Goal: Task Accomplishment & Management: Use online tool/utility

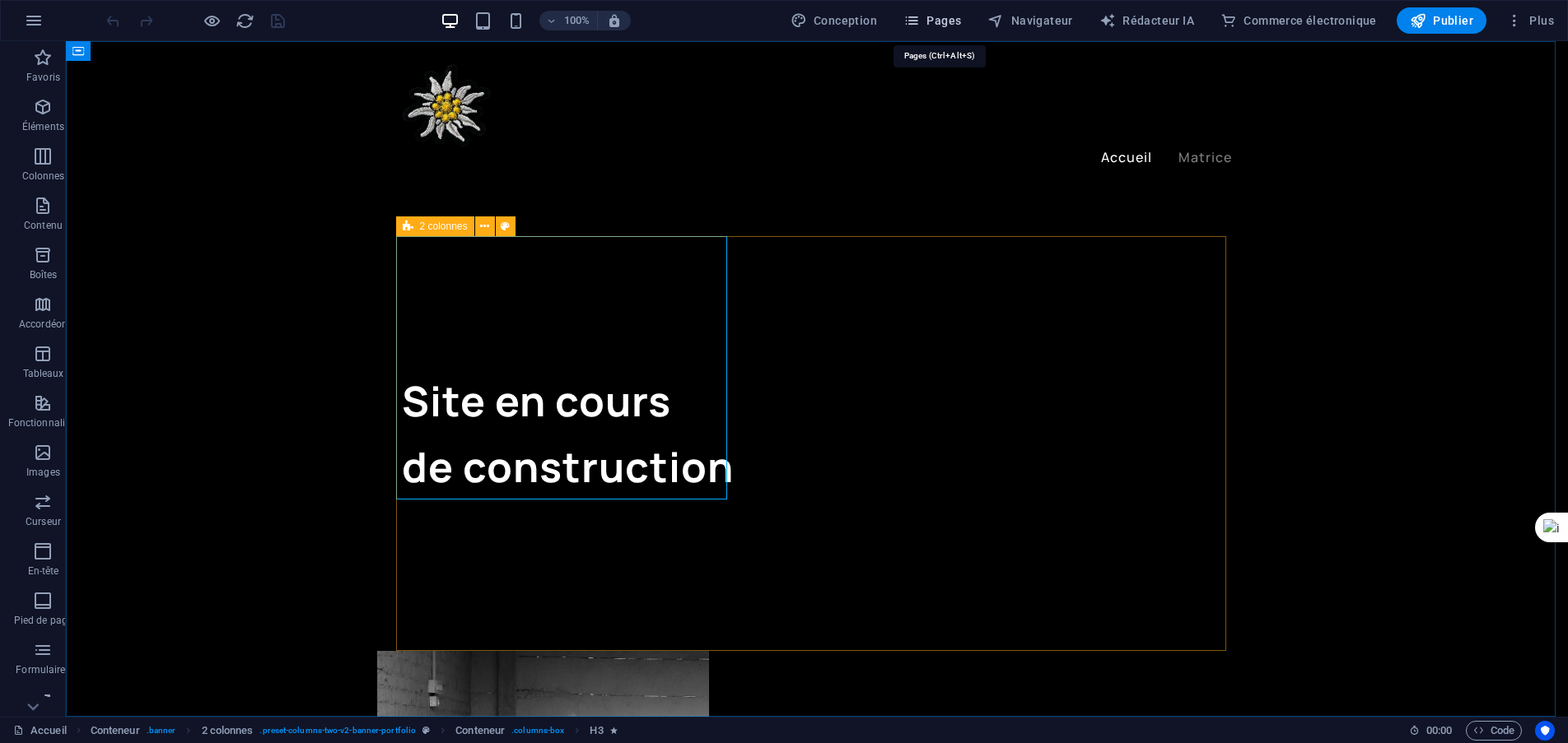
click at [961, 19] on font "Pages" at bounding box center [943, 21] width 35 height 13
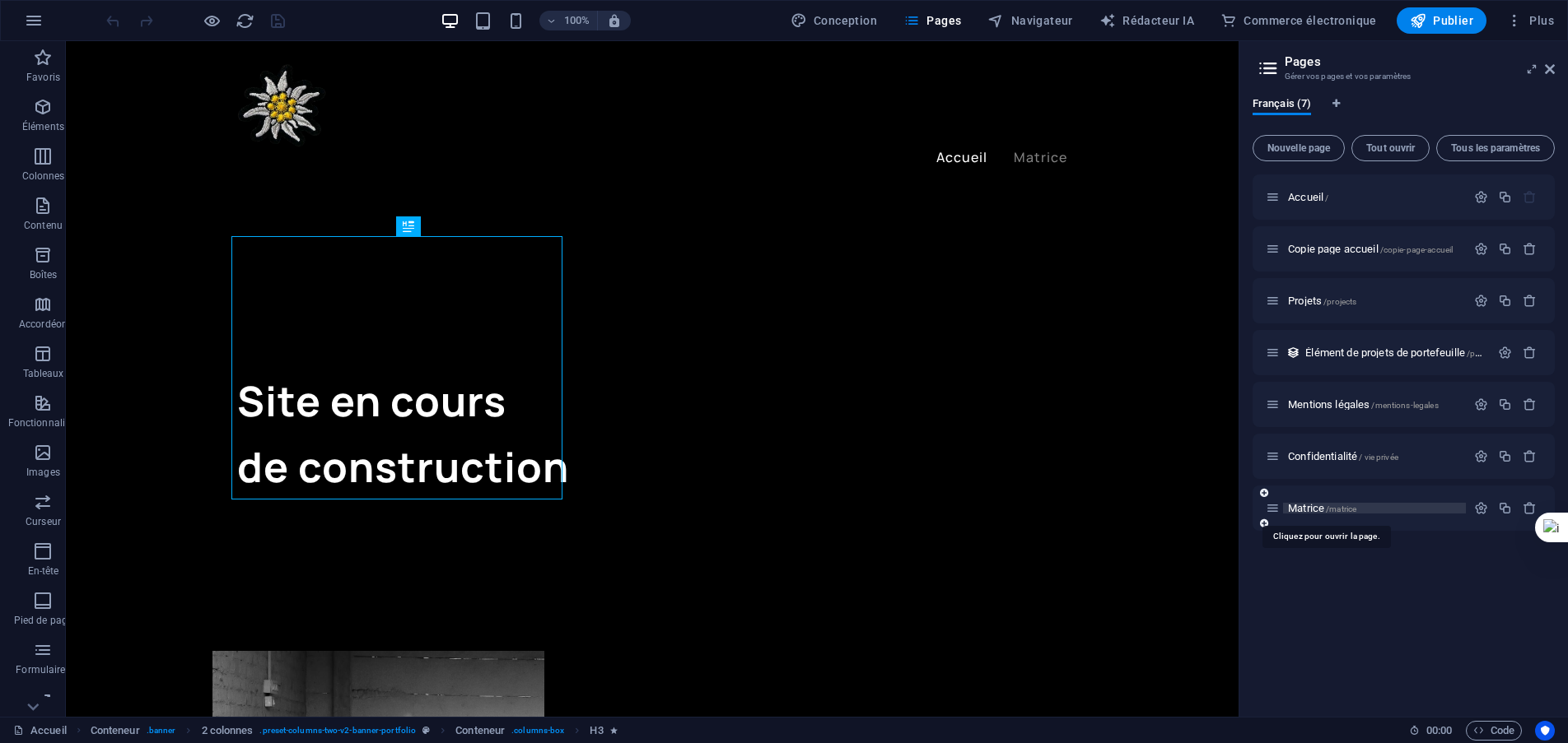
click at [1297, 506] on font "Matrice" at bounding box center [1306, 508] width 37 height 12
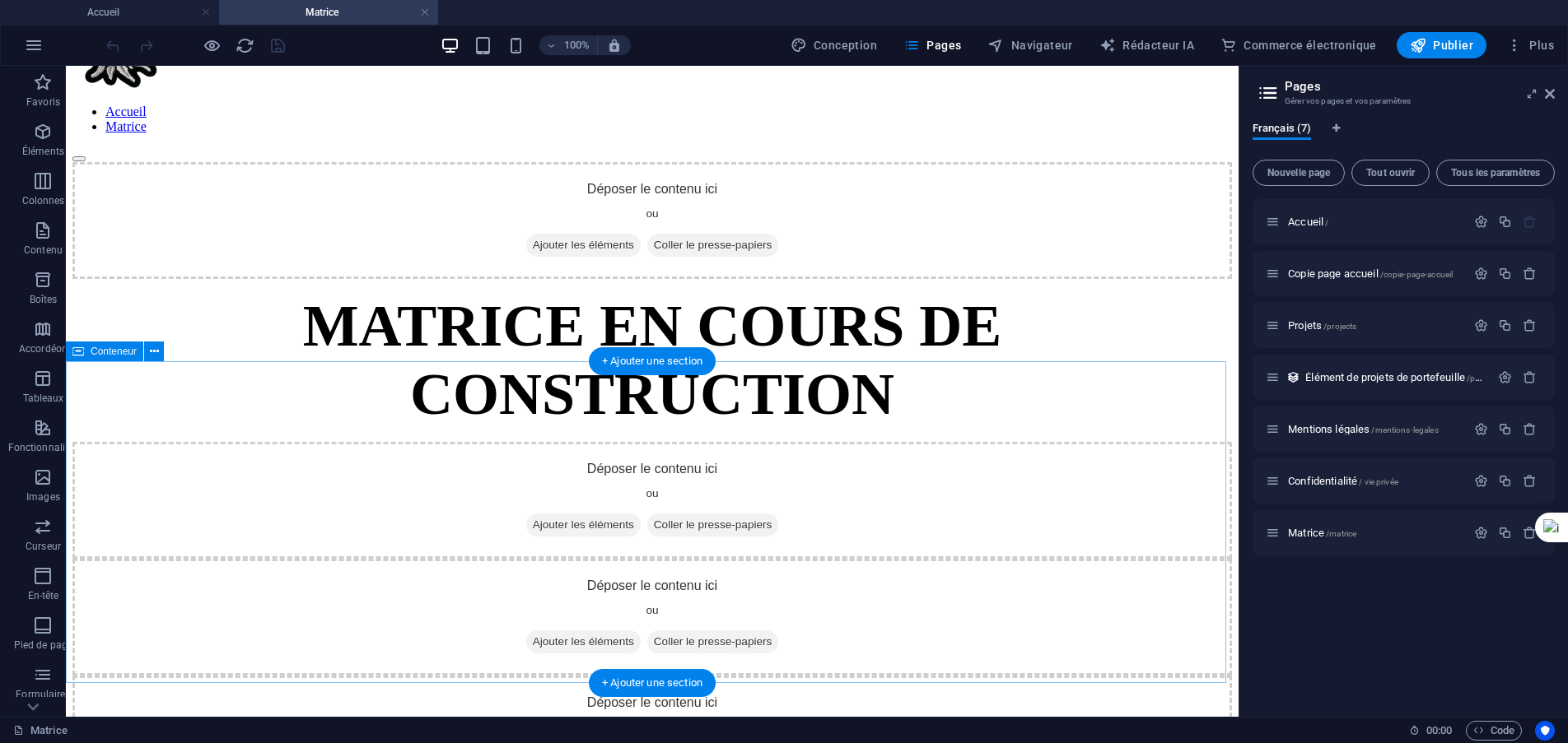
scroll to position [164, 0]
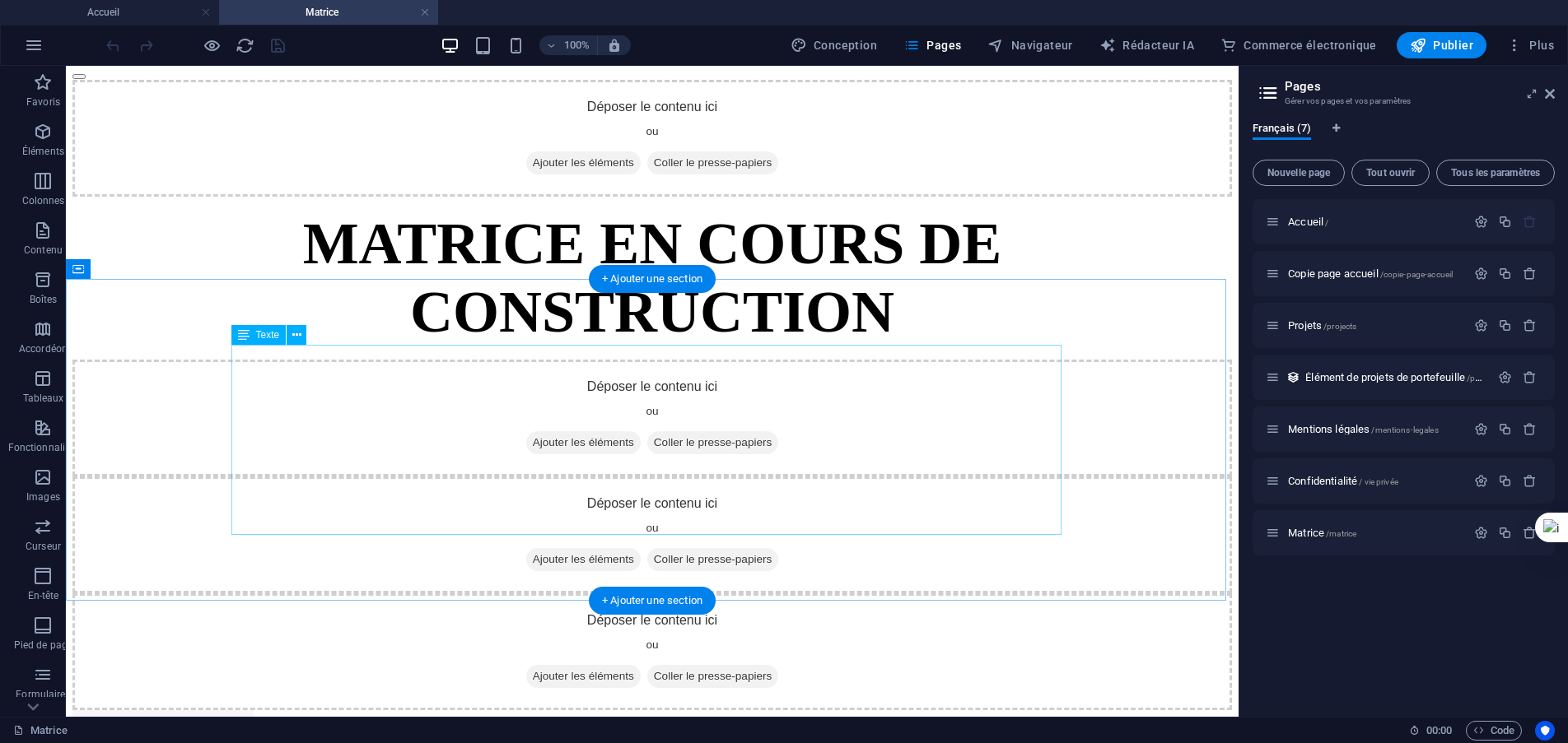
click at [595, 346] on div "MATRICE EN COURS DE CONSTRUCTION" at bounding box center [652, 278] width 1159 height 137
click at [602, 346] on div "MATRICE EN COURS DE CONSTRUCTION" at bounding box center [652, 278] width 1159 height 137
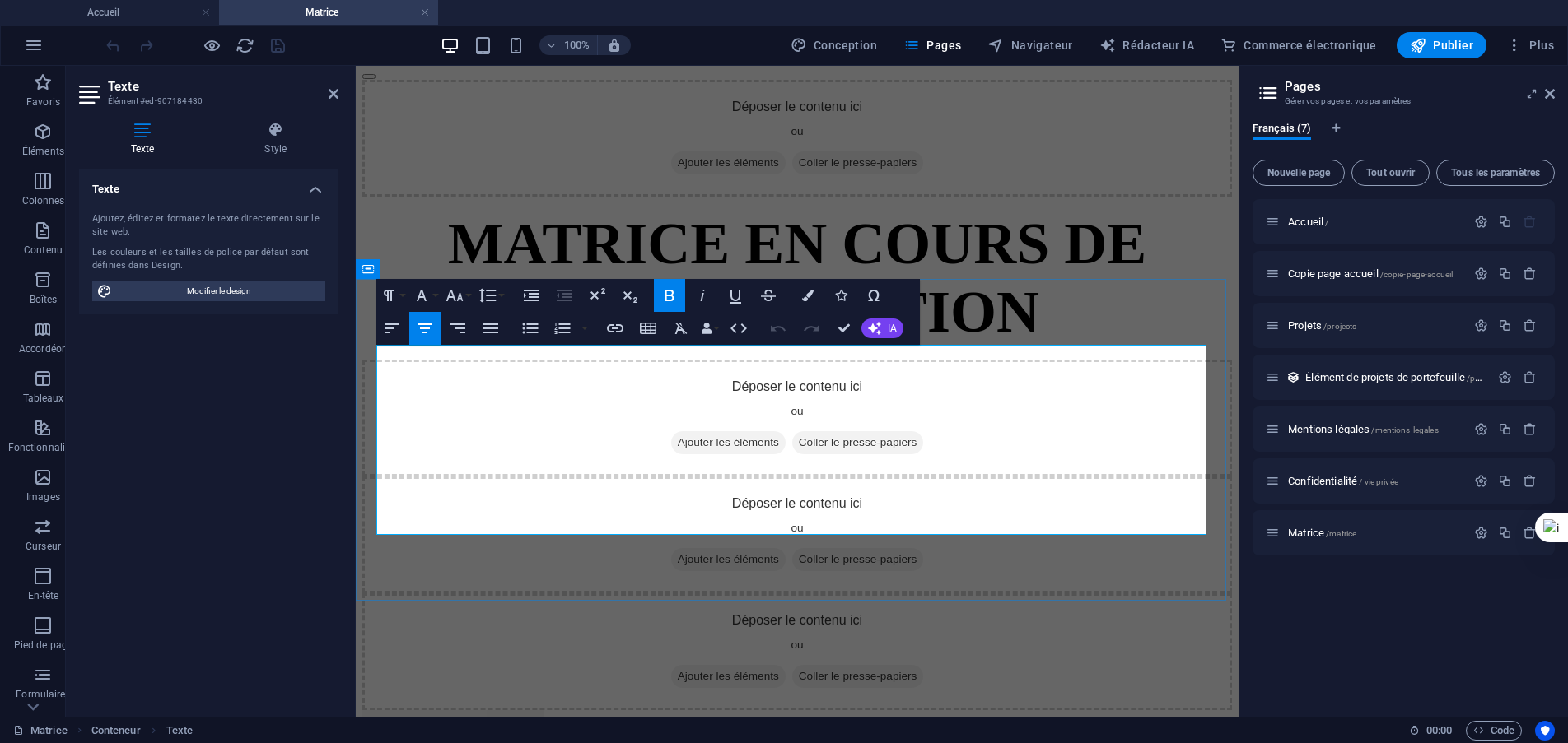
click at [739, 345] on font "MATRICE EN COURS DE CONSTRUCTION" at bounding box center [797, 278] width 699 height 134
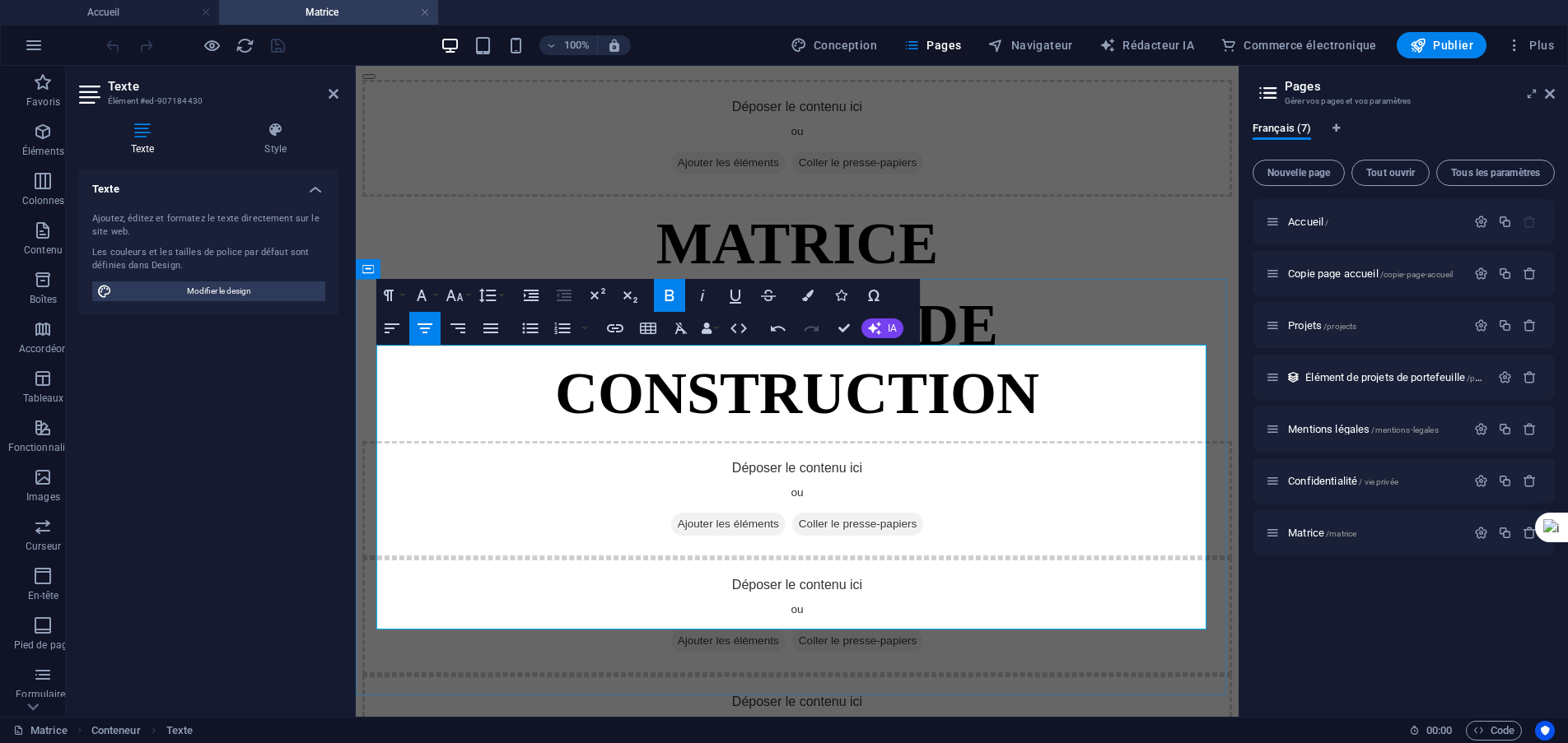
click at [914, 427] on font "EN COURS DE CONSTRUCTION" at bounding box center [796, 359] width 484 height 134
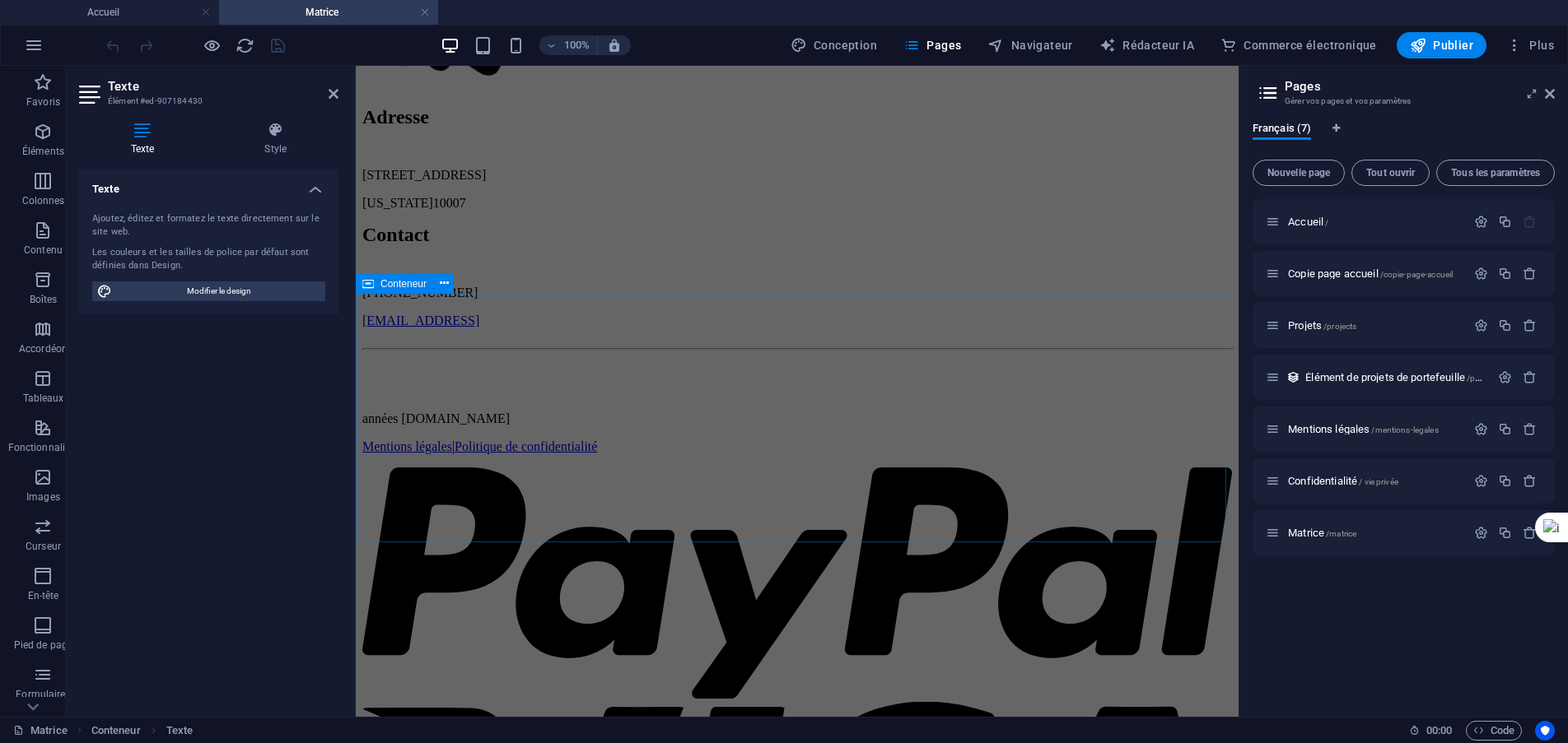
scroll to position [1070, 0]
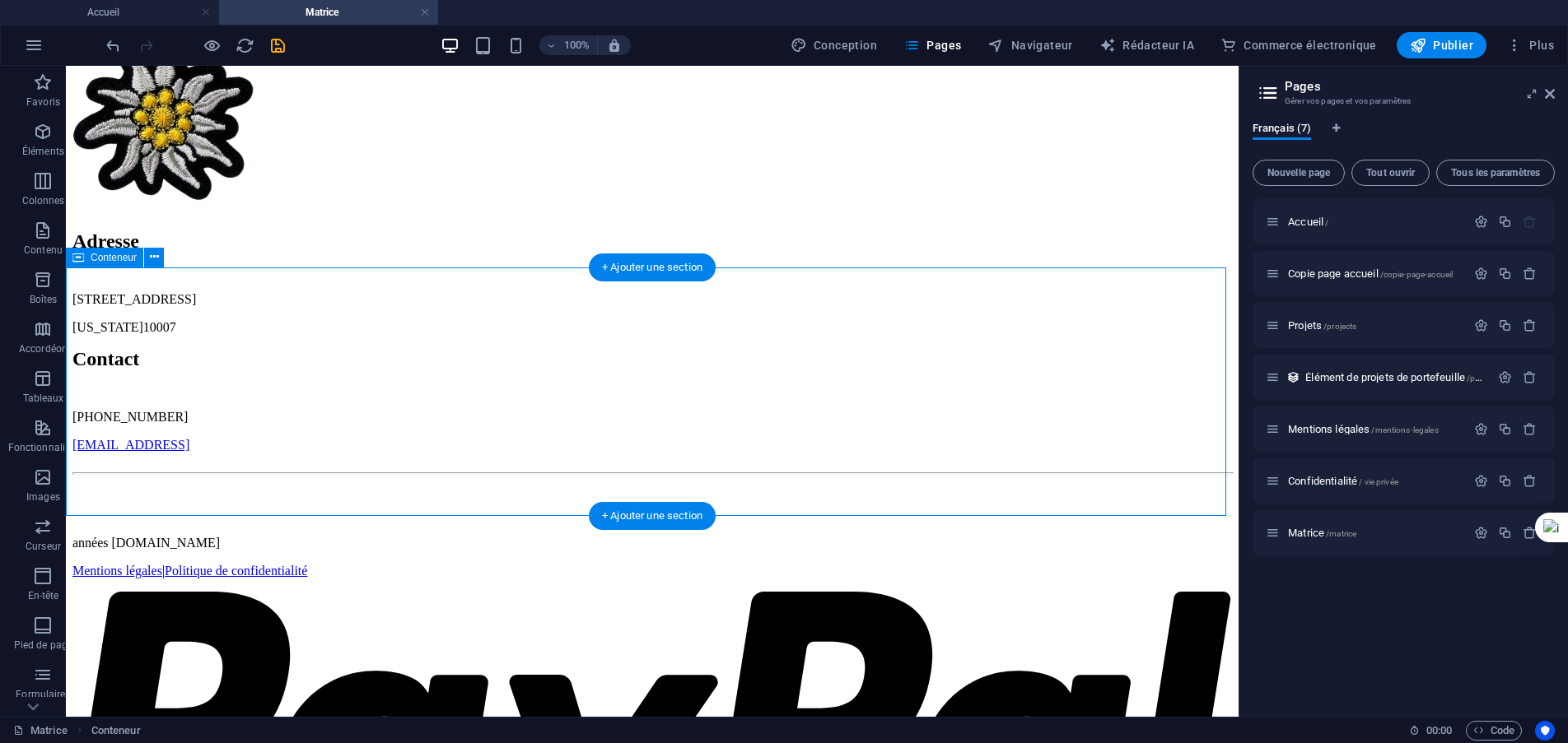
scroll to position [1090, 0]
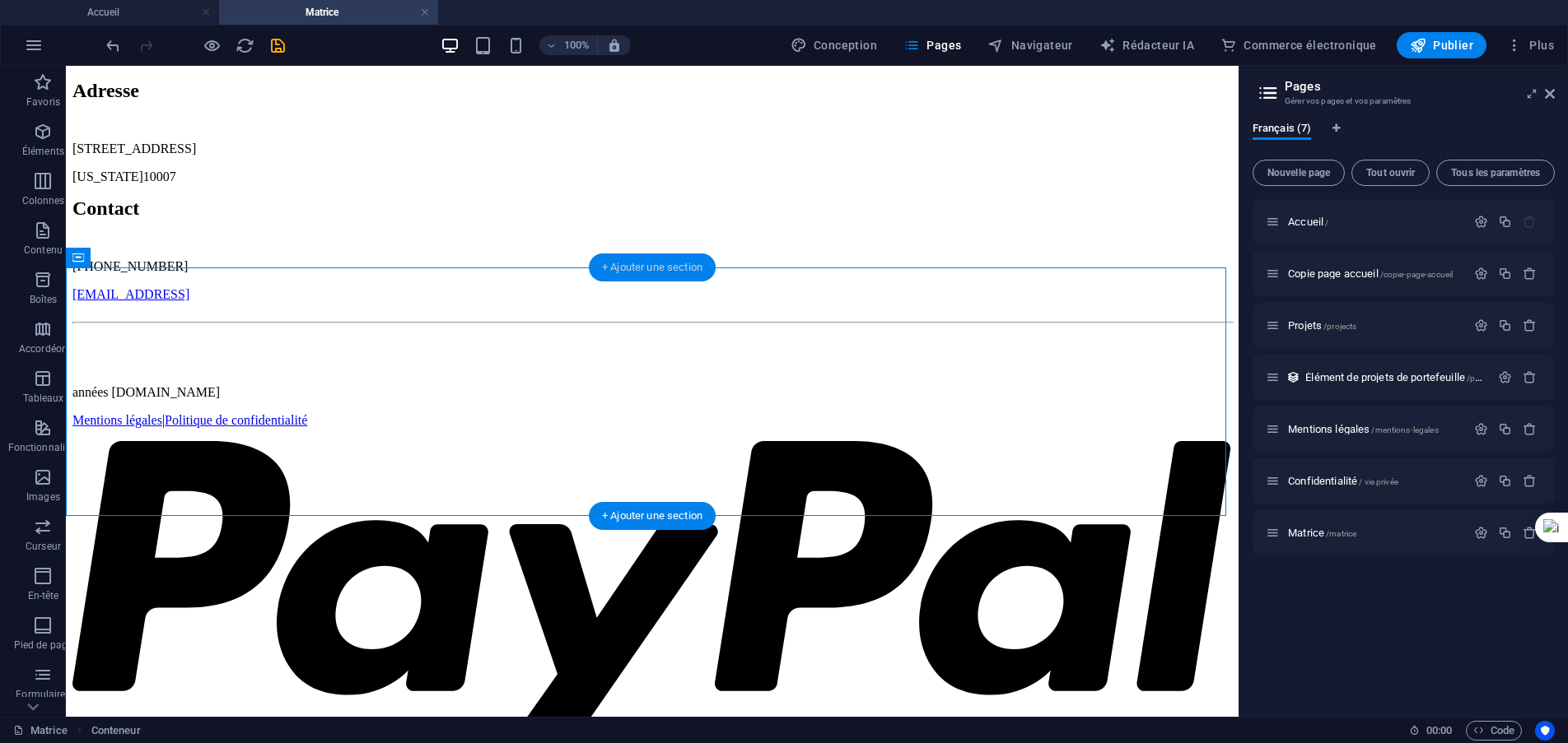
click at [642, 266] on font "+ Ajouter une section" at bounding box center [652, 266] width 100 height 12
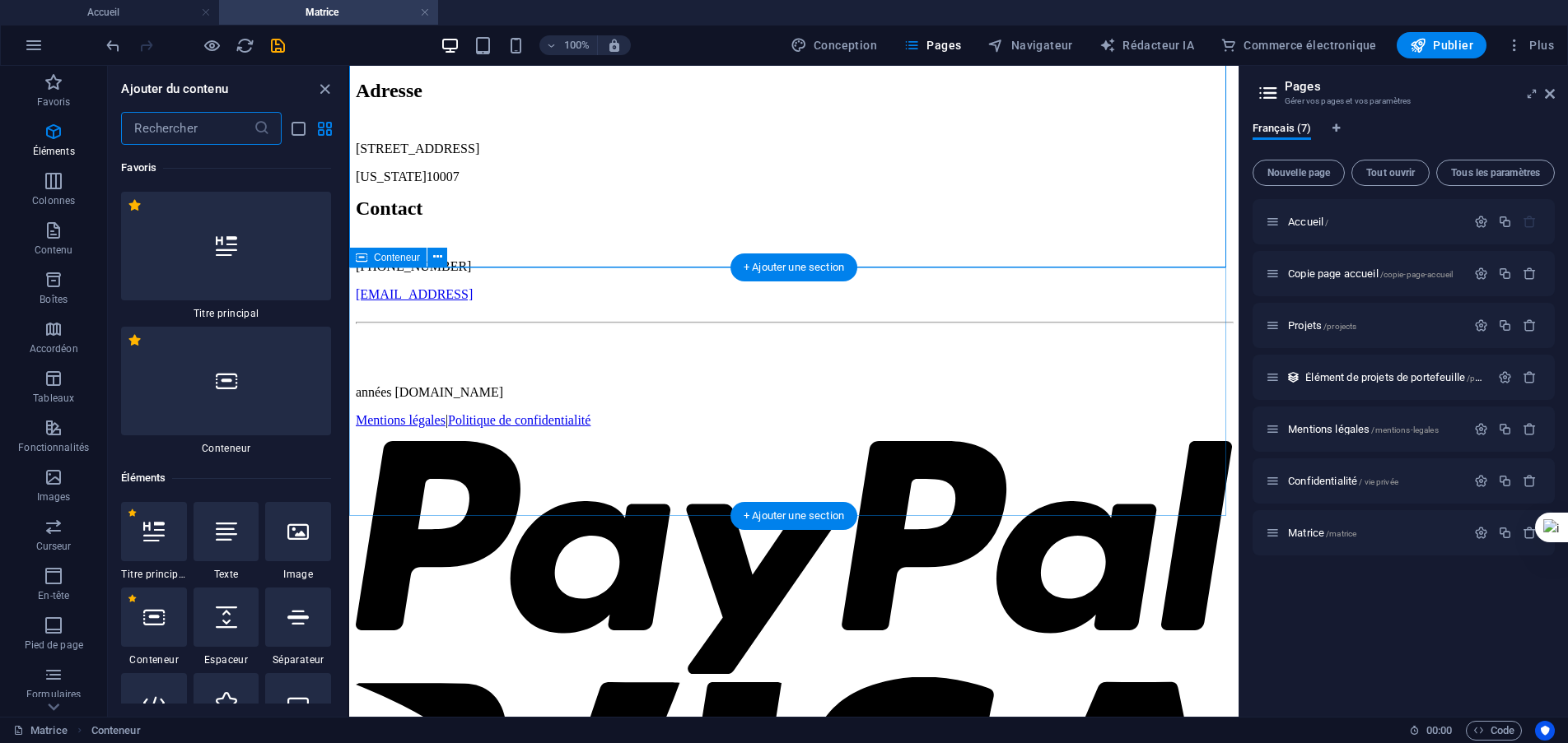
scroll to position [5210, 0]
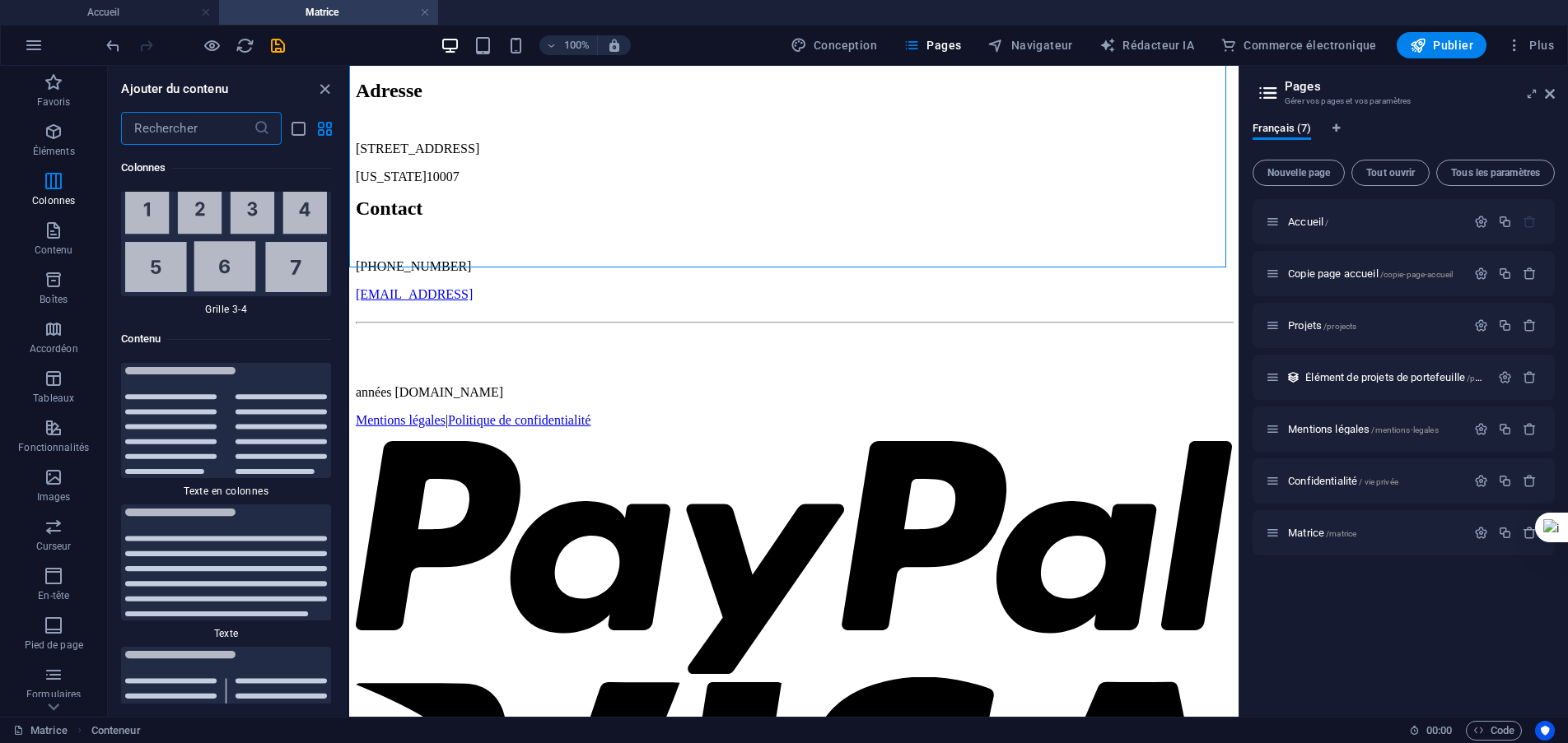
click at [179, 130] on input "text" at bounding box center [187, 129] width 132 height 33
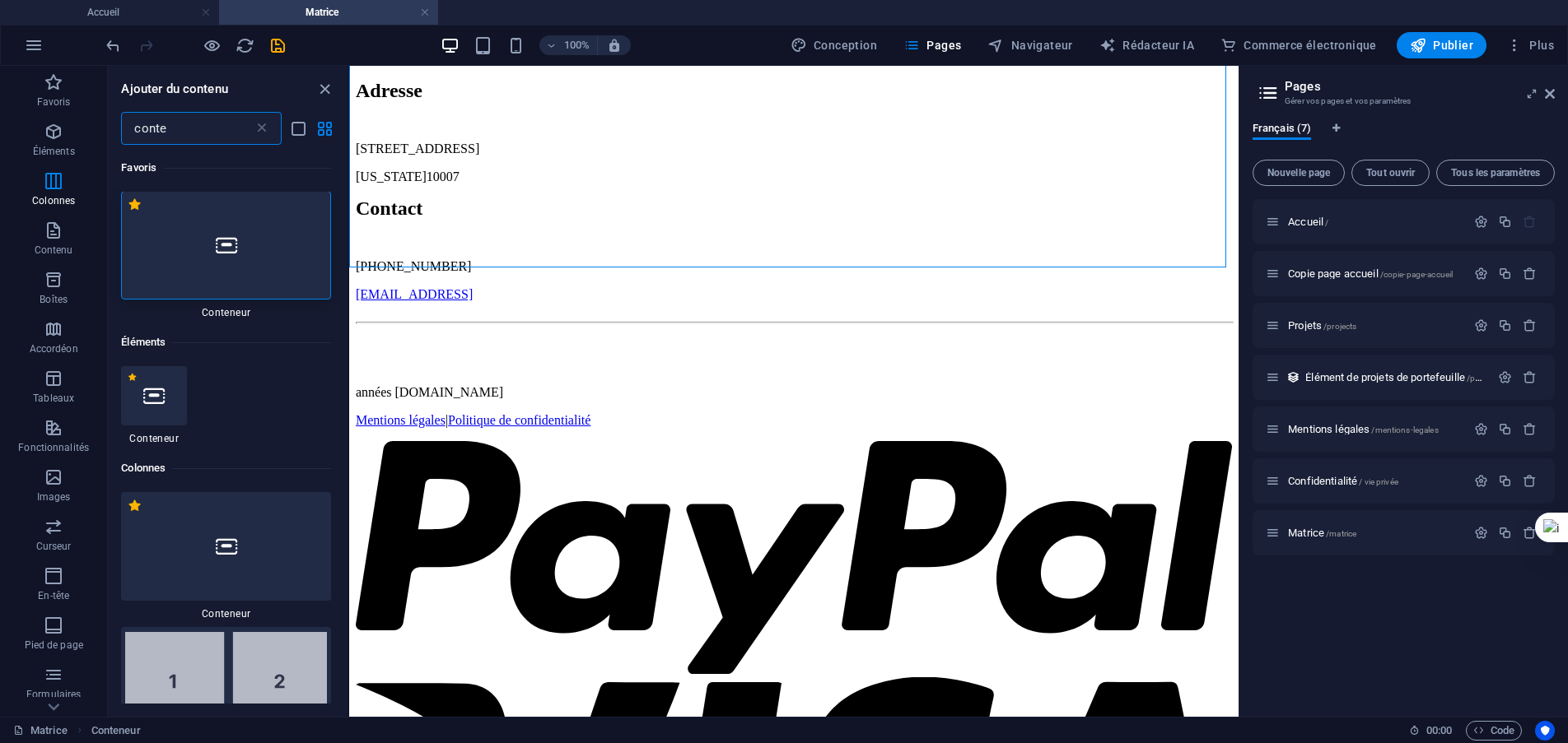
scroll to position [0, 0]
type input "conte"
click at [205, 272] on div at bounding box center [226, 246] width 210 height 109
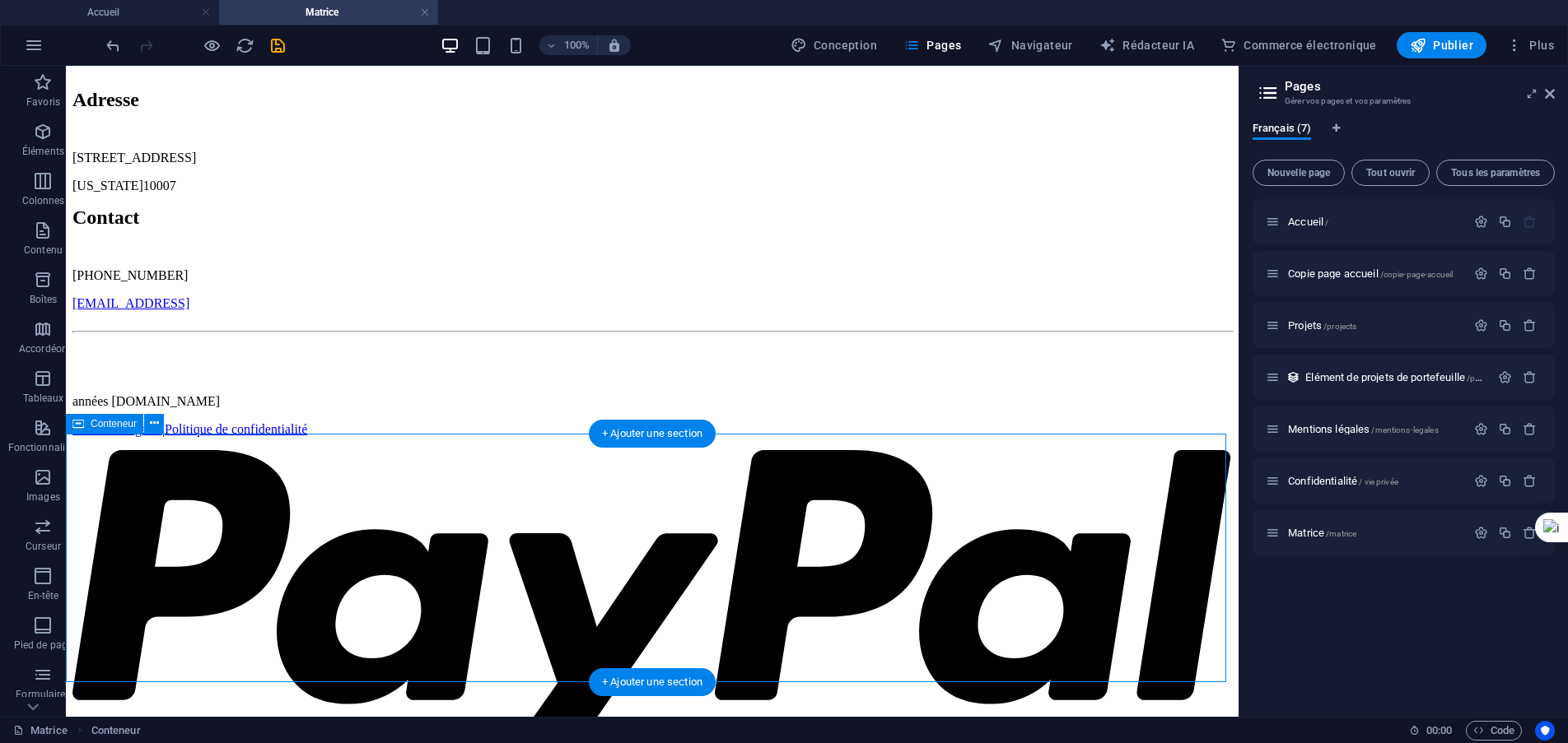
scroll to position [1254, 0]
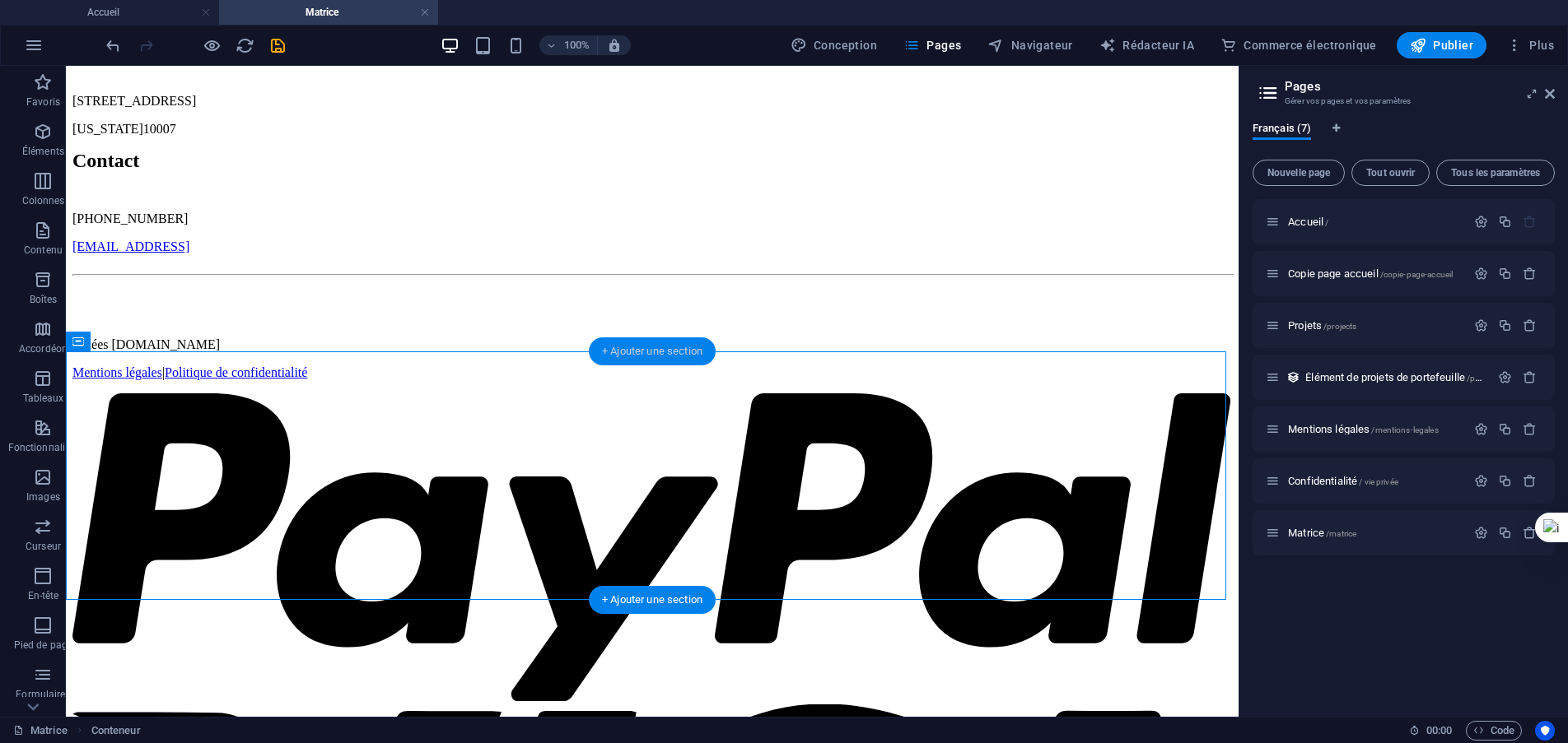
click at [636, 354] on font "+ Ajouter une section" at bounding box center [652, 350] width 100 height 12
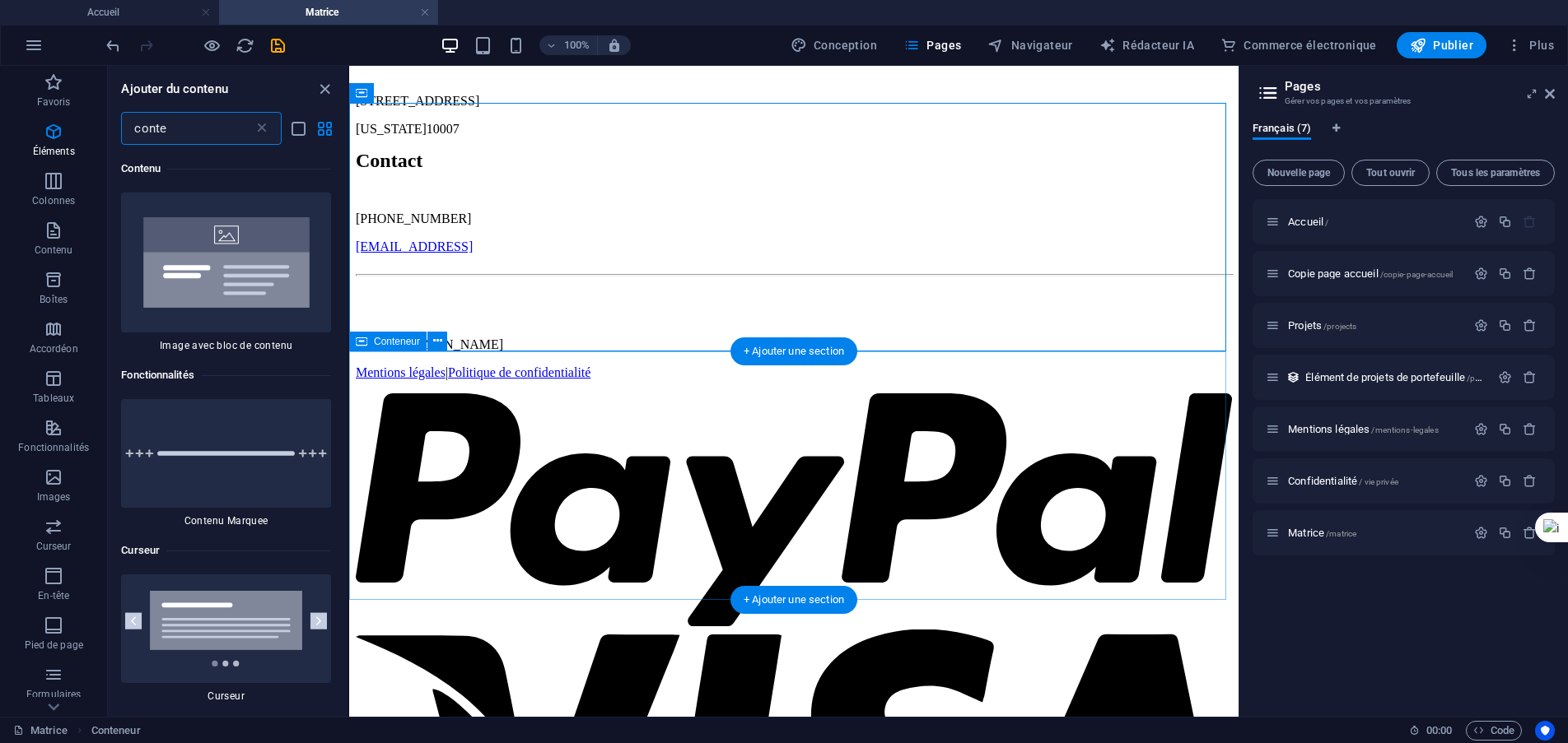
scroll to position [1151, 0]
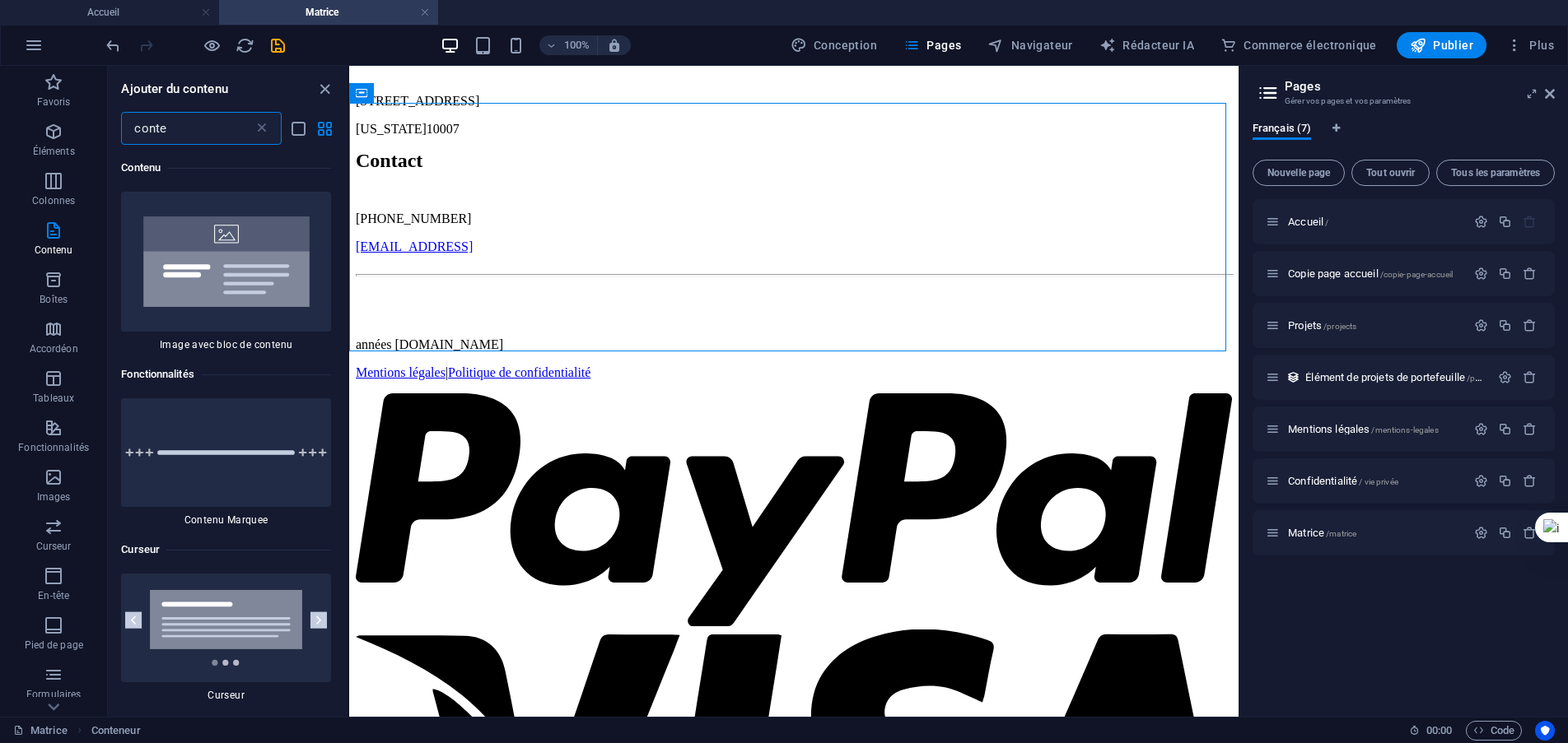
click at [219, 140] on input "conte" at bounding box center [187, 129] width 132 height 33
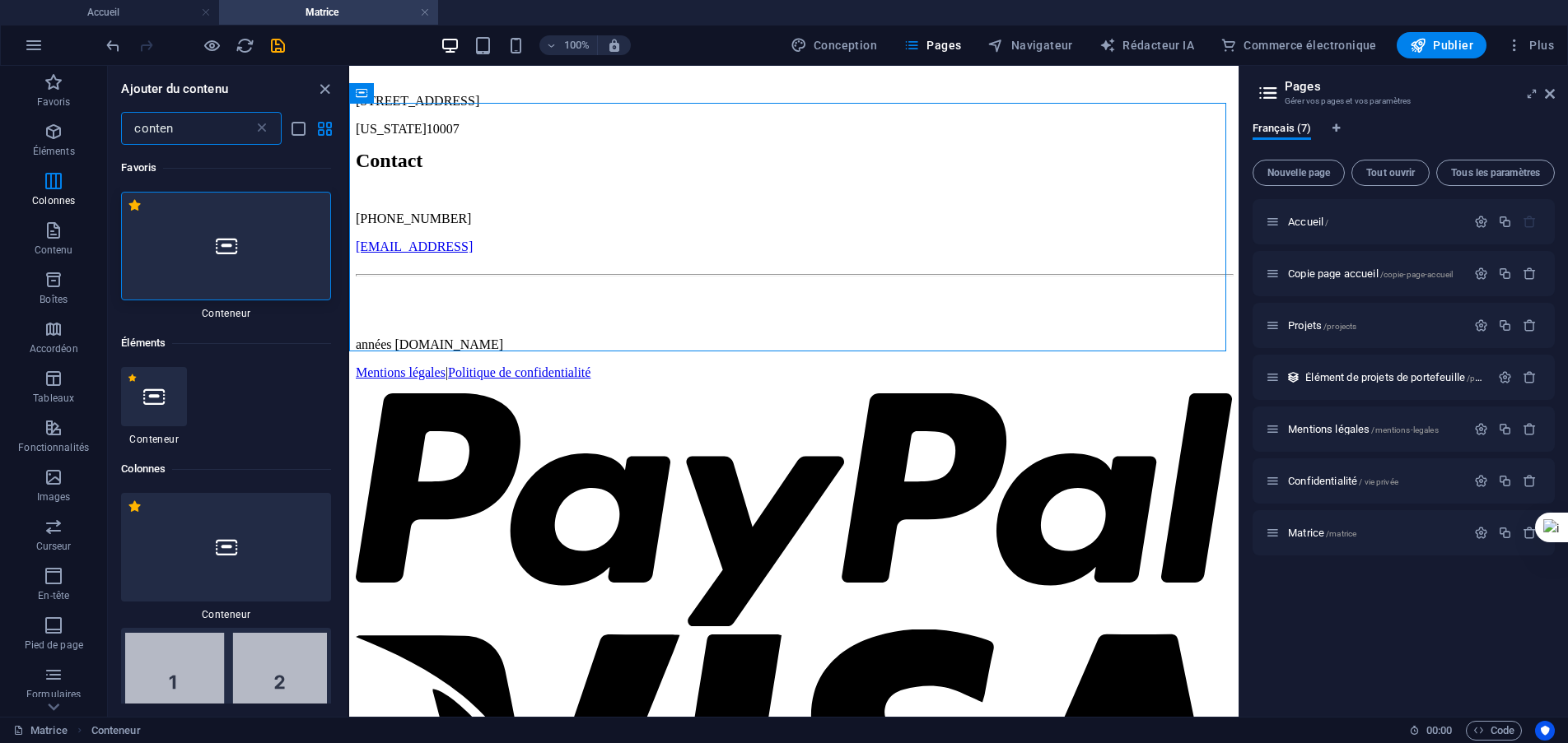
scroll to position [0, 0]
type input "conten"
click at [243, 244] on div at bounding box center [226, 246] width 210 height 109
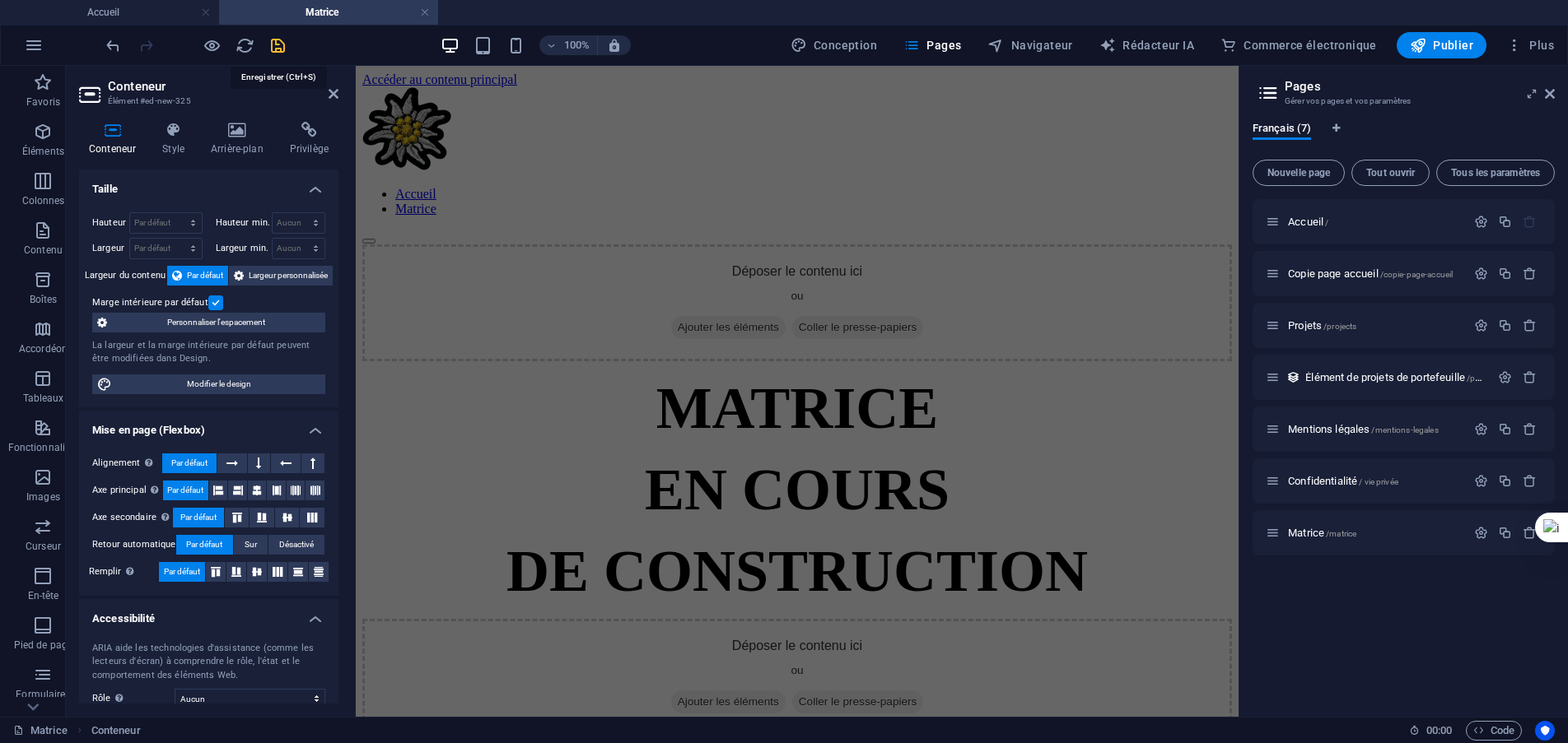
click at [276, 51] on icon "sauvegarder" at bounding box center [277, 46] width 19 height 19
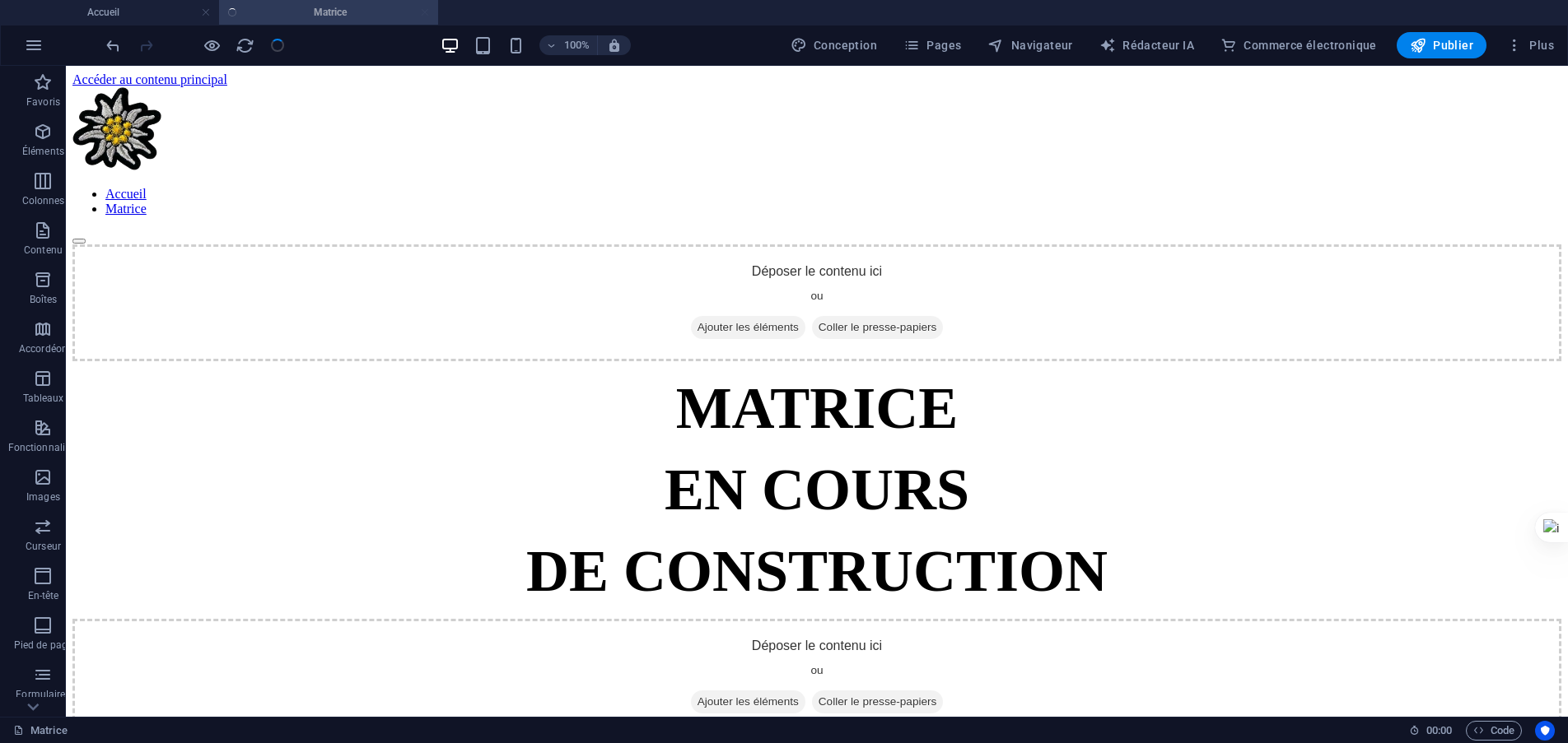
scroll to position [1338, 0]
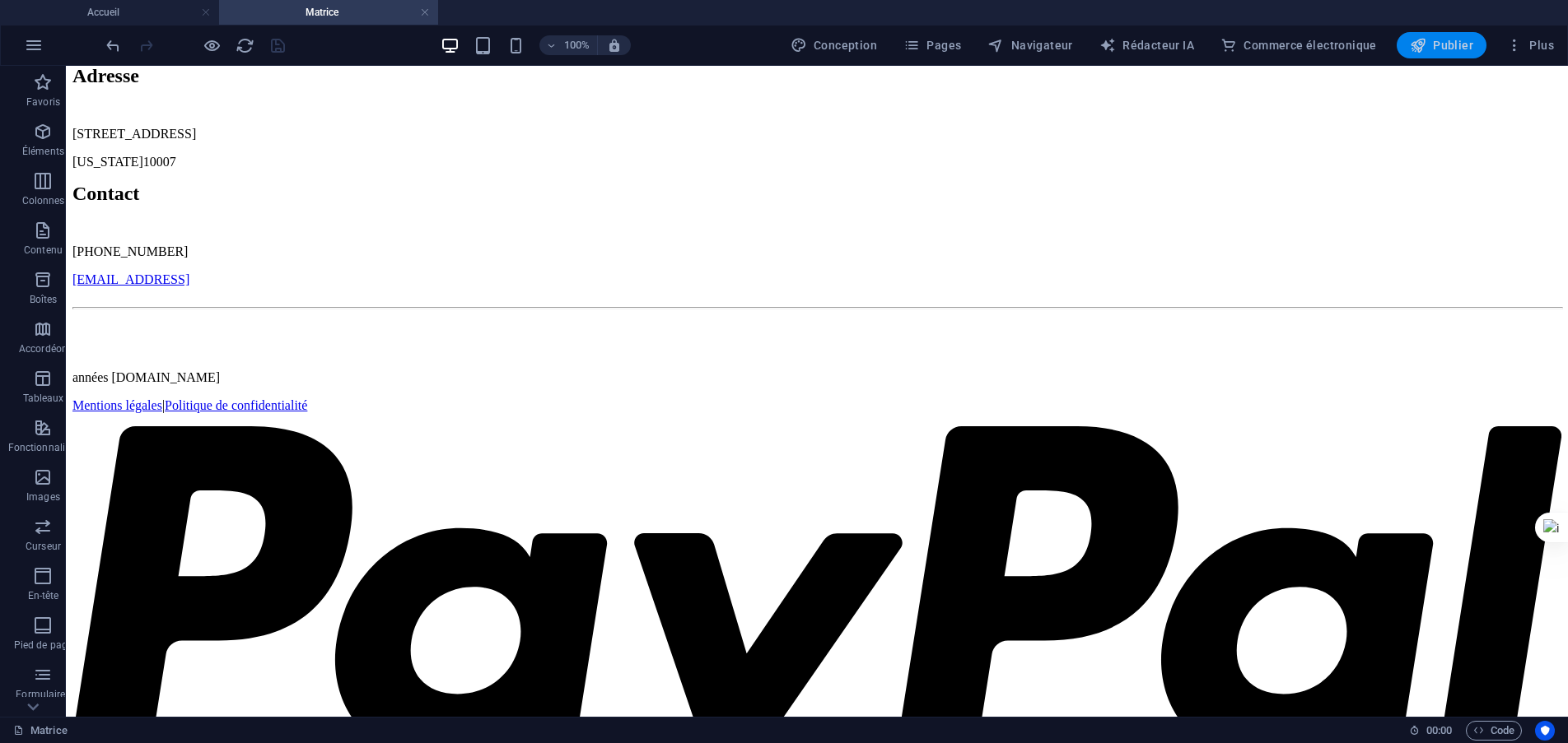
click at [1462, 47] on font "Publier" at bounding box center [1453, 46] width 41 height 13
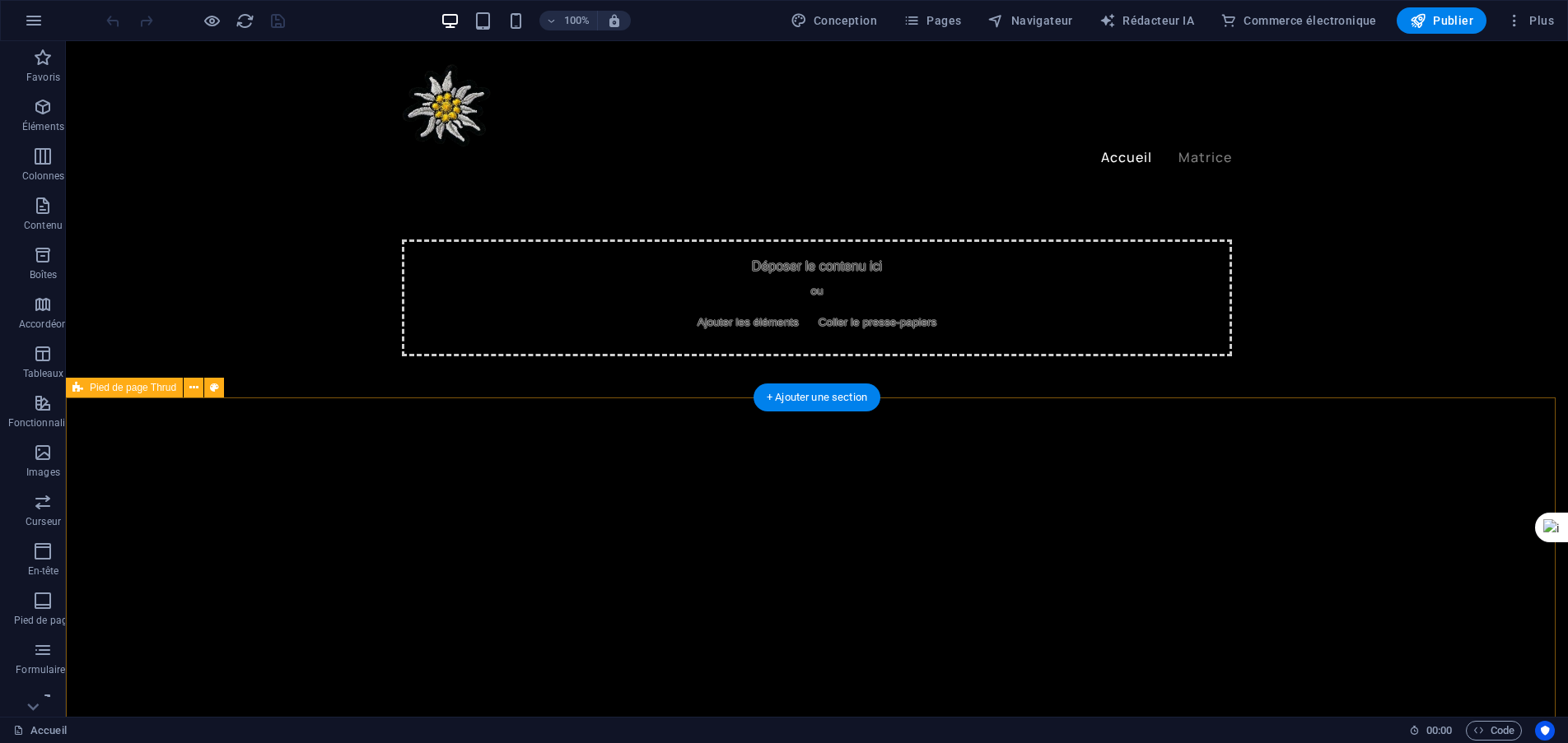
scroll to position [1811, 0]
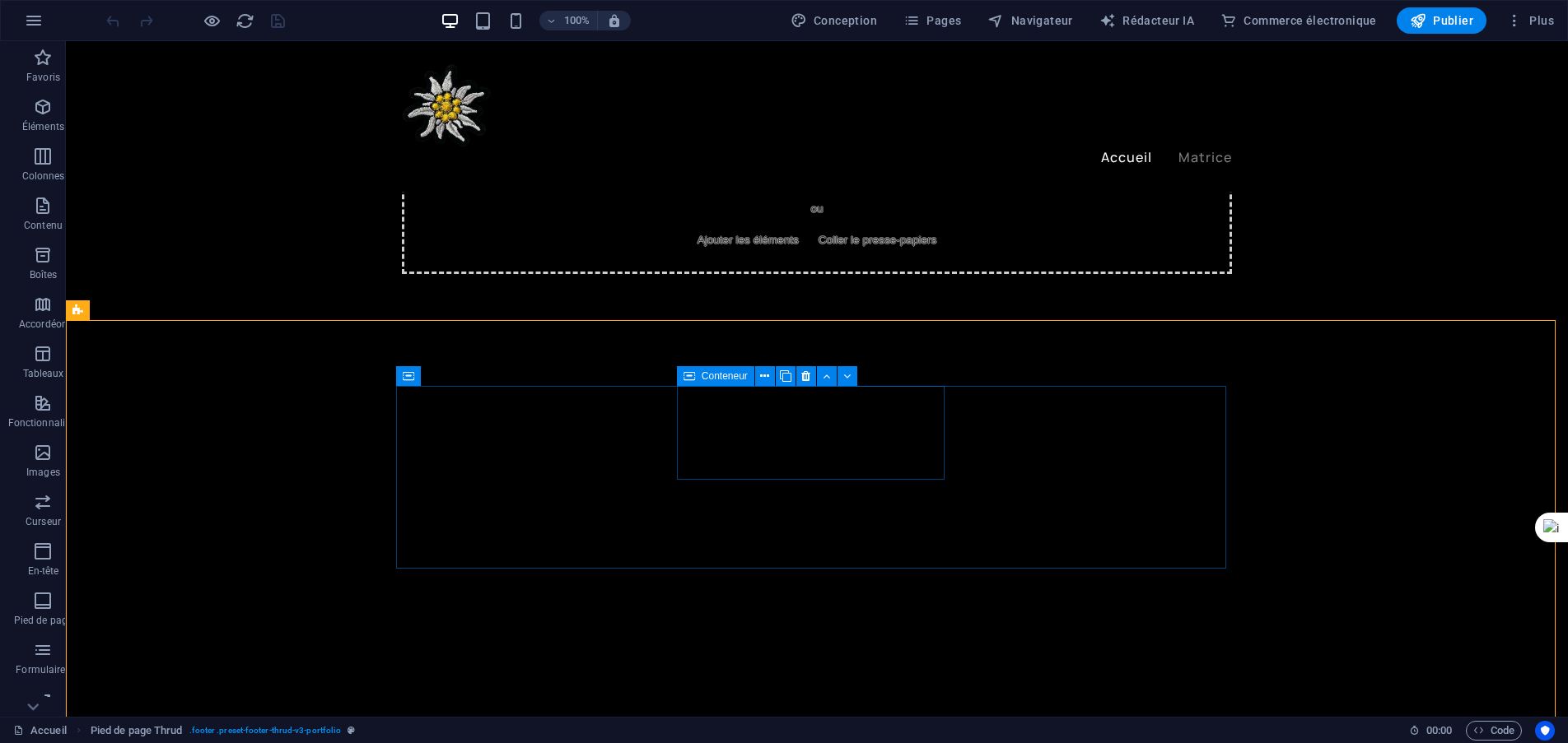
click at [713, 379] on font "Conteneur" at bounding box center [725, 376] width 47 height 12
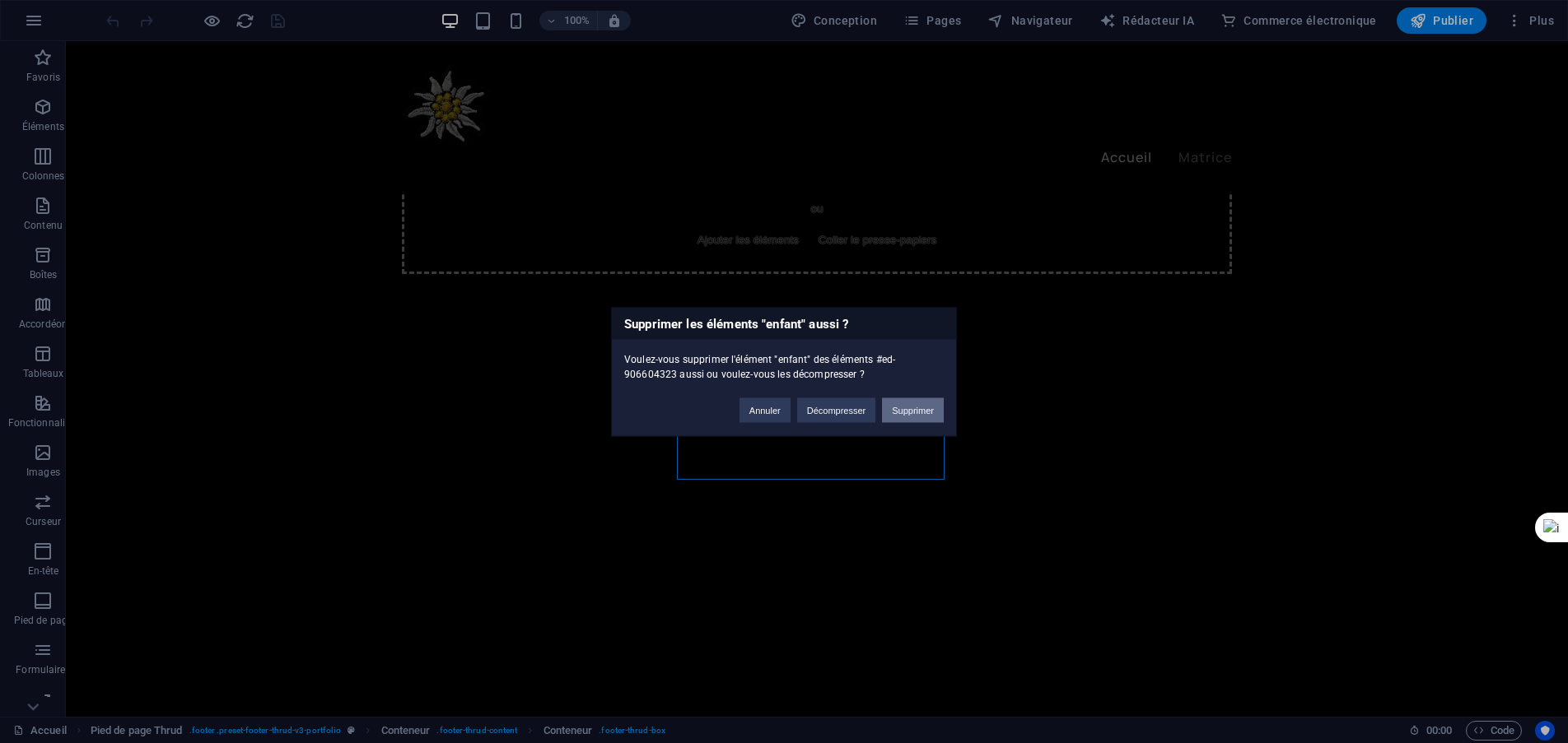
click at [909, 412] on font "Supprimer" at bounding box center [913, 410] width 42 height 10
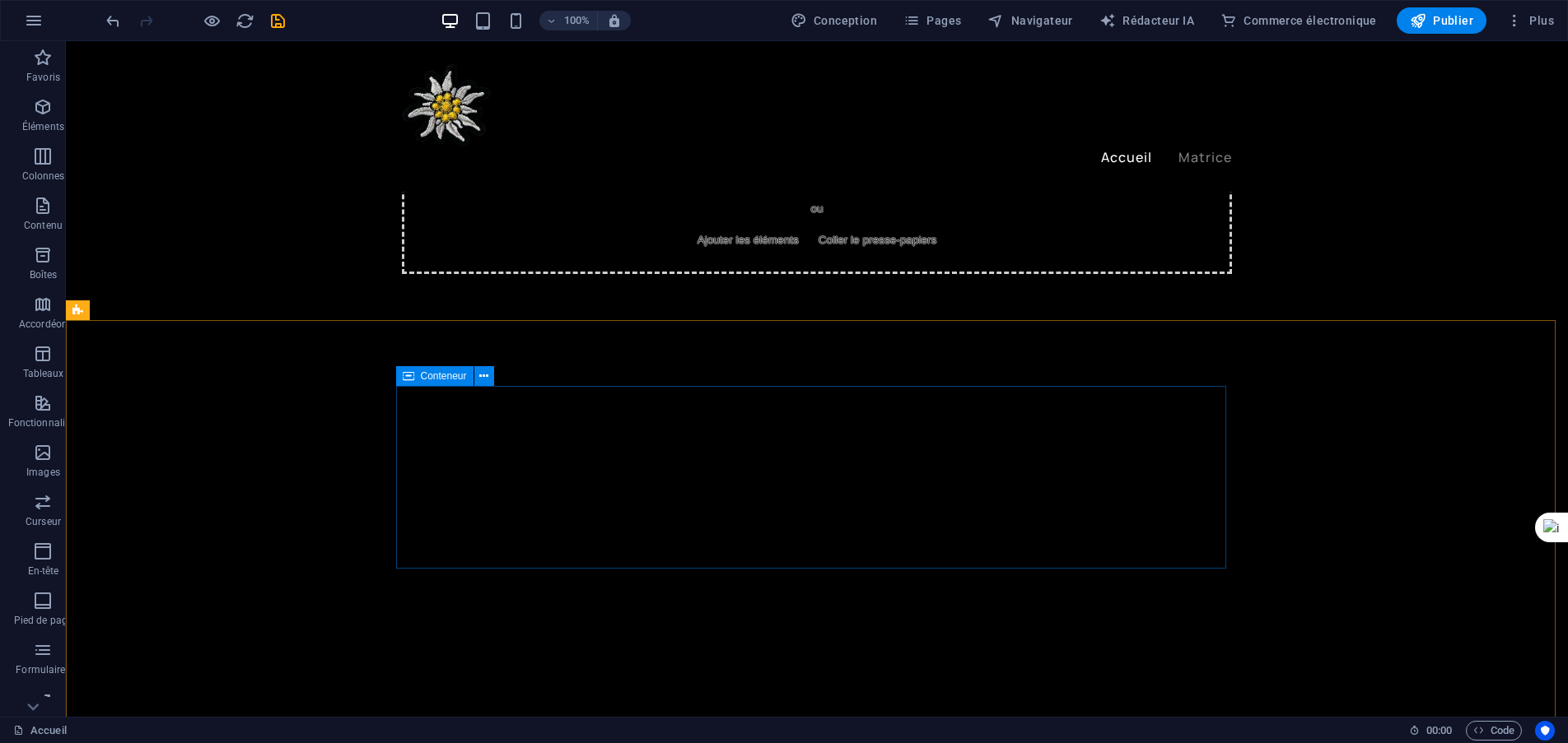
click at [453, 374] on font "Conteneur" at bounding box center [444, 376] width 47 height 12
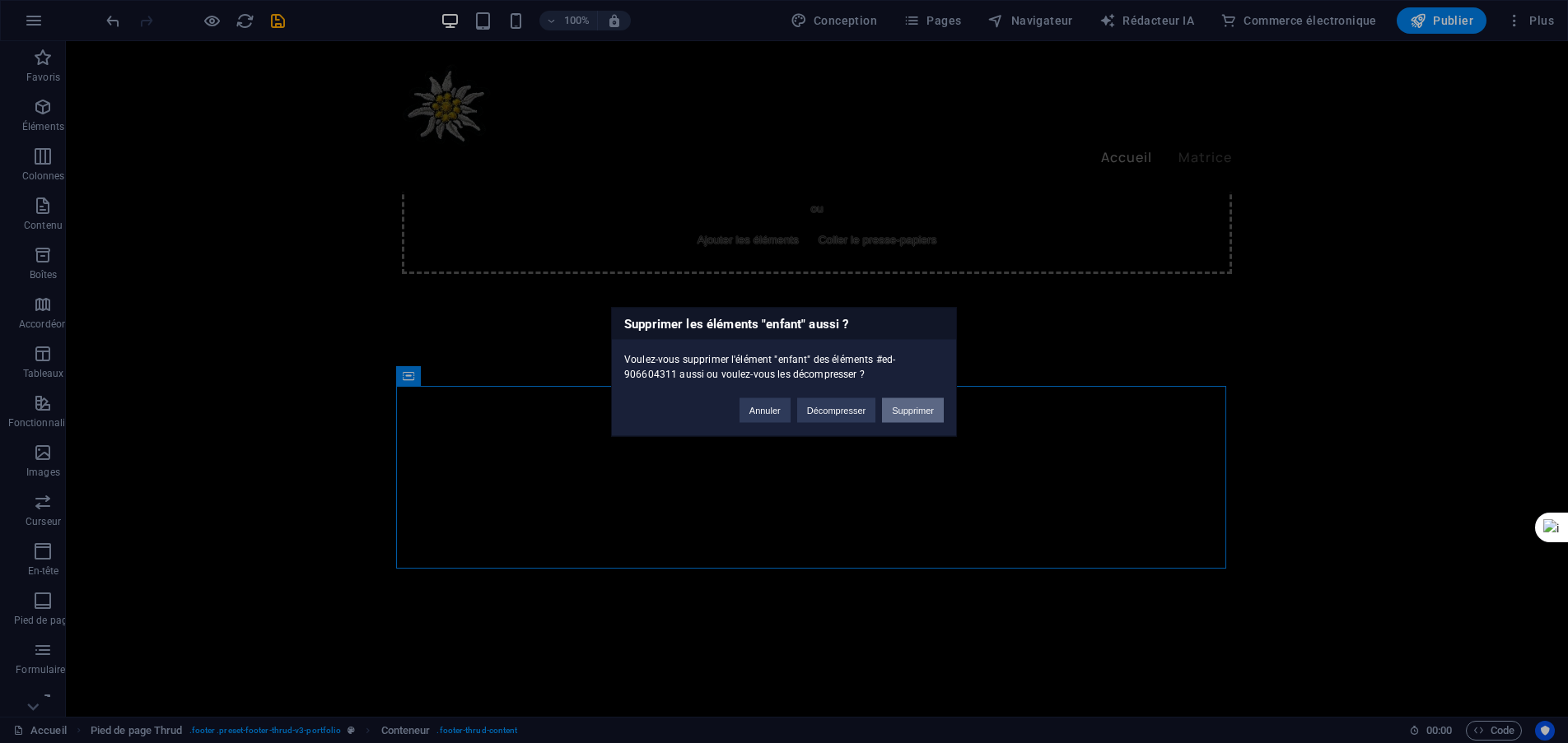
click at [914, 418] on button "Supprimer" at bounding box center [913, 410] width 61 height 25
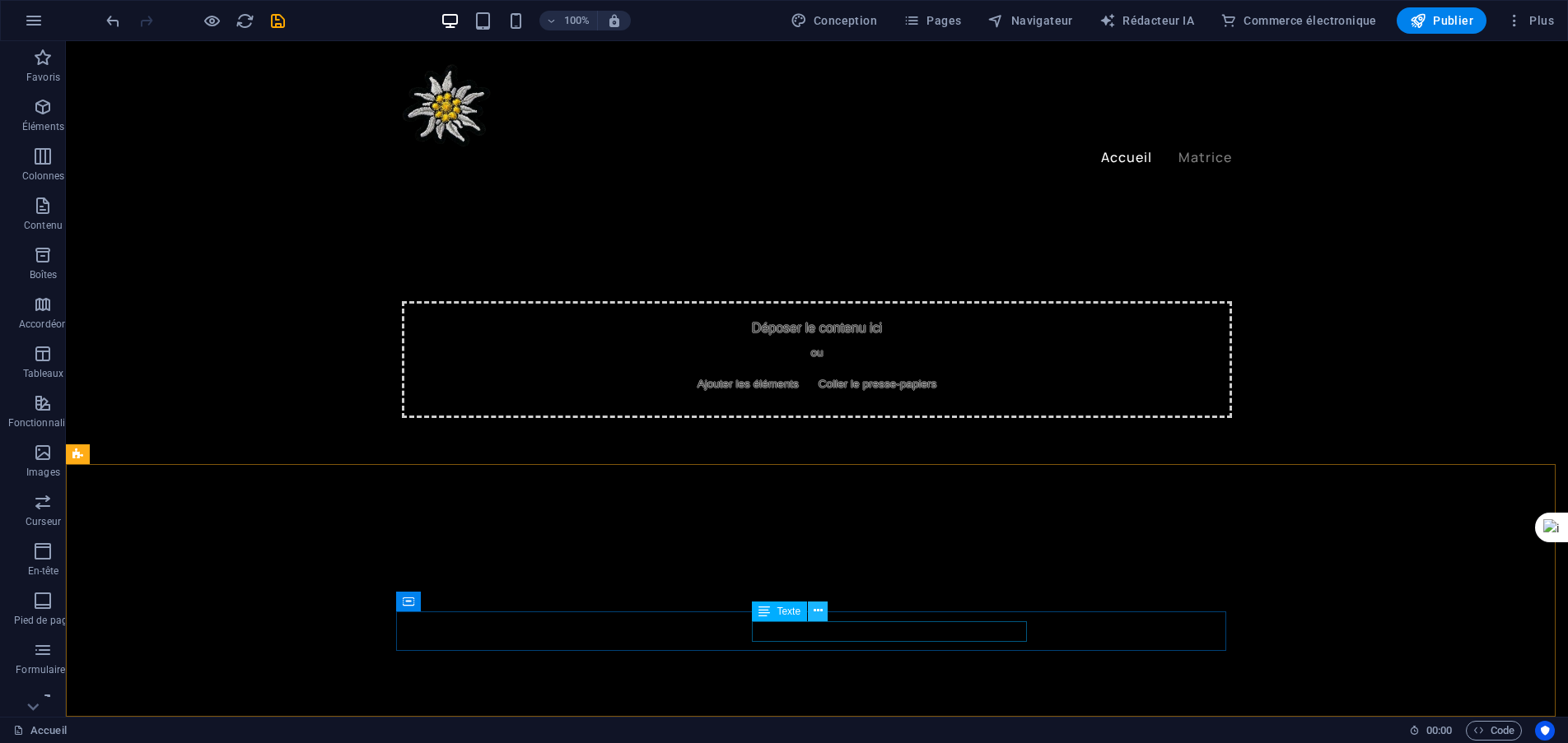
click at [816, 610] on icon at bounding box center [817, 611] width 9 height 17
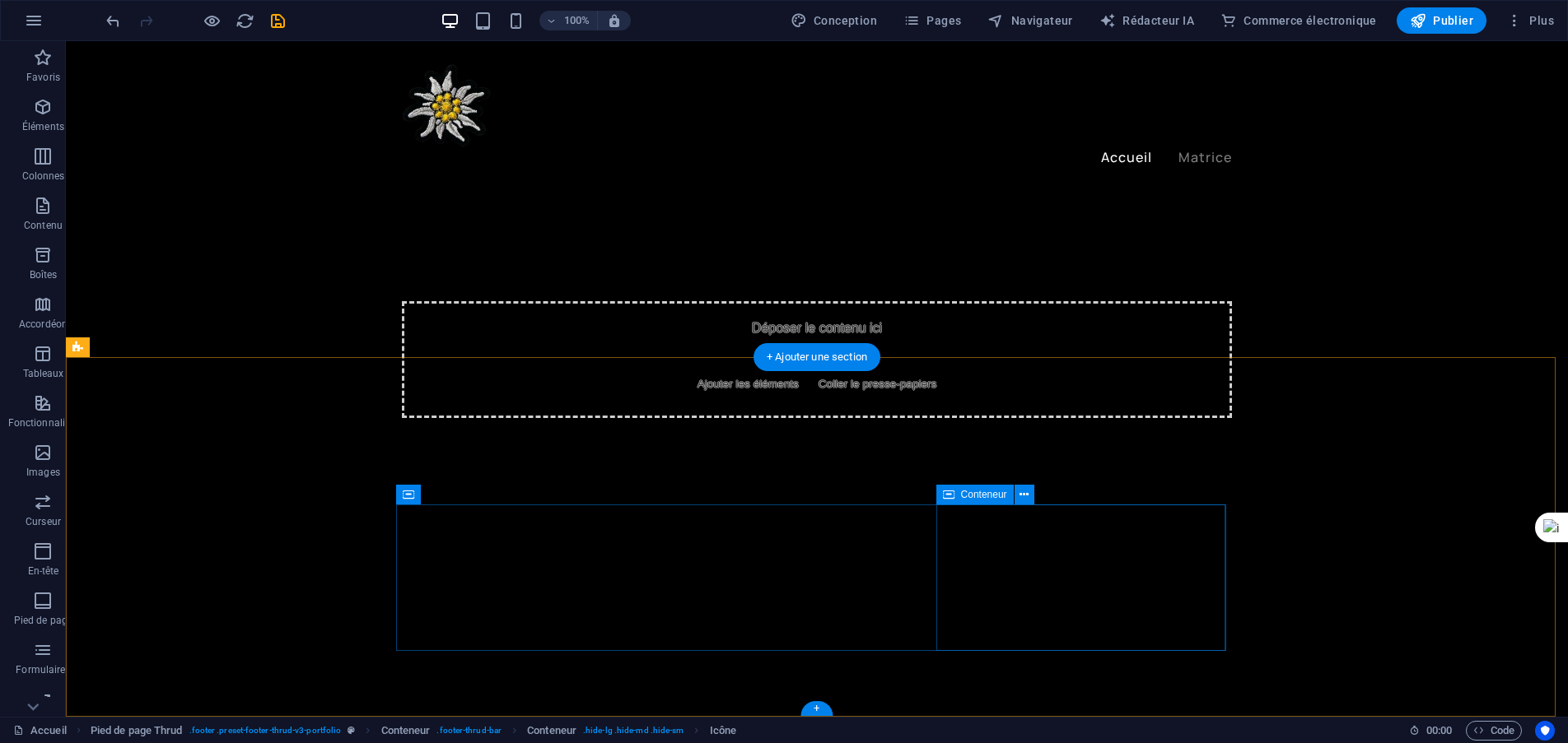
scroll to position [1773, 0]
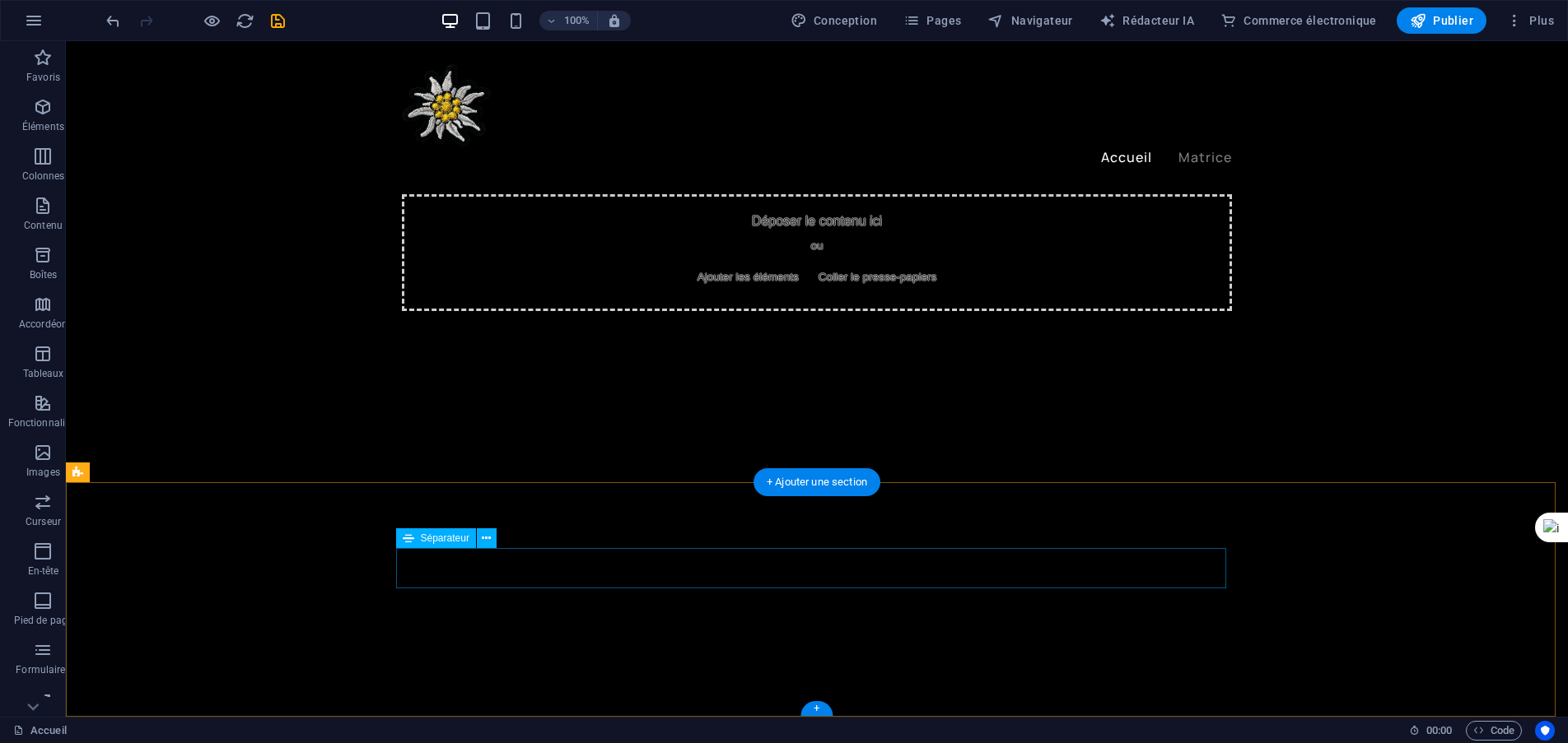
scroll to position [1649, 0]
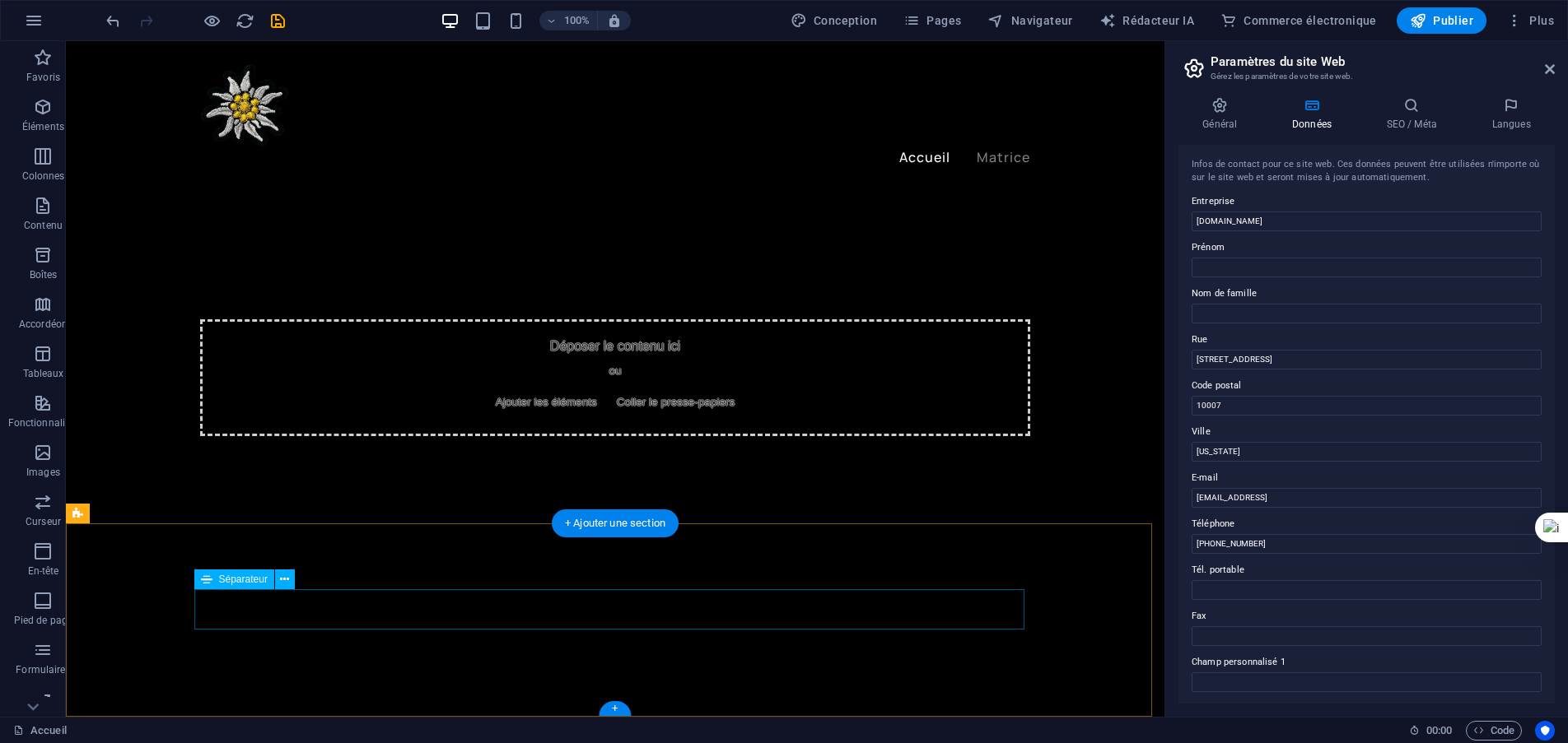
scroll to position [1607, 0]
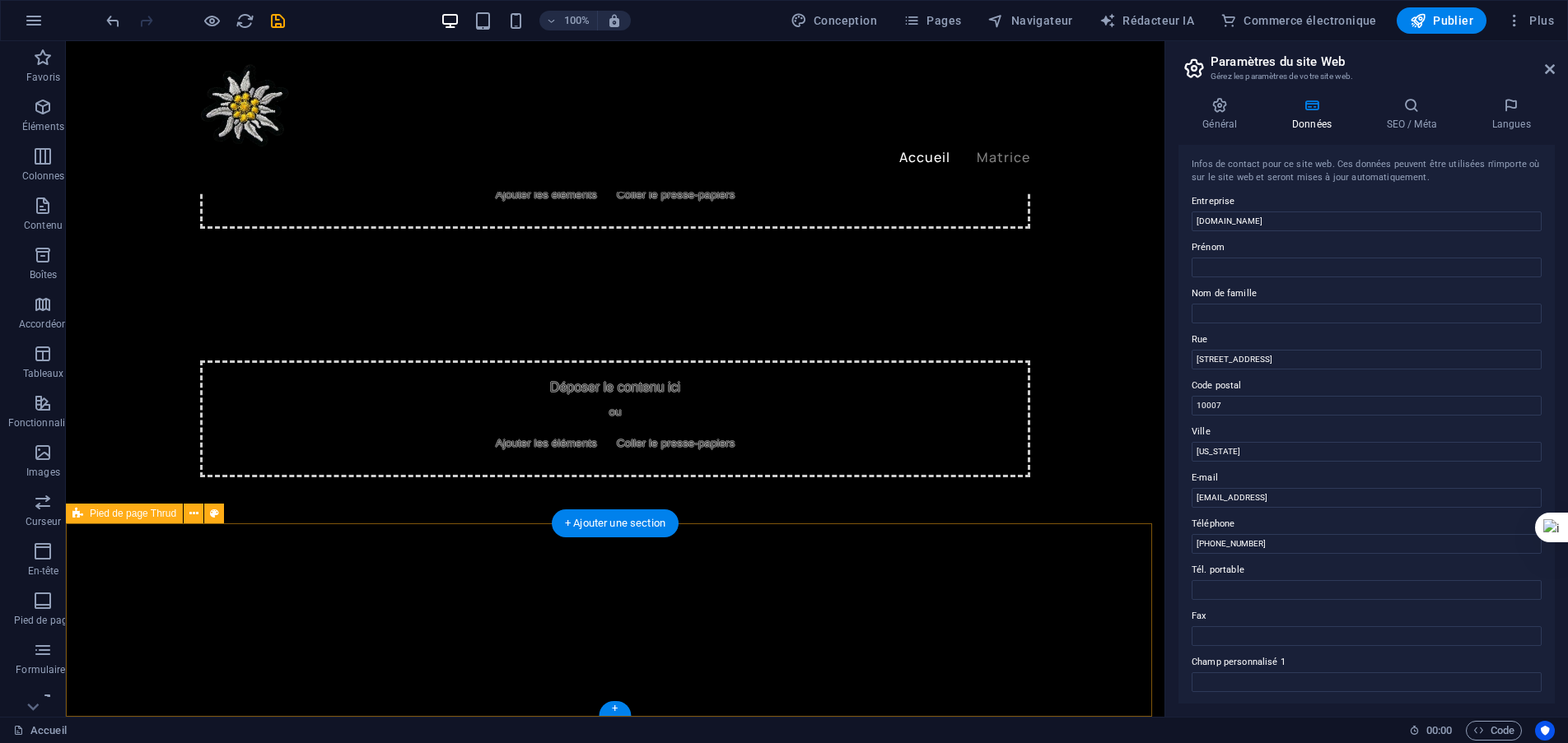
click at [194, 514] on icon at bounding box center [194, 514] width 9 height 17
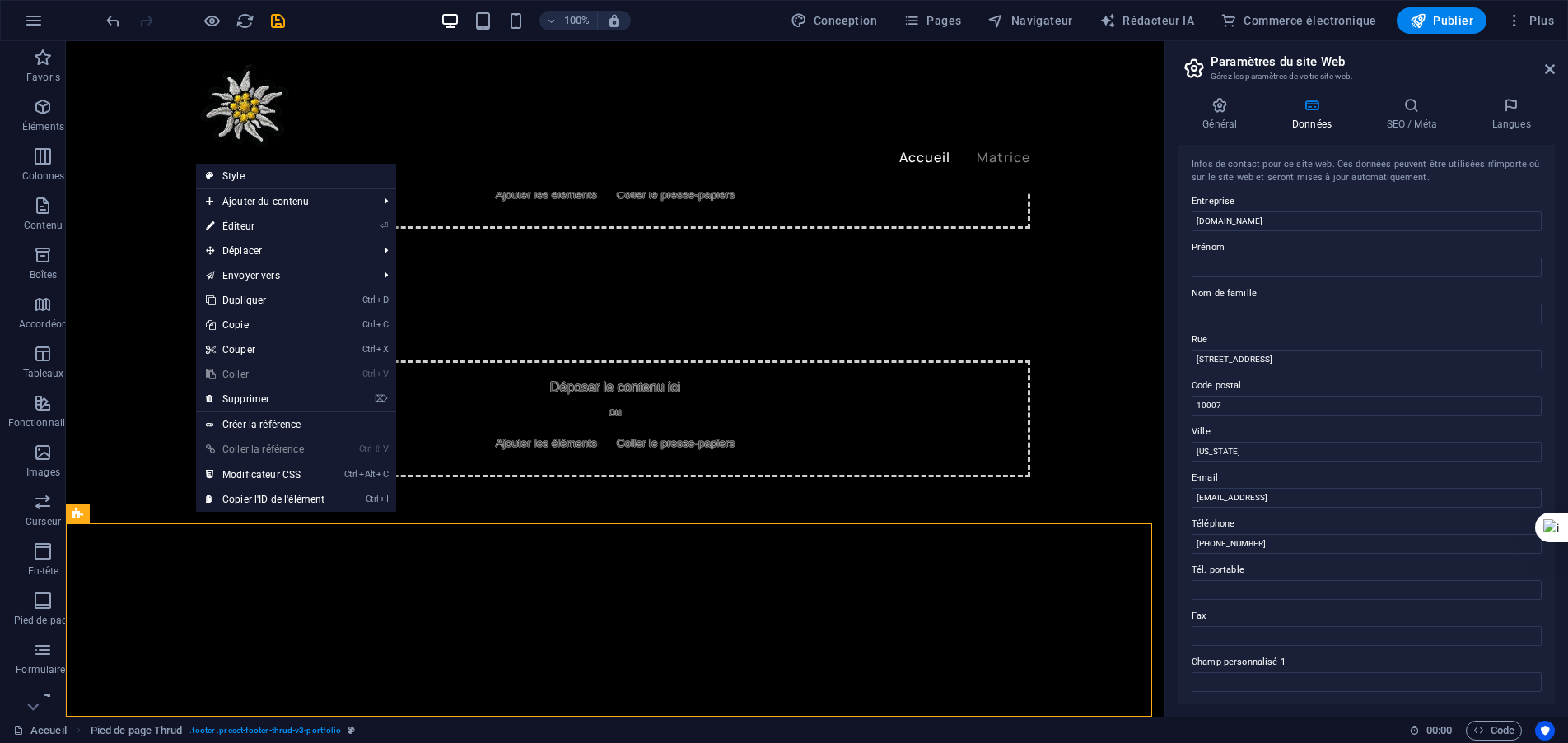
click at [244, 229] on font "Éditeur" at bounding box center [238, 227] width 32 height 12
select select "footer"
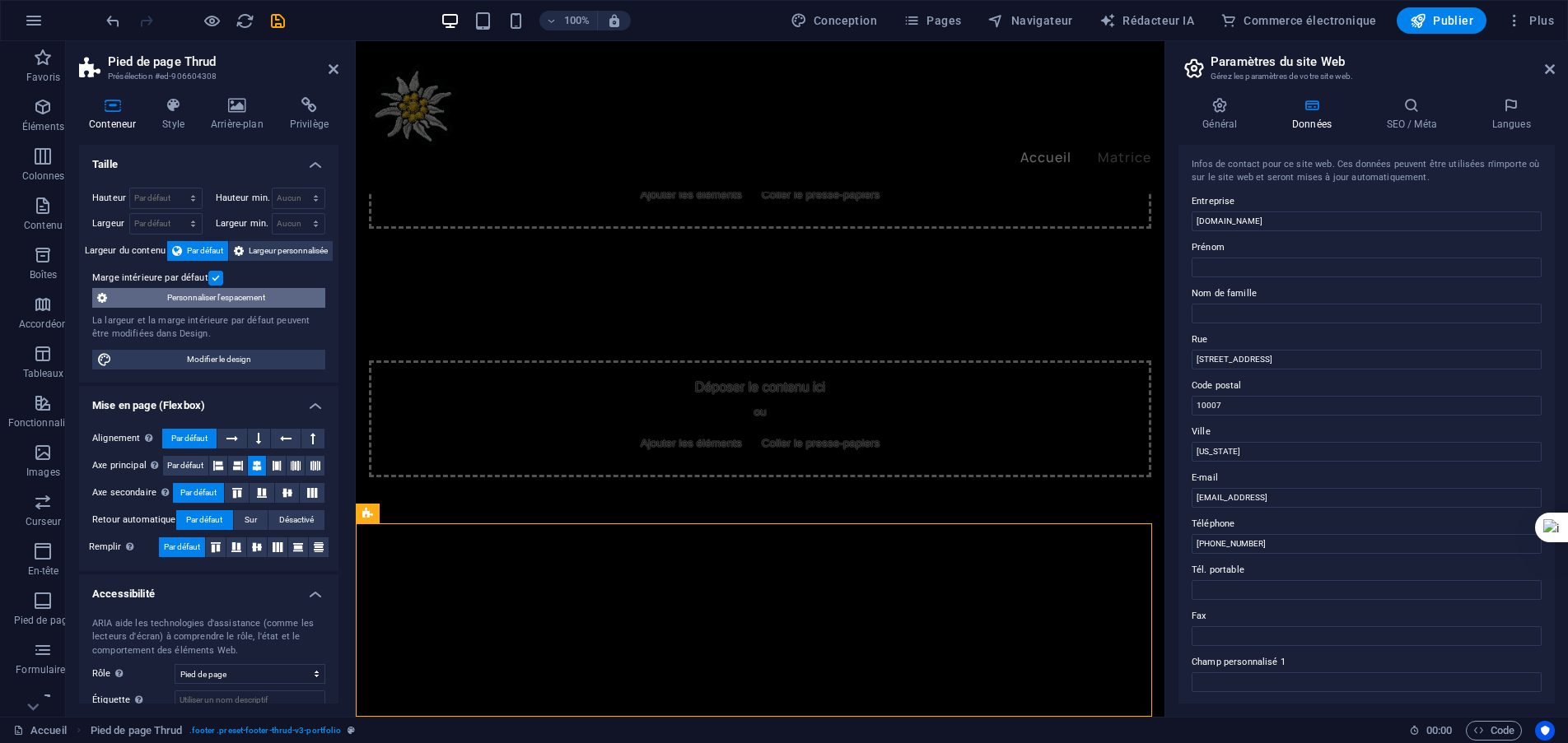
click at [222, 304] on span "Personnaliser l'espacement" at bounding box center [216, 298] width 208 height 20
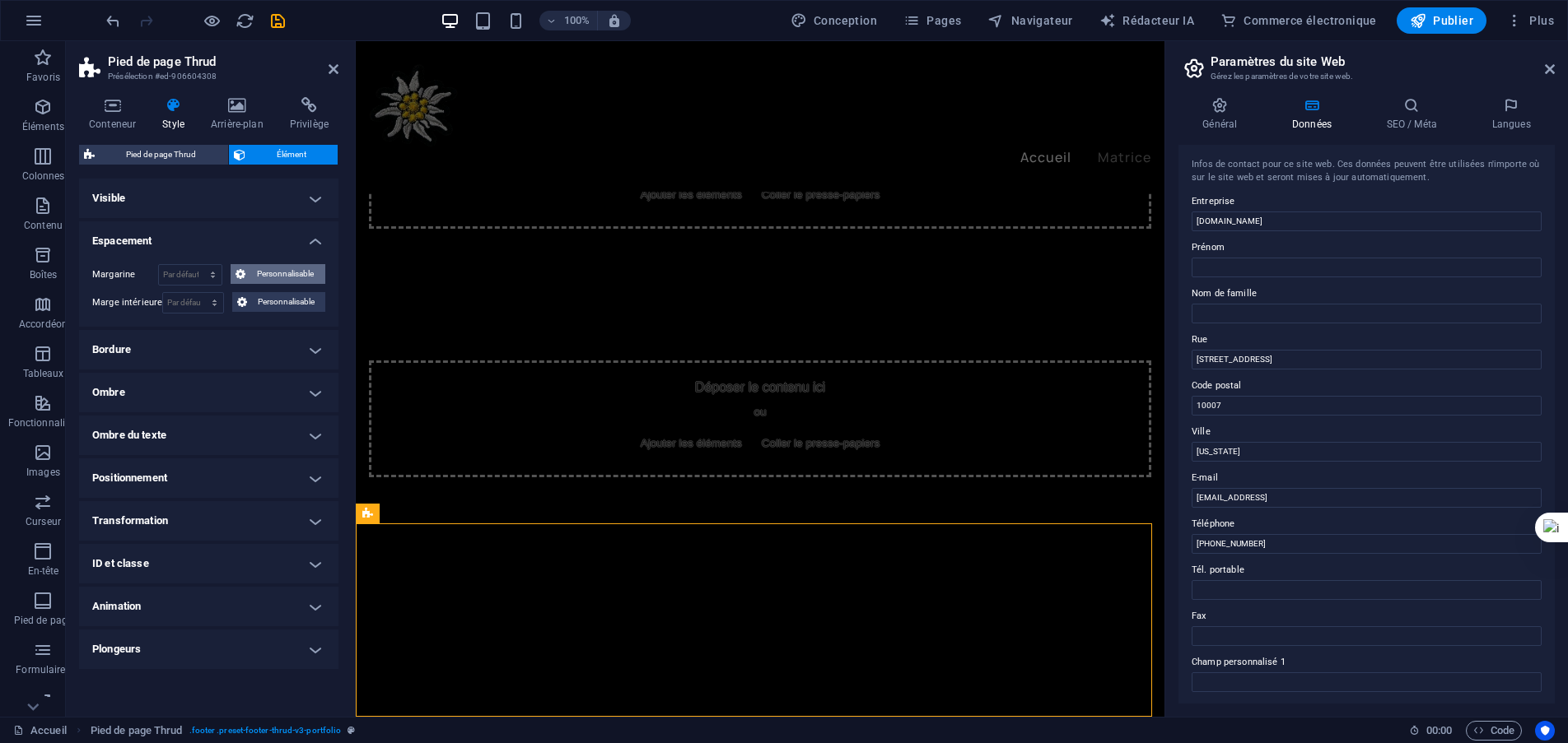
click at [247, 274] on button "Personnalisable" at bounding box center [278, 274] width 96 height 20
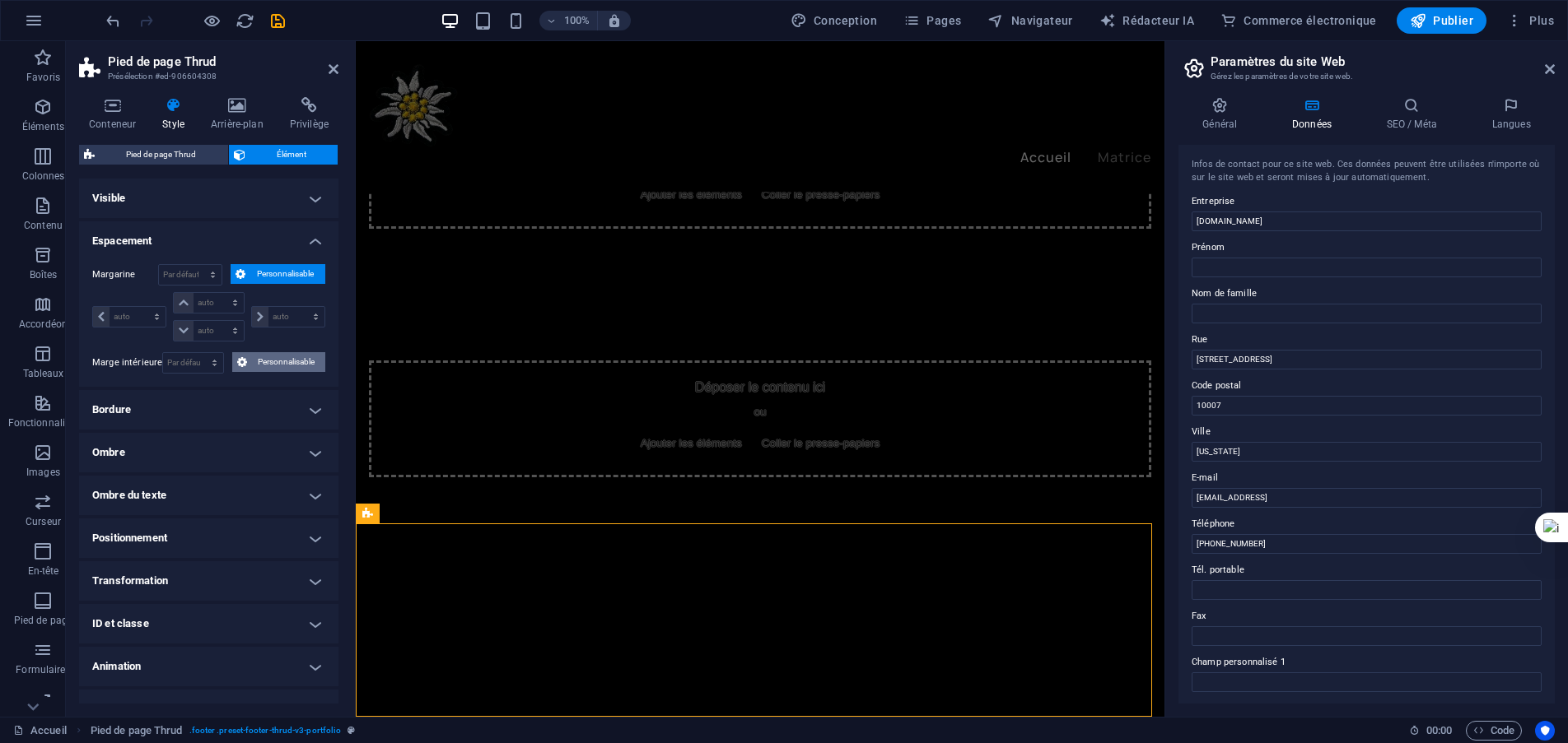
click at [276, 360] on font "Personnalisable" at bounding box center [286, 361] width 56 height 9
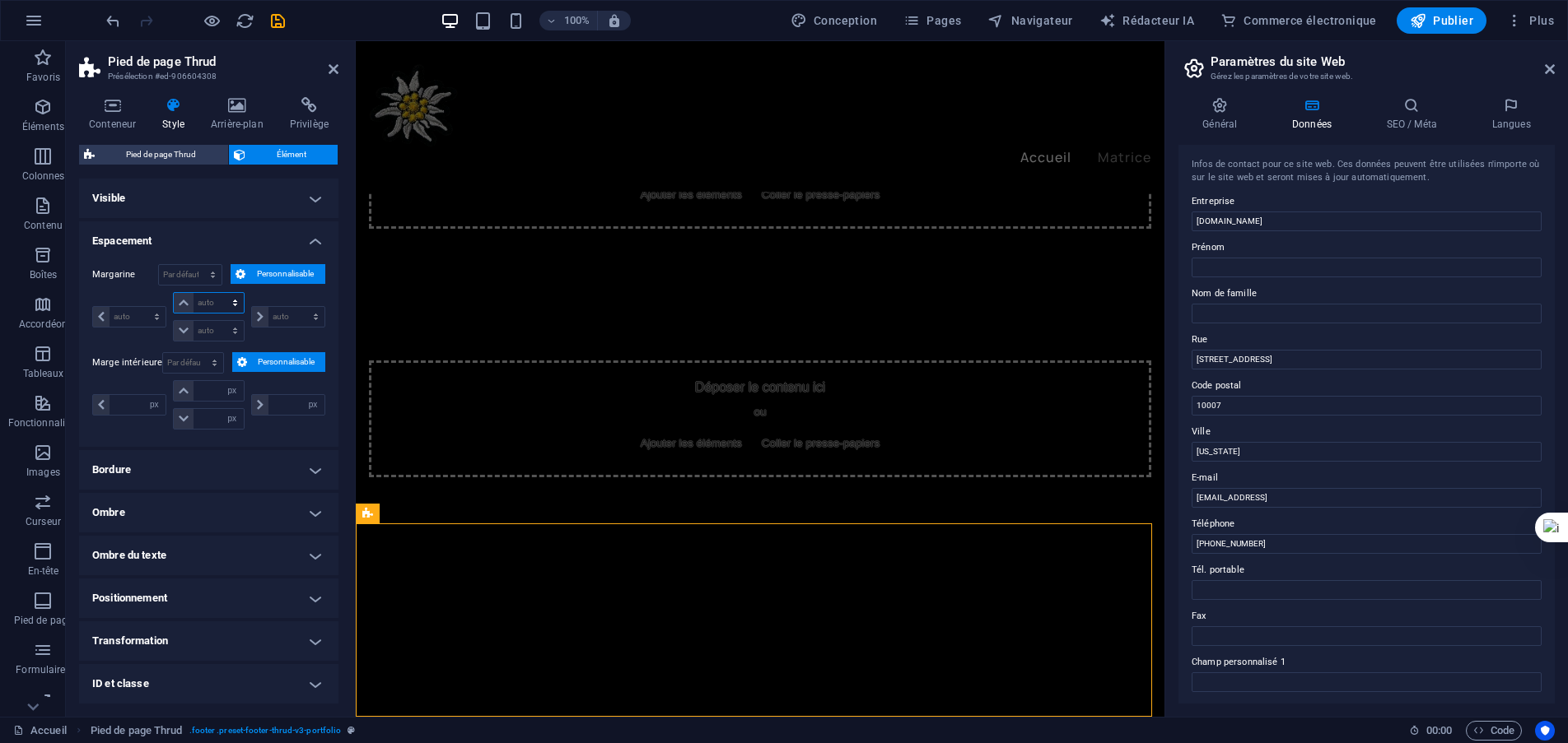
click at [211, 309] on select "auto px % rem Volkswagen vh" at bounding box center [208, 303] width 69 height 20
select select "px"
click at [218, 293] on select "auto px % rem Volkswagen vh" at bounding box center [208, 303] width 69 height 20
type input "0"
select select "px"
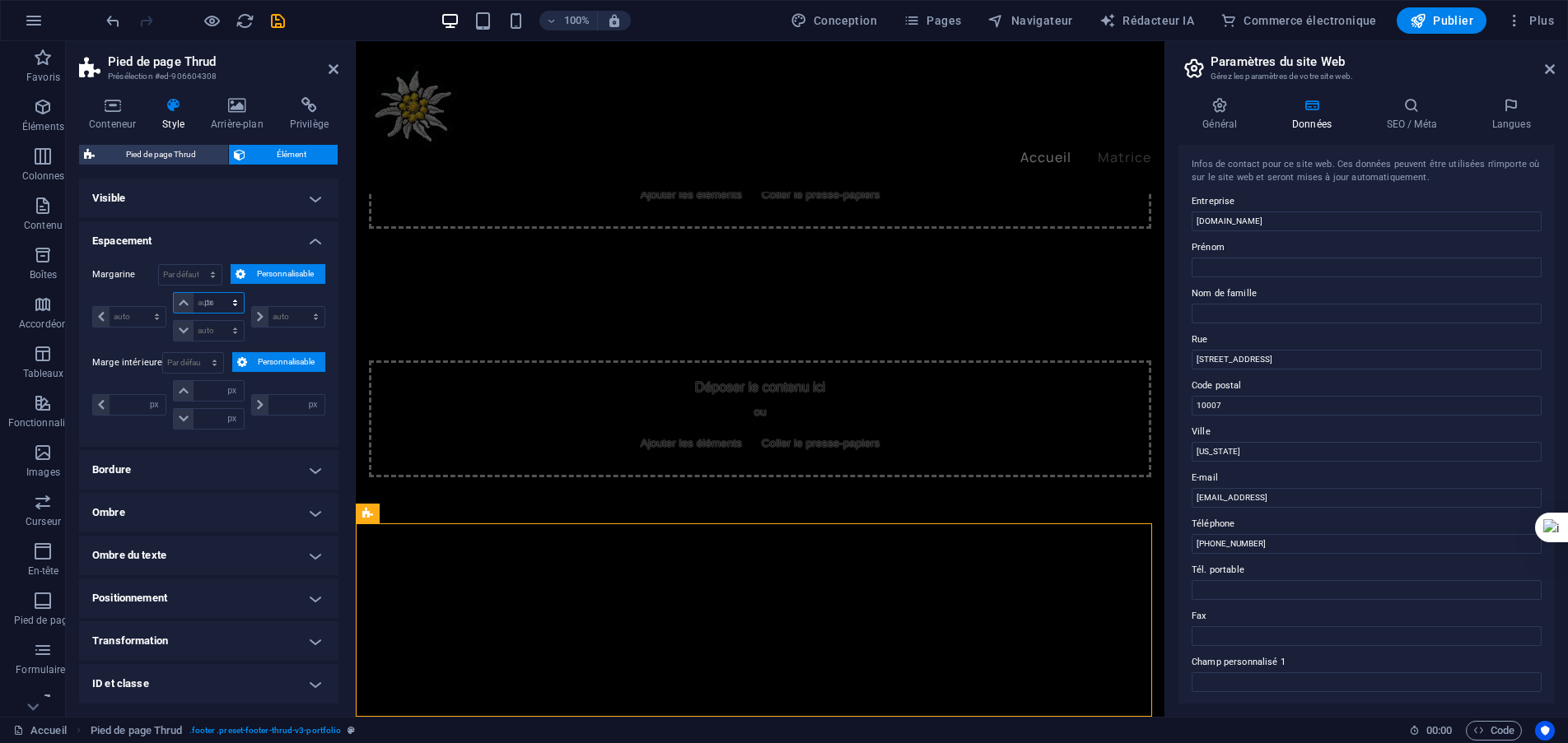
type input "0"
select select "px"
type input "0"
select select "px"
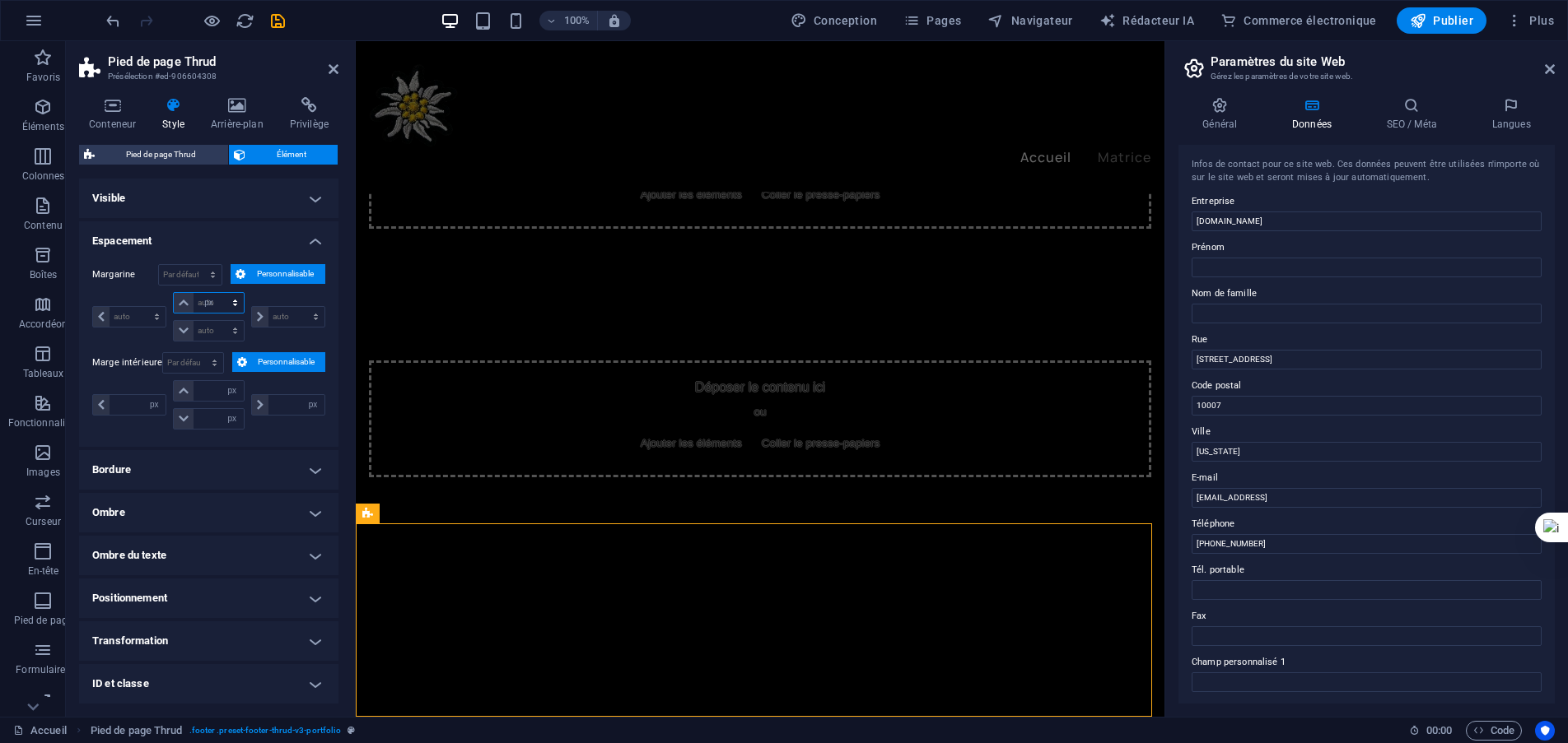
type input "0"
select select "px"
type input "10"
select select "DISABLED_OPTION_VALUE"
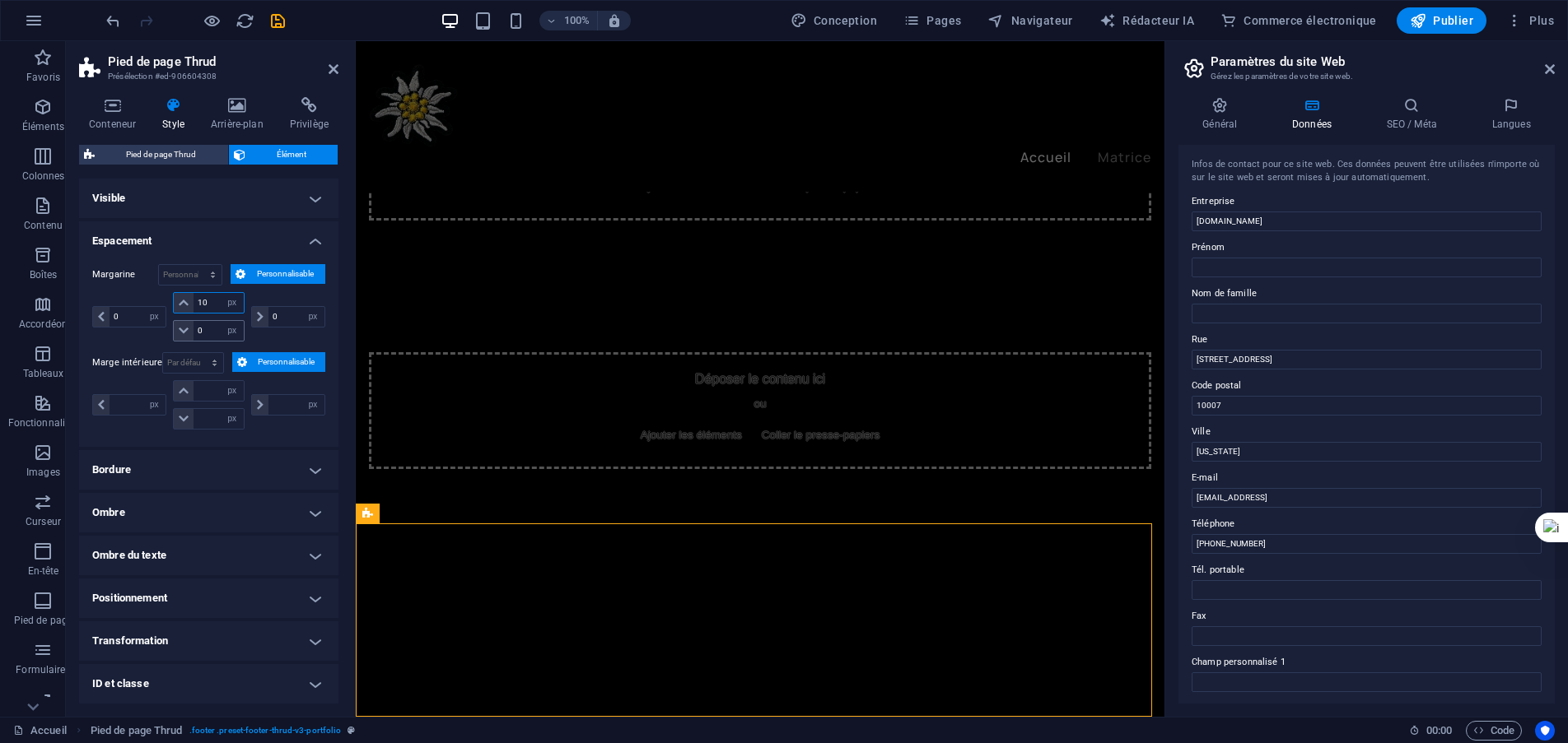
type input "10"
click at [217, 333] on input "0" at bounding box center [218, 331] width 49 height 20
type input "10"
click at [216, 386] on input "number" at bounding box center [218, 391] width 49 height 20
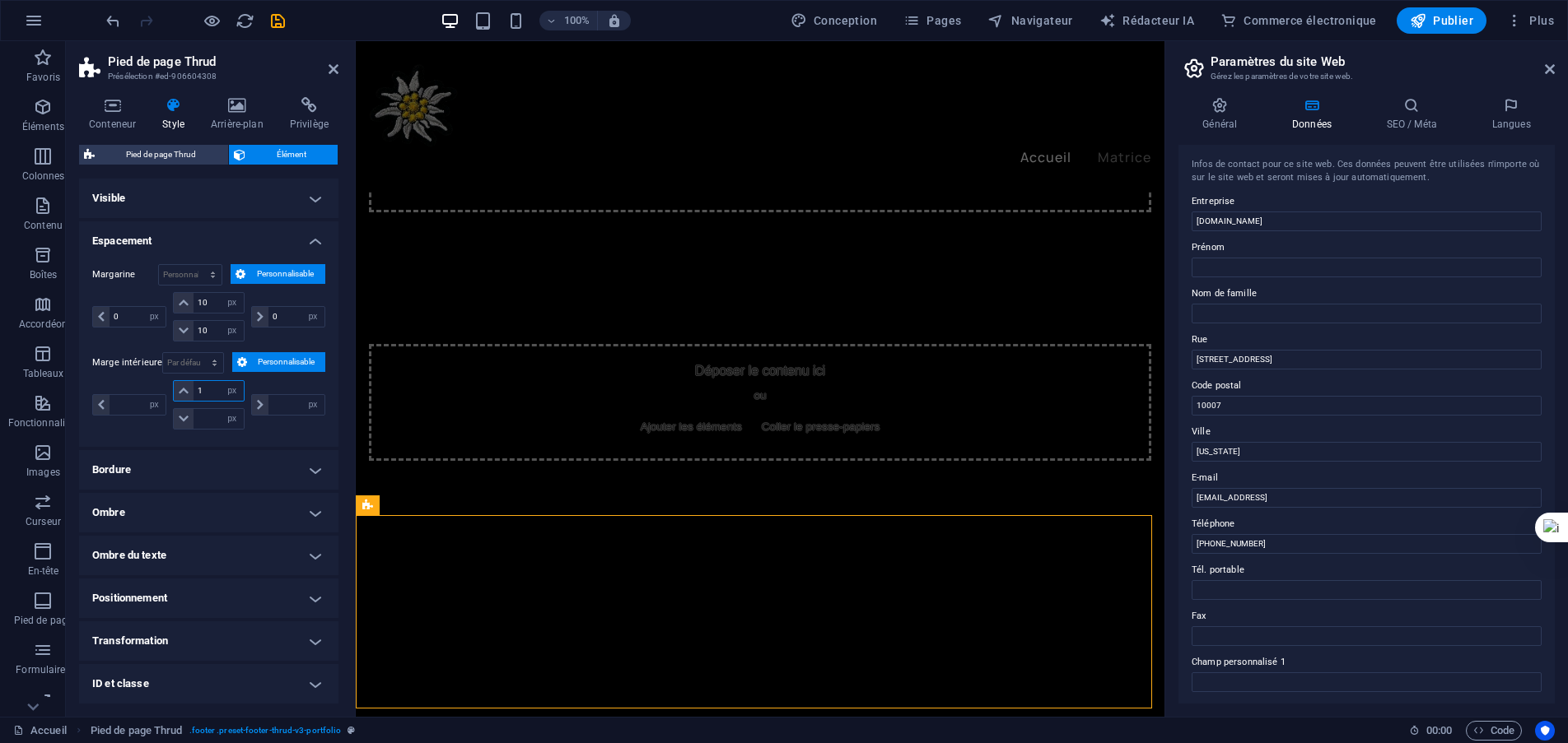
type input "10"
type input "0"
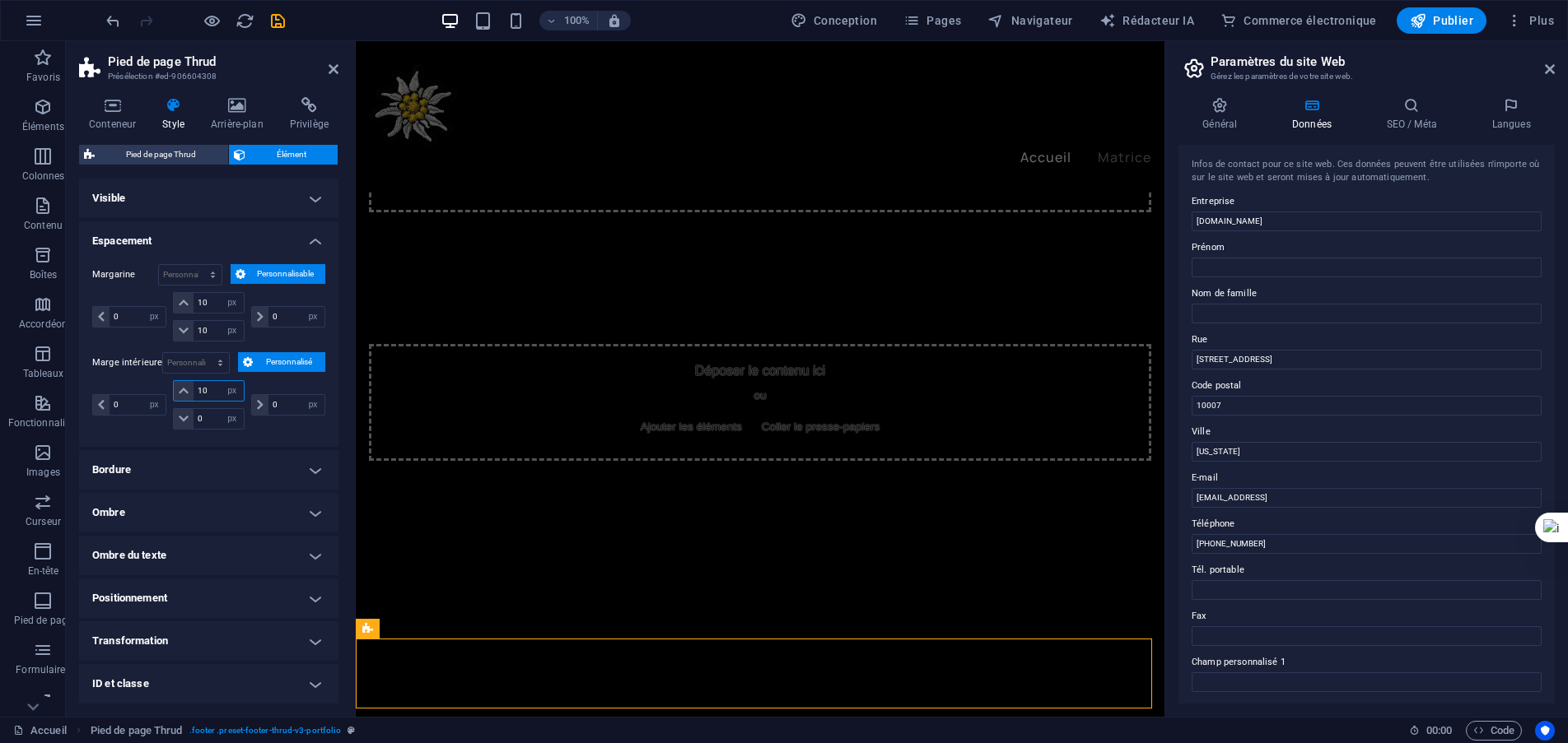
scroll to position [1500, 0]
type input "1"
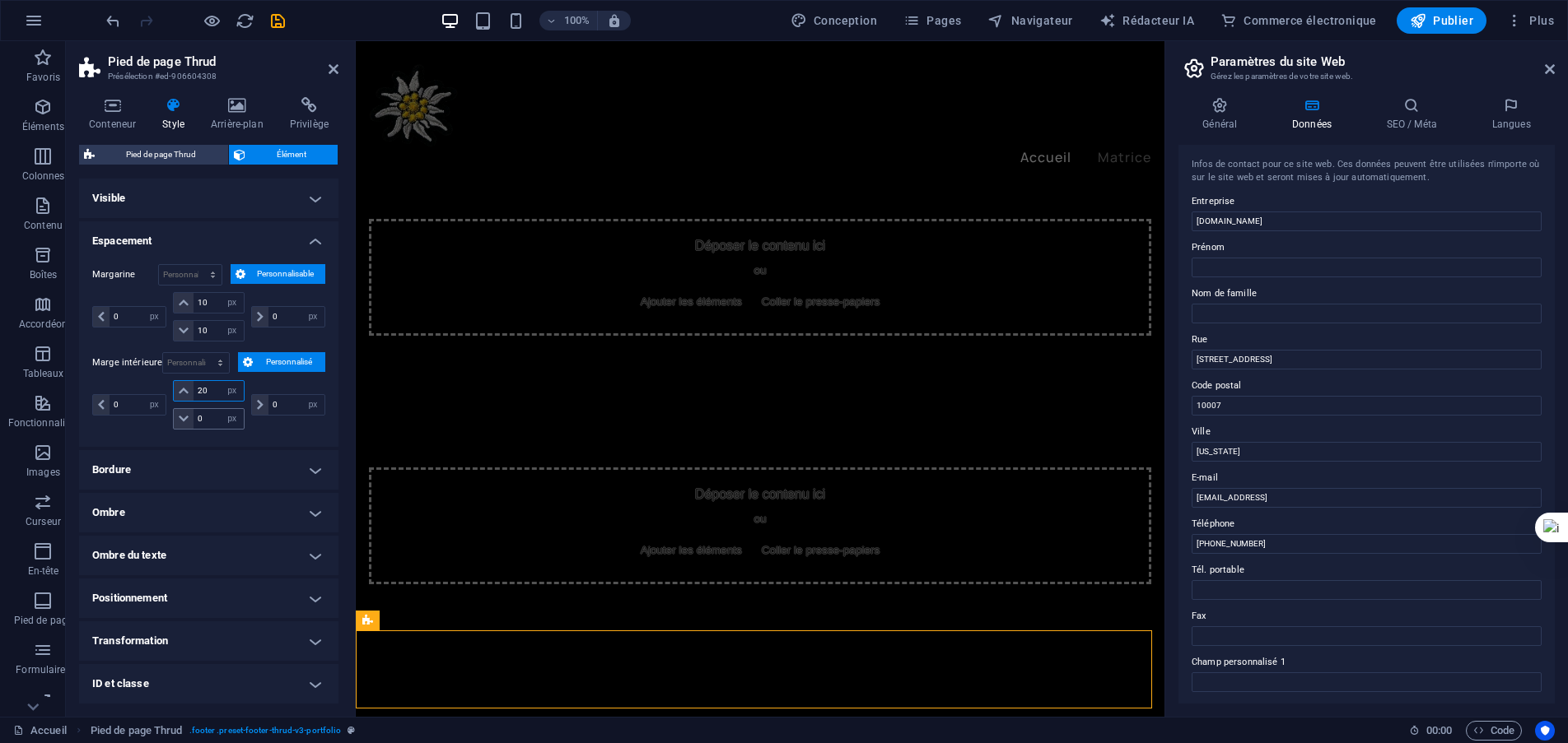
scroll to position [1508, 0]
type input "20"
click at [213, 418] on input "0" at bounding box center [218, 419] width 49 height 20
drag, startPoint x: 213, startPoint y: 418, endPoint x: 195, endPoint y: 414, distance: 18.4
click at [195, 414] on input "0" at bounding box center [218, 419] width 49 height 20
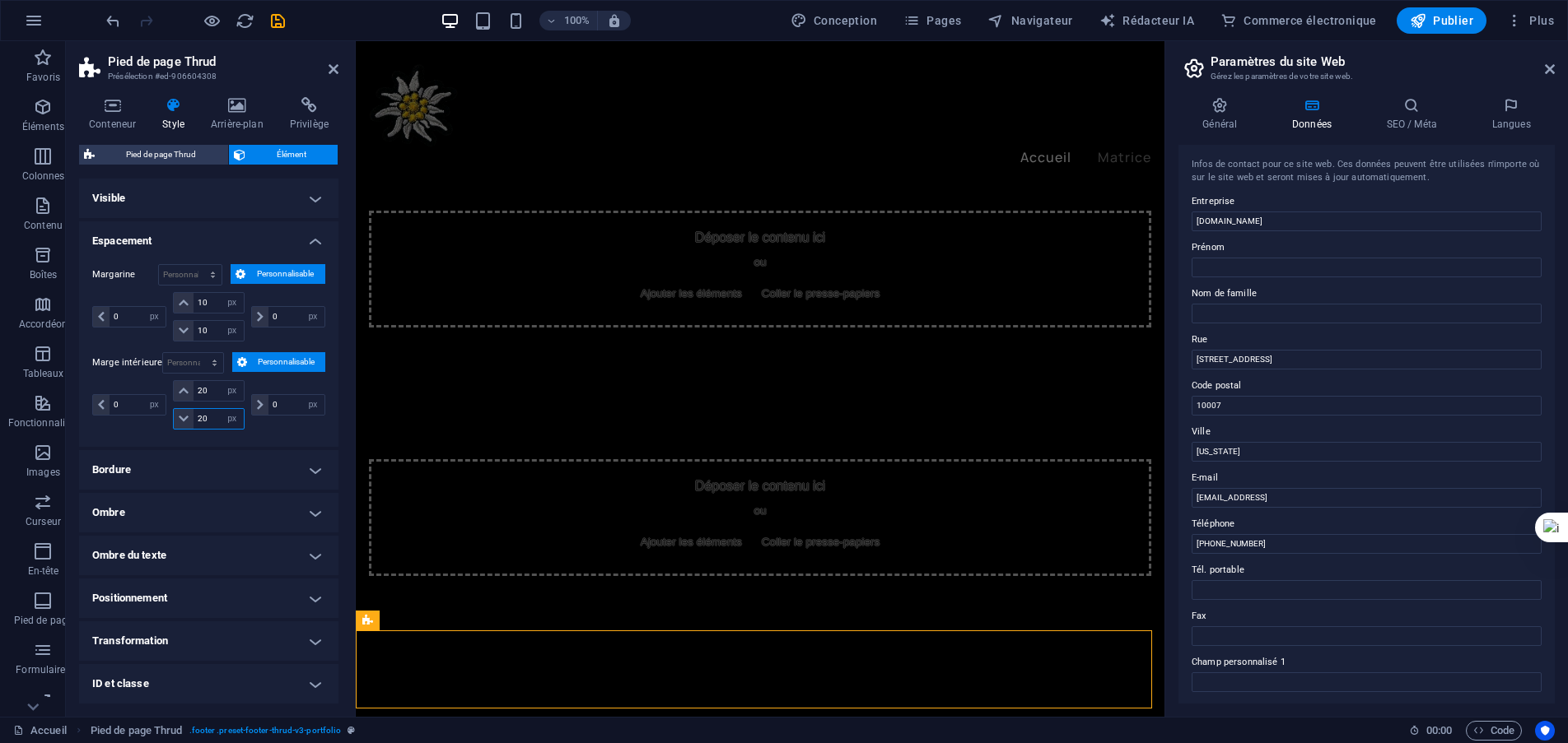
scroll to position [1525, 0]
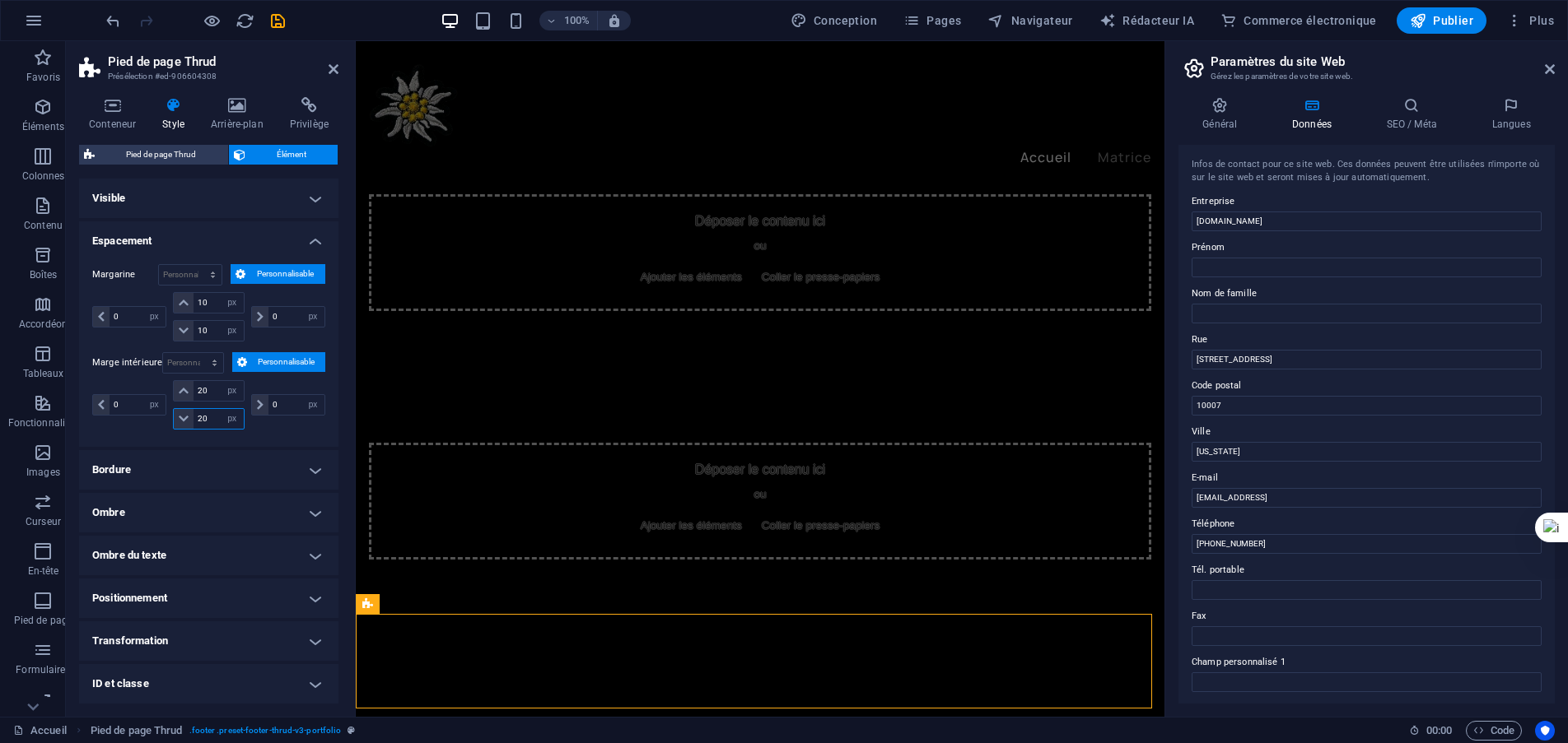
type input "20"
click at [274, 433] on div "Margarine Par défaut auto px % rem Volkswagen vh Personnalisable Personnalisabl…" at bounding box center [208, 349] width 259 height 196
click at [273, 22] on icon "sauvegarder" at bounding box center [277, 21] width 19 height 19
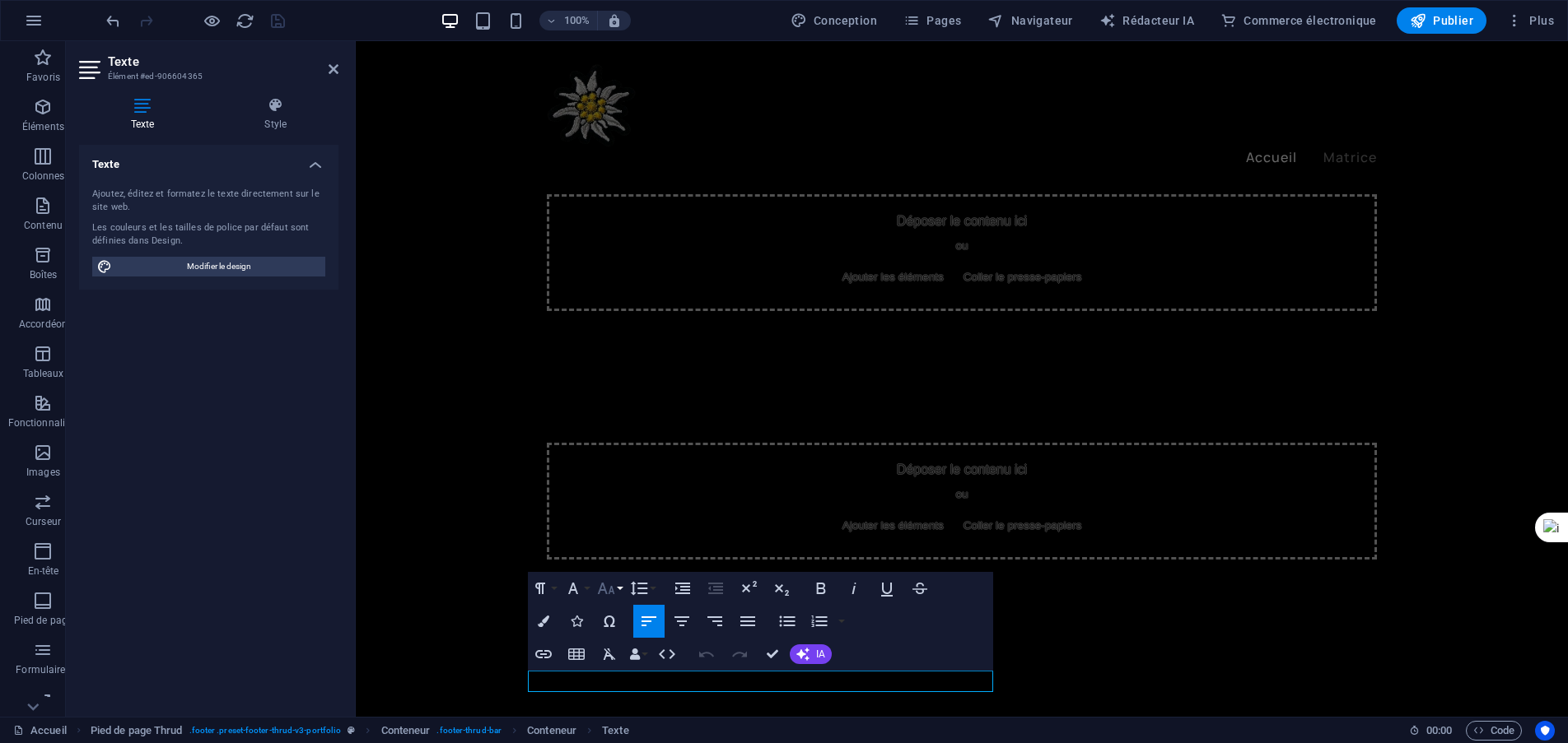
click at [622, 586] on button "Taille de la police" at bounding box center [610, 589] width 32 height 33
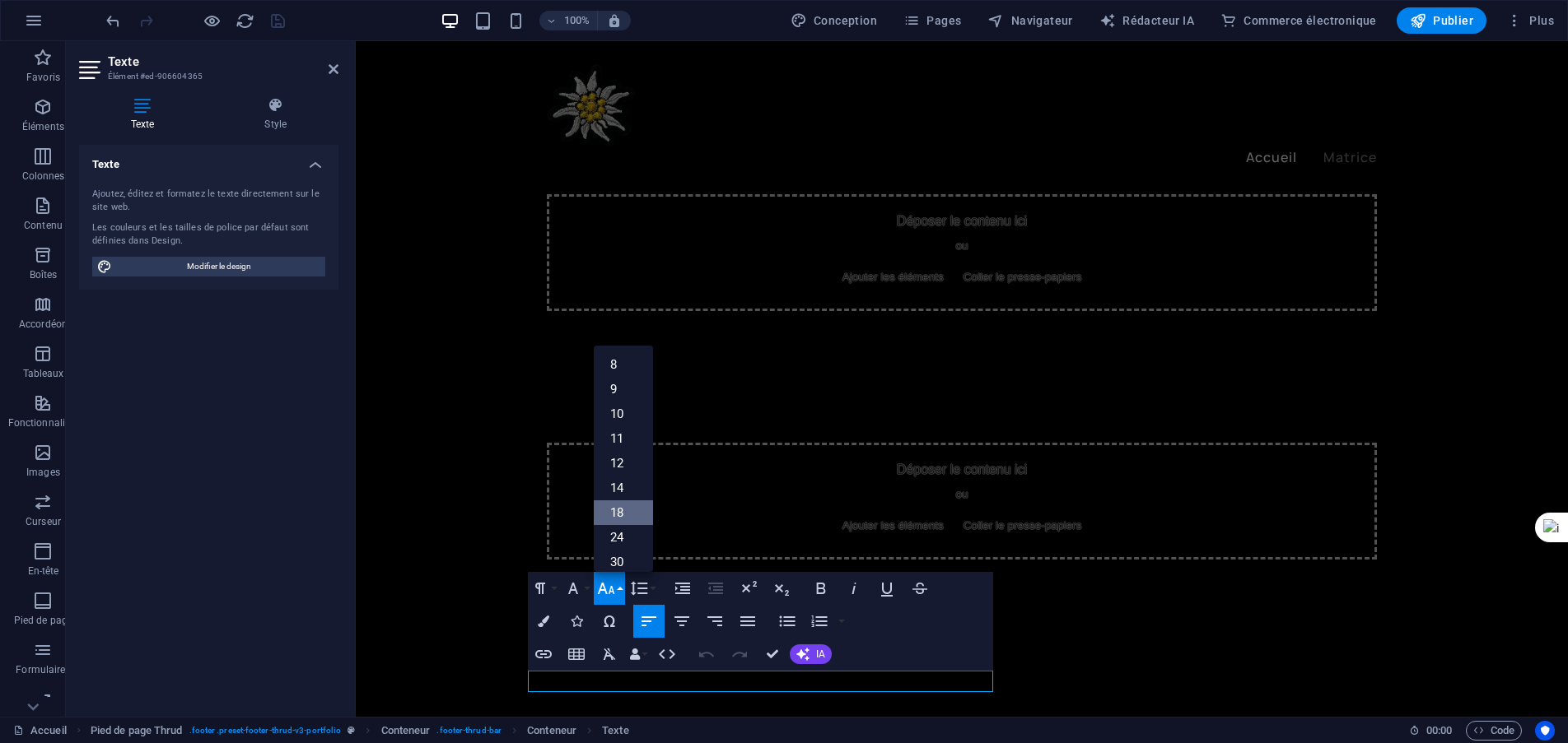
click at [609, 513] on link "18" at bounding box center [623, 513] width 59 height 25
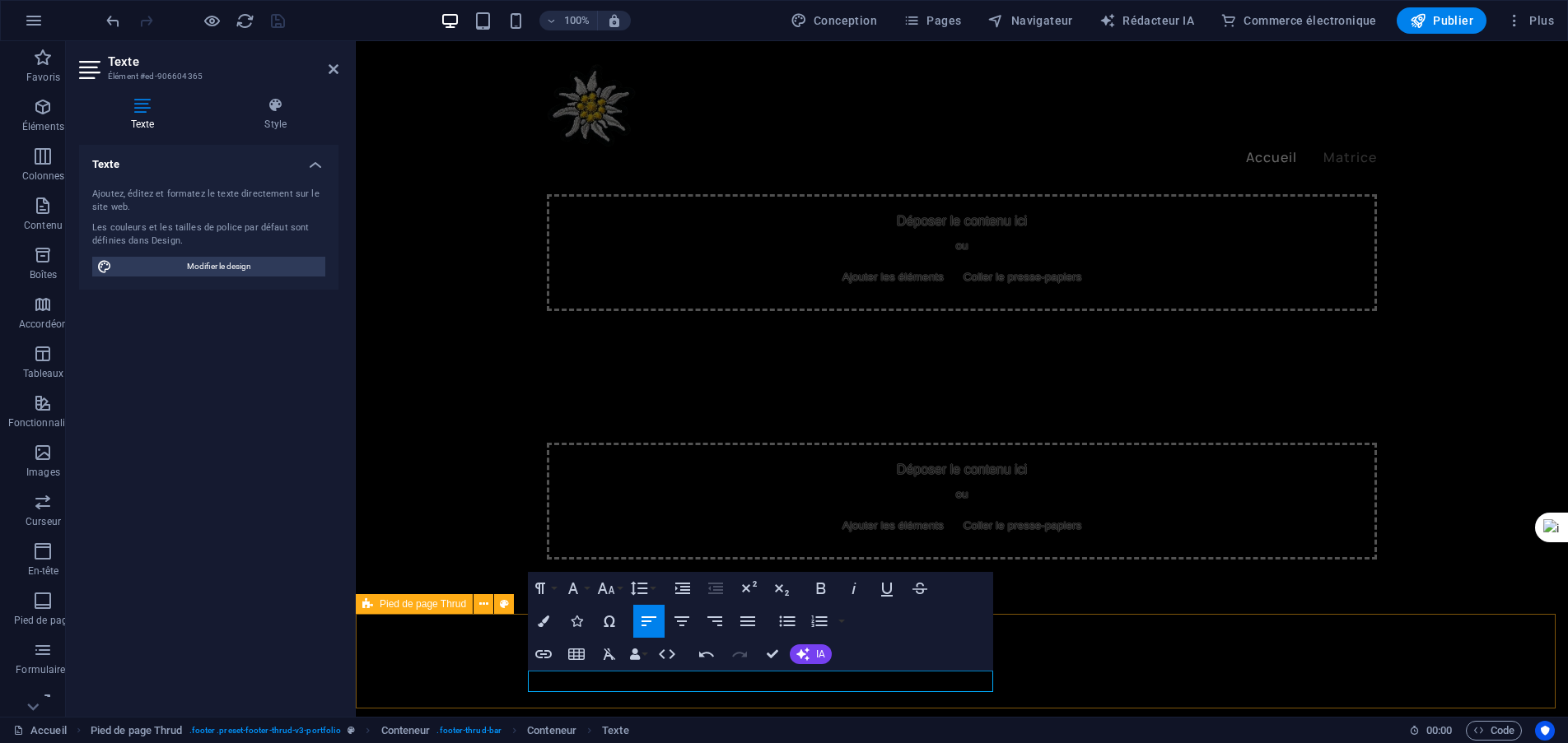
drag, startPoint x: 992, startPoint y: 679, endPoint x: 526, endPoint y: 682, distance: 466.0
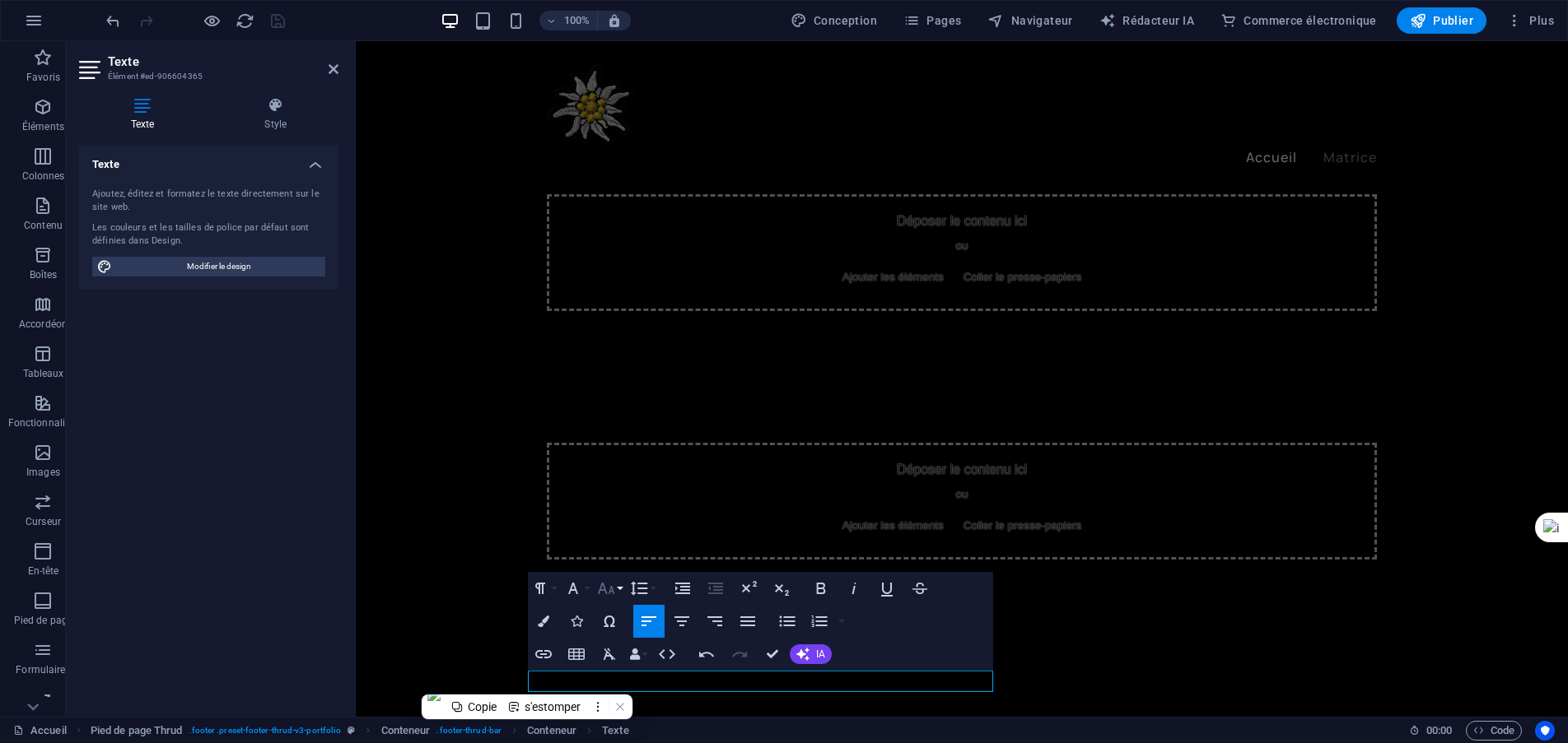
click at [615, 594] on icon "button" at bounding box center [606, 589] width 20 height 20
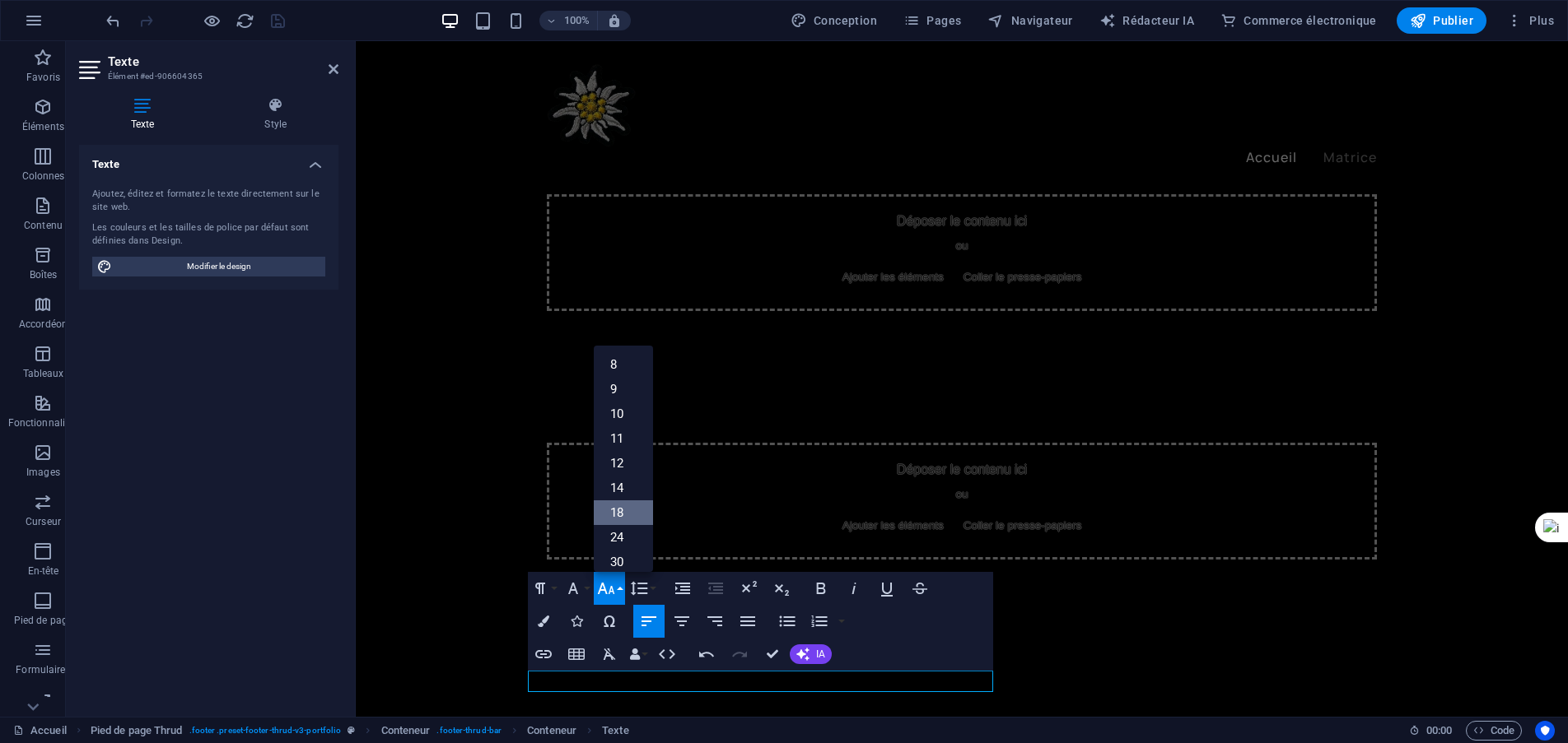
click at [626, 520] on link "18" at bounding box center [623, 513] width 59 height 25
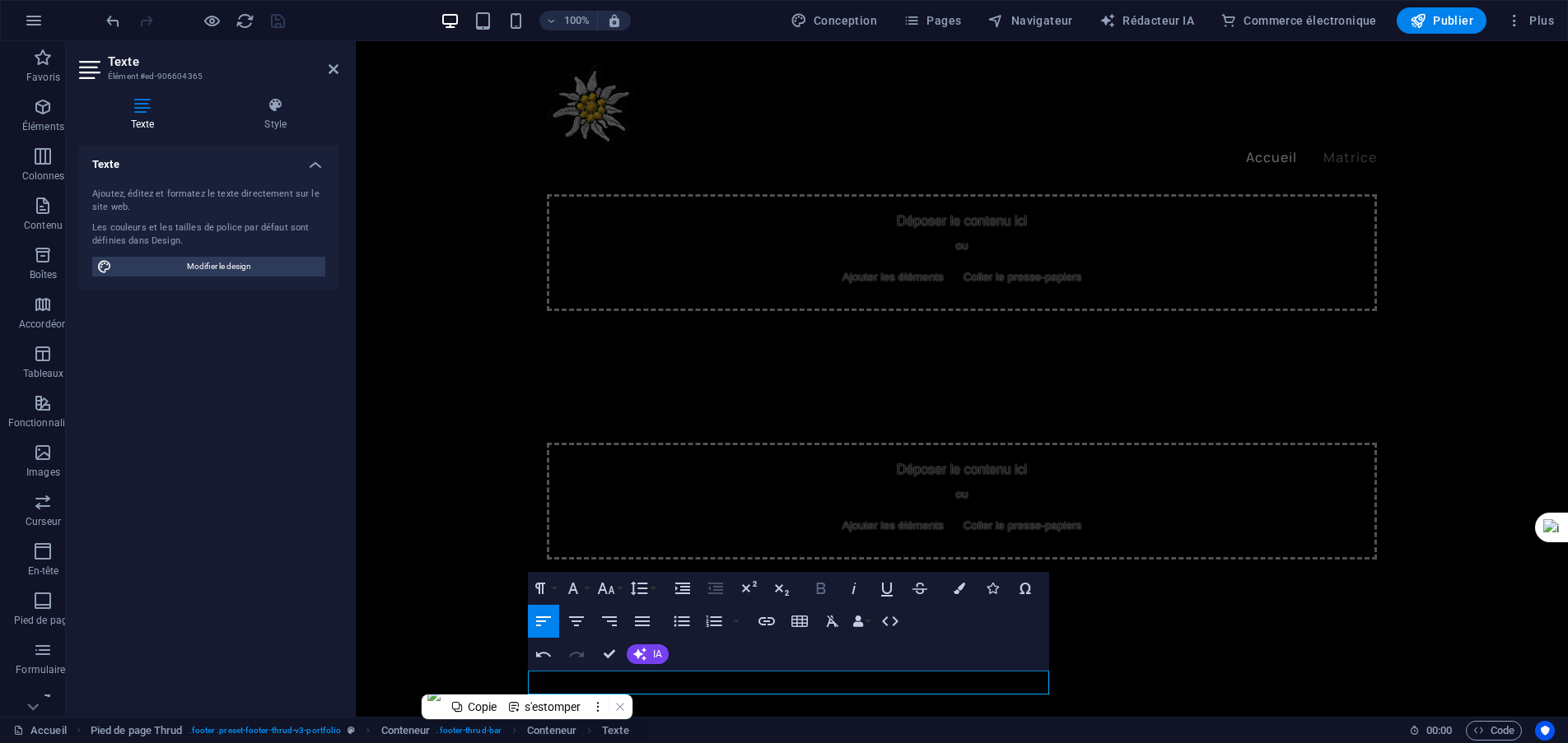
click at [824, 592] on icon "button" at bounding box center [820, 589] width 9 height 12
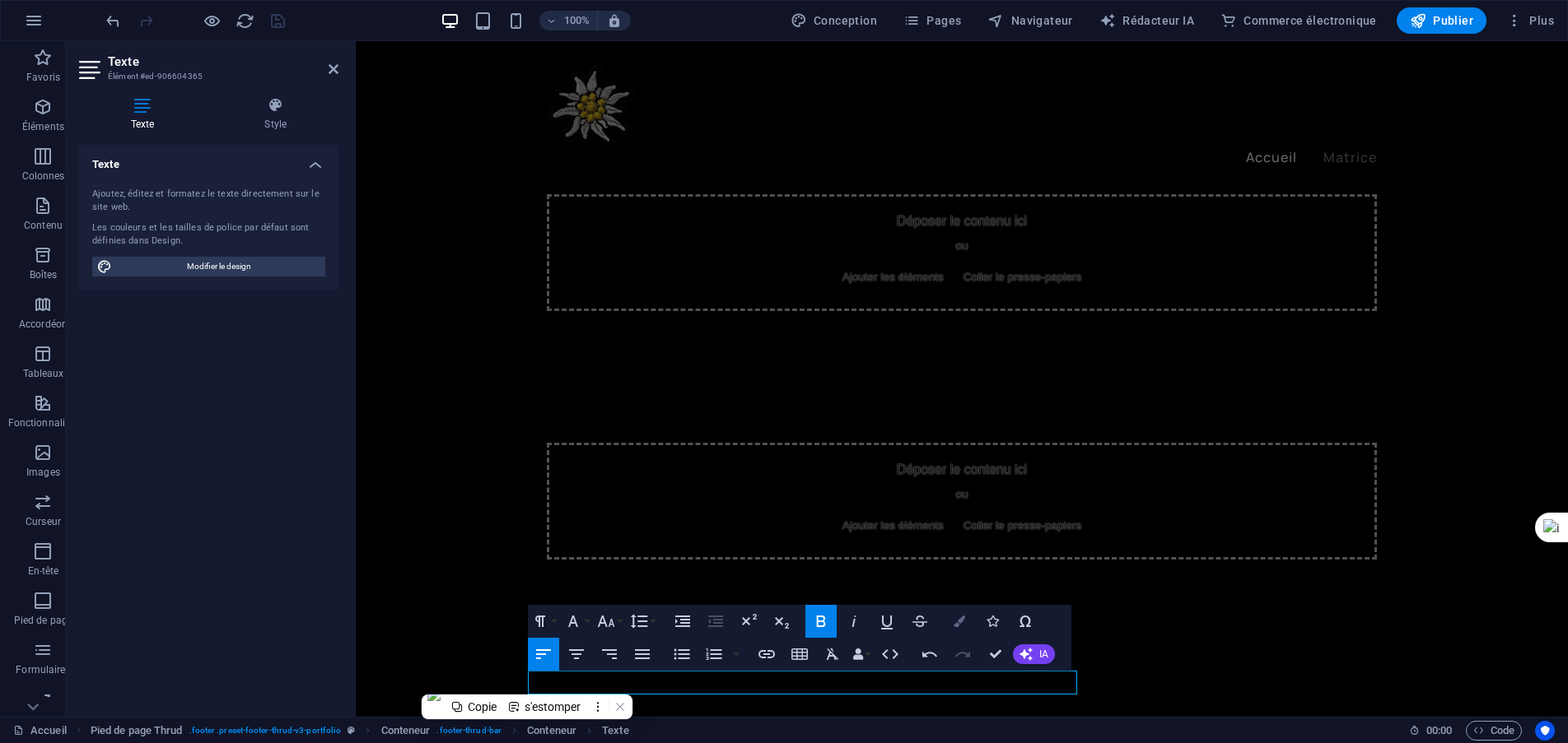
click at [962, 620] on icon "button" at bounding box center [959, 622] width 12 height 12
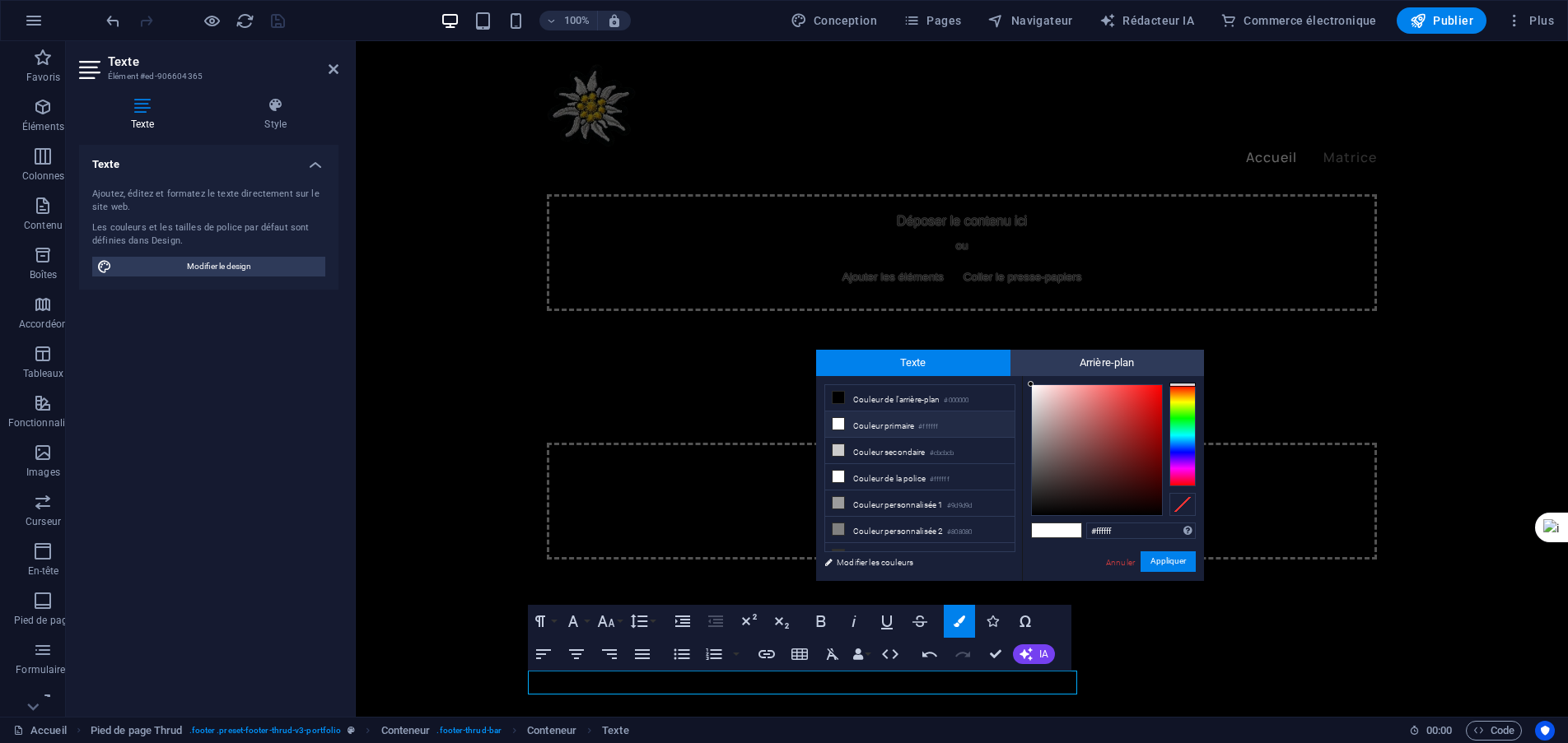
click at [1178, 416] on div at bounding box center [1183, 435] width 27 height 102
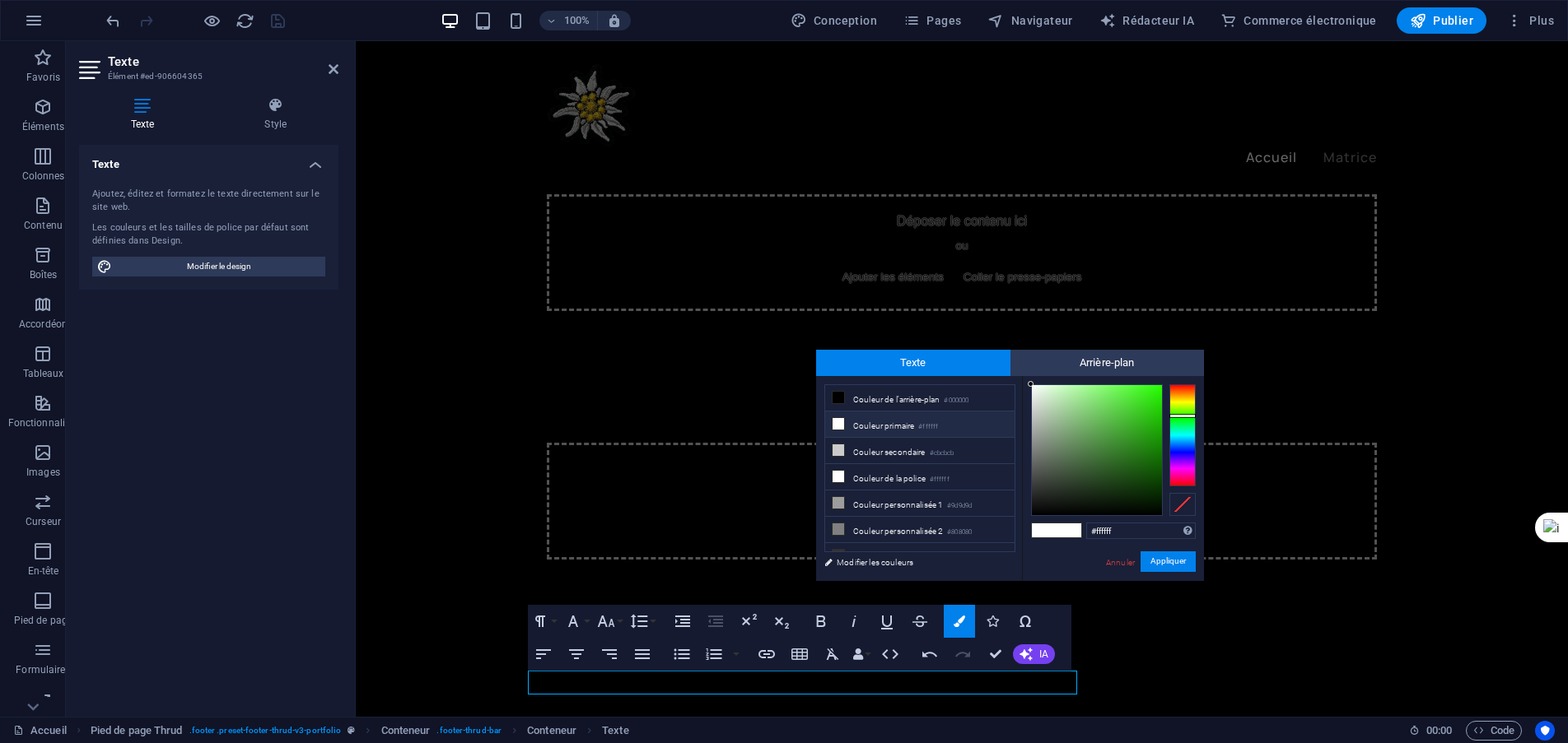
type input "#1d9709"
click at [1154, 437] on div at bounding box center [1096, 450] width 130 height 130
click at [1164, 564] on font "Appliquer" at bounding box center [1168, 561] width 36 height 9
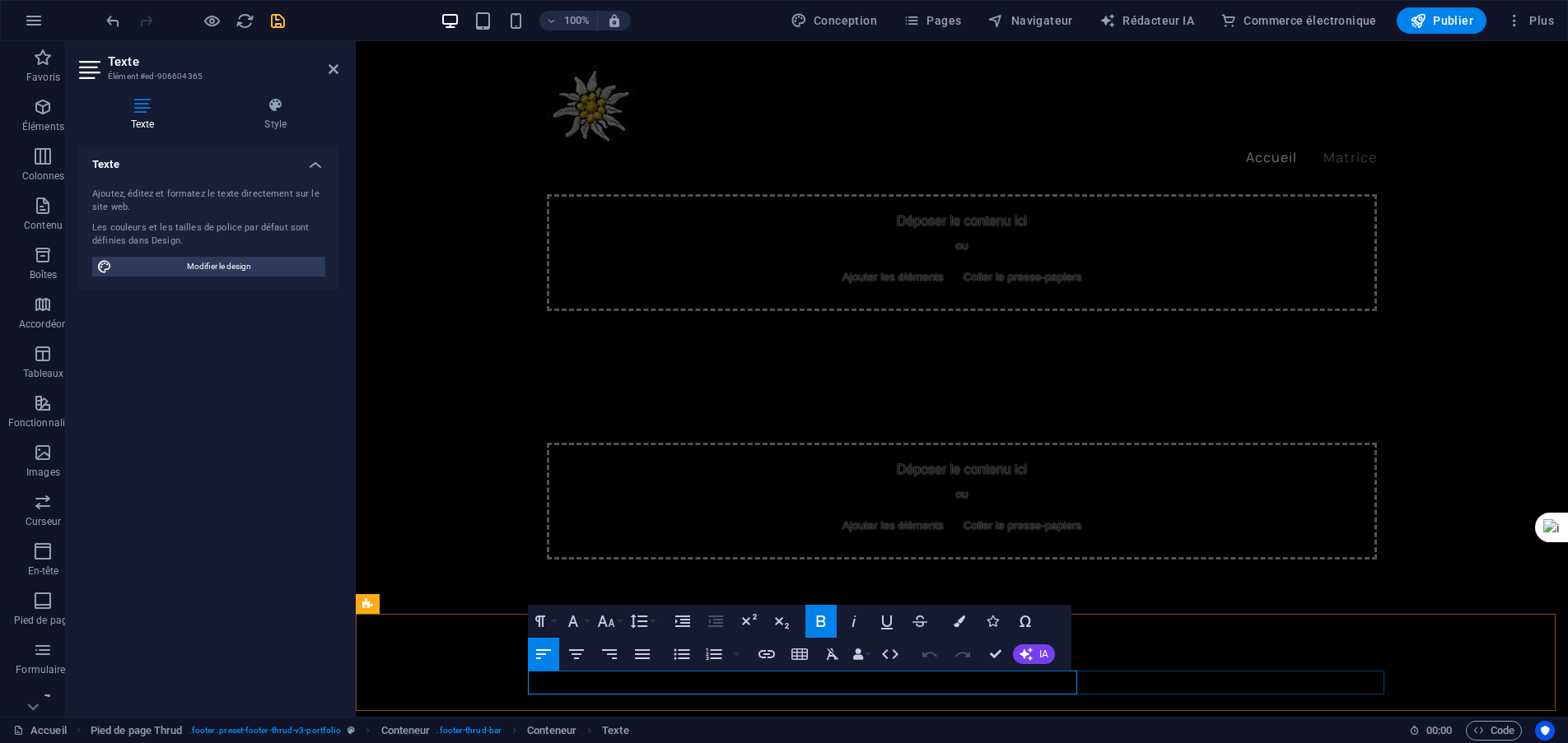
click at [618, 619] on button "Taille de la police" at bounding box center [610, 622] width 32 height 33
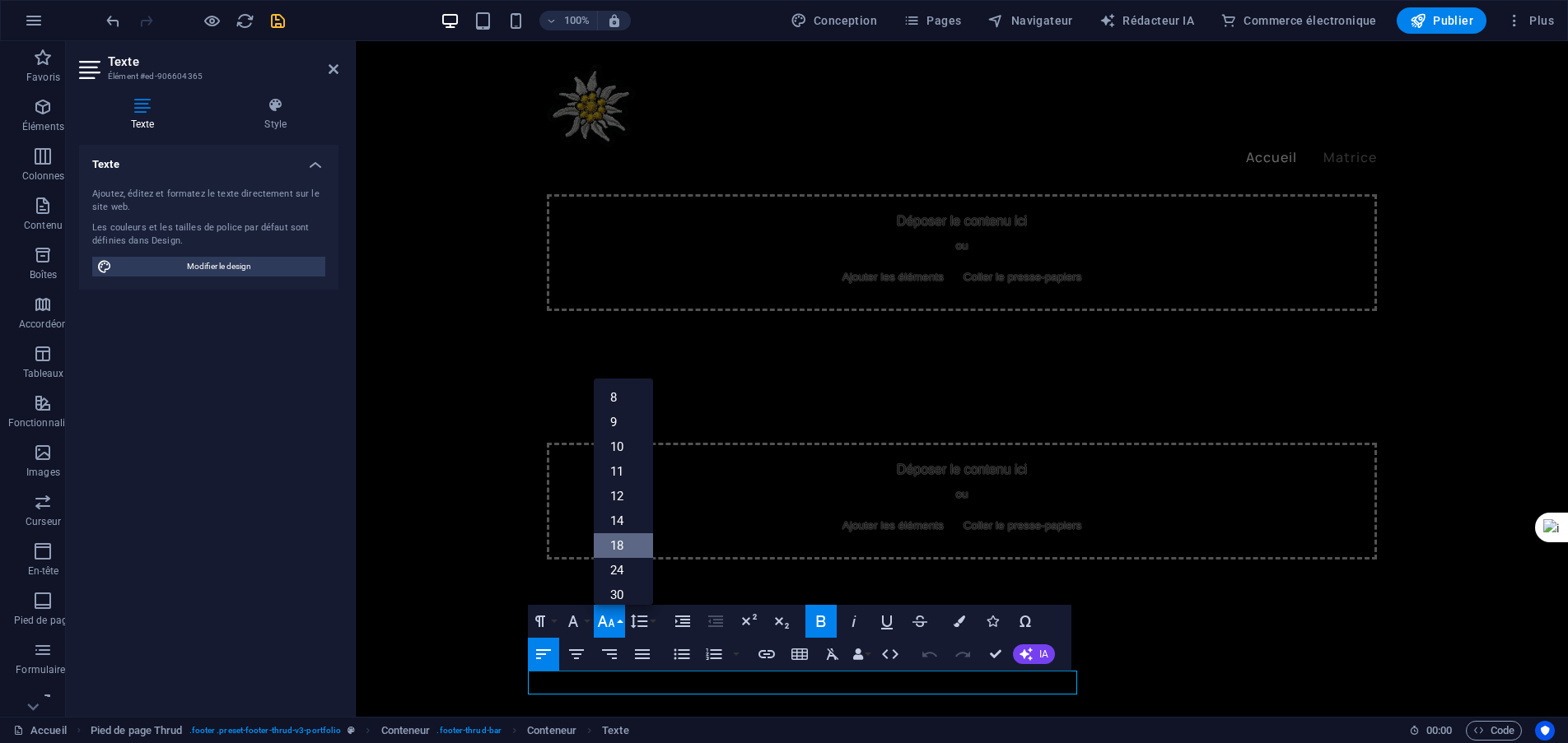
click at [630, 546] on link "18" at bounding box center [623, 545] width 59 height 25
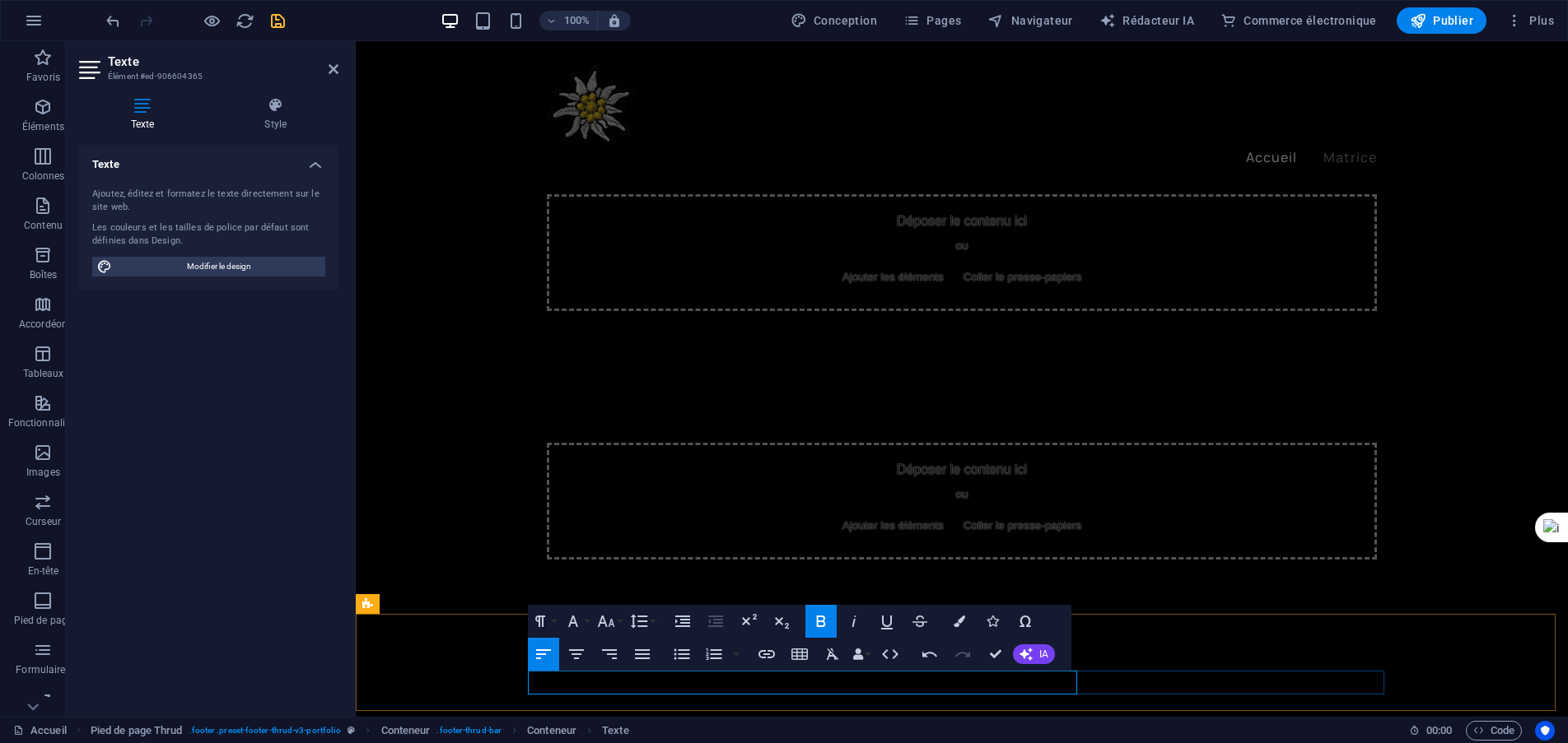
drag, startPoint x: 540, startPoint y: 682, endPoint x: 529, endPoint y: 687, distance: 12.1
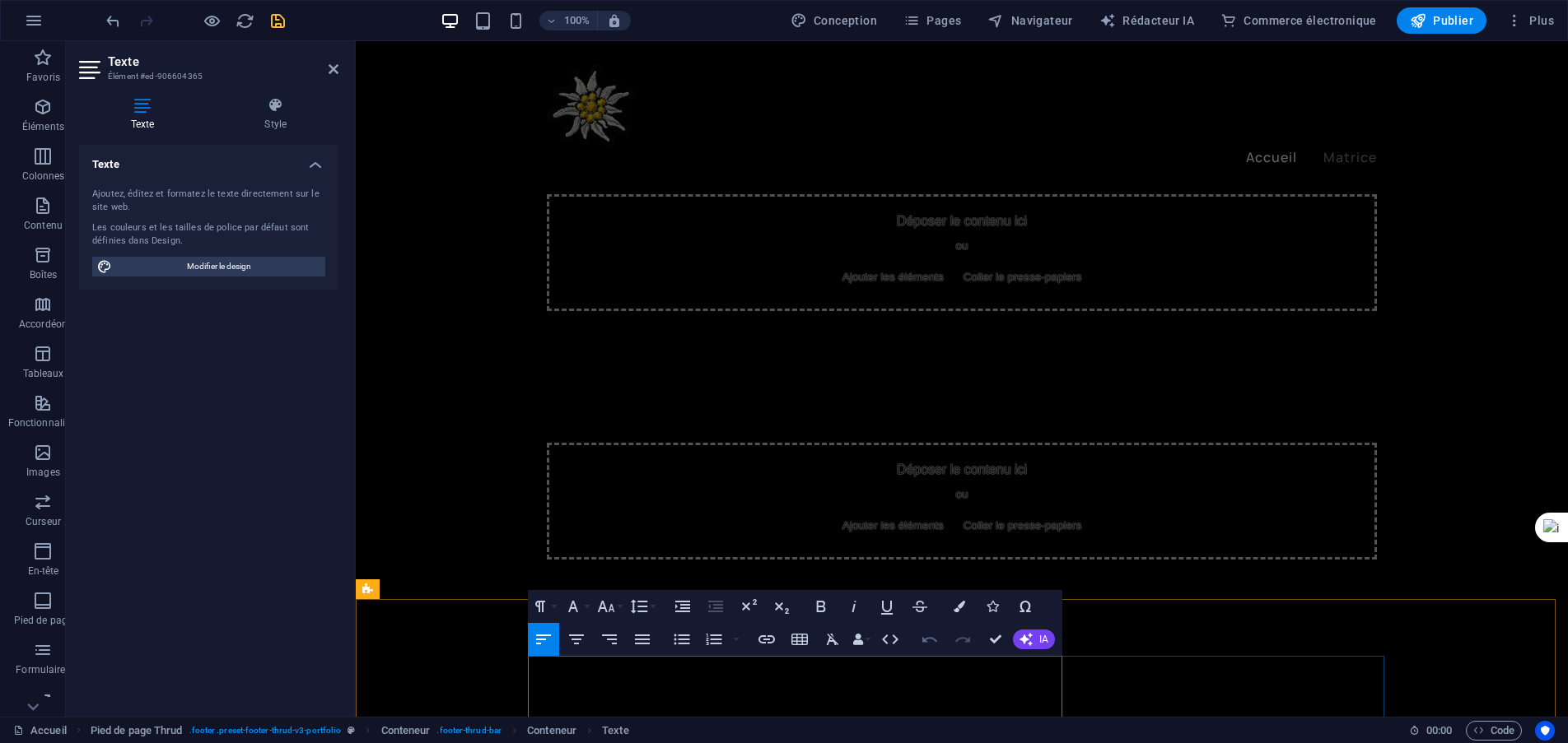
scroll to position [1581, 0]
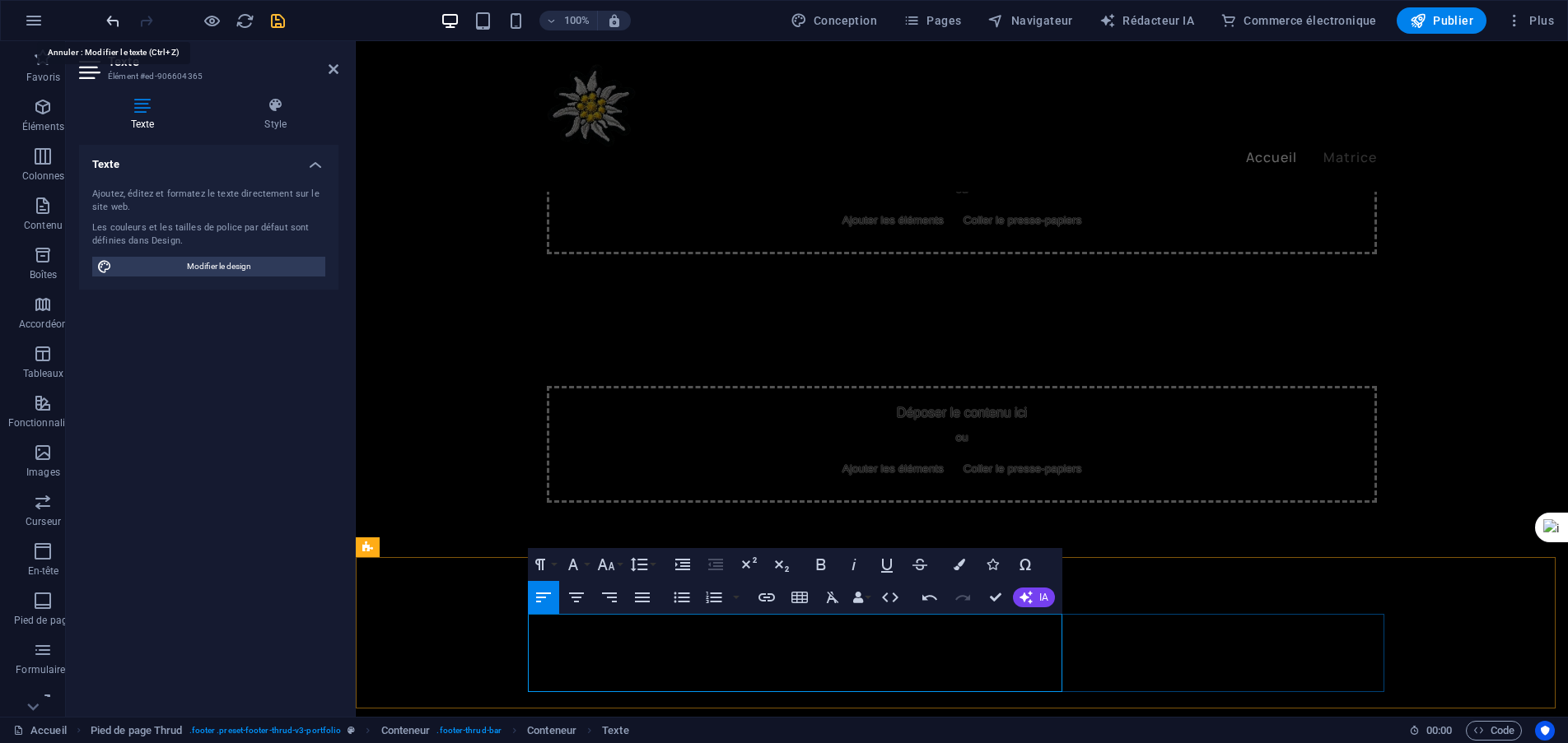
click at [110, 28] on icon "défaire" at bounding box center [113, 21] width 19 height 19
click at [113, 27] on icon "défaire" at bounding box center [113, 21] width 19 height 19
drag, startPoint x: 564, startPoint y: 656, endPoint x: 532, endPoint y: 646, distance: 33.5
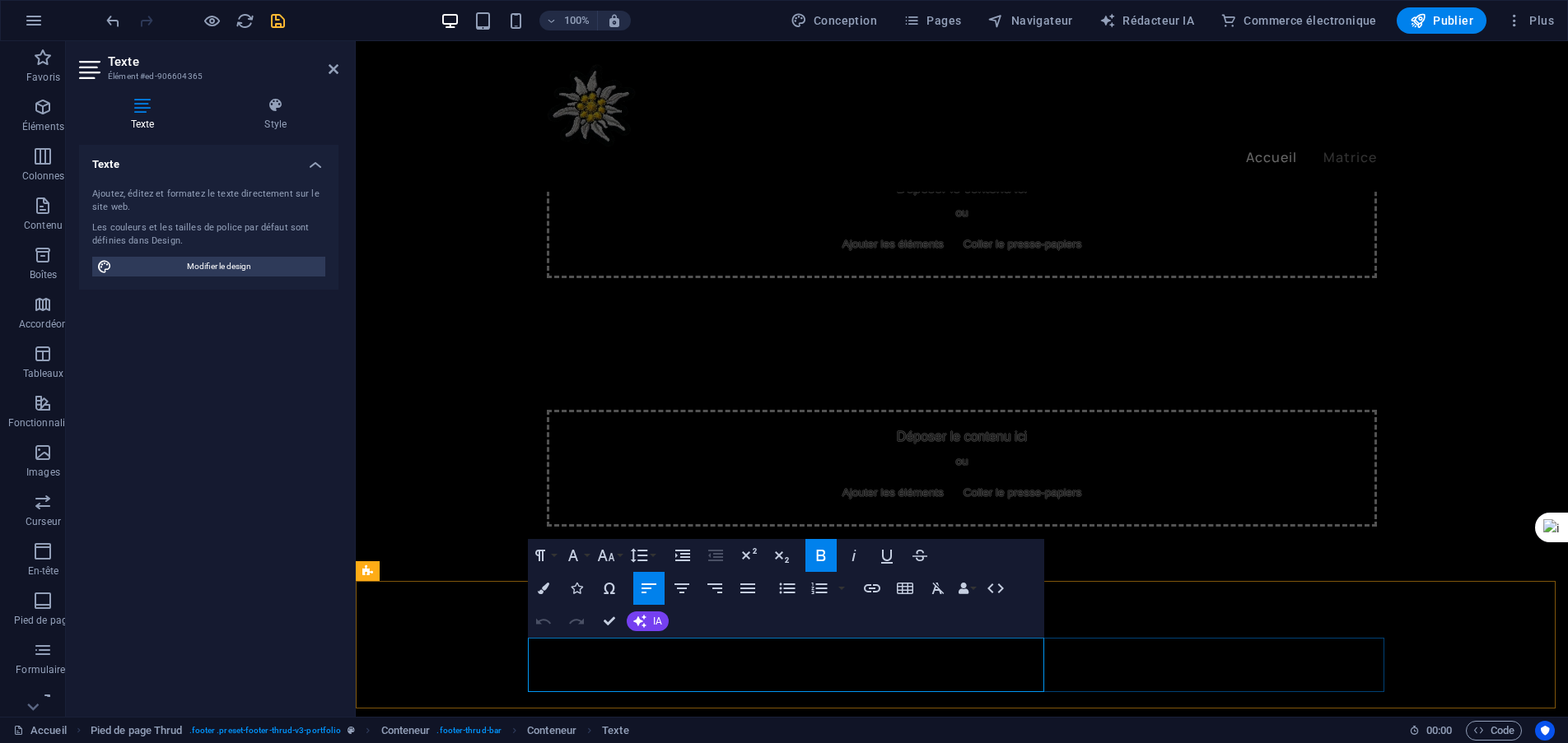
drag, startPoint x: 531, startPoint y: 678, endPoint x: 662, endPoint y: 679, distance: 131.0
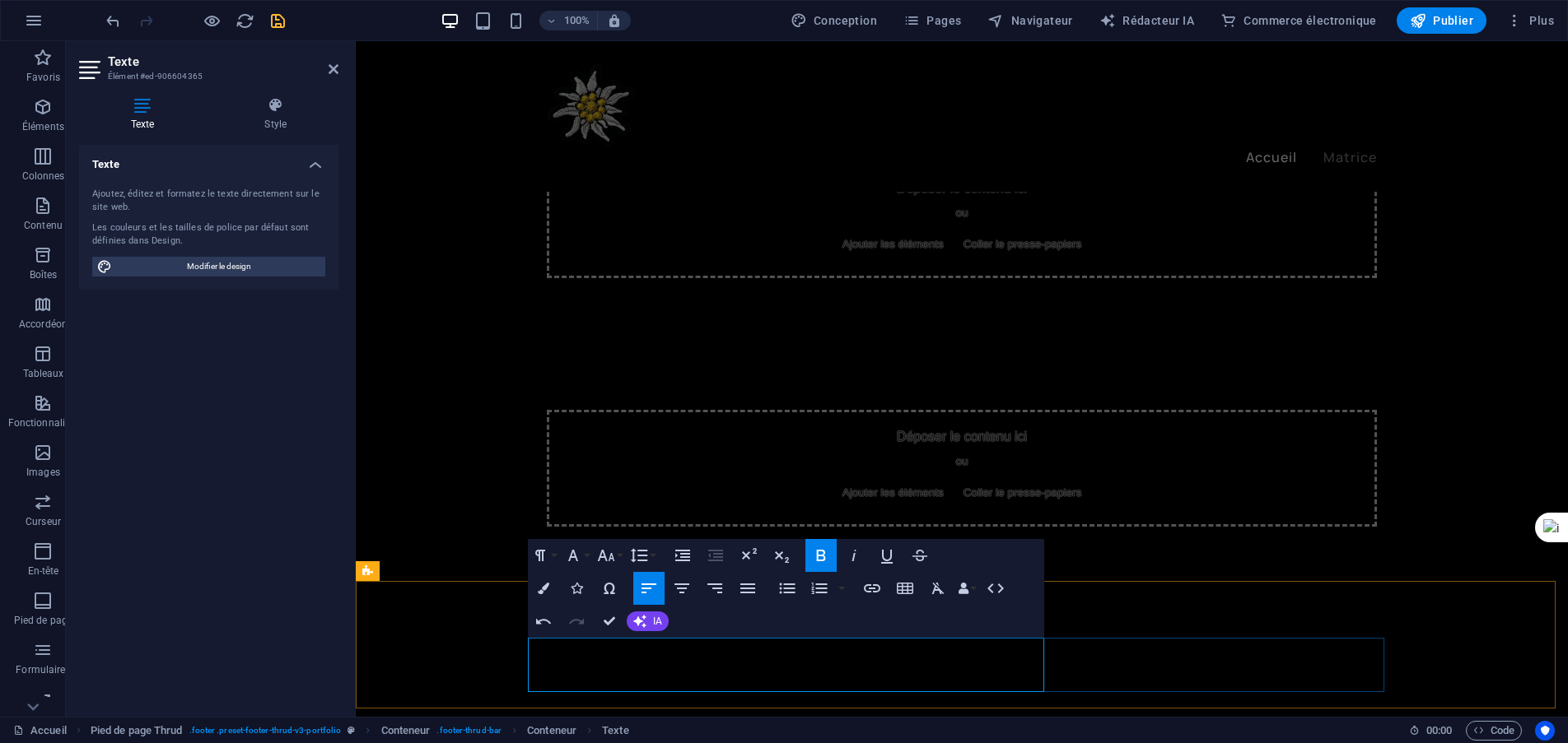
drag, startPoint x: 531, startPoint y: 678, endPoint x: 1039, endPoint y: 679, distance: 508.0
copy font "[DOMAIN_NAME] ¤ 2025 ¤ [PERSON_NAME]"
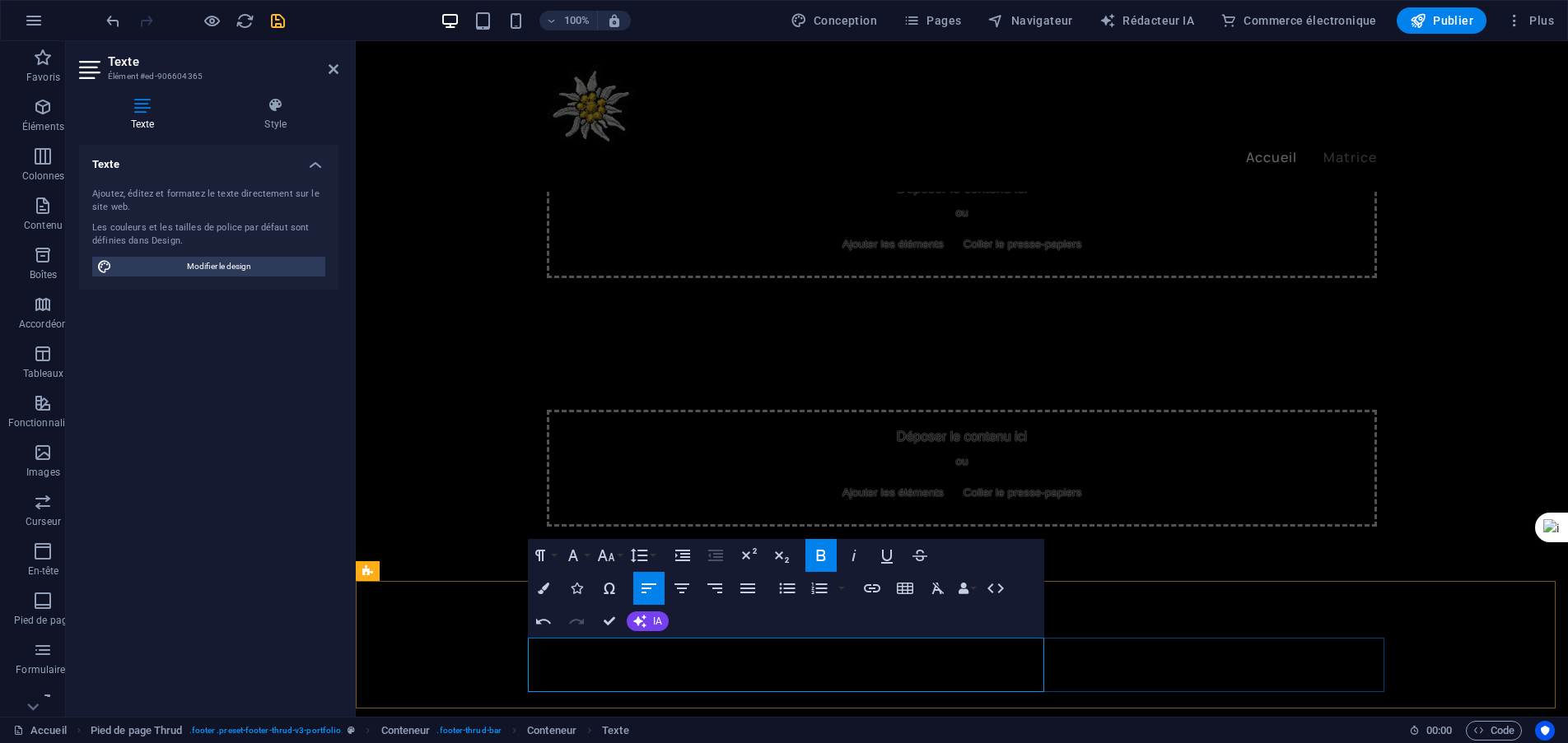
scroll to position [541, 7]
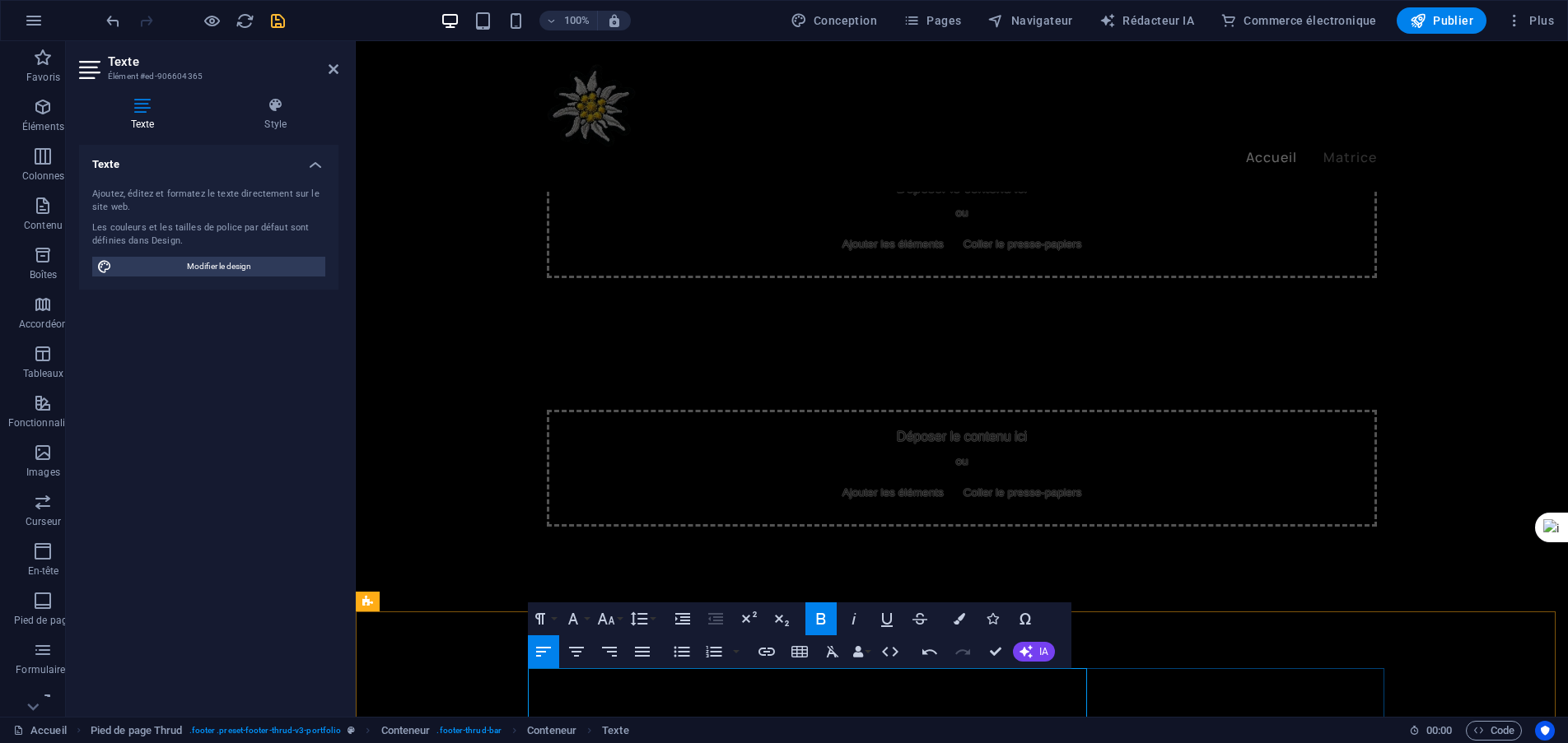
scroll to position [1528, 0]
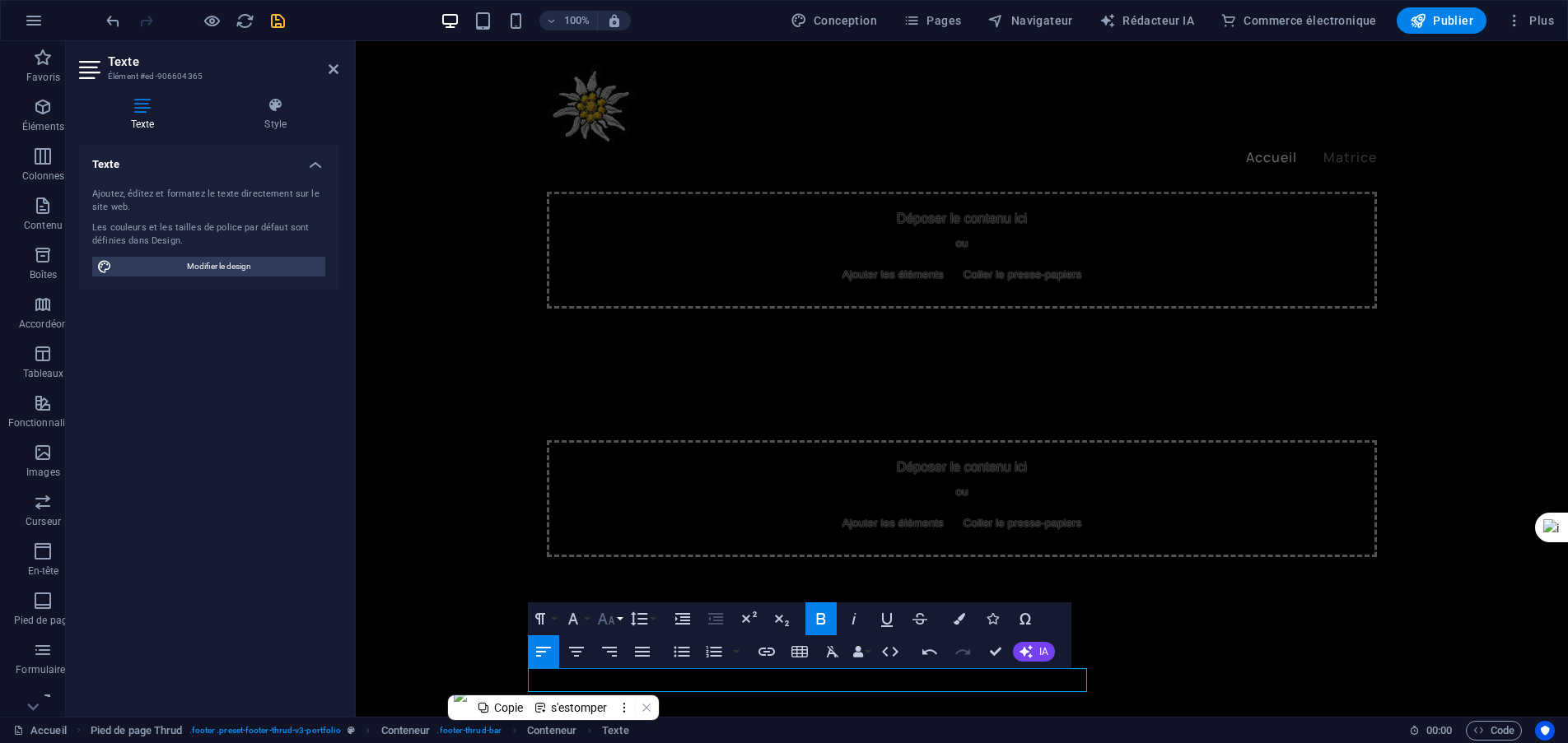
click at [617, 619] on button "Taille de la police" at bounding box center [610, 619] width 32 height 33
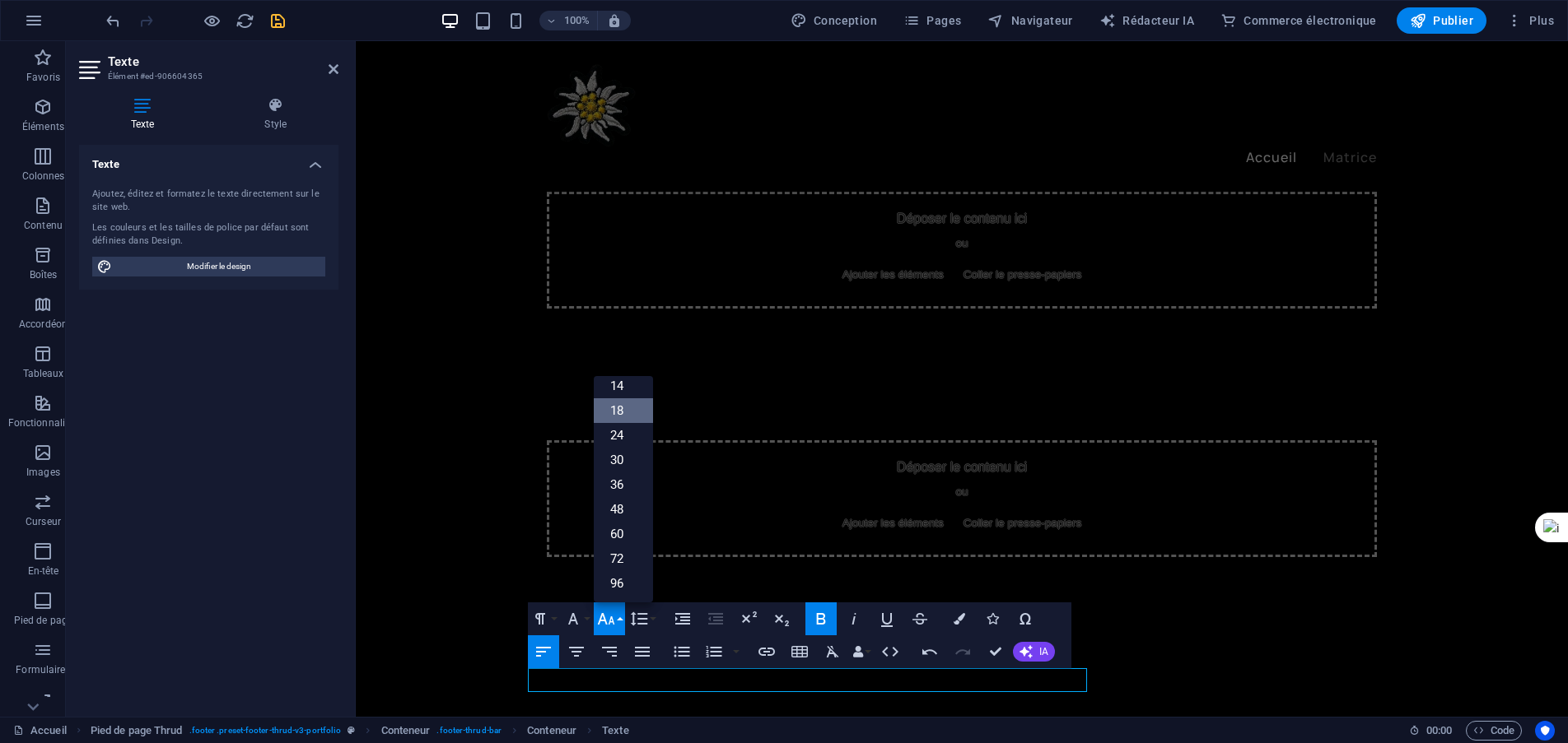
scroll to position [133, 0]
click at [615, 442] on font "24" at bounding box center [617, 435] width 13 height 15
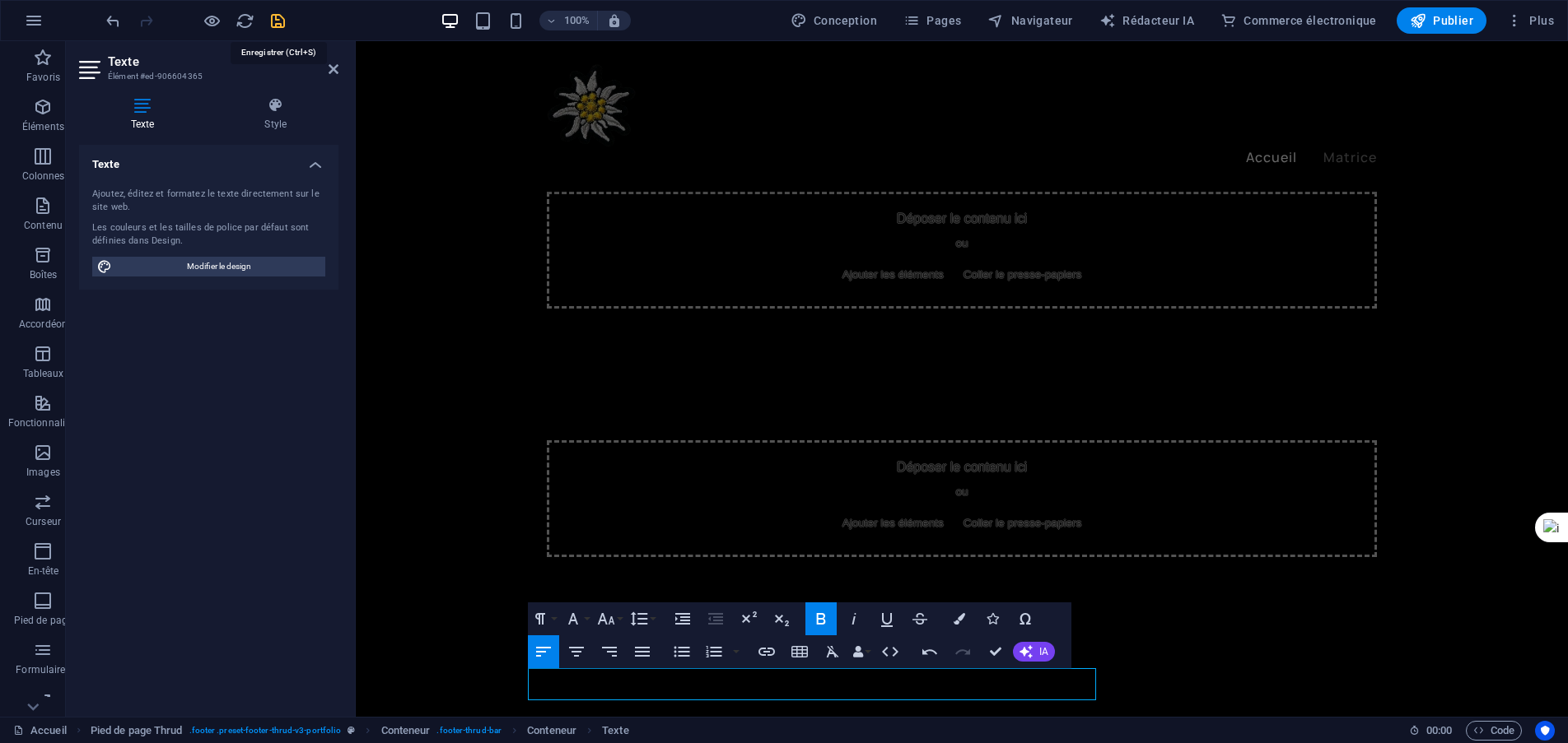
click at [284, 24] on icon "sauvegarder" at bounding box center [277, 21] width 19 height 19
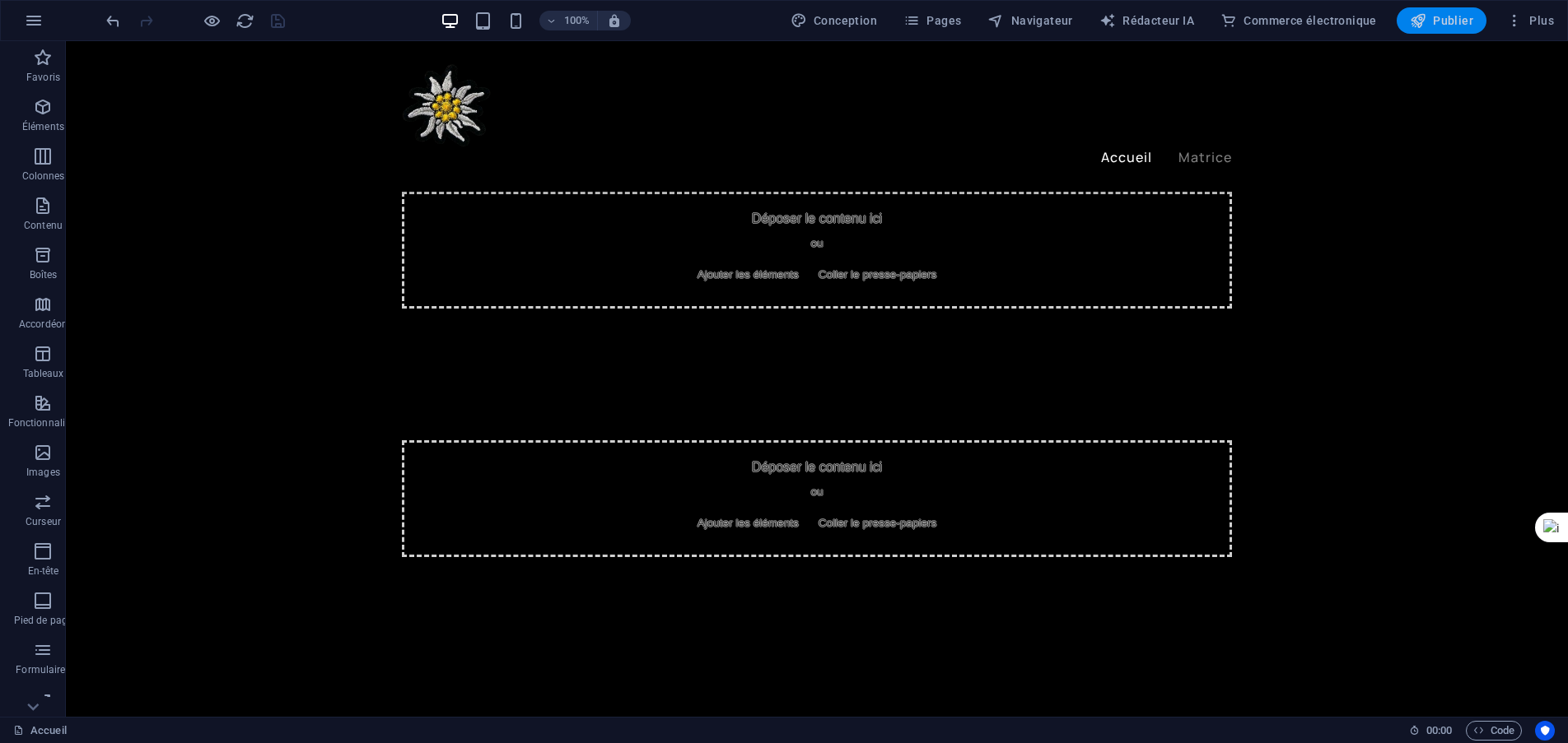
click at [1463, 22] on font "Publier" at bounding box center [1453, 21] width 41 height 13
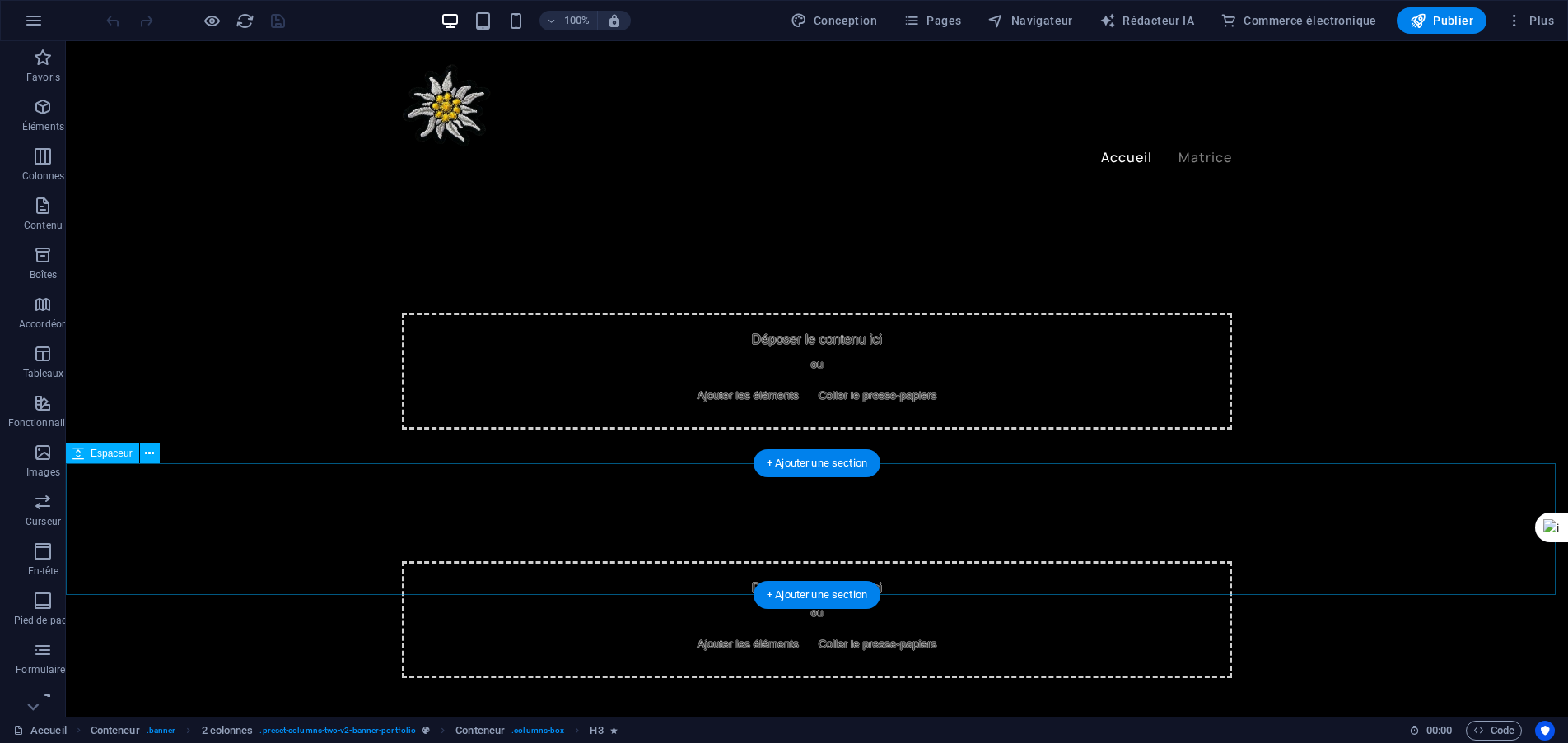
scroll to position [1536, 0]
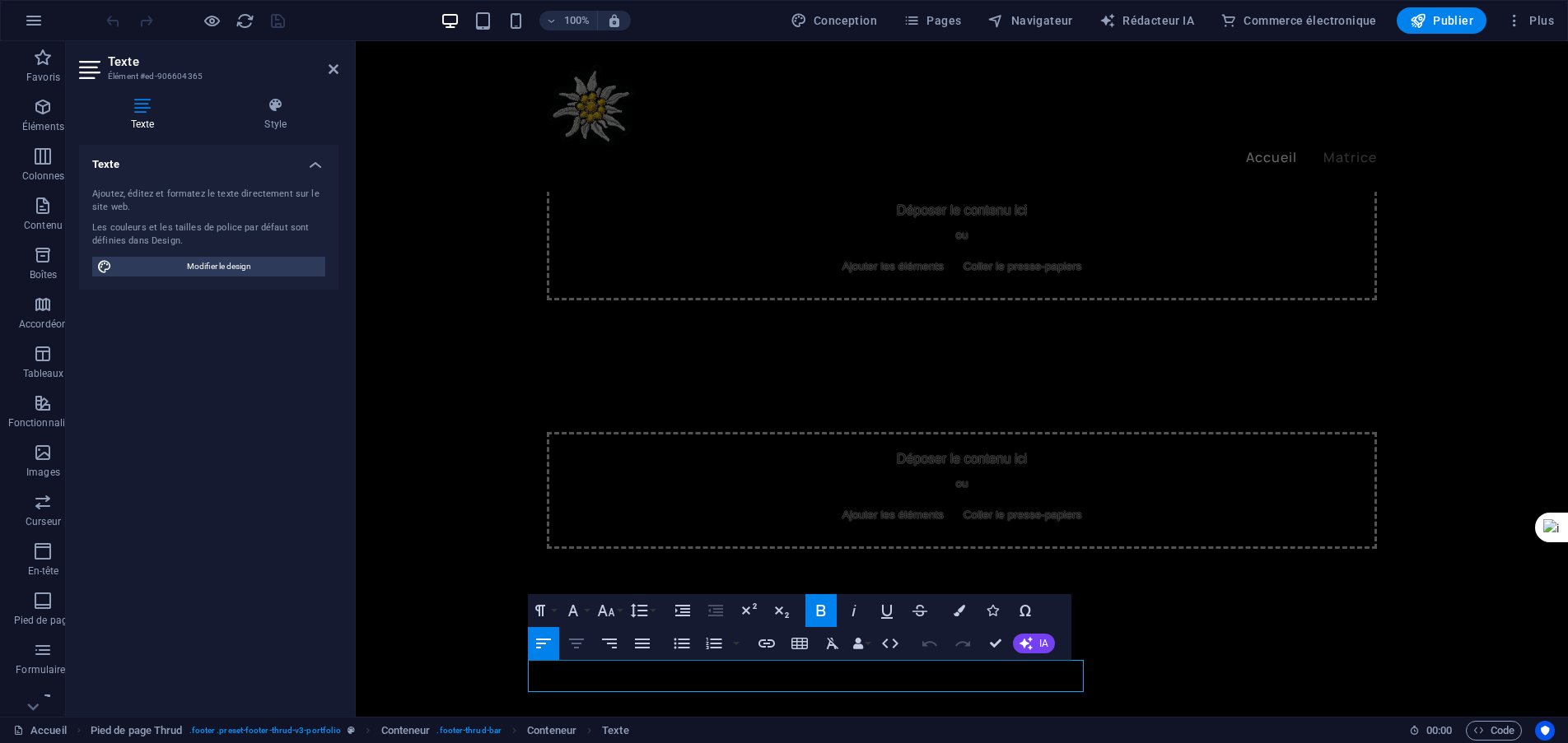
click at [586, 646] on icon "button" at bounding box center [576, 643] width 20 height 20
click at [573, 647] on icon "button" at bounding box center [576, 643] width 20 height 20
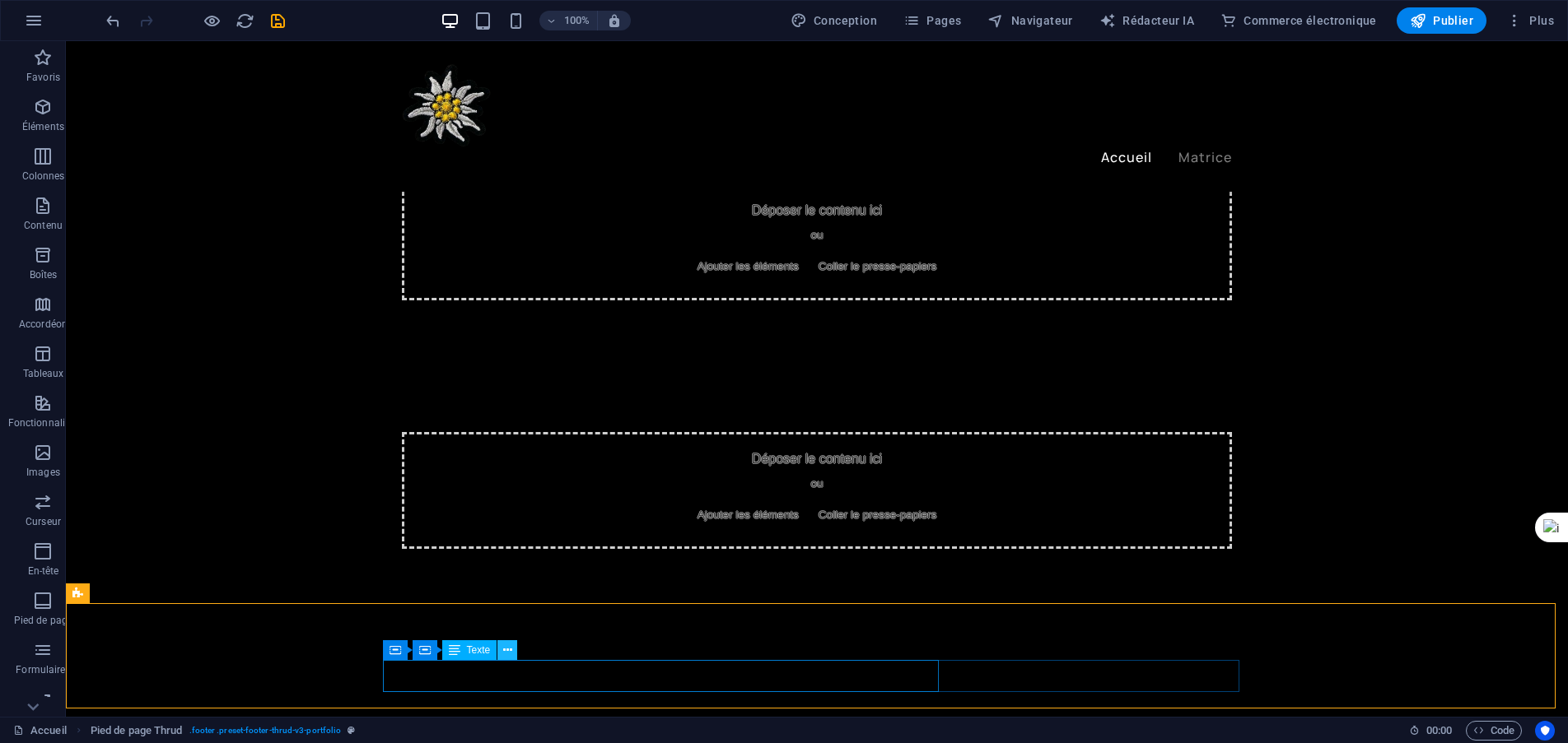
click at [509, 648] on icon at bounding box center [507, 650] width 9 height 17
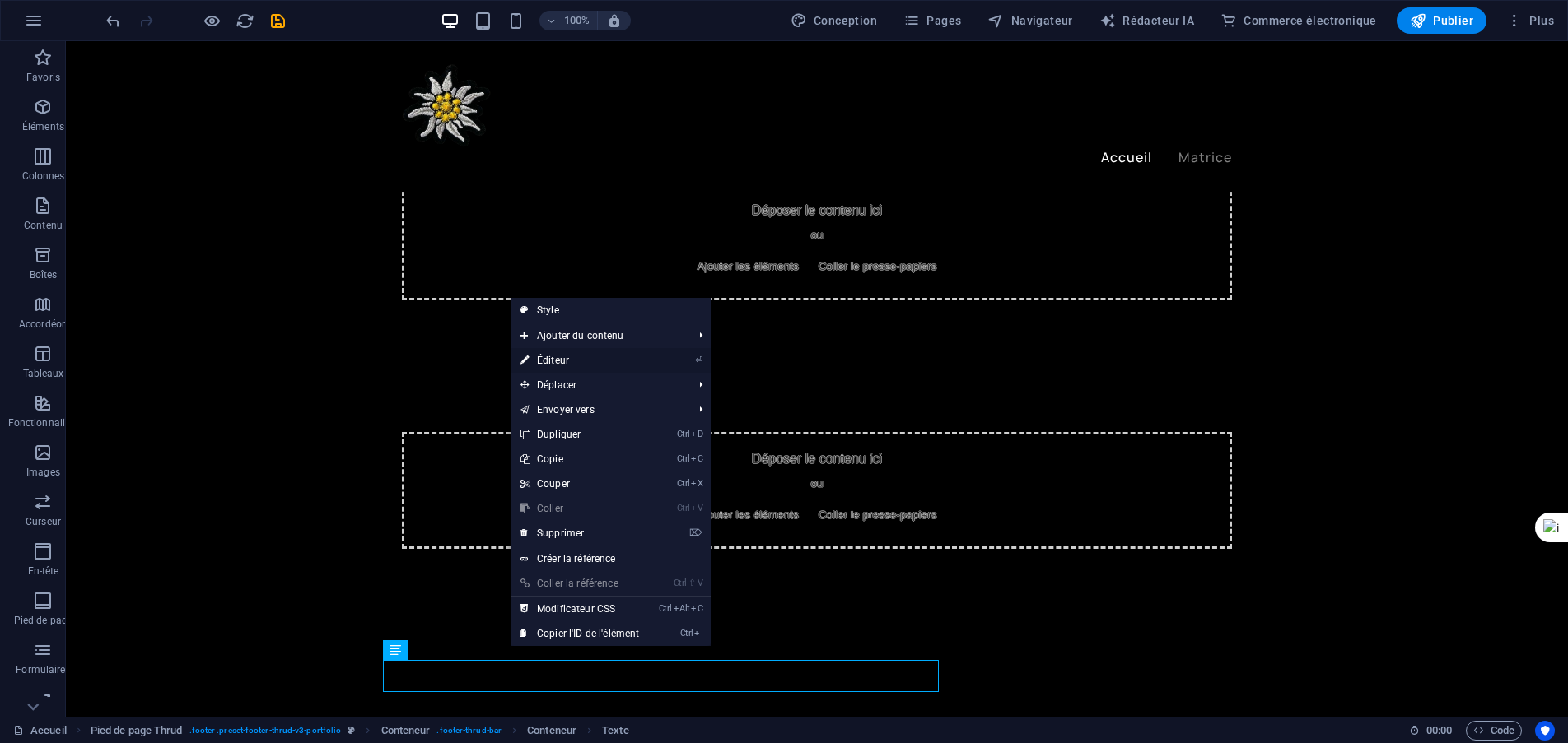
click at [560, 358] on font "Éditeur" at bounding box center [552, 360] width 32 height 12
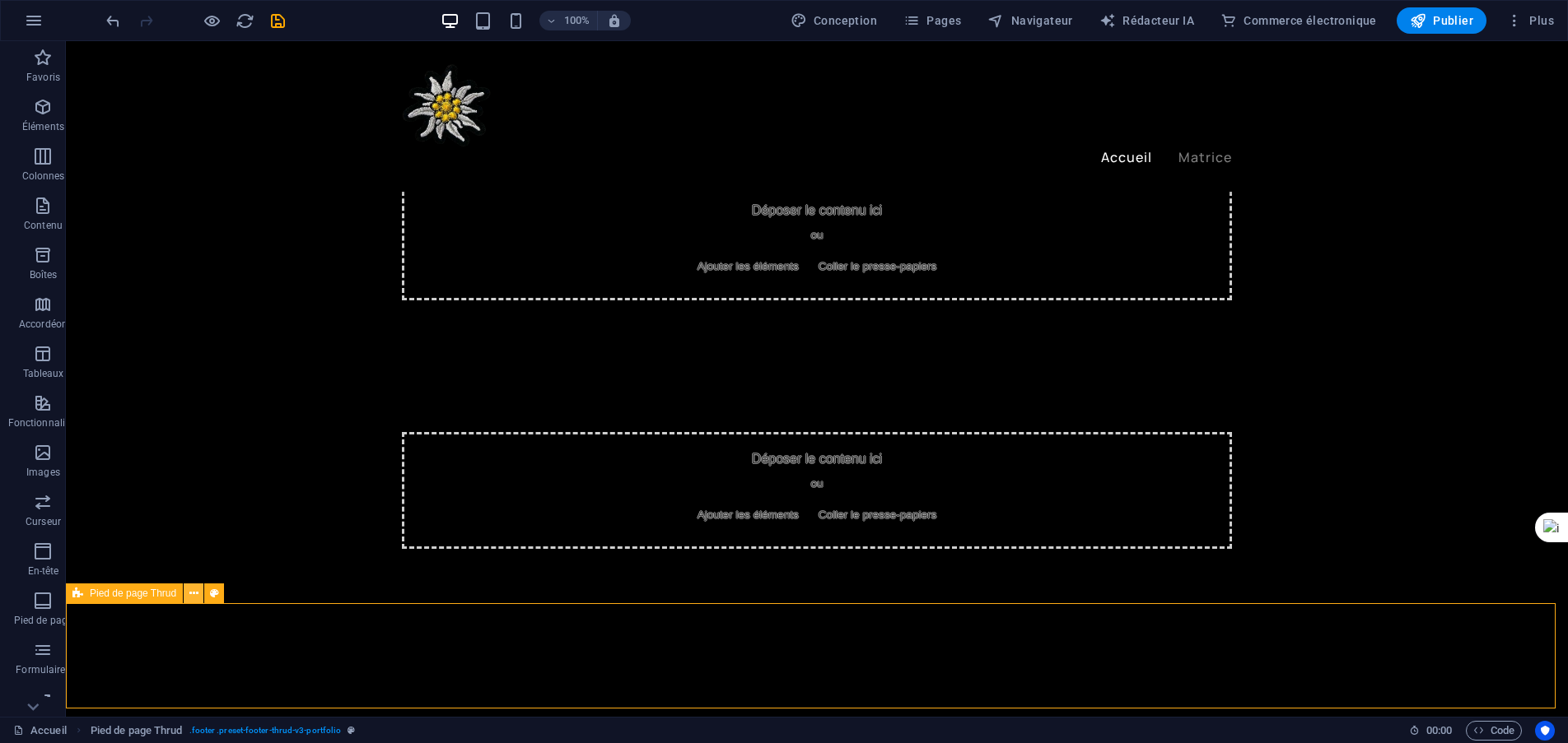
click at [192, 596] on icon at bounding box center [194, 594] width 9 height 17
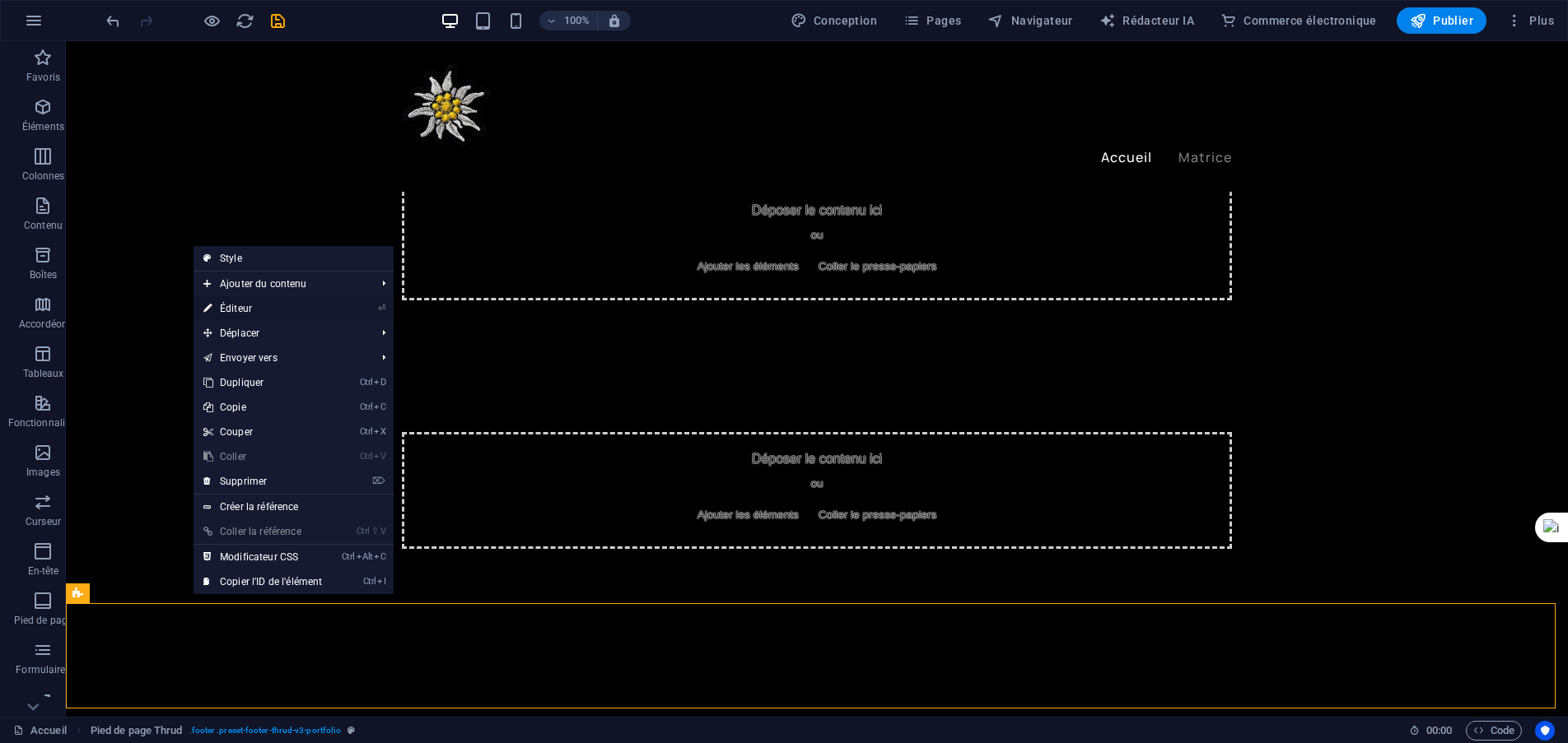
click at [237, 310] on font "Éditeur" at bounding box center [236, 309] width 32 height 12
select select "footer"
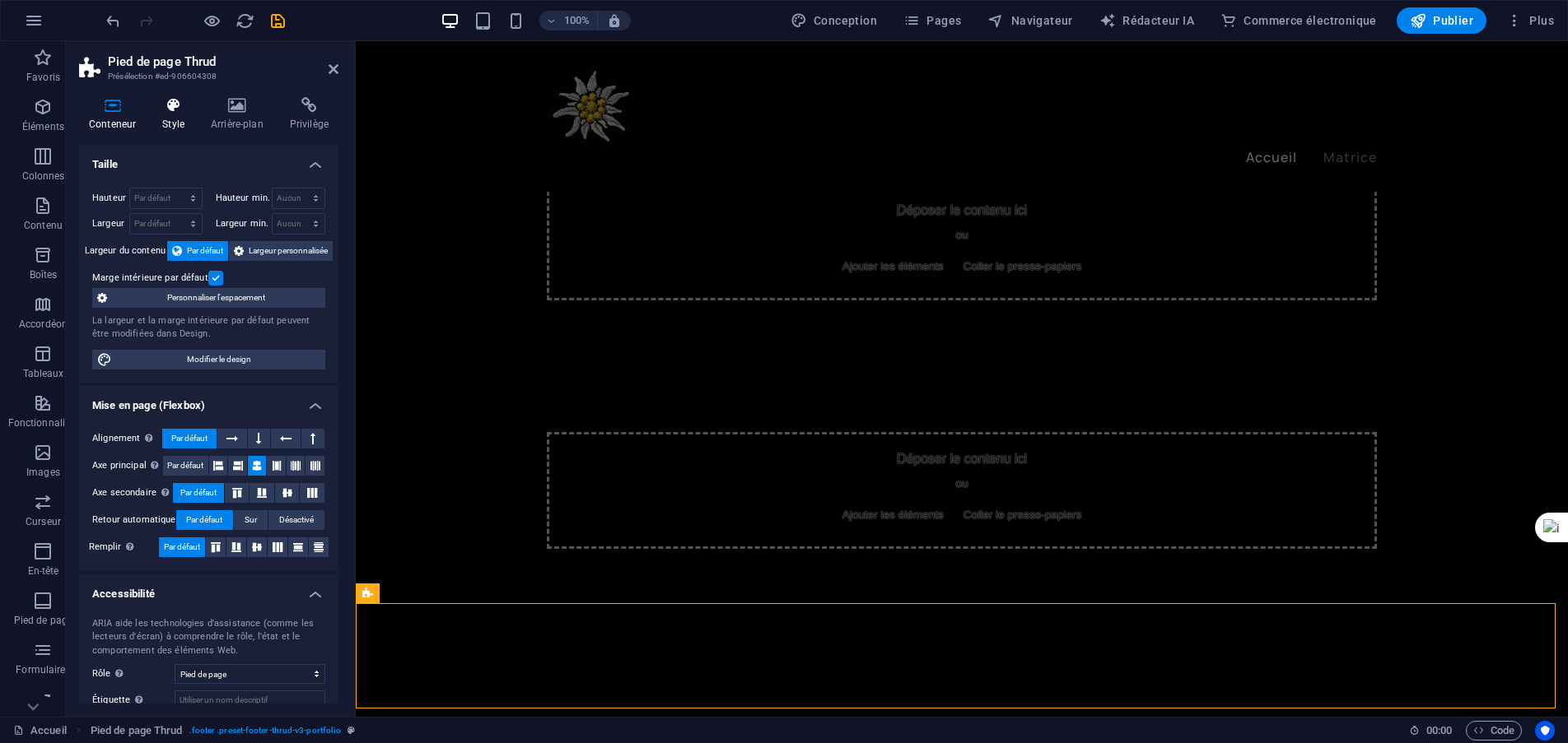
click at [188, 113] on icon at bounding box center [173, 105] width 42 height 17
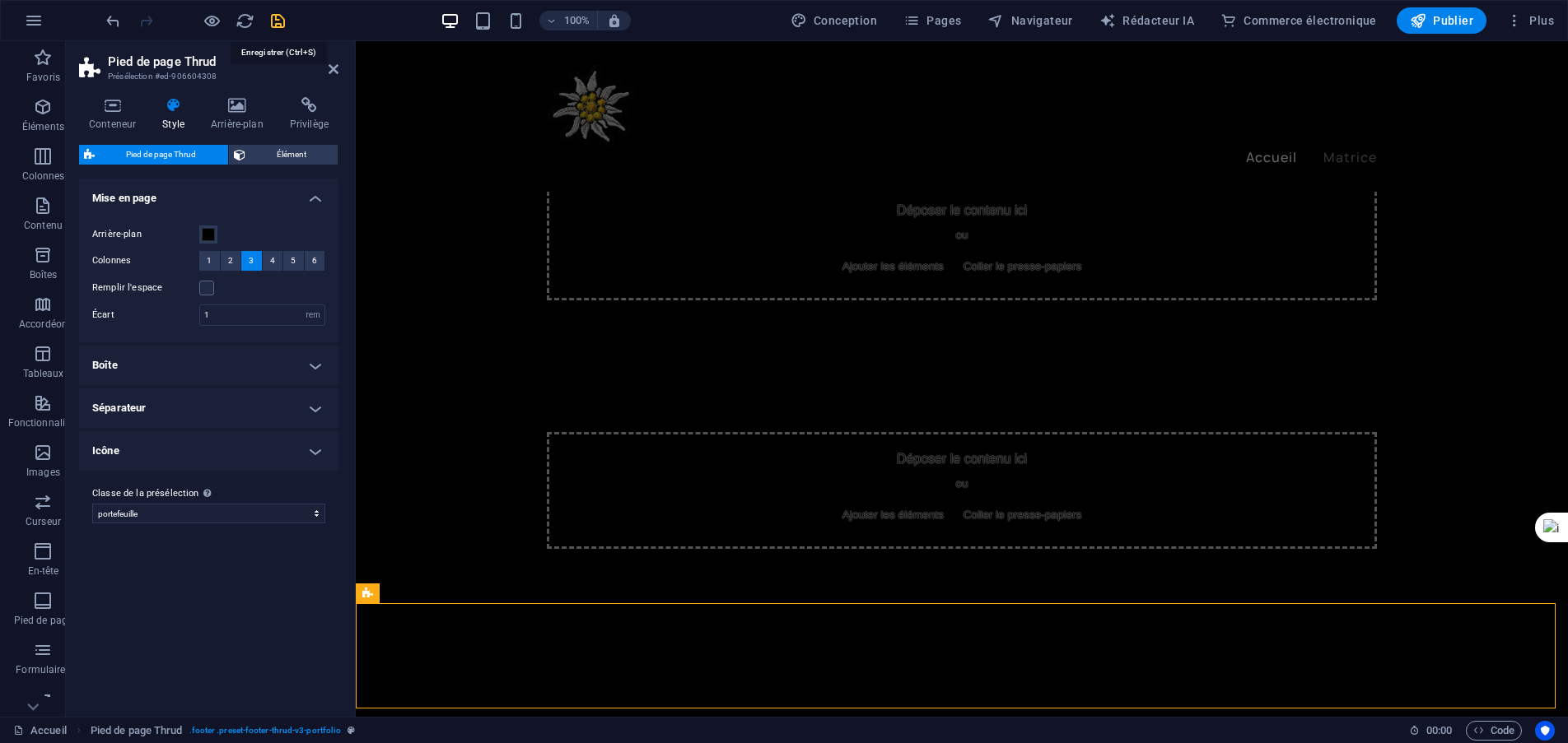
click at [276, 25] on icon "sauvegarder" at bounding box center [277, 21] width 19 height 19
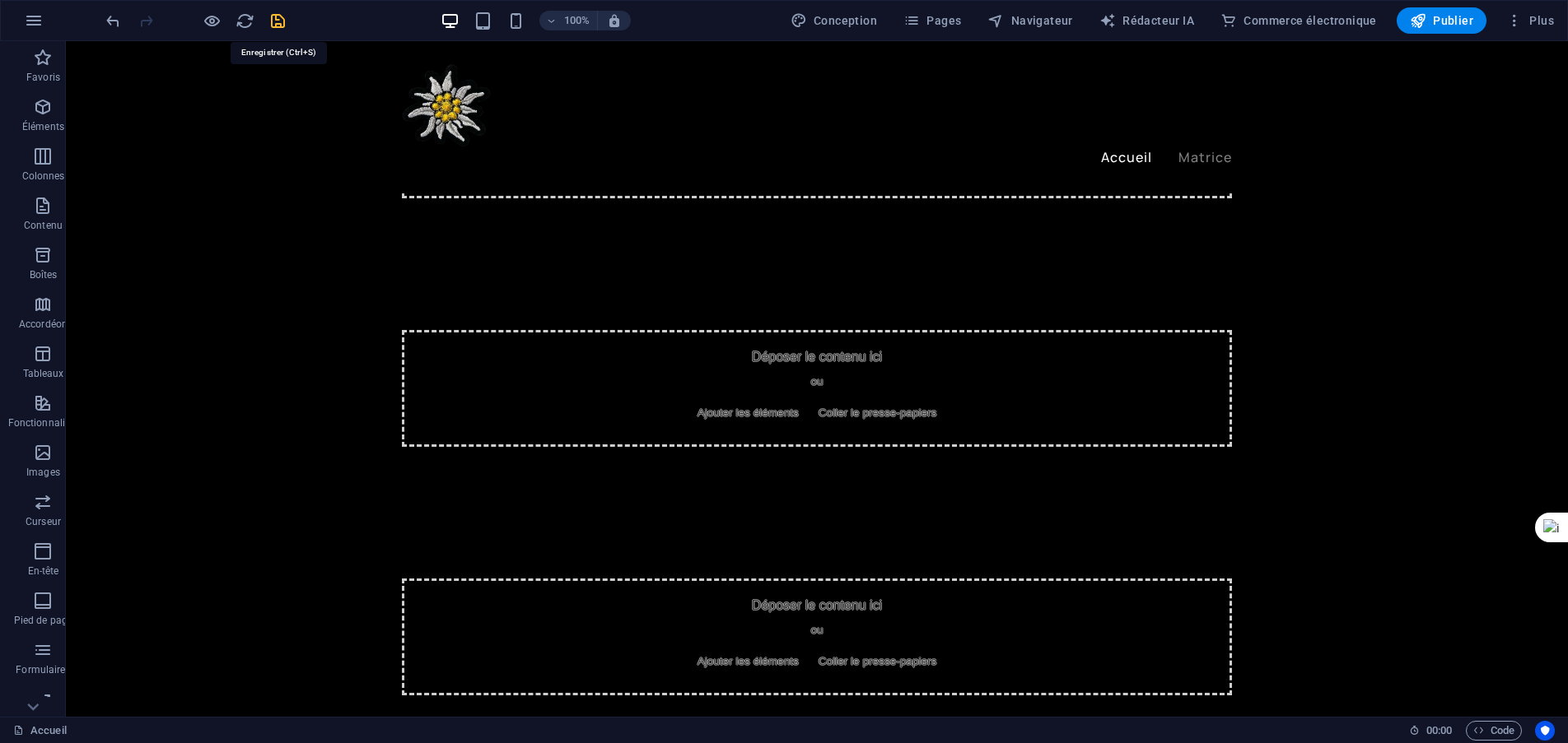
click at [281, 22] on icon "sauvegarder" at bounding box center [277, 21] width 19 height 19
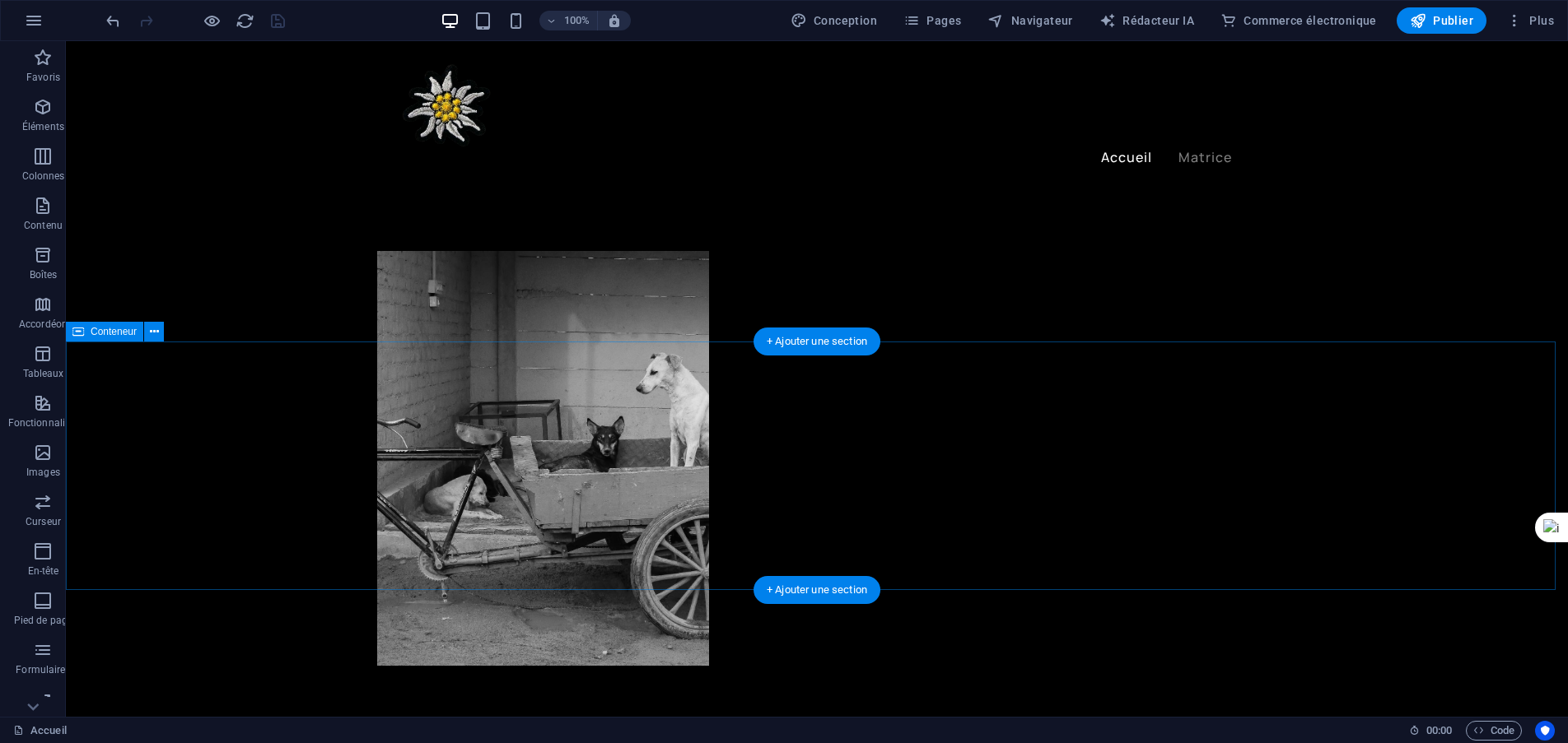
scroll to position [0, 0]
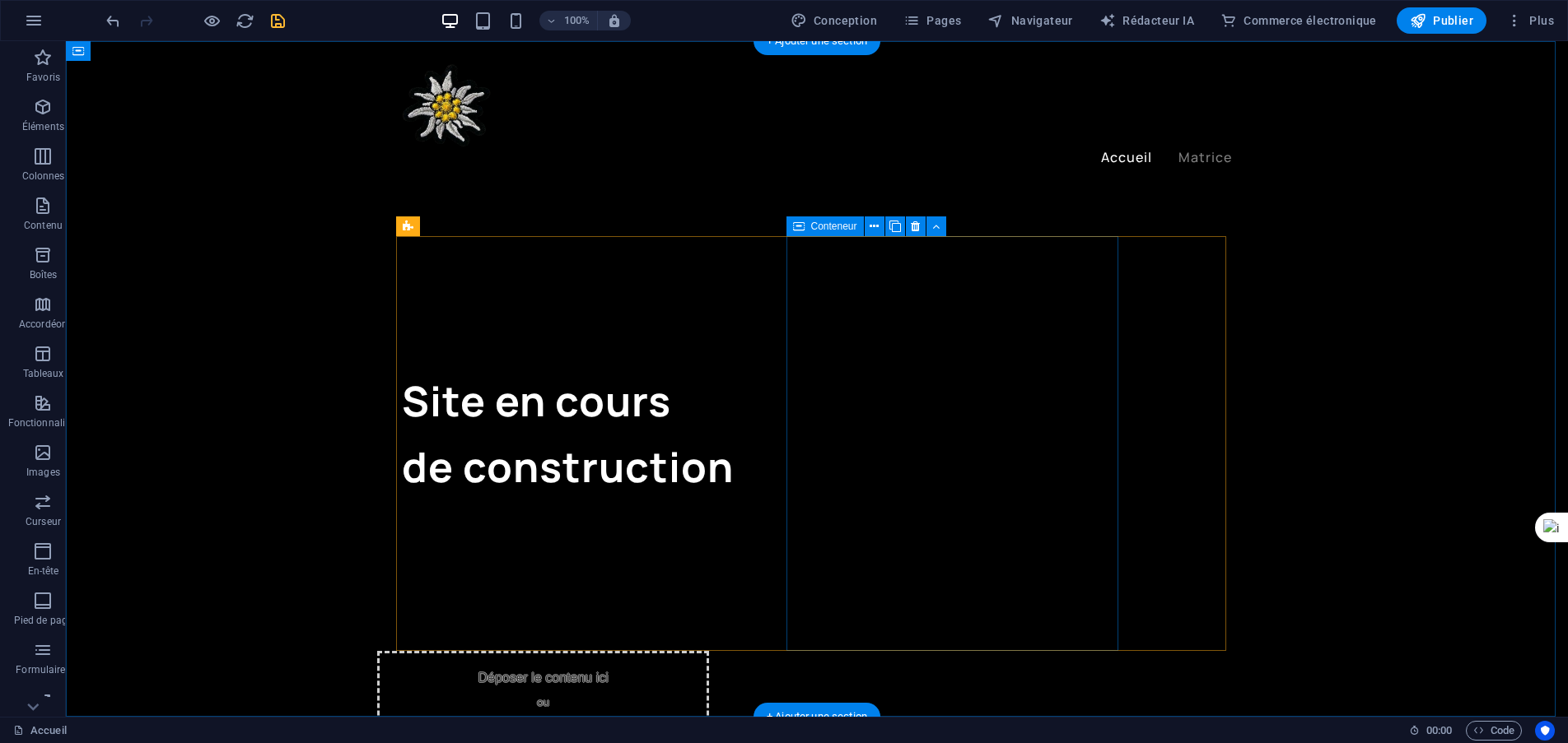
click at [524, 727] on font "Ajouter les éléments" at bounding box center [474, 733] width 101 height 12
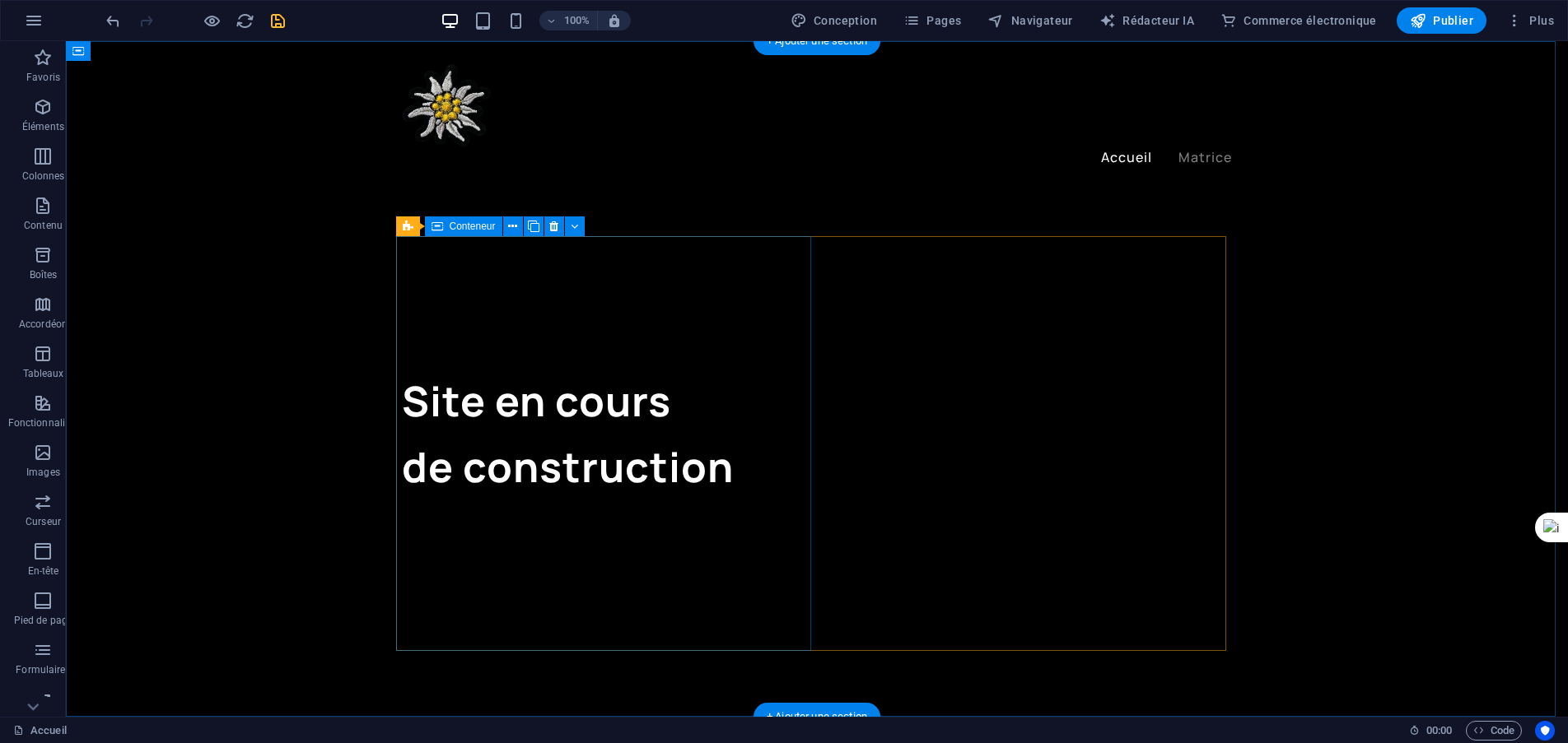
click at [791, 457] on div "Site en cours de construction" at bounding box center [610, 444] width 415 height 415
click at [768, 401] on div "Site en cours de construction" at bounding box center [610, 444] width 415 height 415
click at [745, 327] on div "Site en cours de construction" at bounding box center [610, 444] width 415 height 415
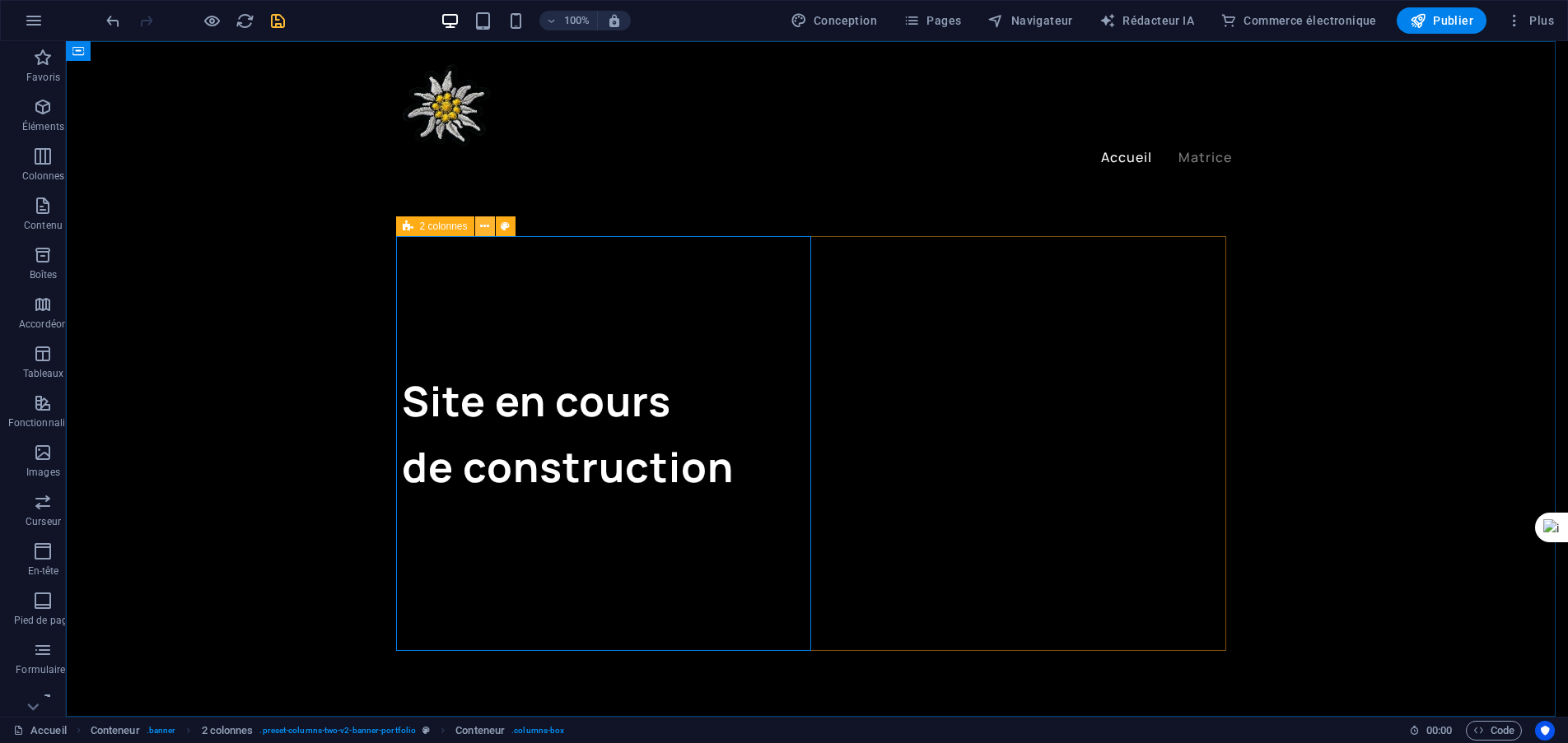
click at [487, 226] on icon at bounding box center [484, 227] width 9 height 17
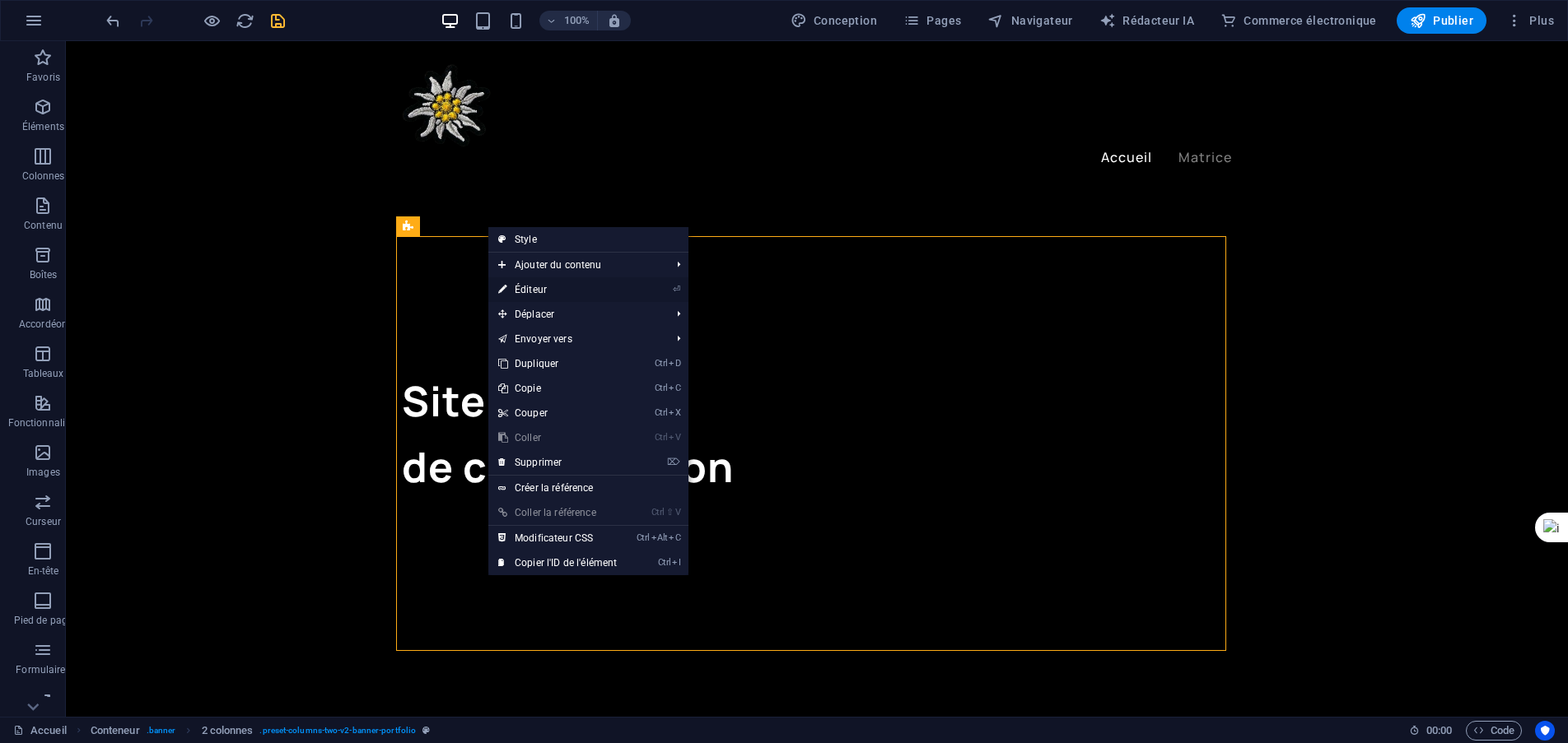
click at [532, 286] on font "Éditeur" at bounding box center [531, 290] width 32 height 12
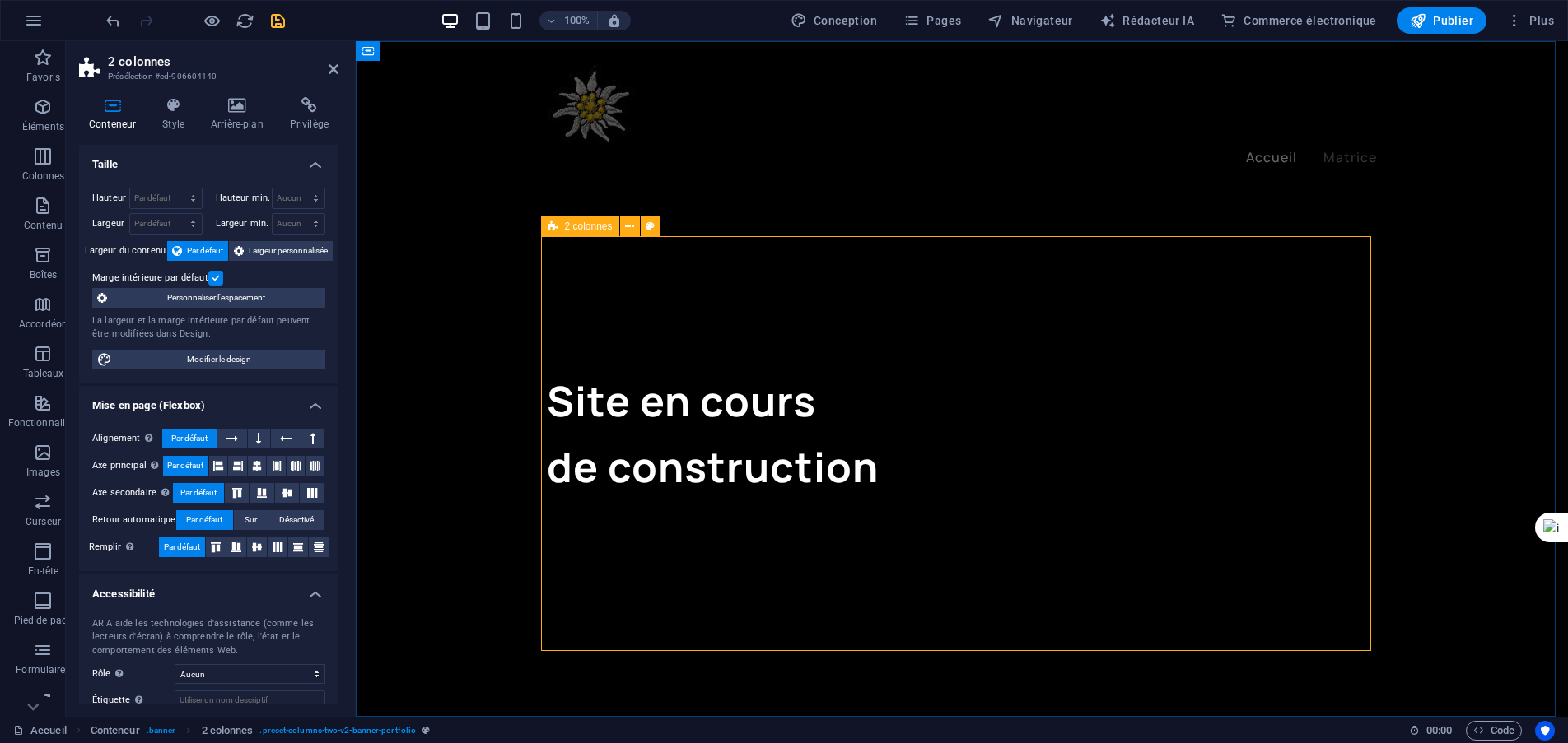
click at [1025, 237] on div "Site en cours de construction" at bounding box center [961, 444] width 830 height 415
drag, startPoint x: 1153, startPoint y: 296, endPoint x: 1123, endPoint y: 278, distance: 35.0
click at [1152, 294] on div "Site en cours de construction" at bounding box center [961, 444] width 830 height 415
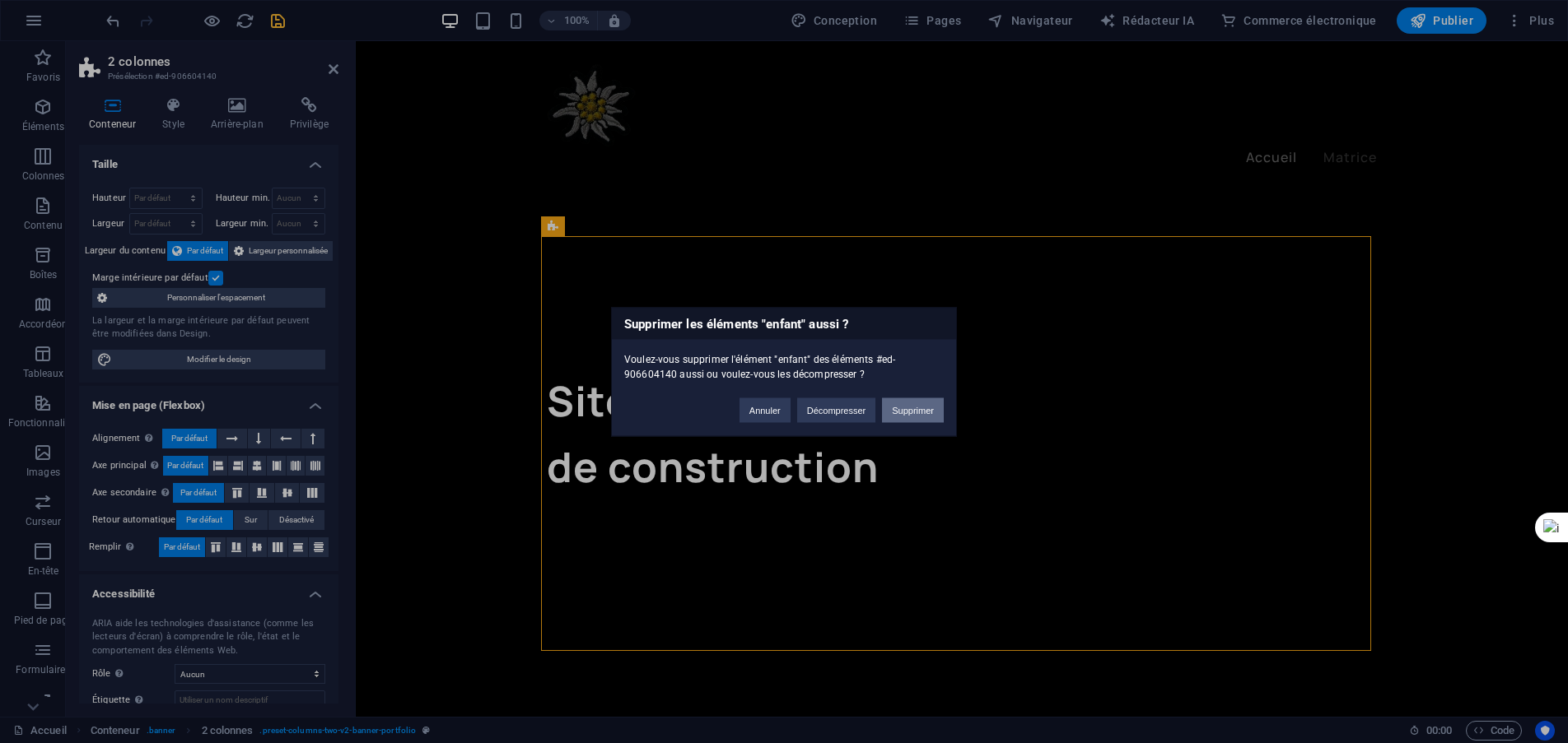
click at [929, 418] on button "Supprimer" at bounding box center [913, 410] width 61 height 25
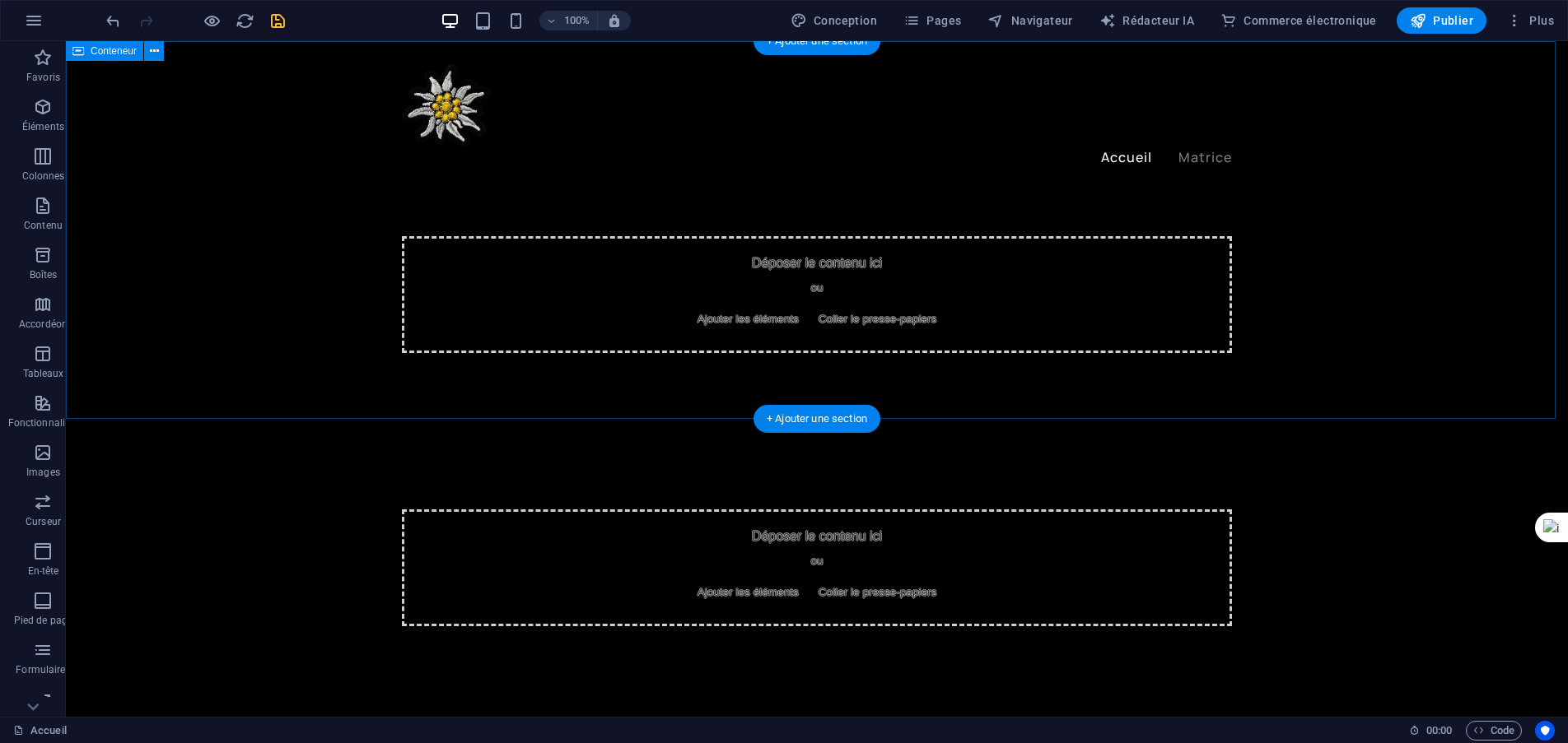
click at [785, 282] on div "Déposer le contenu ici ou Ajouter les éléments Coller le presse-papiers" at bounding box center [816, 295] width 830 height 117
select select "header"
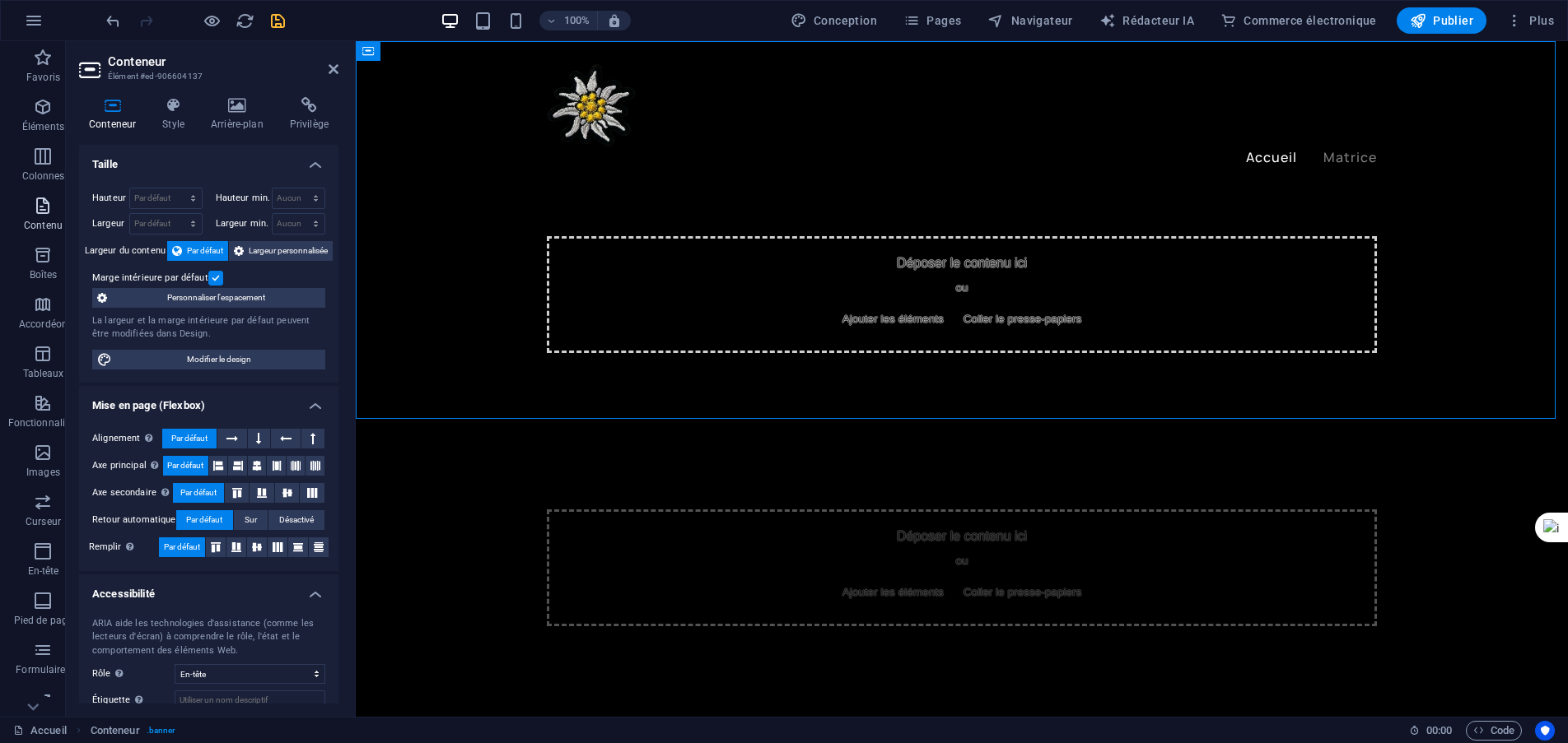
click at [51, 219] on p "Contenu" at bounding box center [43, 226] width 39 height 13
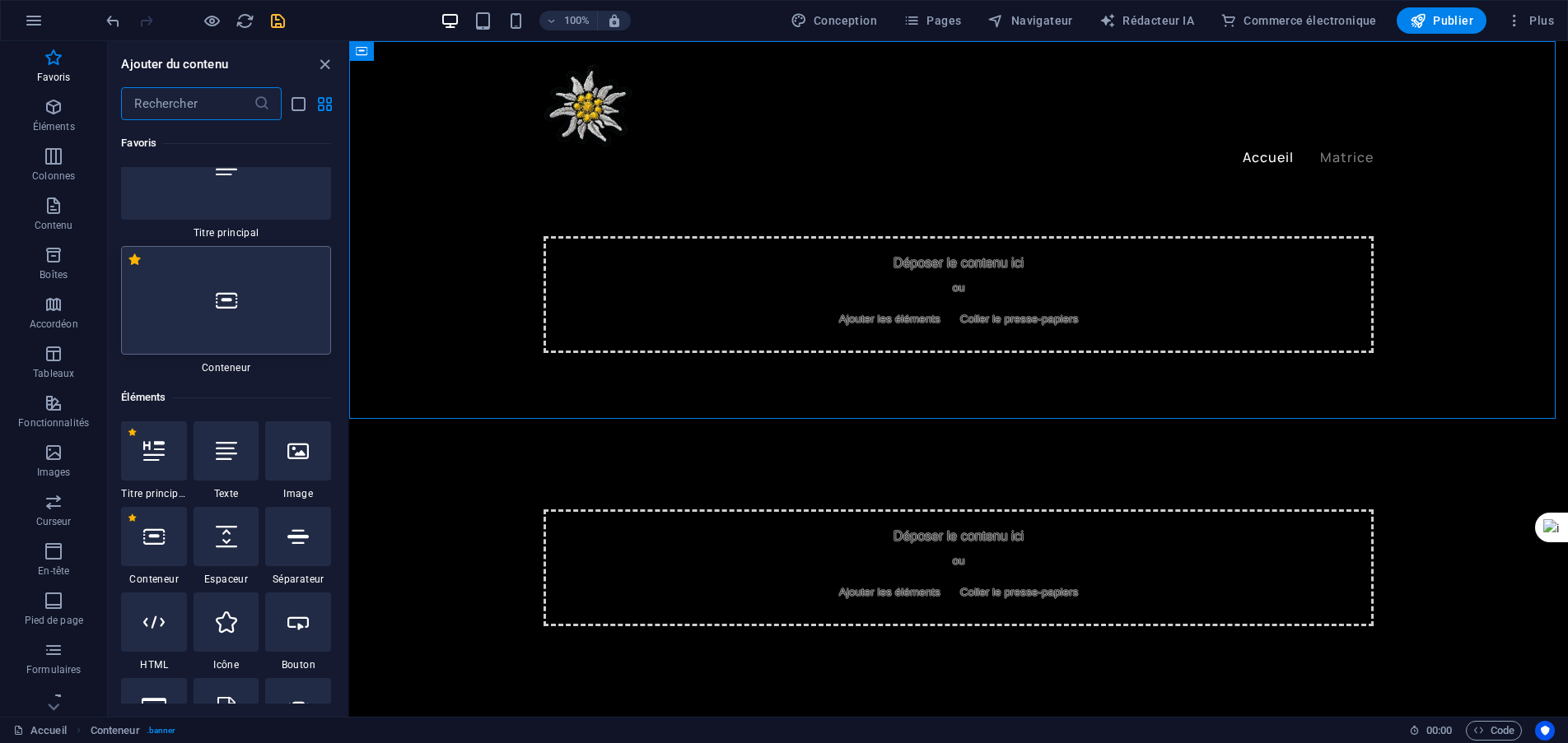
scroll to position [82, 0]
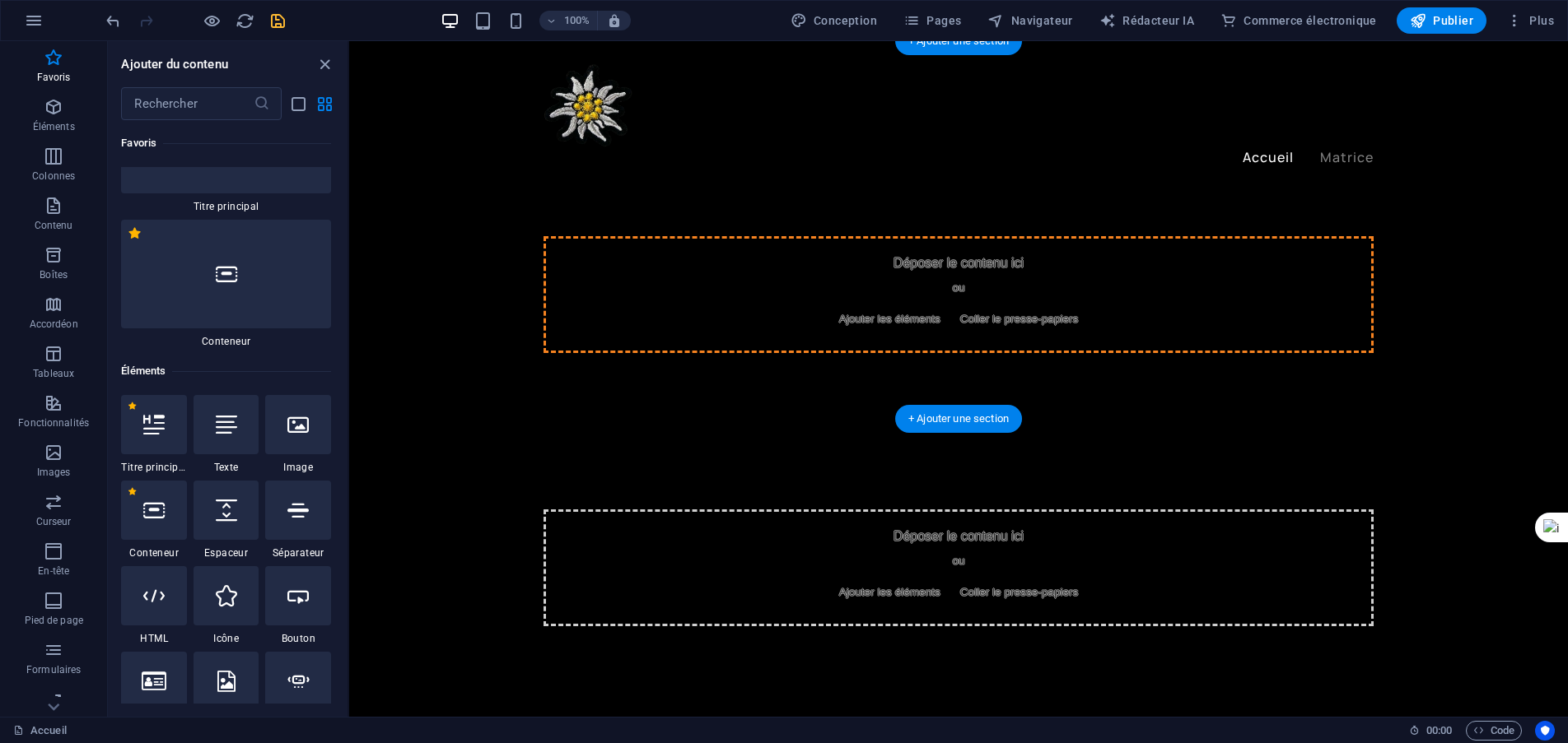
click at [824, 287] on div "Déposer le contenu ici ou Ajouter les éléments Coller le presse-papiers" at bounding box center [958, 295] width 830 height 117
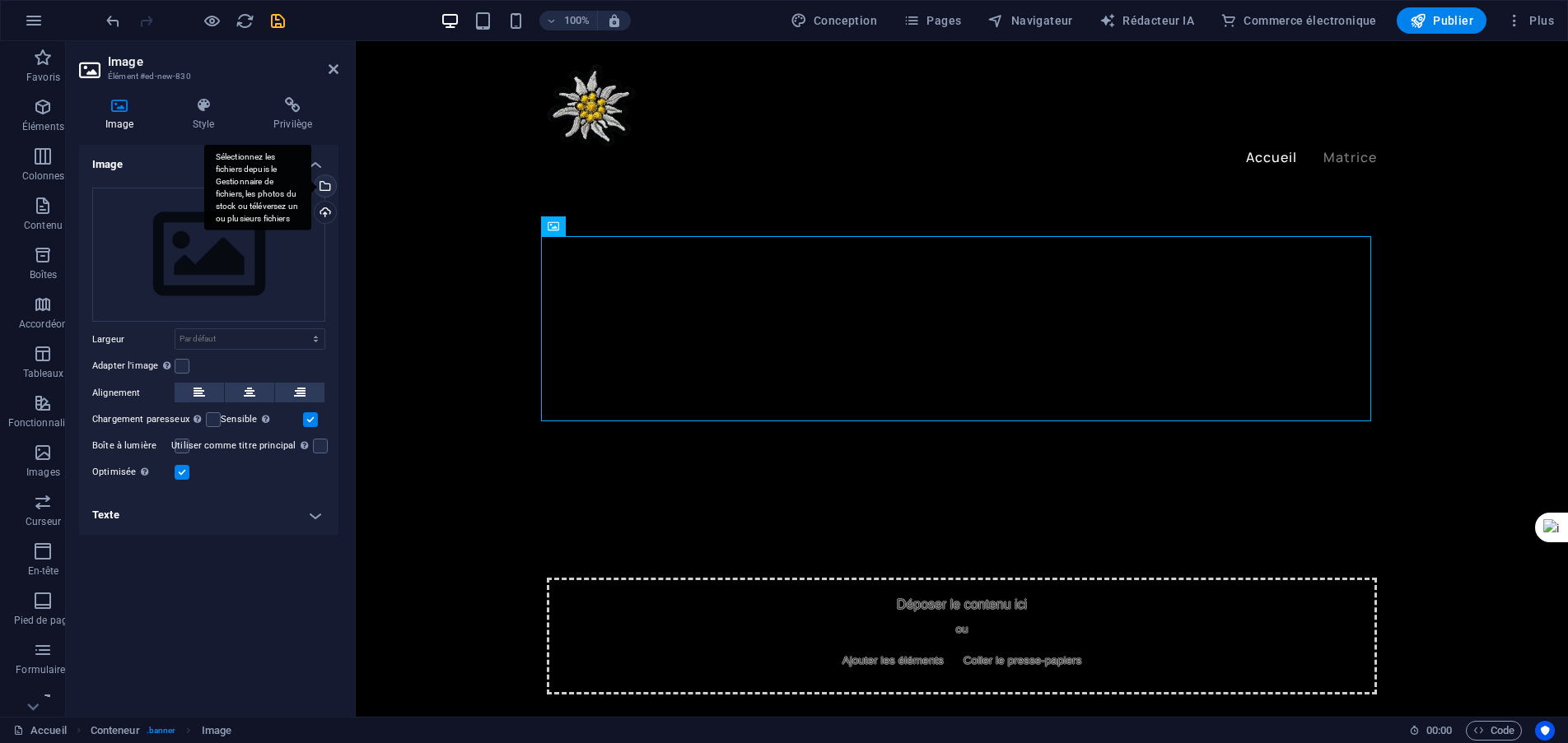
click at [327, 185] on div "Sélectionnez les fichiers depuis le Gestionnaire de fichiers, les photos du sto…" at bounding box center [324, 188] width 25 height 25
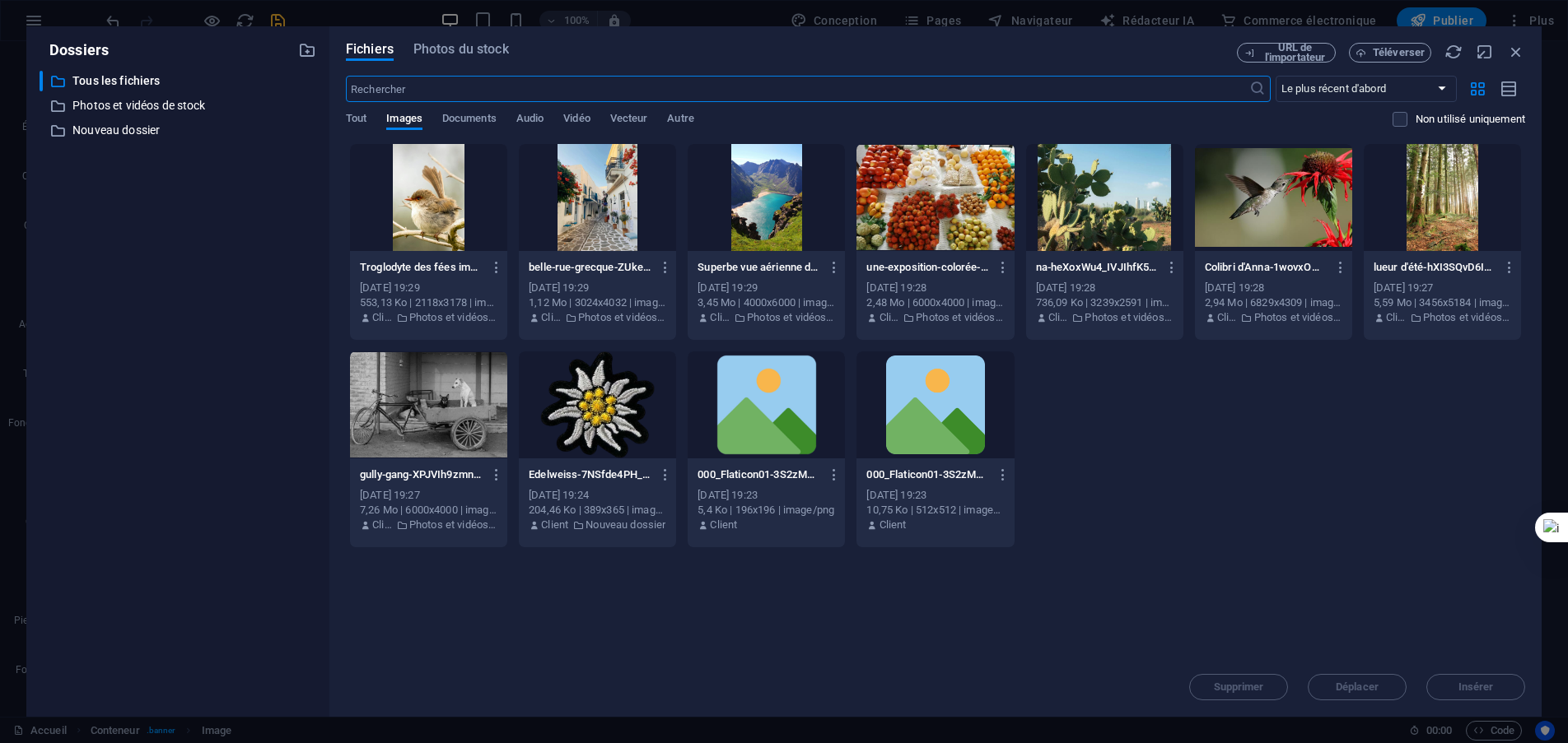
click at [1275, 188] on div at bounding box center [1272, 197] width 157 height 107
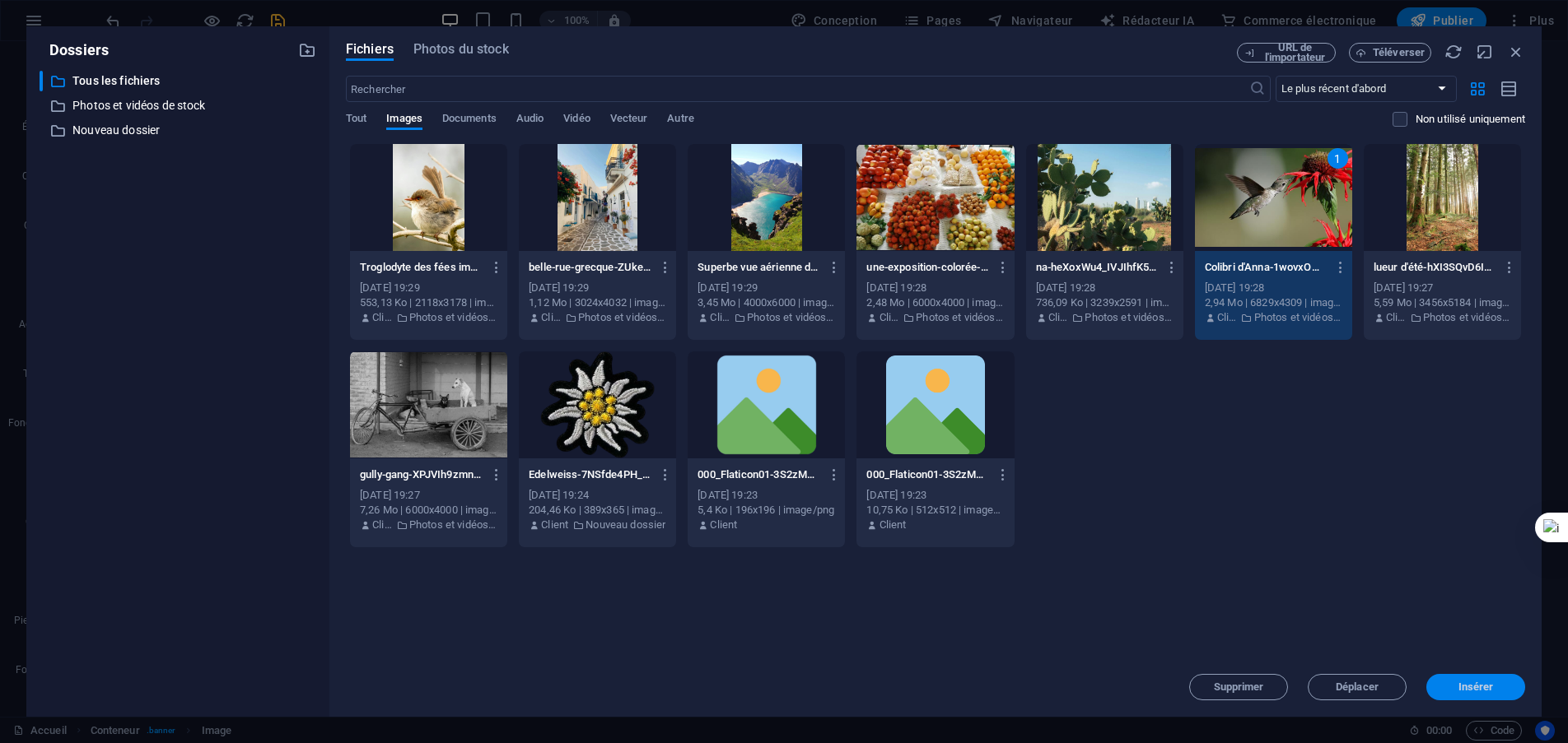
click at [1491, 689] on font "Insérer" at bounding box center [1476, 687] width 36 height 12
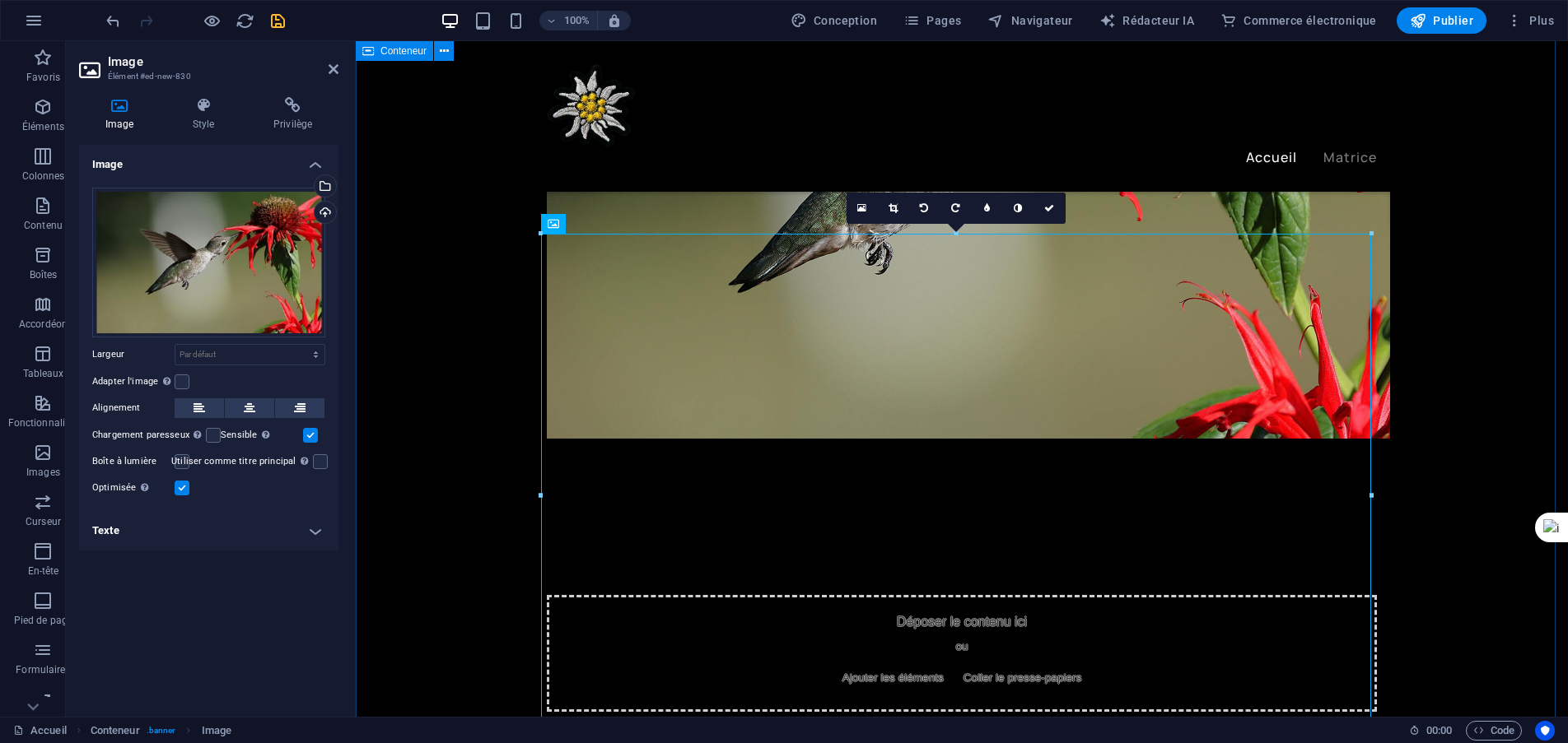
scroll to position [0, 0]
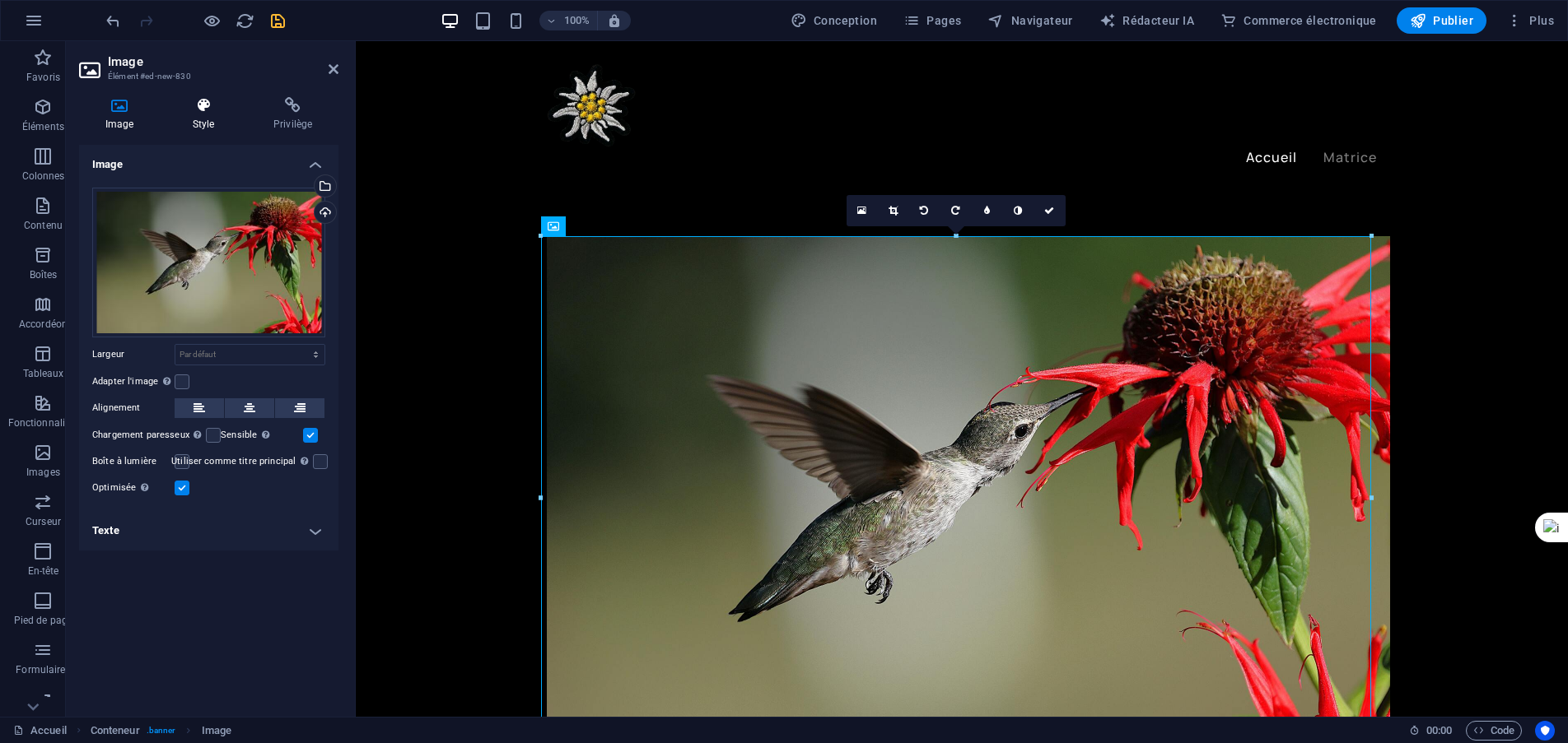
click at [199, 115] on h4 "Style" at bounding box center [206, 115] width 81 height 35
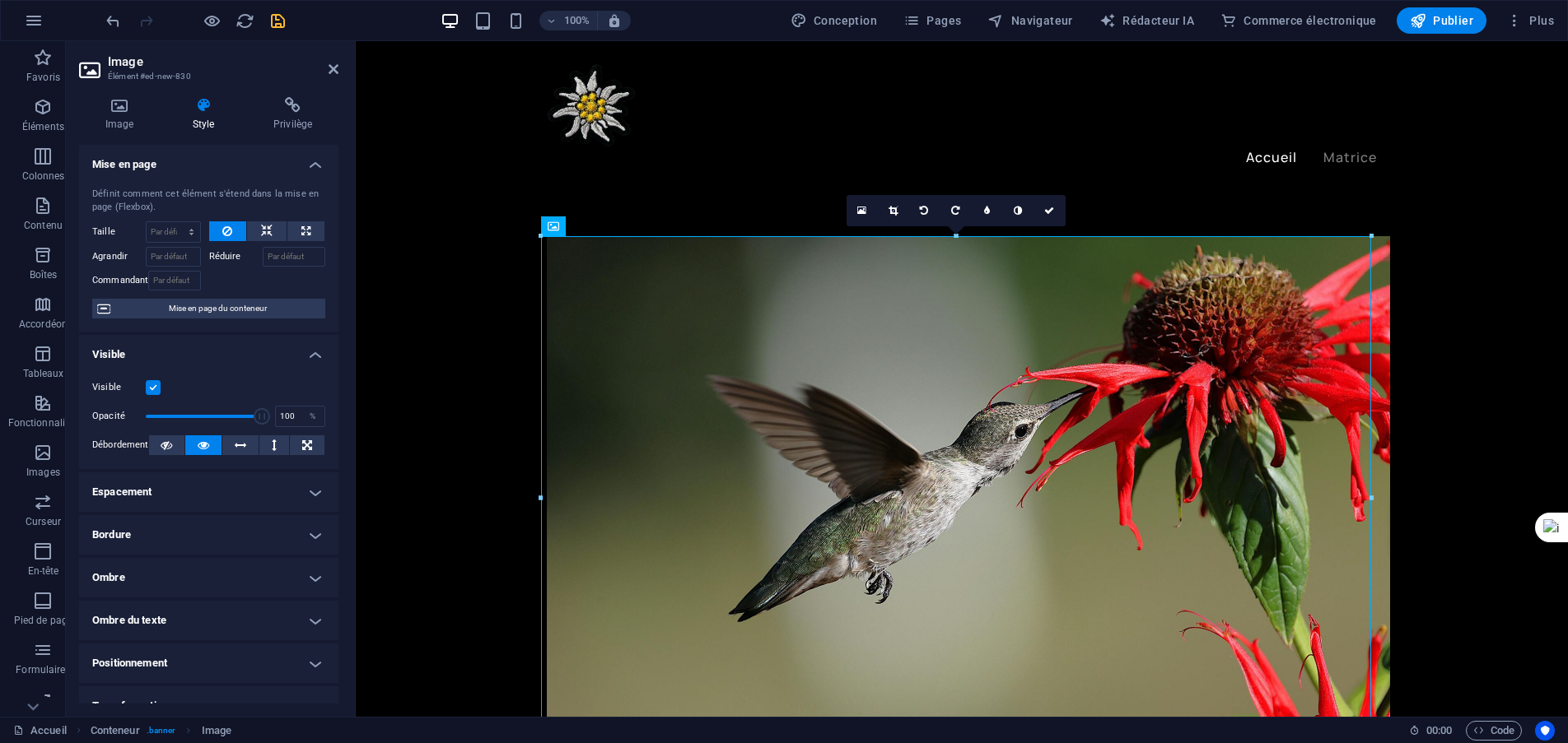
click at [306, 501] on h4 "Espacement" at bounding box center [208, 492] width 259 height 40
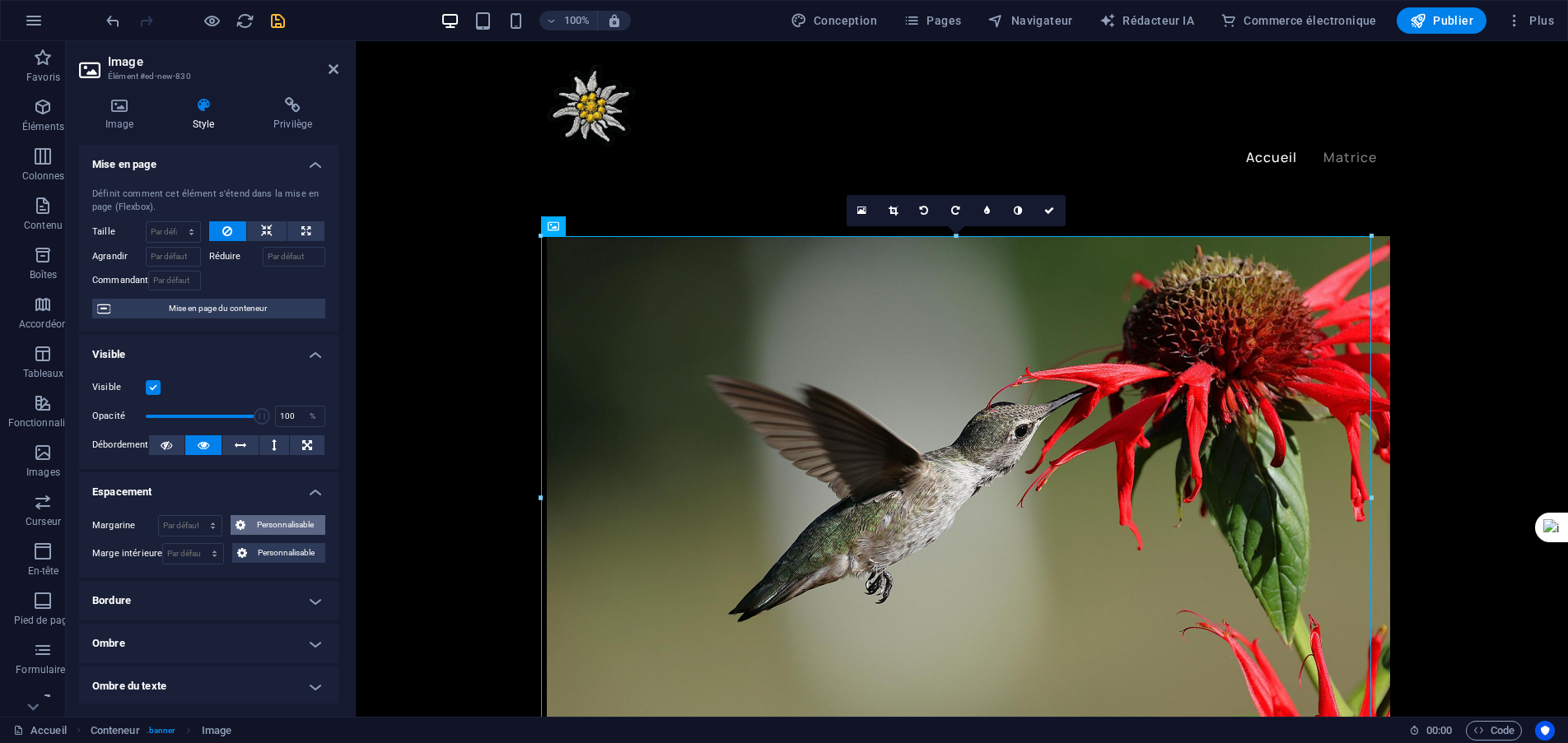
click at [288, 524] on font "Personnalisable" at bounding box center [285, 525] width 56 height 9
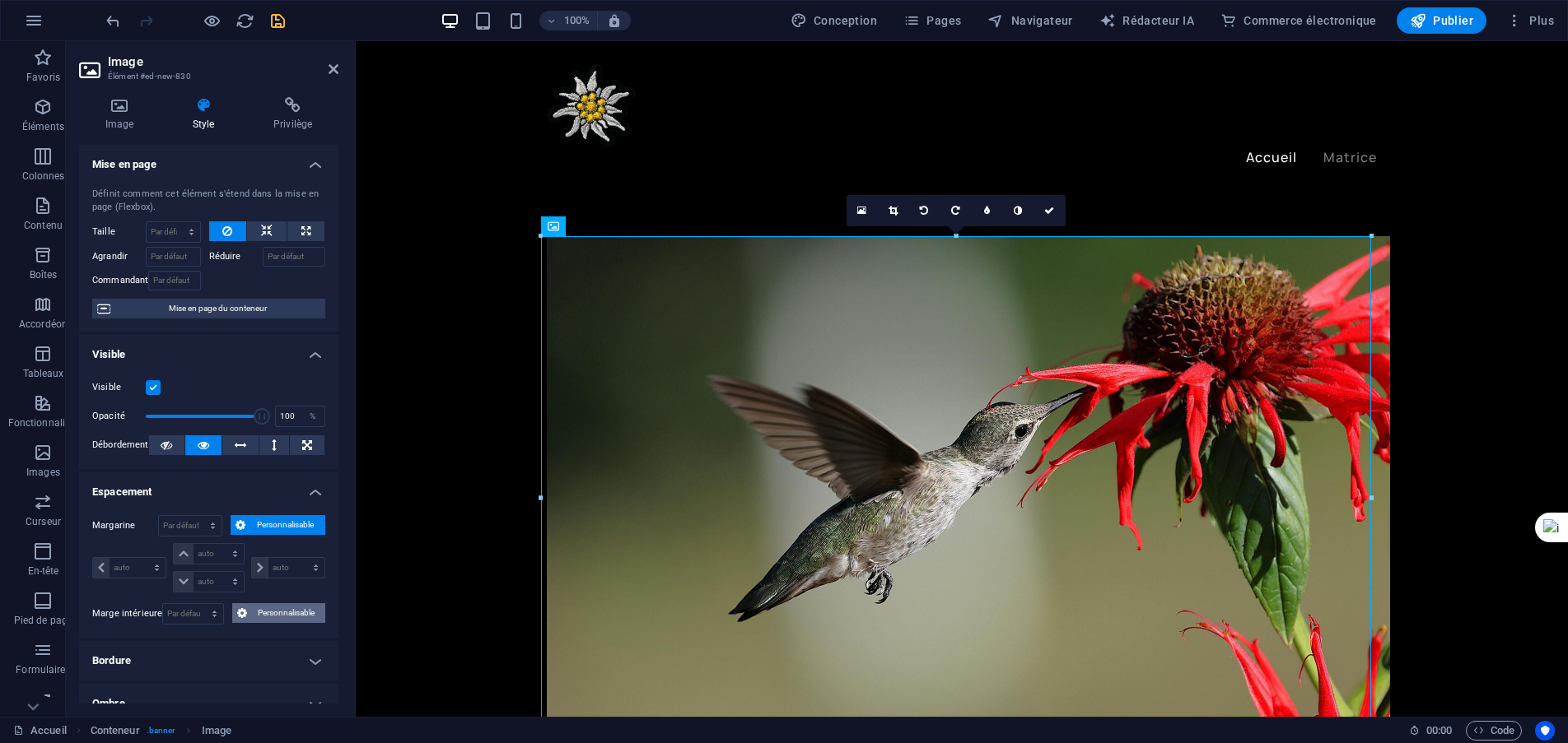
click at [262, 613] on font "Personnalisable" at bounding box center [286, 613] width 56 height 9
click at [220, 555] on select "auto px % rem Volkswagen vh" at bounding box center [208, 554] width 69 height 20
select select "px"
click at [218, 544] on select "auto px % rem Volkswagen vh" at bounding box center [208, 554] width 69 height 20
type input "0"
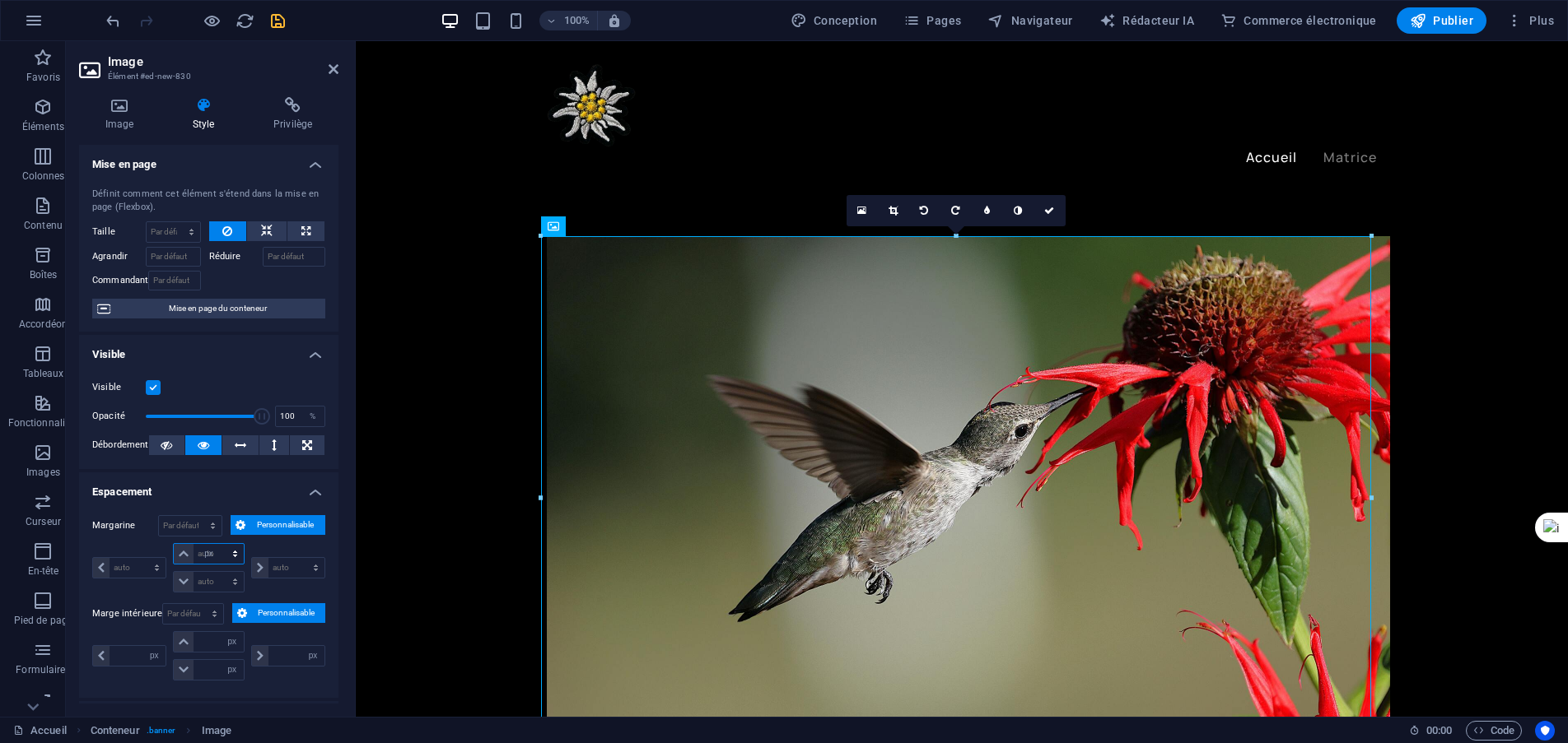
select select "px"
type input "0"
select select "px"
type input "0"
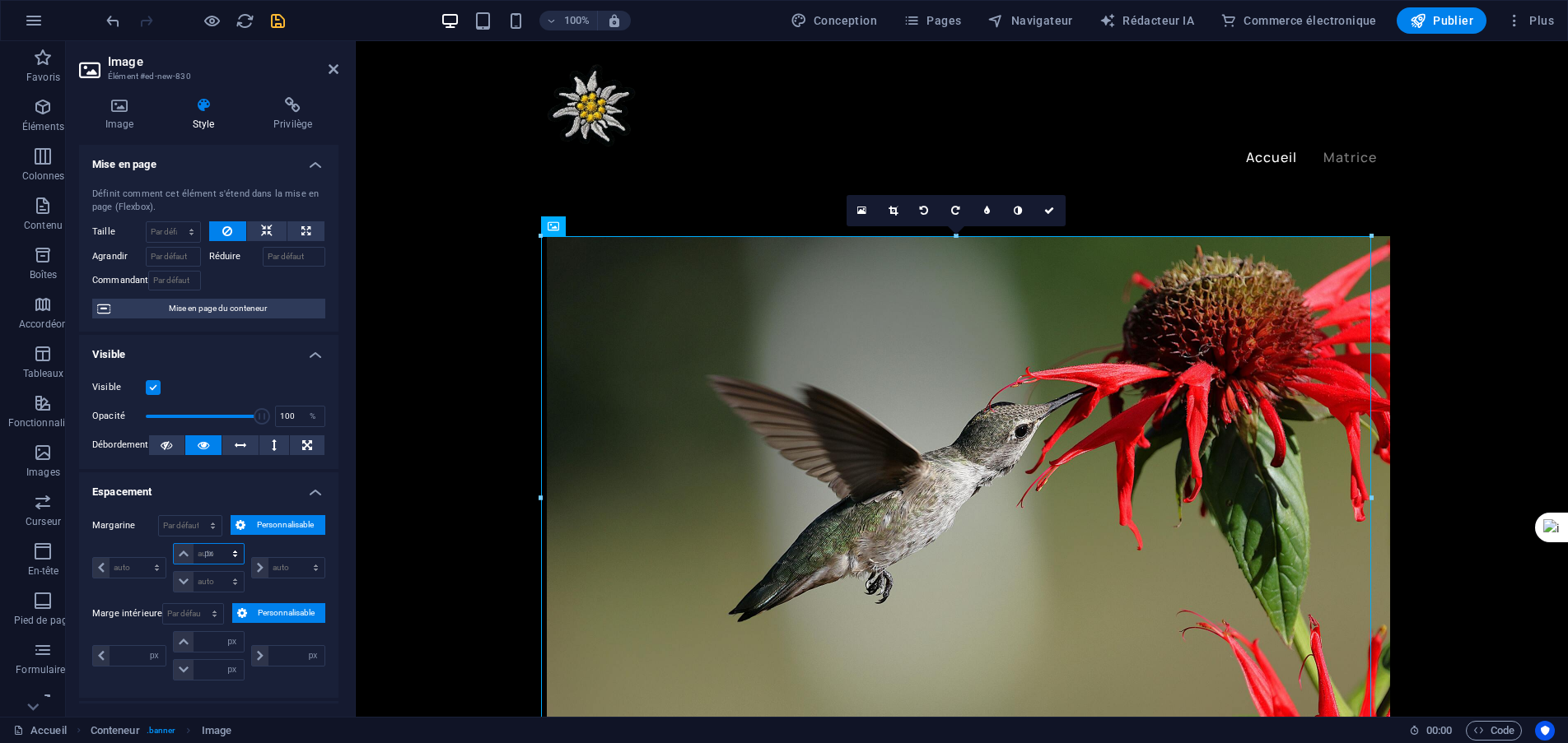
select select "px"
type input "0"
select select "px"
type input "10"
select select "DISABLED_OPTION_VALUE"
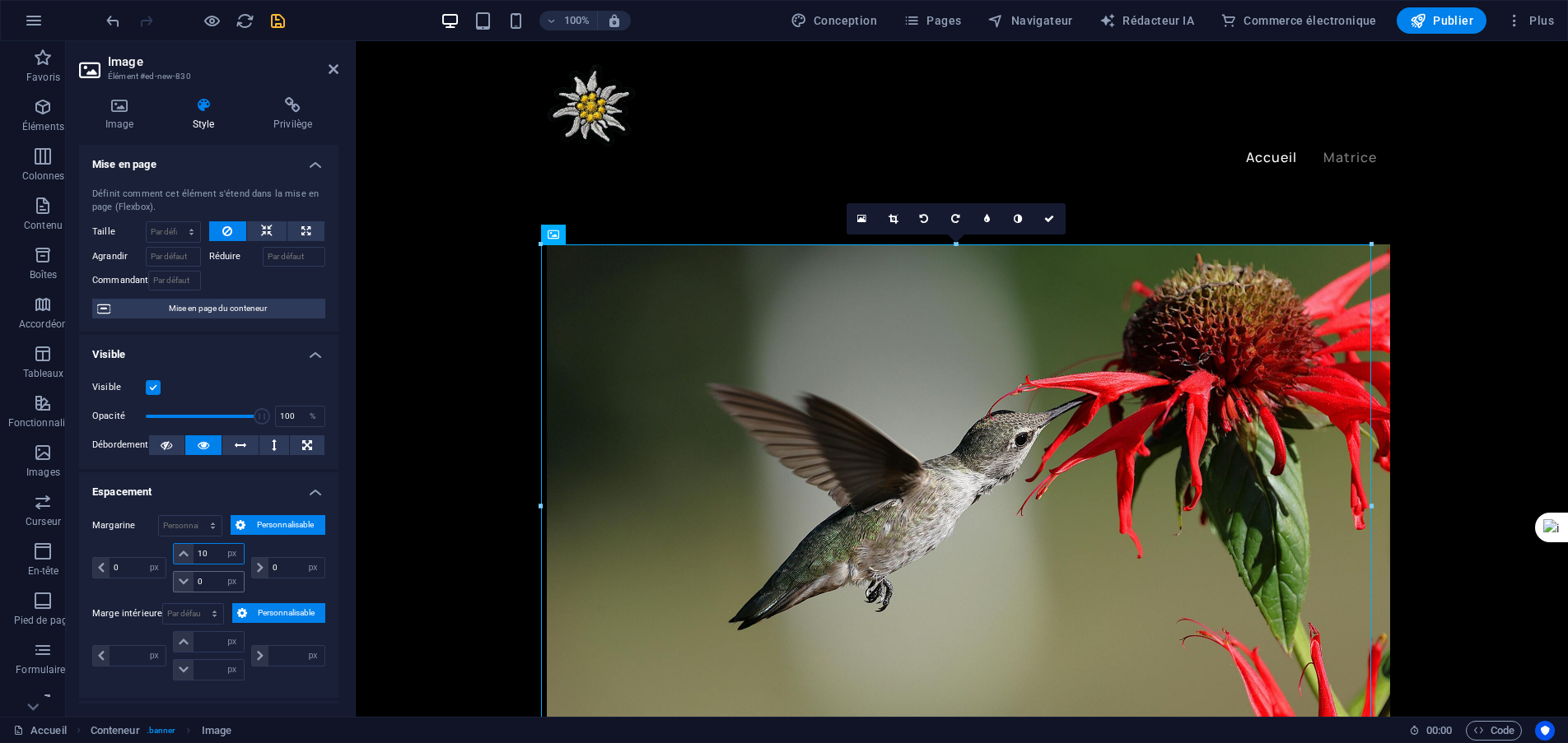
type input "10"
click at [211, 581] on input "0" at bounding box center [218, 582] width 49 height 20
drag, startPoint x: 211, startPoint y: 581, endPoint x: 196, endPoint y: 570, distance: 18.6
click at [199, 574] on input "0" at bounding box center [218, 582] width 49 height 20
type input "1"
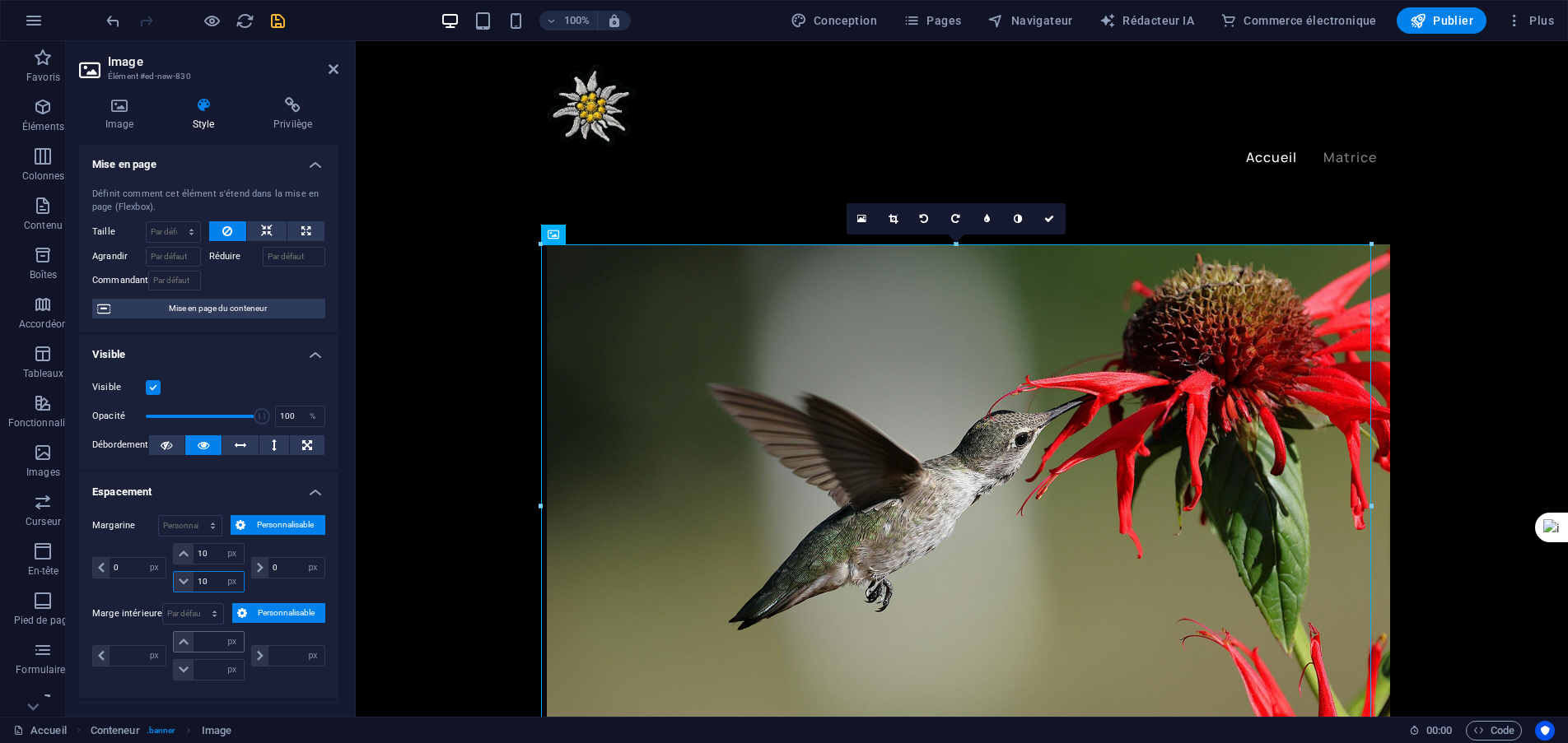
type input "10"
click at [211, 639] on input "number" at bounding box center [218, 642] width 49 height 20
type input "10"
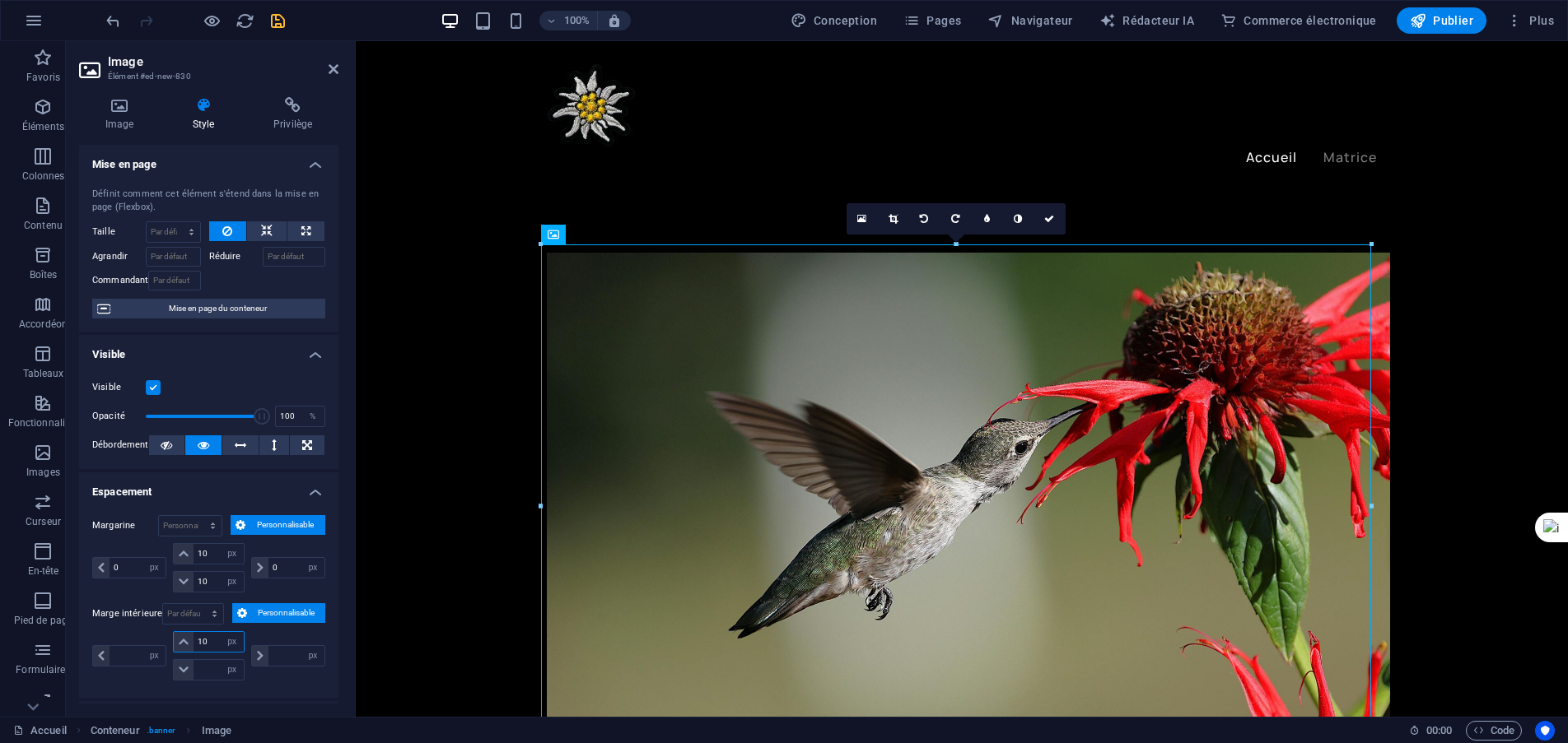
type input "0"
type input "1"
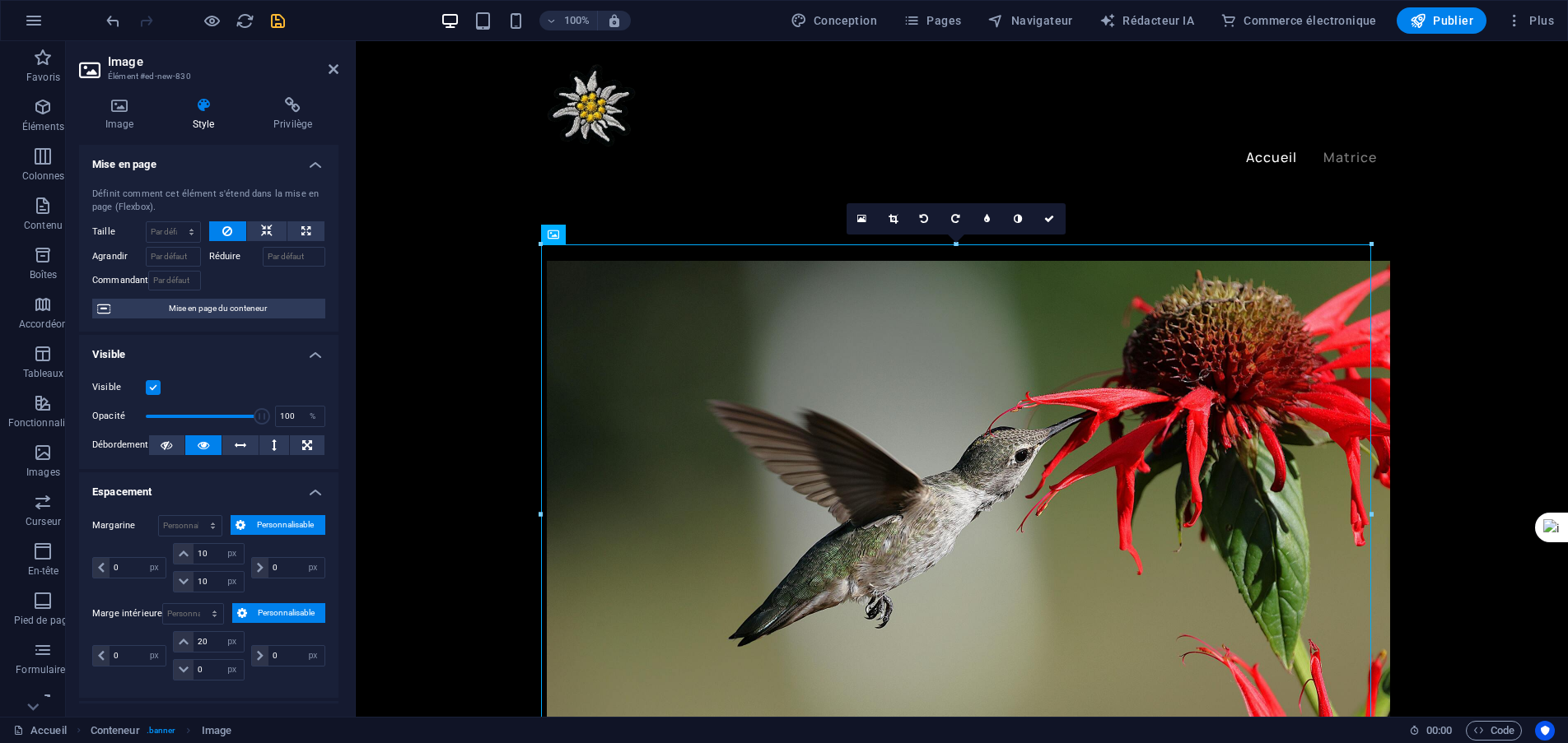
click at [287, 636] on div "0 px rem % vh Volkswagen" at bounding box center [286, 655] width 77 height 49
drag, startPoint x: 216, startPoint y: 637, endPoint x: 175, endPoint y: 633, distance: 41.2
click at [175, 633] on div "20 px rem % vh Volkswagen" at bounding box center [208, 642] width 71 height 22
type input "0"
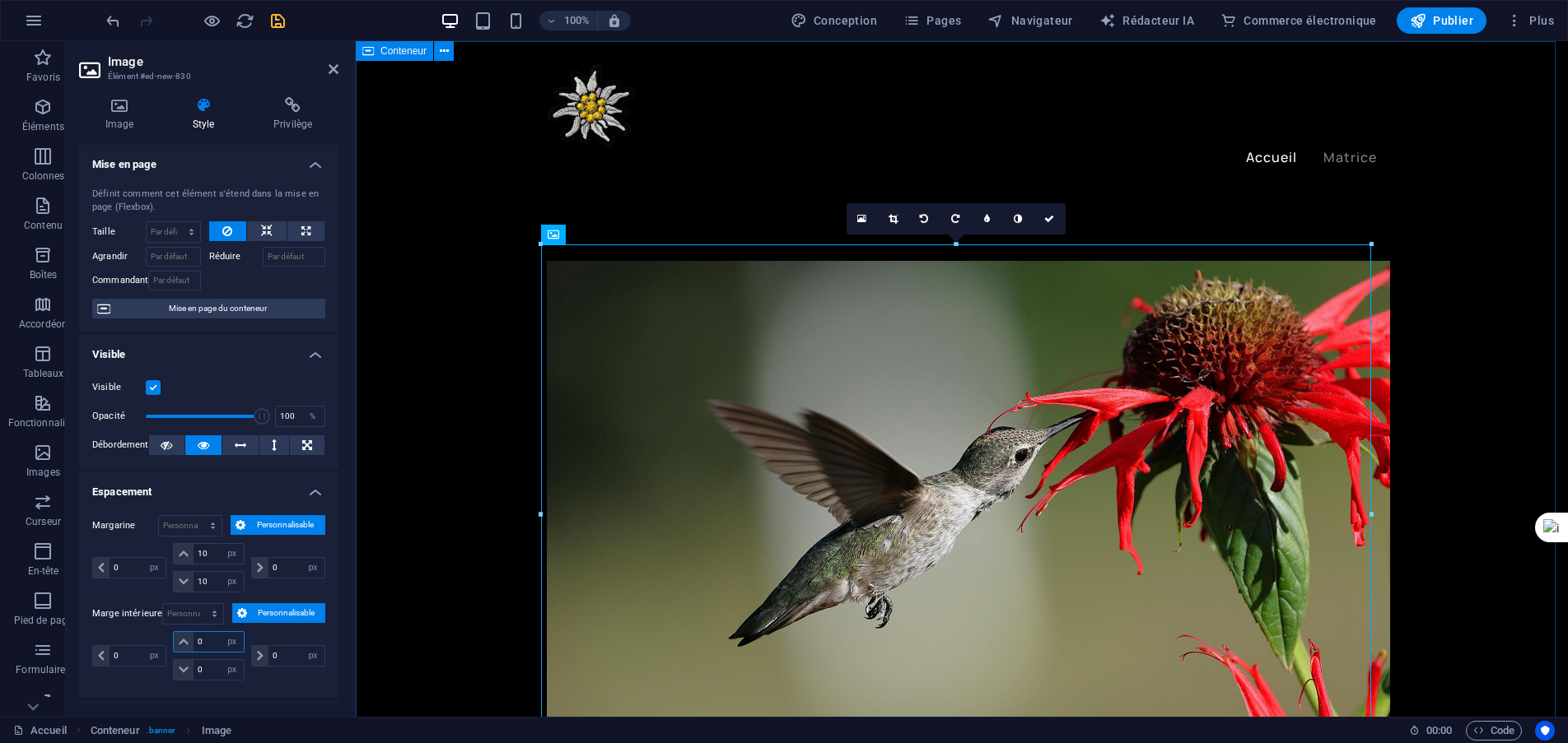
select select "px"
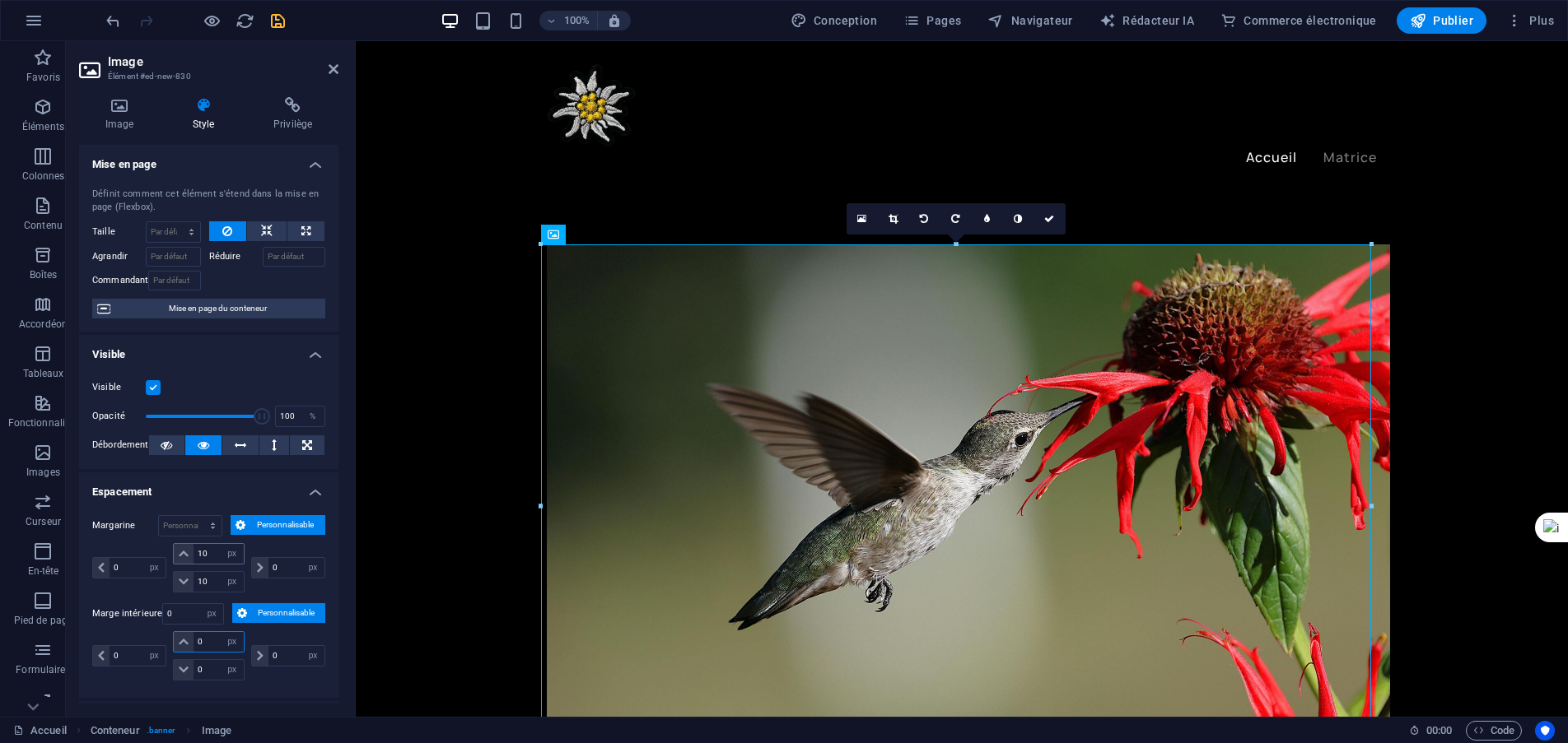
type input "0"
drag, startPoint x: 213, startPoint y: 555, endPoint x: 190, endPoint y: 558, distance: 23.2
click at [190, 558] on div "10 auto px % rem Volkswagen vh" at bounding box center [208, 554] width 71 height 22
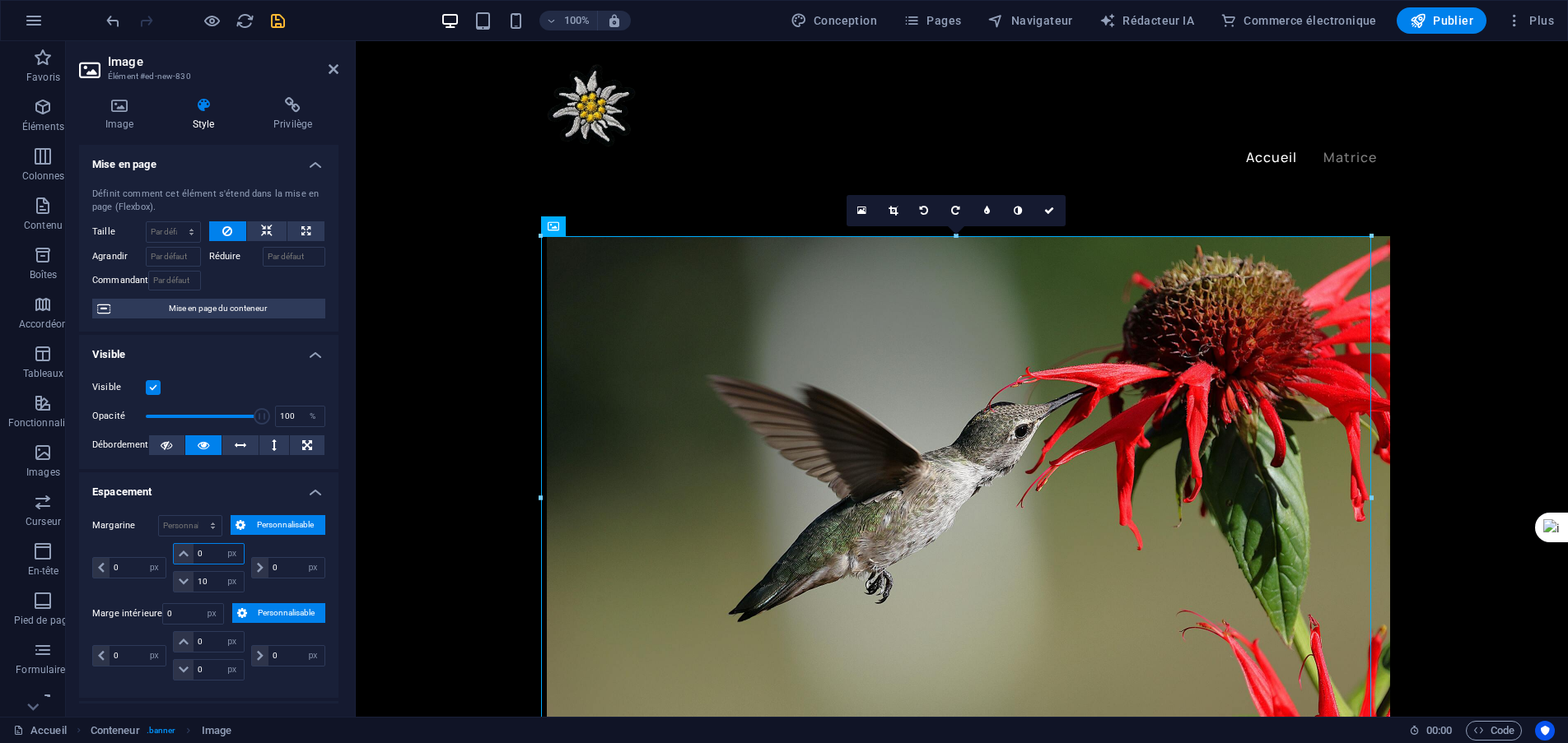
type input "0"
click at [324, 541] on div "Margarine Par défaut auto px % rem Volkswagen vh Personnalisable Personnalisabl…" at bounding box center [208, 600] width 259 height 196
drag, startPoint x: 210, startPoint y: 584, endPoint x: 189, endPoint y: 587, distance: 21.2
click at [189, 587] on div "10 auto px % rem Volkswagen vh" at bounding box center [208, 582] width 71 height 22
type input "0"
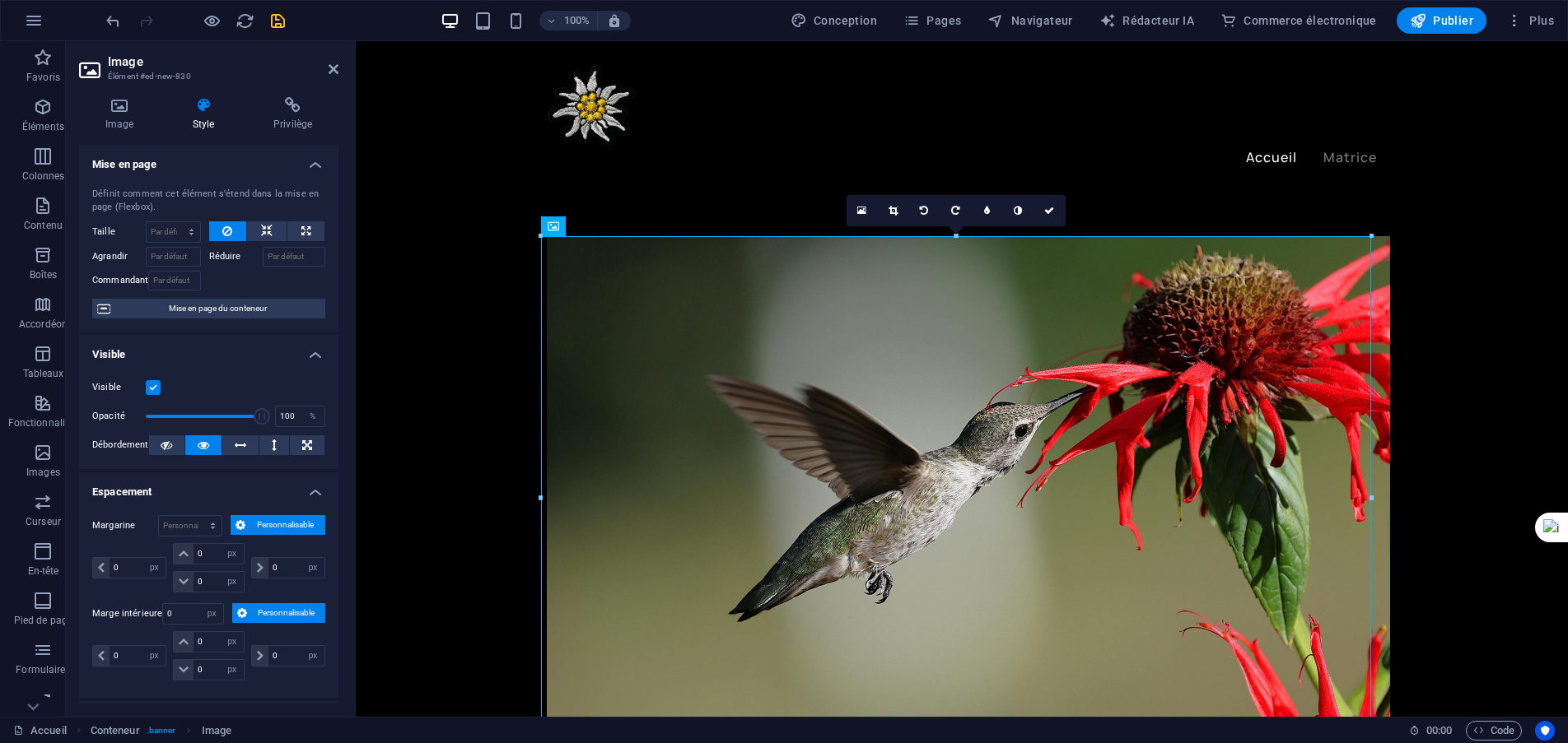
type input "0"
select select "px"
click at [321, 586] on div "0 auto px % rem Volkswagen vh" at bounding box center [286, 567] width 77 height 49
click at [471, 49] on icon at bounding box center [467, 51] width 9 height 17
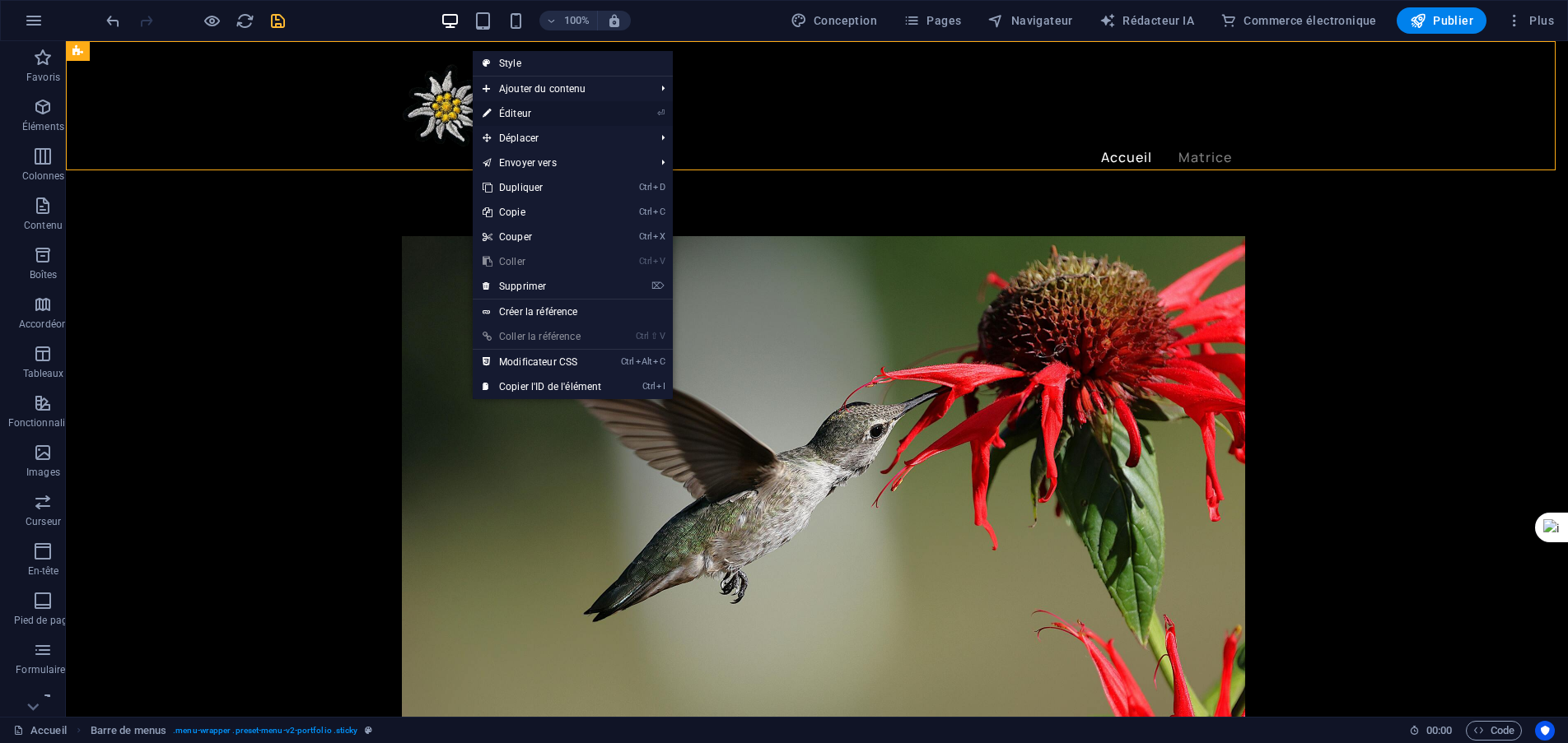
click at [527, 117] on font "Éditeur" at bounding box center [515, 114] width 32 height 12
select select "header"
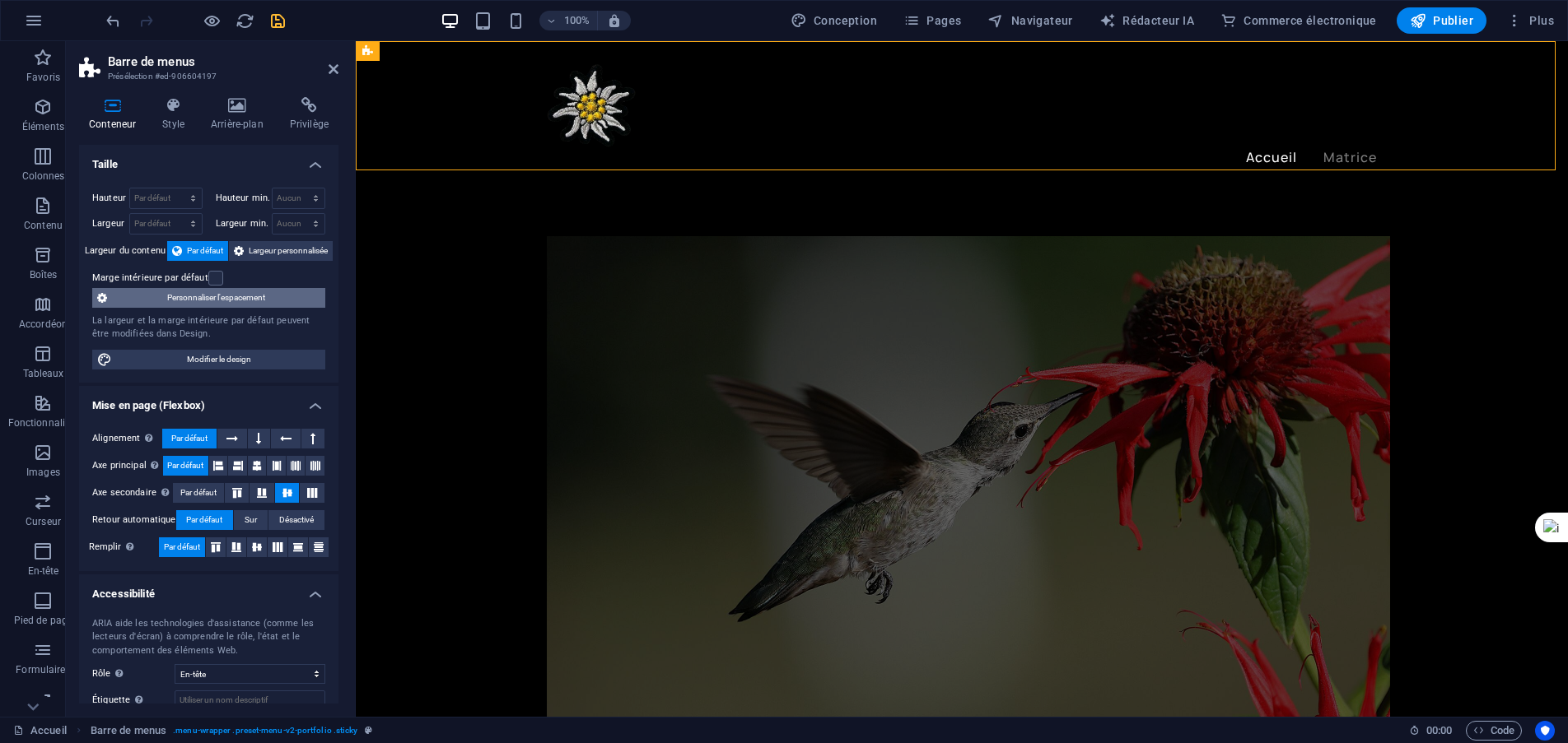
click at [177, 305] on span "Personnaliser l'espacement" at bounding box center [216, 298] width 208 height 20
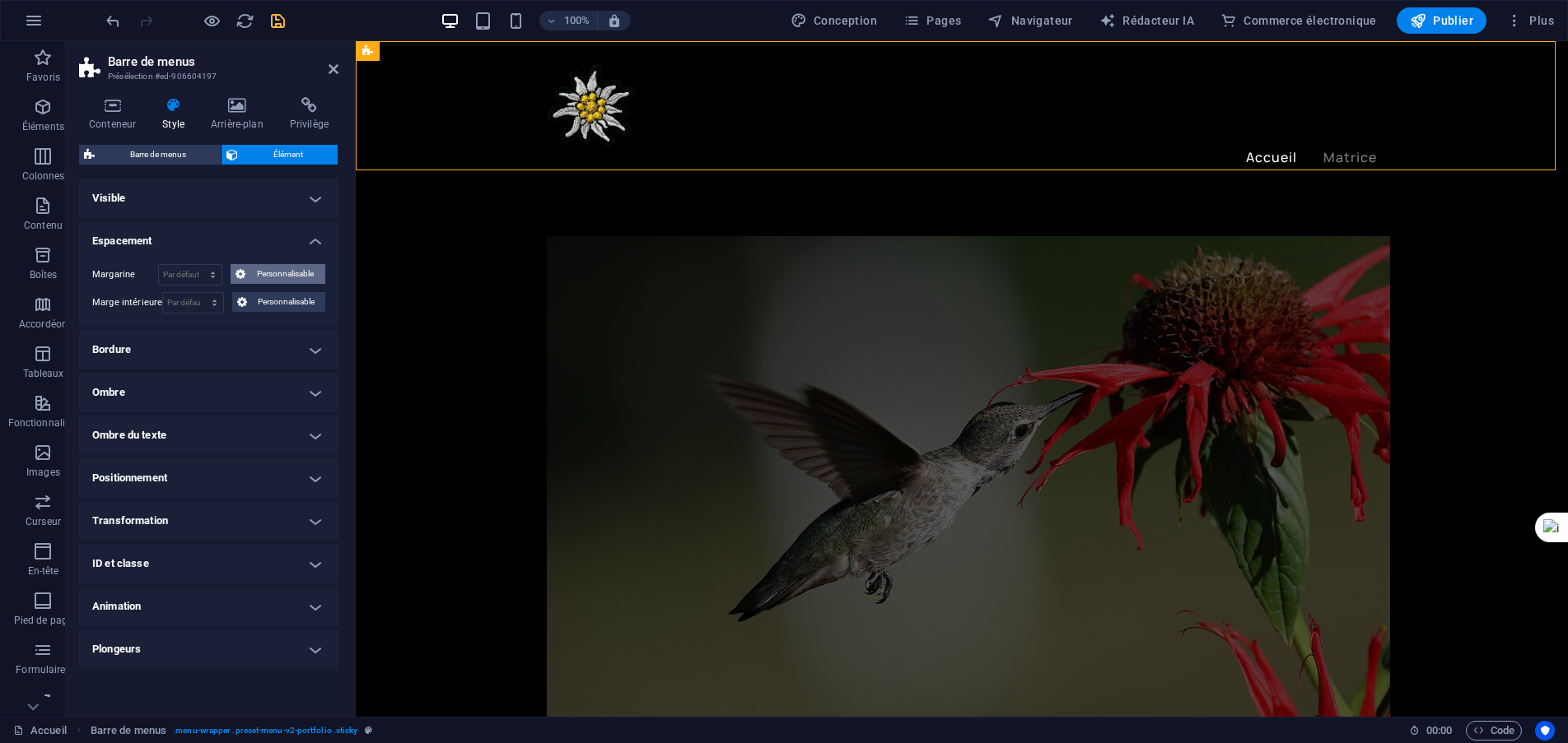
click at [260, 276] on font "Personnalisable" at bounding box center [285, 273] width 56 height 9
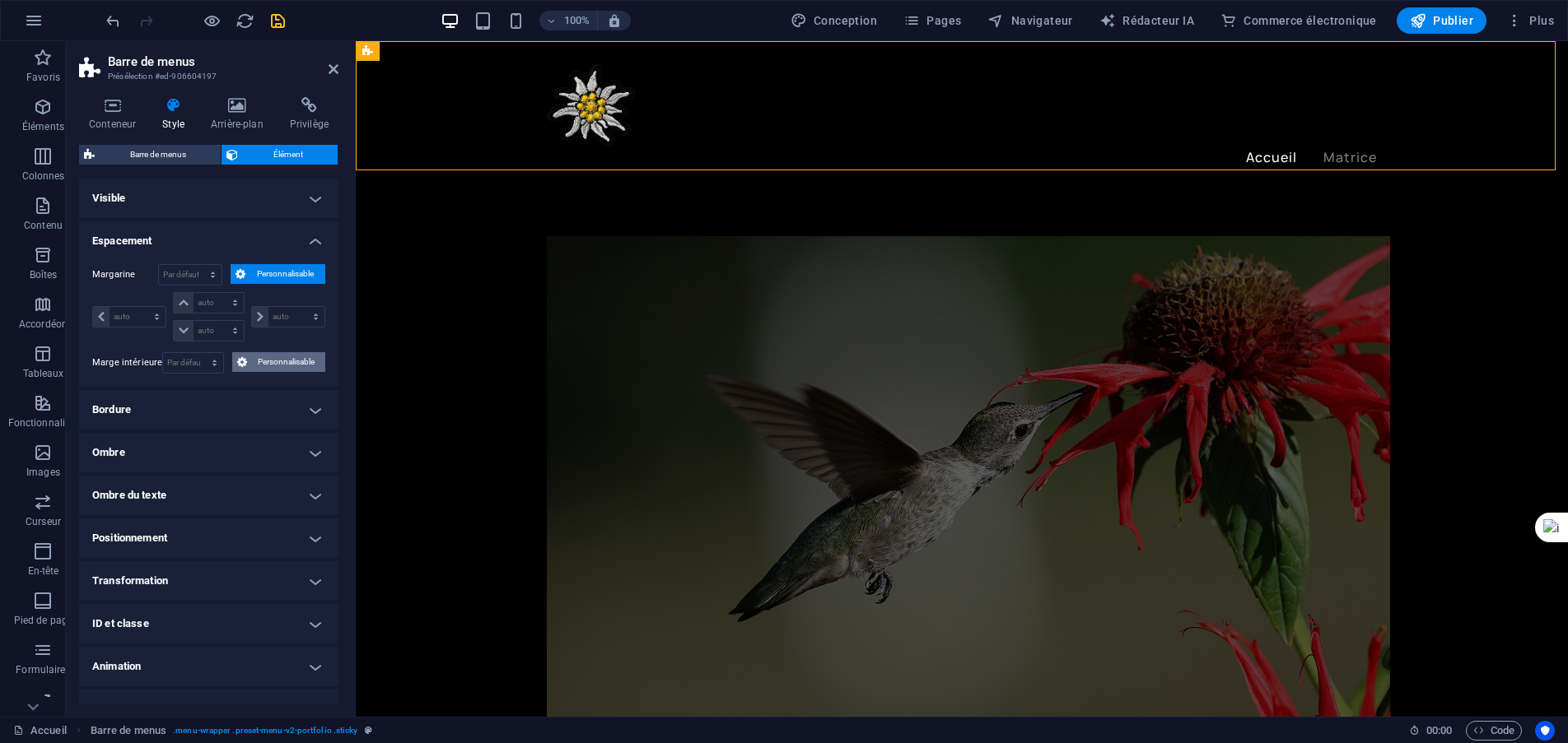
click at [291, 354] on span "Personnalisable" at bounding box center [286, 362] width 68 height 20
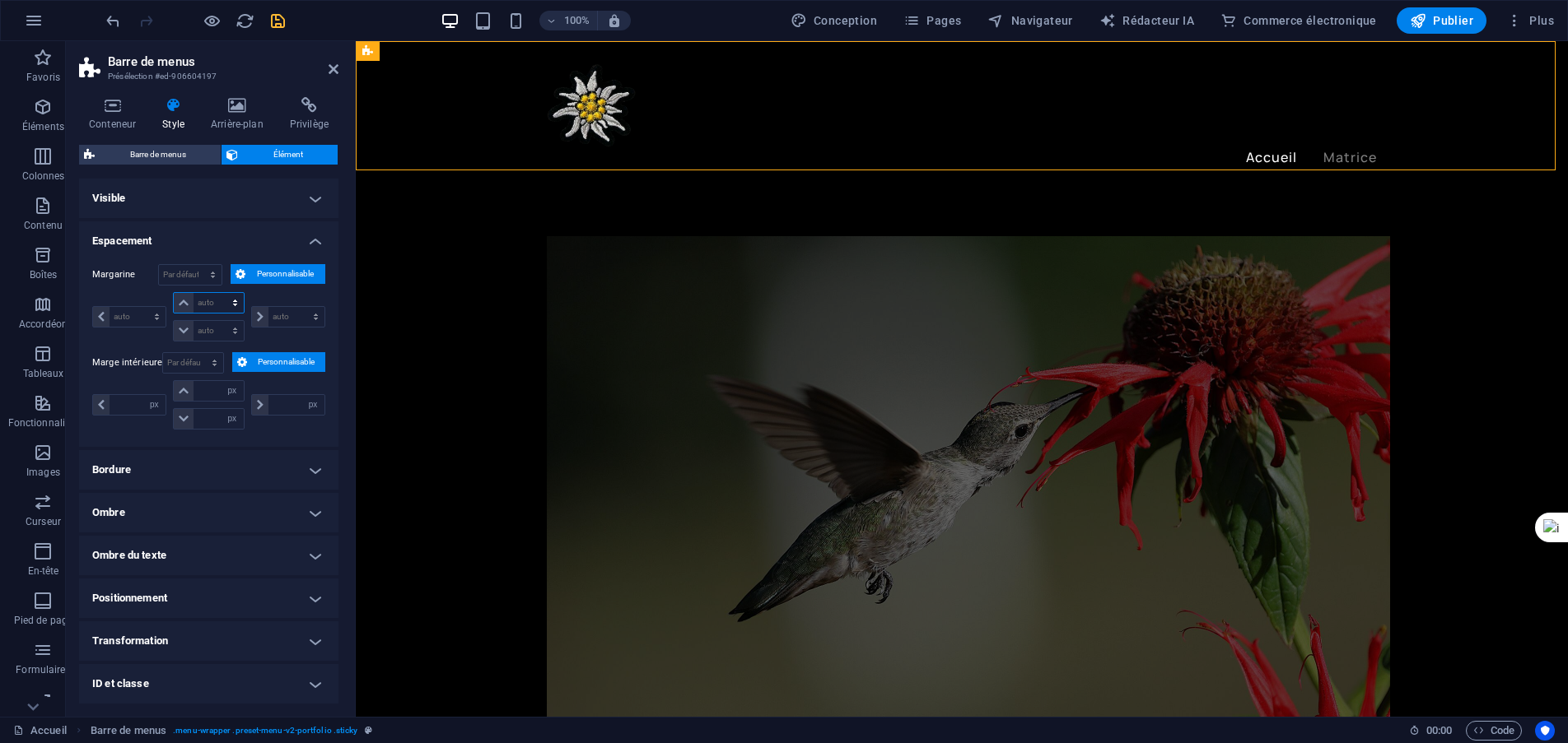
click at [228, 301] on select "auto px % rem Volkswagen vh" at bounding box center [208, 303] width 69 height 20
select select "px"
click at [218, 293] on select "auto px % rem Volkswagen vh" at bounding box center [208, 303] width 69 height 20
type input "0"
select select "px"
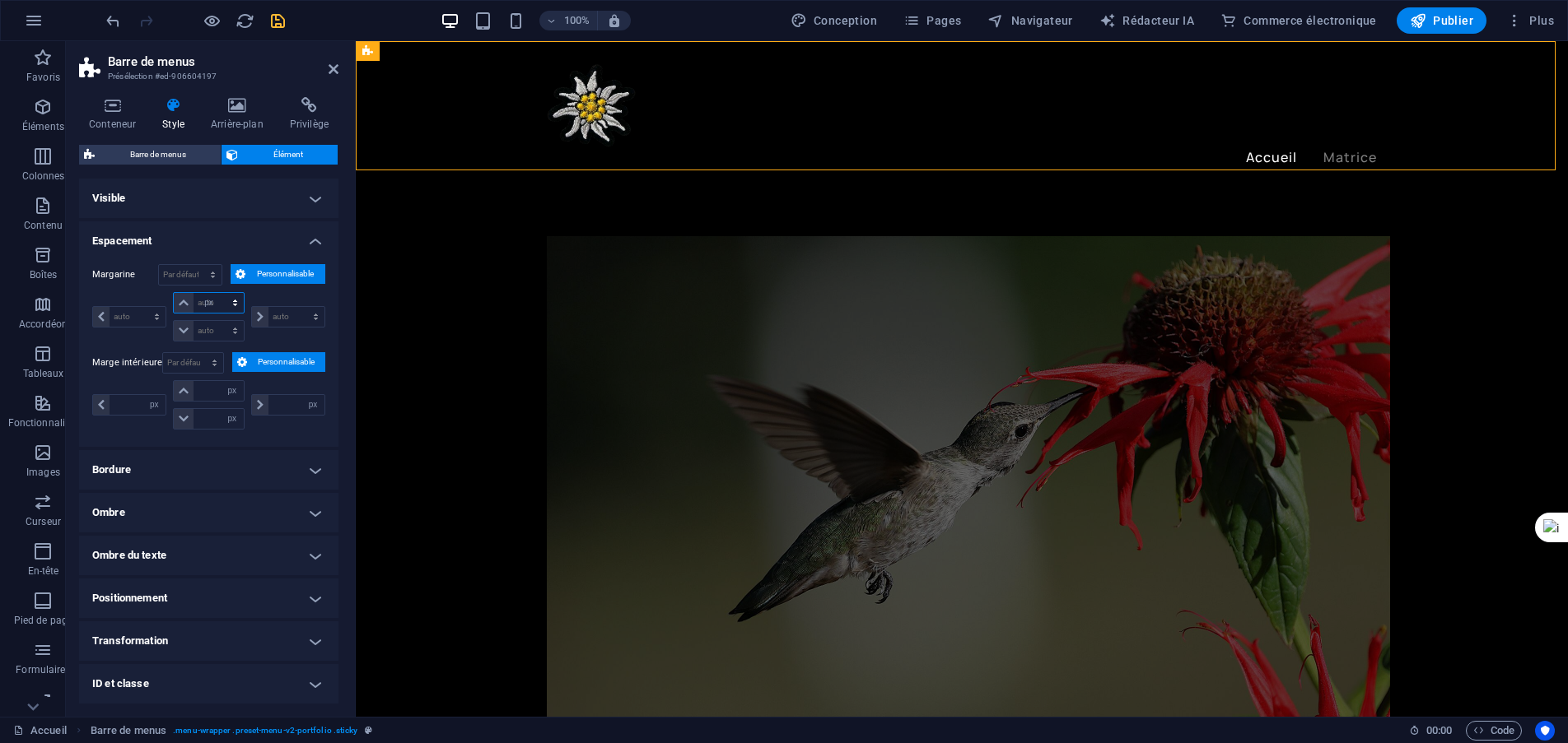
type input "0"
select select "px"
type input "0"
select select "px"
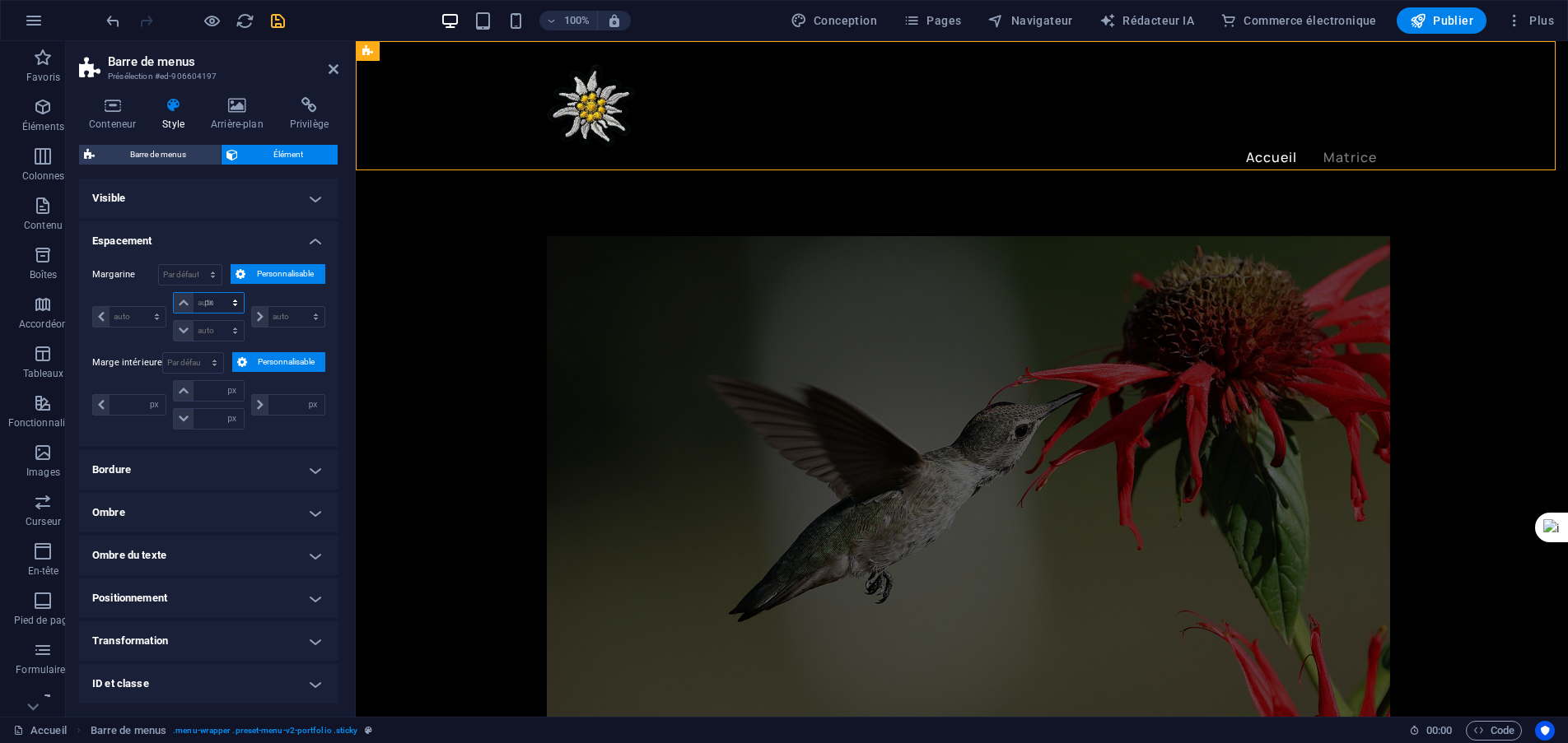
type input "0"
select select "px"
click at [226, 394] on select "px rem % vh Volkswagen" at bounding box center [233, 391] width 23 height 20
click at [203, 390] on input "number" at bounding box center [218, 391] width 49 height 20
type input "10"
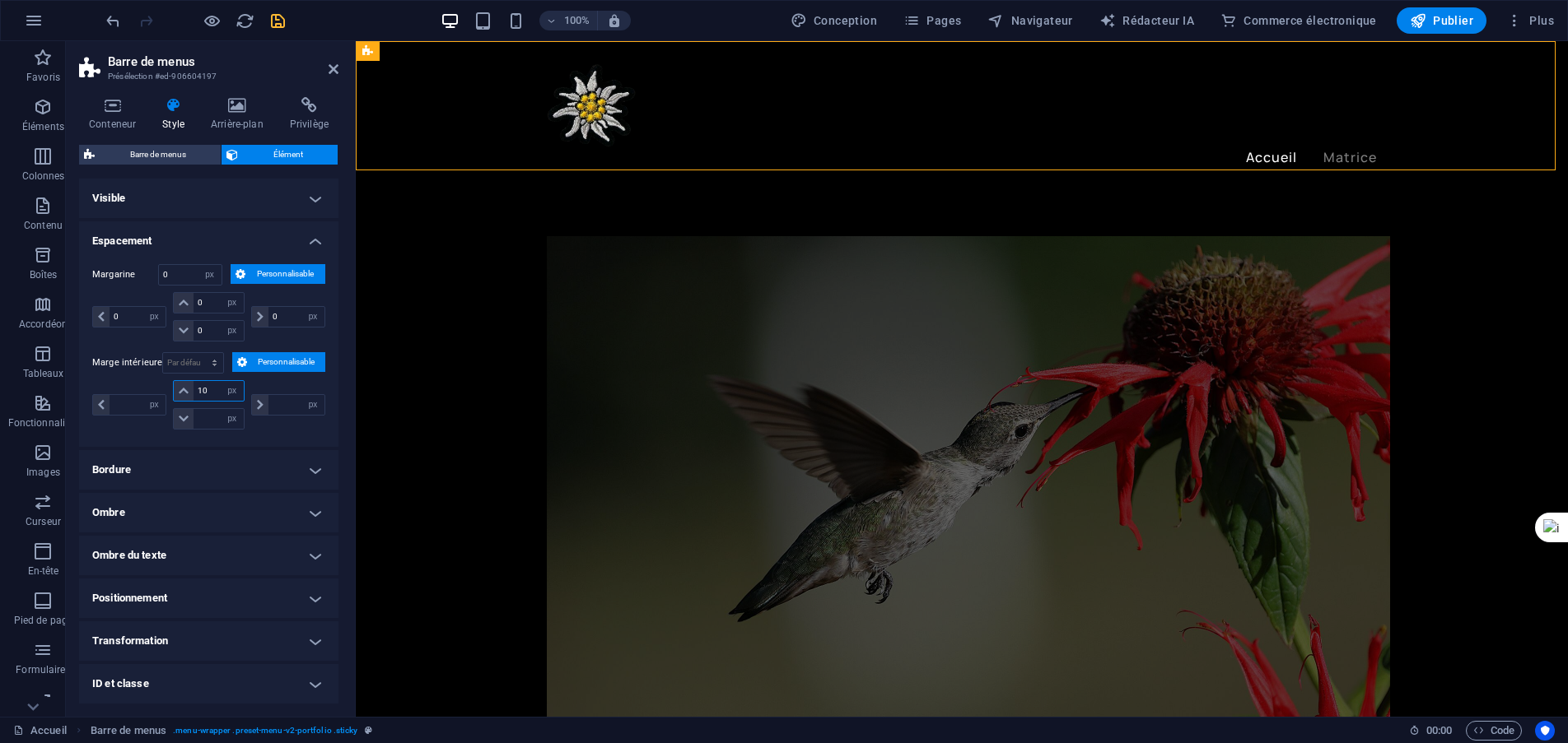
type input "0"
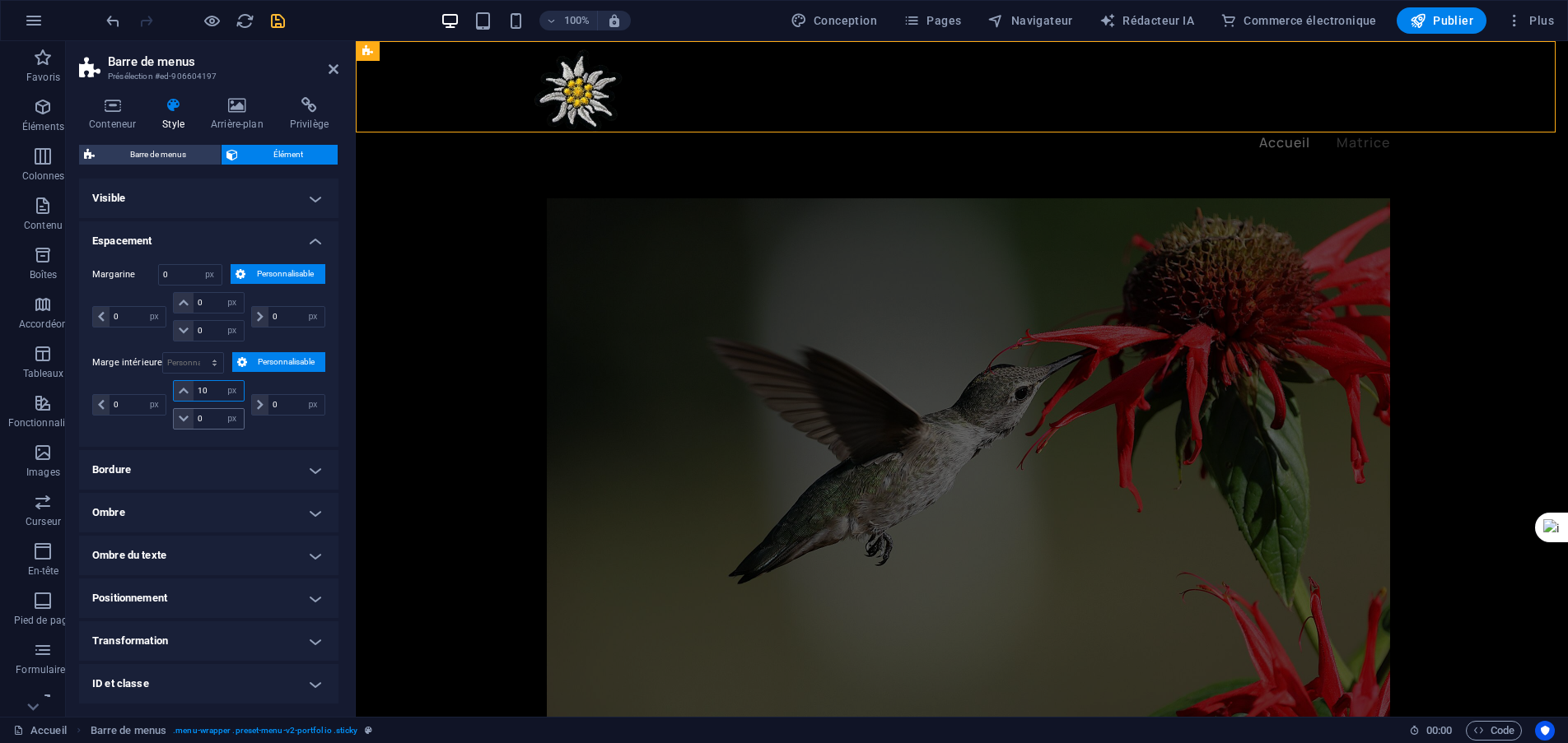
type input "10"
click at [213, 415] on input "0" at bounding box center [218, 419] width 49 height 20
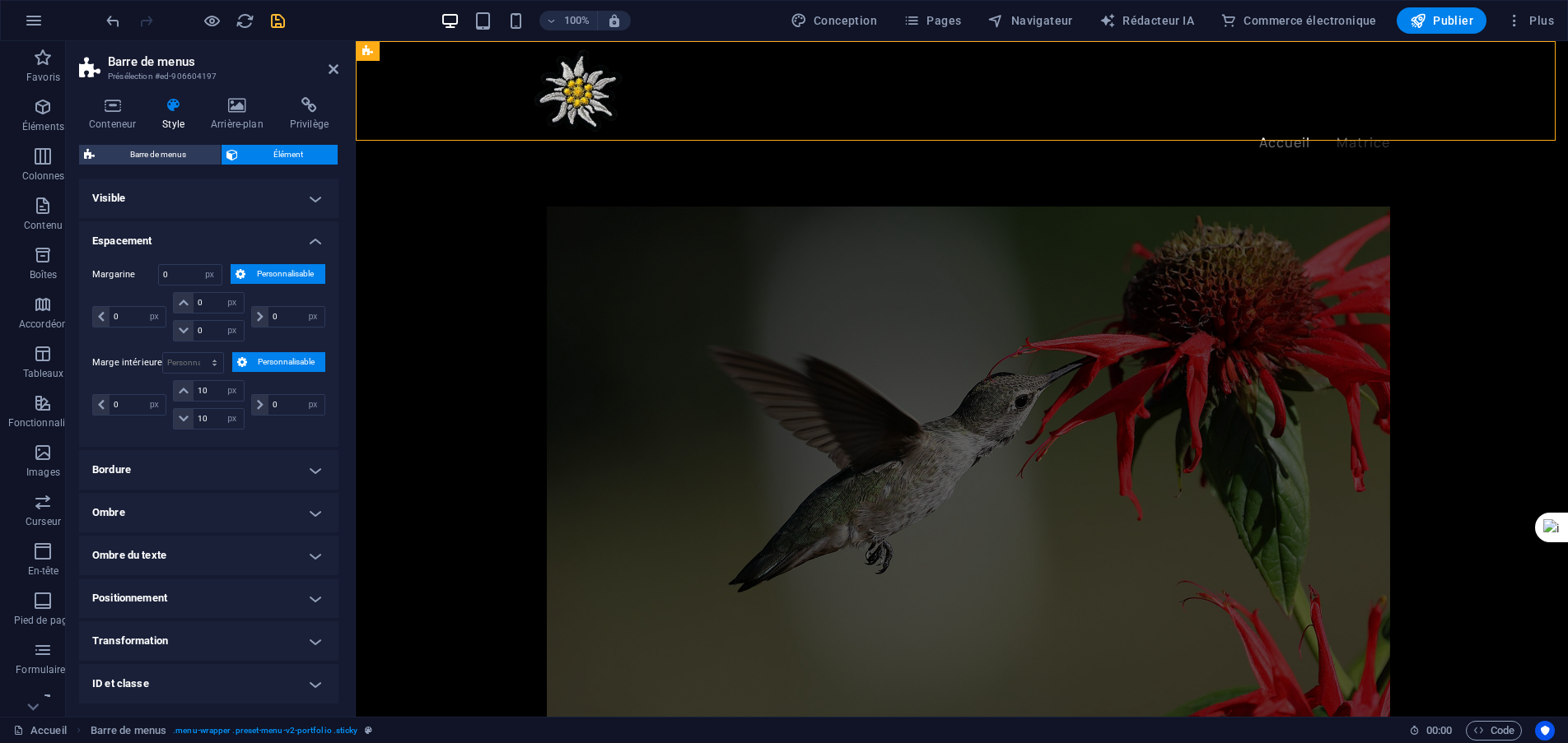
click at [273, 428] on div "0 px rem % vh Volkswagen 10 px rem % vh Volkswagen 10 px rem % vh Volkswagen 0 …" at bounding box center [208, 407] width 233 height 53
drag, startPoint x: 213, startPoint y: 417, endPoint x: 190, endPoint y: 413, distance: 23.3
click at [190, 413] on div "10 px rem % vh Volkswagen" at bounding box center [208, 419] width 71 height 22
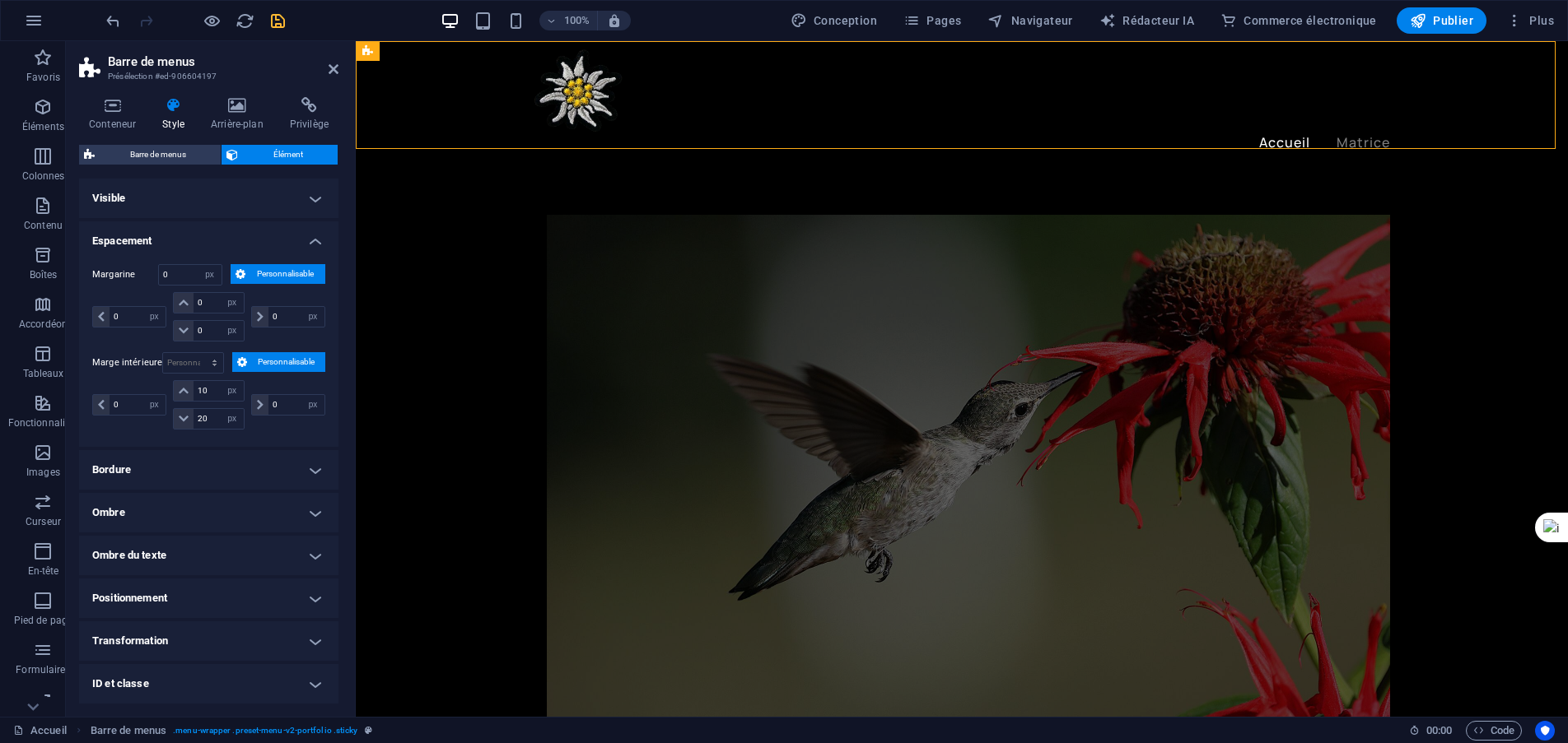
click at [293, 431] on div "0 px rem % vh Volkswagen 10 px rem % vh Volkswagen 20 px rem % vh Volkswagen 0 …" at bounding box center [208, 407] width 233 height 53
drag, startPoint x: 214, startPoint y: 427, endPoint x: 184, endPoint y: 417, distance: 31.6
click at [184, 417] on div "20 px rem % vh Volkswagen" at bounding box center [208, 419] width 71 height 22
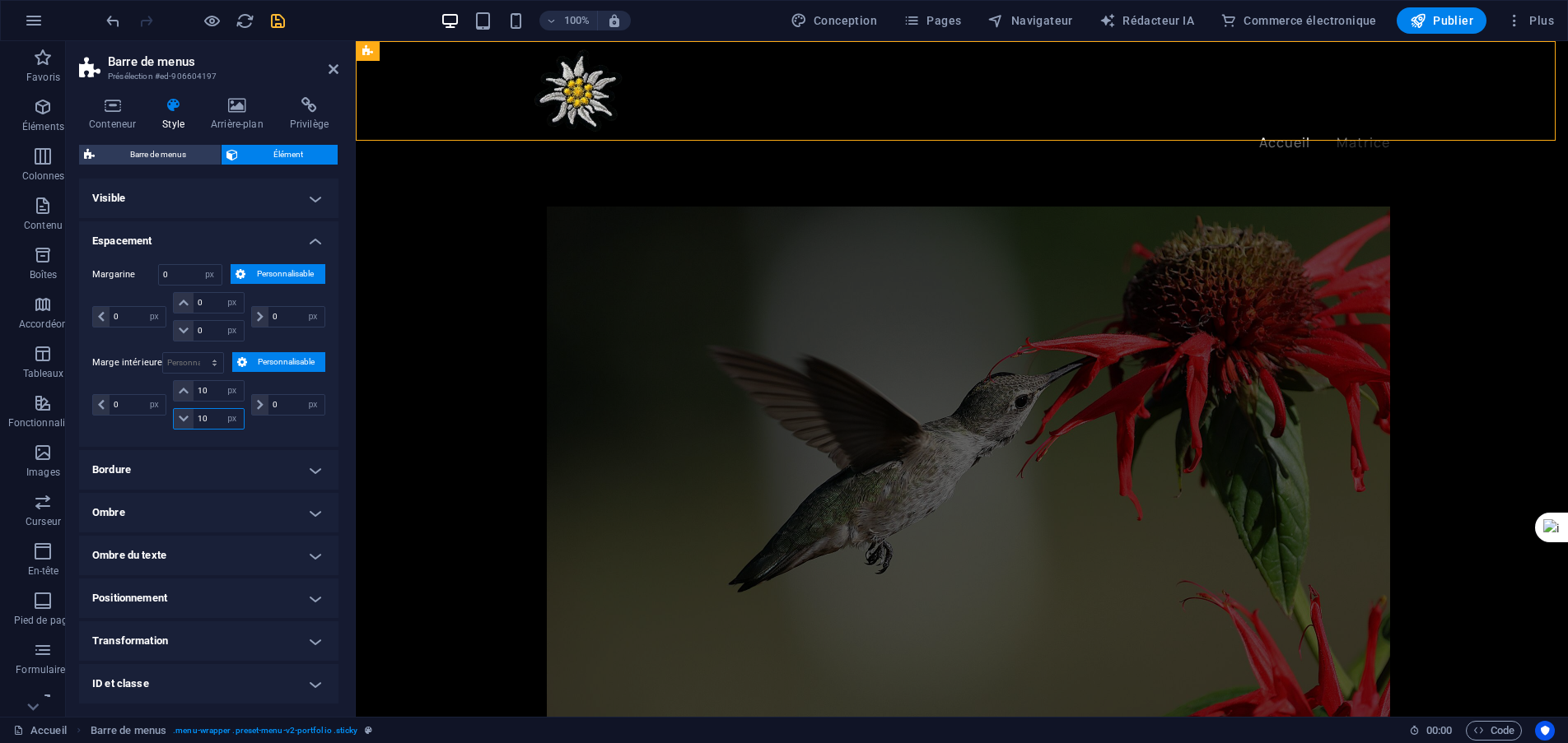
type input "10"
click at [270, 427] on div "0 px rem % vh Volkswagen" at bounding box center [286, 404] width 77 height 49
click at [275, 26] on icon "sauvegarder" at bounding box center [277, 21] width 19 height 19
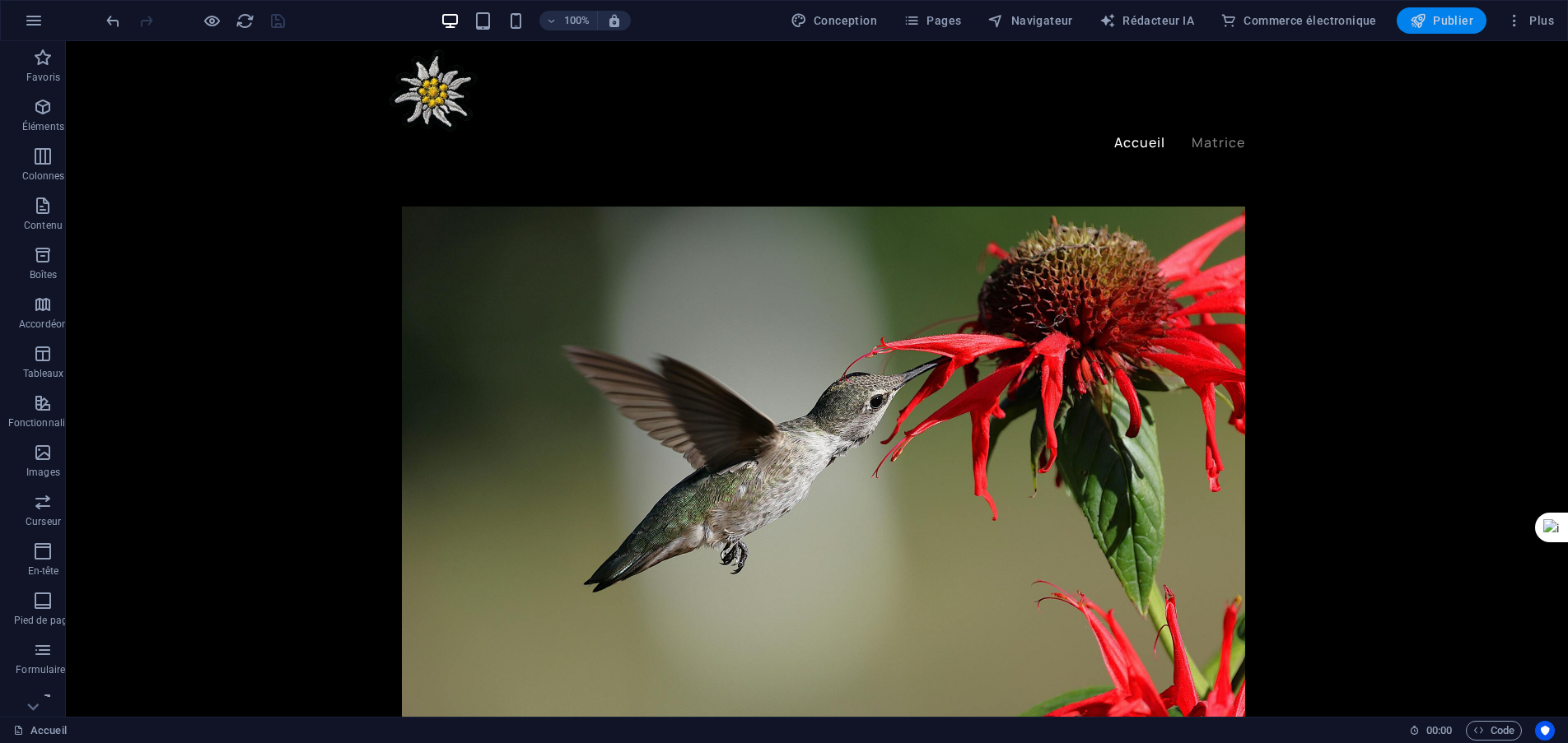
click at [1451, 23] on font "Publier" at bounding box center [1453, 21] width 41 height 13
click at [181, 51] on icon at bounding box center [177, 51] width 9 height 17
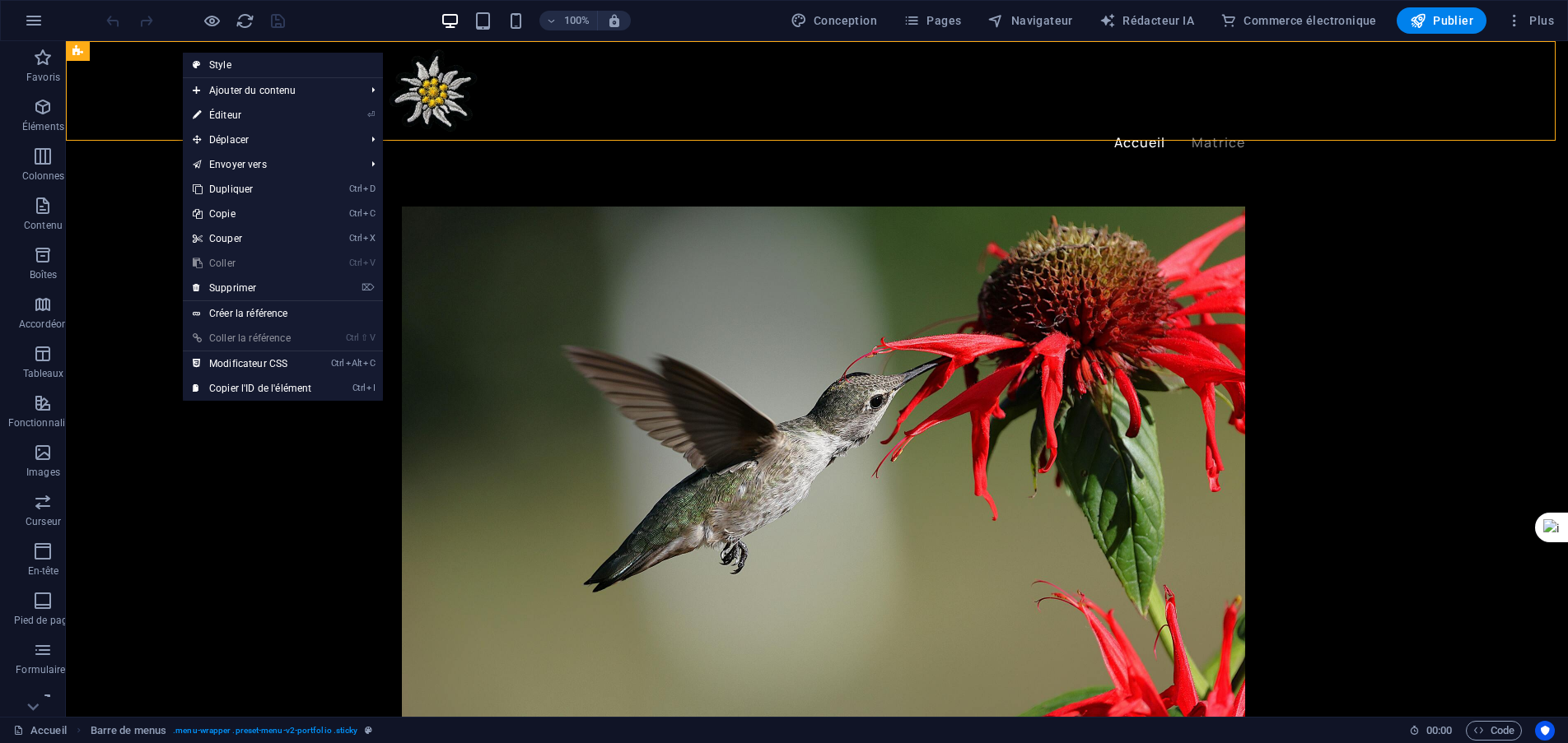
click at [234, 118] on font "Éditeur" at bounding box center [225, 115] width 32 height 12
select select "header"
select select "px"
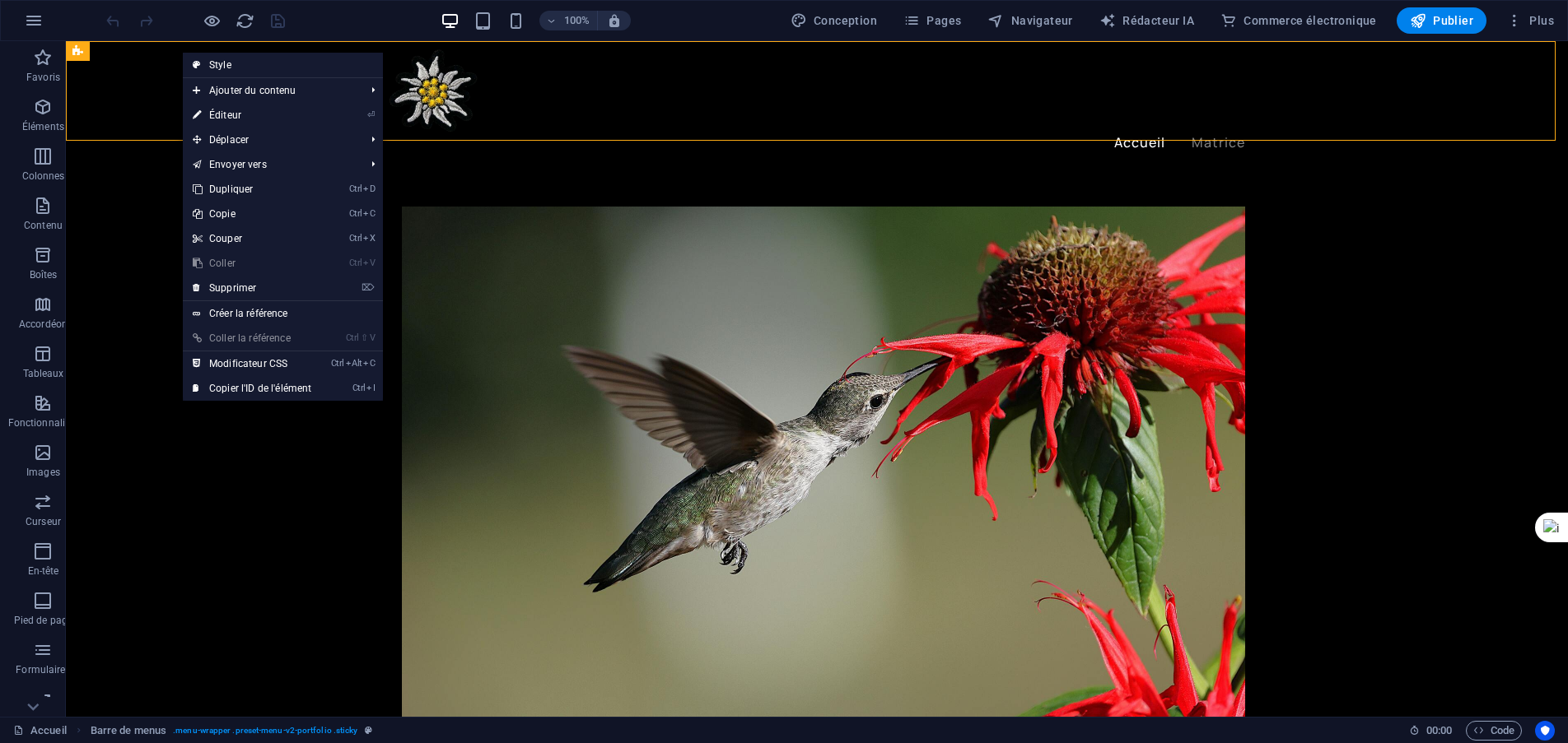
select select "px"
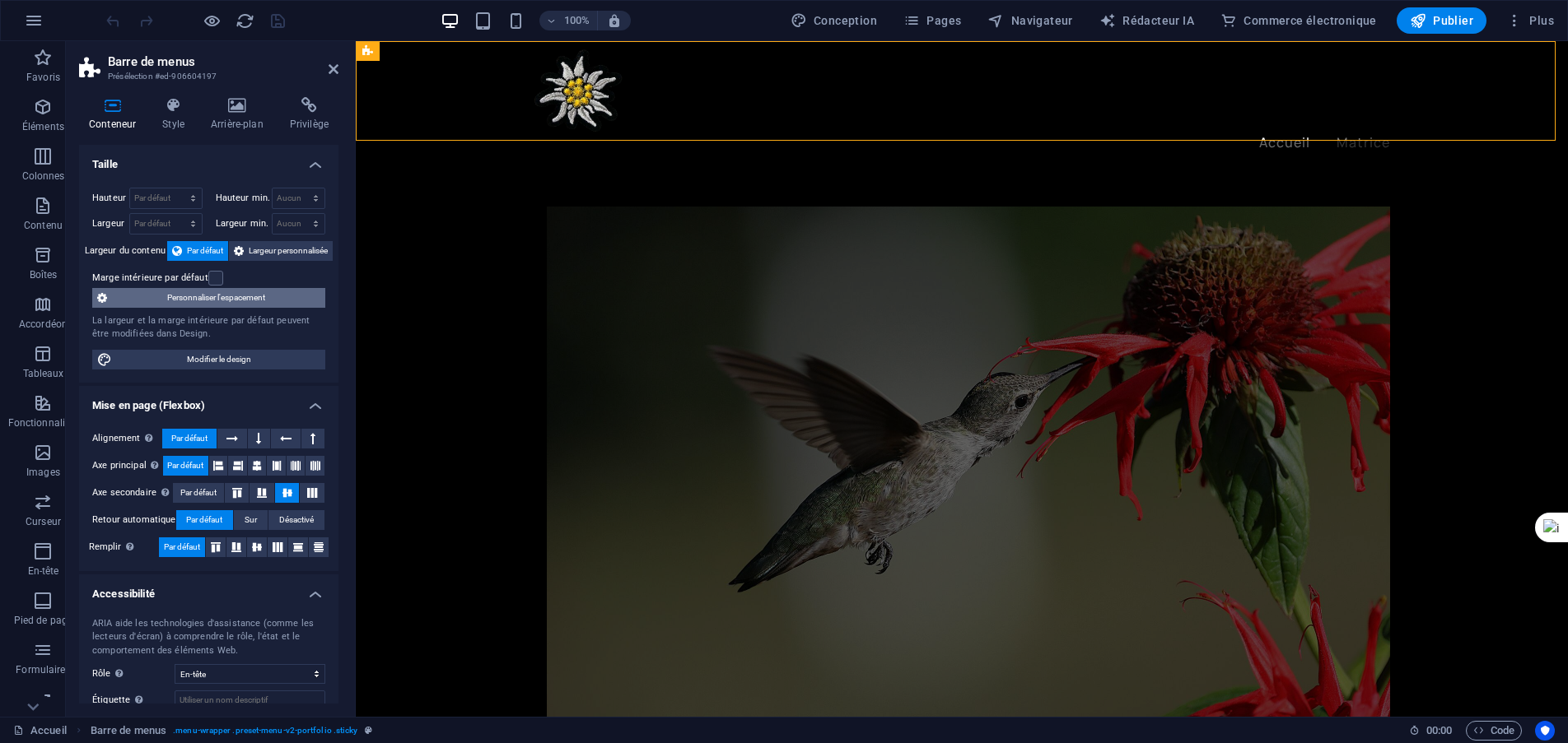
click at [223, 293] on font "Personnaliser l'espacement" at bounding box center [216, 297] width 98 height 9
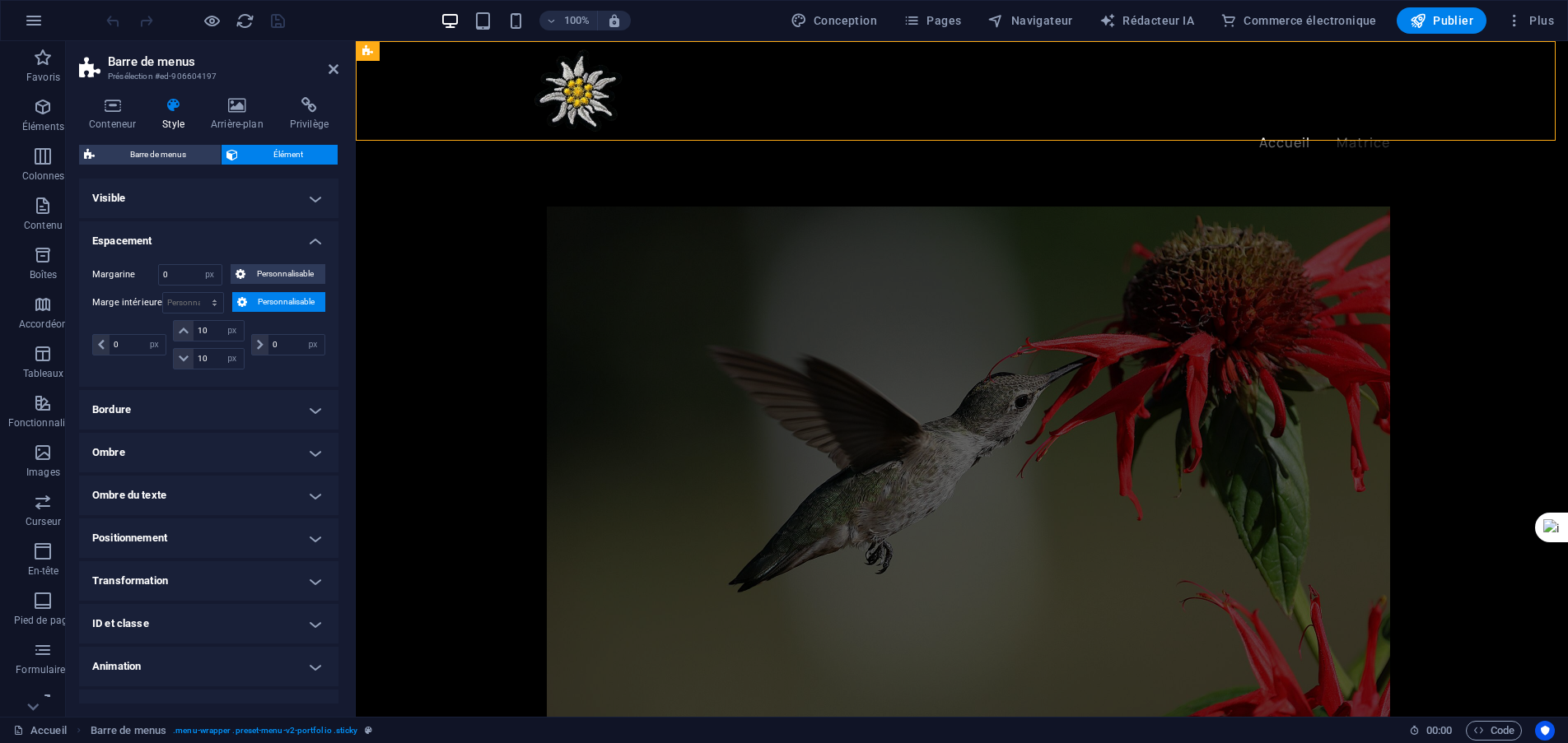
click at [281, 301] on font "Personnalisable" at bounding box center [286, 301] width 56 height 9
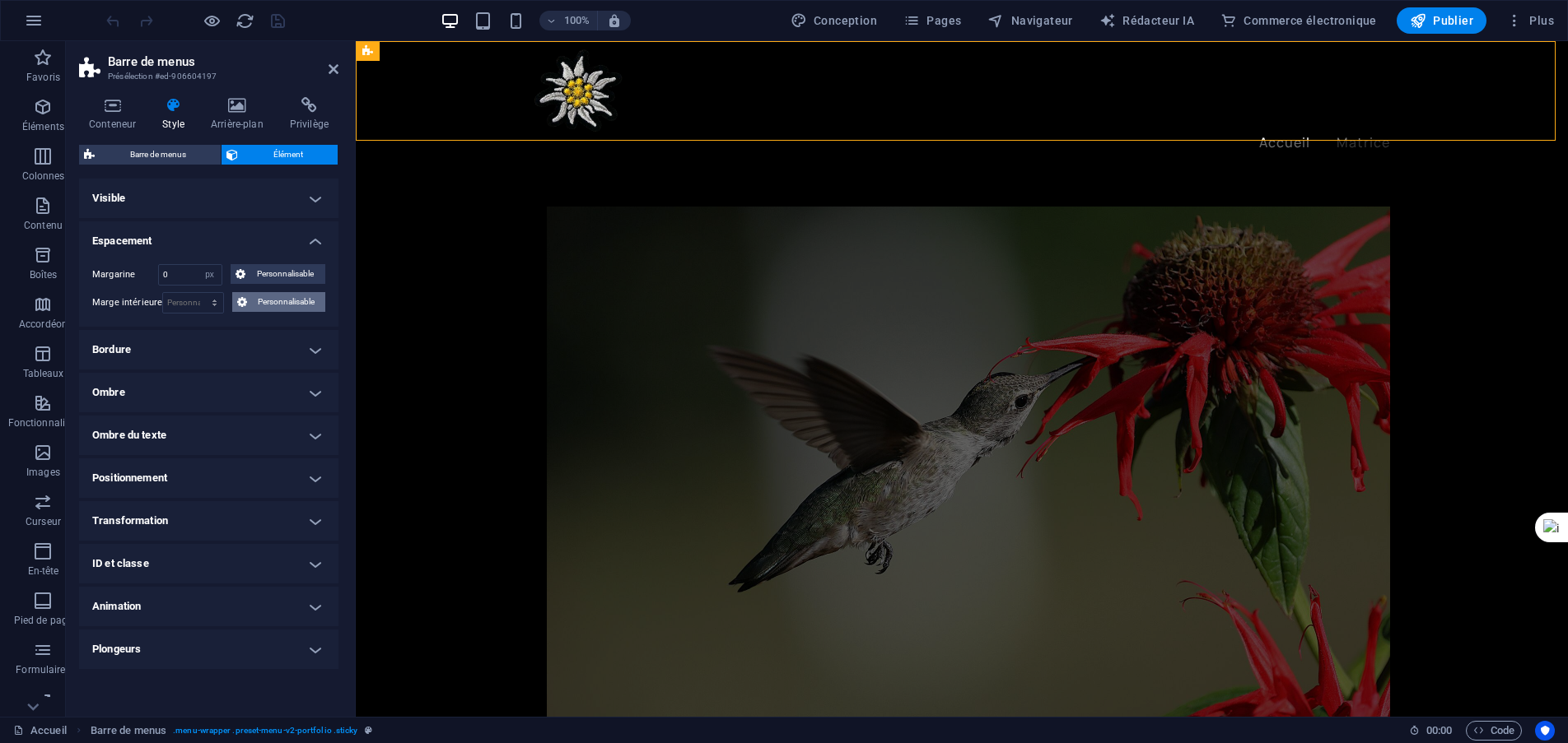
click at [278, 298] on font "Personnalisable" at bounding box center [286, 301] width 56 height 9
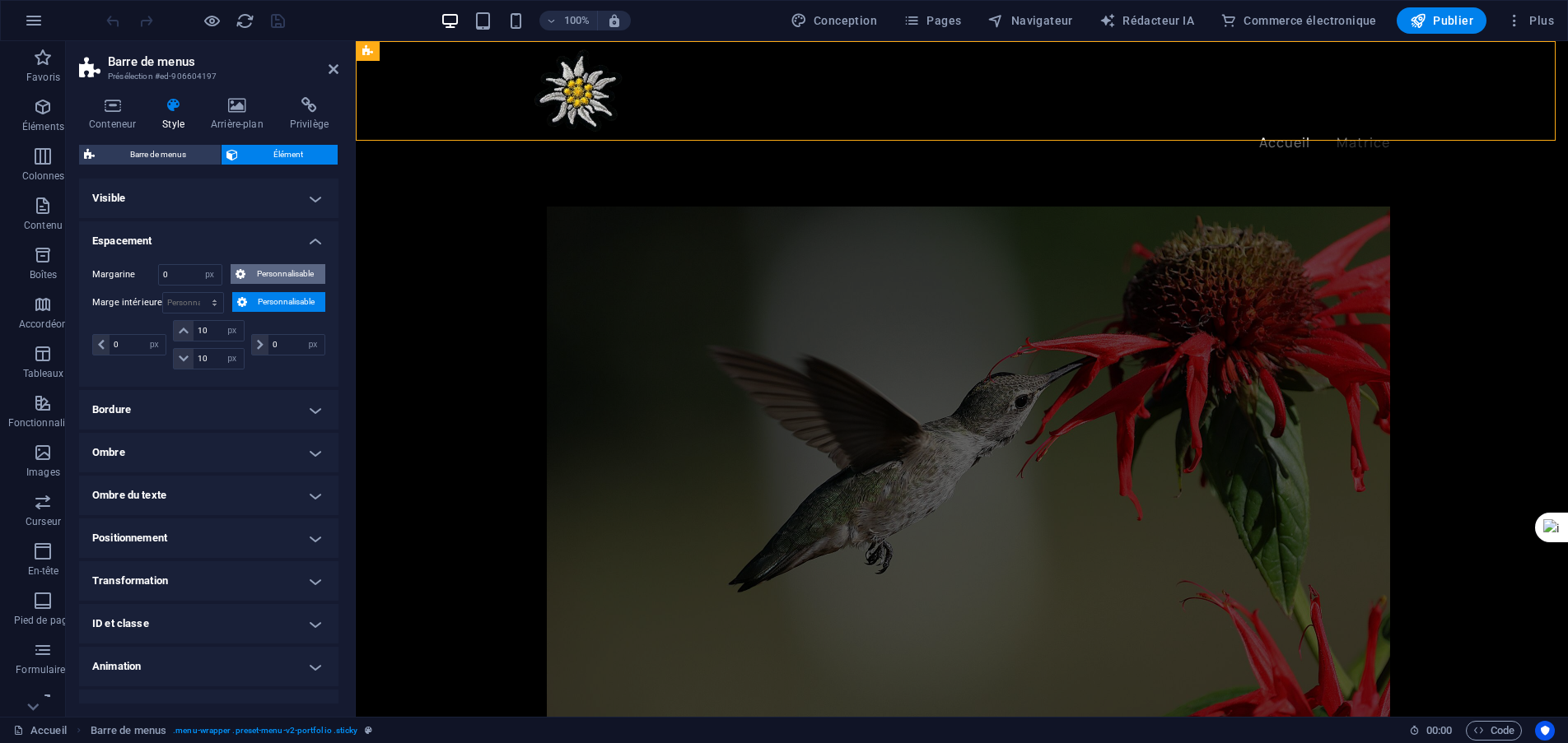
click at [272, 280] on span "Personnalisable" at bounding box center [285, 274] width 71 height 20
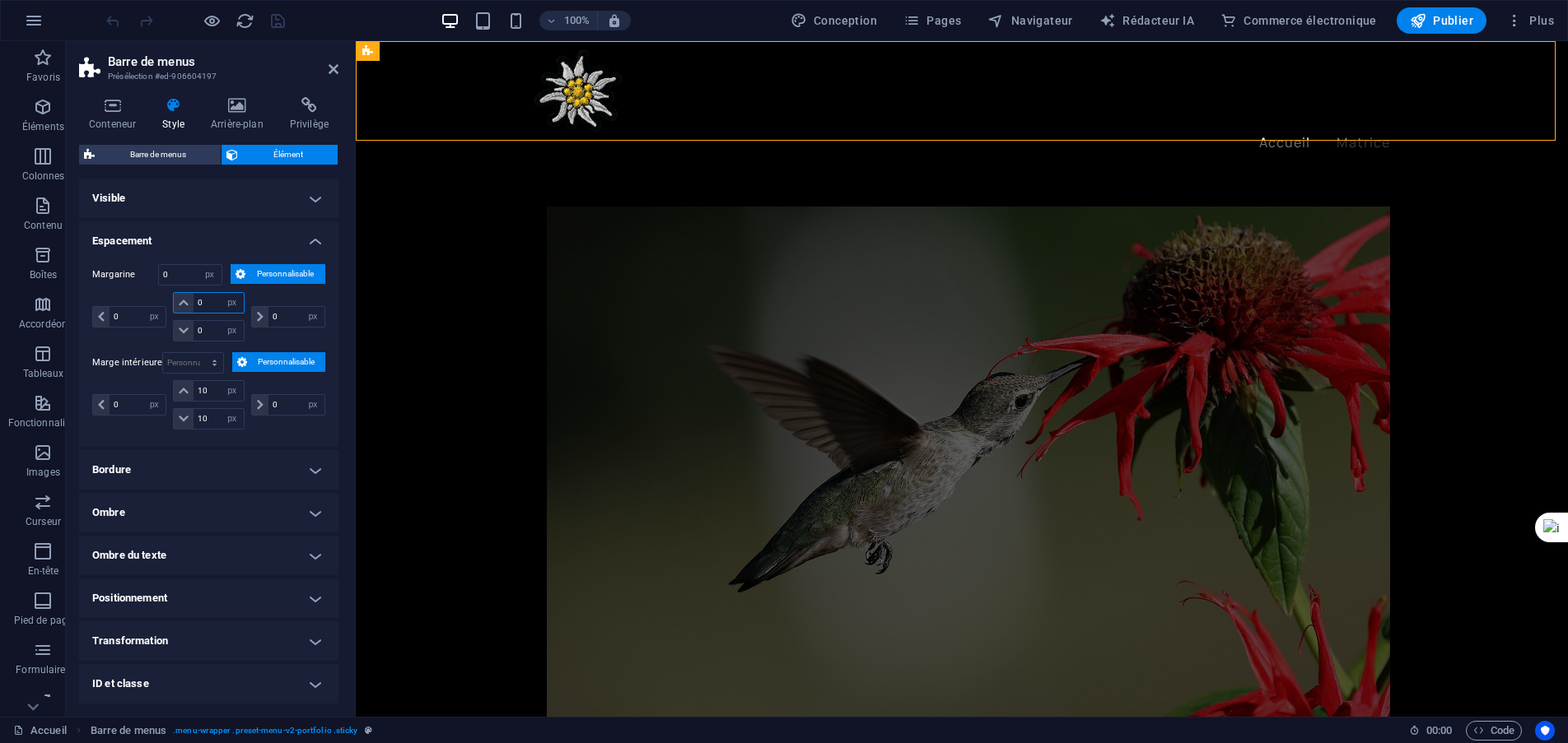
drag, startPoint x: 213, startPoint y: 304, endPoint x: 201, endPoint y: 296, distance: 14.4
click at [201, 296] on input "0" at bounding box center [218, 303] width 49 height 20
type input "10"
select select "DISABLED_OPTION_VALUE"
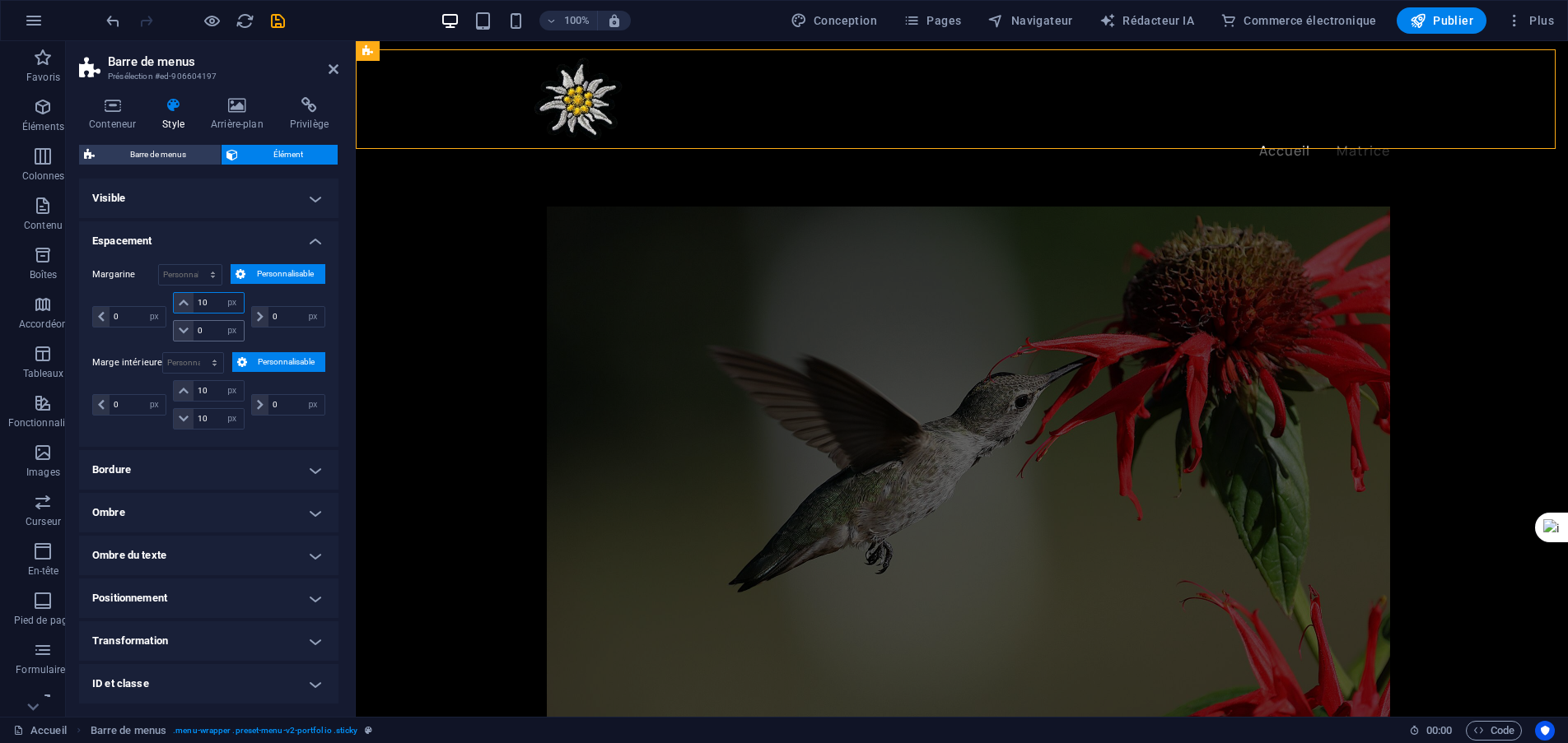
type input "10"
drag, startPoint x: 208, startPoint y: 327, endPoint x: 188, endPoint y: 326, distance: 20.0
click at [188, 326] on div "0 auto px % rem Volkswagen vh" at bounding box center [208, 331] width 71 height 22
type input "10"
click at [311, 341] on div "0 auto px % rem Volkswagen vh 10 auto px % rem Volkswagen vh 10 auto px % rem V…" at bounding box center [208, 319] width 233 height 53
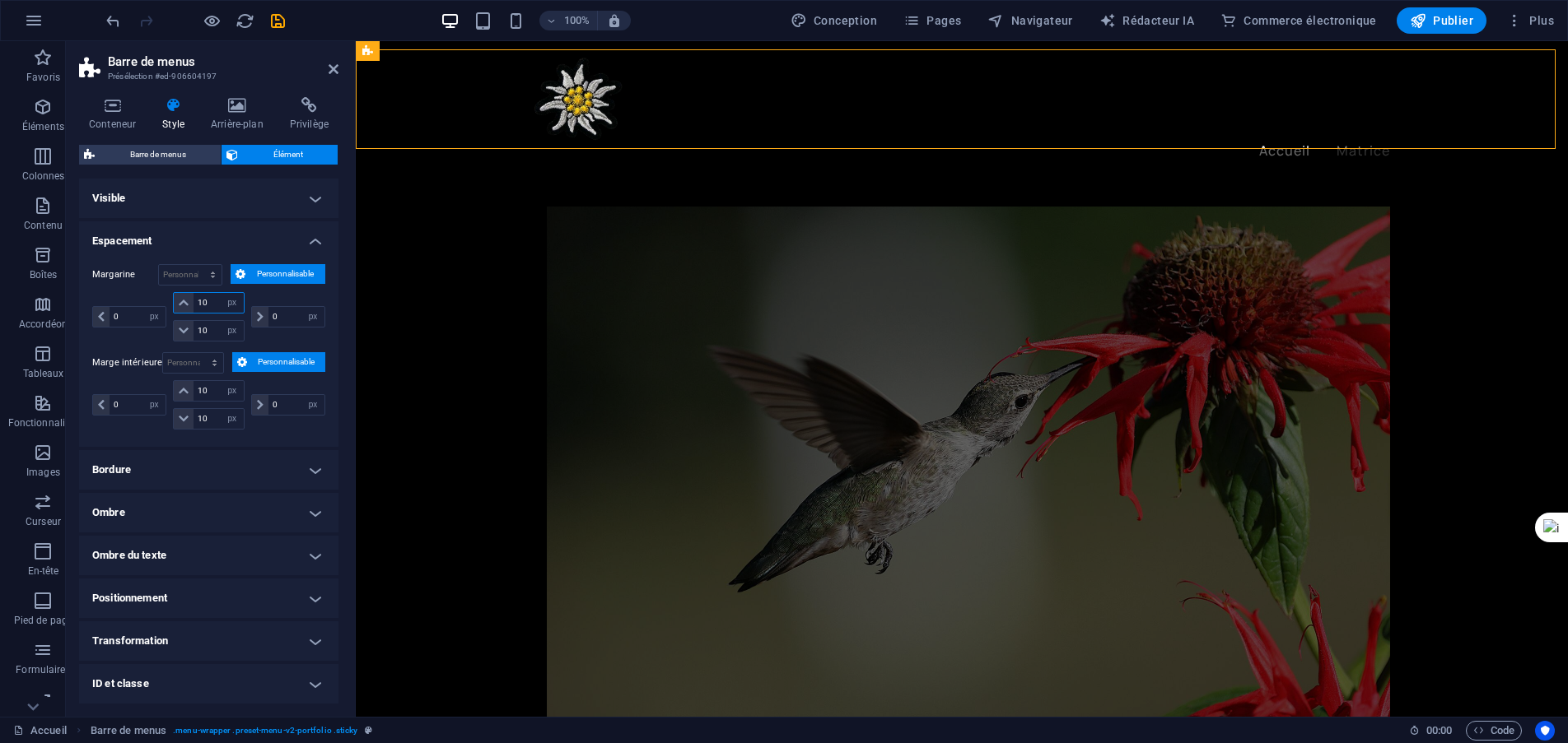
drag, startPoint x: 213, startPoint y: 299, endPoint x: 194, endPoint y: 300, distance: 19.0
click at [194, 300] on input "10" at bounding box center [218, 303] width 49 height 20
type input "20"
drag, startPoint x: 213, startPoint y: 329, endPoint x: 194, endPoint y: 329, distance: 19.0
click at [194, 329] on input "10" at bounding box center [218, 331] width 49 height 20
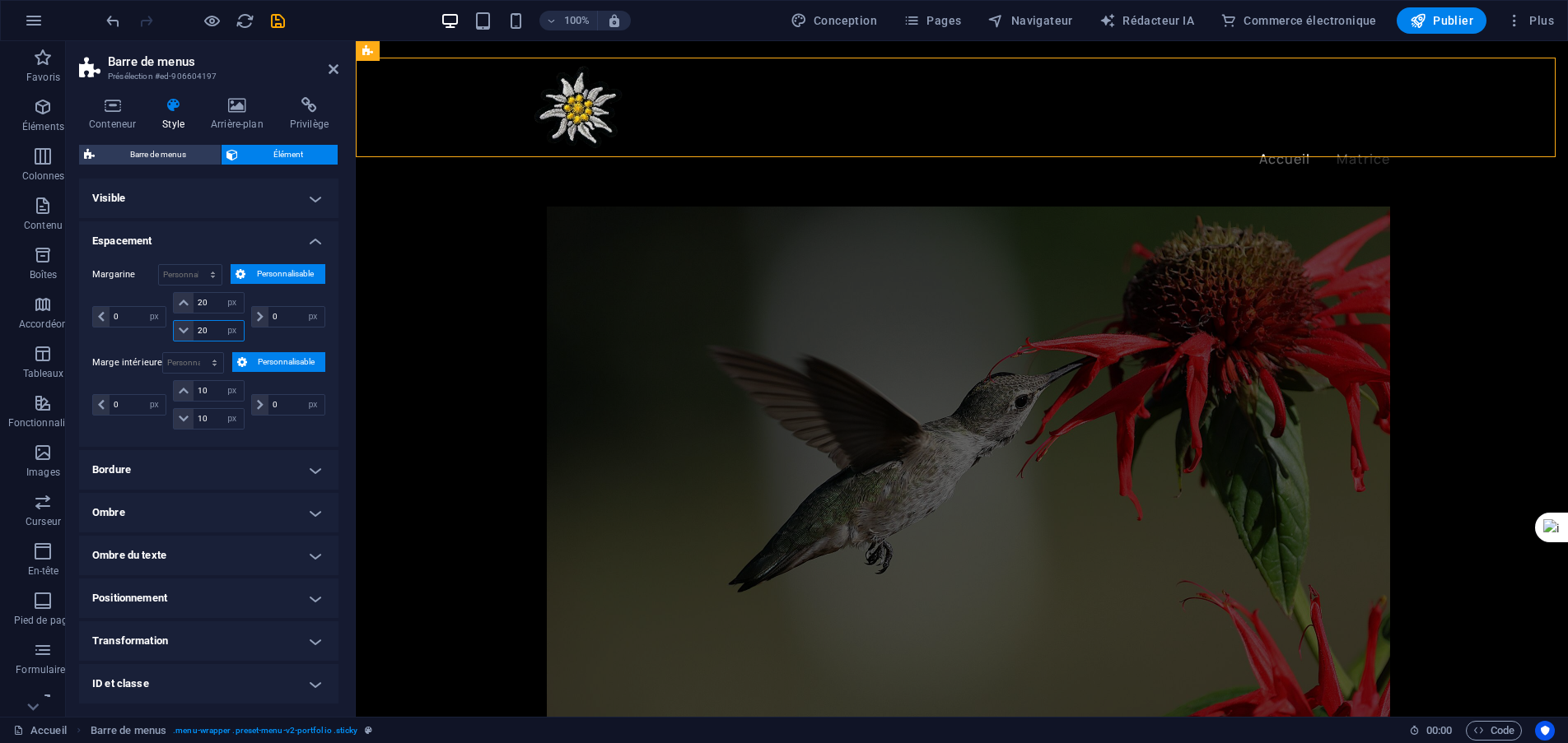
type input "20"
click at [141, 341] on div "0 auto px % rem Volkswagen vh 20 auto px % rem Volkswagen vh 20 auto px % rem V…" at bounding box center [208, 319] width 233 height 53
click at [119, 340] on div "0 auto px % rem Volkswagen vh" at bounding box center [130, 316] width 77 height 49
drag, startPoint x: 215, startPoint y: 393, endPoint x: 193, endPoint y: 386, distance: 23.1
click at [194, 386] on input "10" at bounding box center [218, 391] width 49 height 20
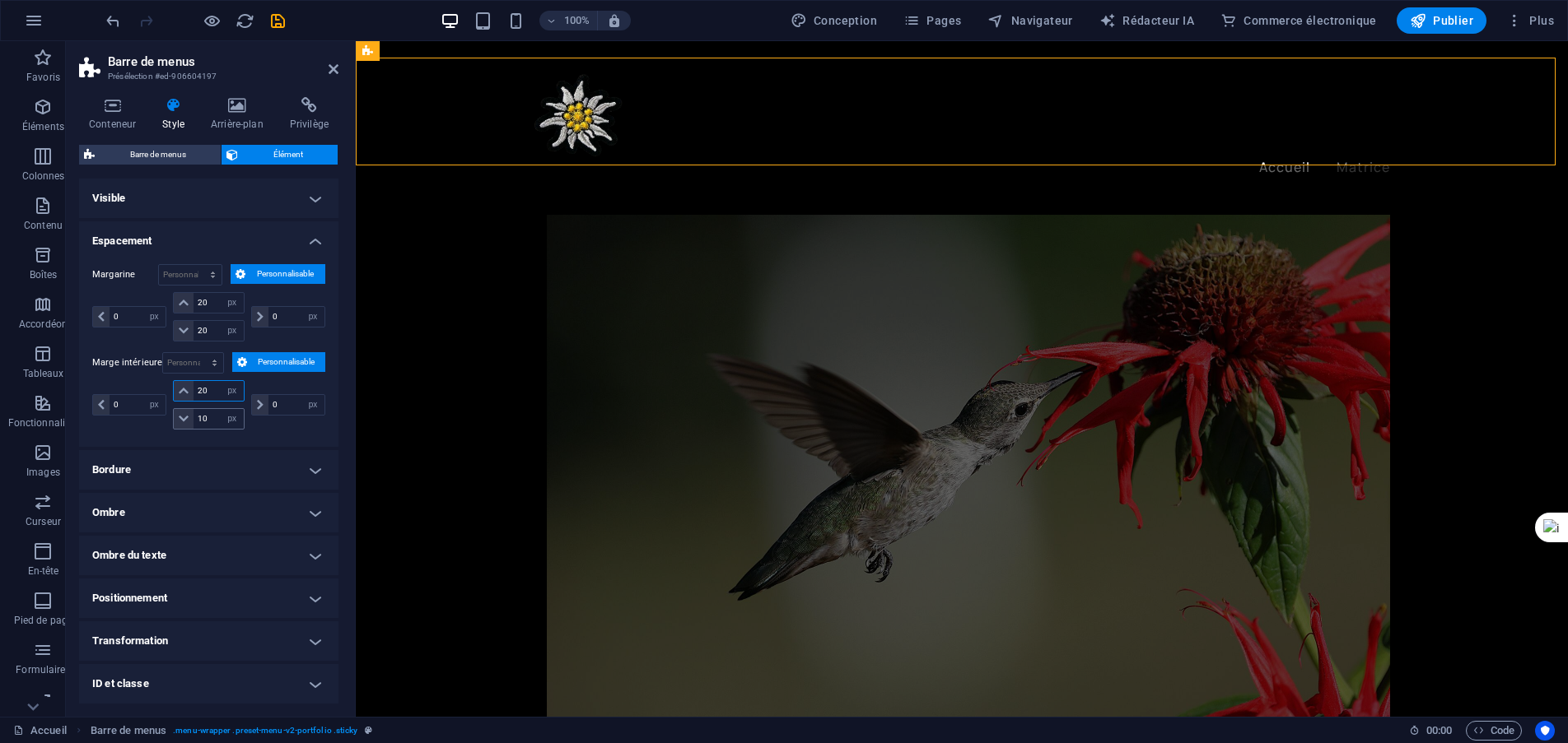
type input "20"
drag, startPoint x: 213, startPoint y: 422, endPoint x: 189, endPoint y: 426, distance: 24.3
click at [189, 426] on div "10 px rem % vh Volkswagen" at bounding box center [208, 419] width 71 height 22
type input "20"
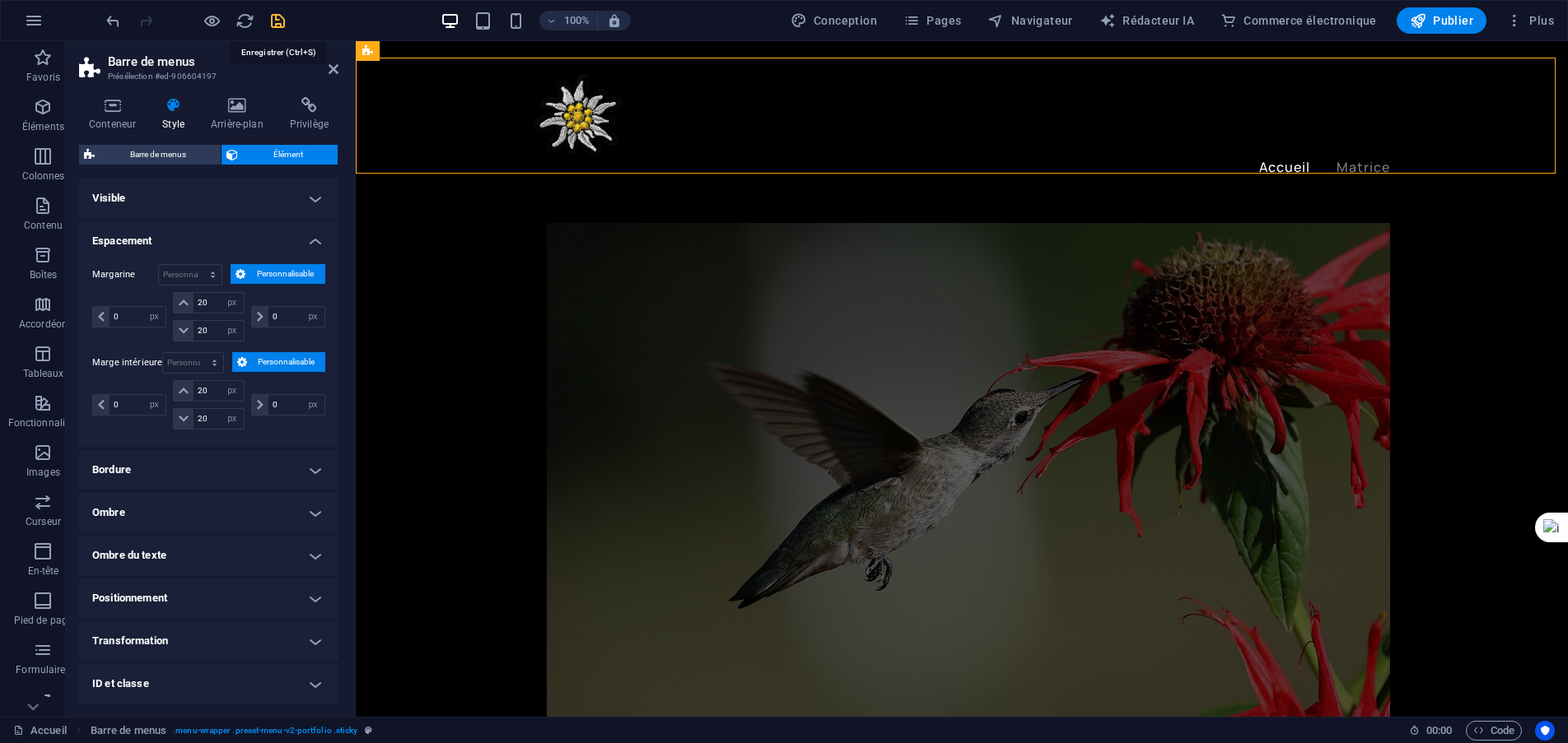
click at [274, 22] on icon "sauvegarder" at bounding box center [277, 21] width 19 height 19
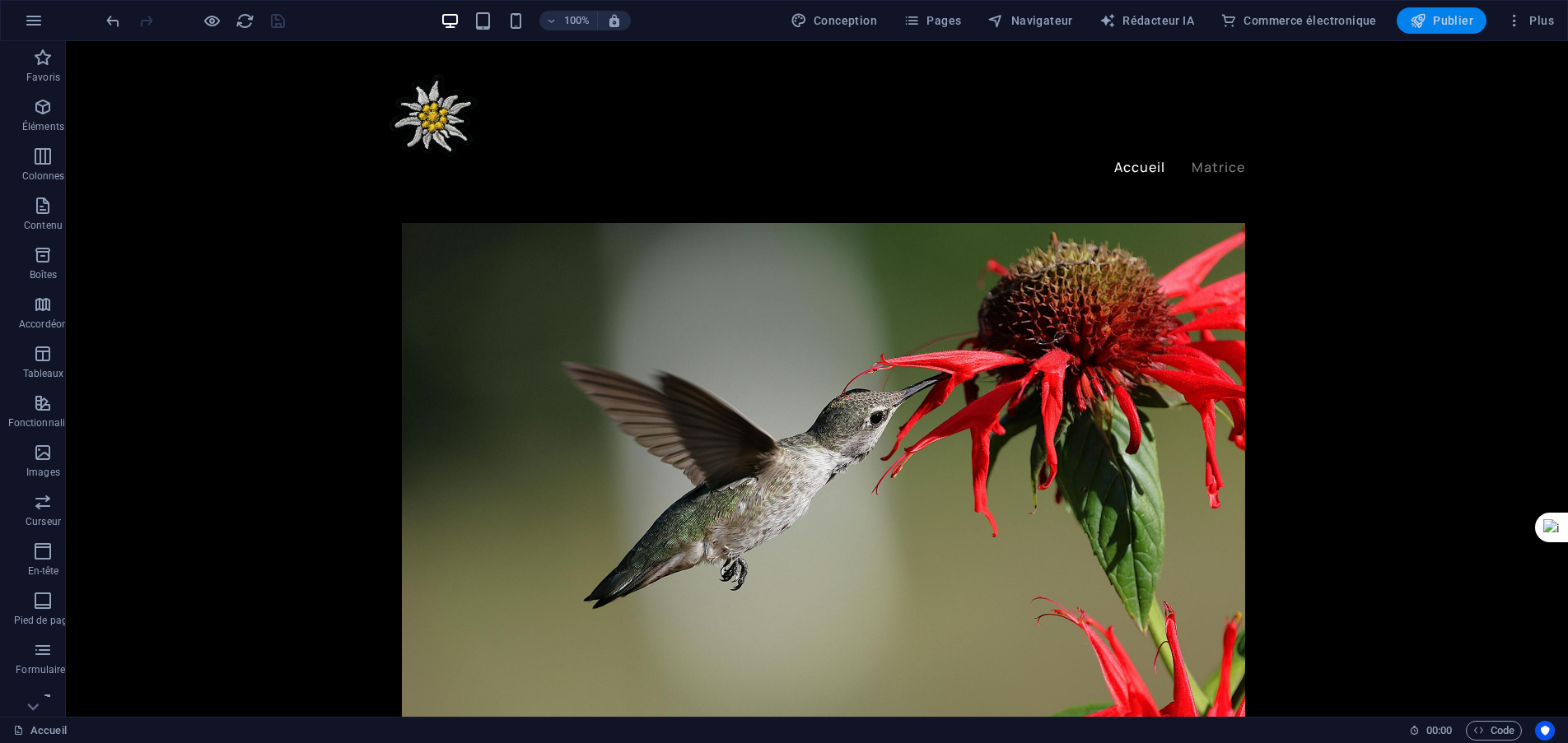
click at [1443, 23] on font "Publier" at bounding box center [1453, 21] width 41 height 13
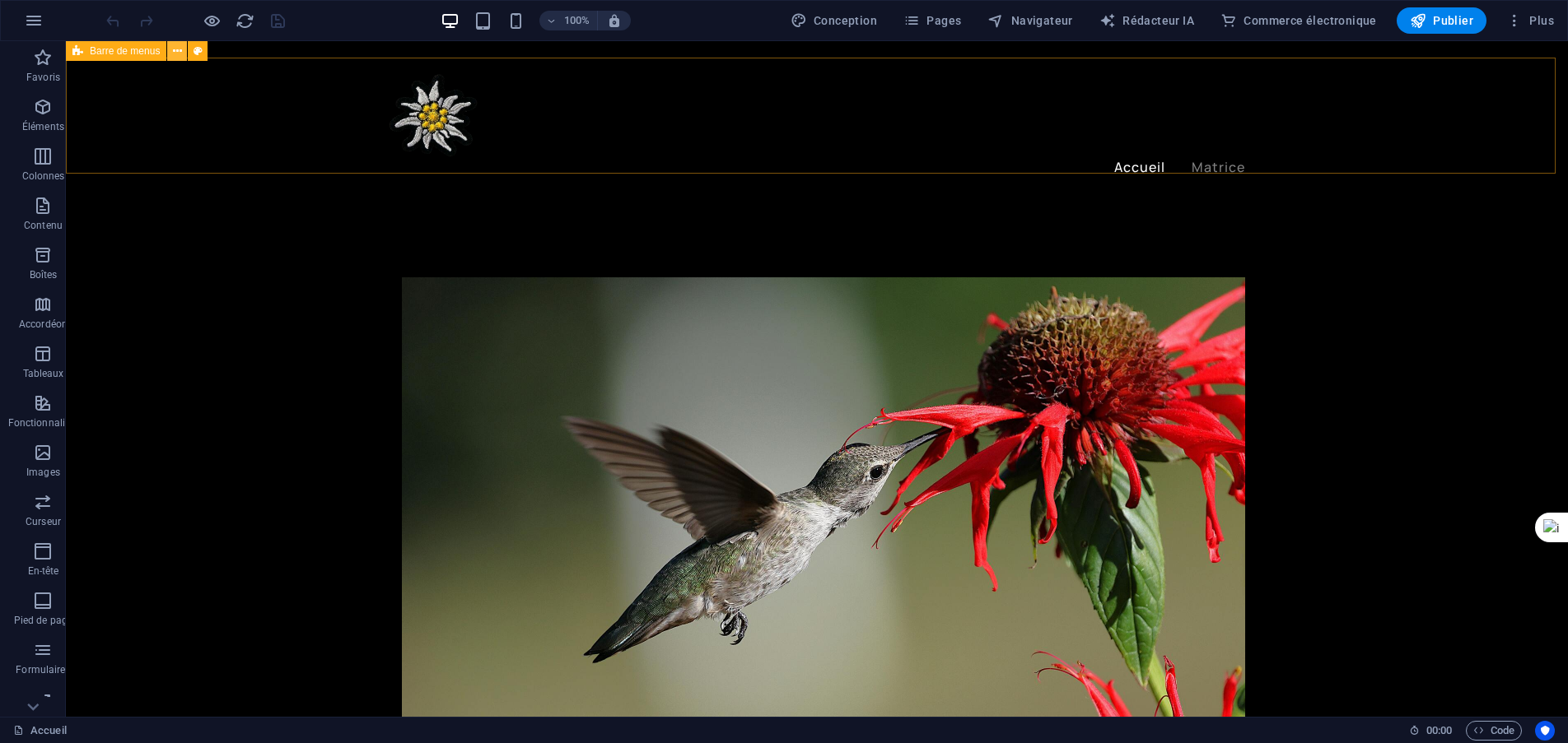
click at [178, 49] on icon at bounding box center [177, 51] width 9 height 17
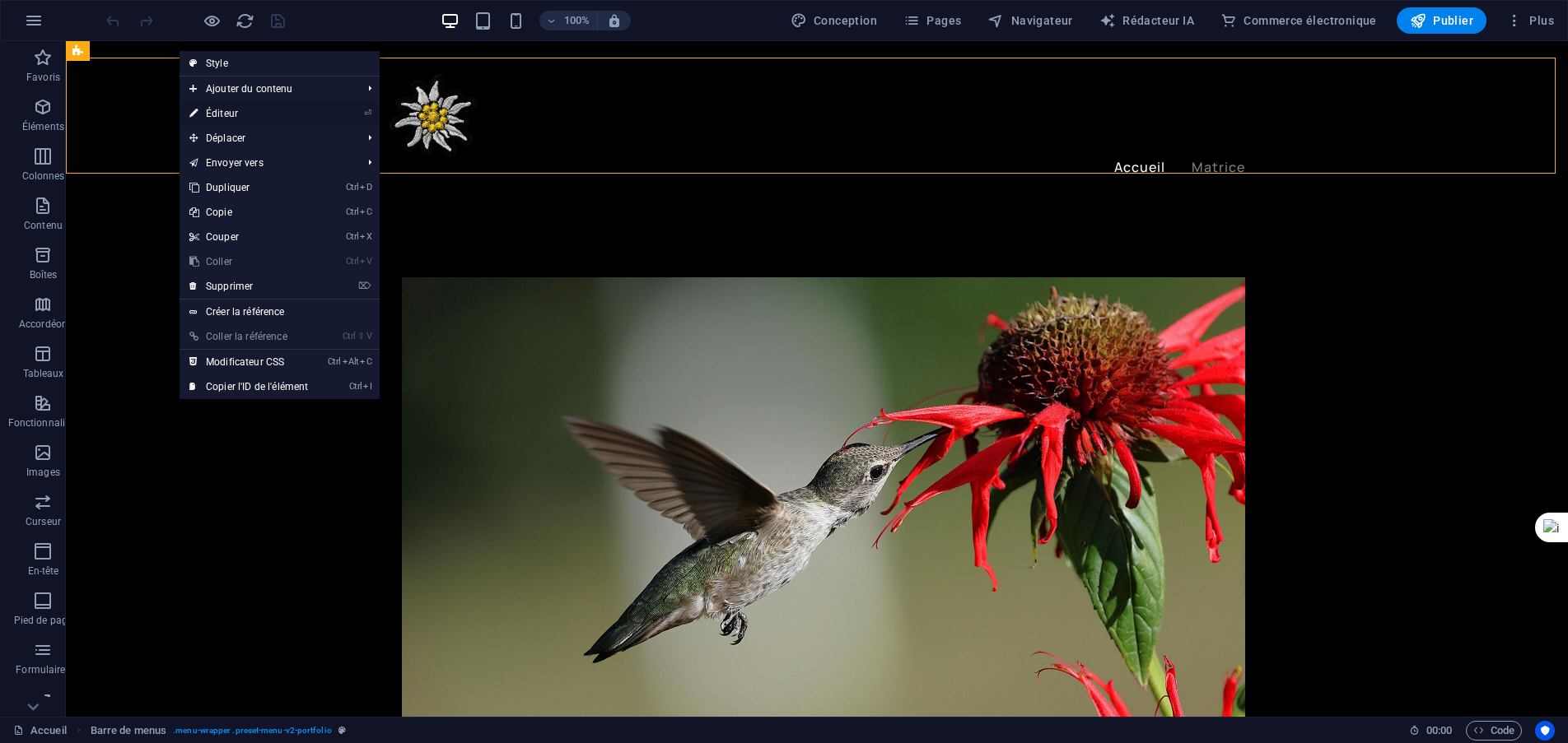
drag, startPoint x: 223, startPoint y: 116, endPoint x: 35, endPoint y: 359, distance: 307.2
click at [223, 116] on font "Éditeur" at bounding box center [222, 114] width 32 height 12
select select "header"
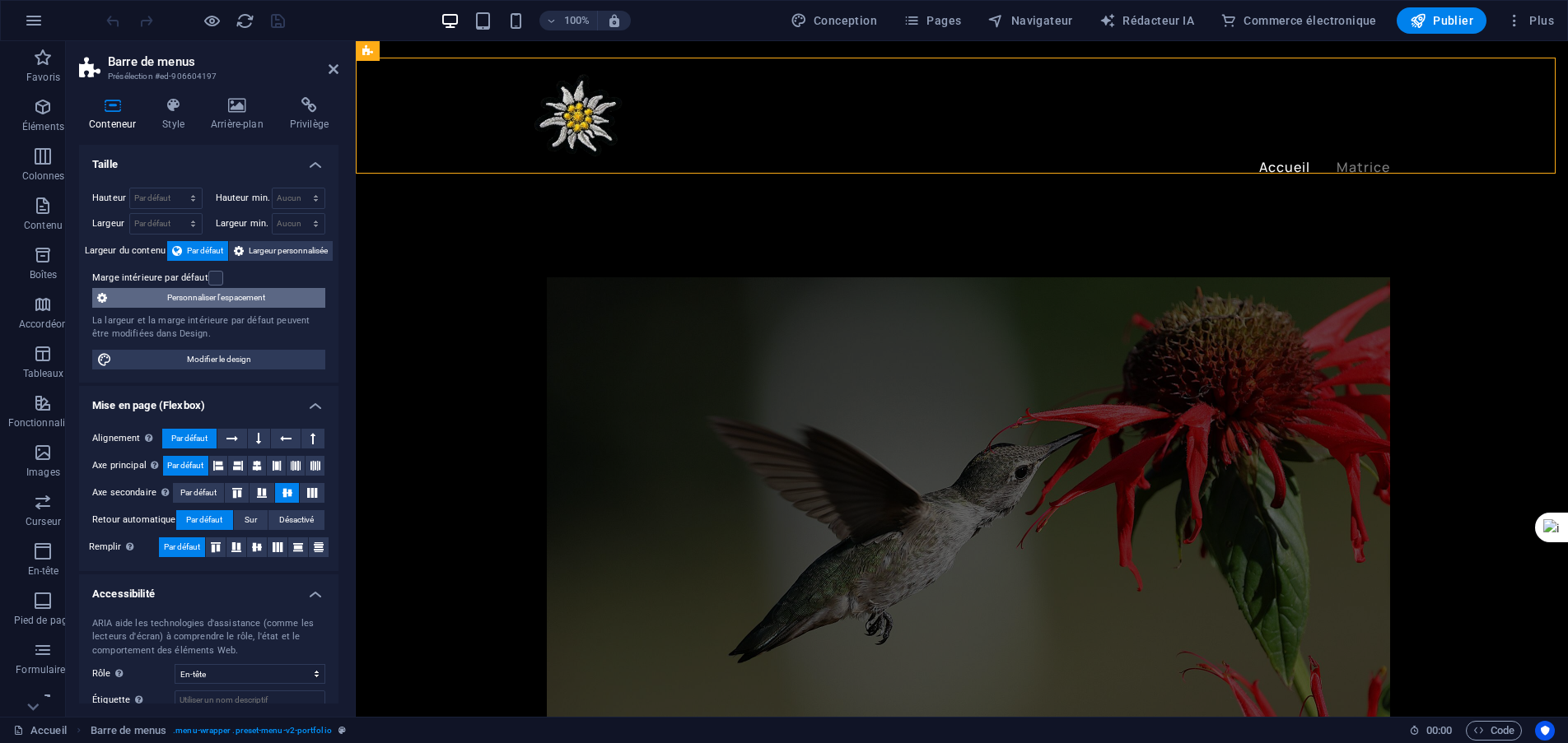
click at [249, 299] on font "Personnaliser l'espacement" at bounding box center [216, 297] width 98 height 9
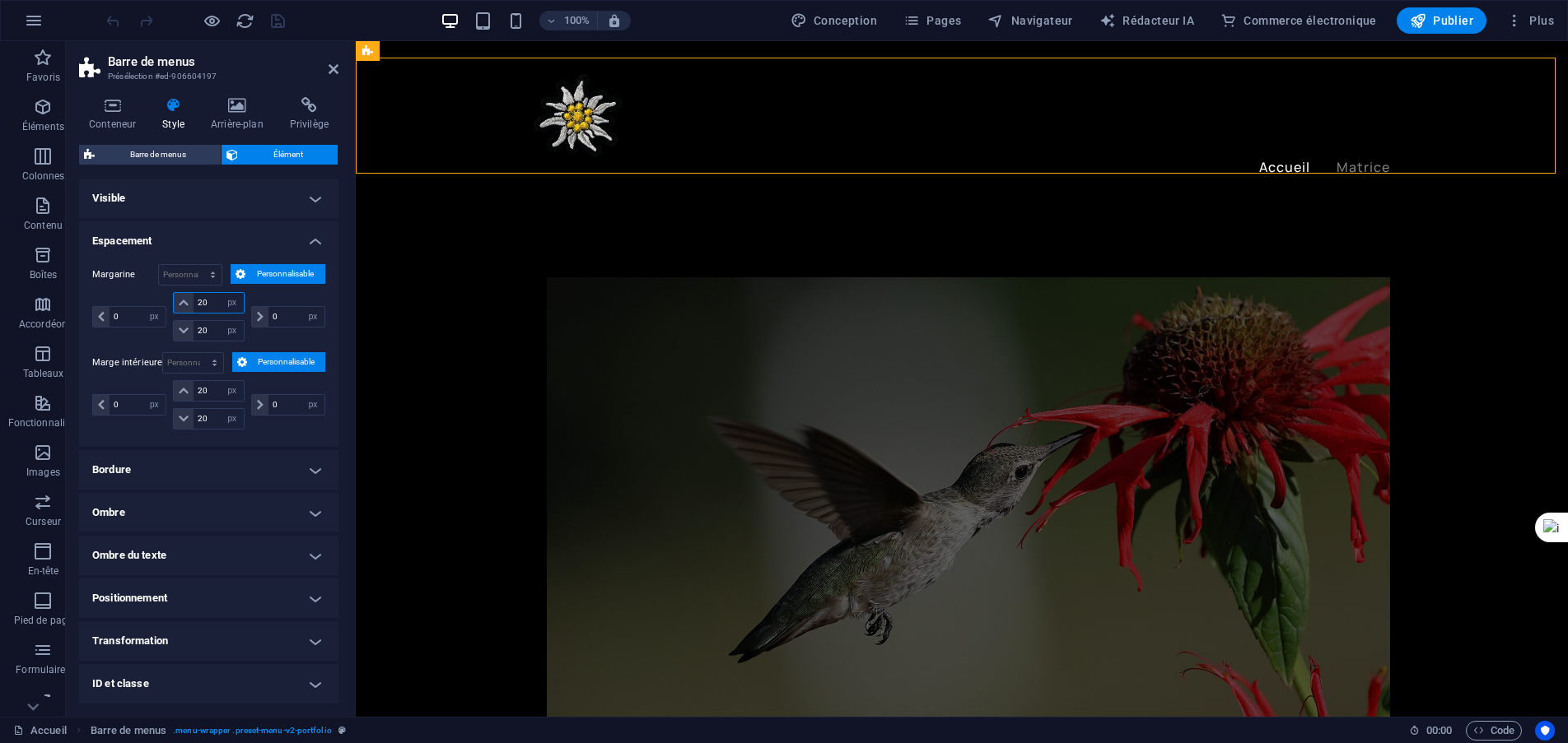
drag, startPoint x: 212, startPoint y: 304, endPoint x: 192, endPoint y: 305, distance: 20.0
click at [192, 305] on div "20 auto px % rem Volkswagen vh" at bounding box center [208, 303] width 71 height 22
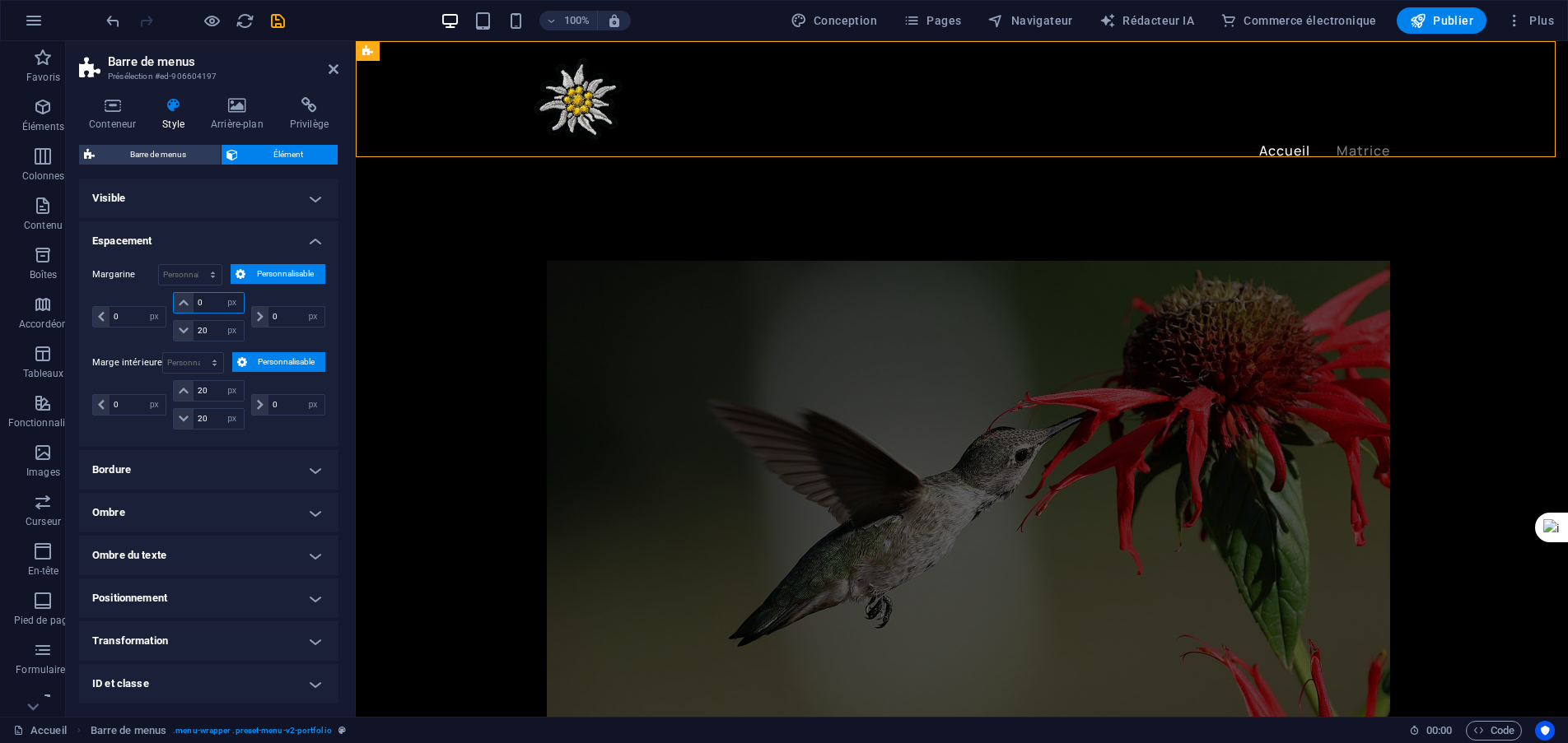
type input "0"
click at [149, 295] on div "0 auto px % rem Volkswagen vh" at bounding box center [130, 316] width 77 height 49
drag, startPoint x: 218, startPoint y: 336, endPoint x: 120, endPoint y: 345, distance: 98.4
click at [189, 332] on div "20 auto px % rem Volkswagen vh" at bounding box center [208, 331] width 71 height 22
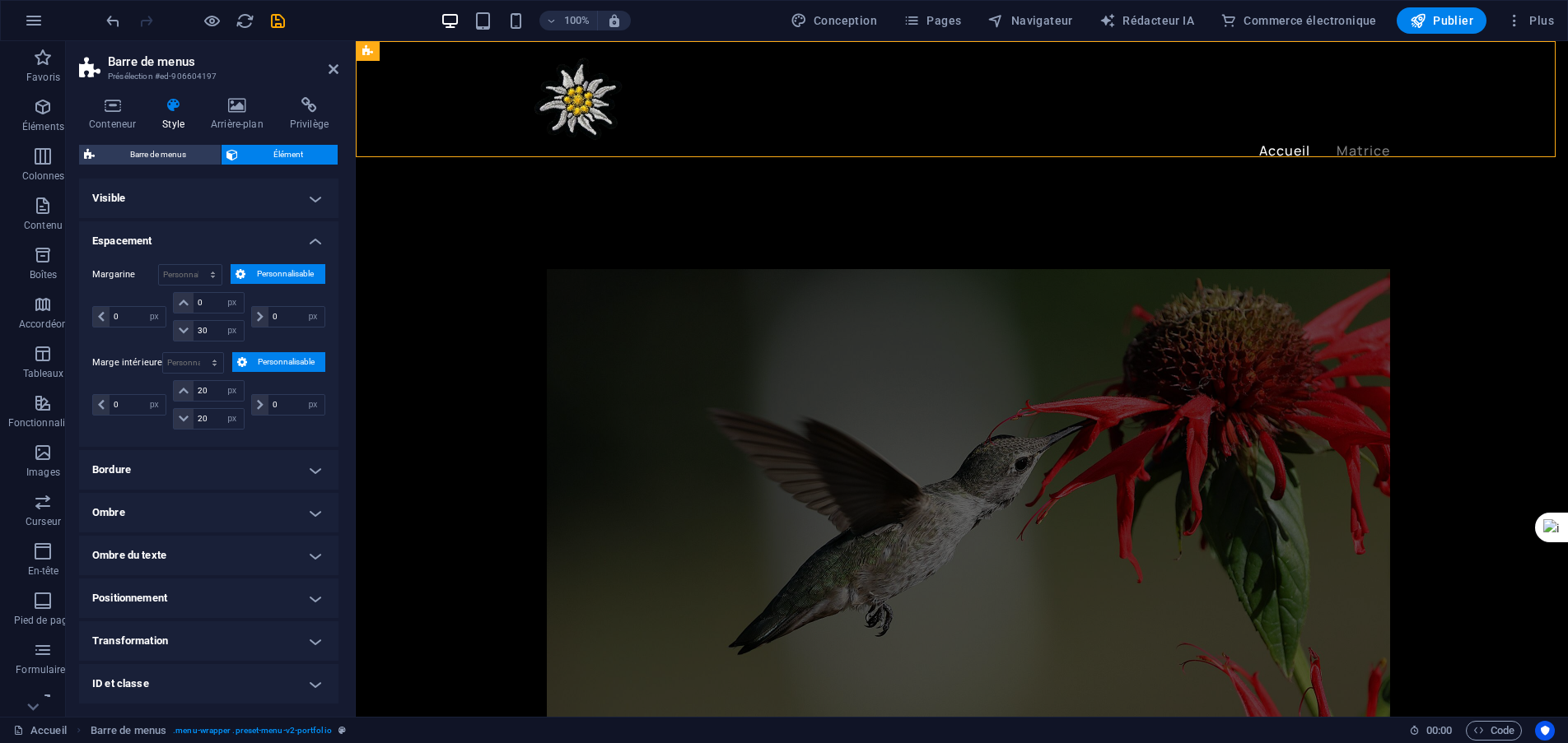
click at [128, 345] on div "Margarine Par défaut auto px % rem Volkswagen vh Personnalisable Personnalisabl…" at bounding box center [208, 349] width 259 height 196
drag, startPoint x: 215, startPoint y: 333, endPoint x: 190, endPoint y: 329, distance: 25.3
click at [190, 329] on div "30 auto px % rem Volkswagen vh" at bounding box center [208, 331] width 71 height 22
type input "0"
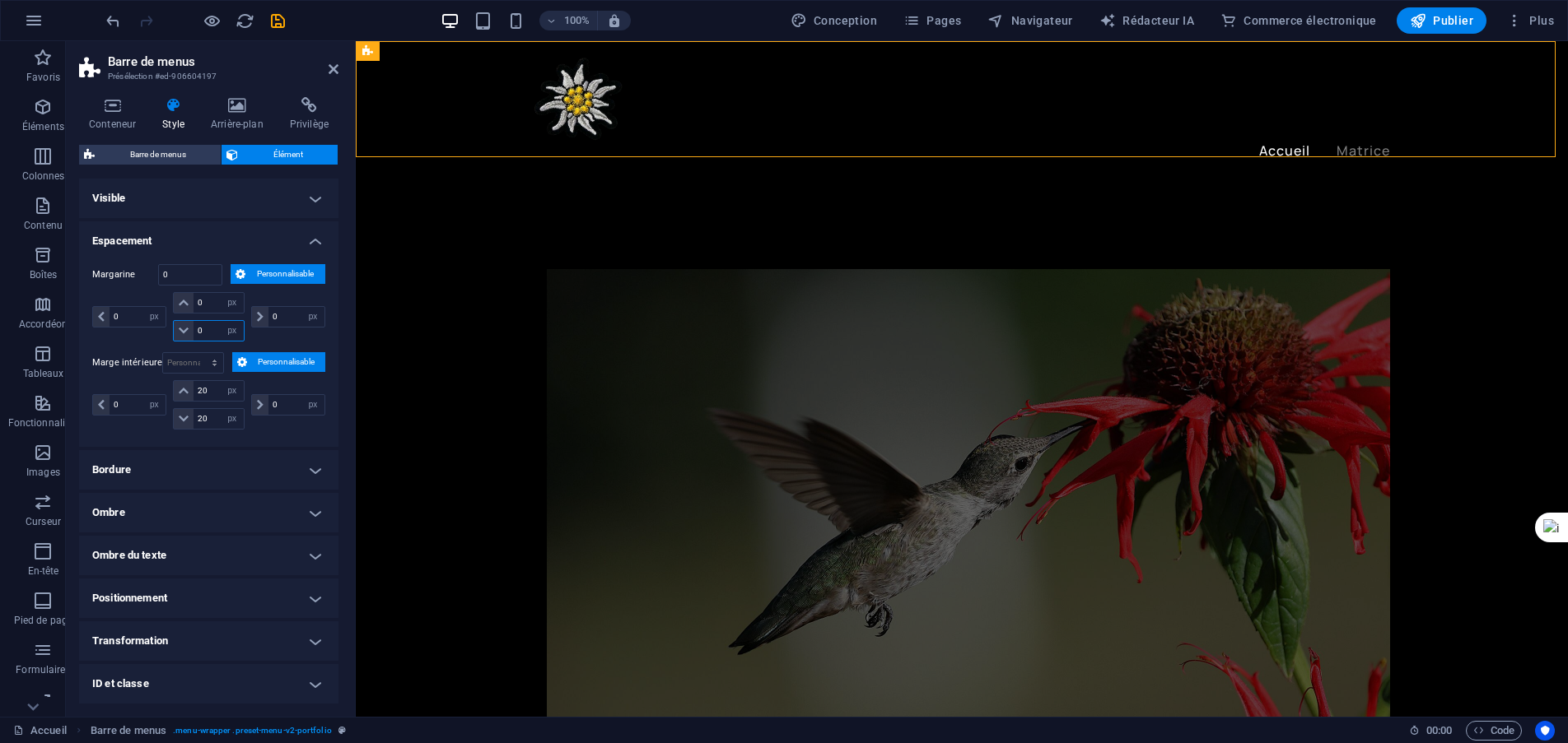
select select "px"
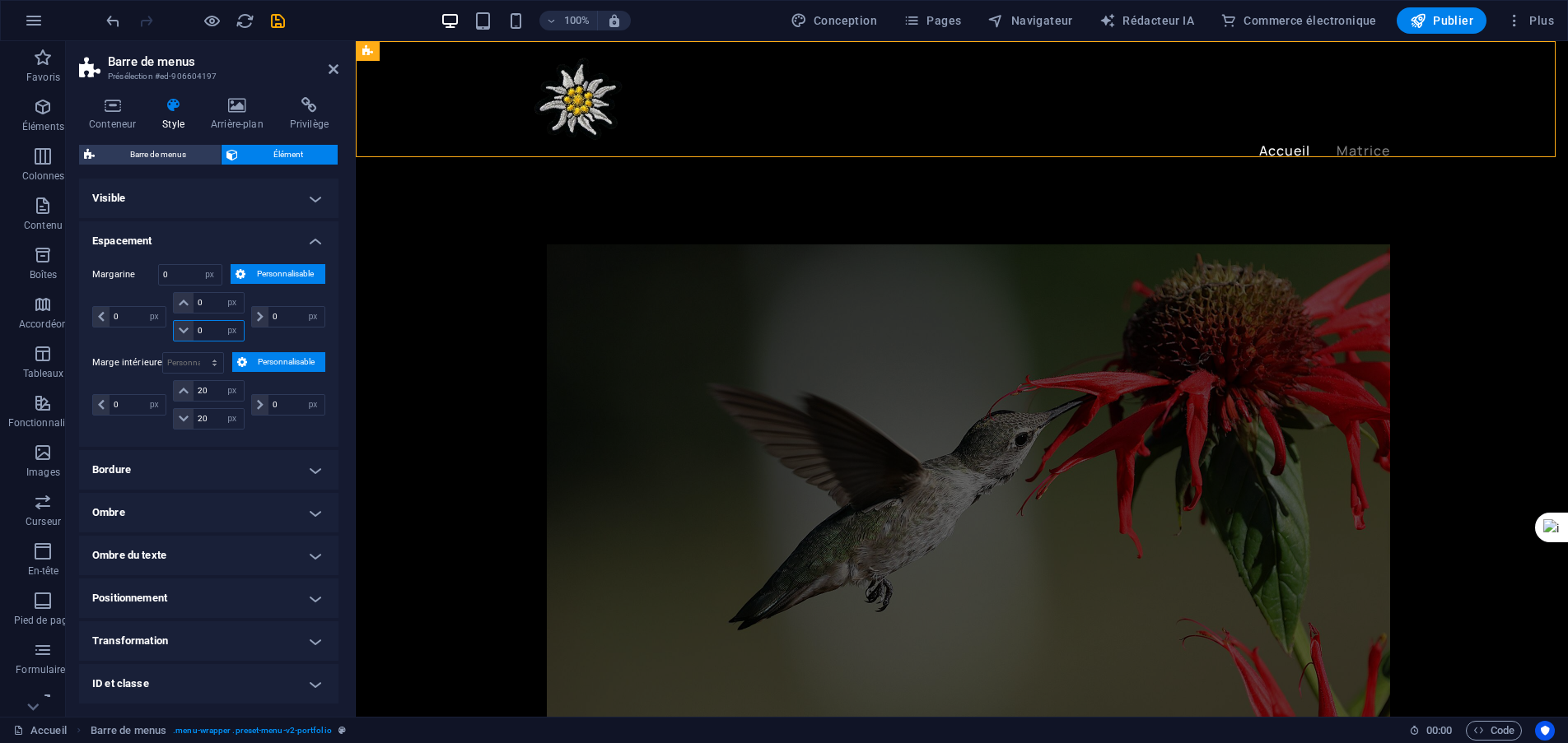
type input "0"
click at [110, 346] on div "Margarine 0 Par défaut auto px % rem Volkswagen vh Personnalisable Personnalisa…" at bounding box center [208, 349] width 259 height 196
drag, startPoint x: 215, startPoint y: 392, endPoint x: 180, endPoint y: 382, distance: 36.4
click at [185, 382] on div "20 px rem % vh Volkswagen" at bounding box center [208, 391] width 71 height 22
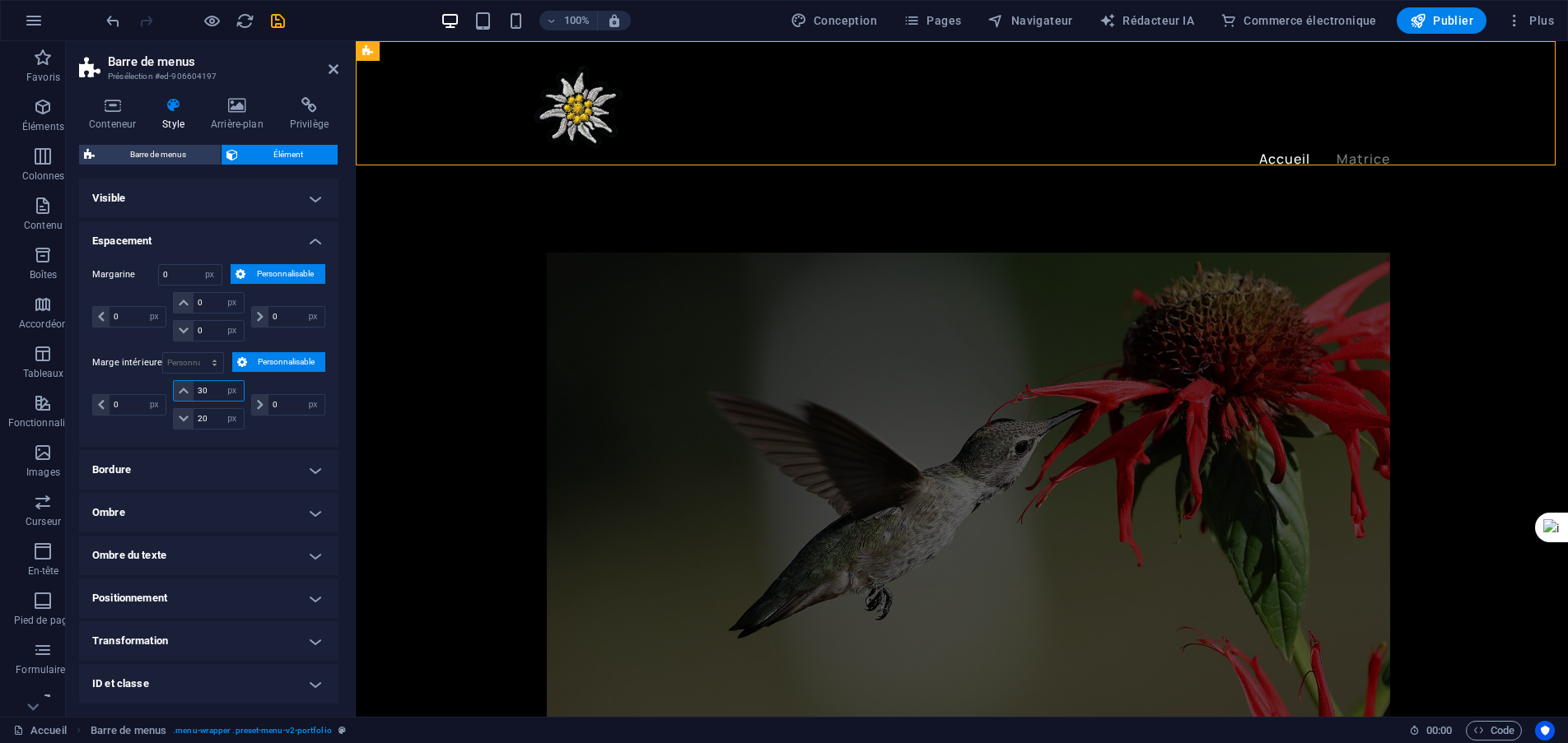
type input "3"
type input "20"
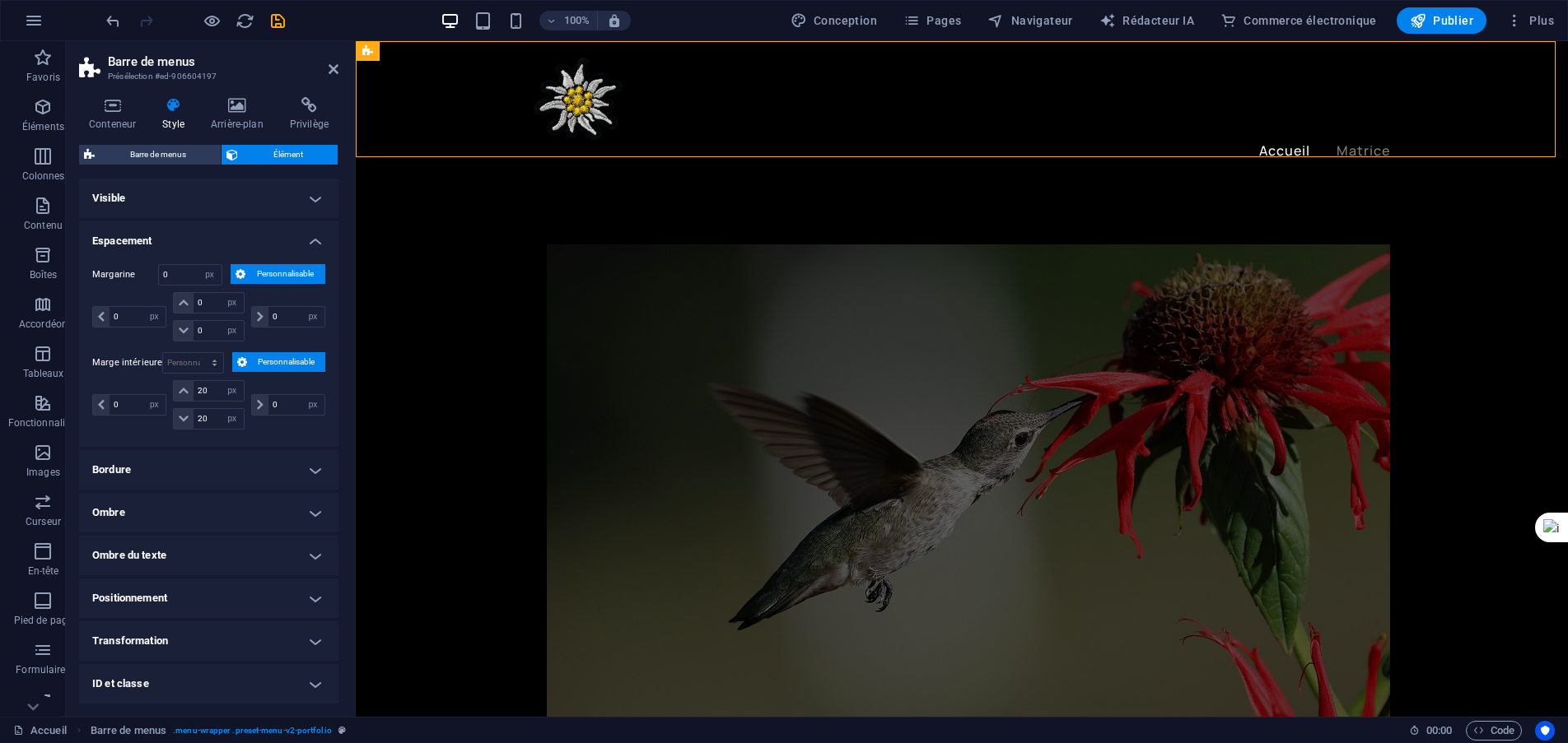
click at [132, 375] on div "Marge intérieure Par défaut px rem % vh Volkswagen Personnalisable Personnalisa…" at bounding box center [208, 393] width 233 height 81
drag, startPoint x: 213, startPoint y: 417, endPoint x: 146, endPoint y: 399, distance: 69.4
click at [159, 388] on div "0 px rem % vh Volkswagen 20 px rem % vh Volkswagen 20 px rem % vh Volkswagen 0 …" at bounding box center [208, 404] width 233 height 49
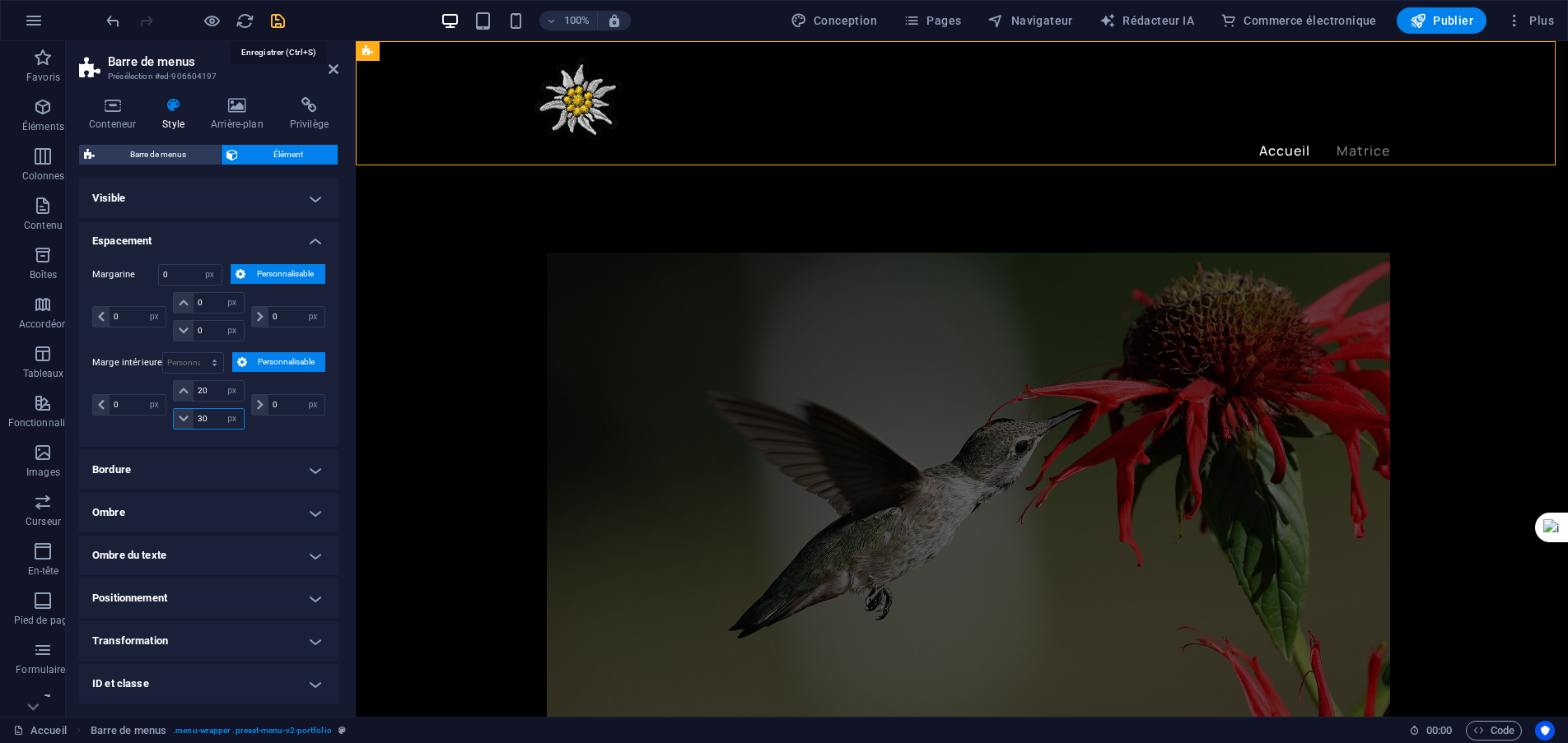
type input "30"
click at [281, 27] on icon "sauvegarder" at bounding box center [277, 21] width 19 height 19
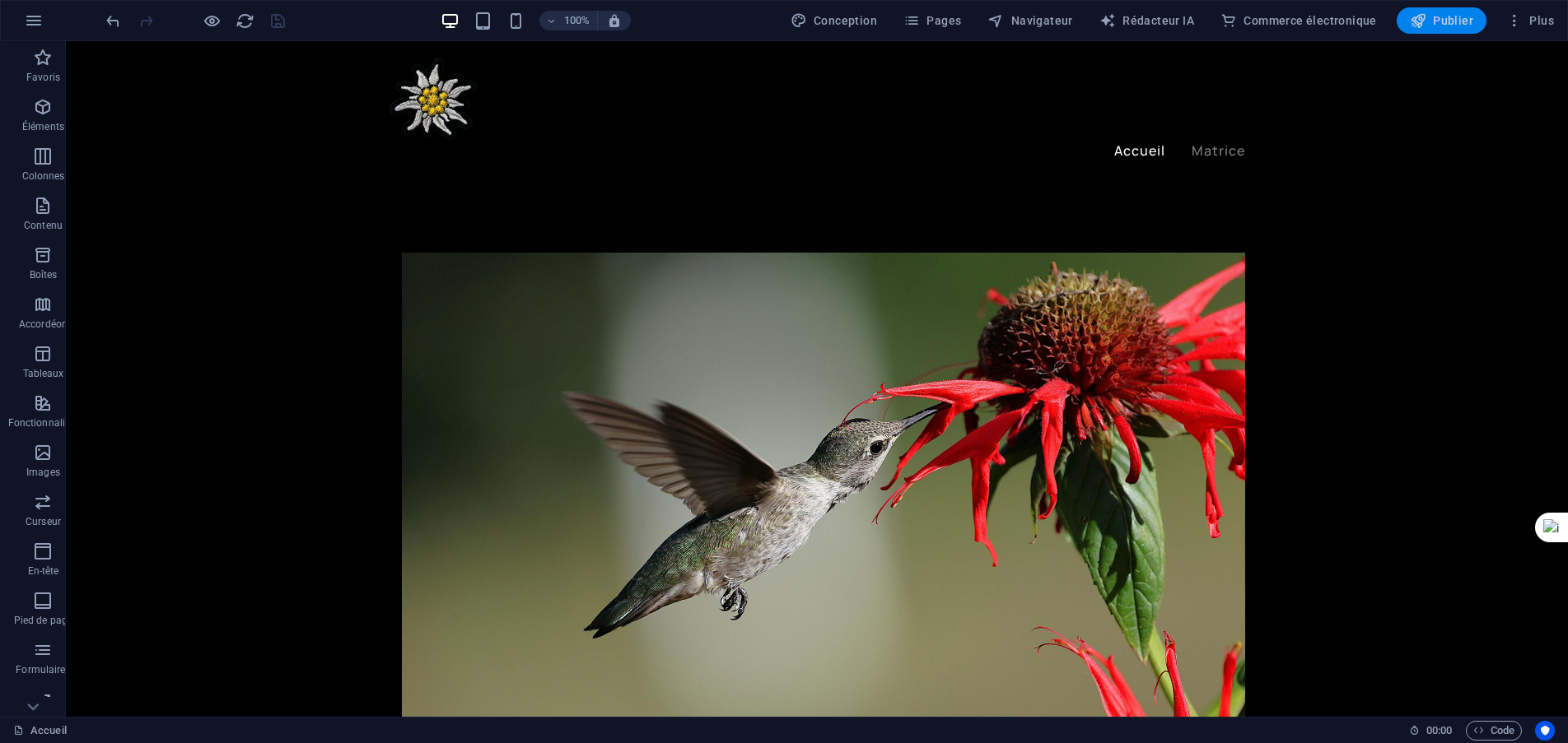
click at [1438, 28] on span "Publier" at bounding box center [1441, 21] width 63 height 17
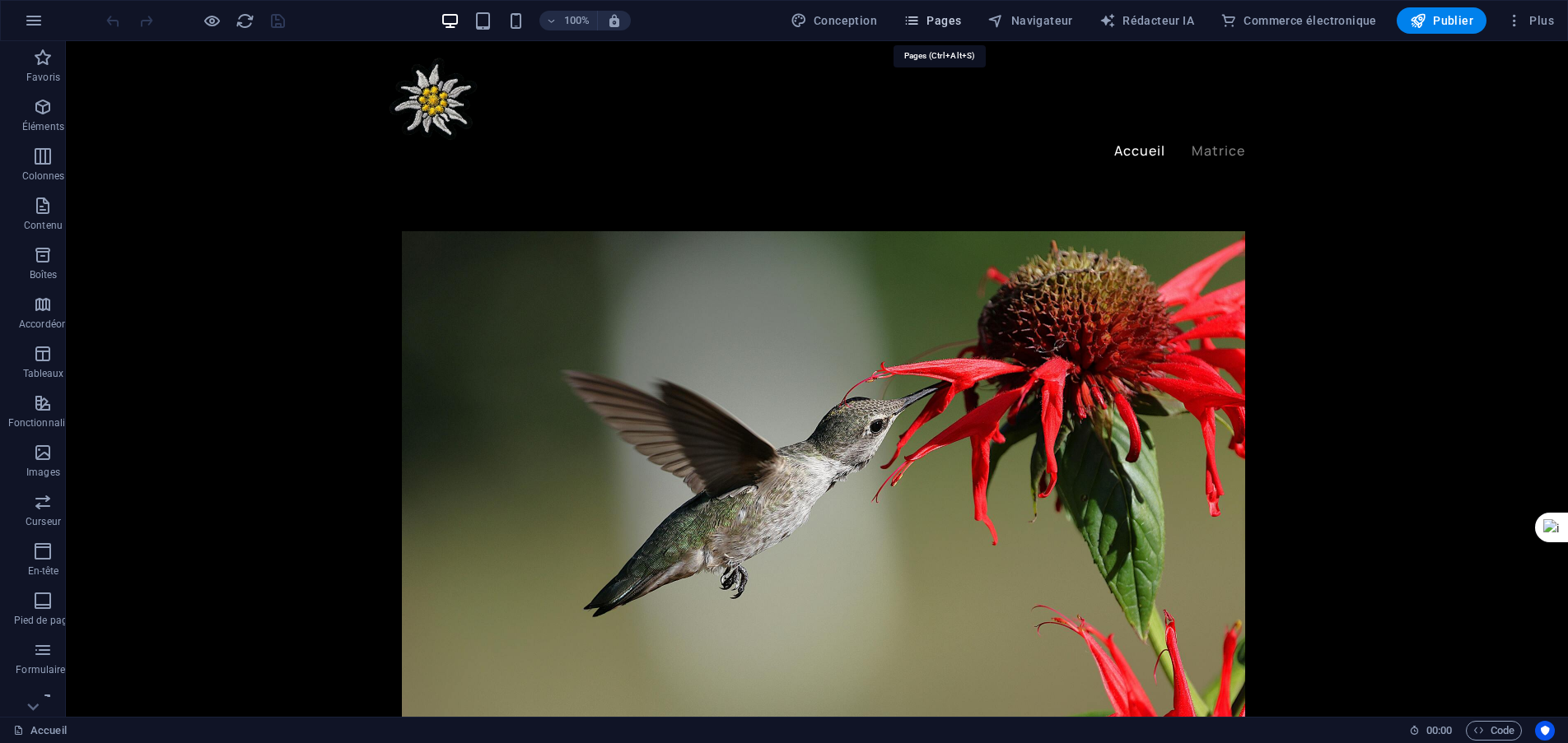
click at [942, 24] on font "Pages" at bounding box center [943, 21] width 35 height 13
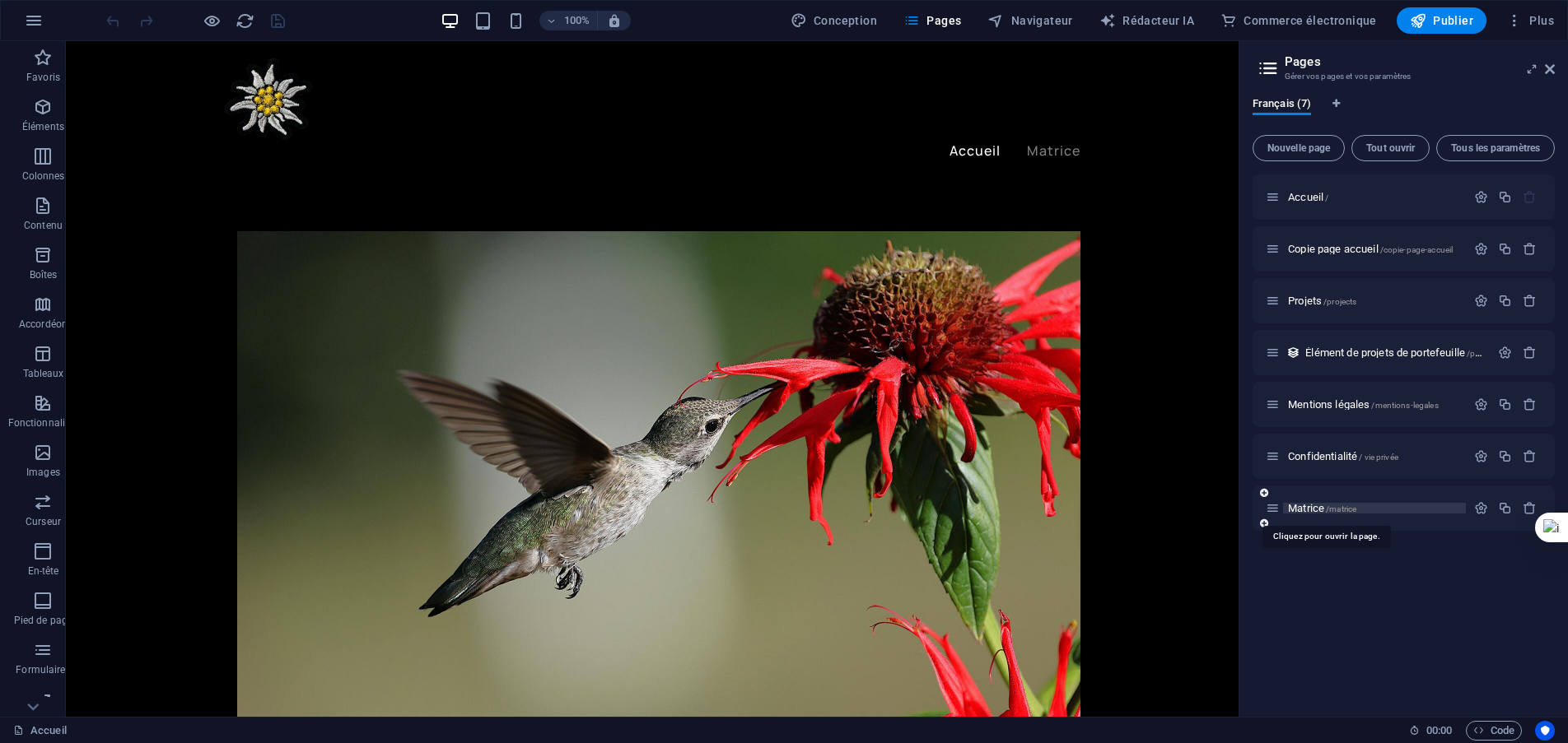
click at [1315, 511] on font "Matrice" at bounding box center [1306, 508] width 37 height 12
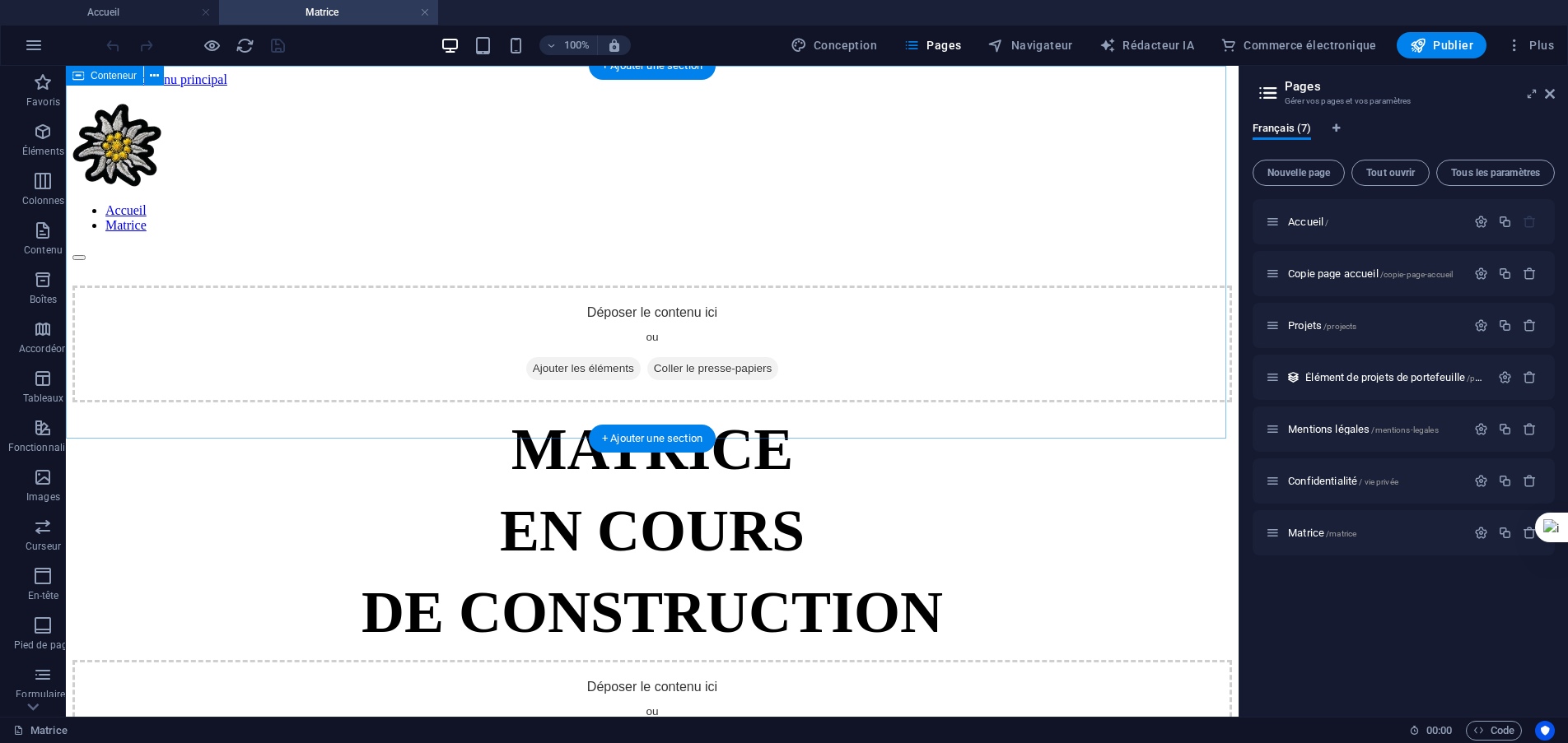
click at [607, 291] on div "Déposer le contenu ici ou Ajouter les éléments Coller le presse-papiers" at bounding box center [652, 344] width 1159 height 117
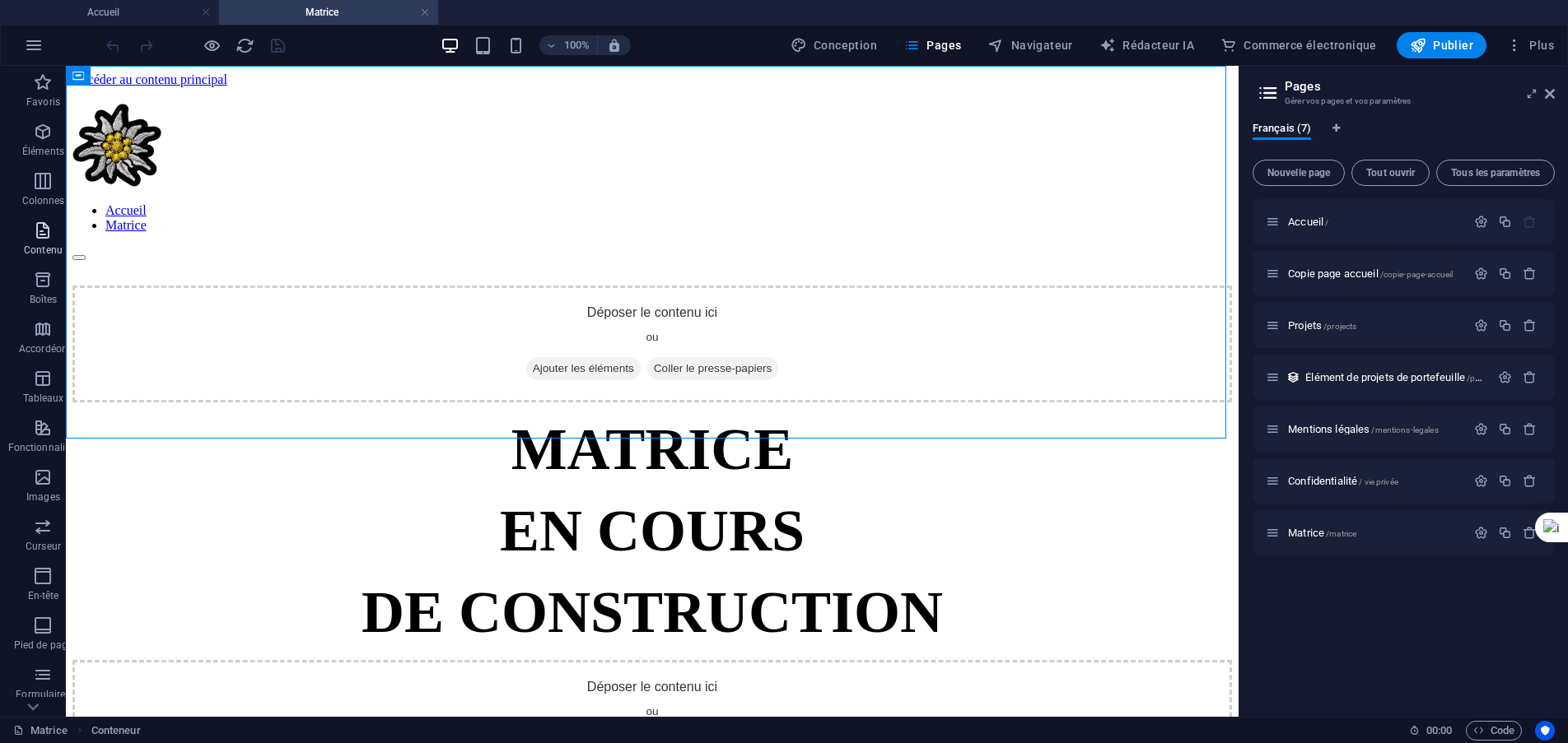
click at [36, 241] on span "Contenu" at bounding box center [43, 241] width 86 height 40
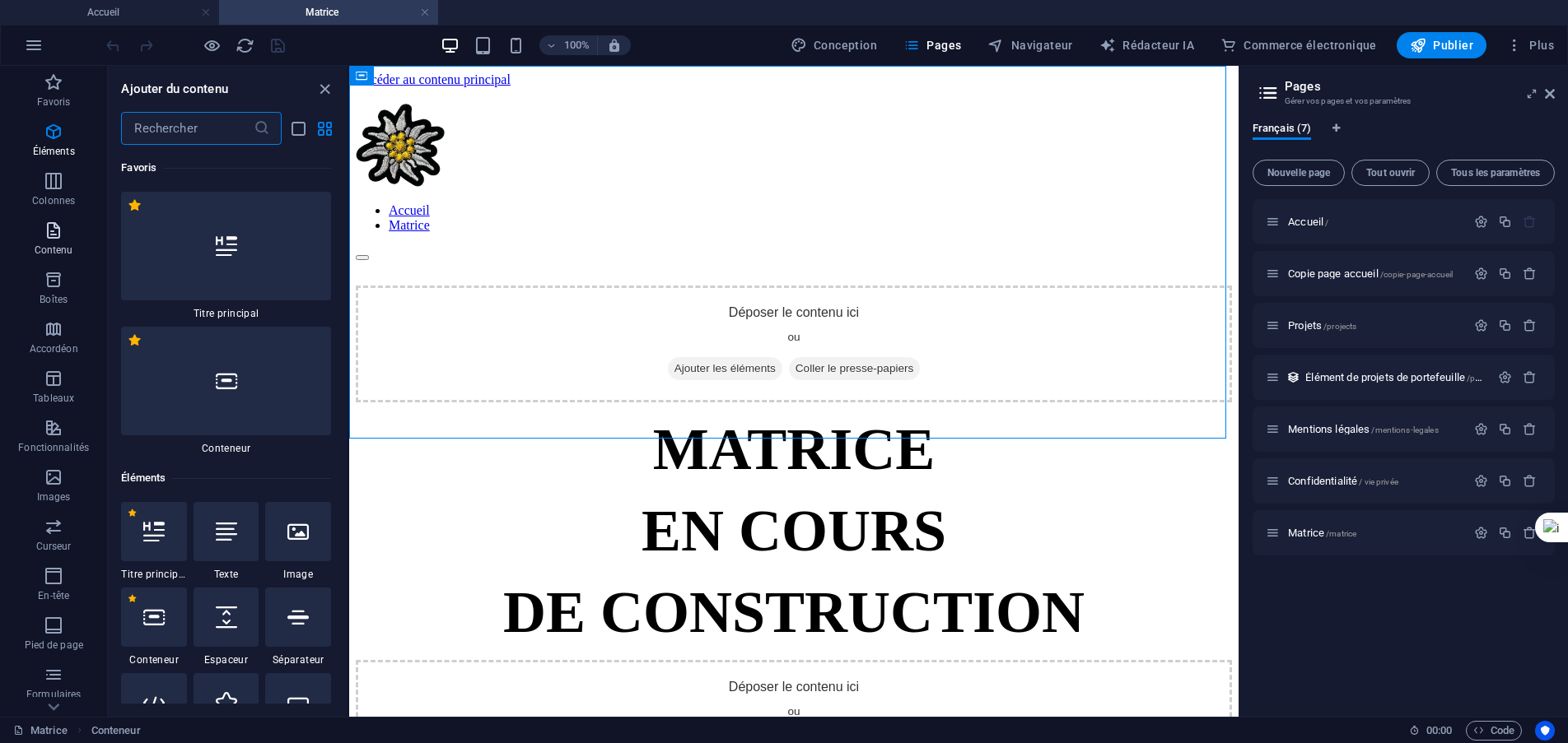
scroll to position [5210, 0]
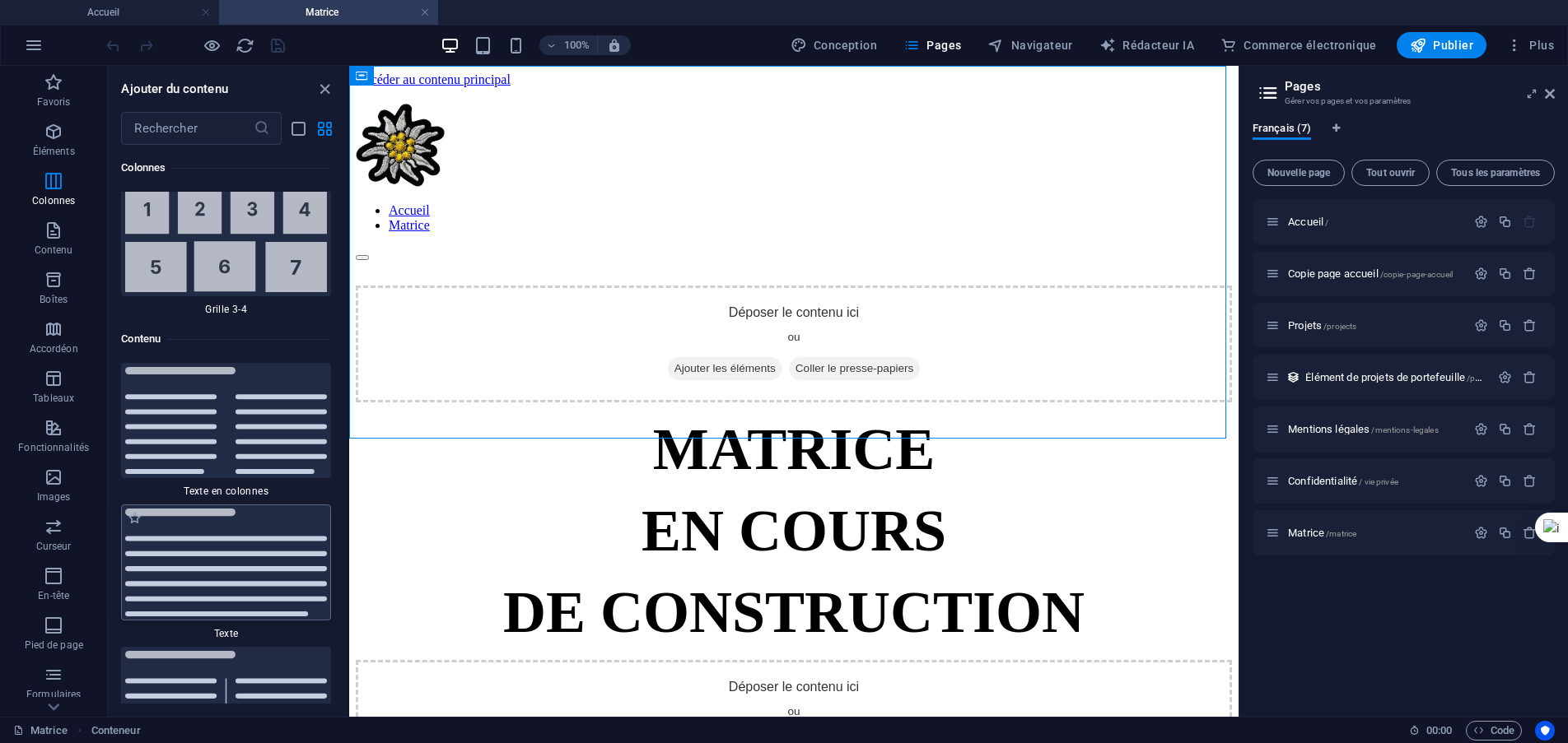
click at [213, 562] on img at bounding box center [226, 563] width 202 height 108
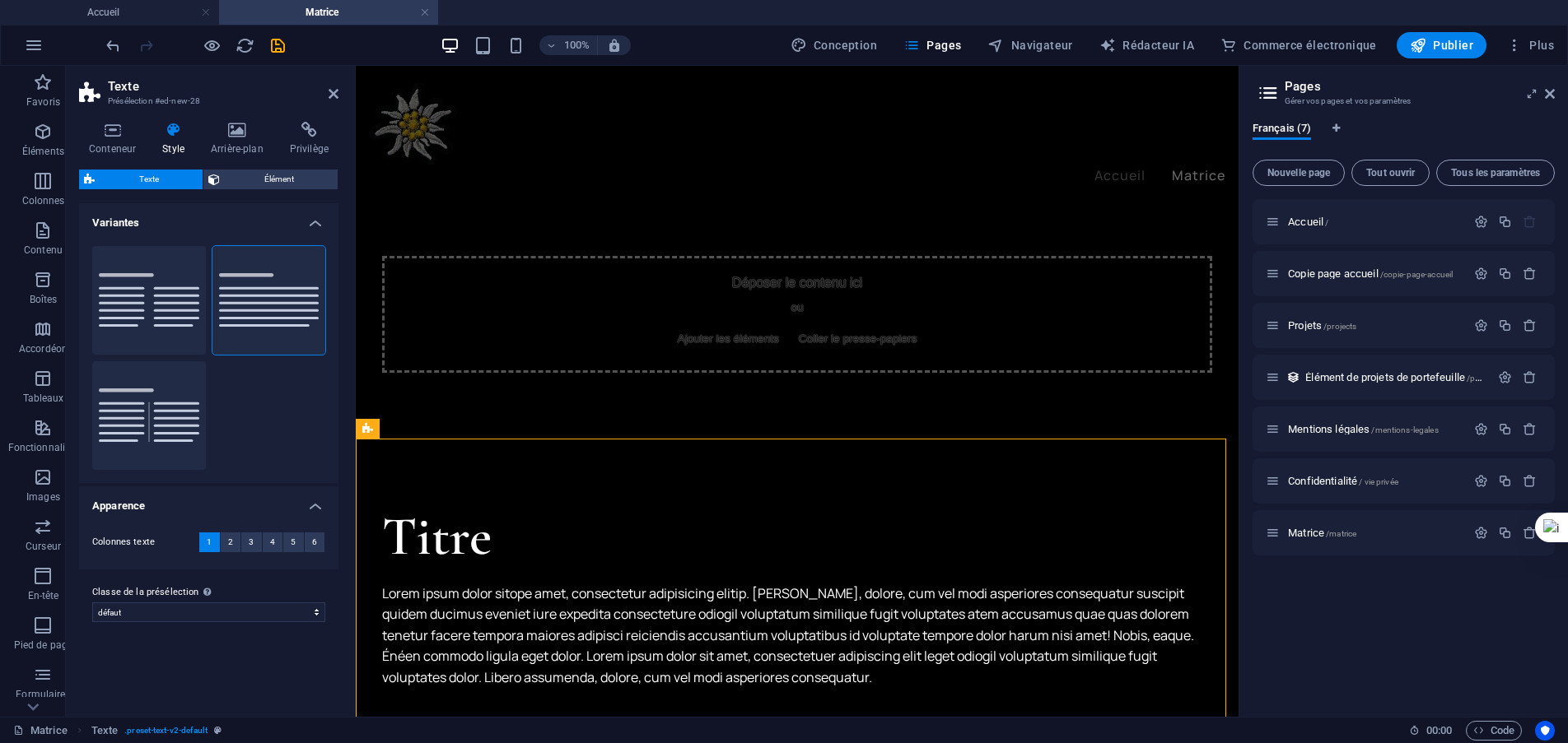
drag, startPoint x: 684, startPoint y: 333, endPoint x: 269, endPoint y: 413, distance: 422.6
click at [269, 413] on div "Texte Présélection #ed-new-28 Conteneur Style Arrière-plan Privilège Taille Hau…" at bounding box center [652, 391] width 1173 height 651
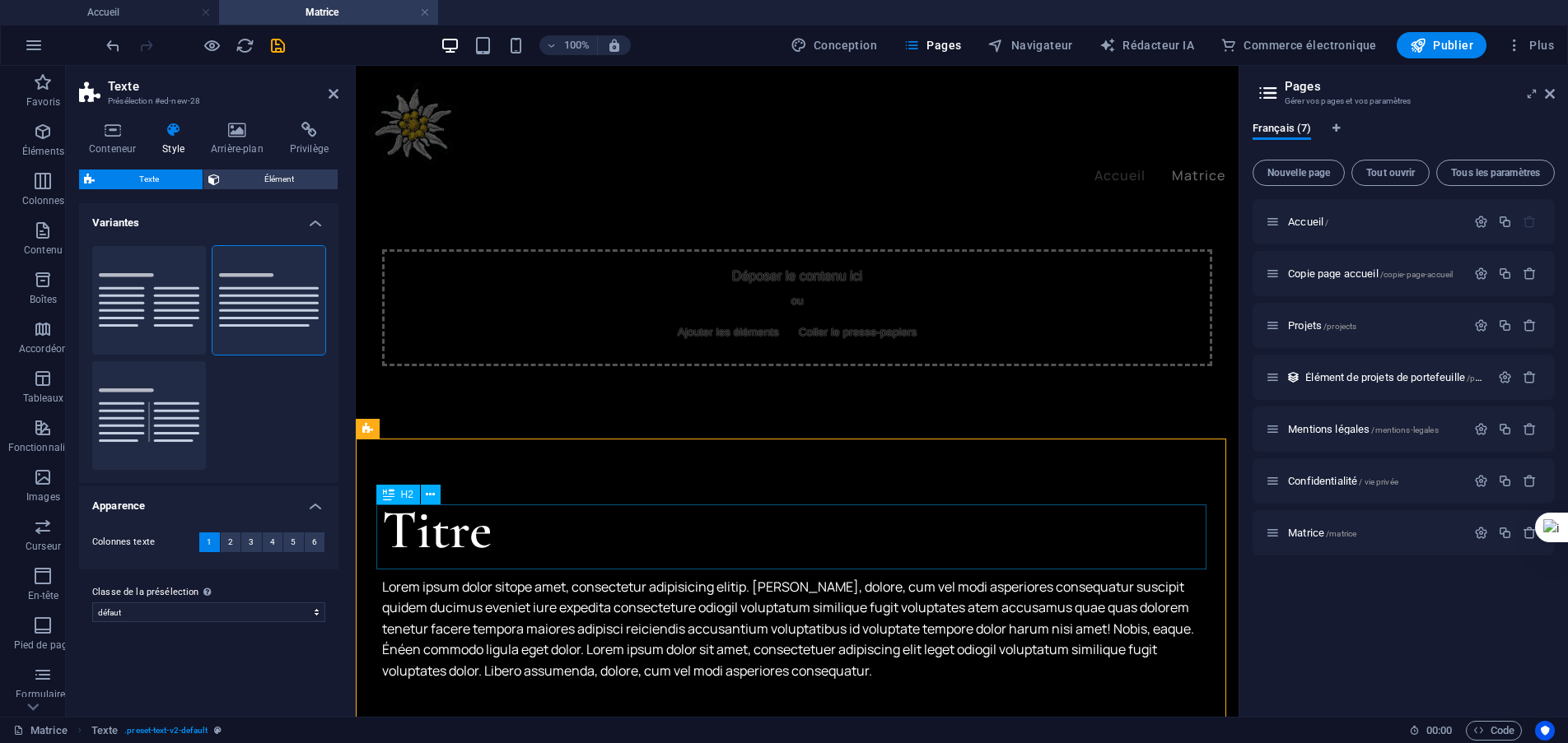
scroll to position [0, 0]
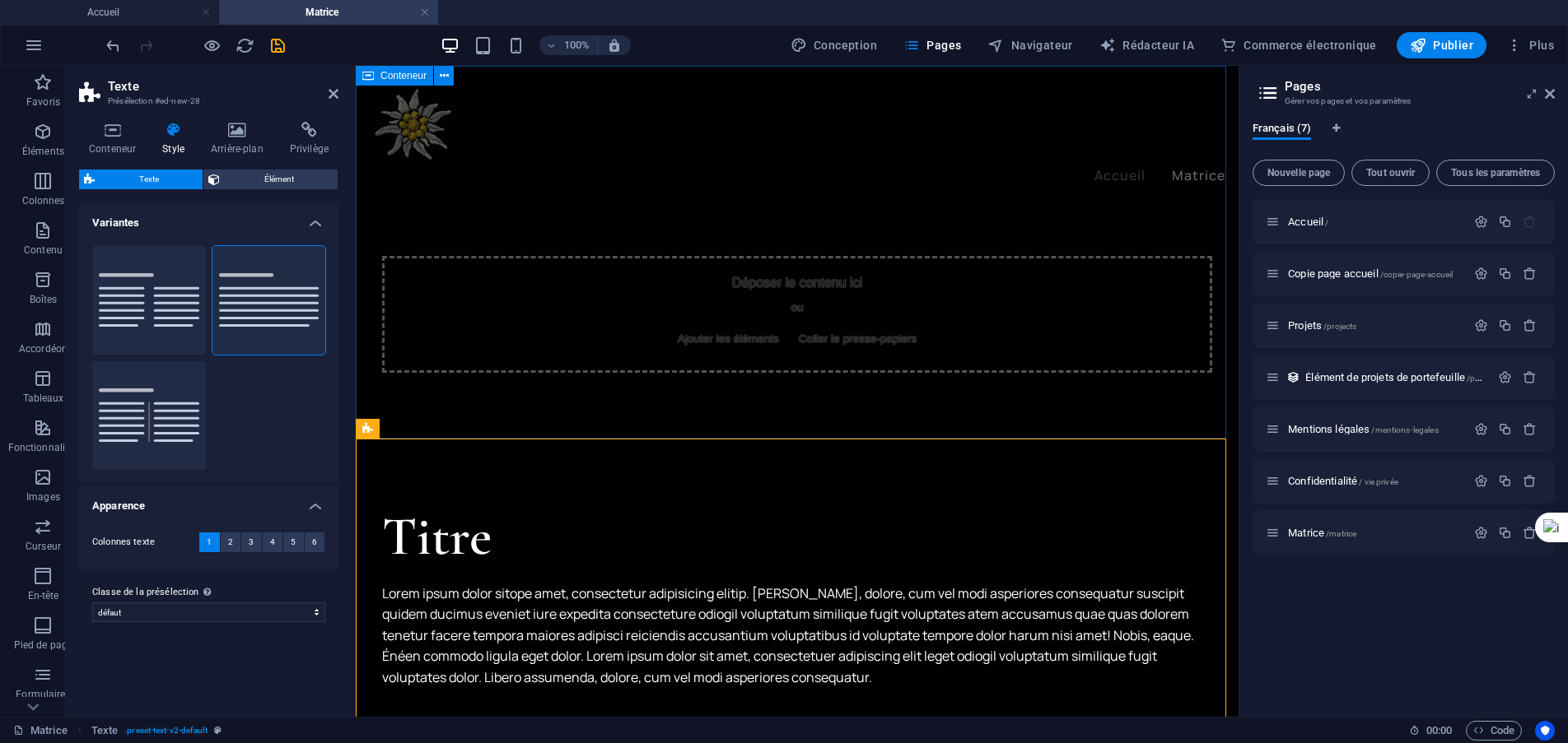
click at [807, 311] on div "Déposer le contenu ici ou Ajouter les éléments Coller le presse-papiers" at bounding box center [796, 314] width 830 height 117
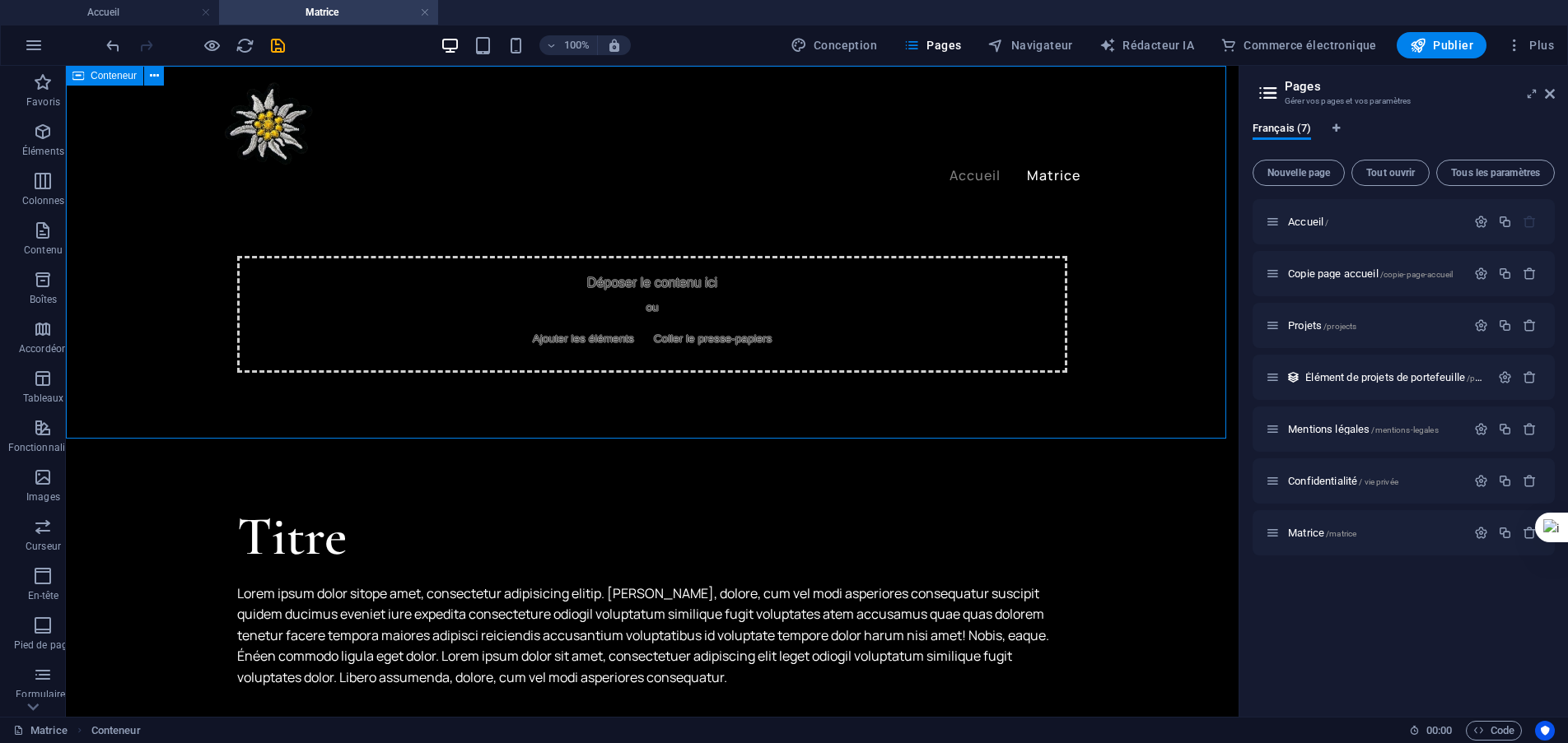
click at [574, 297] on div "Déposer le contenu ici ou Ajouter les éléments Coller le presse-papiers" at bounding box center [652, 314] width 830 height 117
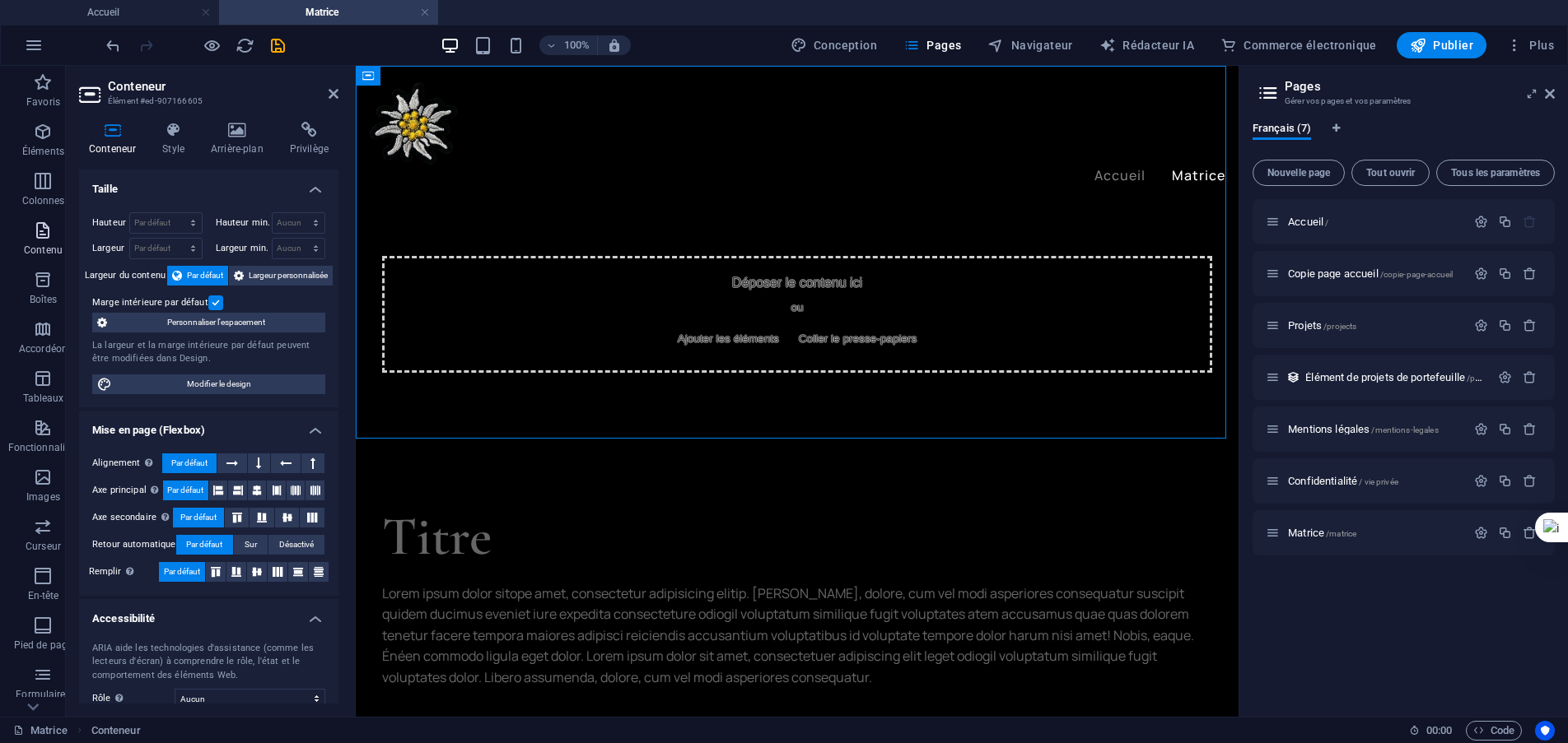
click at [45, 233] on icon "button" at bounding box center [43, 231] width 20 height 20
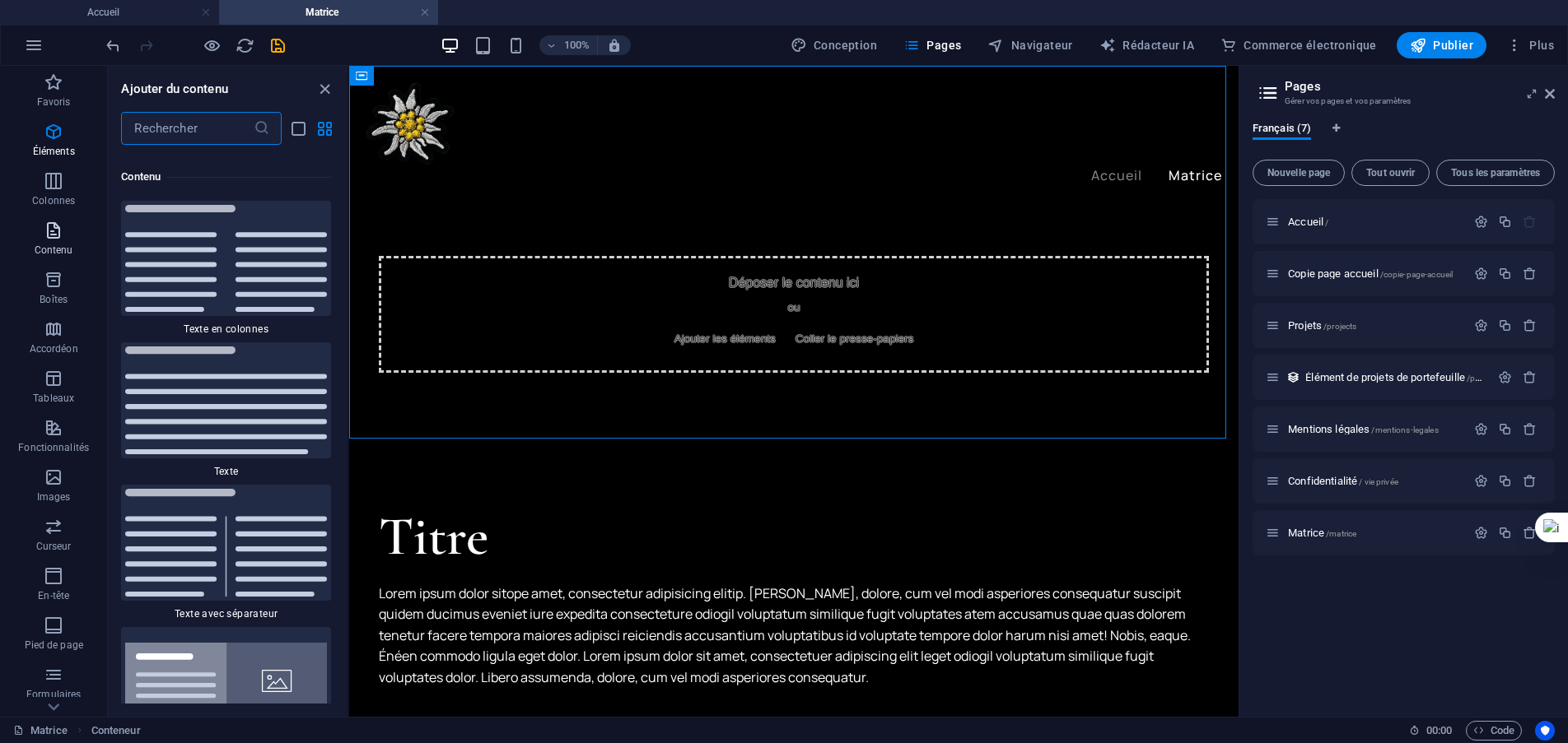
scroll to position [5385, 0]
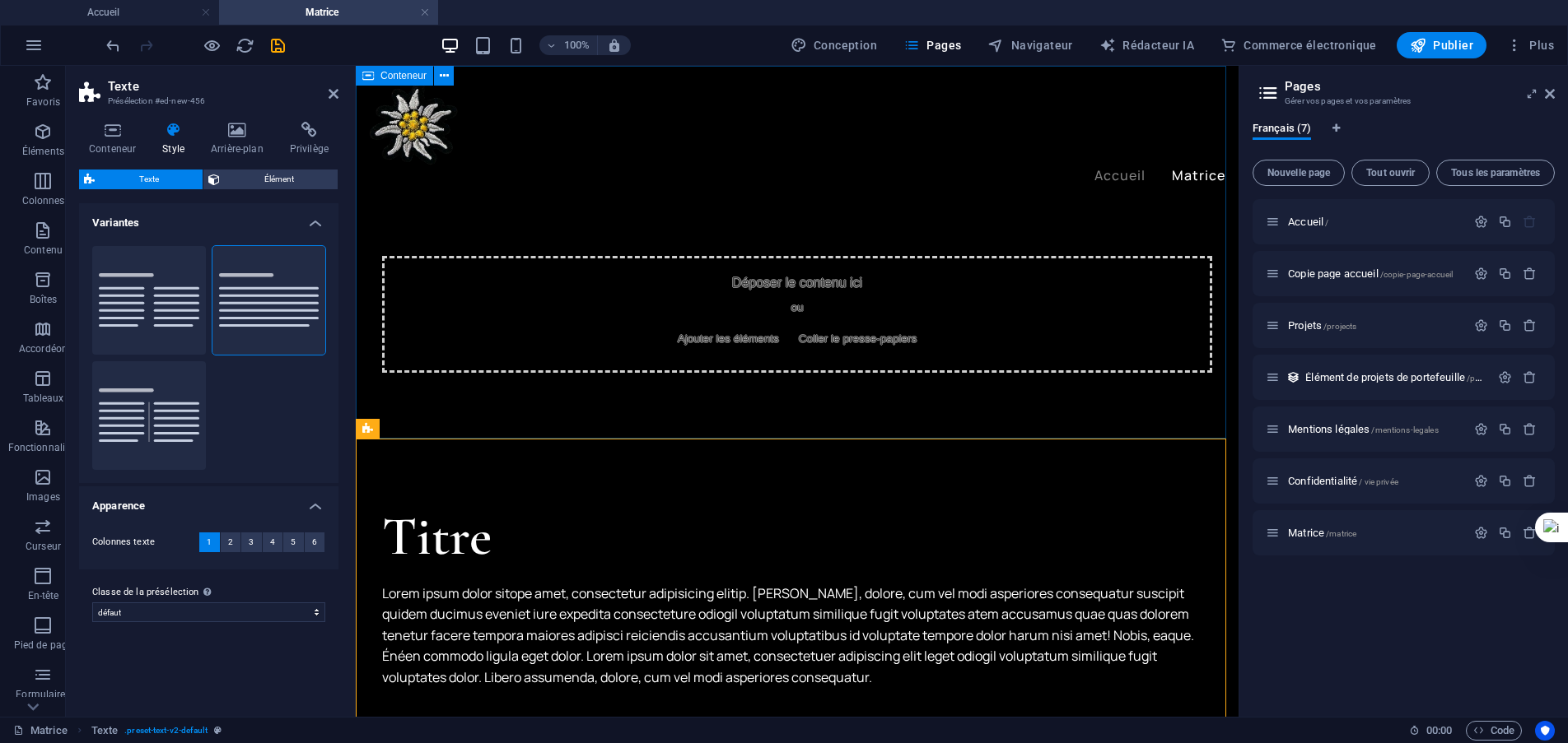
click at [718, 301] on div "Déposer le contenu ici ou Ajouter les éléments Coller le presse-papiers" at bounding box center [796, 314] width 830 height 117
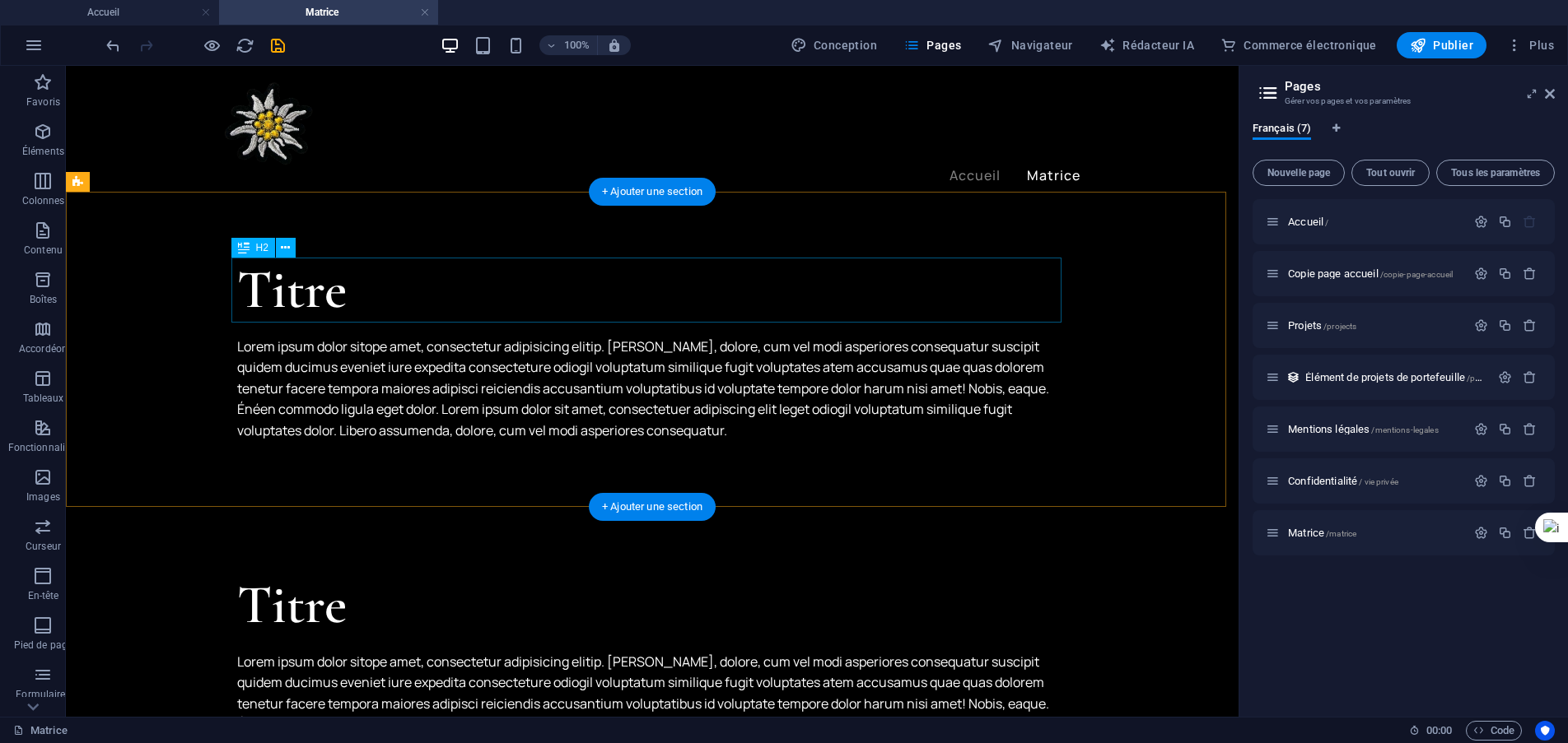
scroll to position [0, 0]
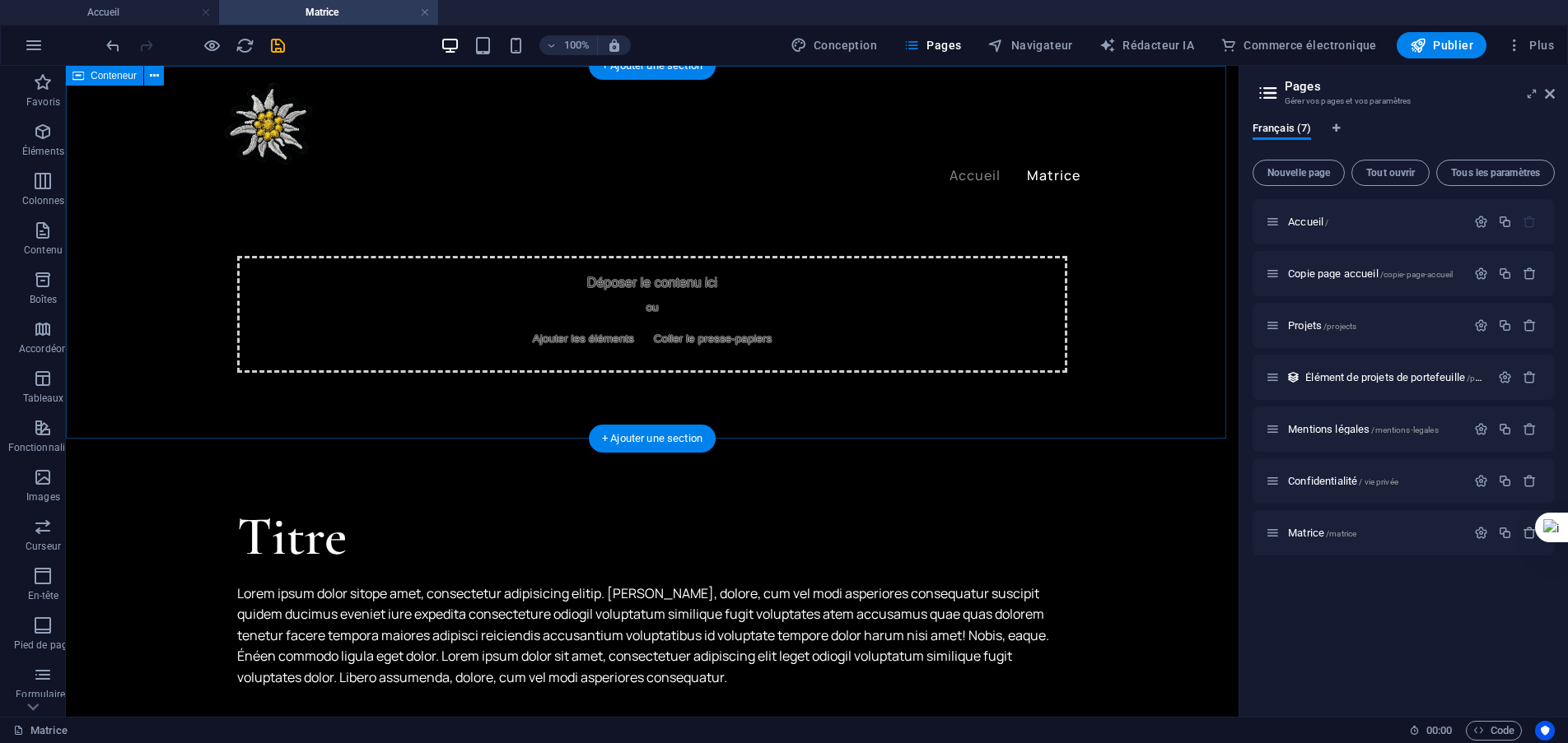
click at [624, 339] on font "Ajouter les éléments" at bounding box center [583, 339] width 101 height 12
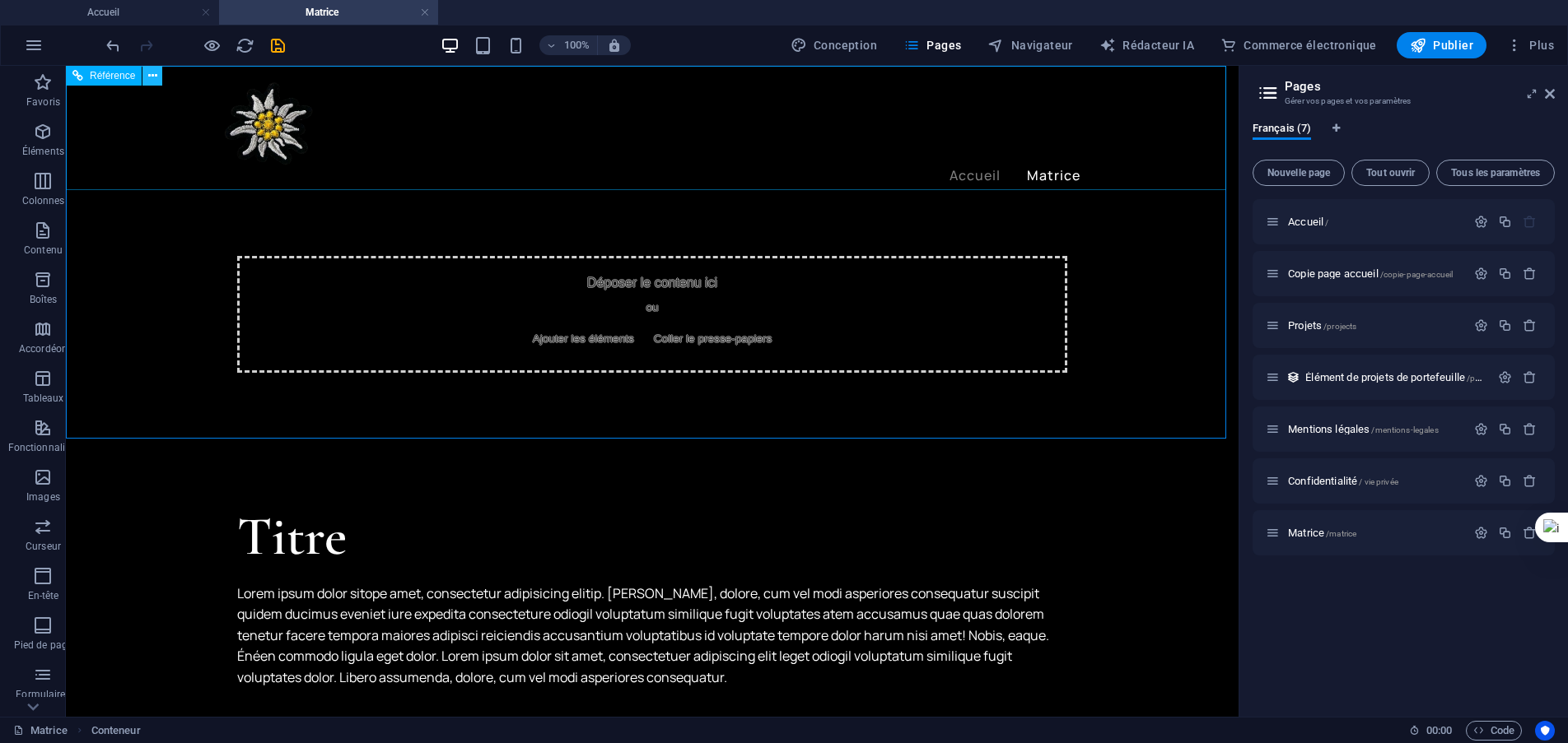
click at [158, 81] on button at bounding box center [153, 76] width 20 height 20
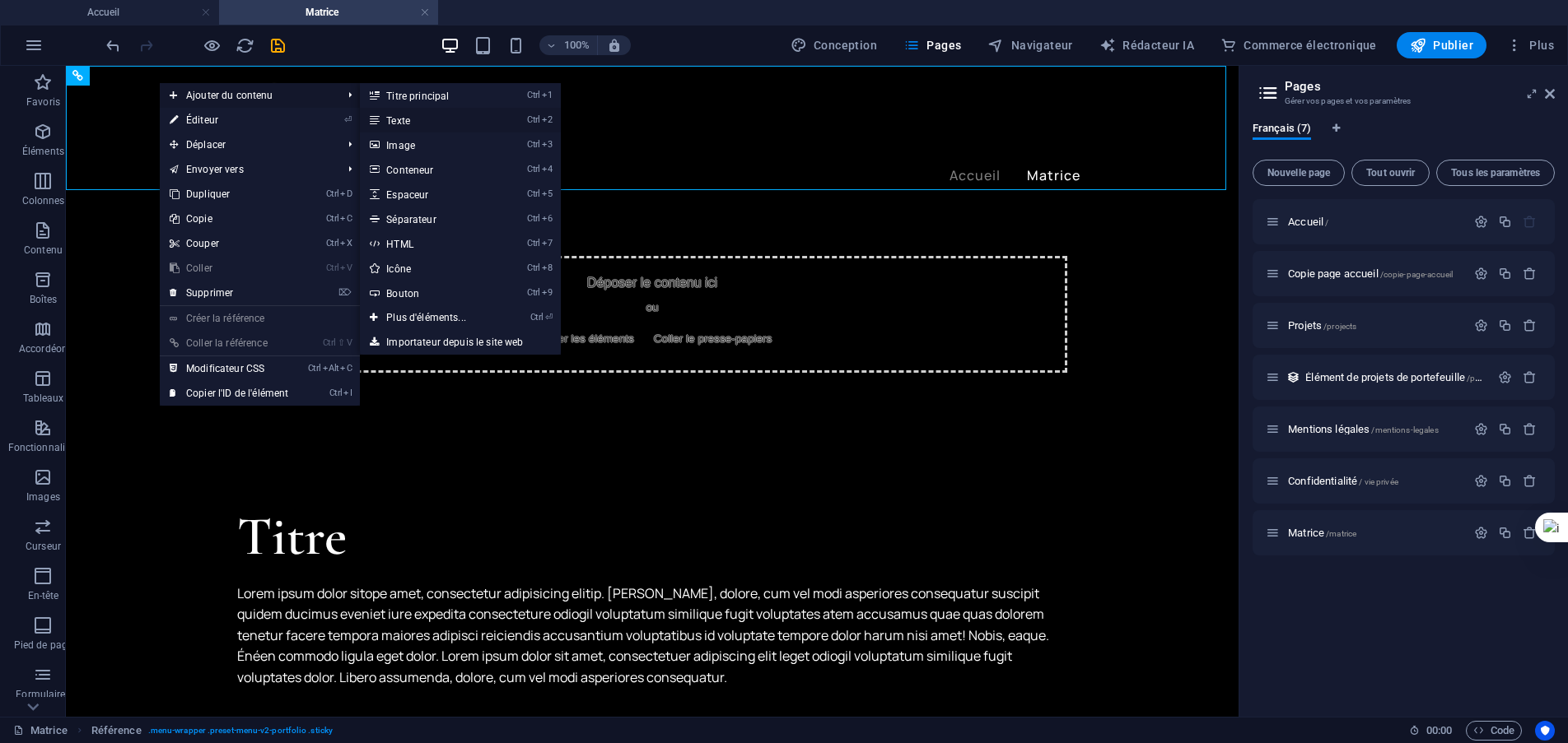
click at [404, 118] on font "Texte" at bounding box center [398, 121] width 24 height 12
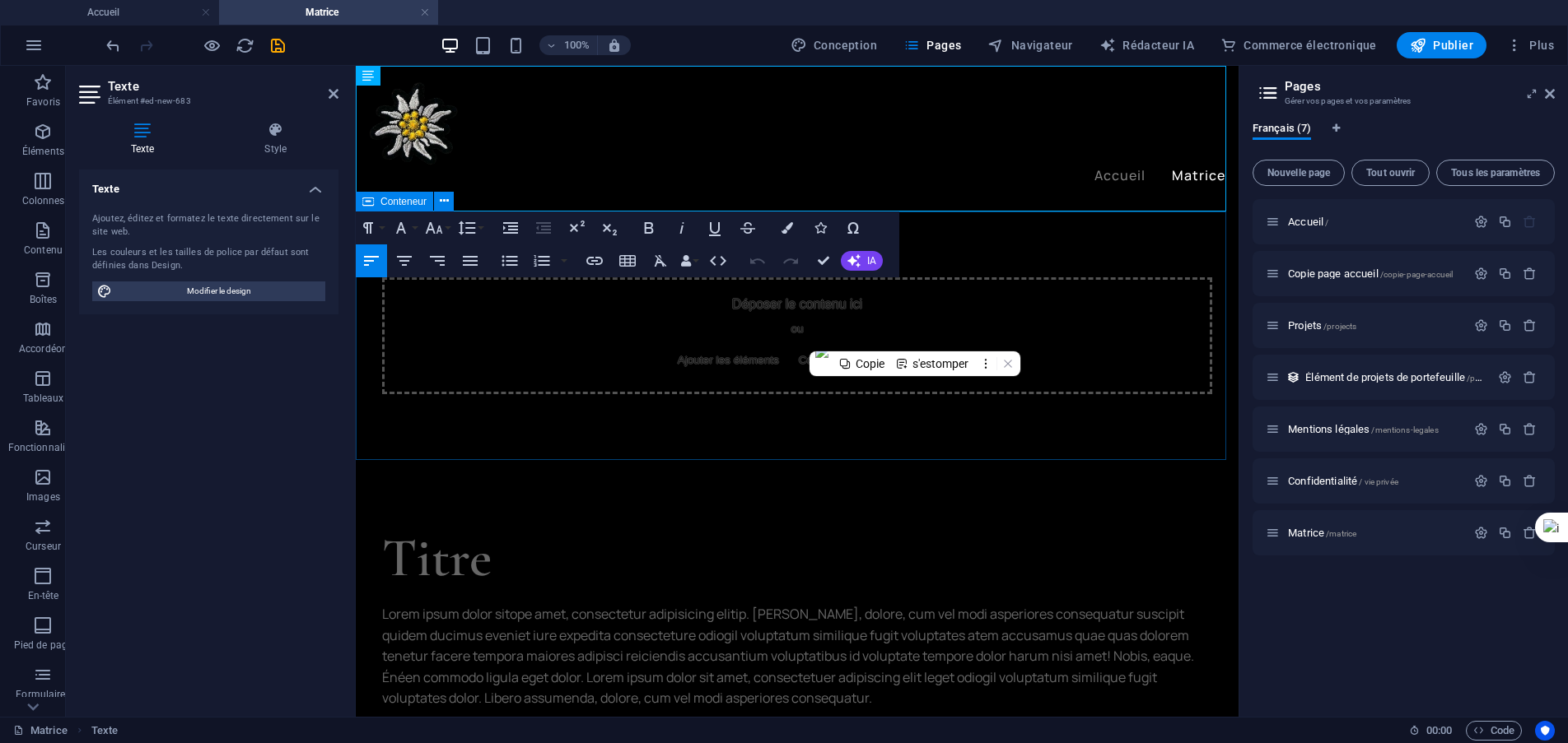
click at [1056, 318] on div "Déposer le contenu ici ou Ajouter les éléments Coller le presse-papiers" at bounding box center [796, 335] width 830 height 117
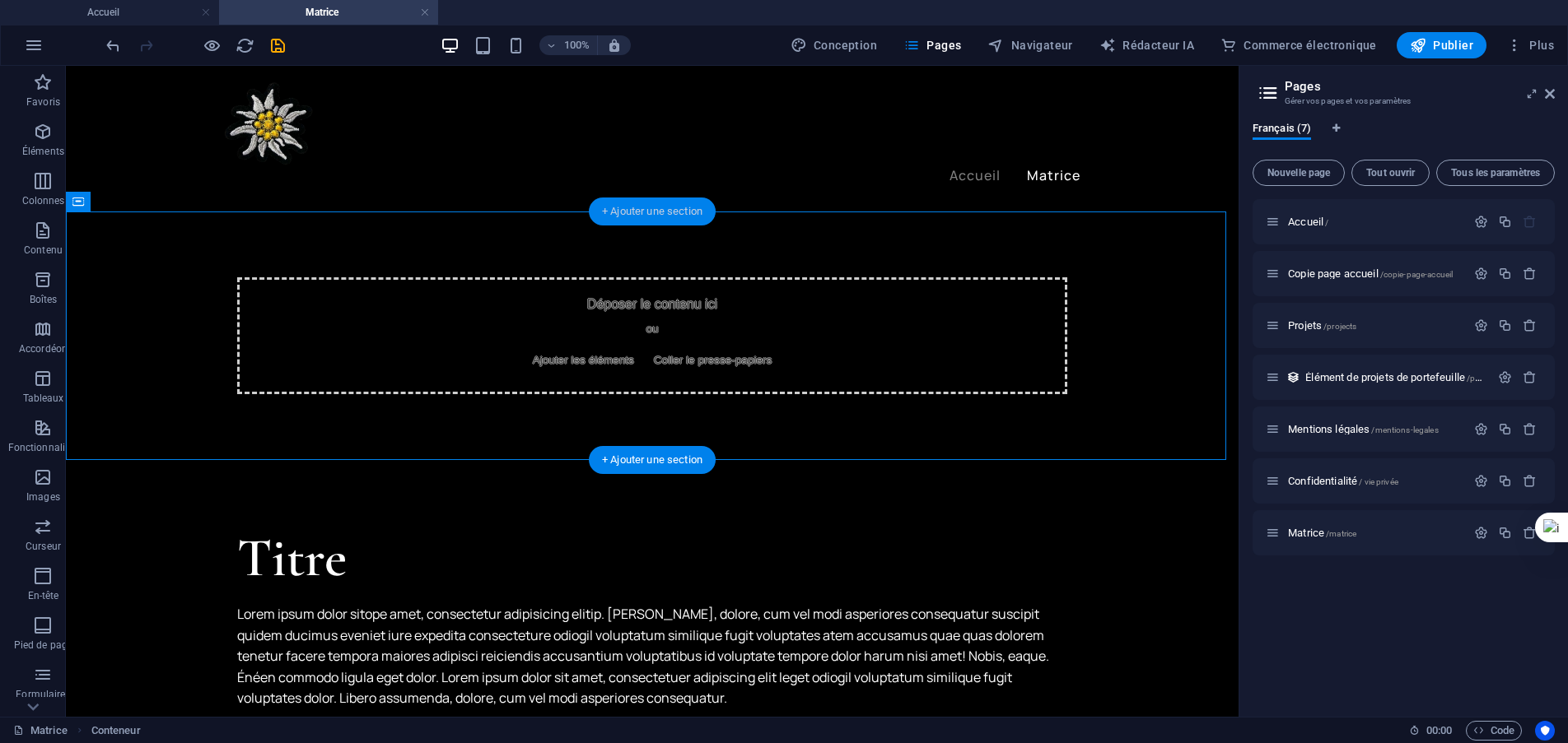
click at [655, 213] on font "+ Ajouter une section" at bounding box center [652, 211] width 100 height 12
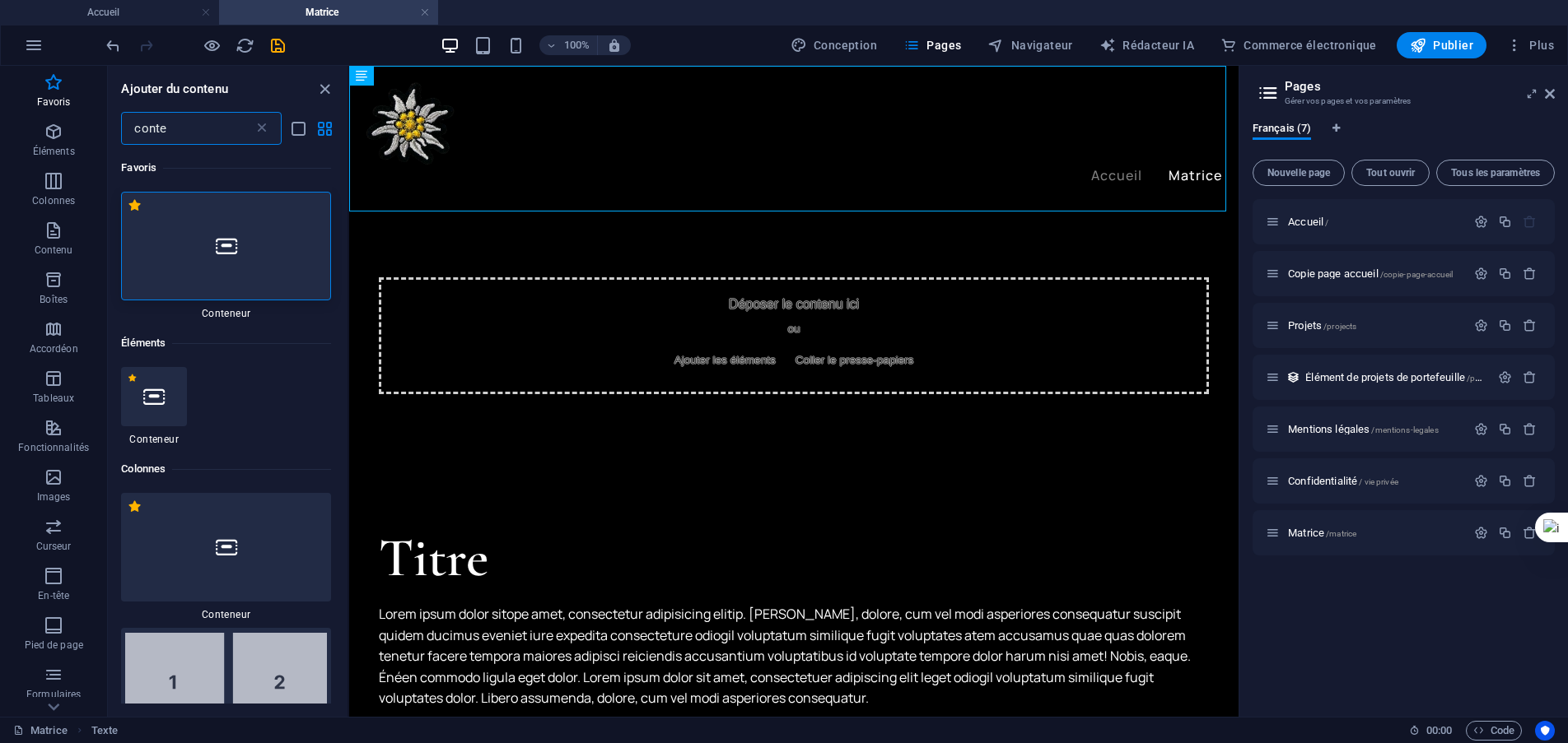
type input "conte"
click at [207, 253] on div at bounding box center [226, 246] width 210 height 109
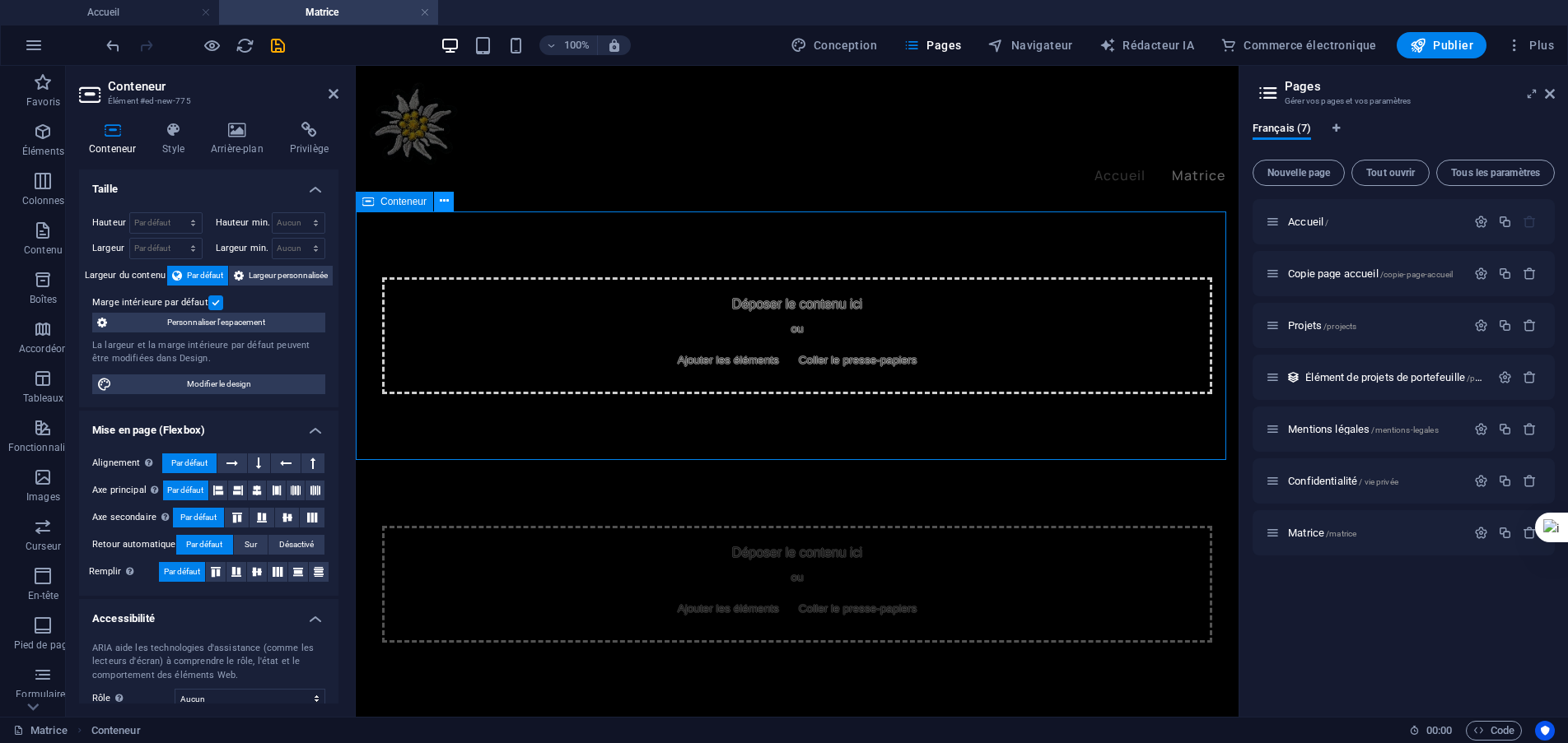
click at [445, 203] on icon at bounding box center [443, 201] width 9 height 17
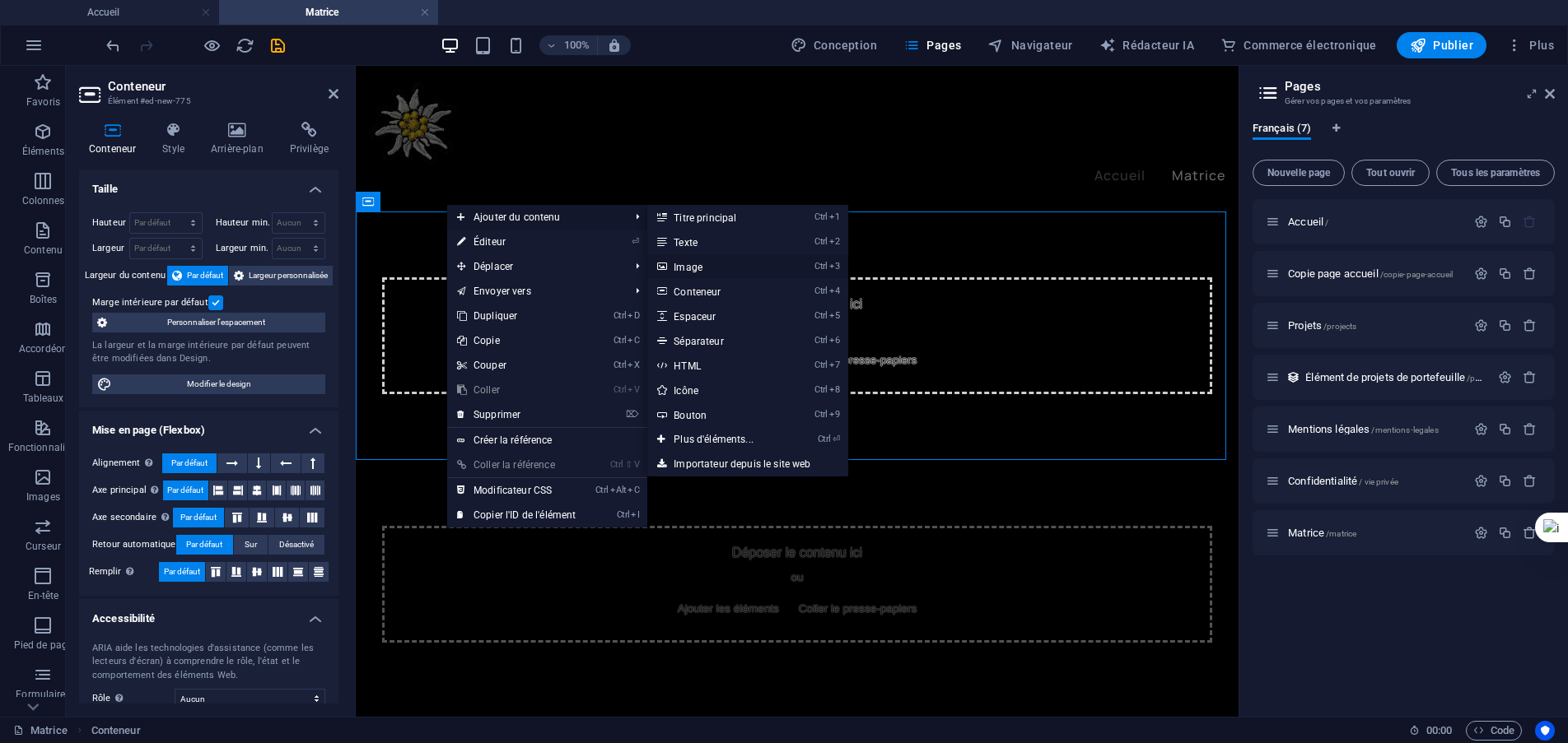
click at [687, 263] on font "Image" at bounding box center [688, 267] width 29 height 12
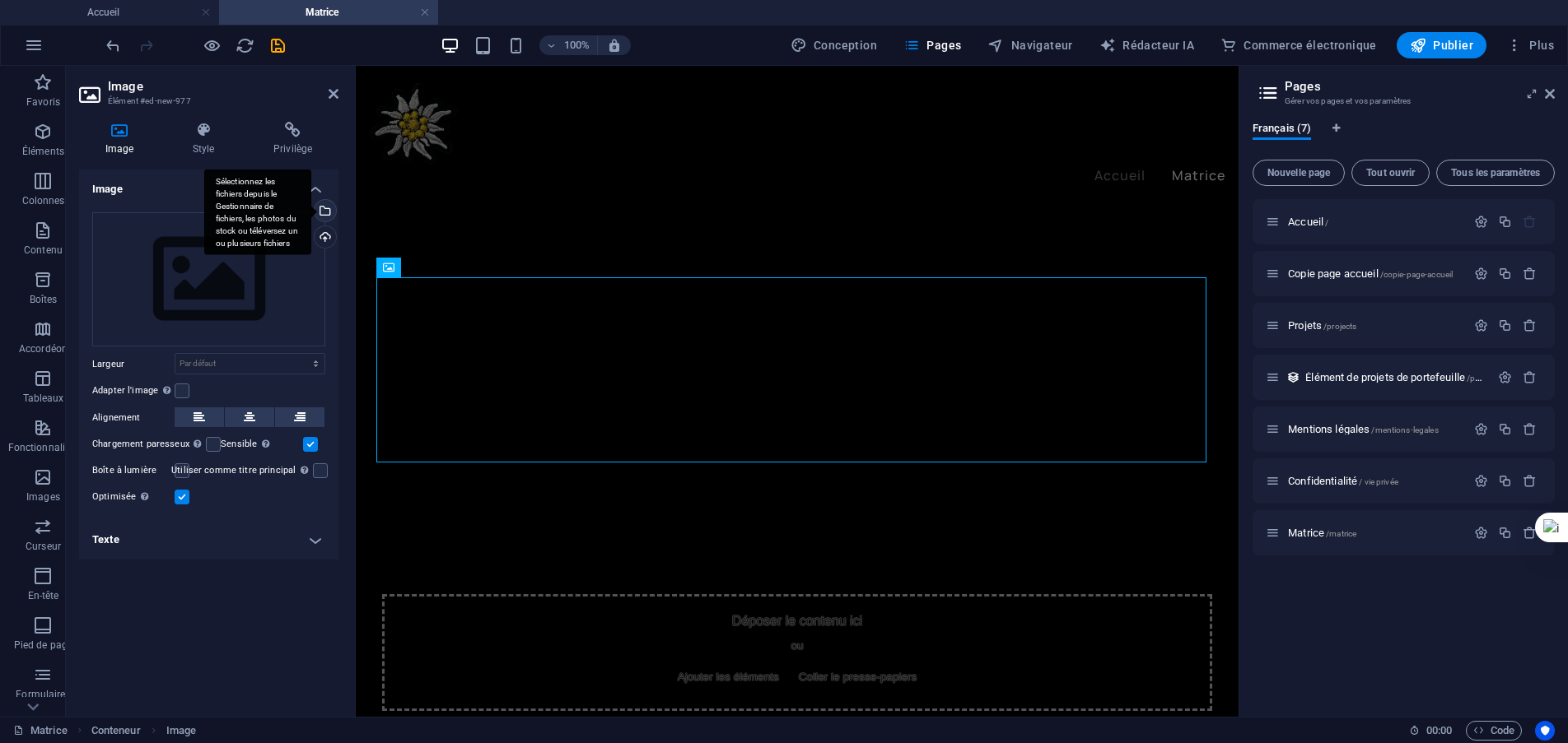
click at [328, 211] on div "Sélectionnez les fichiers depuis le Gestionnaire de fichiers, les photos du sto…" at bounding box center [324, 213] width 25 height 25
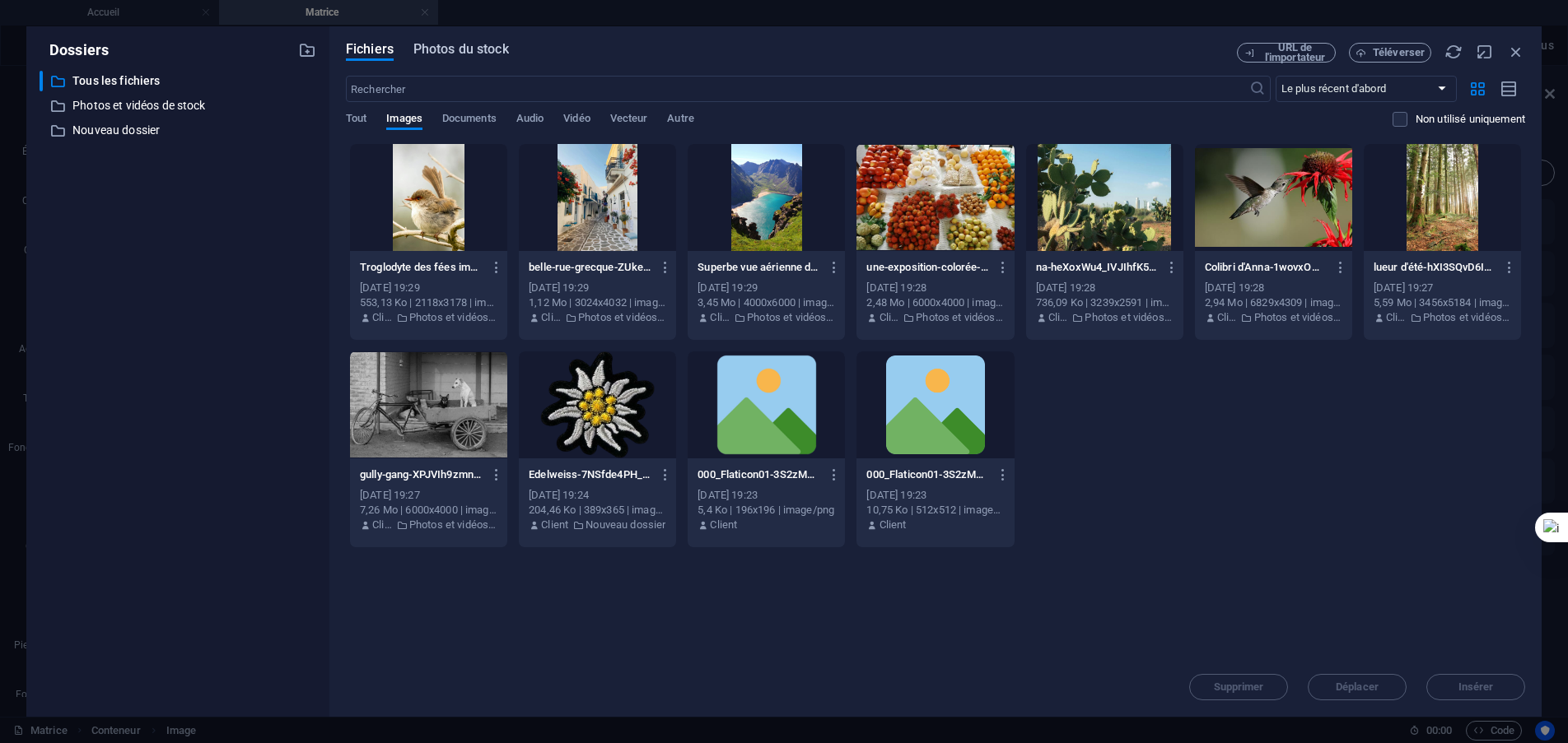
click at [449, 53] on font "Photos du stock" at bounding box center [461, 49] width 96 height 16
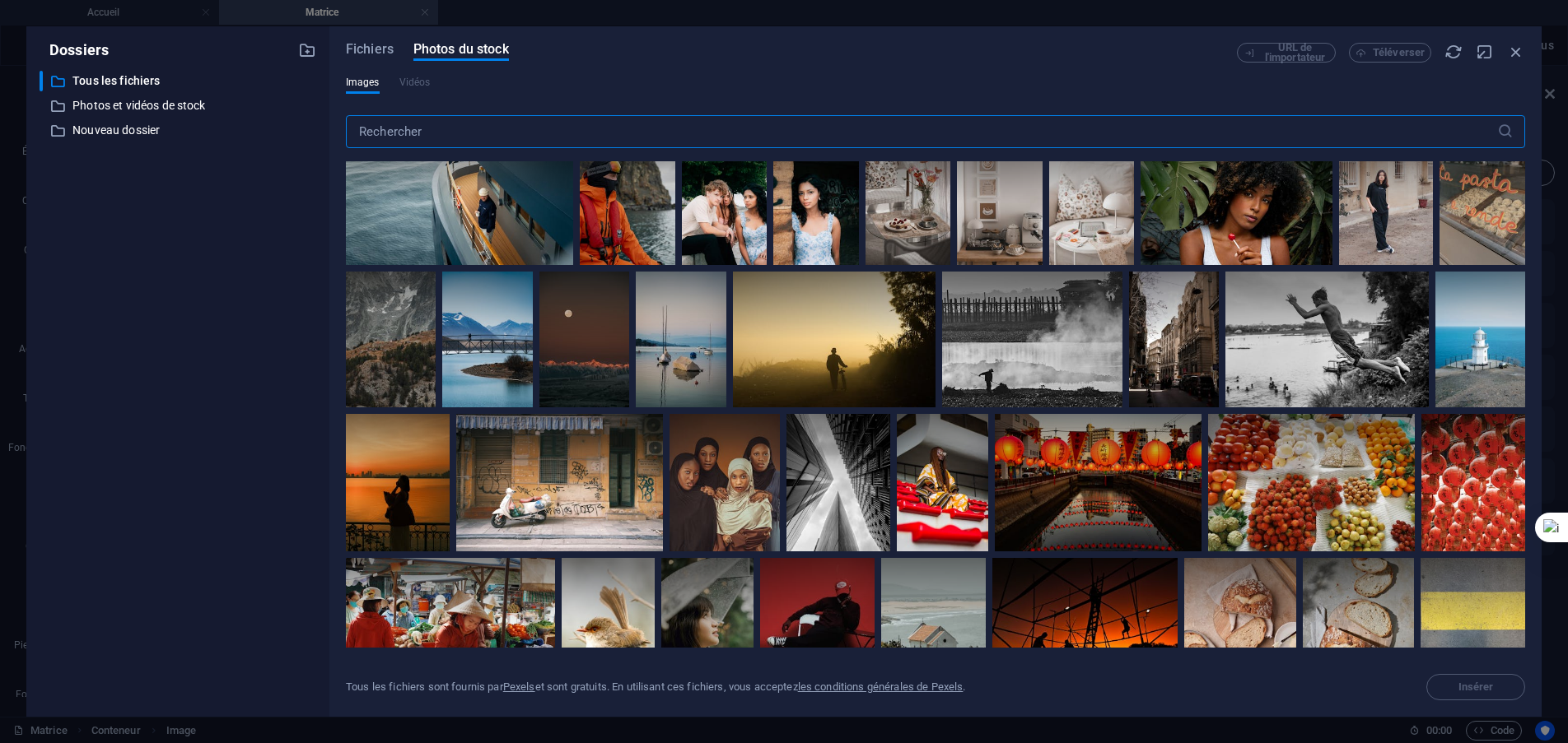
scroll to position [1646, 0]
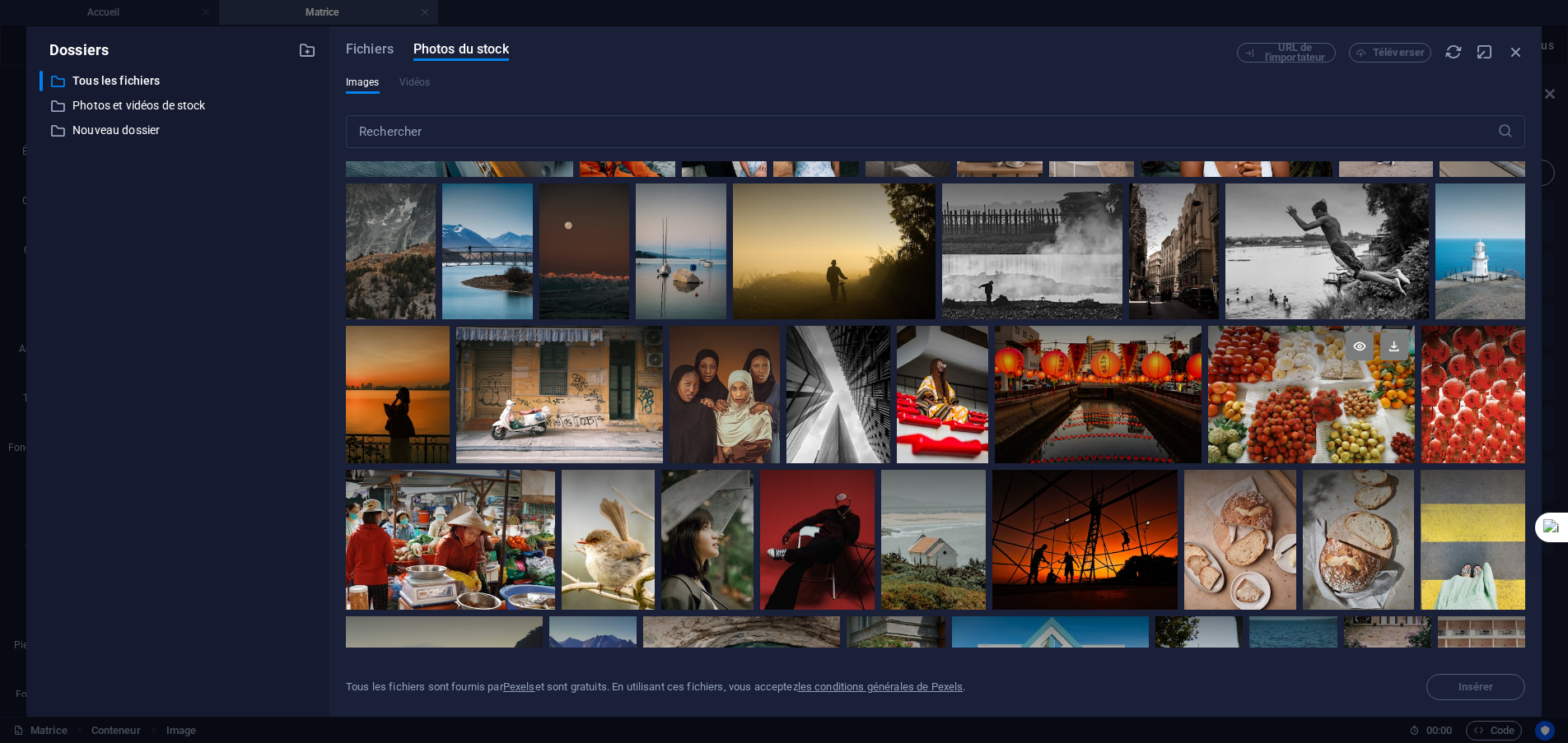
click at [1326, 396] on div at bounding box center [1311, 395] width 207 height 138
click at [1274, 396] on div at bounding box center [1311, 428] width 207 height 69
click at [1274, 396] on div at bounding box center [1311, 395] width 207 height 138
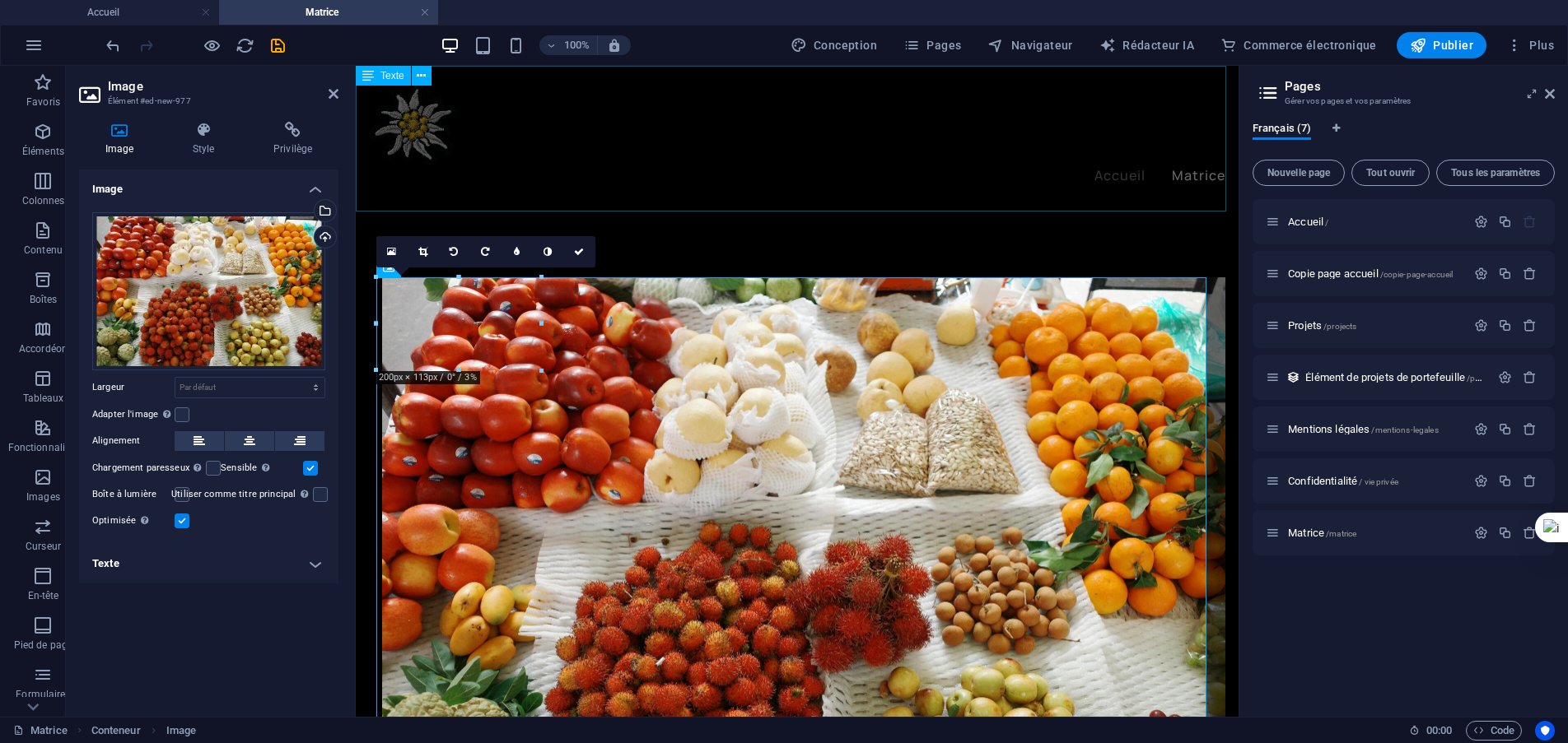
click at [460, 201] on div "Nouvel élément texte" at bounding box center [796, 138] width 883 height 145
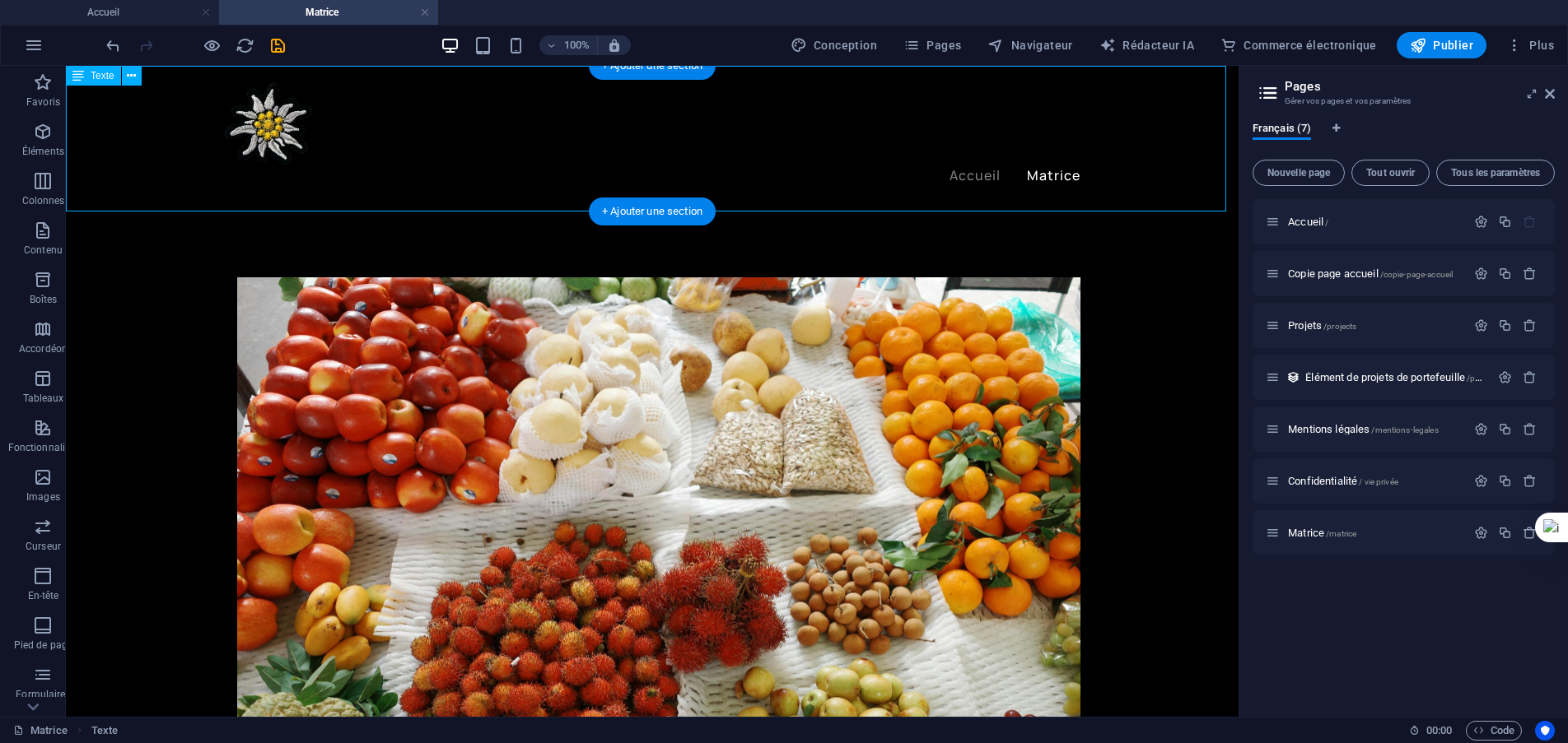
click at [184, 202] on div "Nouvel élément texte" at bounding box center [652, 138] width 1173 height 145
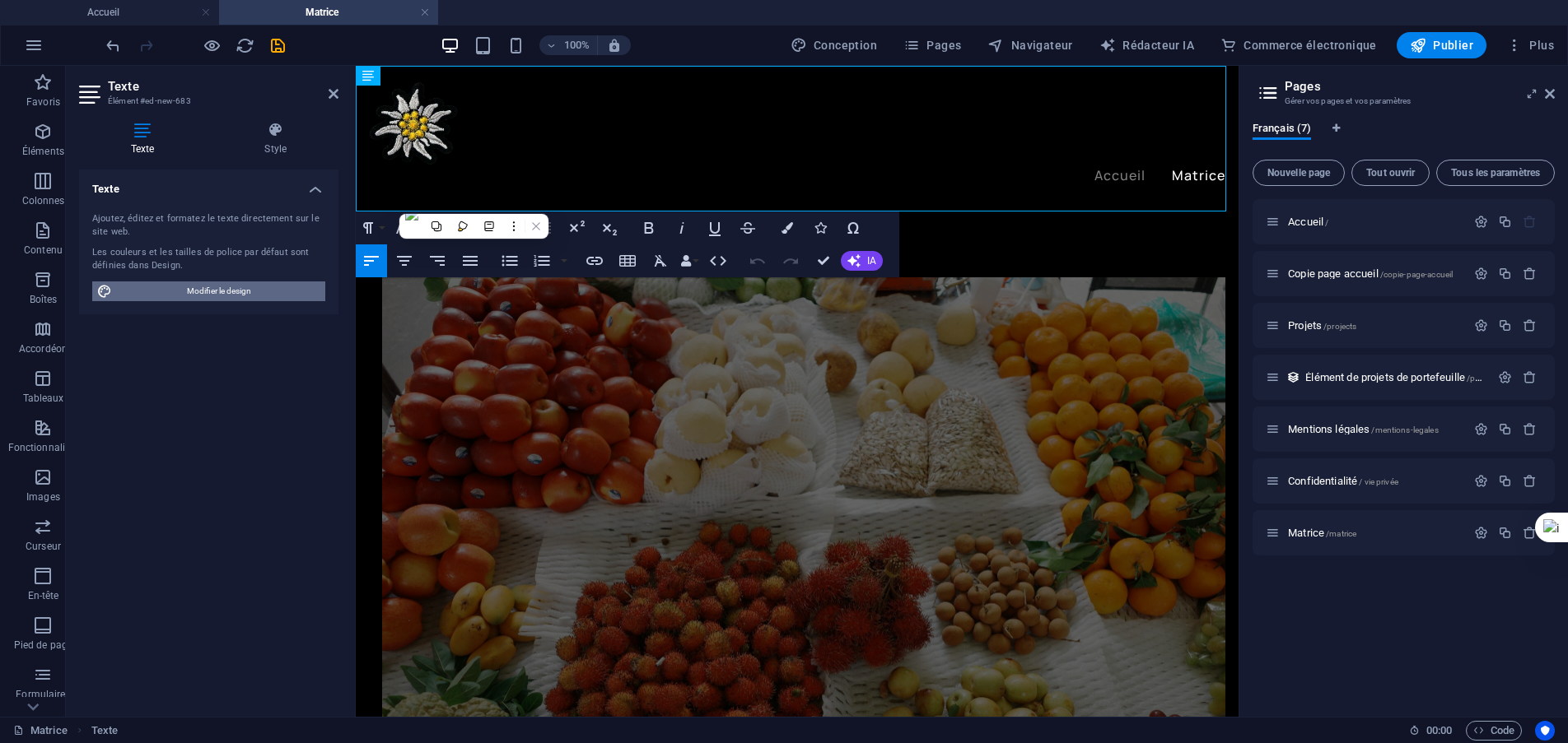
click at [240, 290] on font "Modifier le design" at bounding box center [218, 291] width 64 height 9
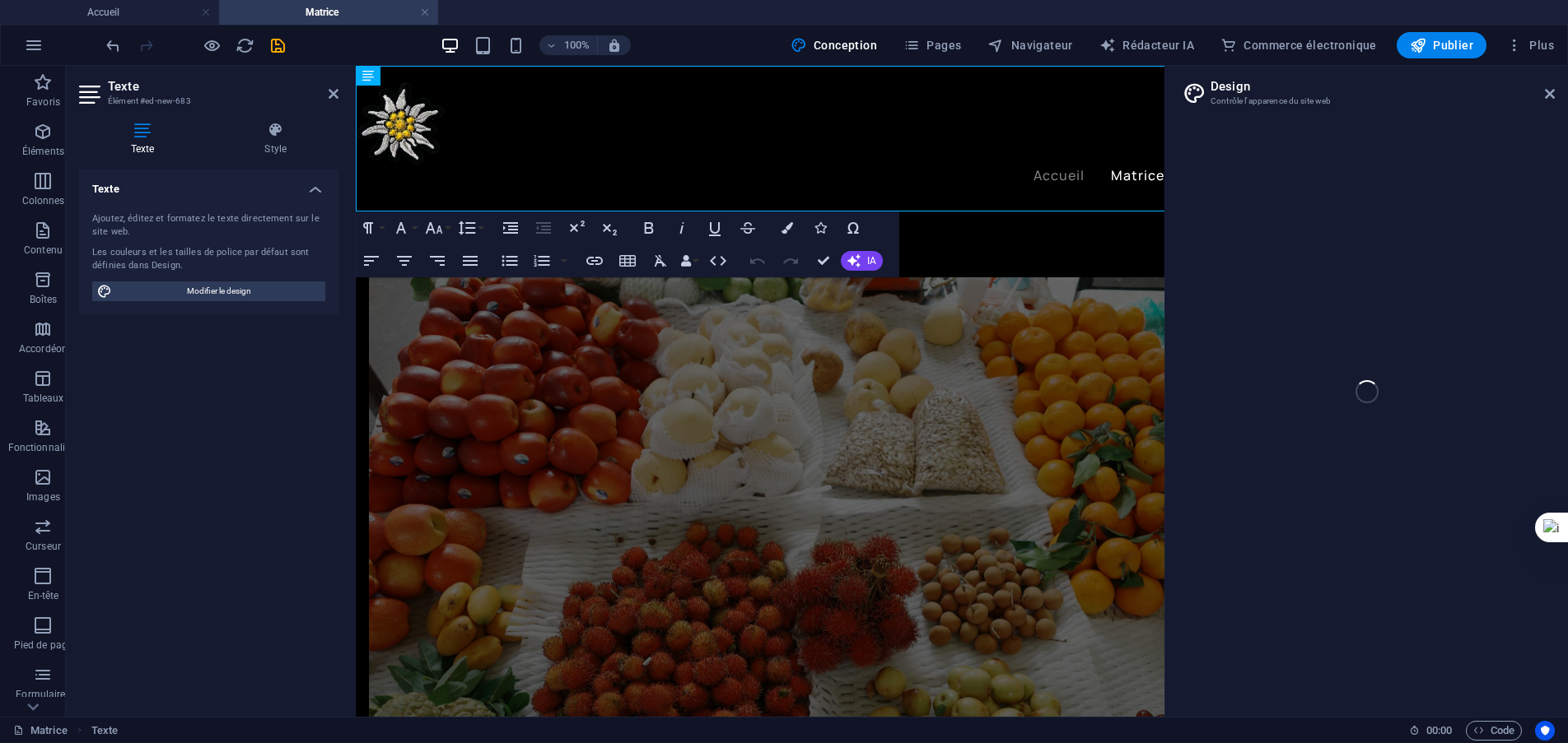
select select "ease-in-out"
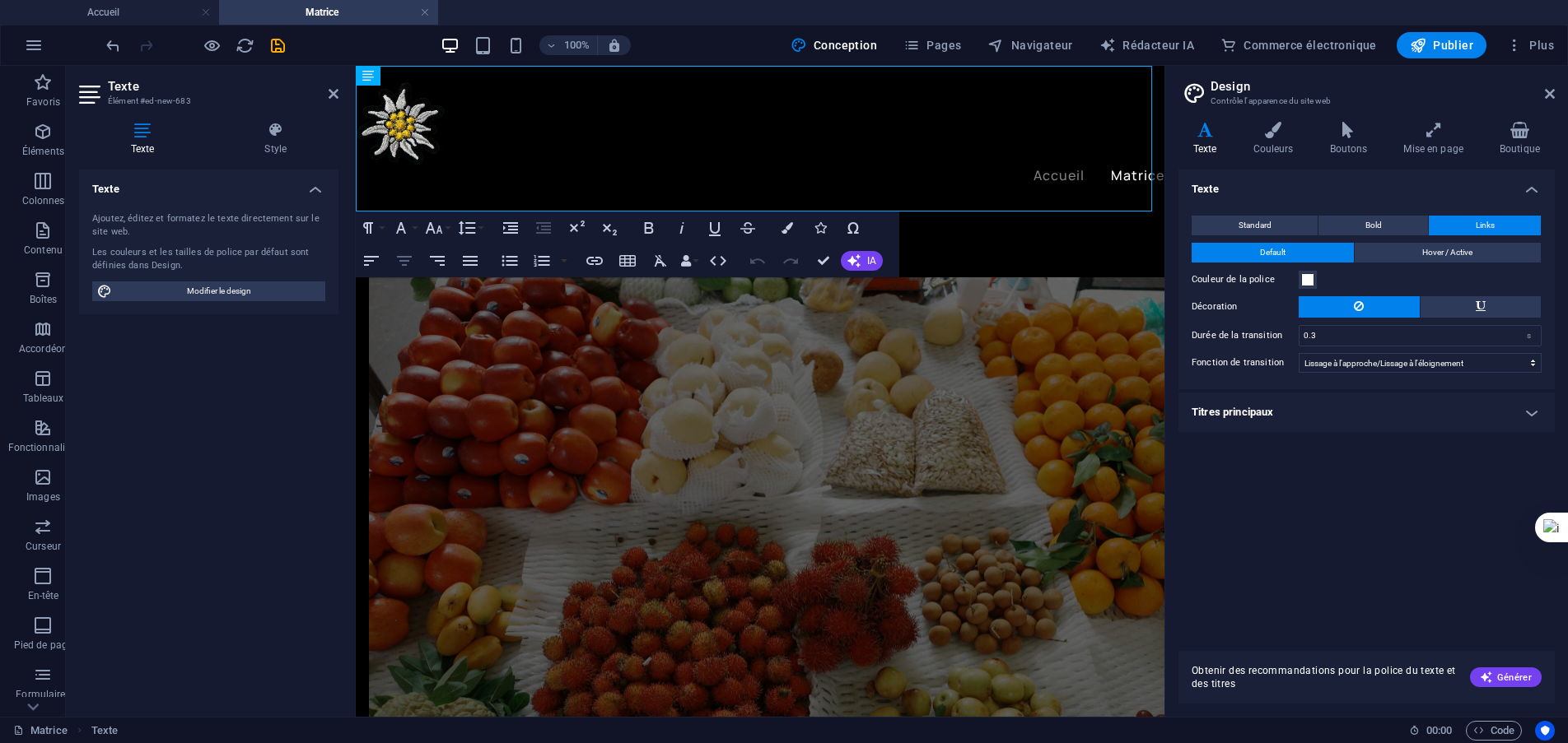
click at [404, 264] on icon "button" at bounding box center [404, 261] width 15 height 10
drag, startPoint x: 789, startPoint y: 198, endPoint x: 725, endPoint y: 197, distance: 64.0
click at [725, 197] on p "Matrice" at bounding box center [759, 201] width 808 height 22
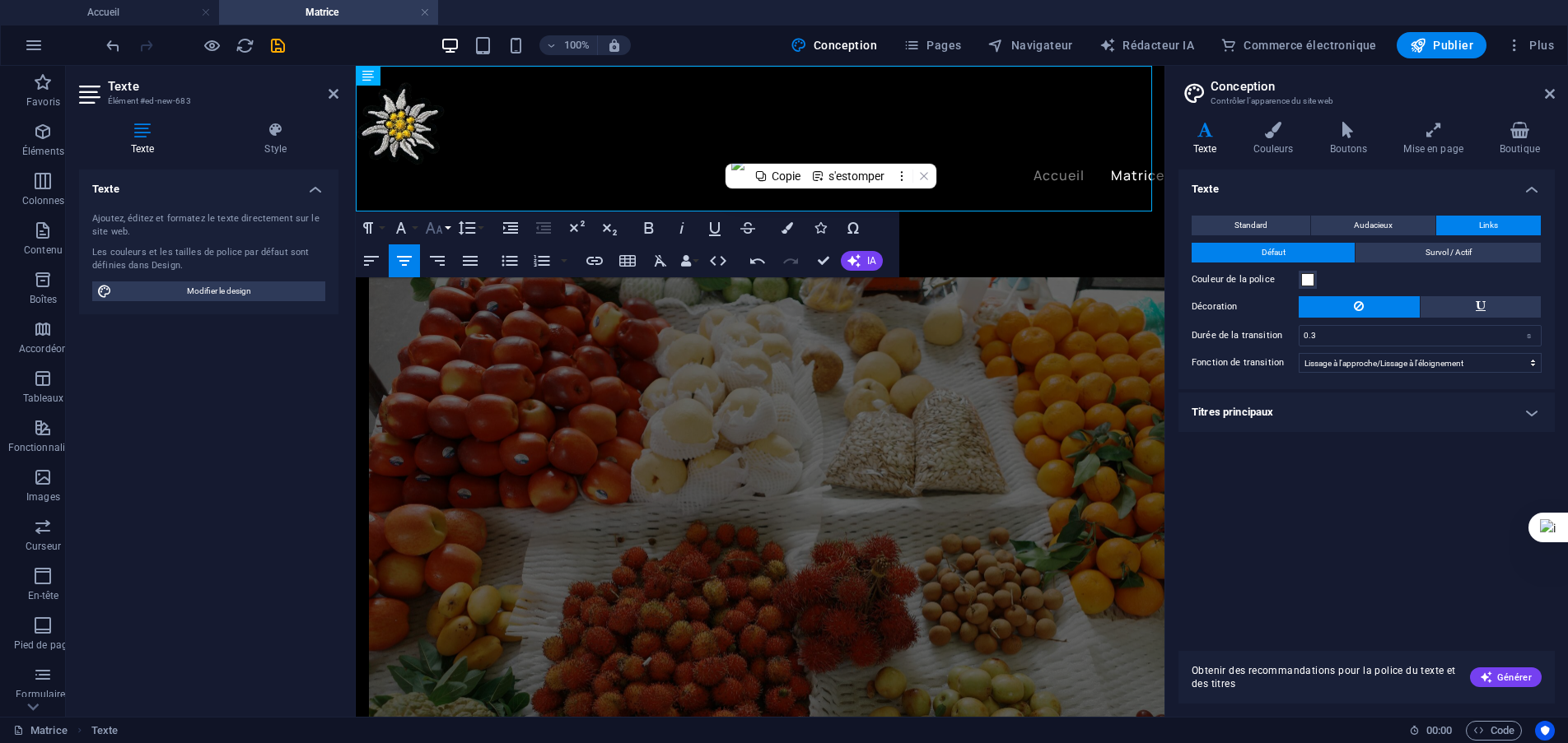
click at [443, 228] on button "Taille de la police" at bounding box center [438, 228] width 32 height 33
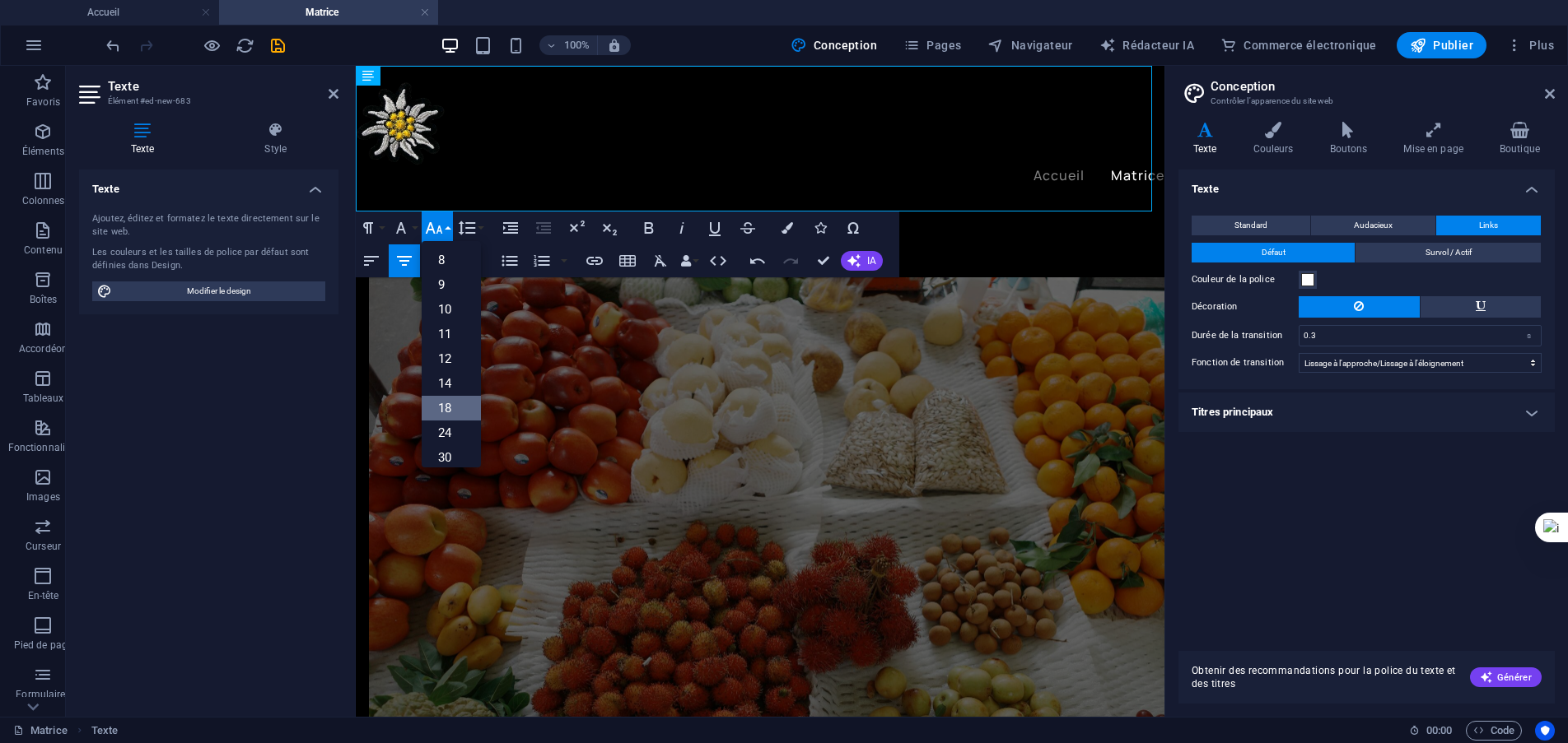
click at [453, 410] on link "18" at bounding box center [451, 408] width 59 height 25
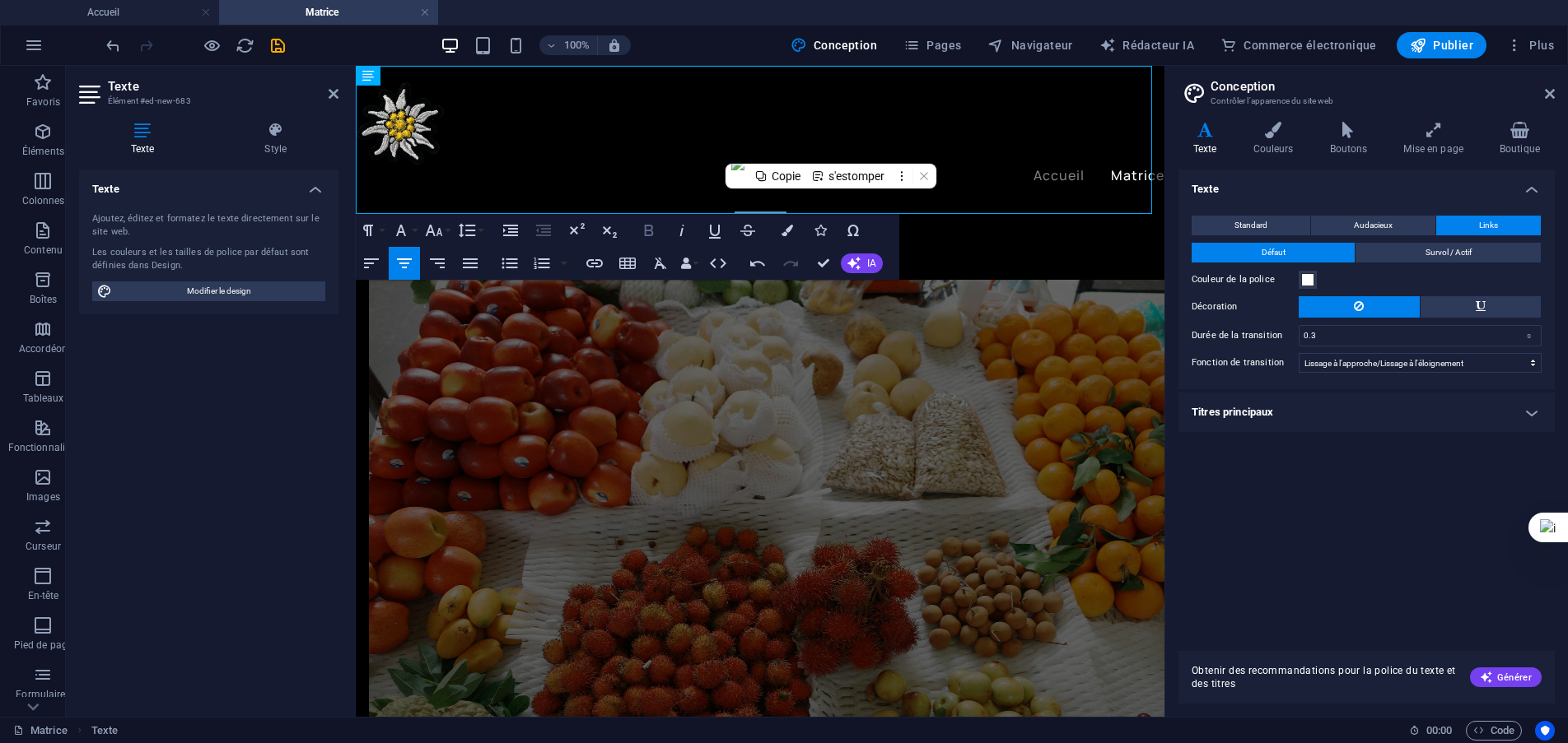
click at [654, 237] on icon "button" at bounding box center [649, 231] width 20 height 20
click at [443, 229] on icon "button" at bounding box center [434, 231] width 20 height 20
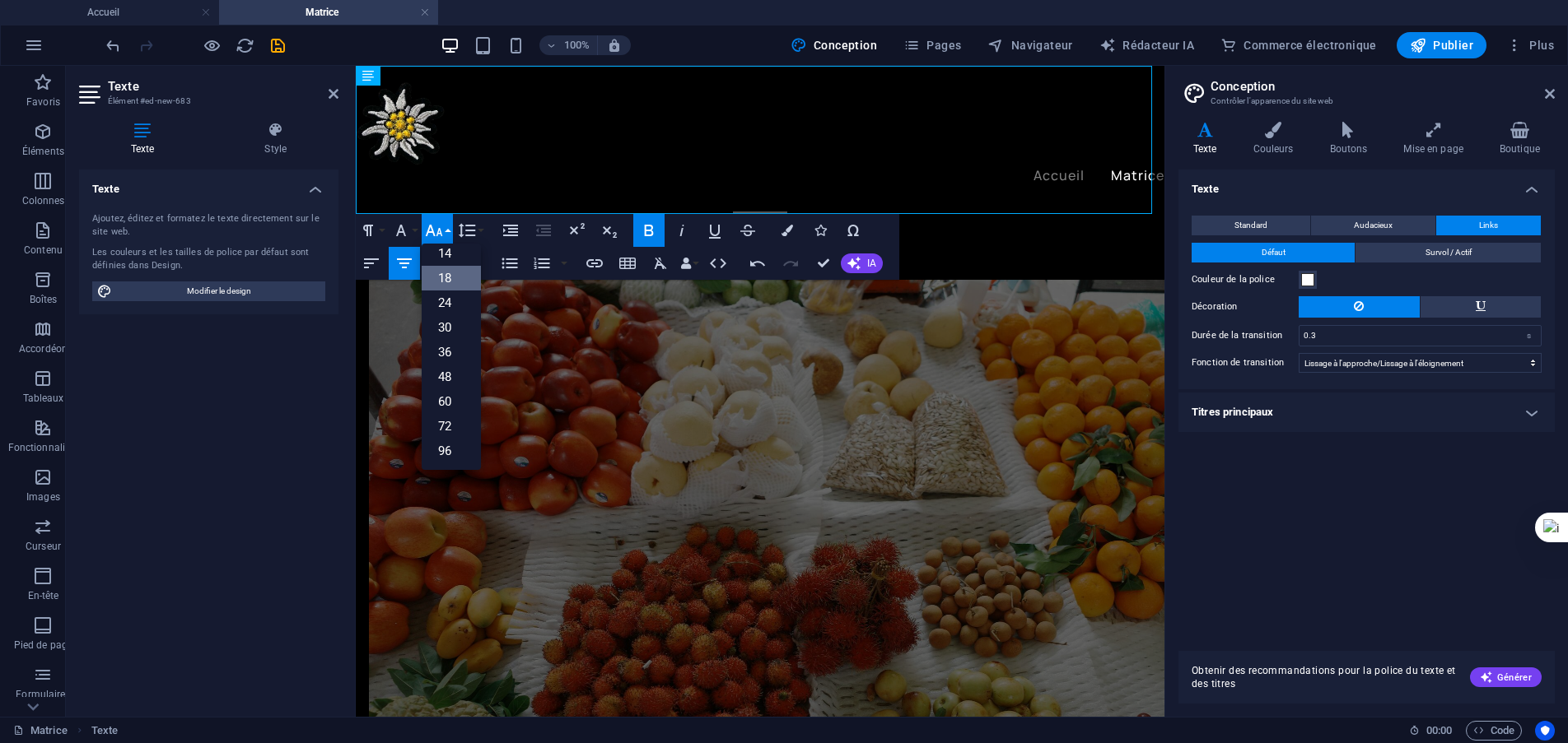
scroll to position [133, 0]
click at [461, 323] on link "30" at bounding box center [451, 328] width 59 height 25
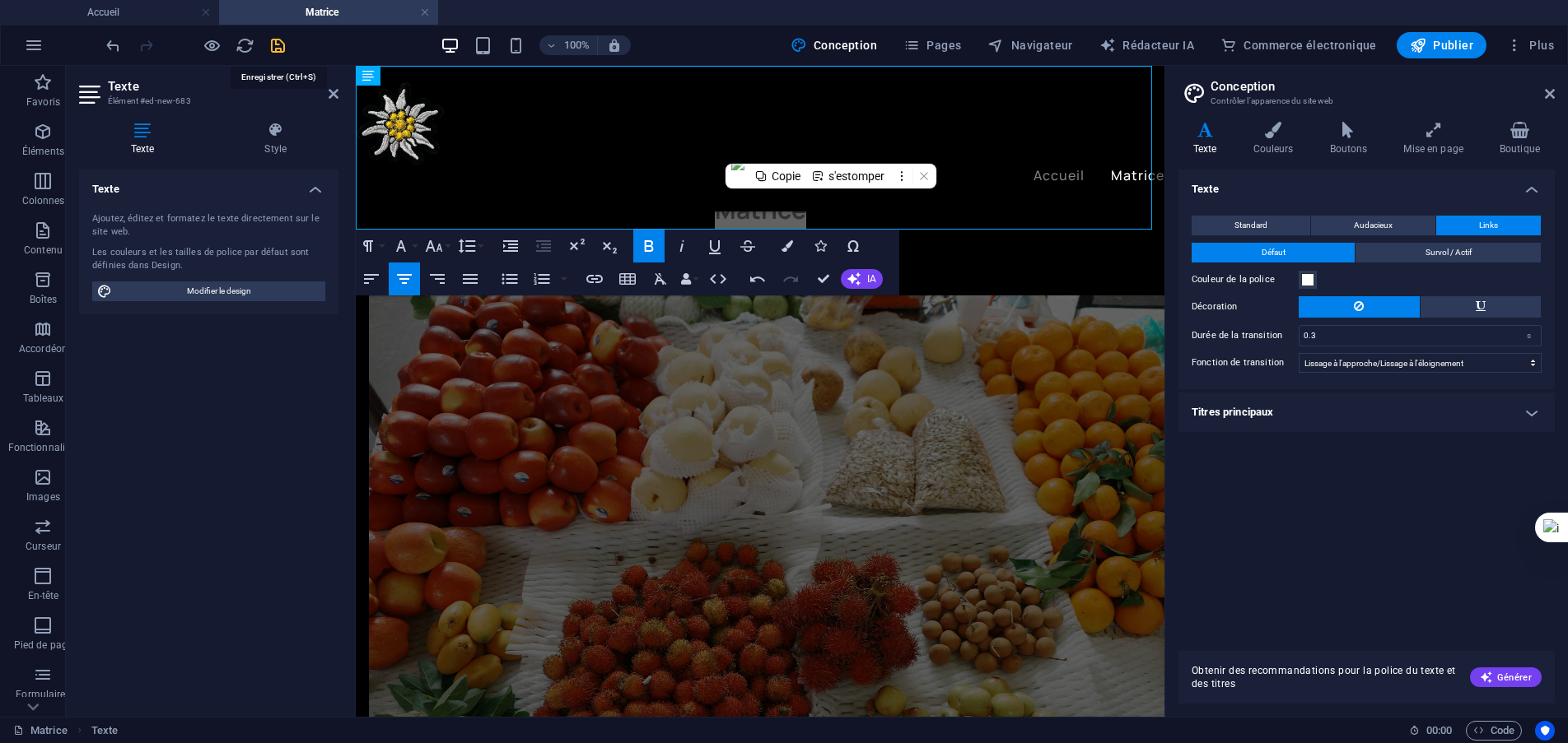
click at [278, 41] on icon "sauvegarder" at bounding box center [277, 46] width 19 height 19
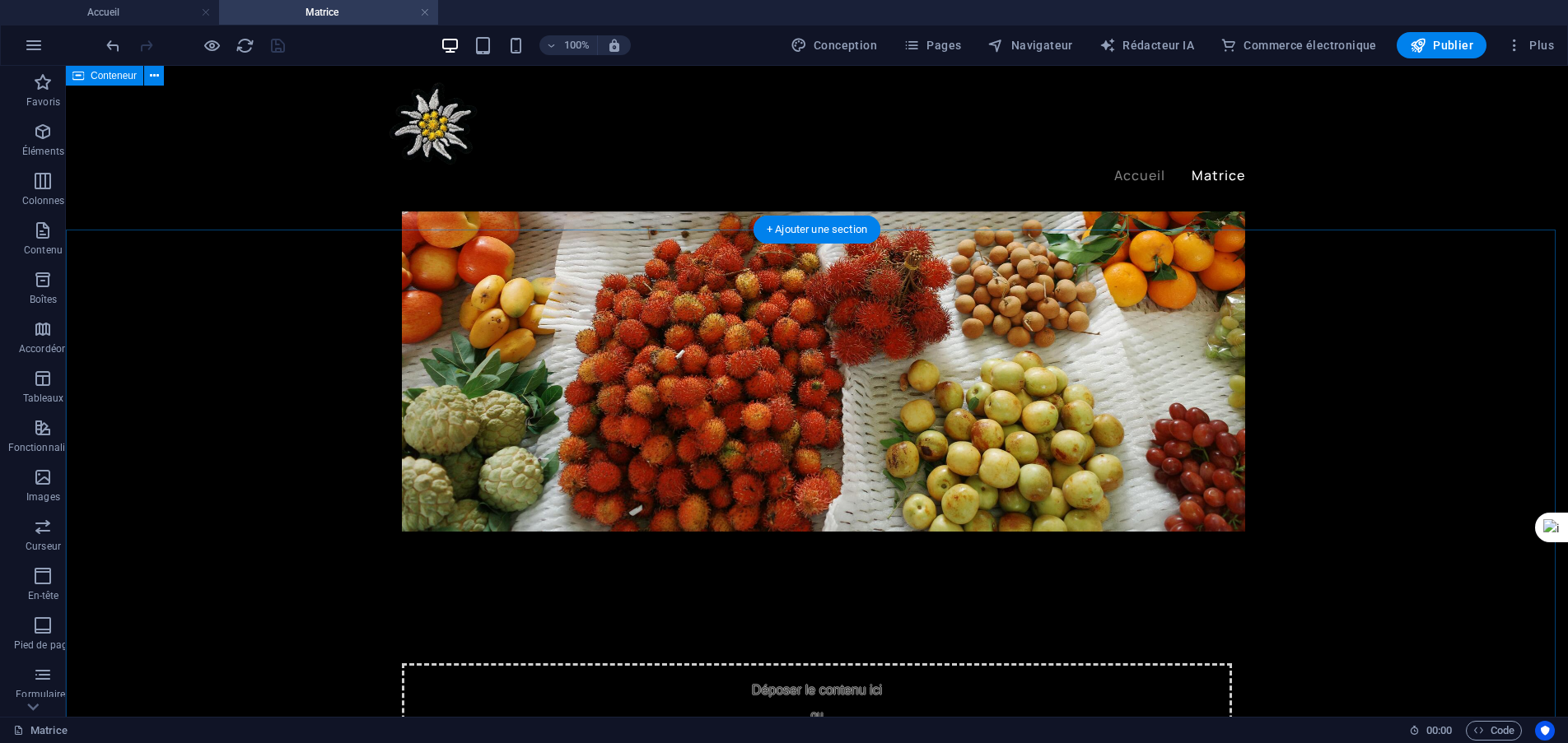
scroll to position [0, 0]
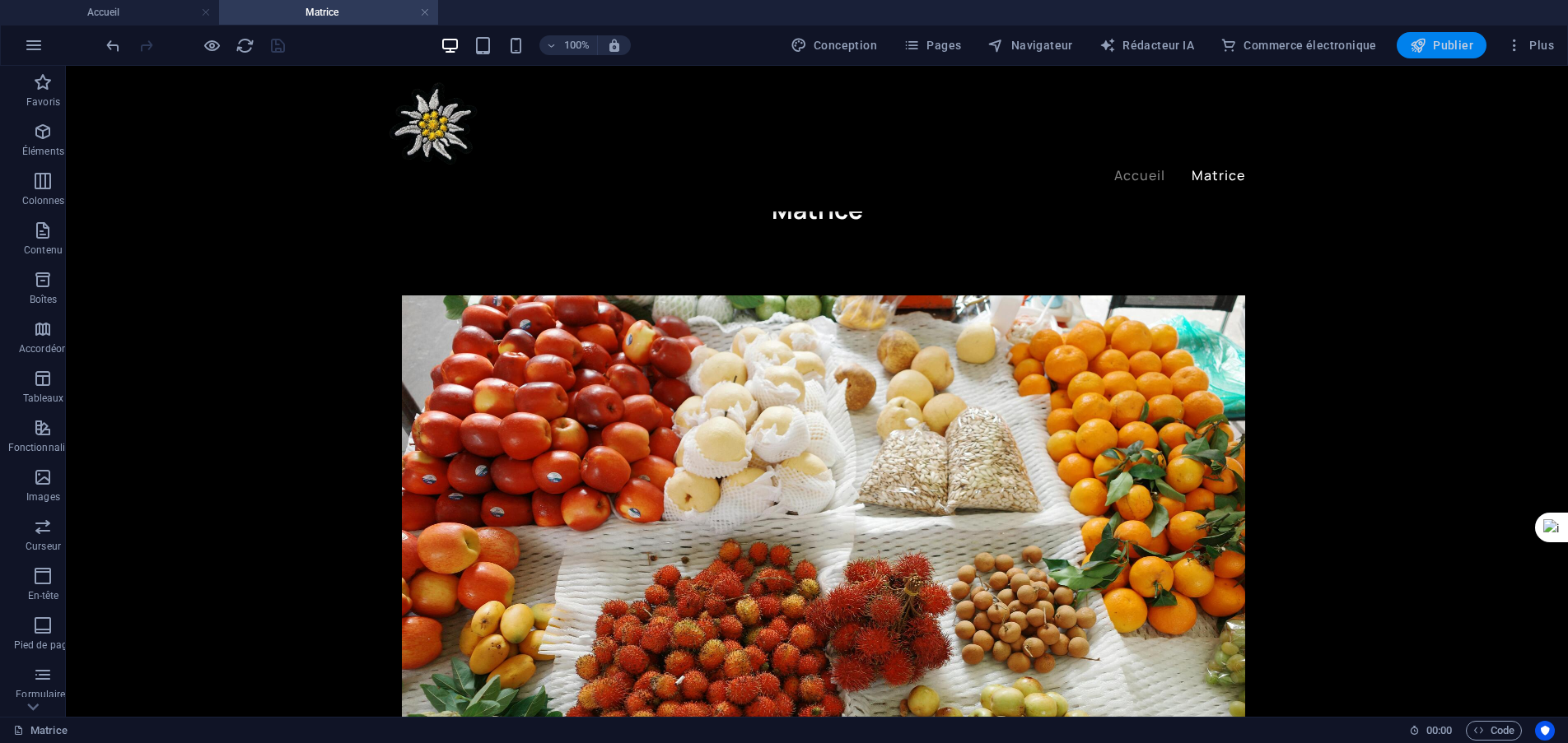
click at [1438, 44] on font "Publier" at bounding box center [1453, 46] width 41 height 13
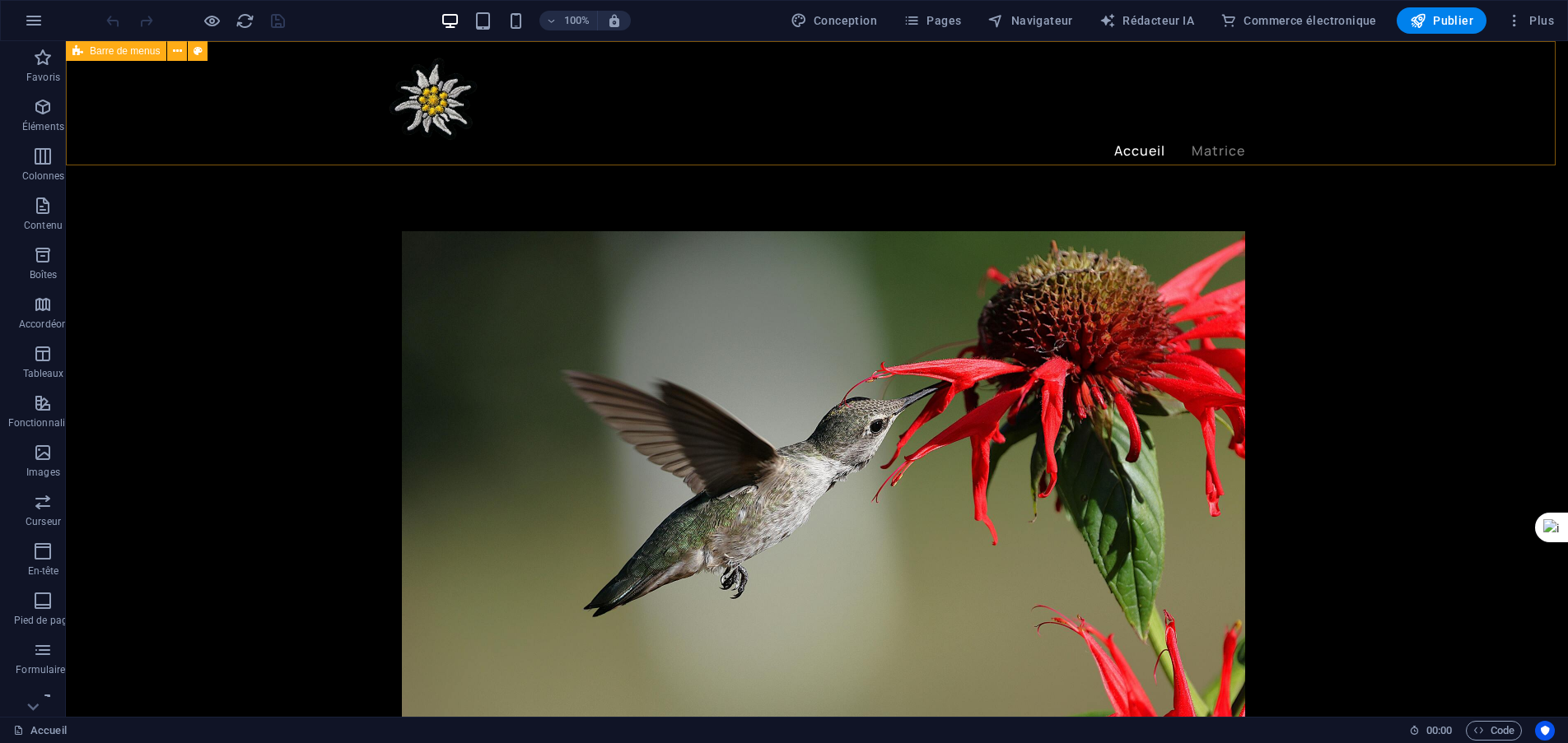
click at [625, 116] on div "Accueil Matrice" at bounding box center [816, 114] width 1502 height 145
click at [37, 223] on font "Contenu" at bounding box center [43, 226] width 39 height 12
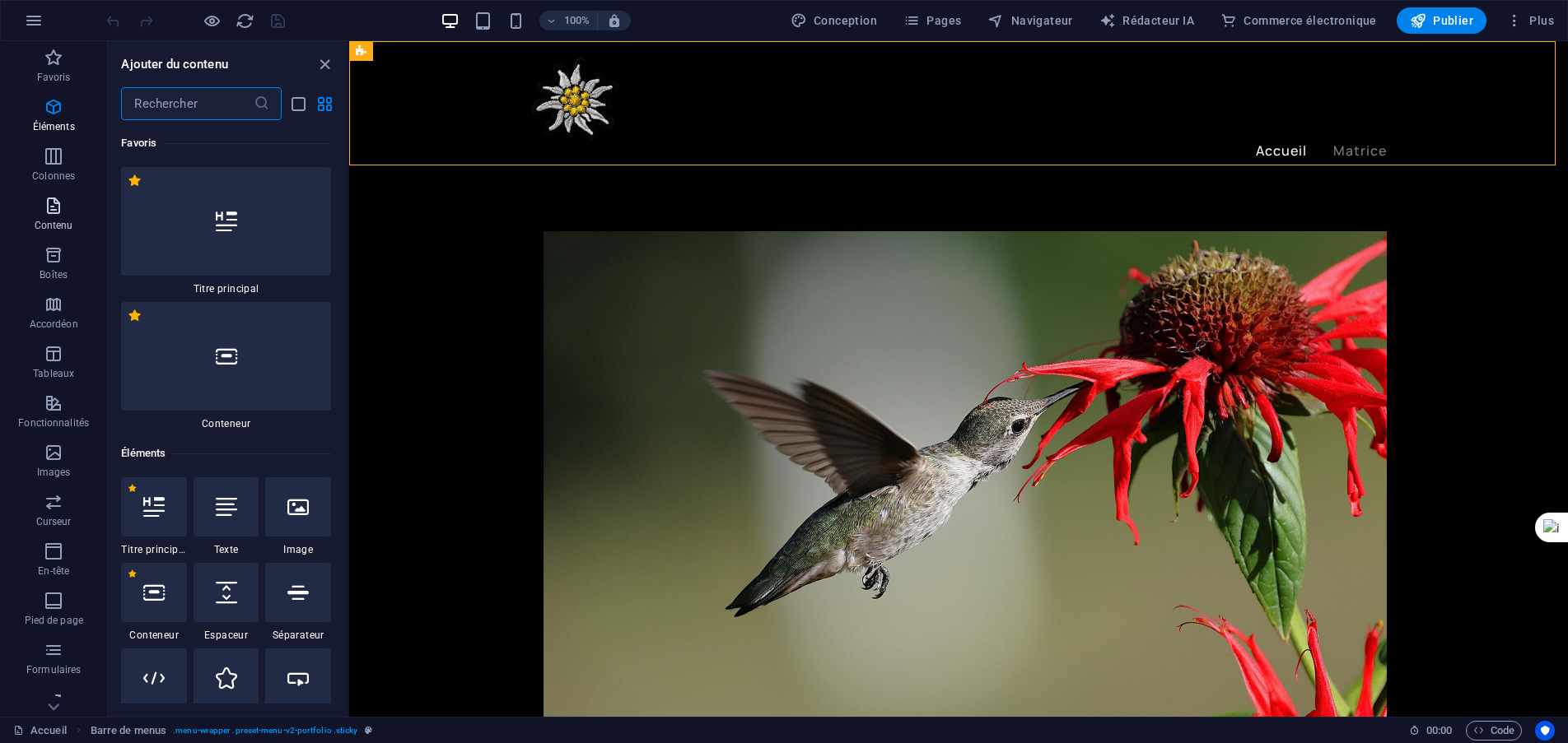
scroll to position [5210, 0]
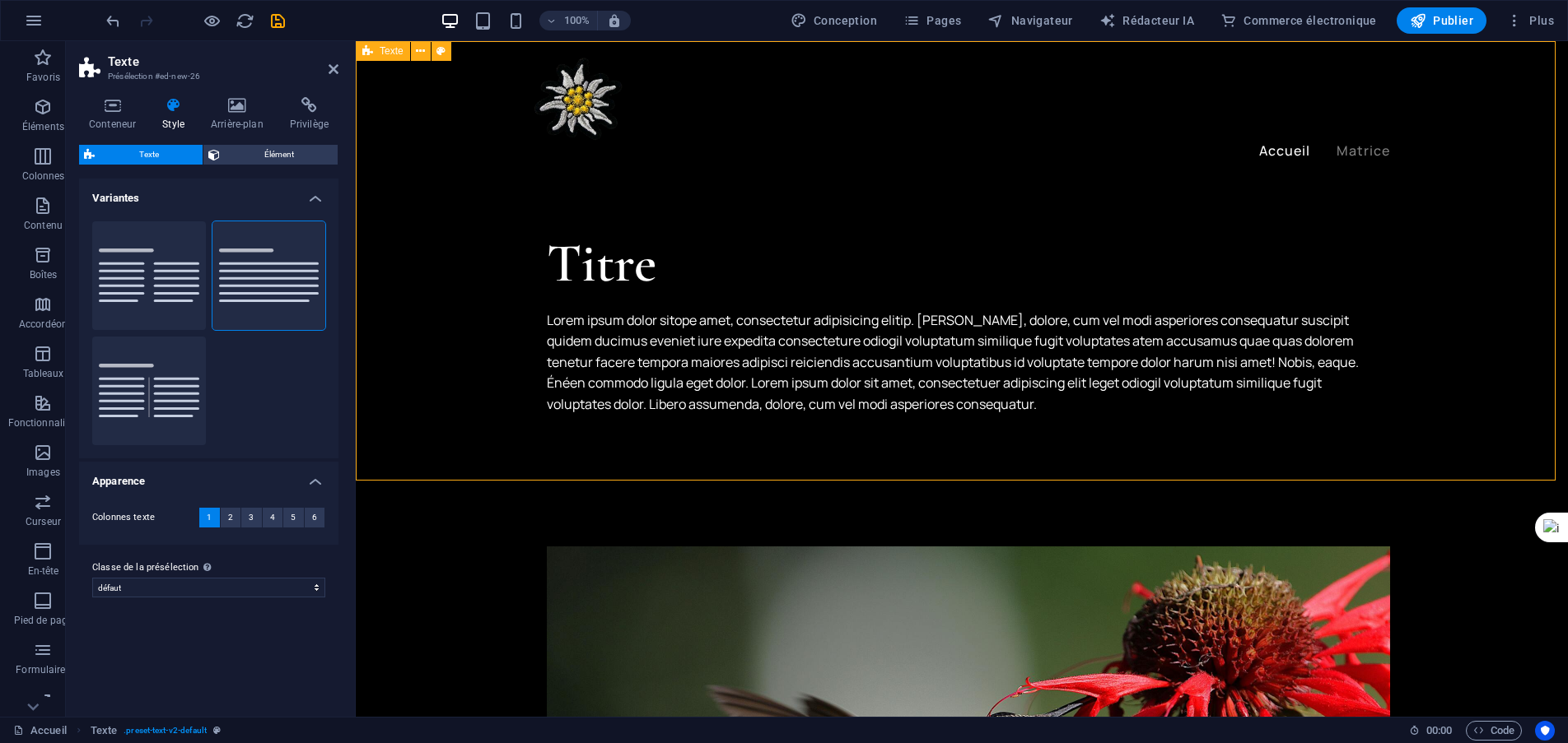
click at [656, 190] on div "Titre Lorem ipsum dolor sitope amet, consectetur adipisicing elitip. [PERSON_NA…" at bounding box center [961, 261] width 1212 height 439
click at [685, 347] on div "Lorem ipsum dolor sitope amet, consectetur adipisicing elitip. [PERSON_NAME], d…" at bounding box center [961, 363] width 830 height 105
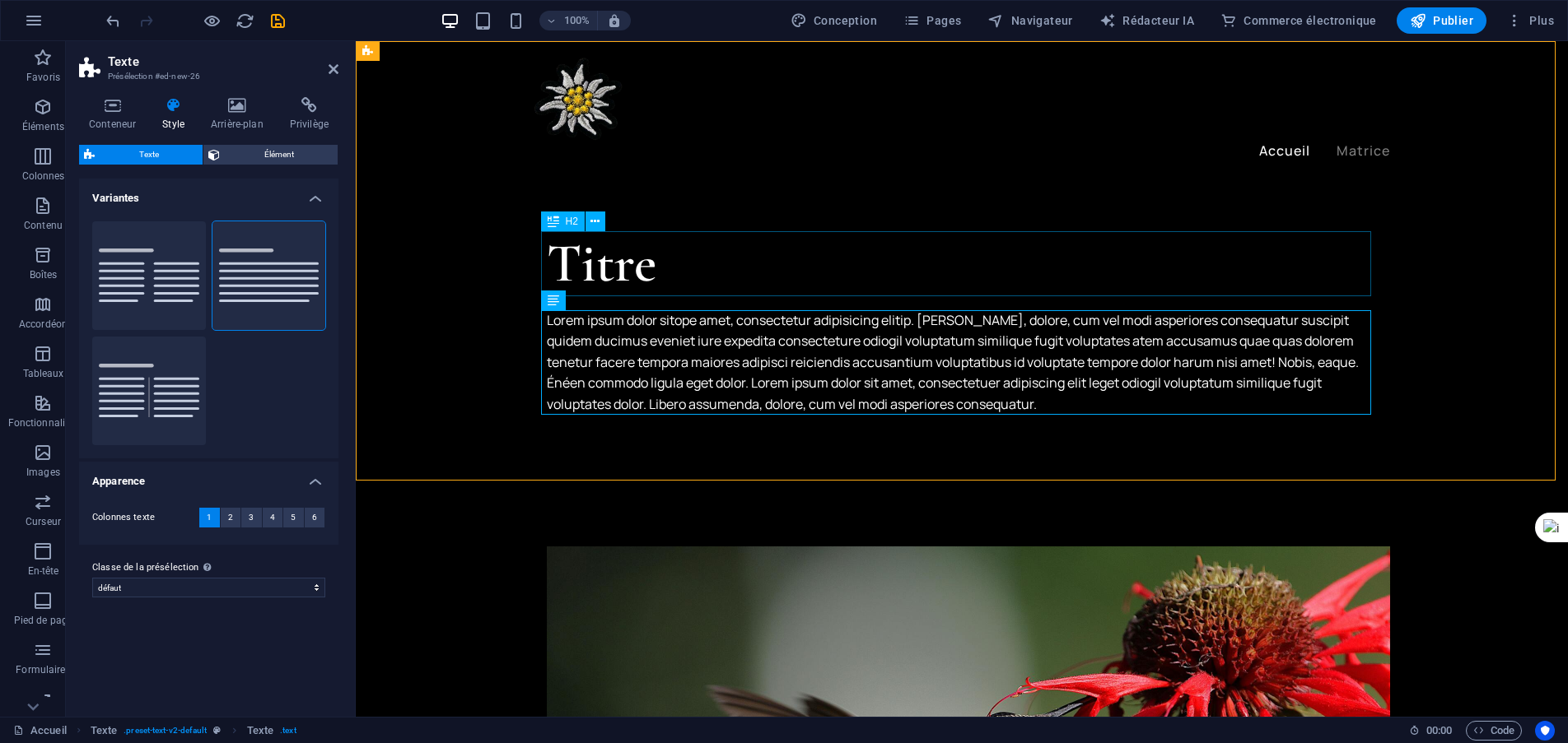
click at [630, 259] on div "Titre" at bounding box center [961, 264] width 830 height 65
click at [680, 378] on div "Lorem ipsum dolor sitope amet, consectetur adipisicing elitip. [PERSON_NAME], d…" at bounding box center [961, 363] width 830 height 105
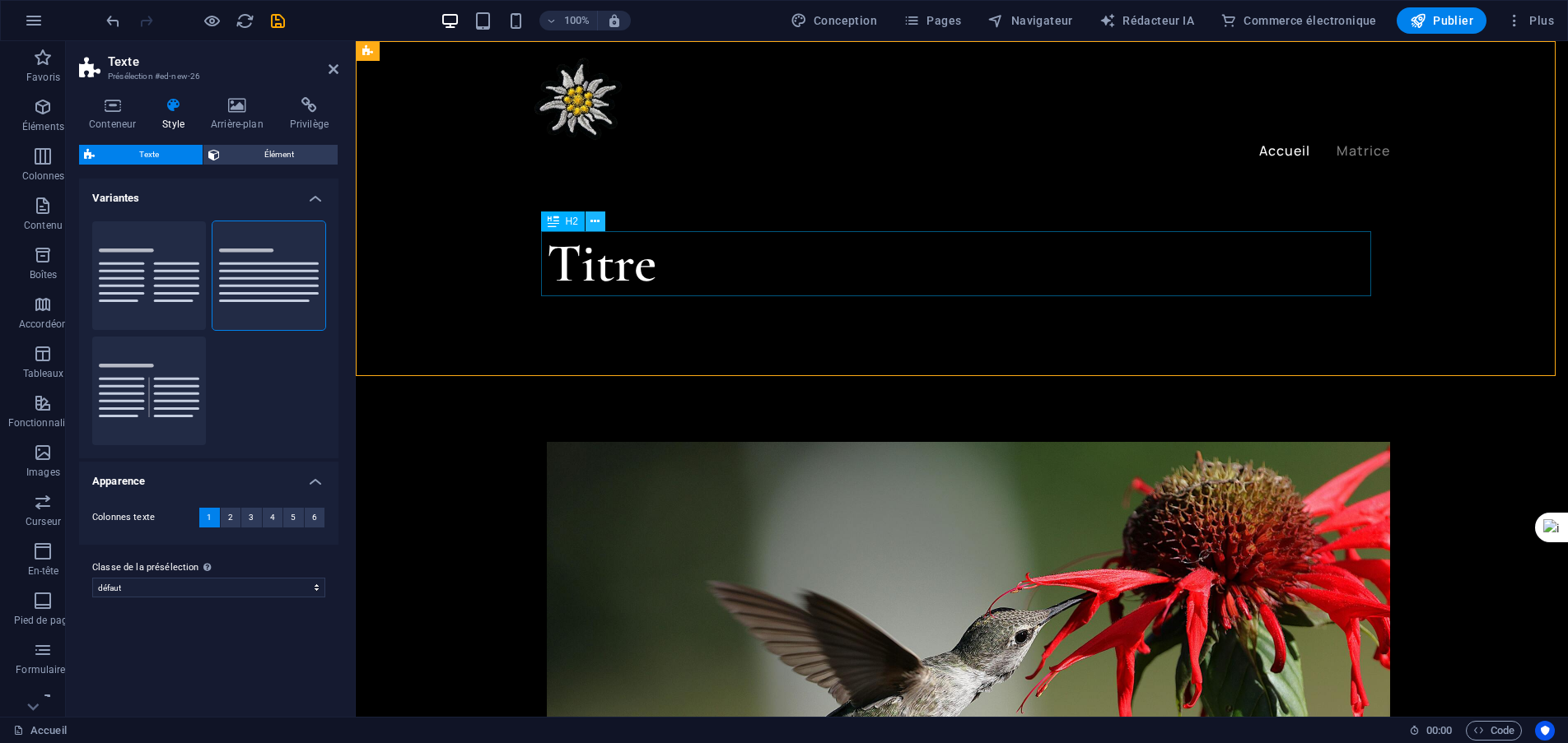
click at [598, 222] on icon at bounding box center [595, 222] width 9 height 17
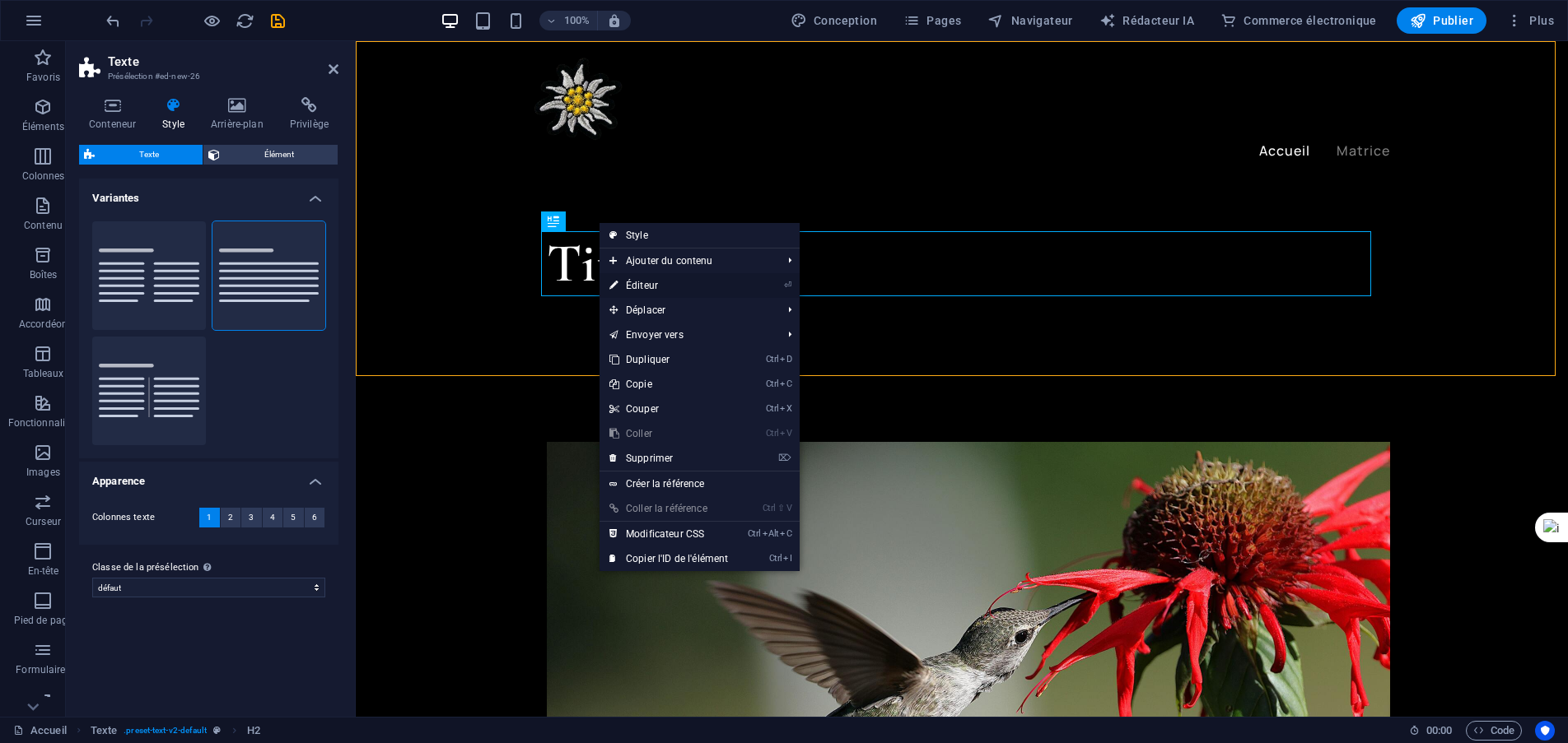
click at [644, 284] on font "Éditeur" at bounding box center [641, 286] width 32 height 12
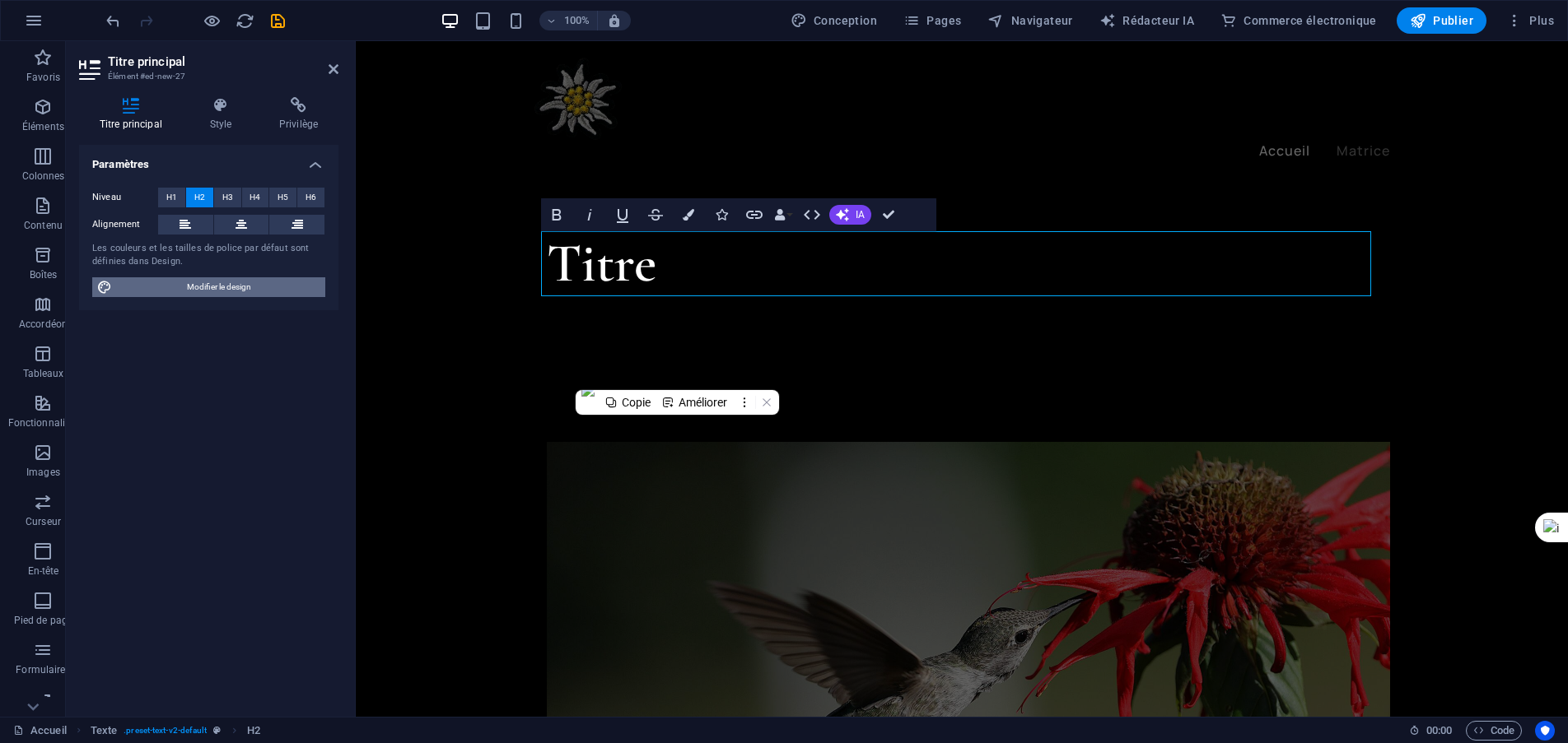
click at [194, 291] on font "Modifier le design" at bounding box center [218, 286] width 64 height 9
select select "ease-in-out"
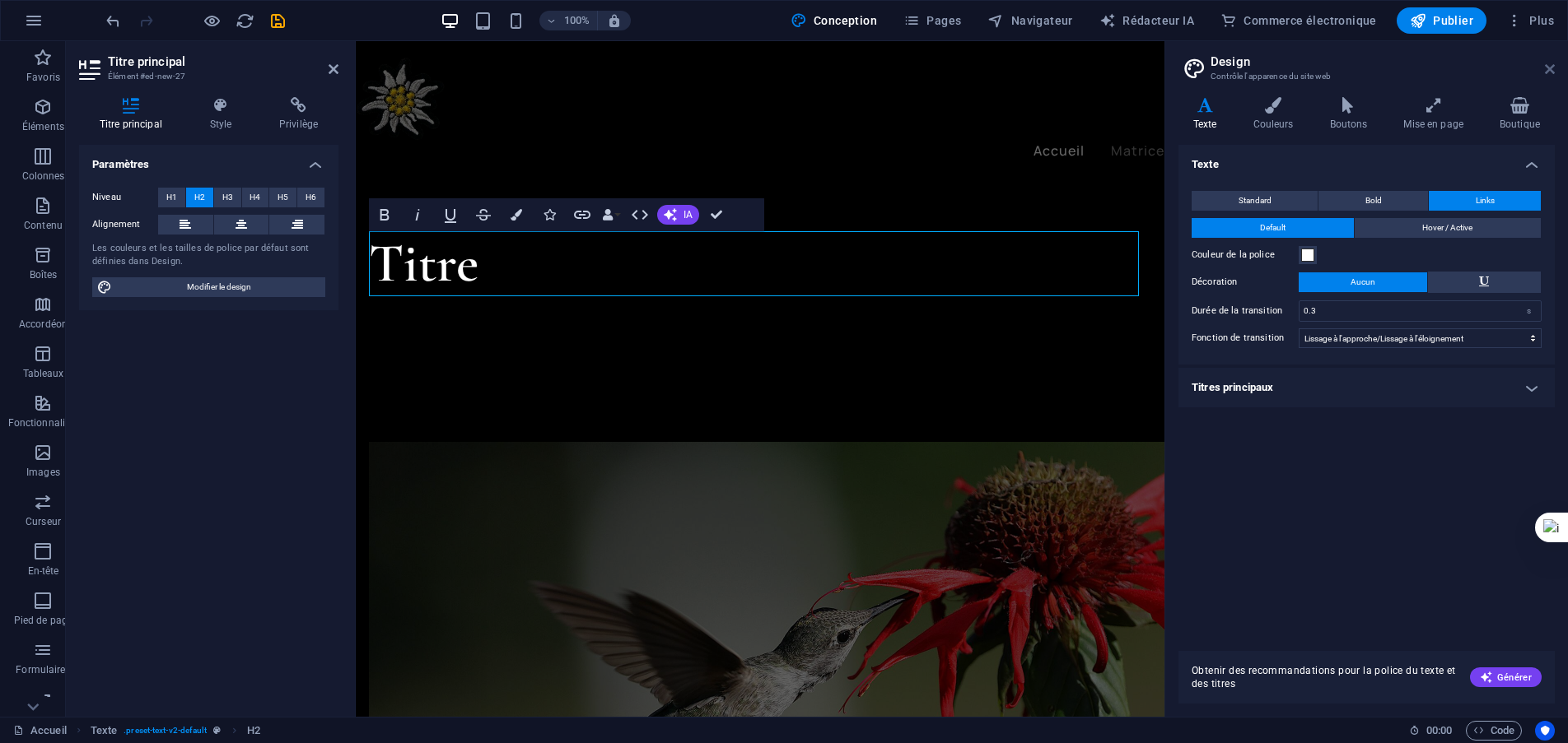
click at [1552, 65] on icon at bounding box center [1550, 69] width 10 height 13
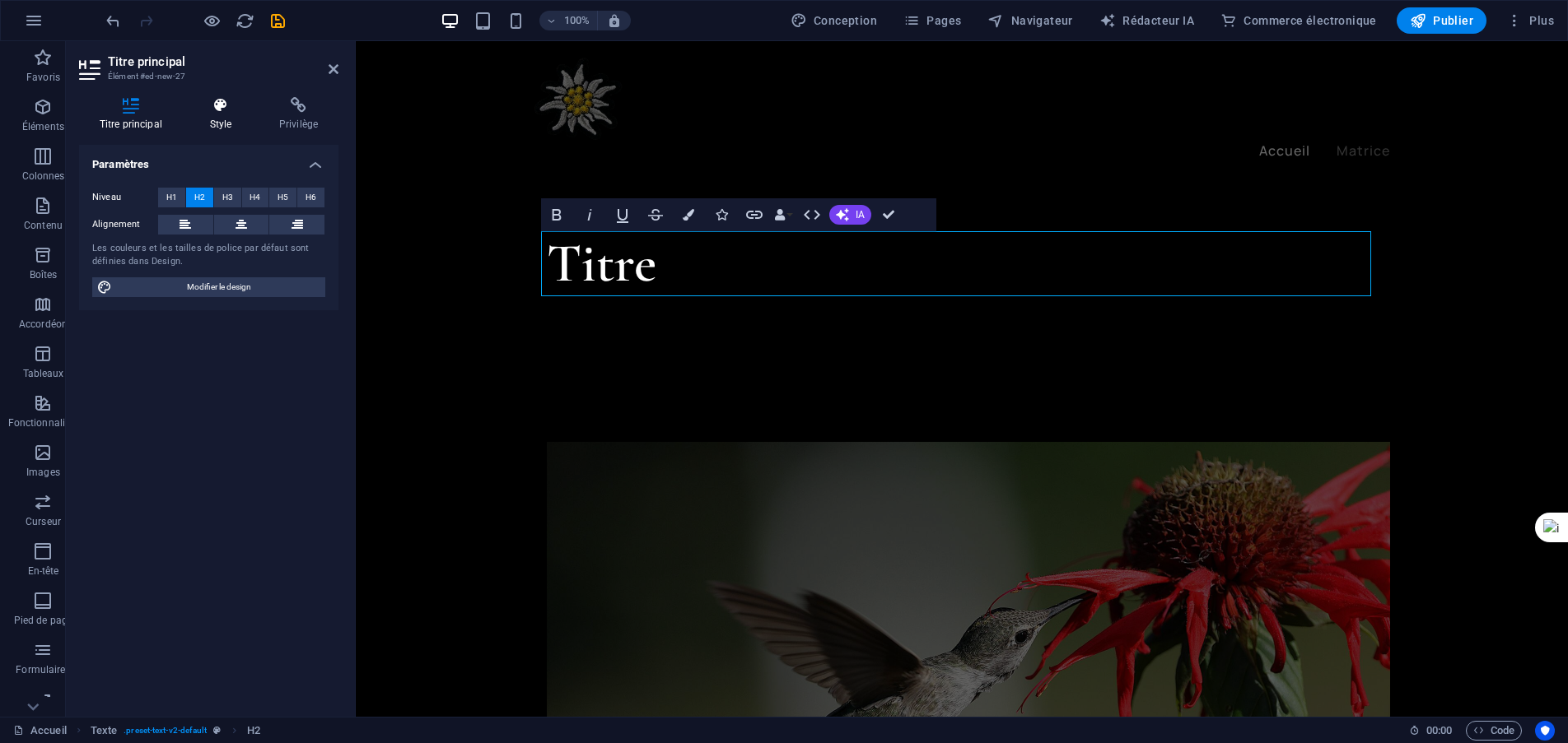
click at [227, 125] on font "Style" at bounding box center [221, 125] width 22 height 12
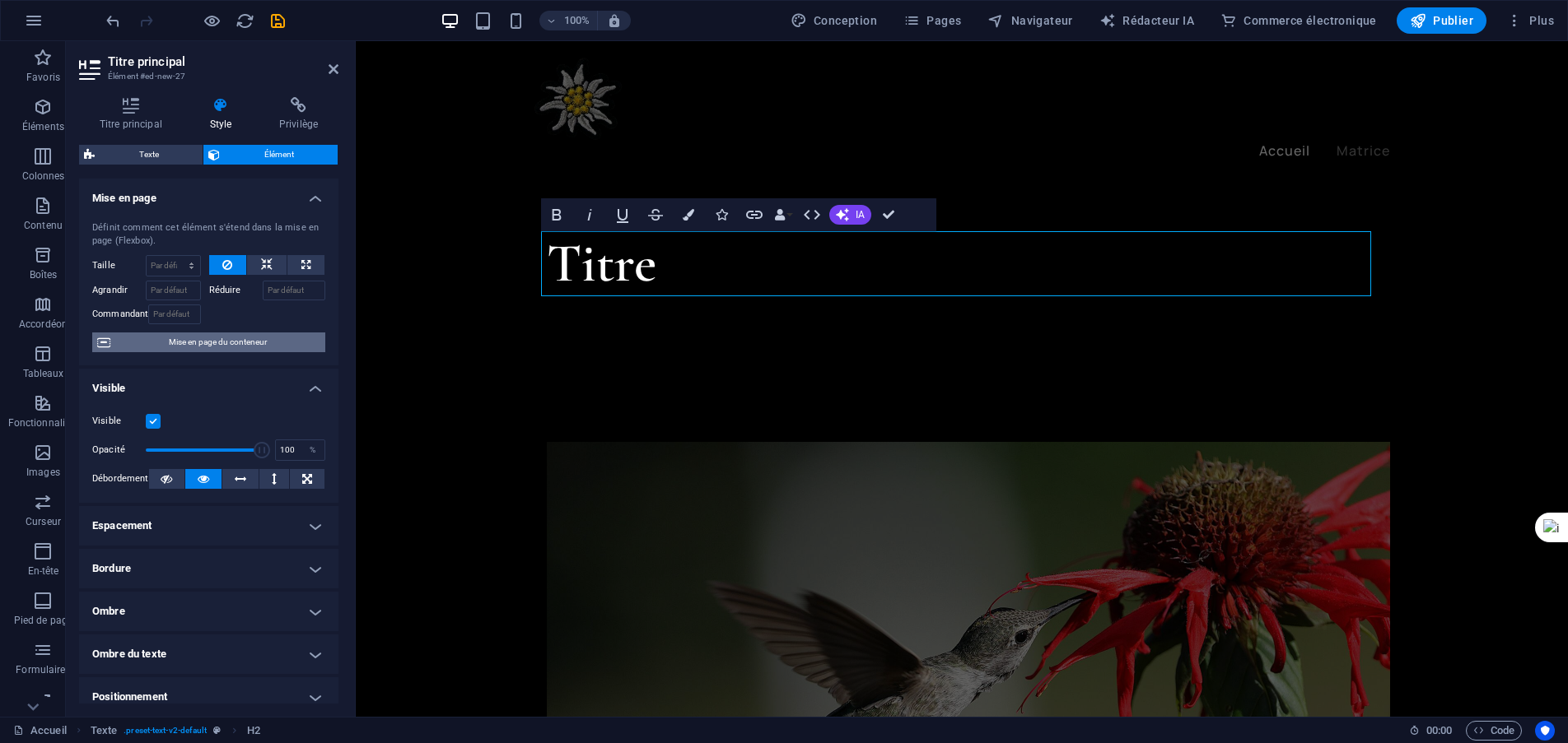
click at [202, 343] on font "Mise en page du conteneur" at bounding box center [218, 341] width 98 height 9
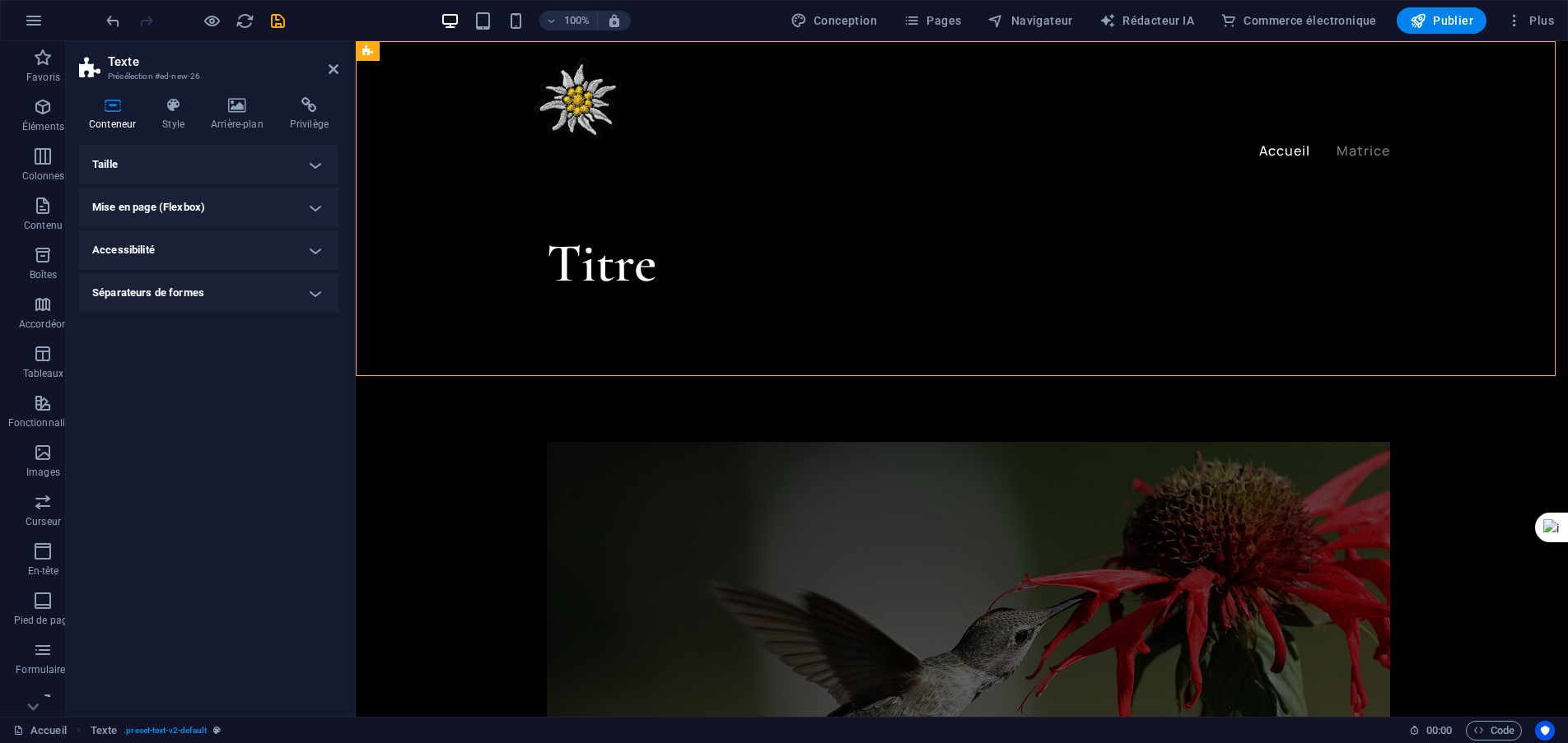
click at [324, 166] on h4 "Taille" at bounding box center [208, 164] width 259 height 40
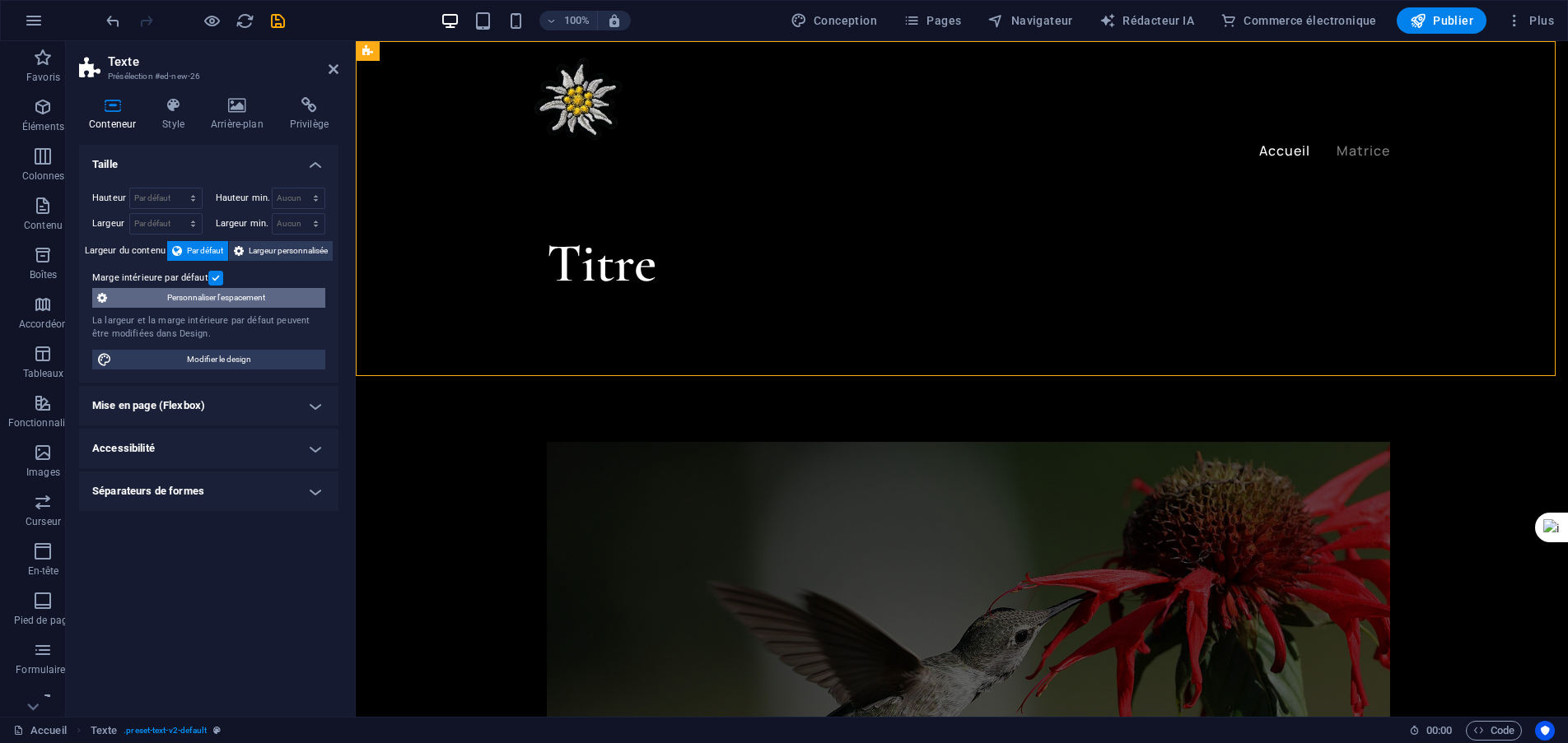
click at [179, 298] on font "Personnaliser l'espacement" at bounding box center [216, 297] width 98 height 9
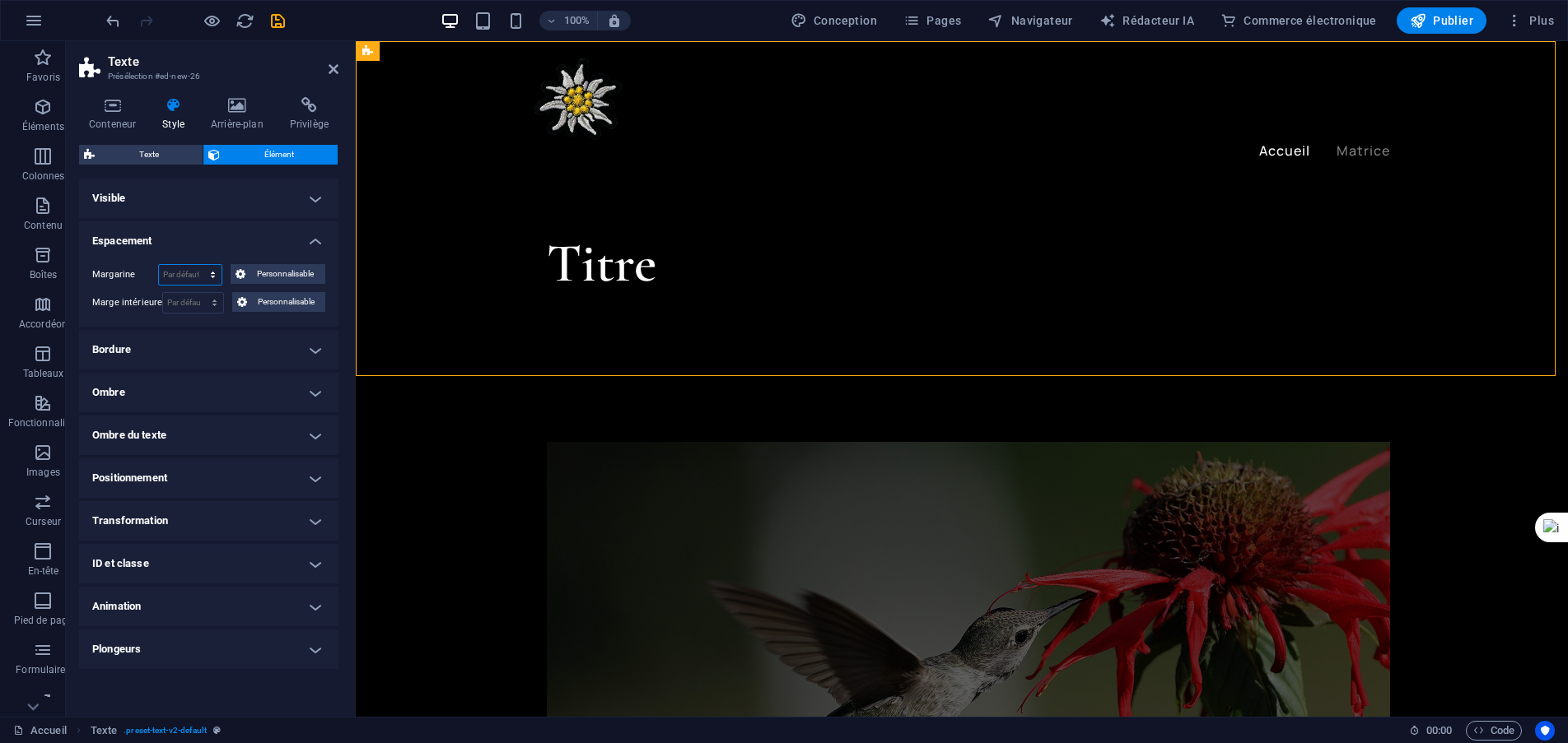
click at [203, 279] on select "Par défaut auto px % rem Volkswagen vh Personnalisable" at bounding box center [189, 275] width 62 height 20
select select "px"
click at [203, 265] on select "Par défaut auto px % rem Volkswagen vh Personnalisable" at bounding box center [189, 275] width 62 height 20
type input "0"
click at [282, 271] on font "Personnalisable" at bounding box center [285, 273] width 56 height 9
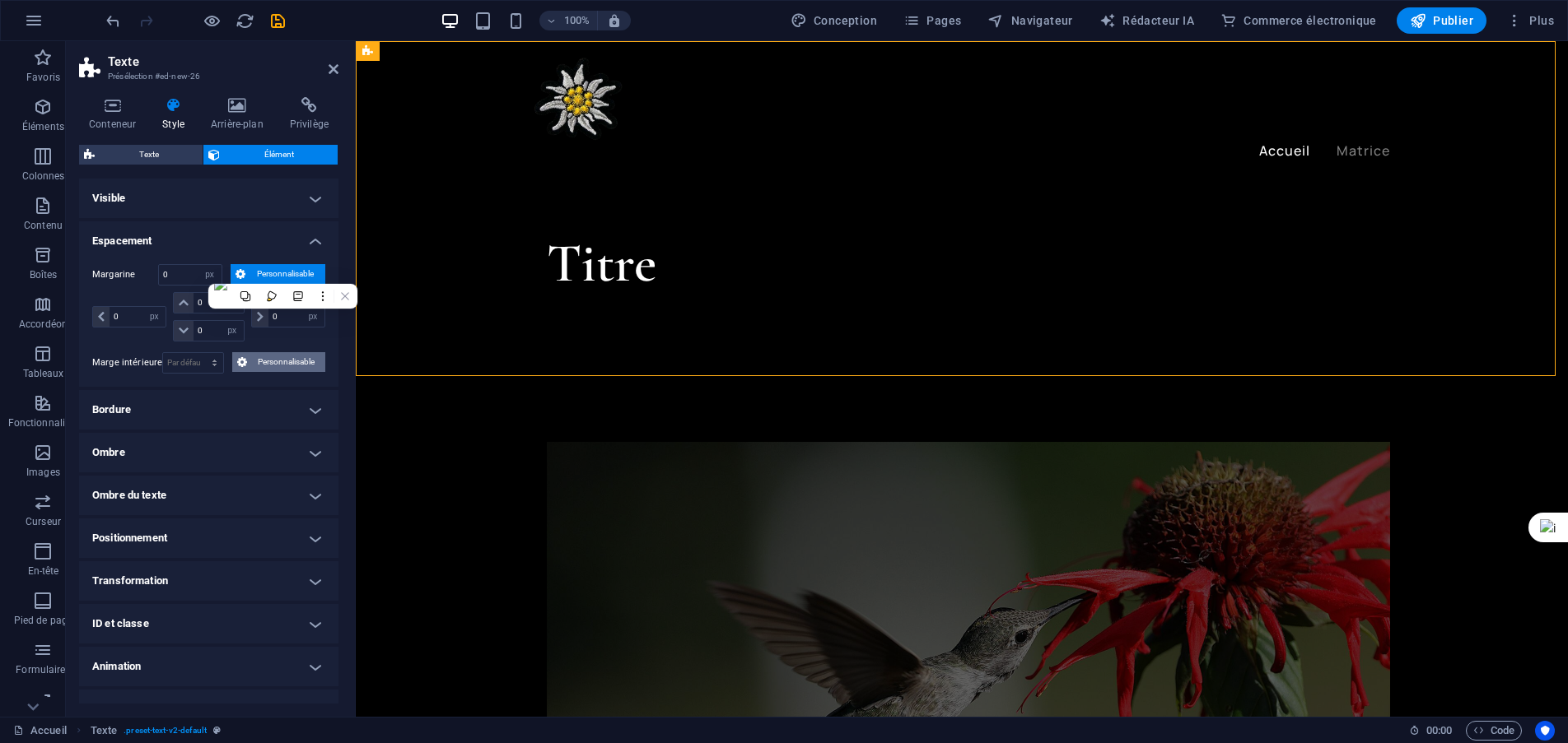
click at [274, 360] on font "Personnalisable" at bounding box center [286, 361] width 56 height 9
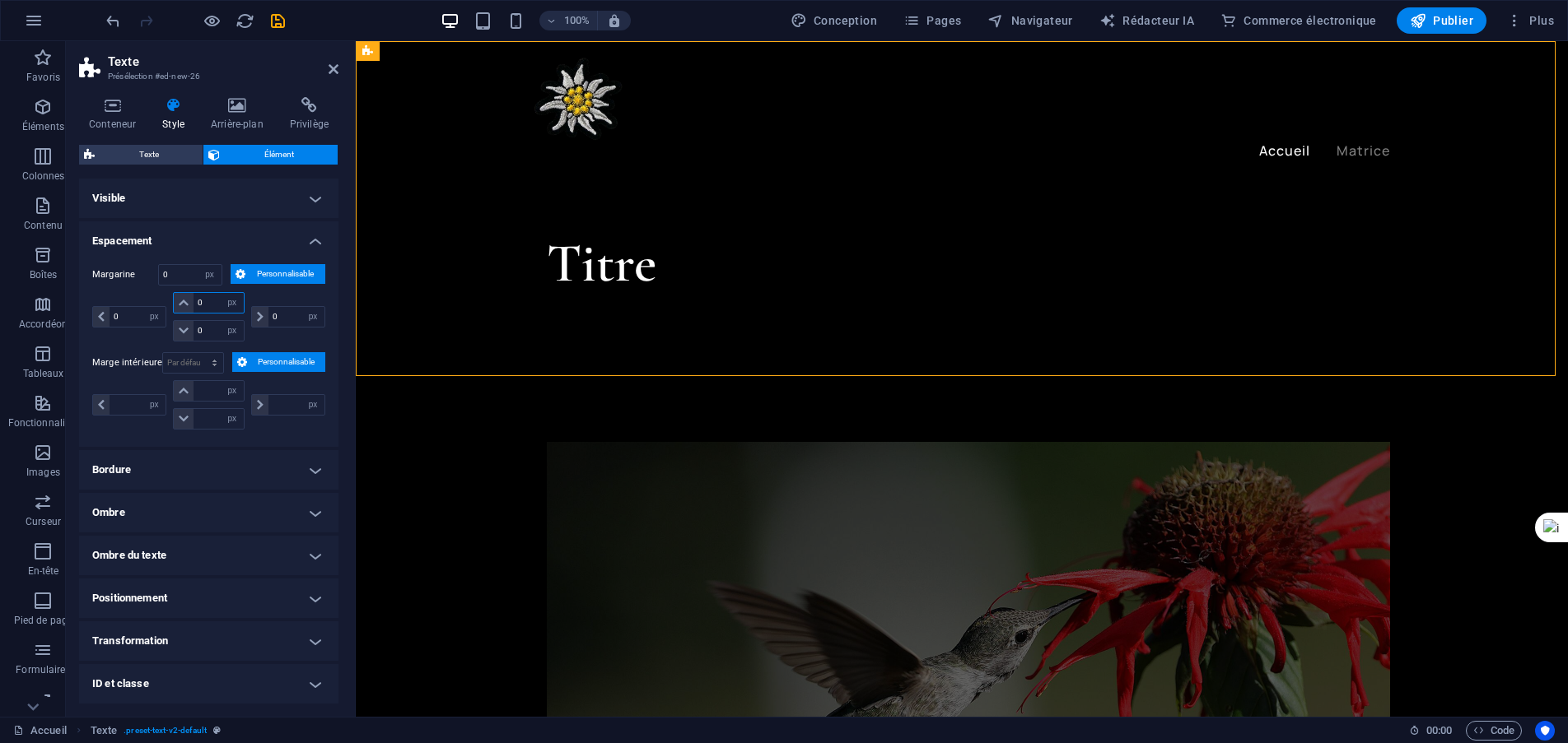
click at [213, 301] on input "0" at bounding box center [218, 303] width 49 height 20
click at [221, 332] on select "auto px % rem Volkswagen vh" at bounding box center [233, 331] width 23 height 20
click at [206, 307] on input "0" at bounding box center [218, 303] width 49 height 20
type input "1"
select select "DISABLED_OPTION_VALUE"
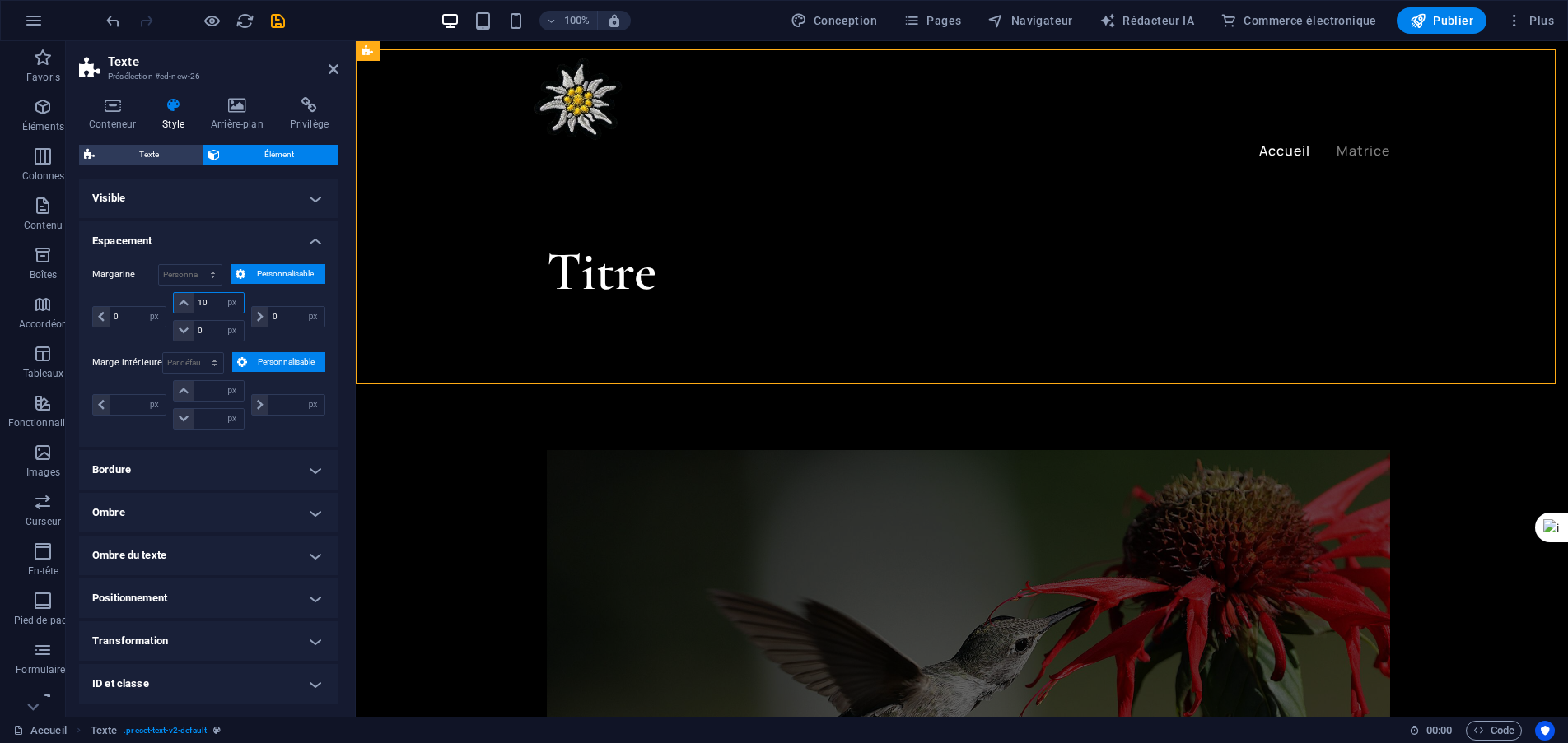
click at [213, 302] on input "10" at bounding box center [218, 303] width 49 height 20
type input "1"
type input "0"
select select "px"
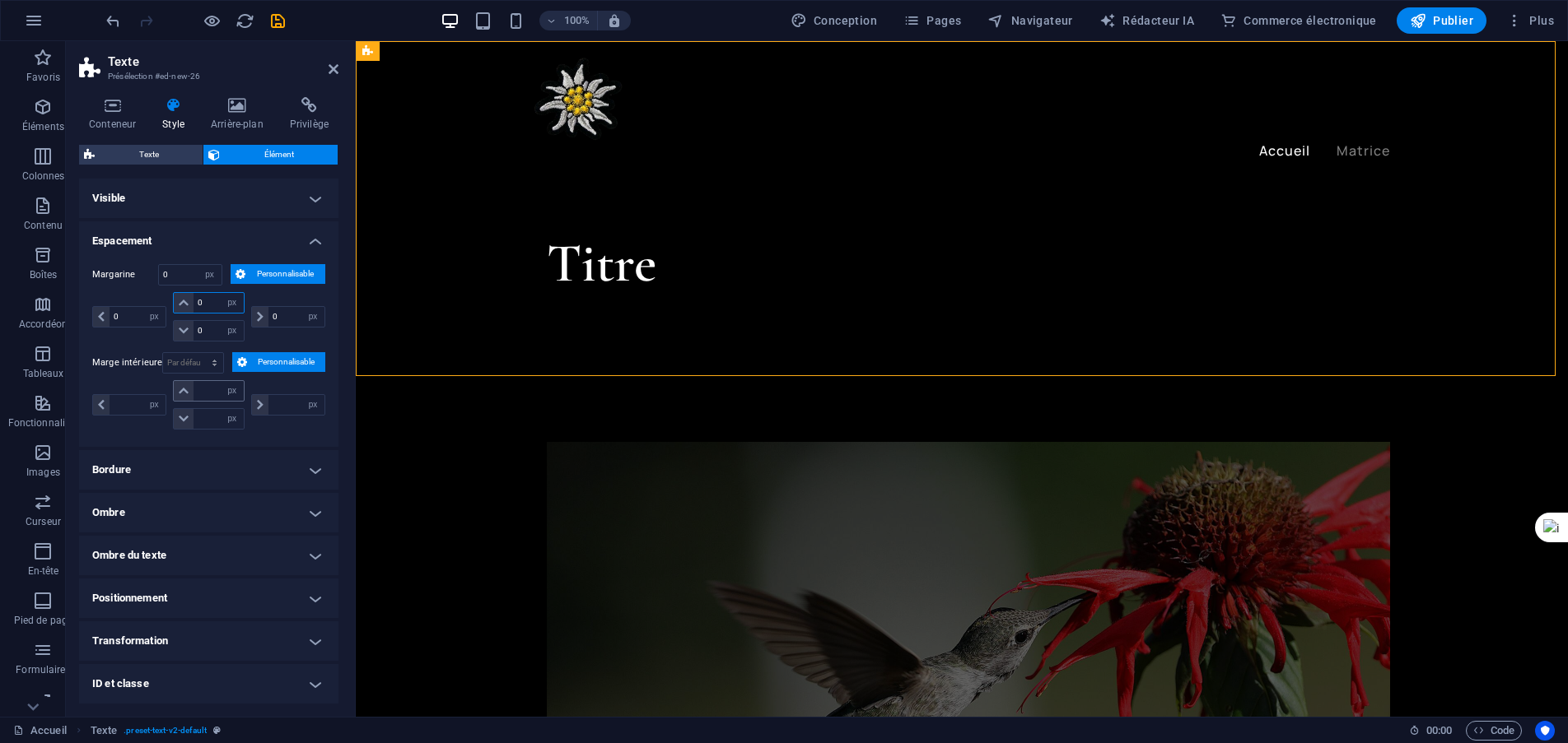
type input "0"
click at [215, 391] on input "number" at bounding box center [218, 391] width 49 height 20
type input "0"
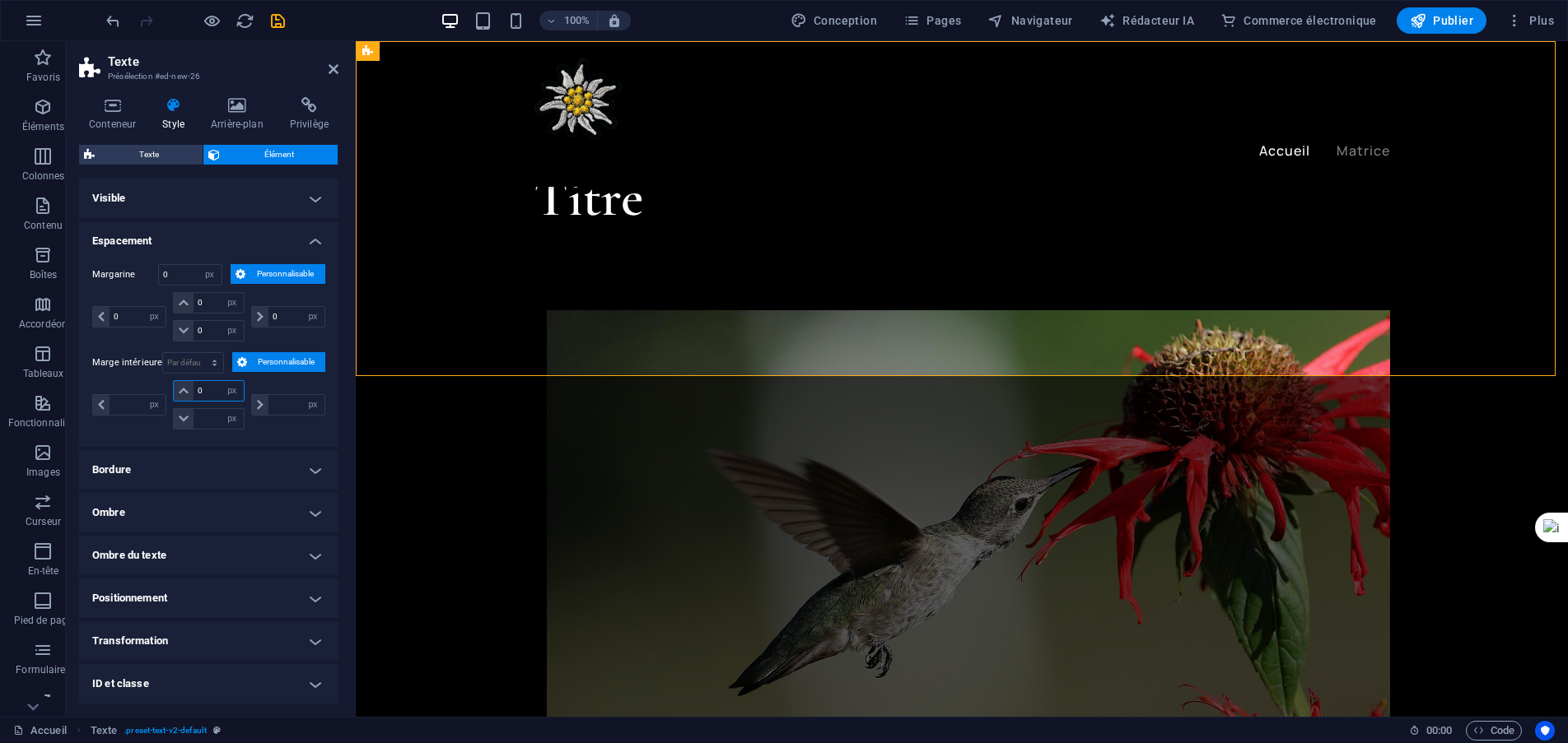
type input "0"
select select "px"
type input "0"
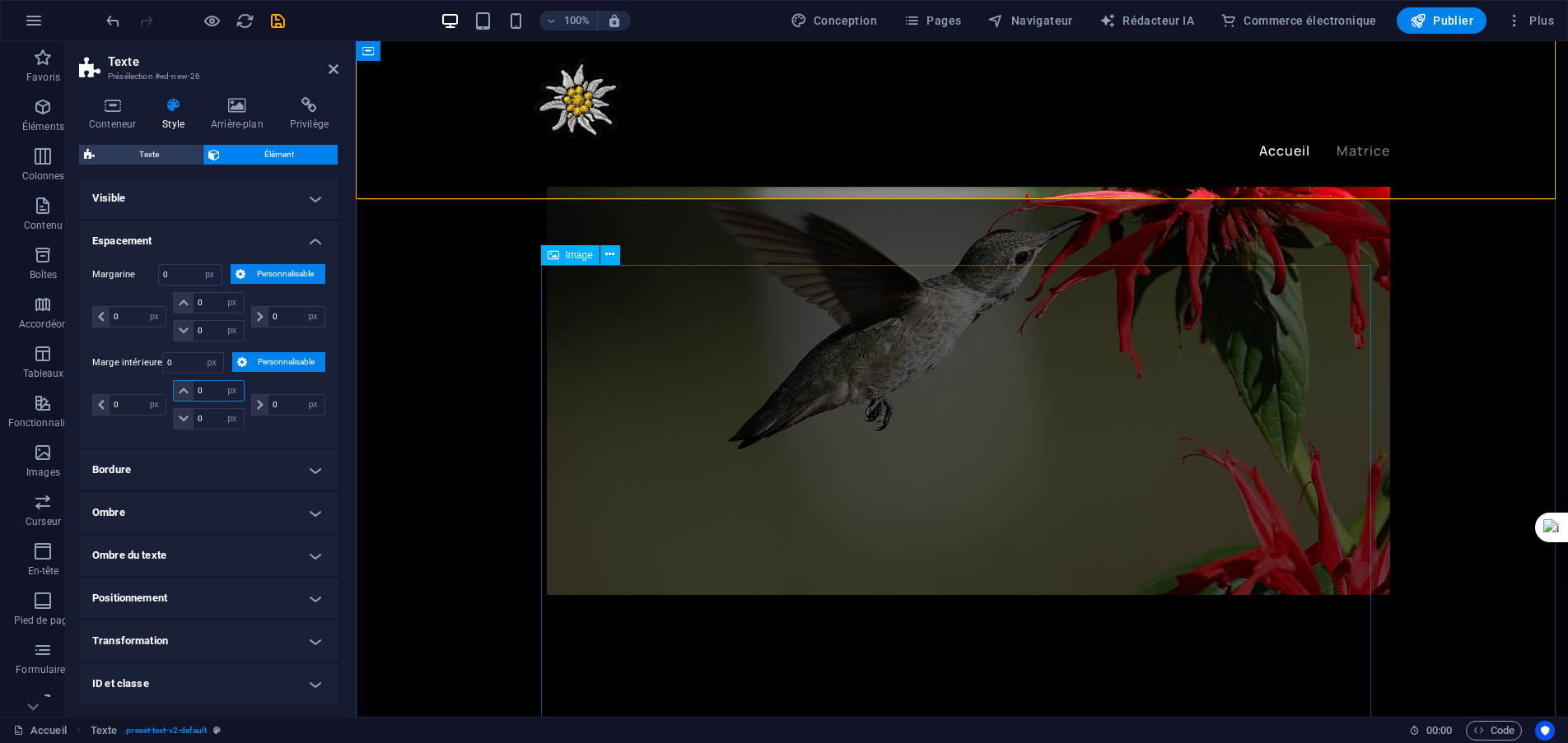
scroll to position [0, 0]
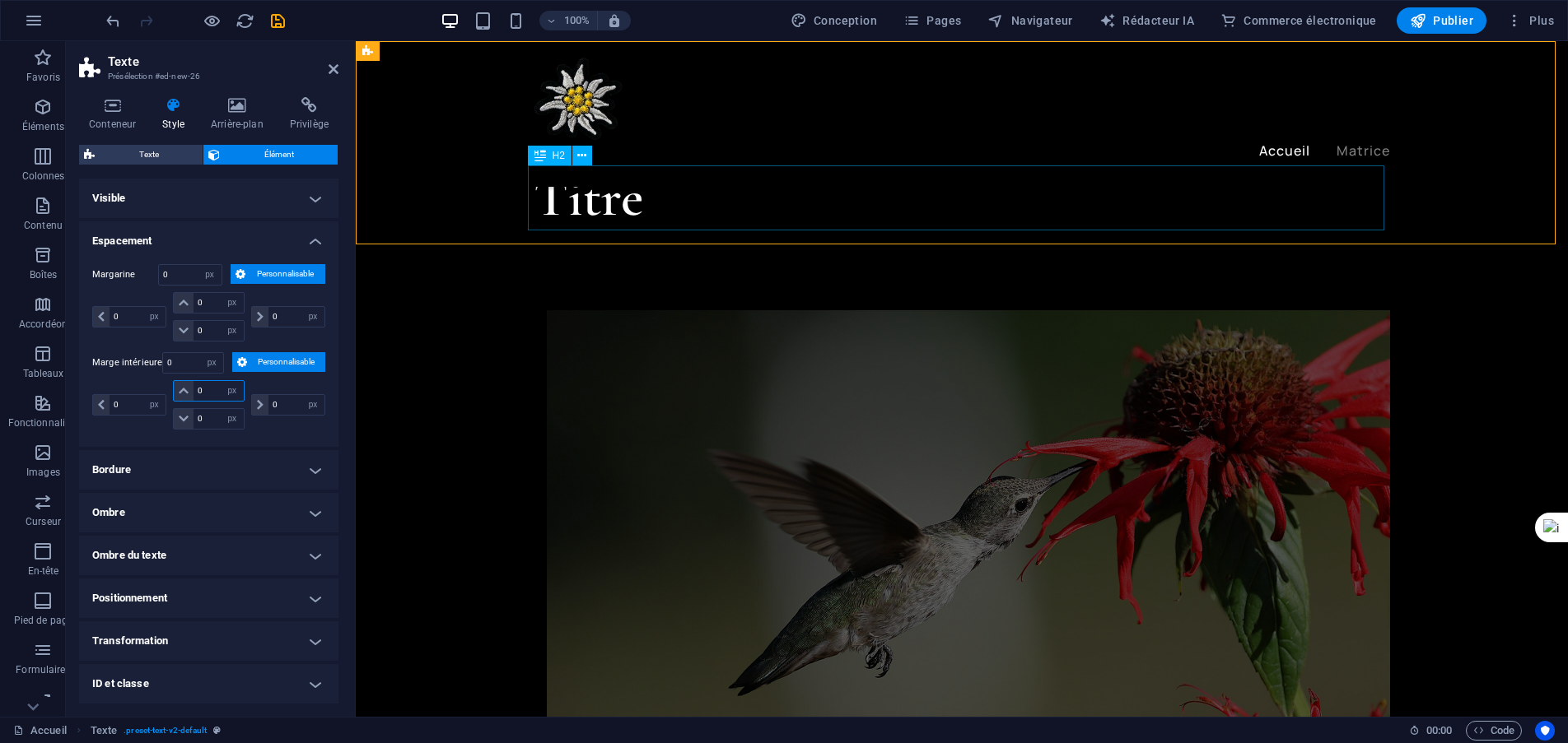
type input "0"
click at [613, 198] on div "Titre" at bounding box center [961, 198] width 856 height 65
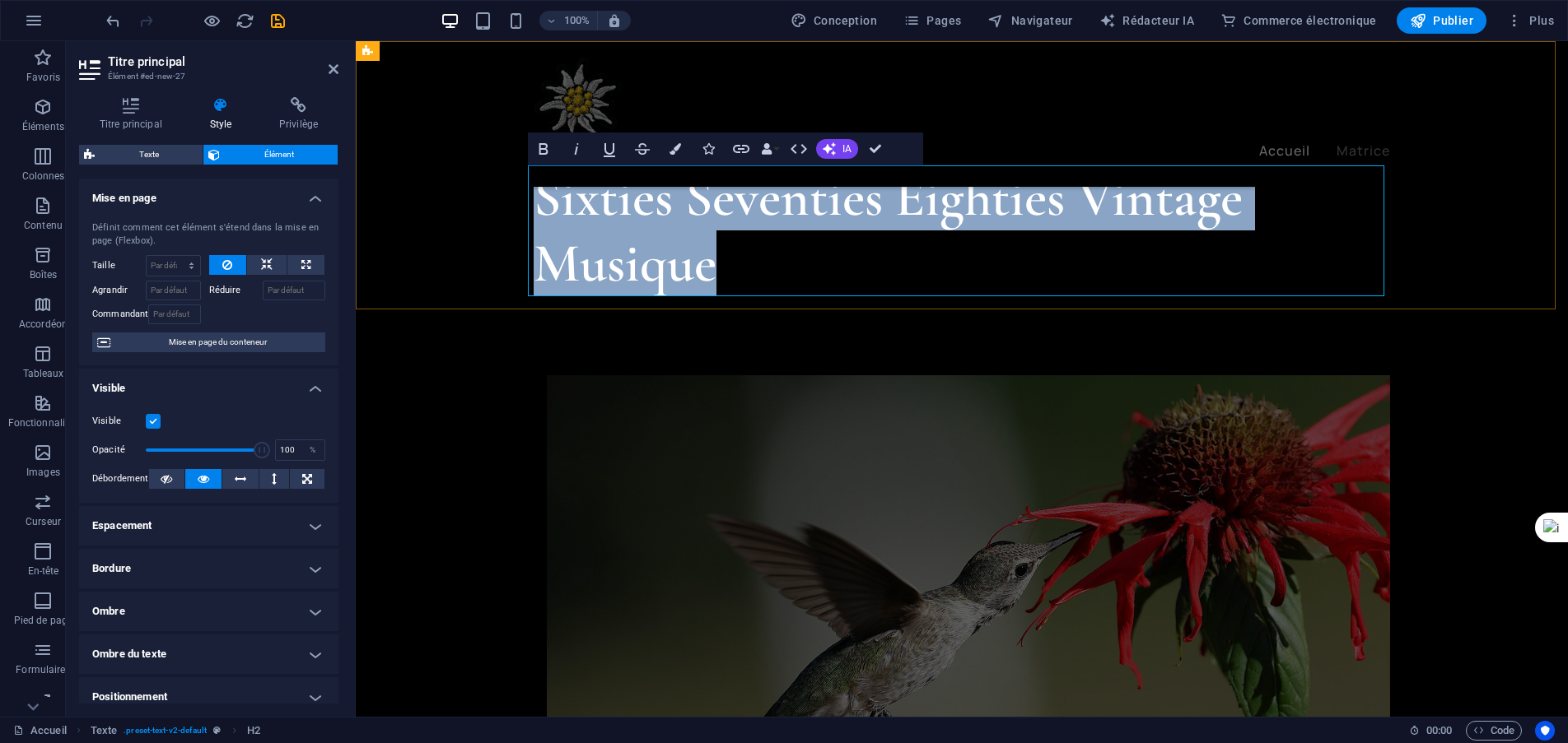
drag, startPoint x: 723, startPoint y: 268, endPoint x: 537, endPoint y: 204, distance: 196.7
click at [537, 204] on h2 "Sixties Seventies Eighties Vintage Musique" at bounding box center [961, 230] width 856 height 130
click at [696, 213] on font "Sixties Seventies Eighties Vintage Musique" at bounding box center [888, 230] width 709 height 131
drag, startPoint x: 712, startPoint y: 263, endPoint x: 537, endPoint y: 208, distance: 183.4
click at [537, 208] on h2 "Sixties Seventies Eighties Vintage Musique" at bounding box center [961, 230] width 856 height 130
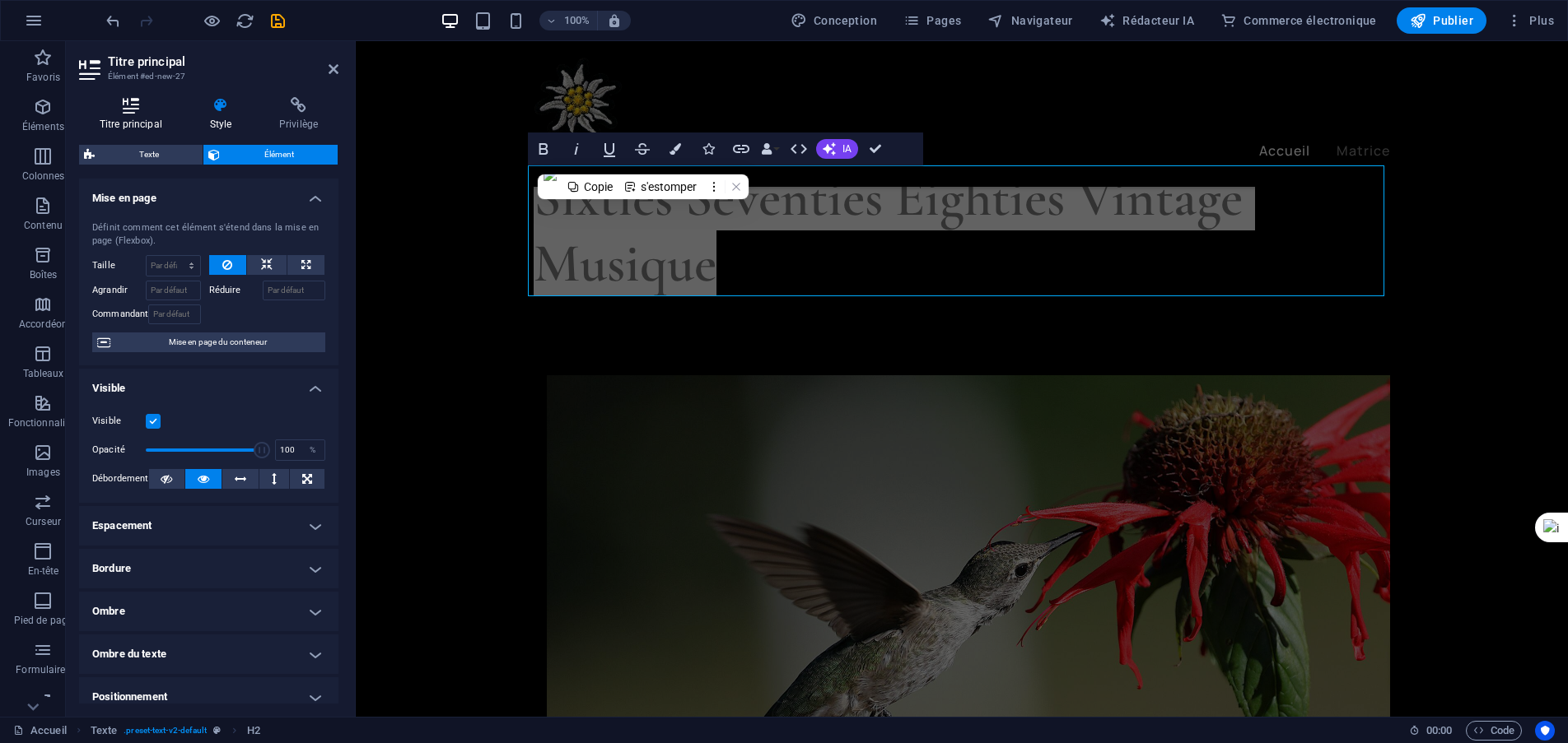
click at [134, 101] on icon at bounding box center [130, 105] width 104 height 17
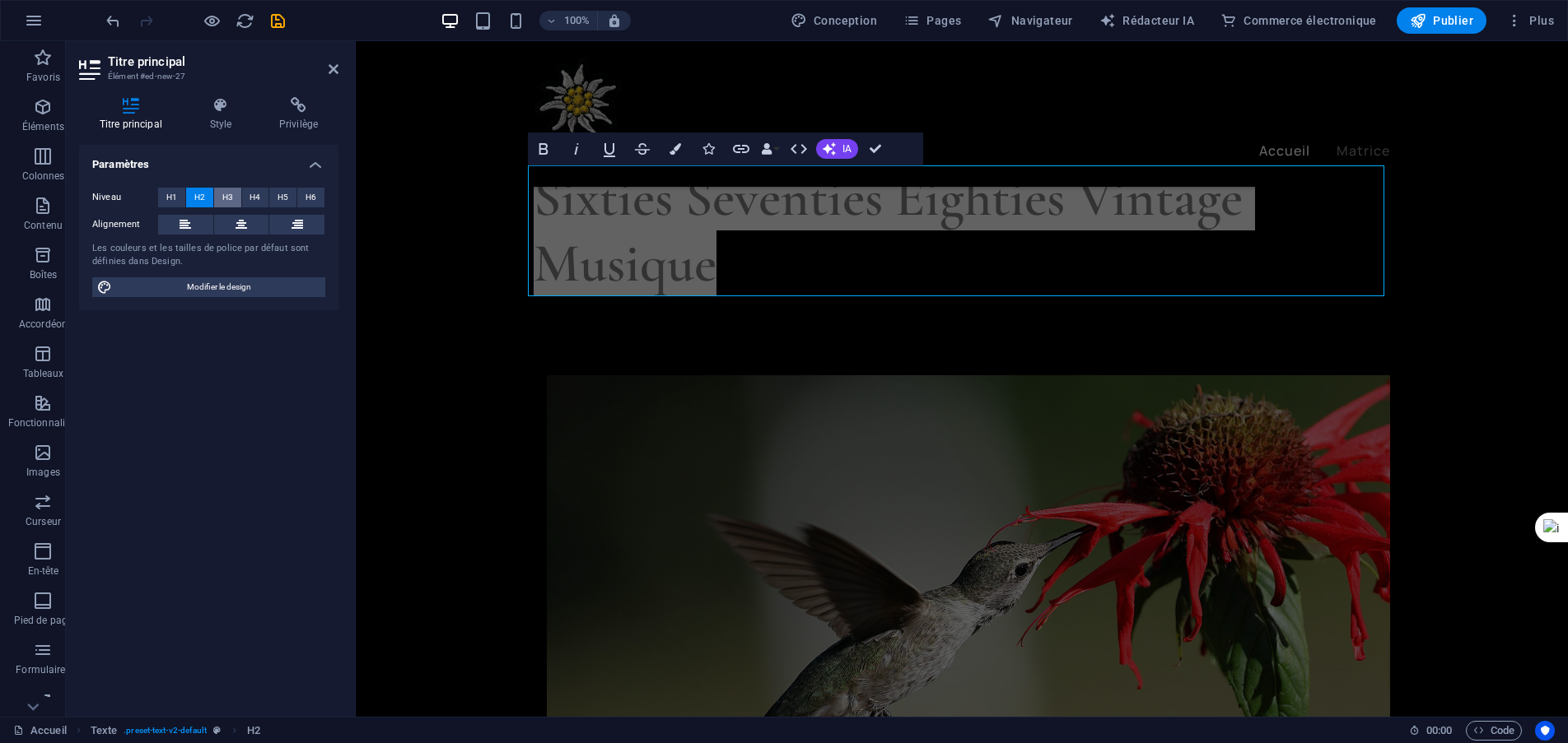
click at [225, 198] on font "H3" at bounding box center [228, 197] width 11 height 9
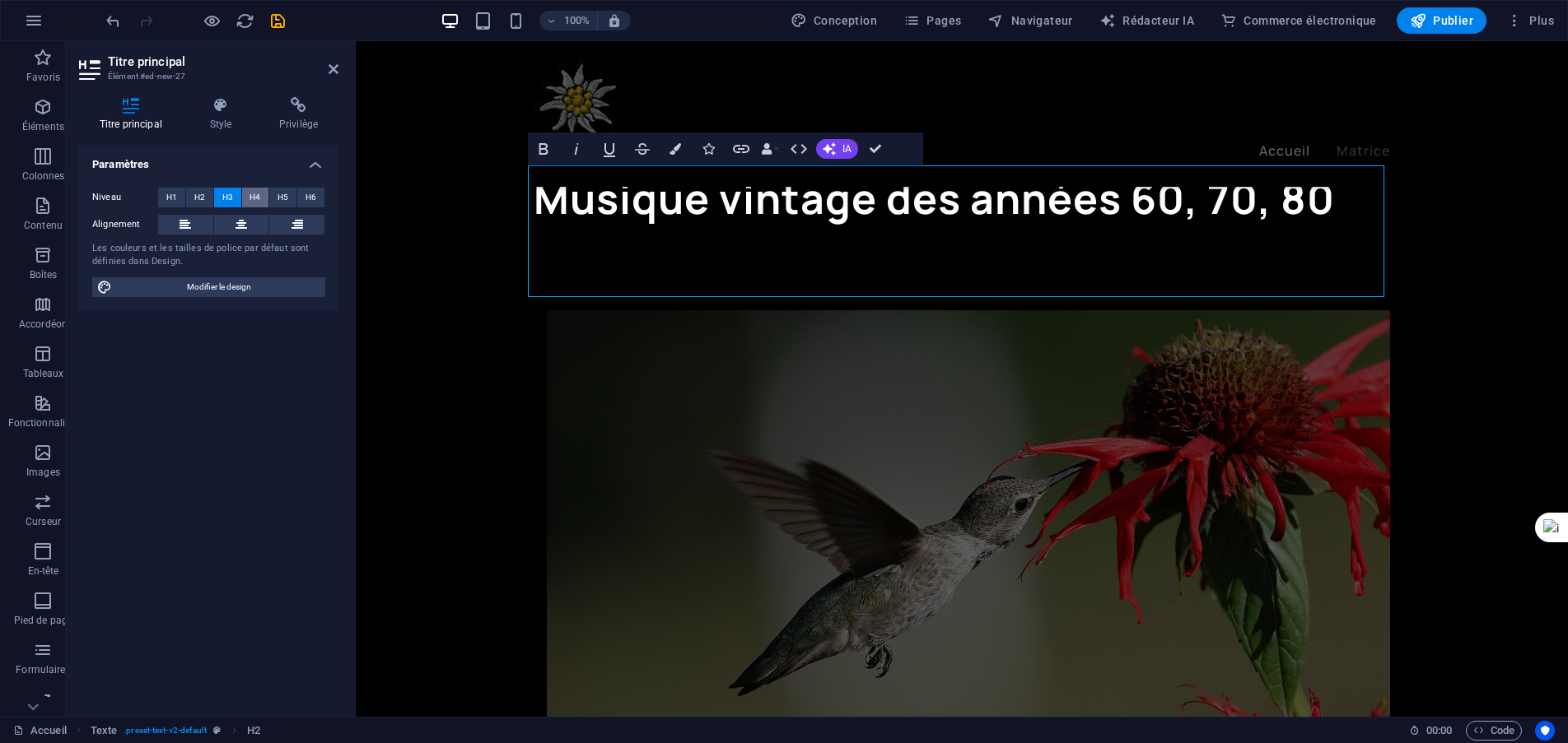
click at [252, 200] on font "H4" at bounding box center [254, 197] width 11 height 9
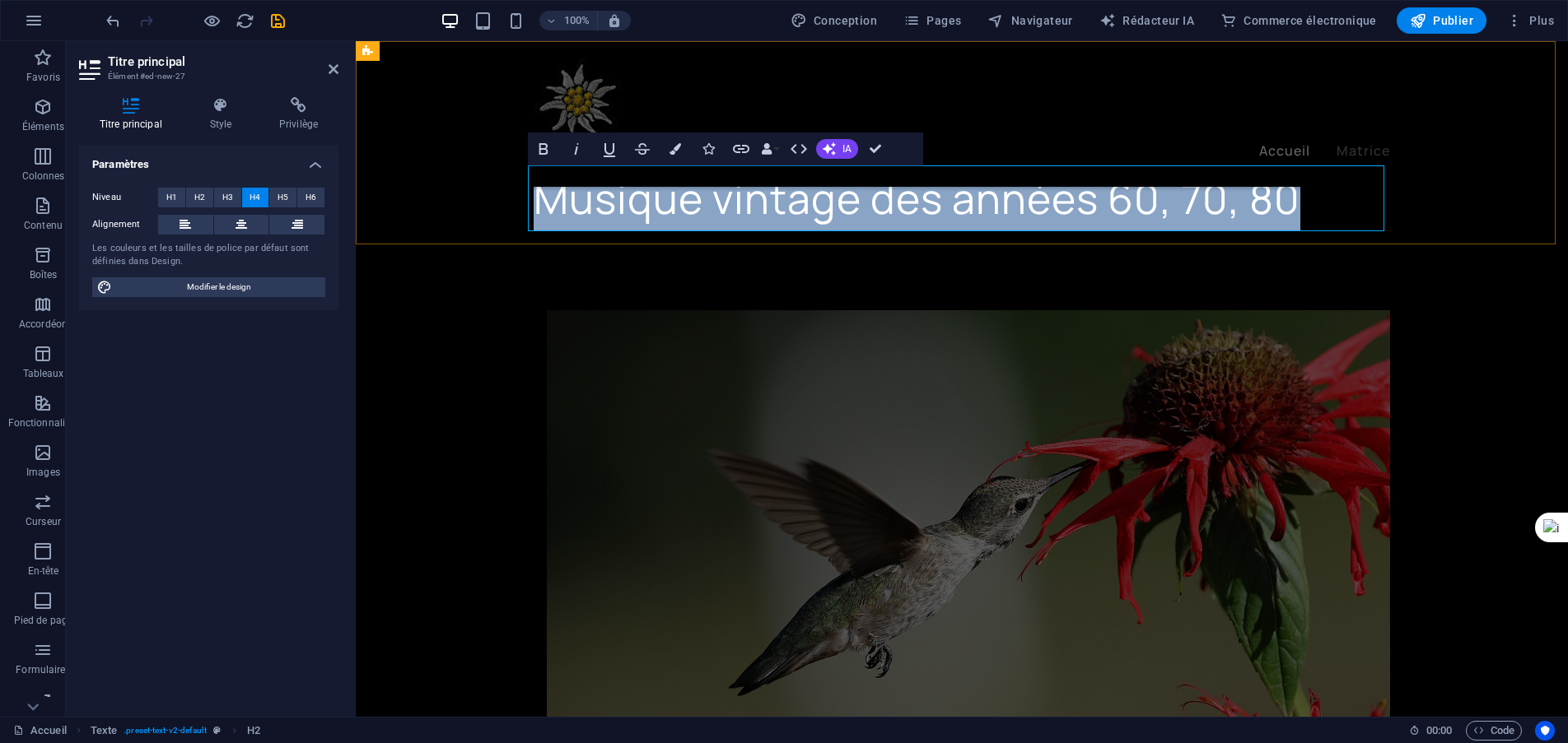
drag, startPoint x: 1308, startPoint y: 195, endPoint x: 538, endPoint y: 195, distance: 770.0
click at [538, 195] on h4 "Musique vintage des années 60, 70, 80" at bounding box center [961, 198] width 856 height 66
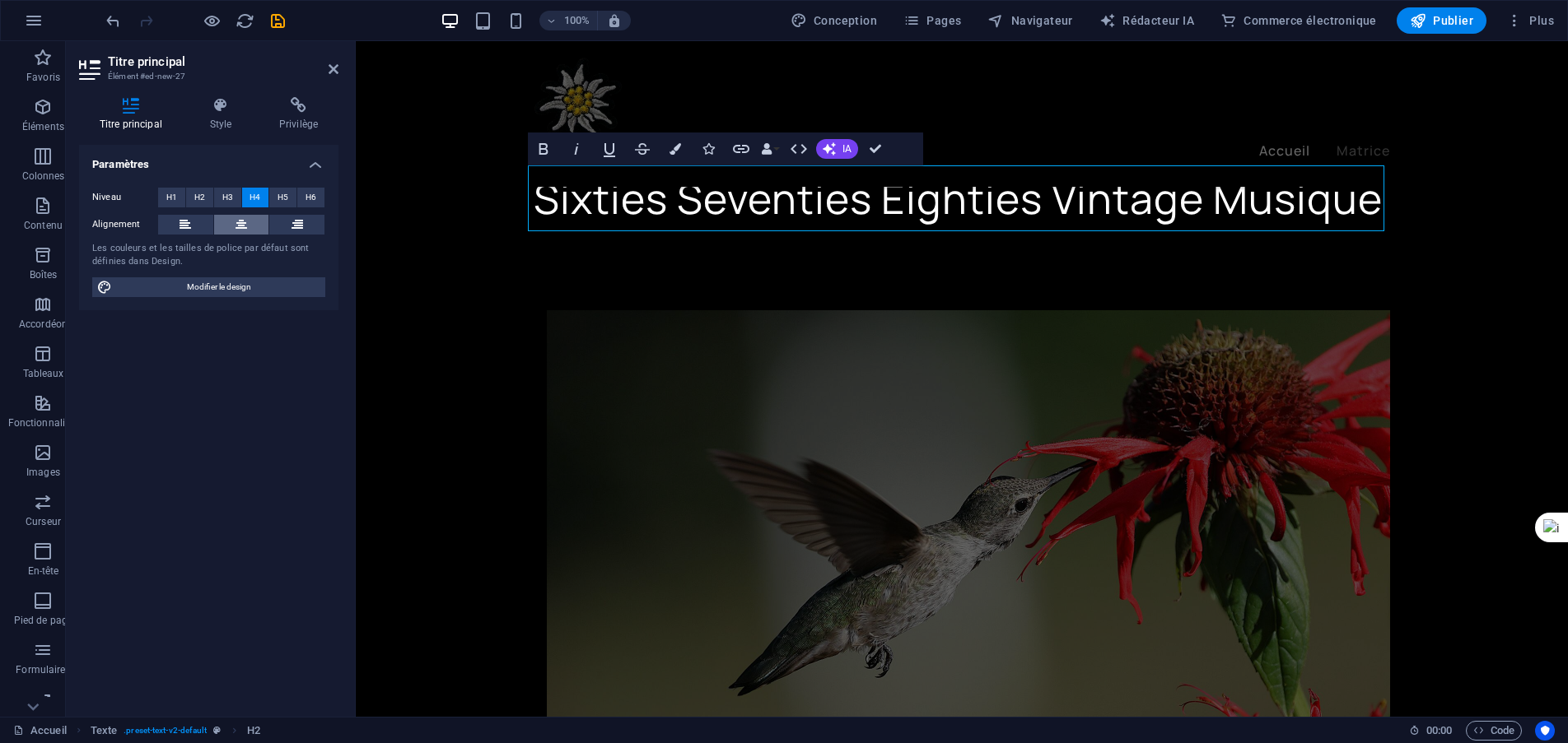
click at [233, 225] on button at bounding box center [242, 225] width 55 height 20
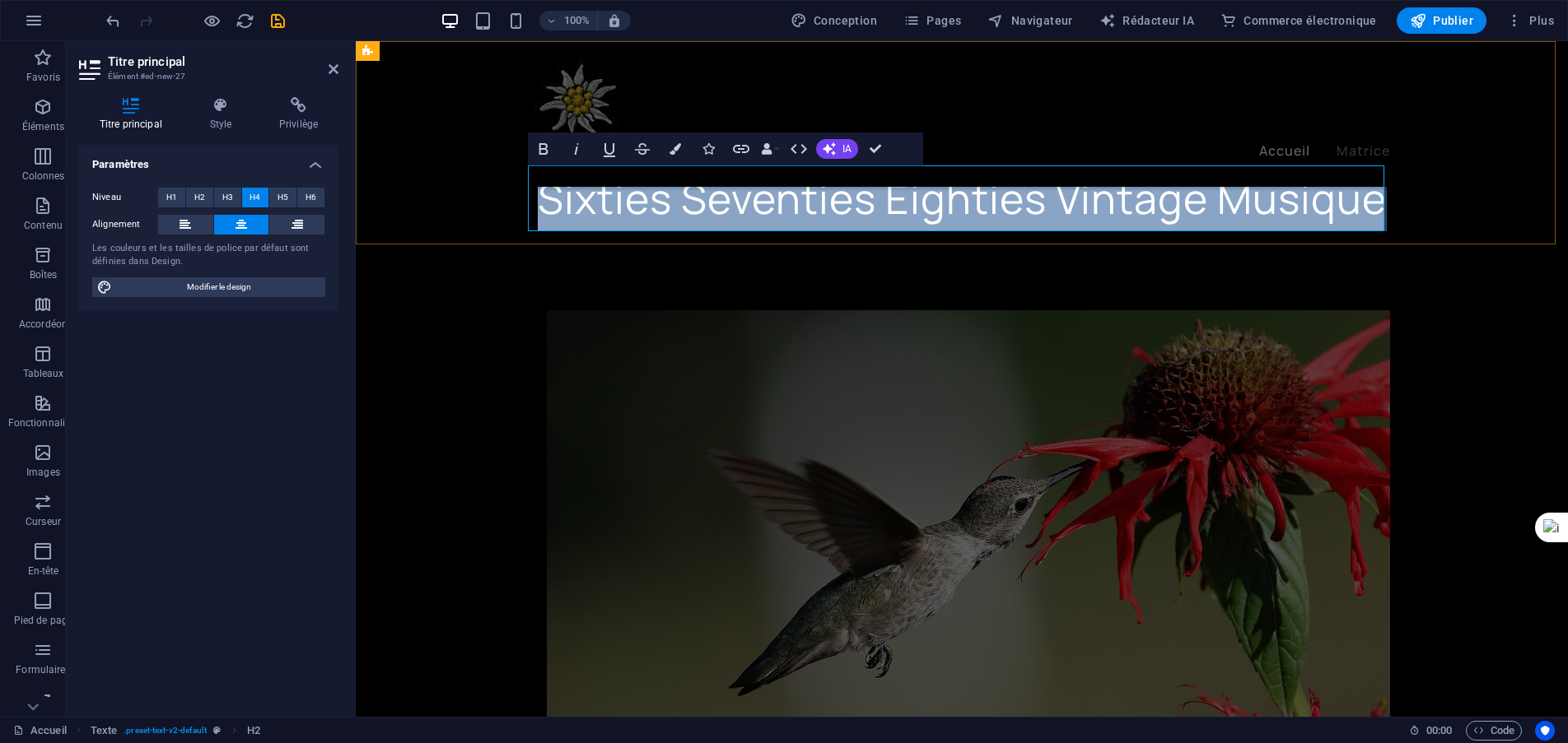
drag, startPoint x: 537, startPoint y: 199, endPoint x: 1368, endPoint y: 199, distance: 831.0
click at [1368, 199] on font "Sixties Seventies Eighties Vintage Musique" at bounding box center [962, 198] width 849 height 56
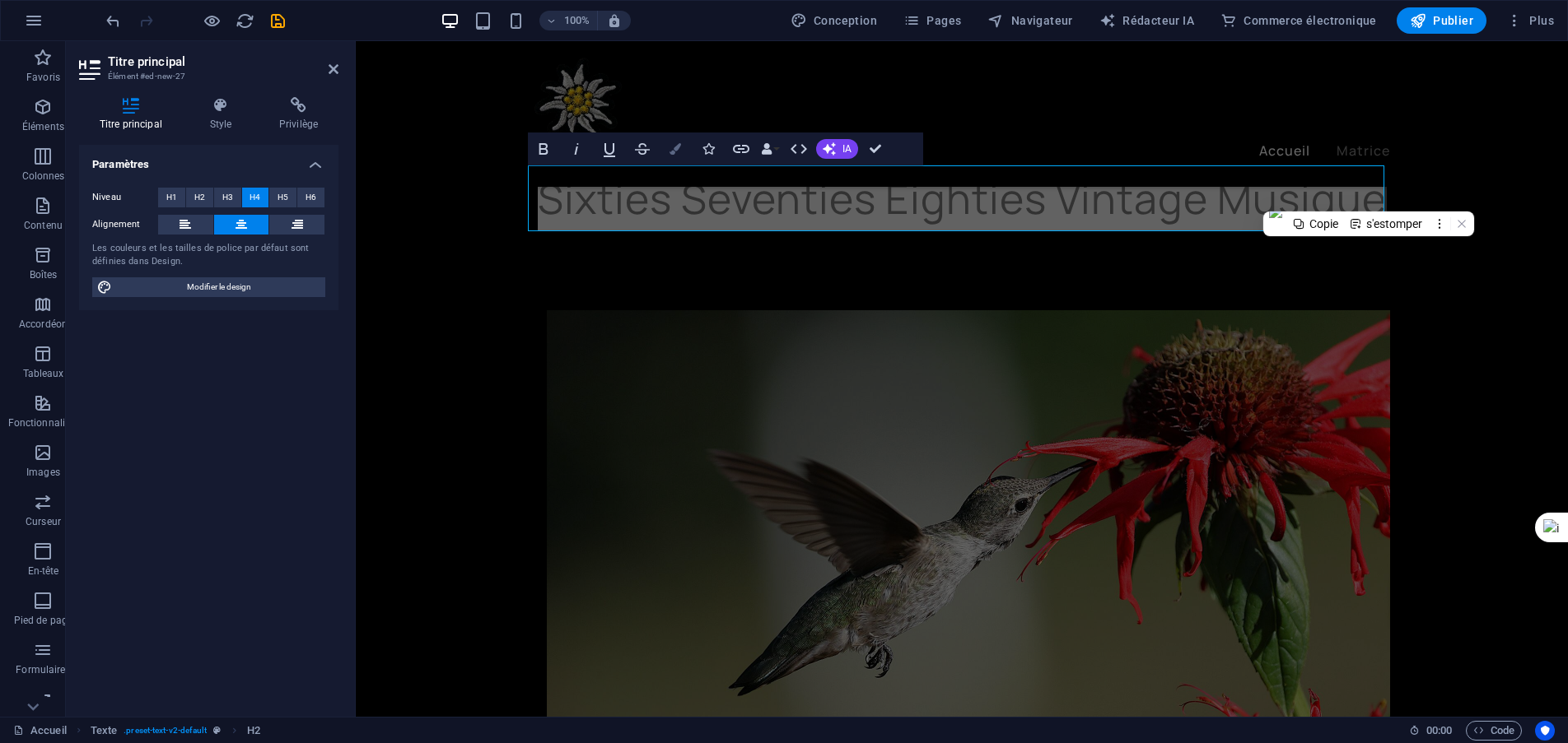
click at [679, 145] on icon "button" at bounding box center [675, 149] width 12 height 12
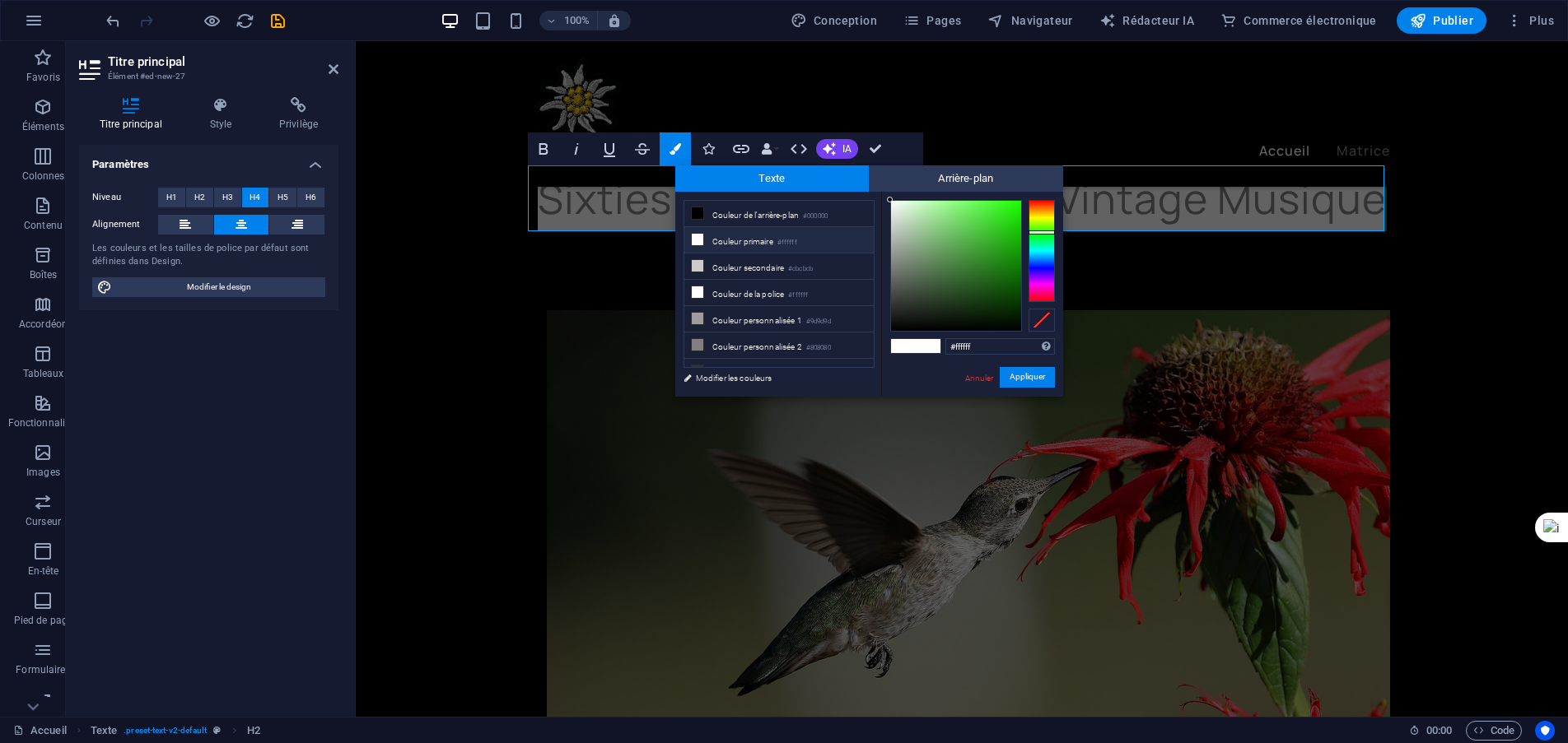
click at [1035, 232] on div at bounding box center [1041, 251] width 27 height 102
type input "#1a980c"
click at [1009, 252] on div at bounding box center [956, 266] width 130 height 130
click at [1029, 380] on font "Appliquer" at bounding box center [1027, 377] width 36 height 9
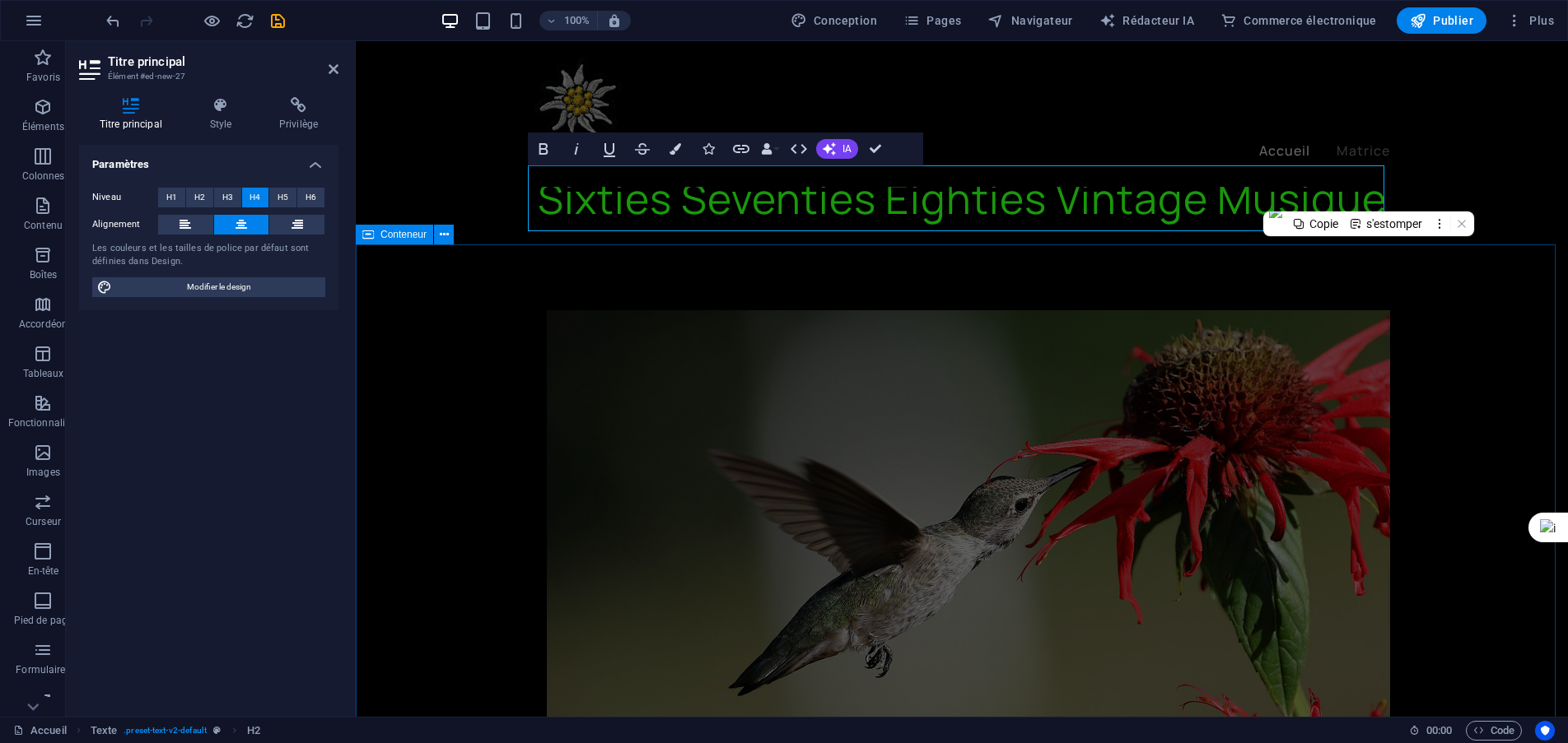
click at [1100, 278] on div at bounding box center [961, 575] width 1212 height 663
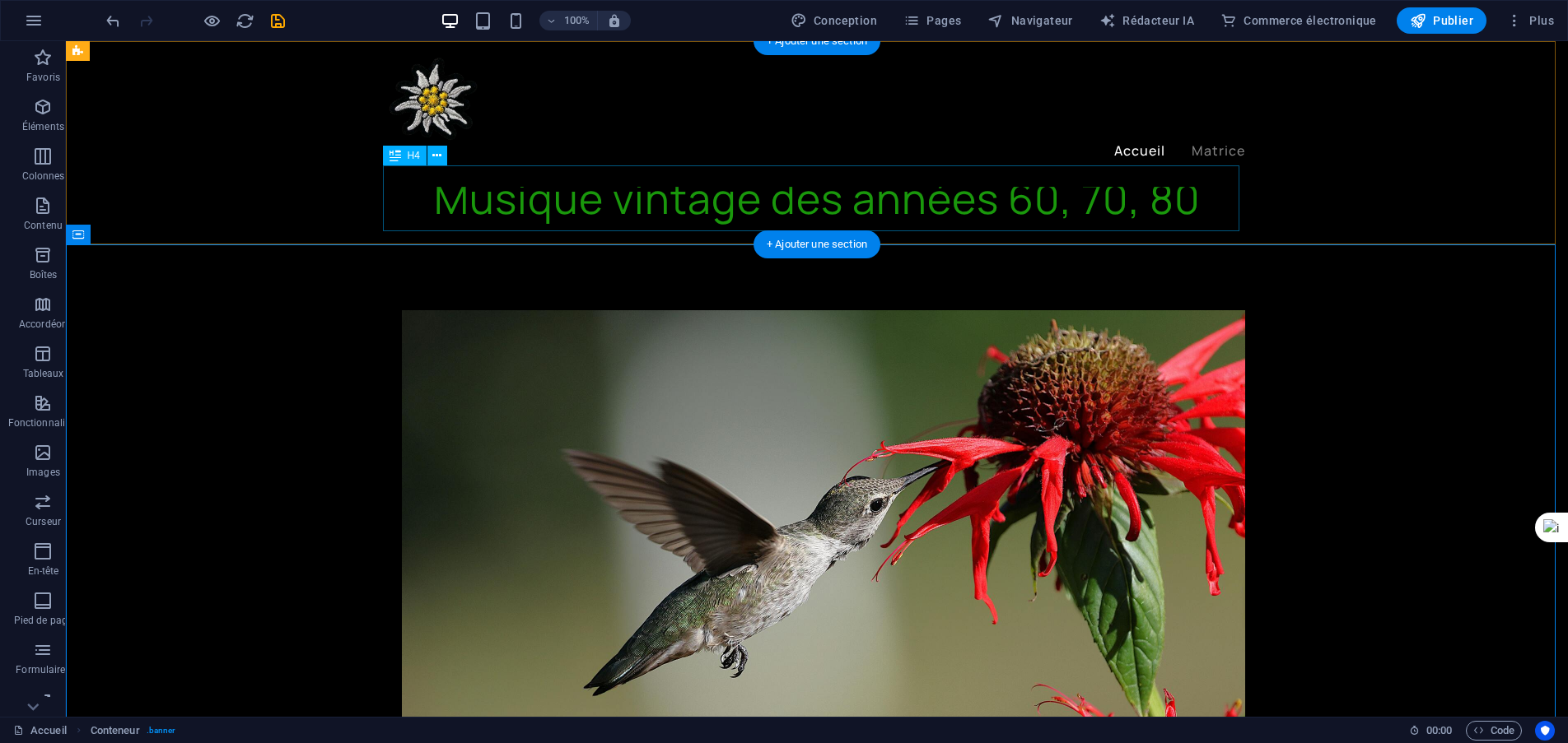
click at [1065, 207] on div "Musique vintage des années 60, 70, 80" at bounding box center [816, 198] width 856 height 66
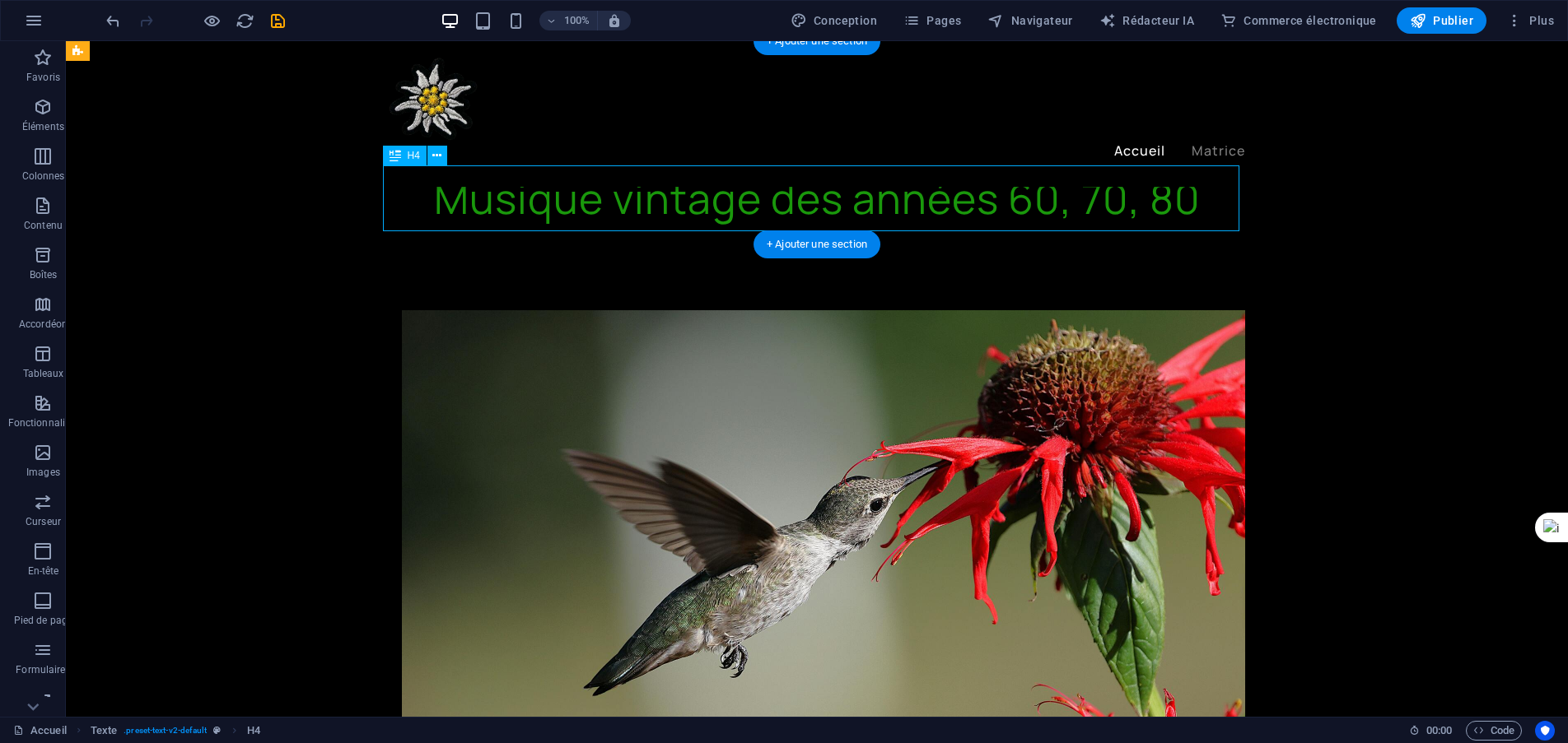
click at [1065, 207] on div "Musique vintage des années 60, 70, 80" at bounding box center [816, 198] width 856 height 66
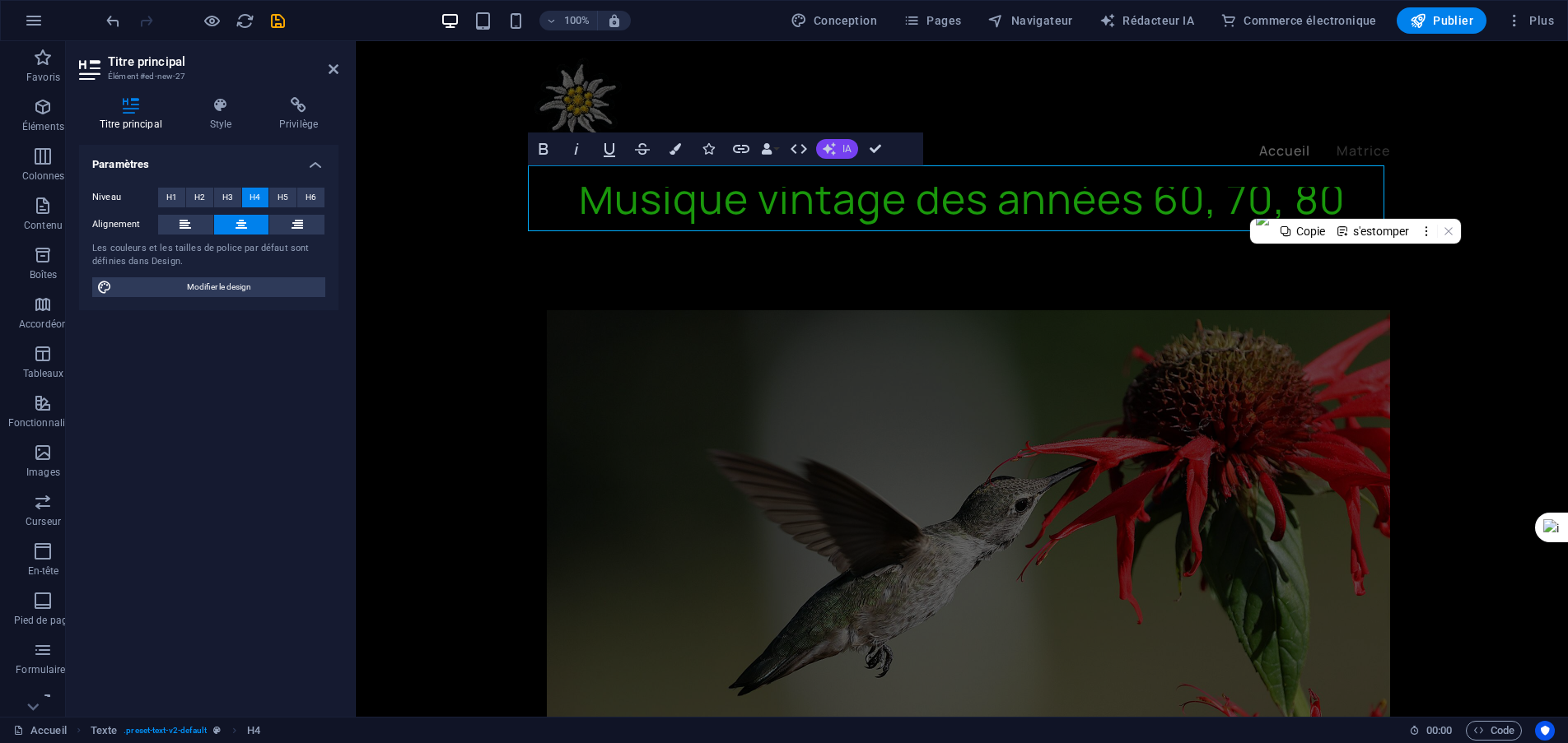
click at [851, 145] on button "IA" at bounding box center [836, 149] width 42 height 20
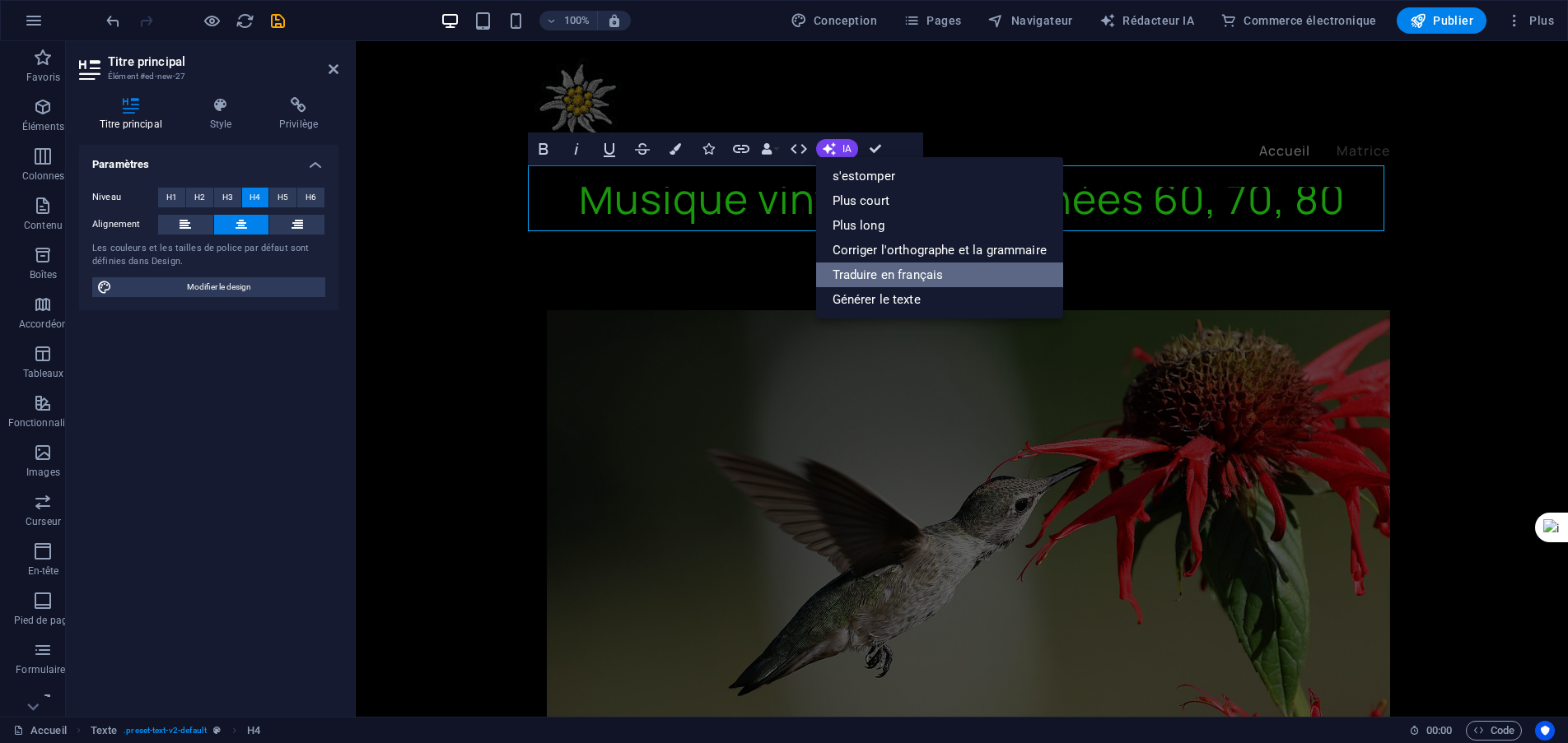
click at [898, 271] on font "Traduire en français" at bounding box center [888, 275] width 111 height 15
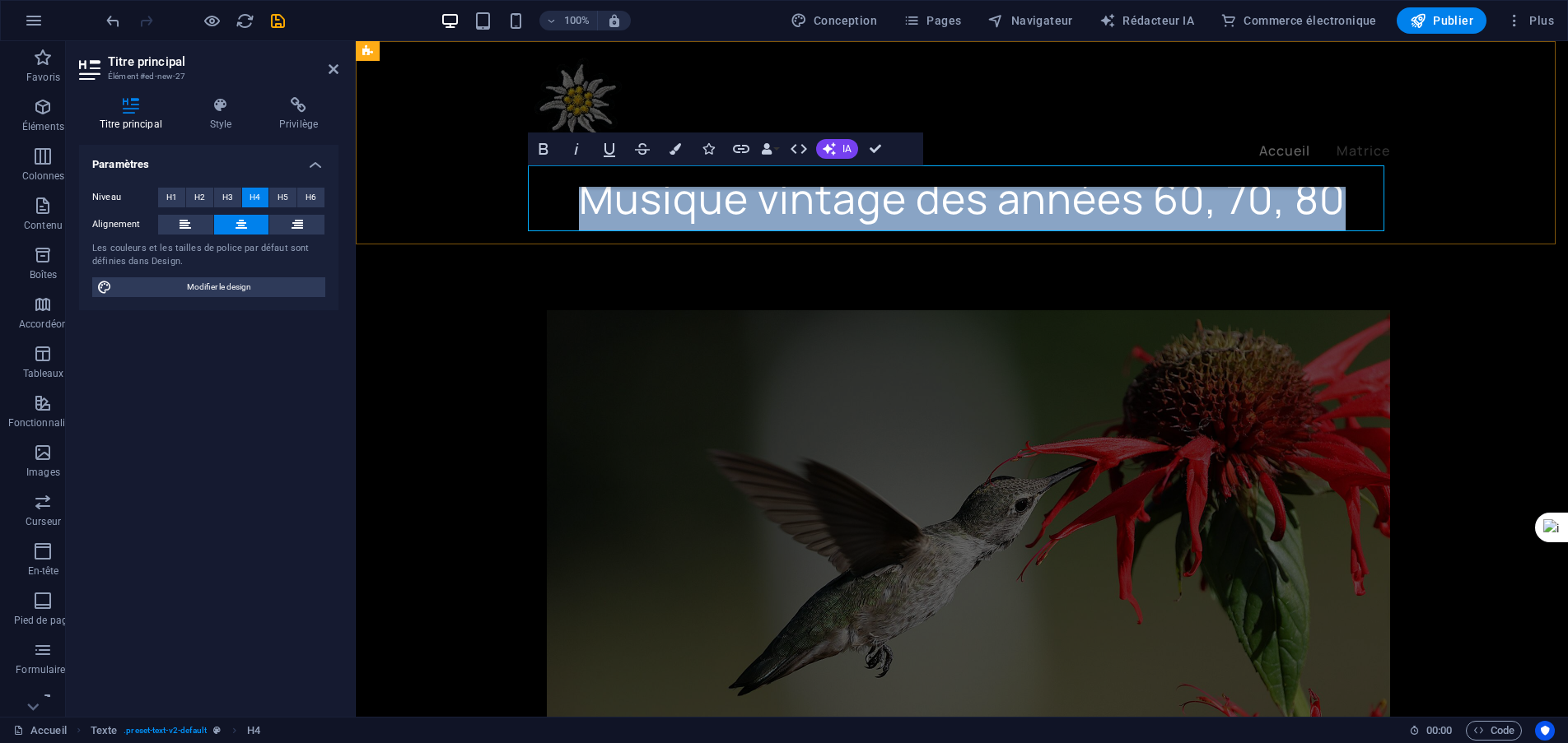
drag, startPoint x: 1358, startPoint y: 201, endPoint x: 603, endPoint y: 201, distance: 755.0
click at [577, 199] on h4 "Musique vintage des années 60, 70, 80" at bounding box center [961, 198] width 856 height 66
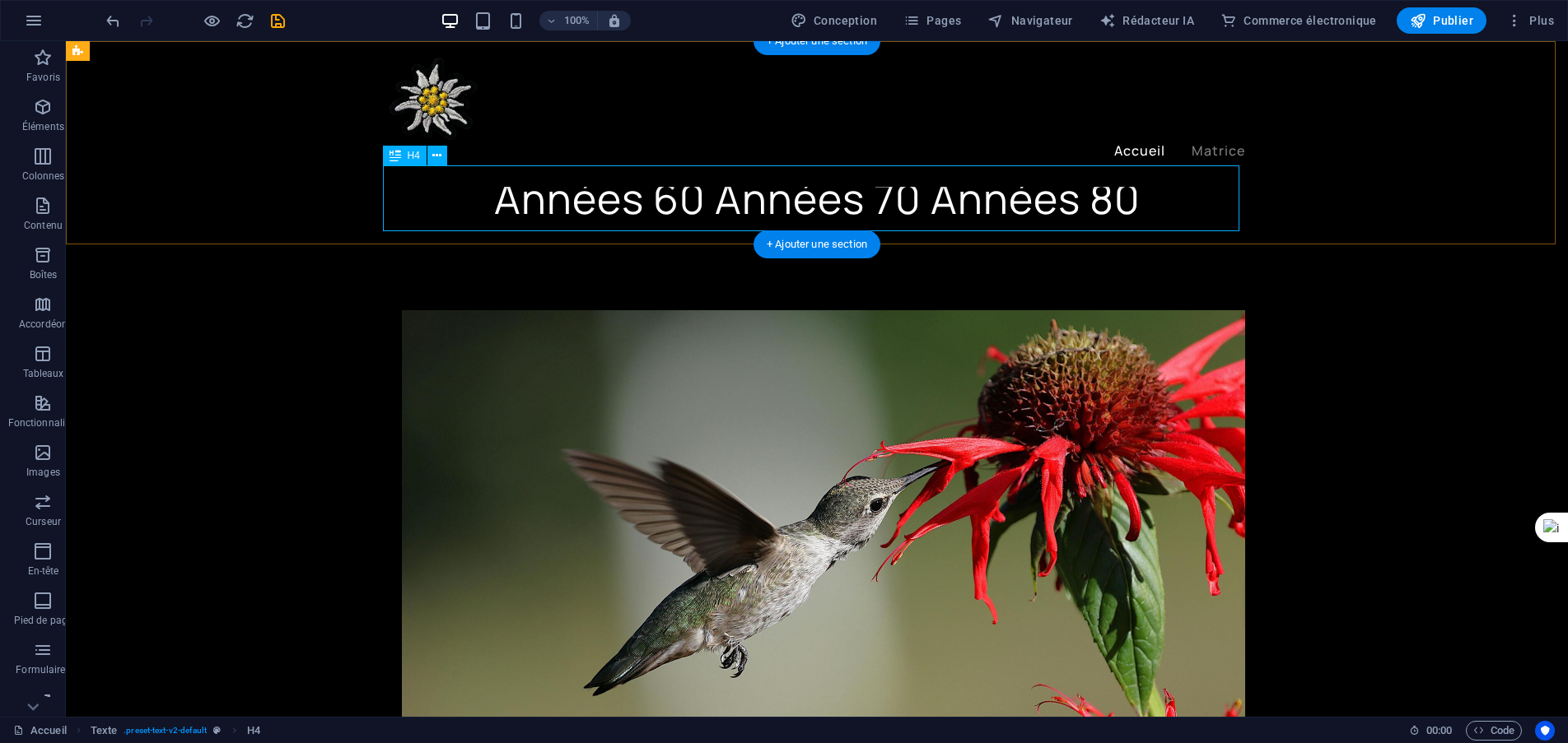
click at [1134, 193] on div "Années 60 Années 70 Années 80" at bounding box center [816, 198] width 856 height 66
click at [1109, 193] on div "Années 60 Années 70 Années 80" at bounding box center [816, 198] width 856 height 66
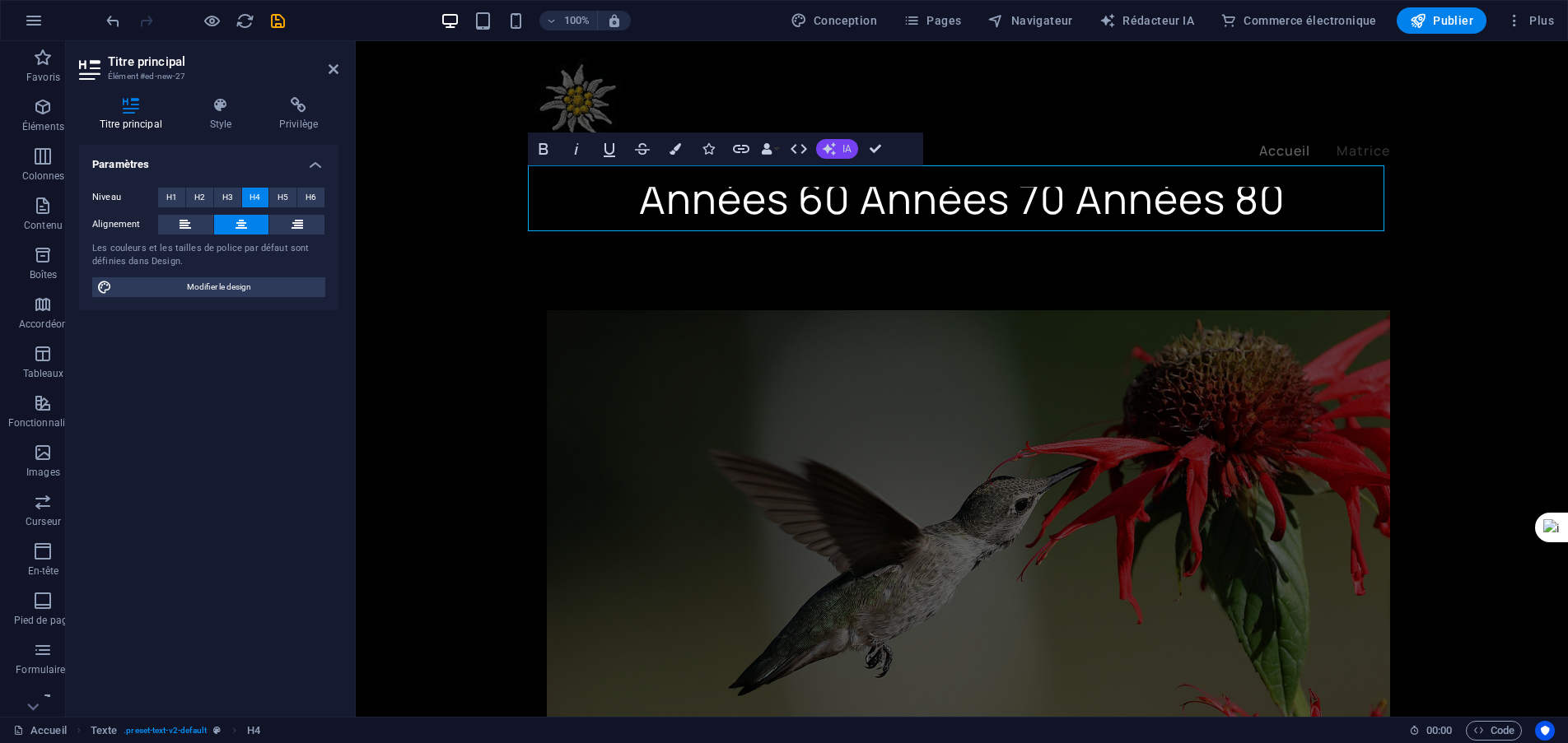
click at [840, 153] on button "IA" at bounding box center [836, 149] width 42 height 20
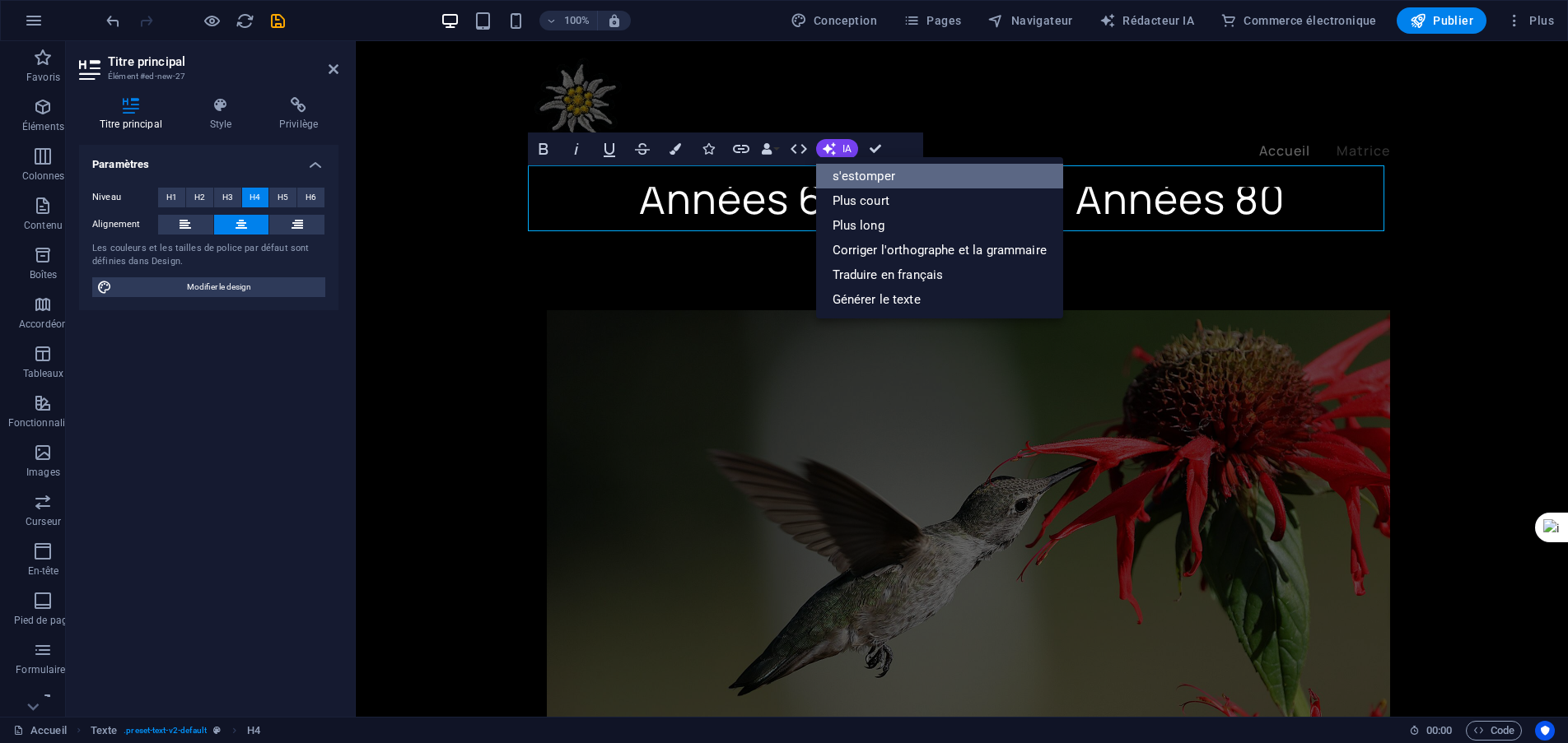
click at [841, 184] on font "s'estomper" at bounding box center [863, 176] width 62 height 25
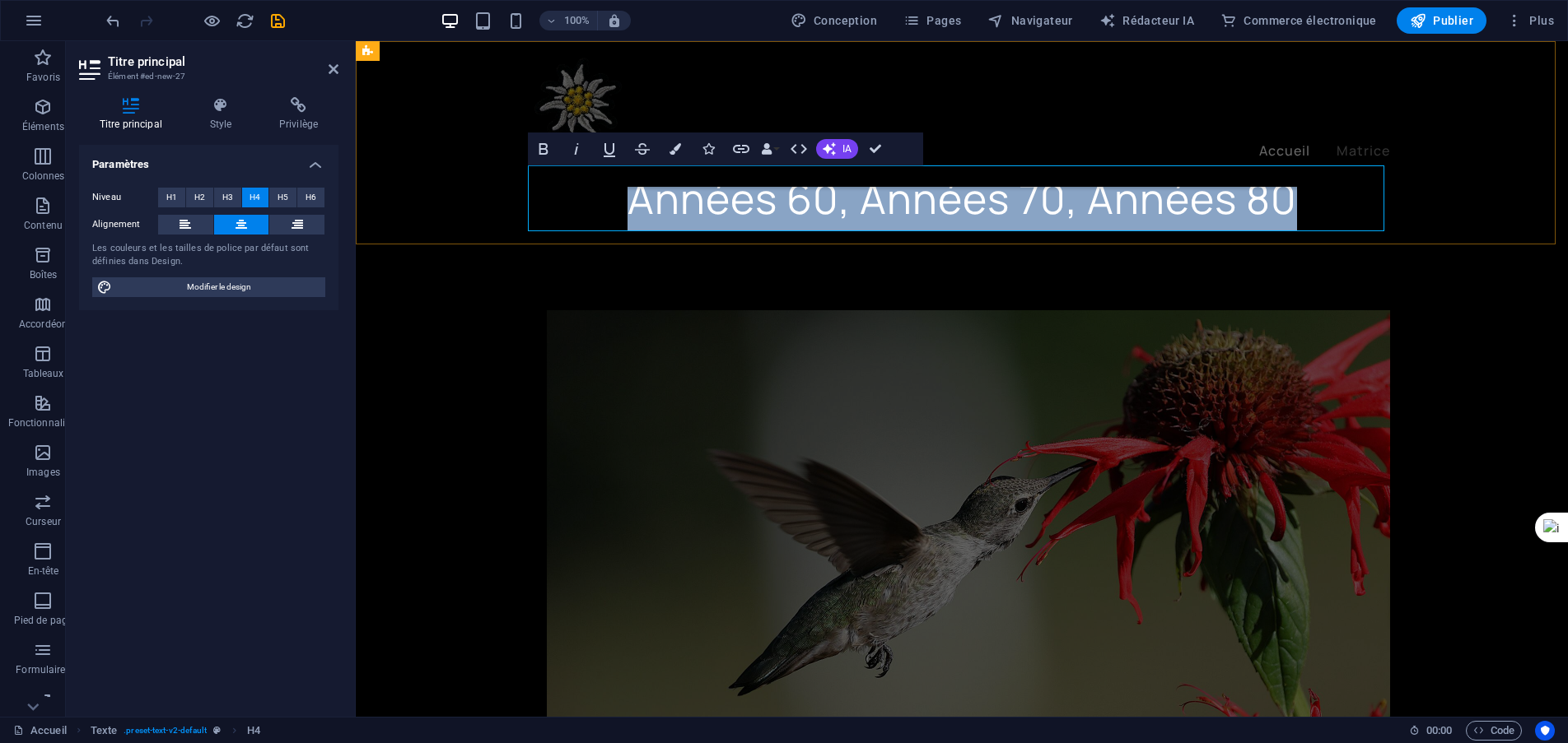
drag, startPoint x: 1298, startPoint y: 198, endPoint x: 634, endPoint y: 200, distance: 664.0
click at [634, 200] on h4 "Années 60, Années 70, Années 80" at bounding box center [961, 198] width 856 height 66
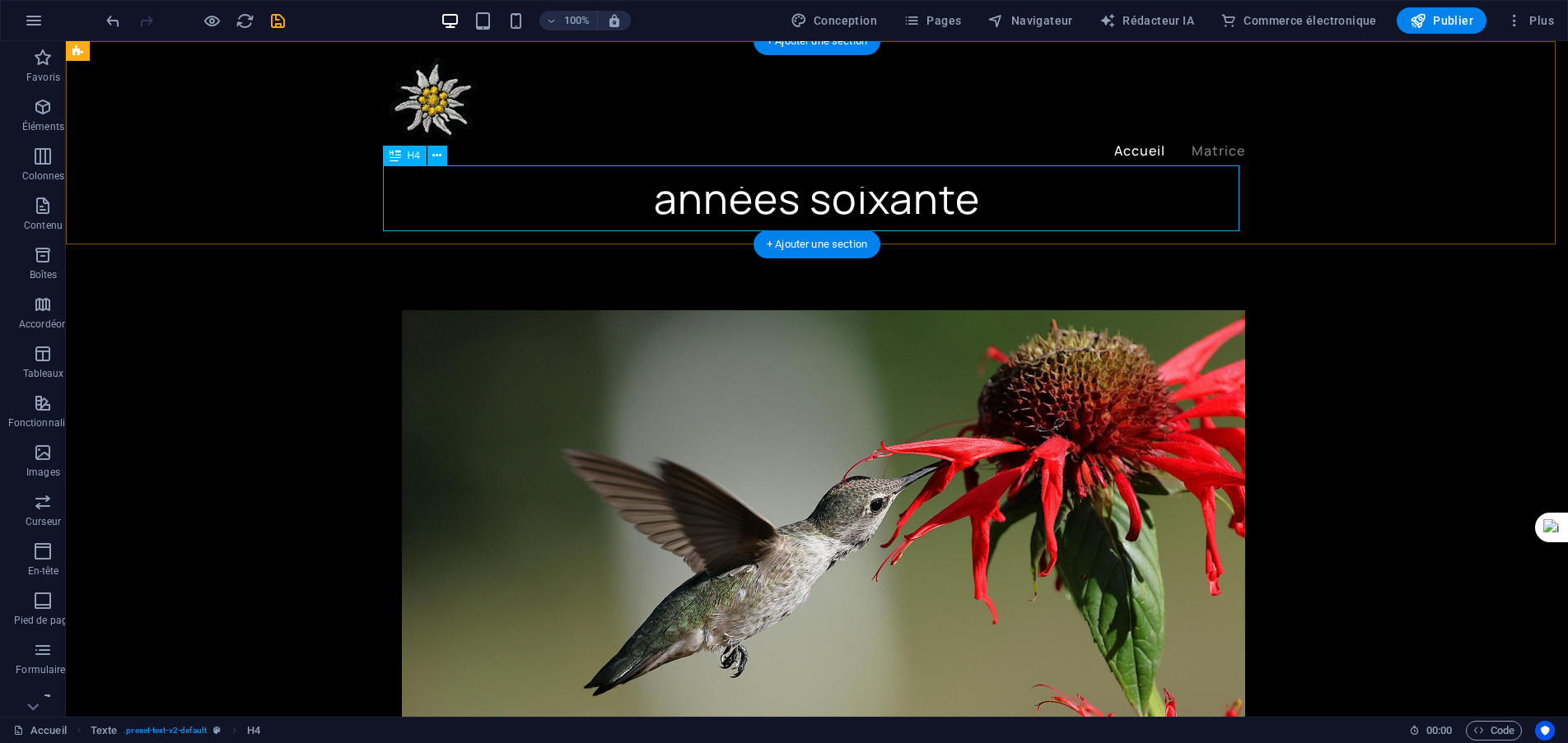
click at [747, 195] on div "années soixante" at bounding box center [816, 198] width 856 height 66
click at [728, 189] on div "années soixante" at bounding box center [816, 198] width 856 height 66
drag, startPoint x: 728, startPoint y: 189, endPoint x: 438, endPoint y: 188, distance: 290.0
click at [728, 188] on div "années soixante" at bounding box center [816, 198] width 856 height 66
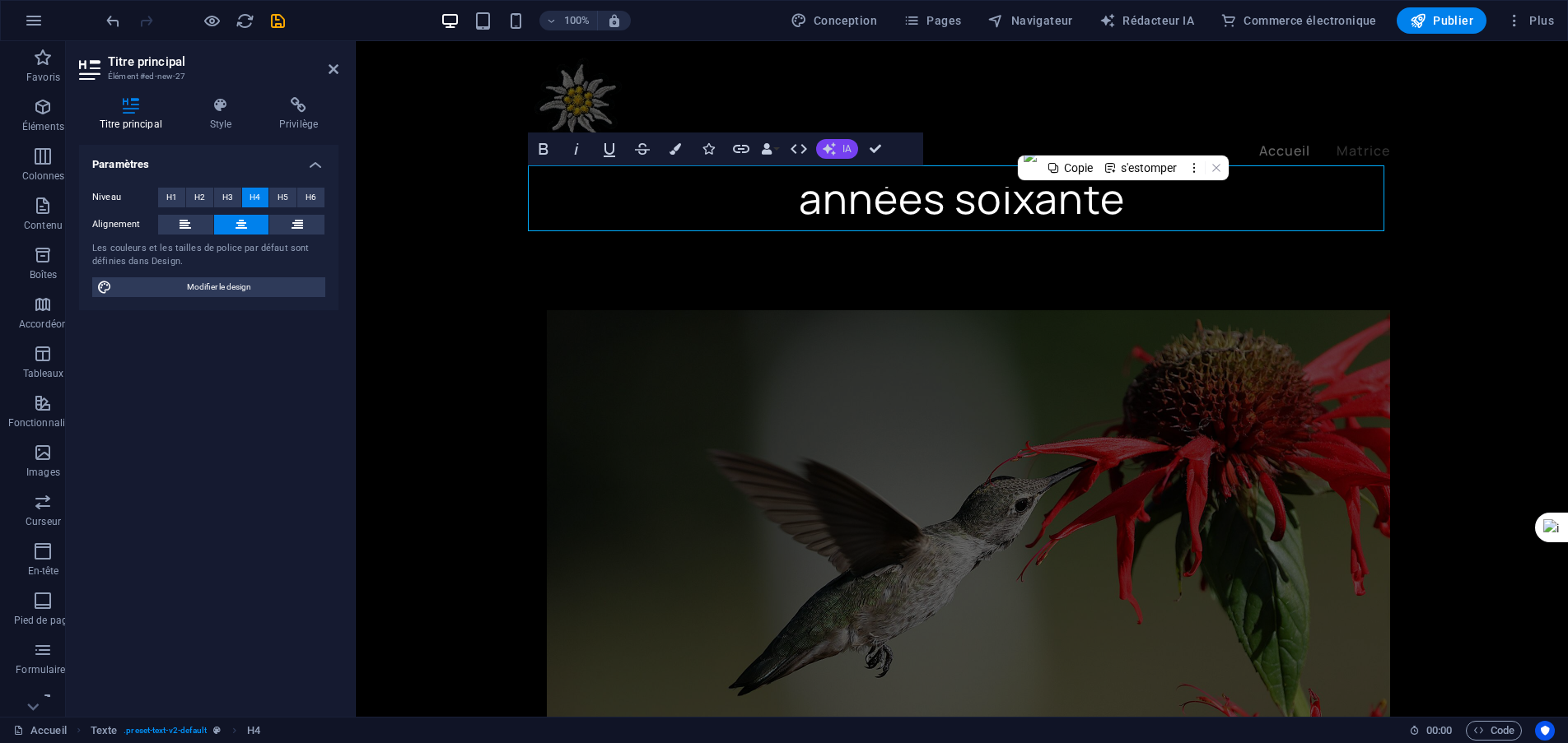
click at [833, 149] on icon "button" at bounding box center [829, 149] width 13 height 13
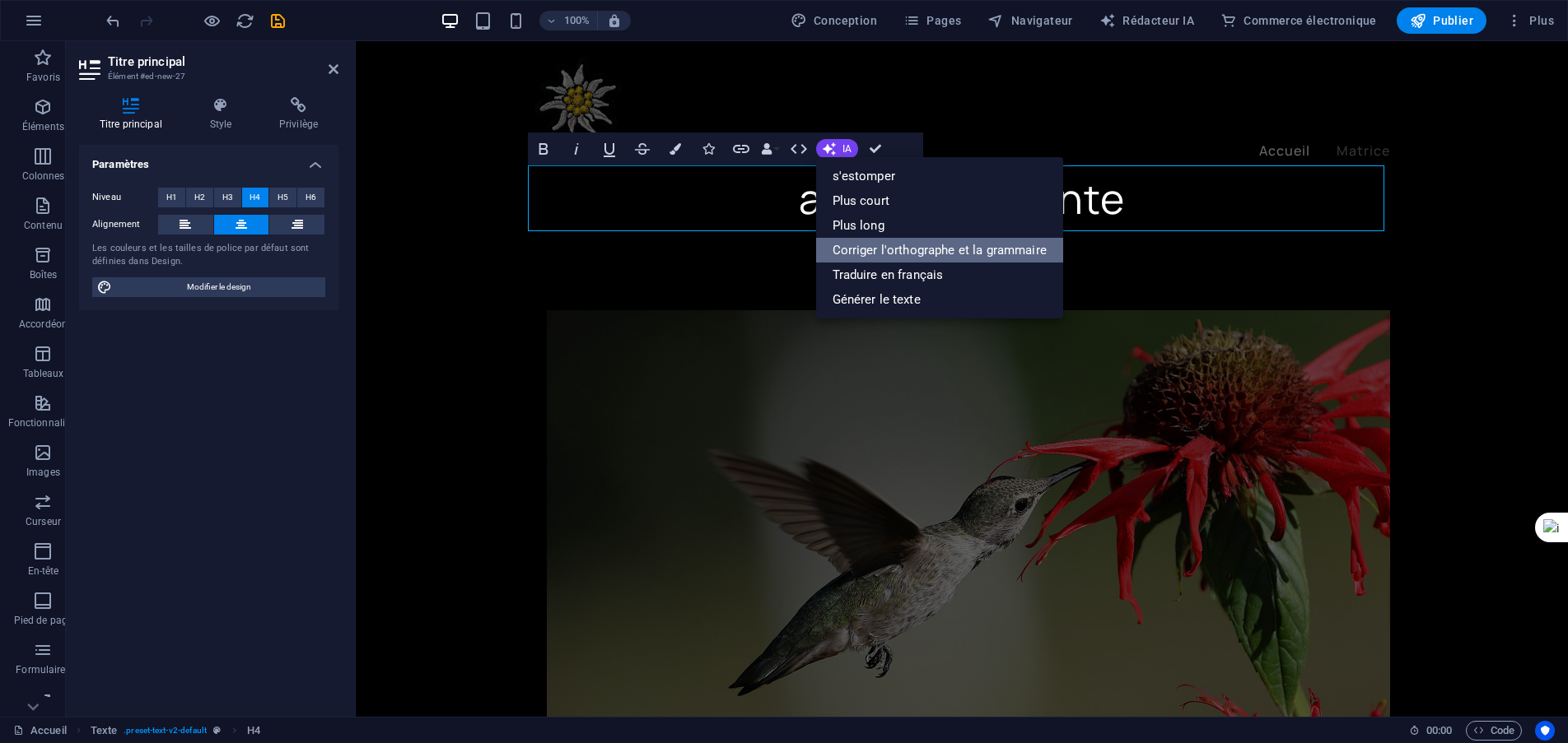
click at [853, 245] on font "Corriger l'orthographe et la grammaire" at bounding box center [939, 250] width 214 height 15
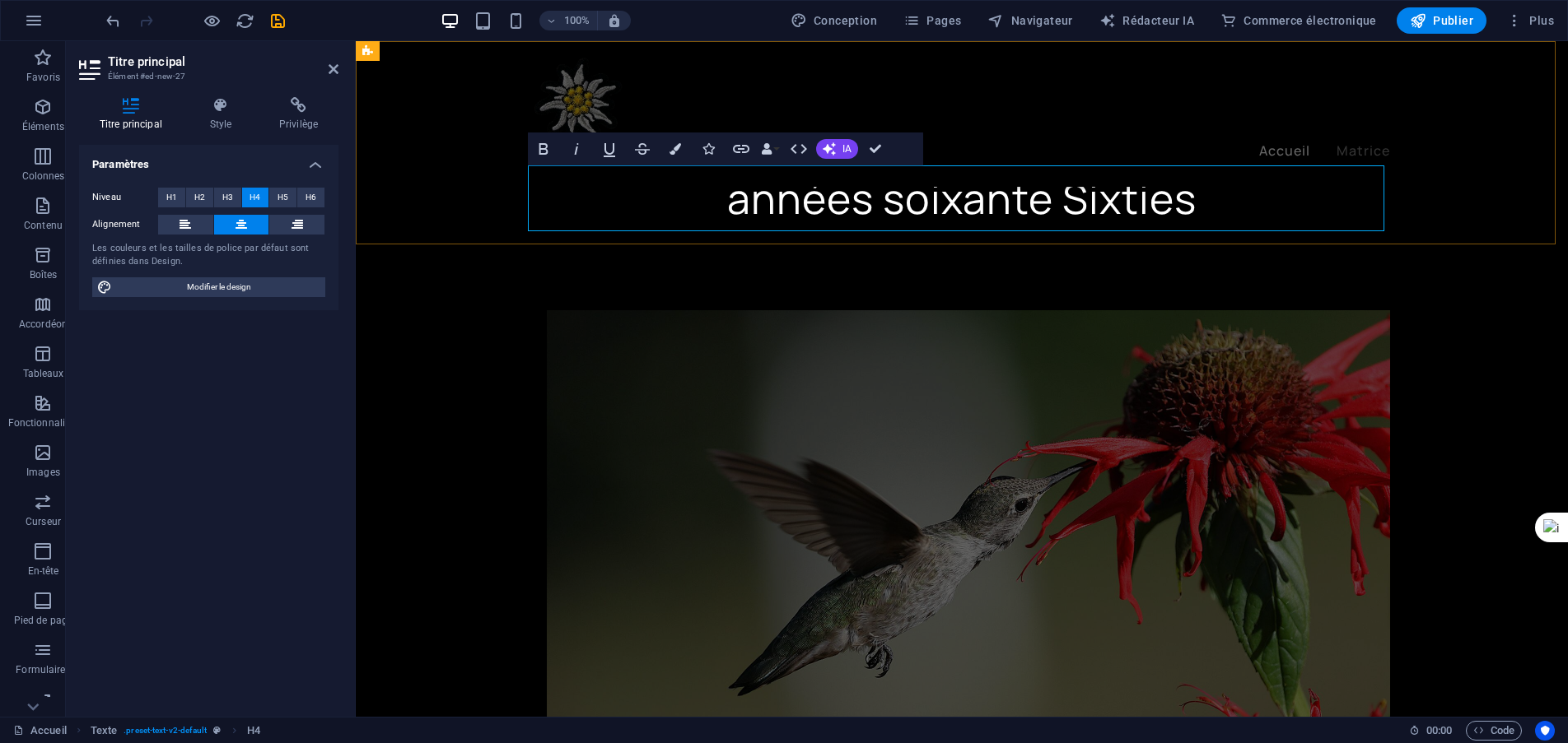
click at [1010, 205] on font "années soixante Sixties" at bounding box center [961, 198] width 469 height 56
click at [506, 203] on div "années soixante Sixties" at bounding box center [961, 143] width 1212 height 203
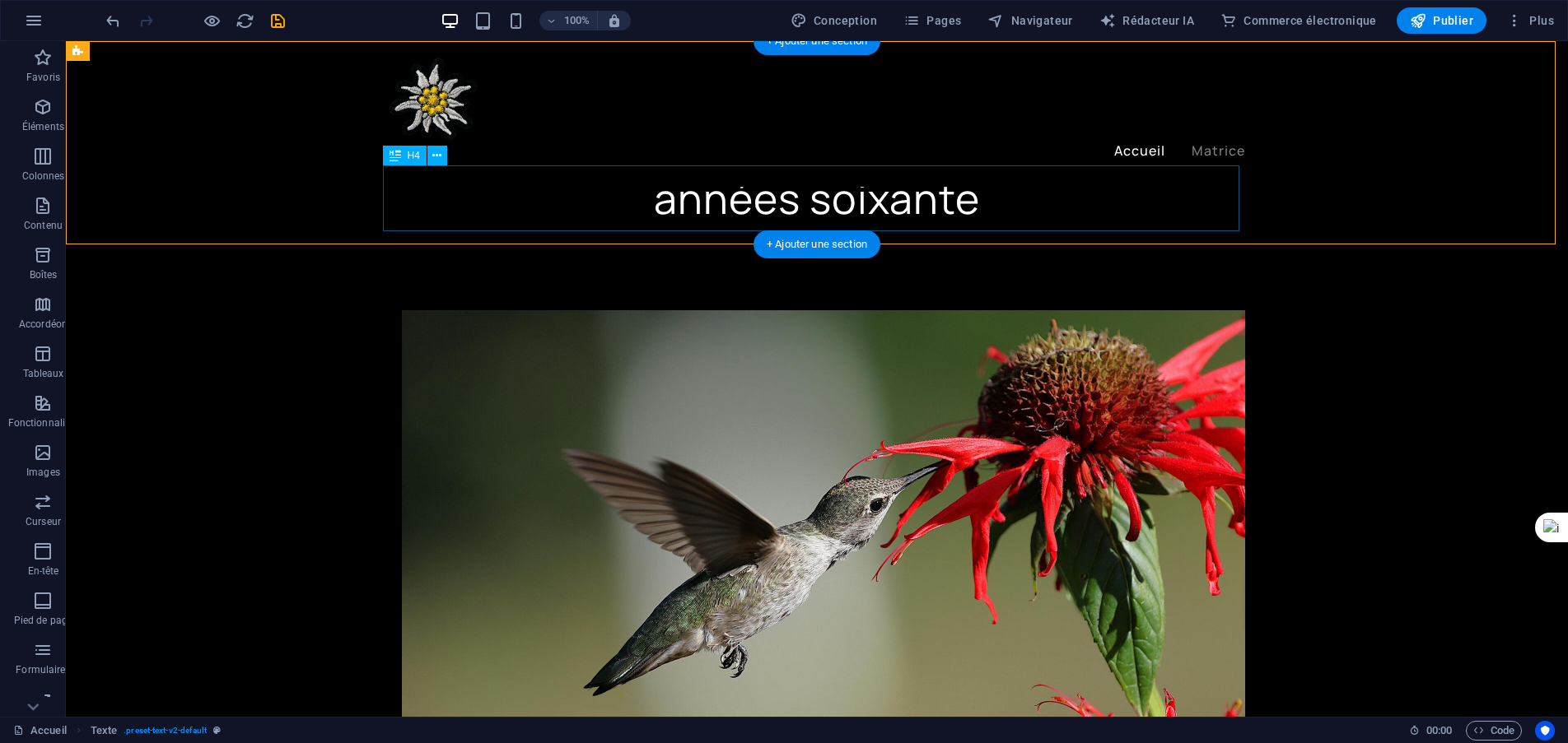
click at [745, 196] on div "années soixante" at bounding box center [816, 198] width 856 height 66
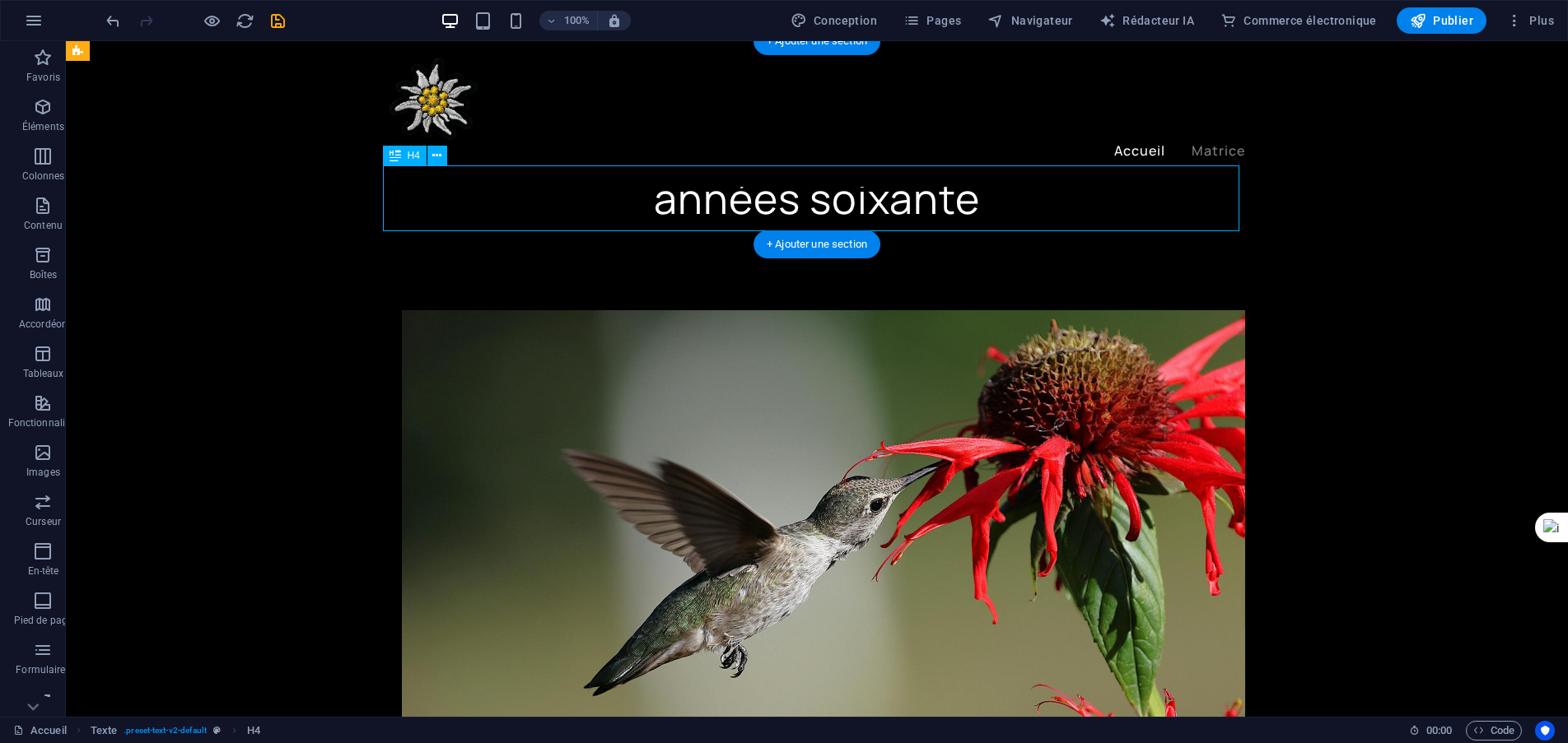
click at [698, 188] on div "années soixante" at bounding box center [816, 198] width 856 height 66
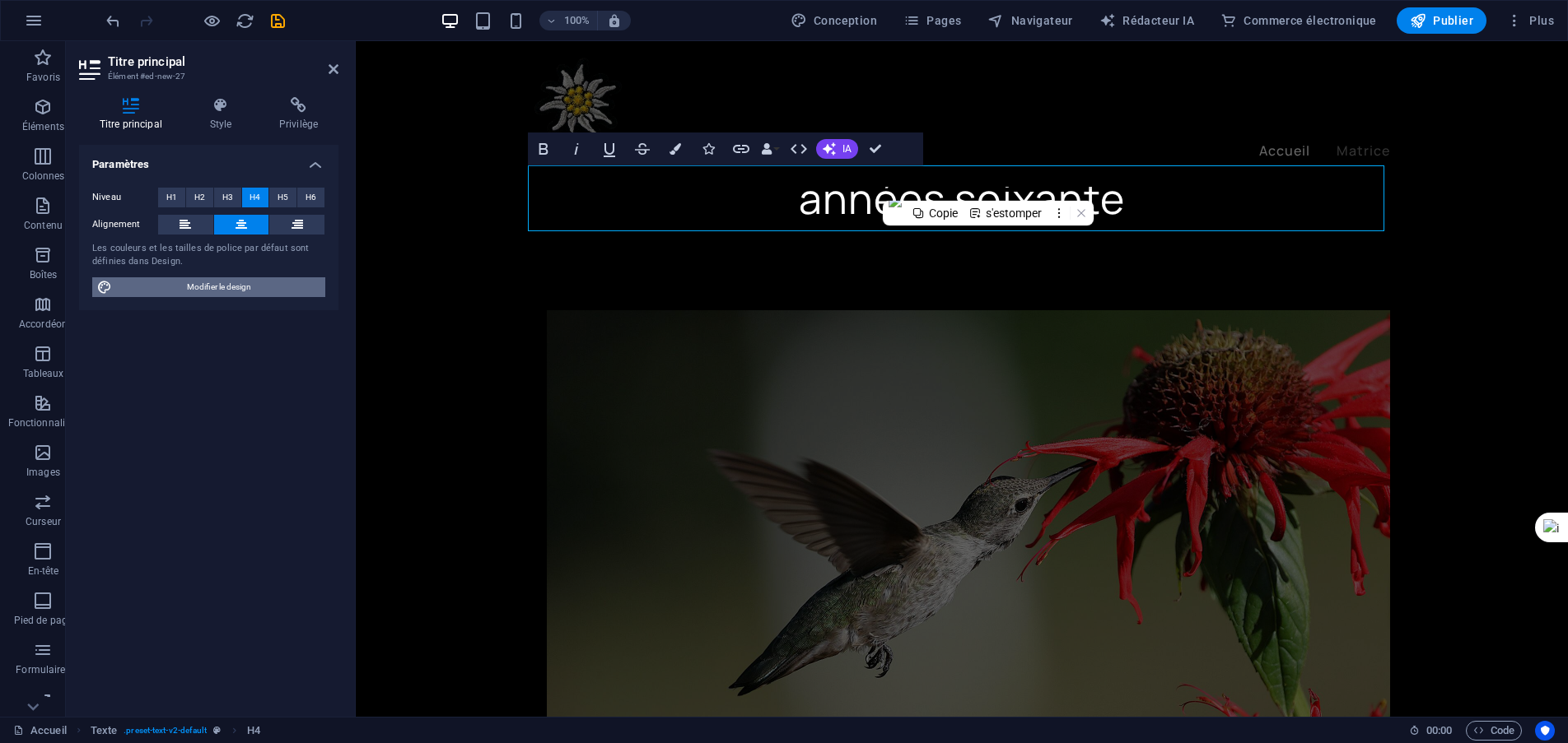
click at [208, 291] on font "Modifier le design" at bounding box center [218, 286] width 64 height 9
select select "ease-in-out"
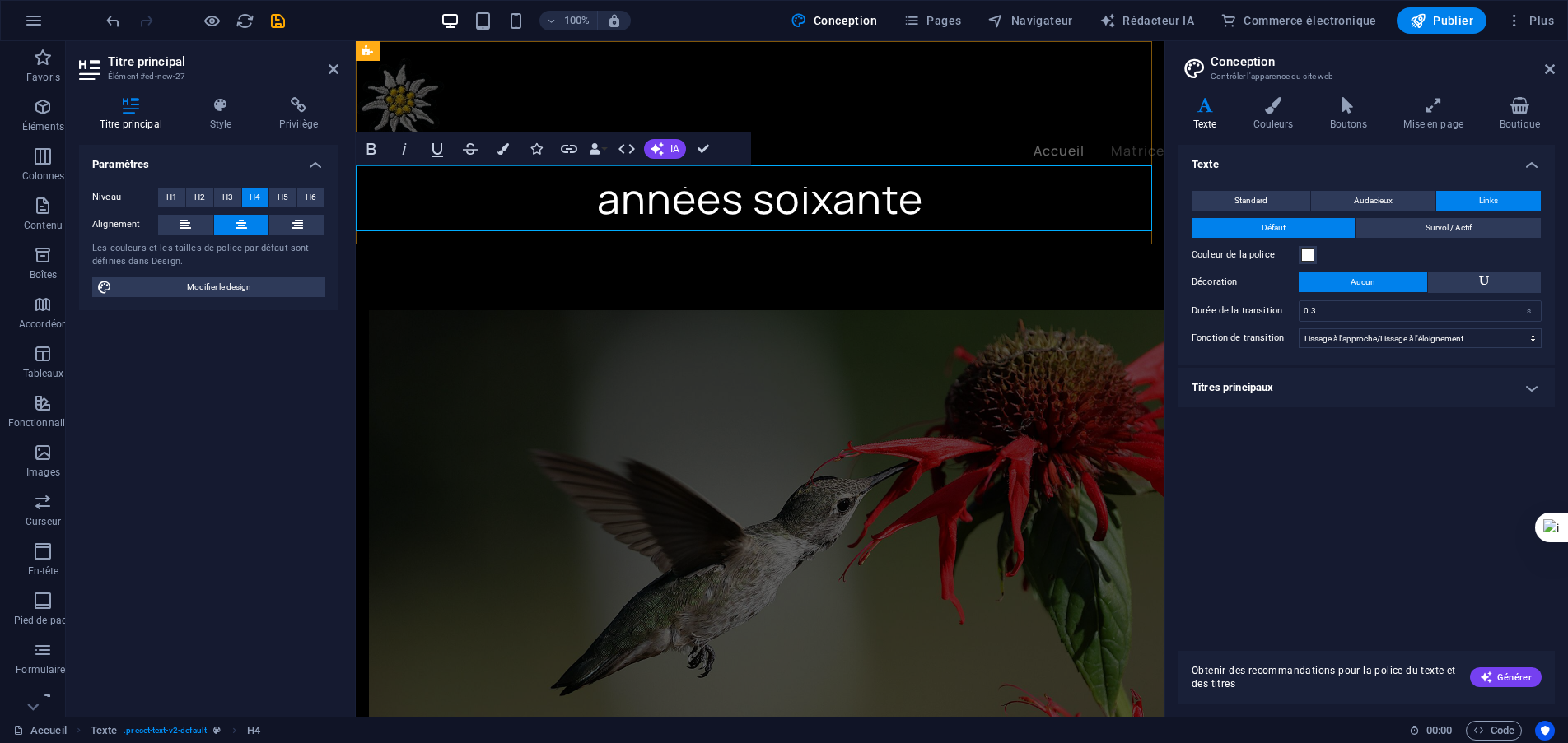
click at [750, 192] on font "années soixante" at bounding box center [760, 198] width 326 height 56
click at [1551, 66] on icon at bounding box center [1550, 69] width 10 height 13
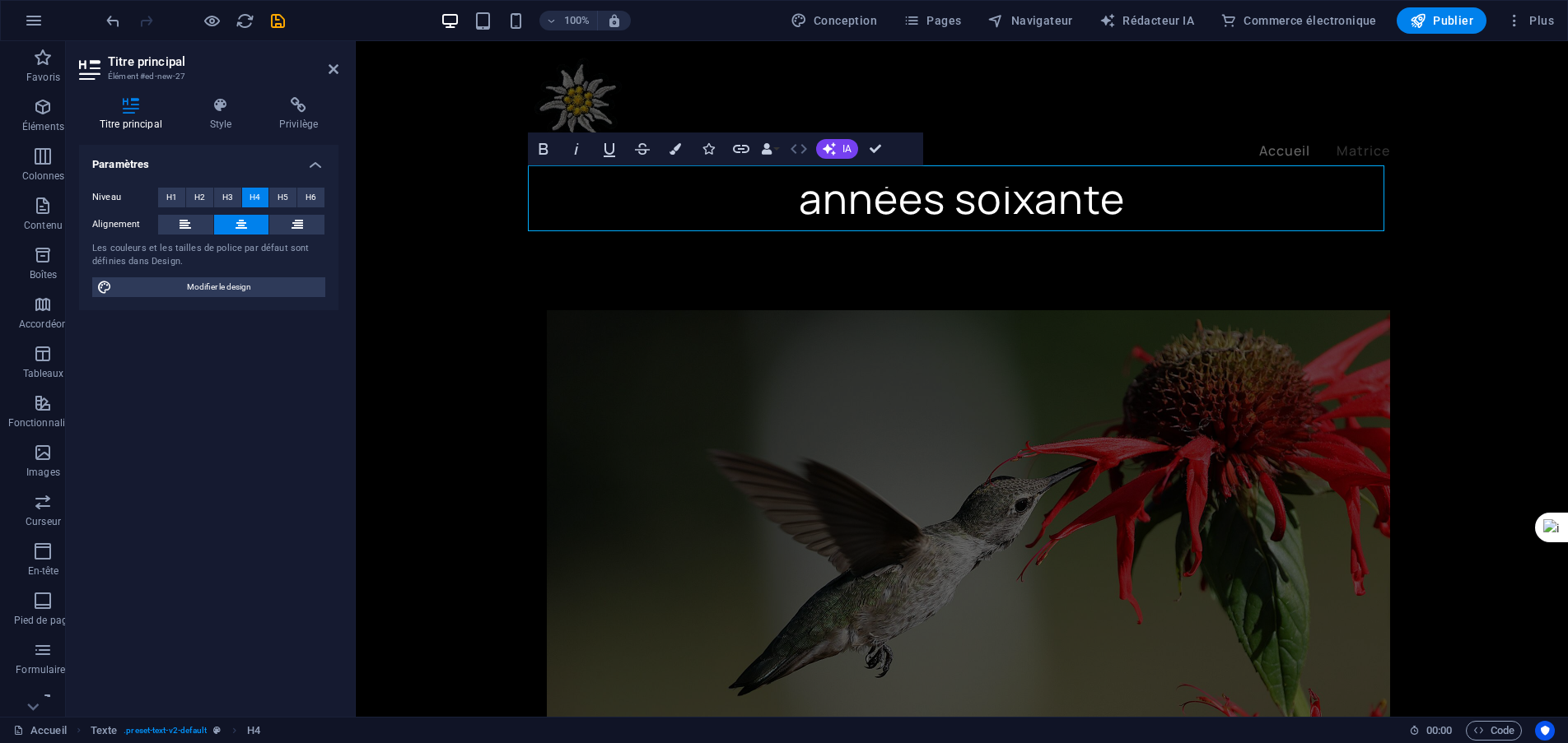
click at [798, 153] on icon "button" at bounding box center [799, 149] width 20 height 20
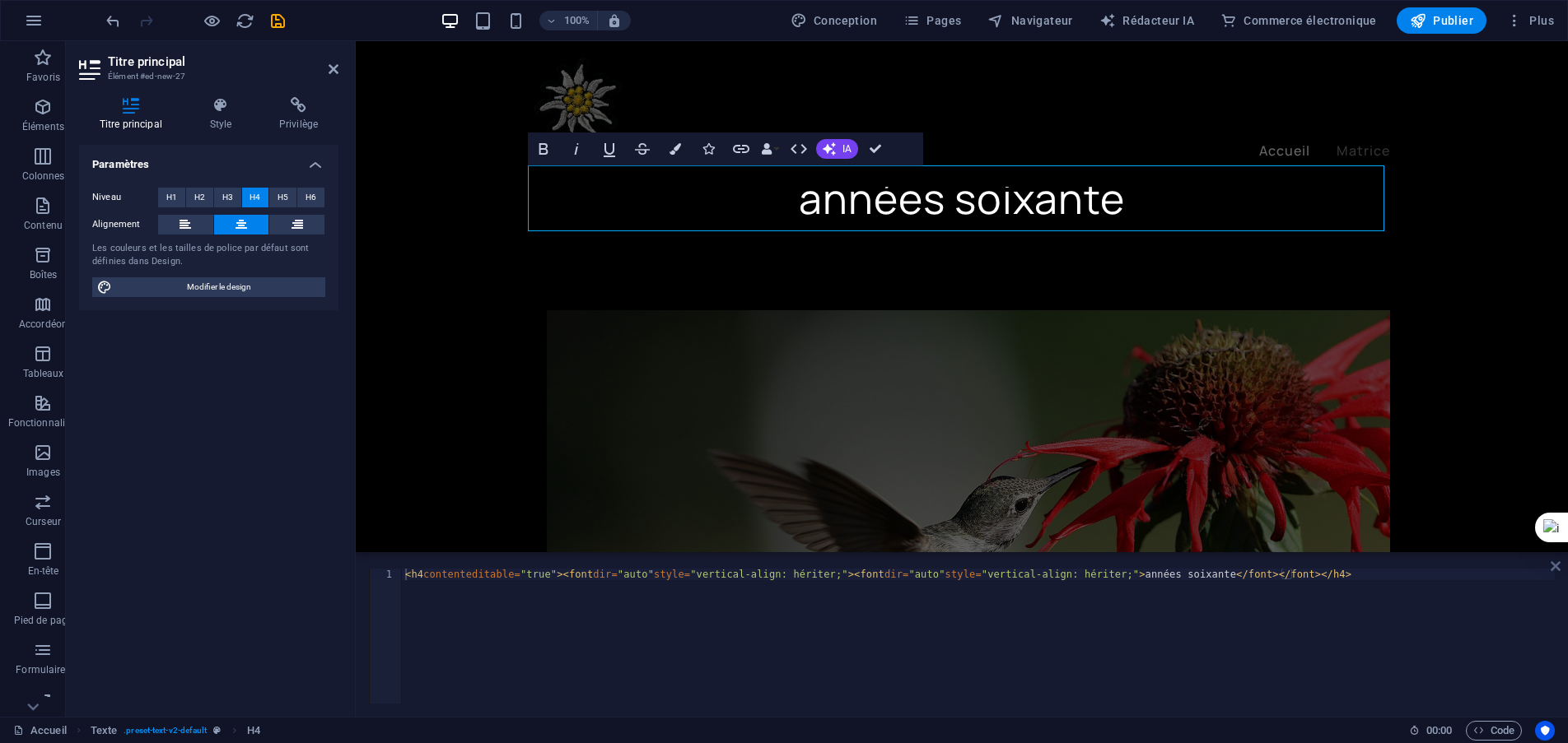
click at [1552, 563] on icon at bounding box center [1556, 566] width 10 height 13
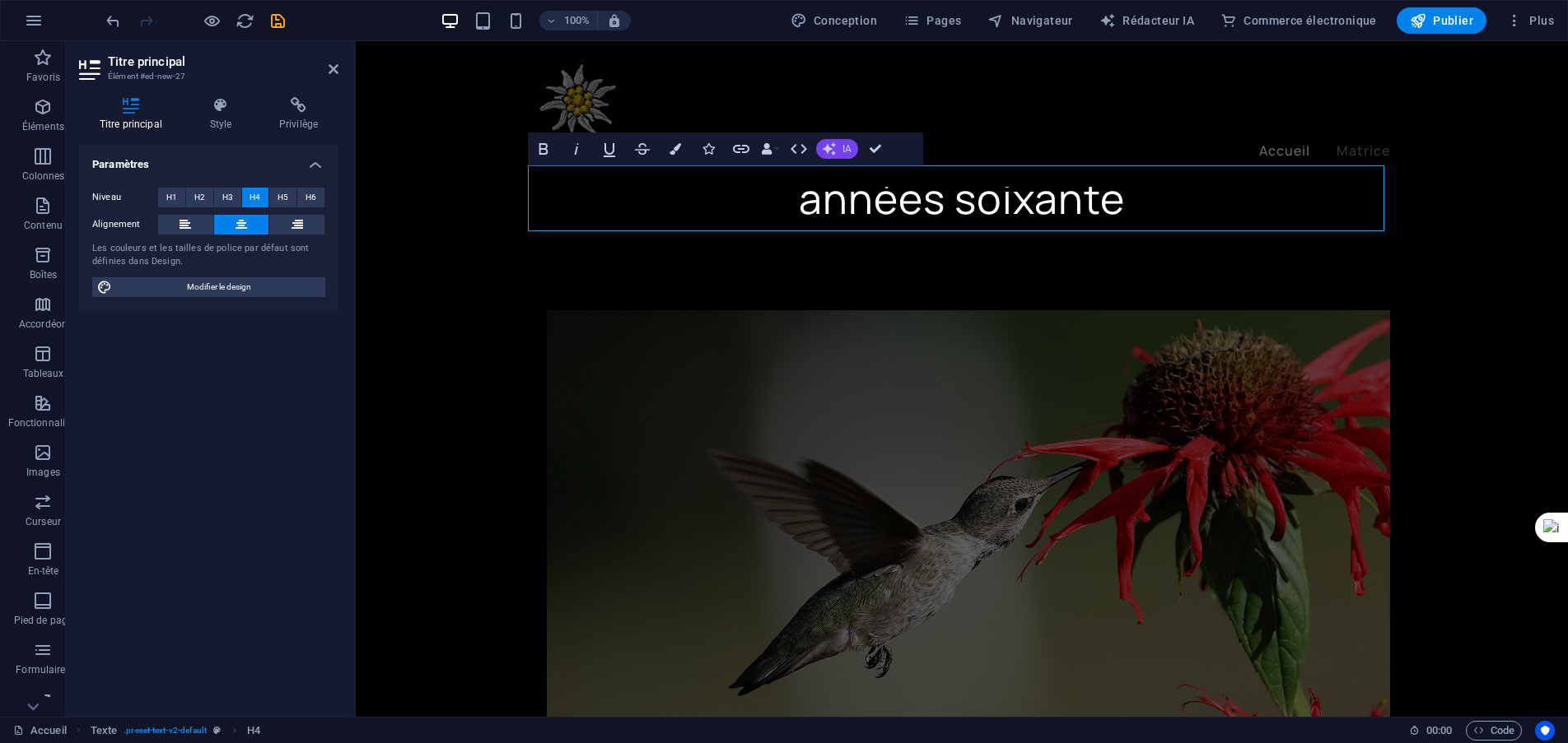
click at [853, 146] on button "IA" at bounding box center [836, 149] width 42 height 20
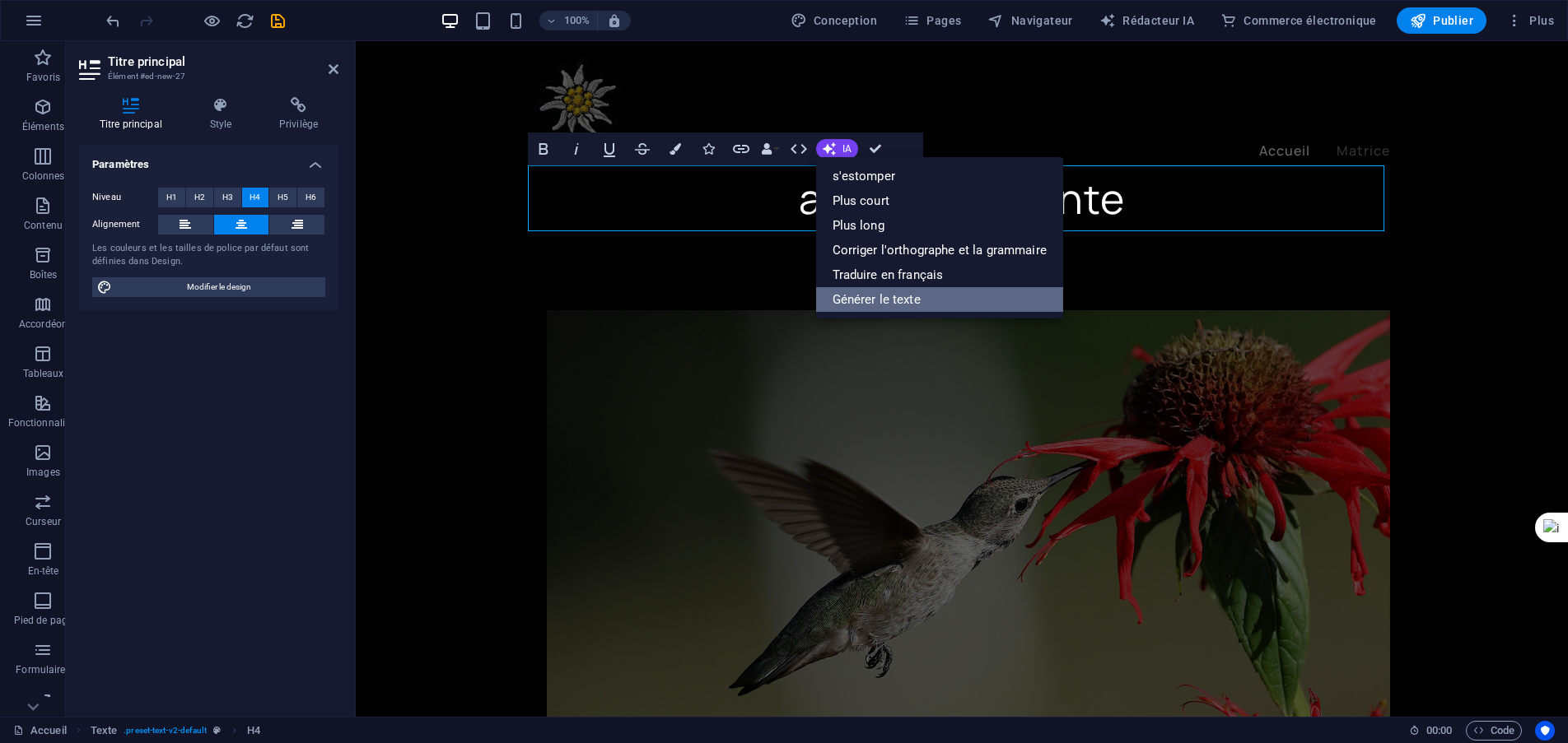
click at [883, 301] on font "Générer le texte" at bounding box center [876, 300] width 88 height 15
select select "English"
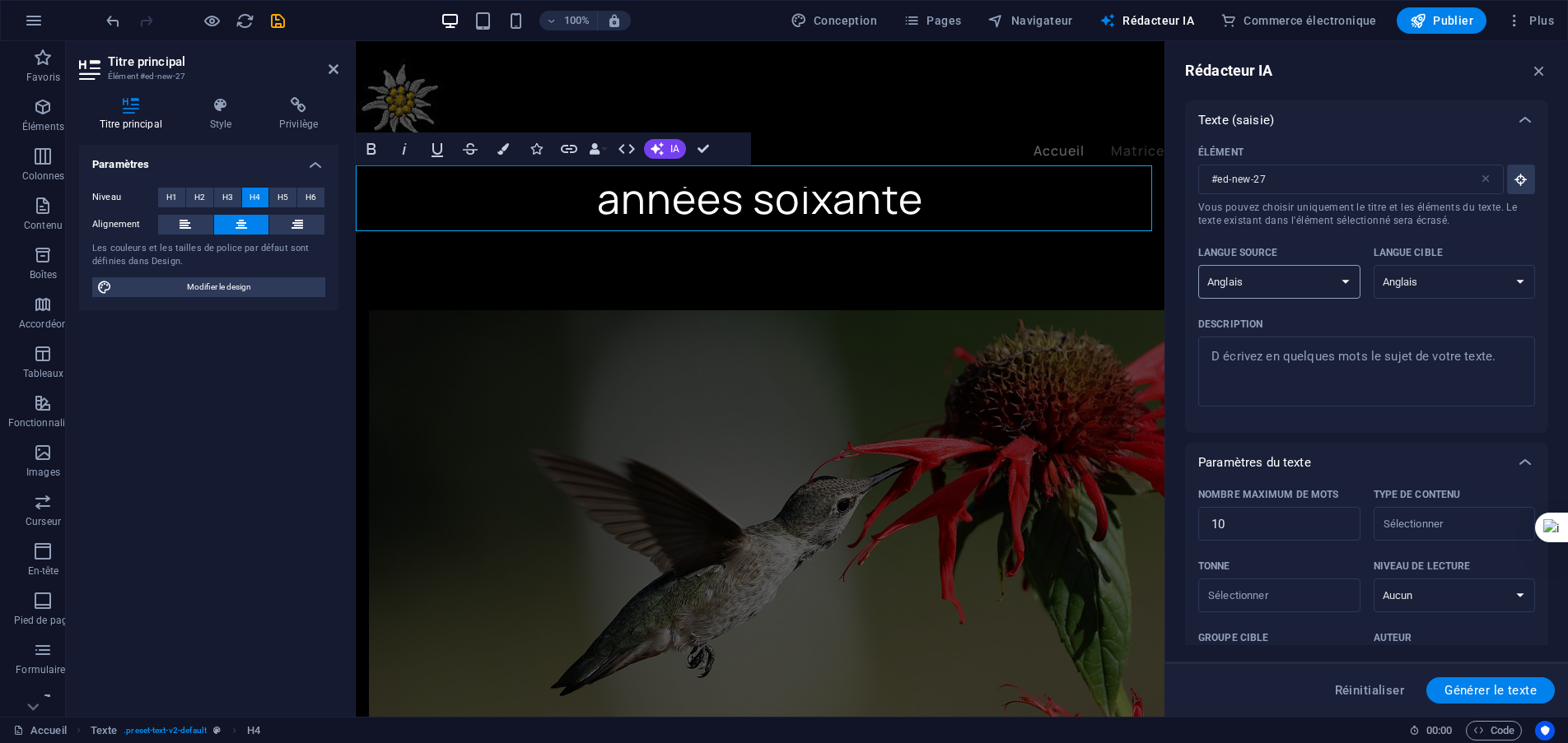
click at [1346, 287] on select "albanais arabe arménien Awadhi azerbaïdjanais Bachkir Basque biélorusse bengali…" at bounding box center [1278, 281] width 162 height 34
select select "French"
click at [1198, 265] on select "albanais arabe arménien Awadhi azerbaïdjanais Bachkir Basque biélorusse bengali…" at bounding box center [1278, 281] width 162 height 34
click at [1519, 283] on select "albanais arabe arménien Awadhi azerbaïdjanais Bachkir Basque biélorusse bengali…" at bounding box center [1454, 281] width 162 height 34
select select "French"
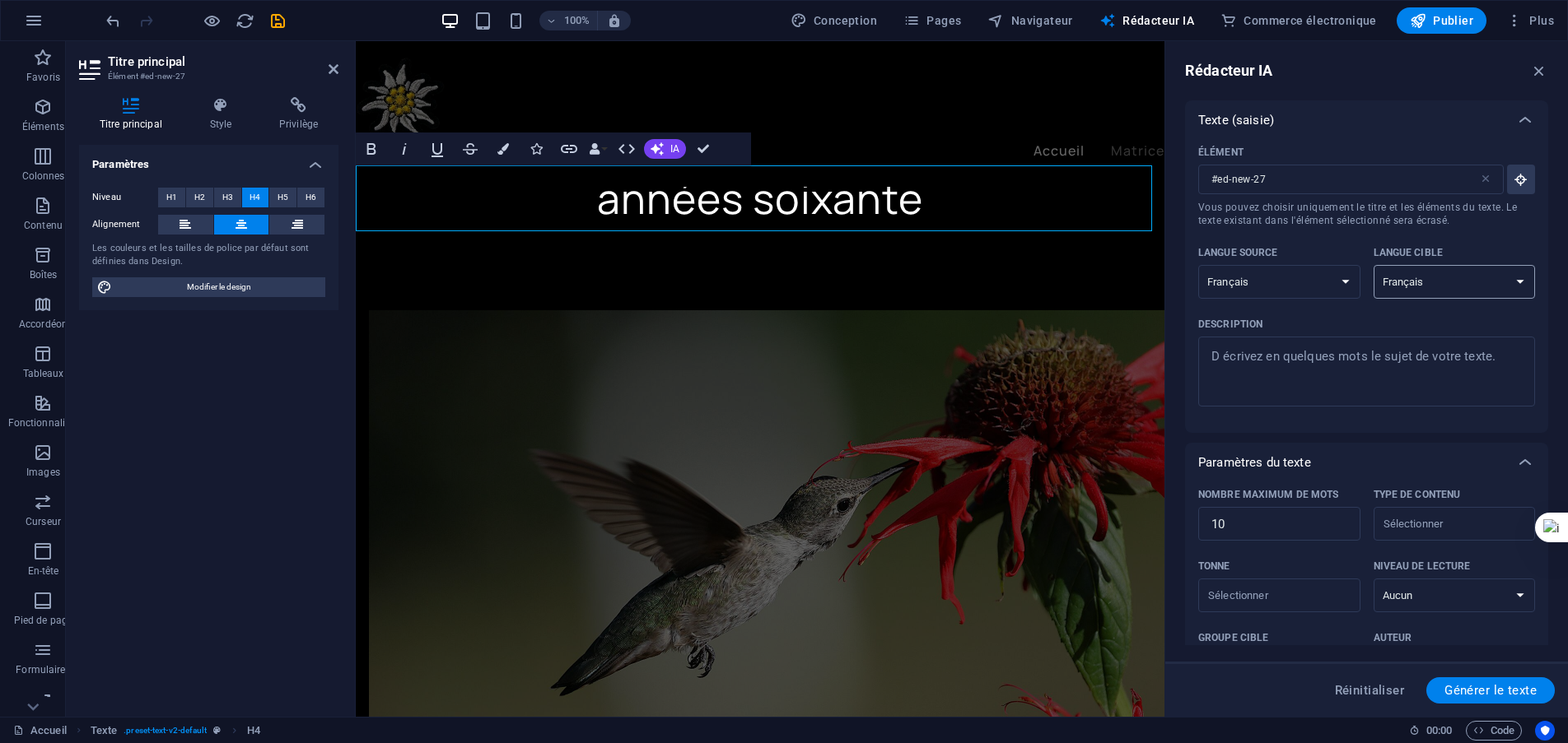
click at [1374, 265] on select "albanais arabe arménien Awadhi azerbaïdjanais Bachkir Basque biélorusse bengali…" at bounding box center [1454, 281] width 162 height 34
click at [1495, 692] on font "Générer le texte" at bounding box center [1490, 691] width 92 height 15
type textarea "x"
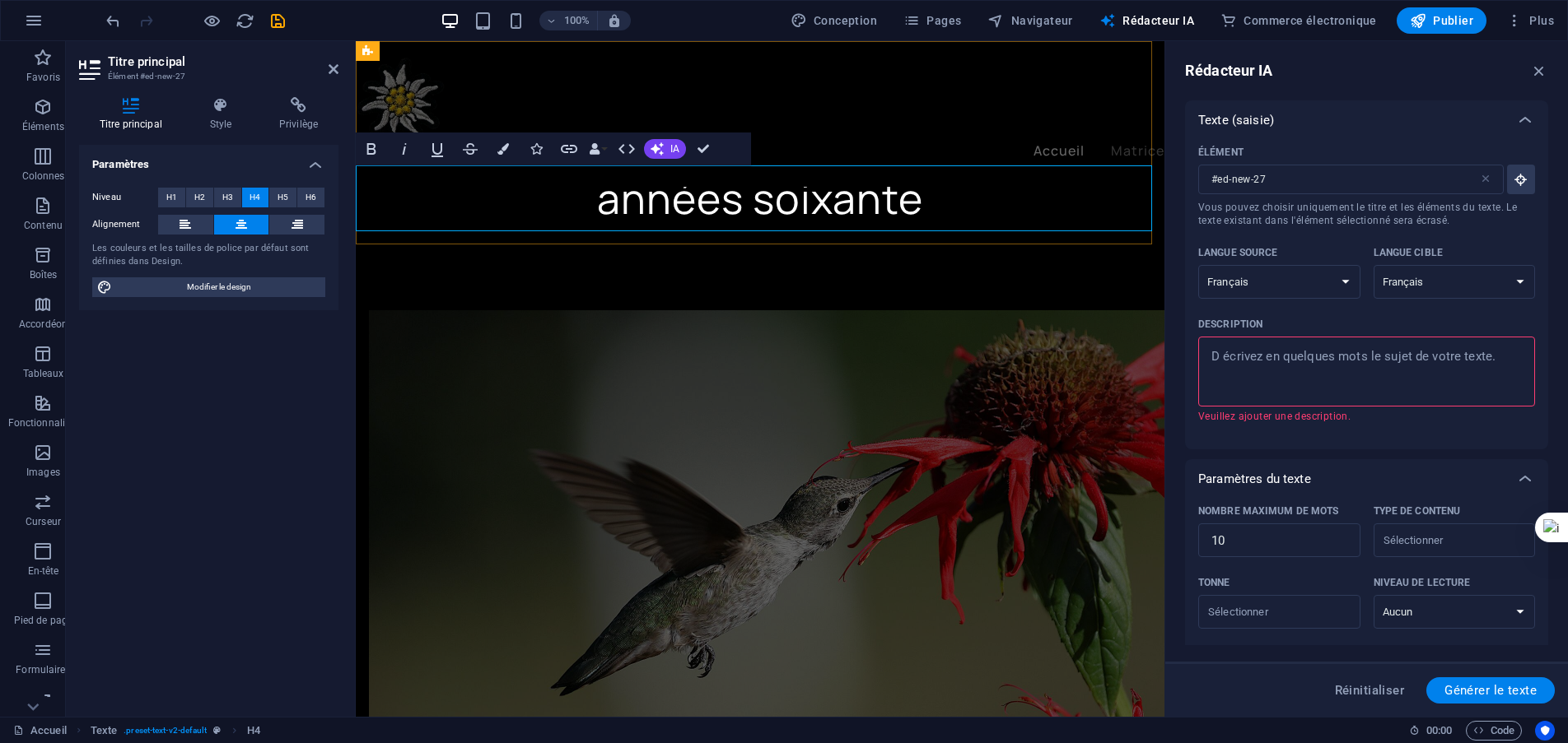
click at [1018, 205] on h4 "années soixante" at bounding box center [759, 198] width 808 height 66
click at [1543, 68] on icon "button" at bounding box center [1539, 71] width 18 height 18
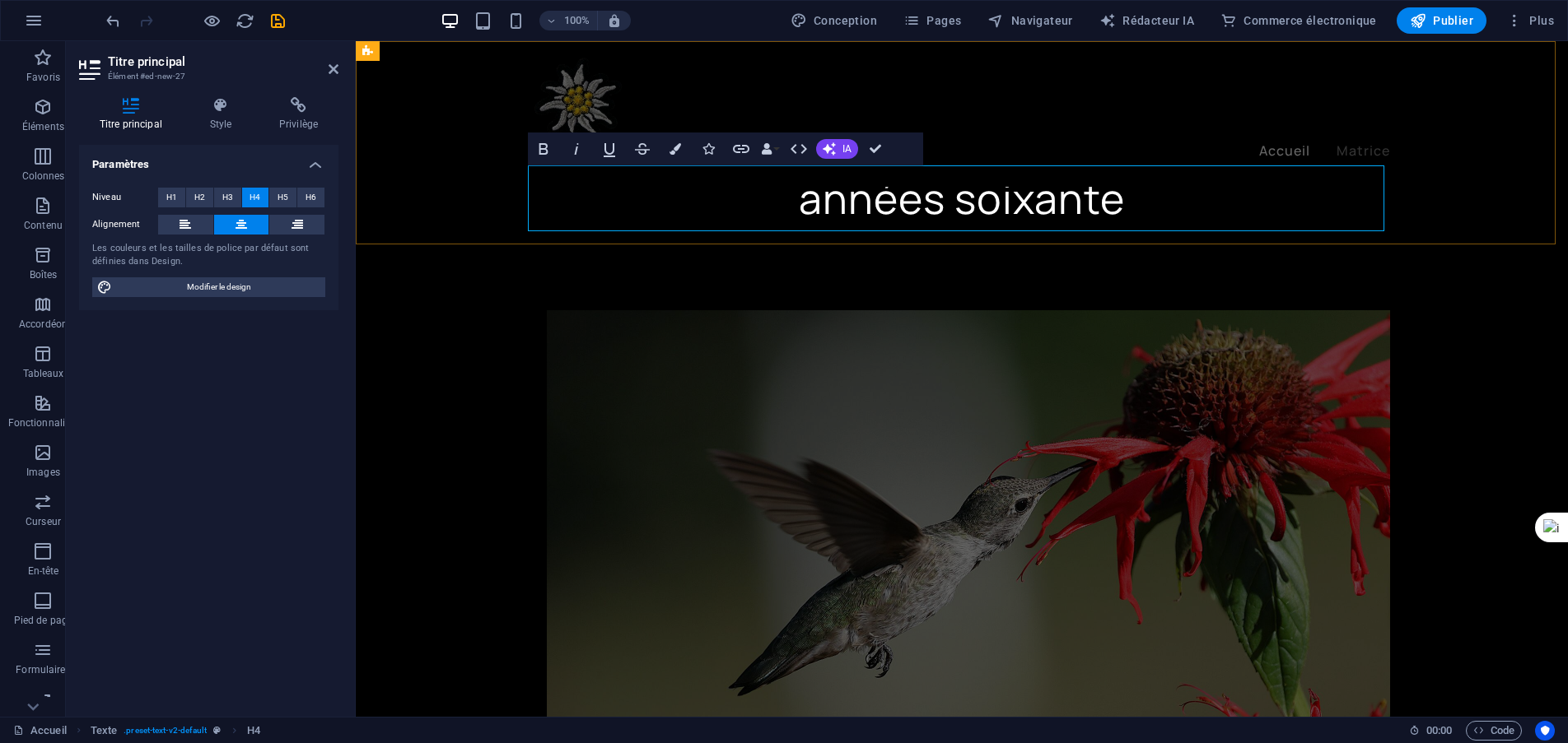
click at [1169, 208] on h4 "années soixante" at bounding box center [961, 198] width 856 height 66
click at [1433, 205] on div "années soixante Sixties" at bounding box center [961, 143] width 1212 height 203
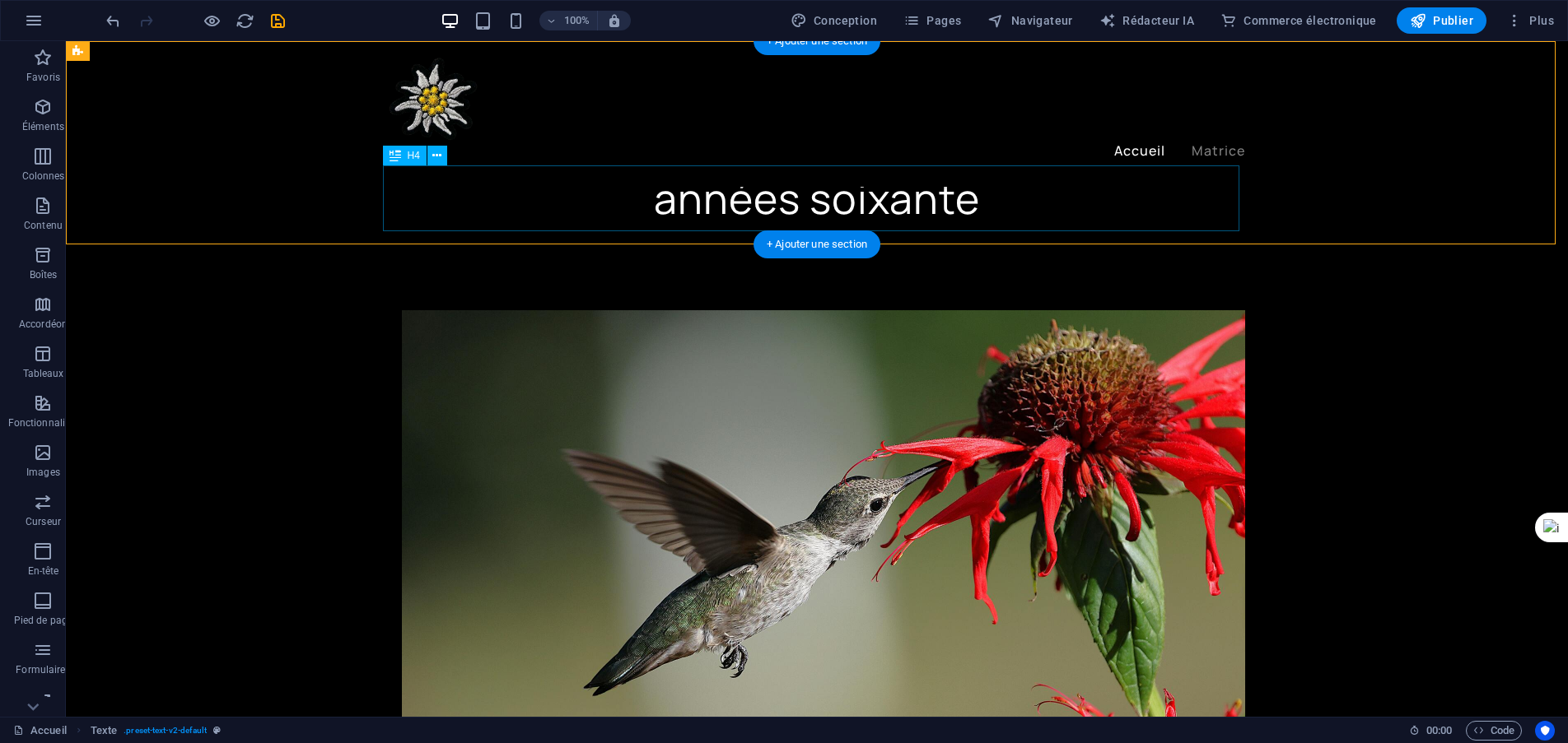
click at [619, 209] on div "années soixante" at bounding box center [816, 198] width 856 height 66
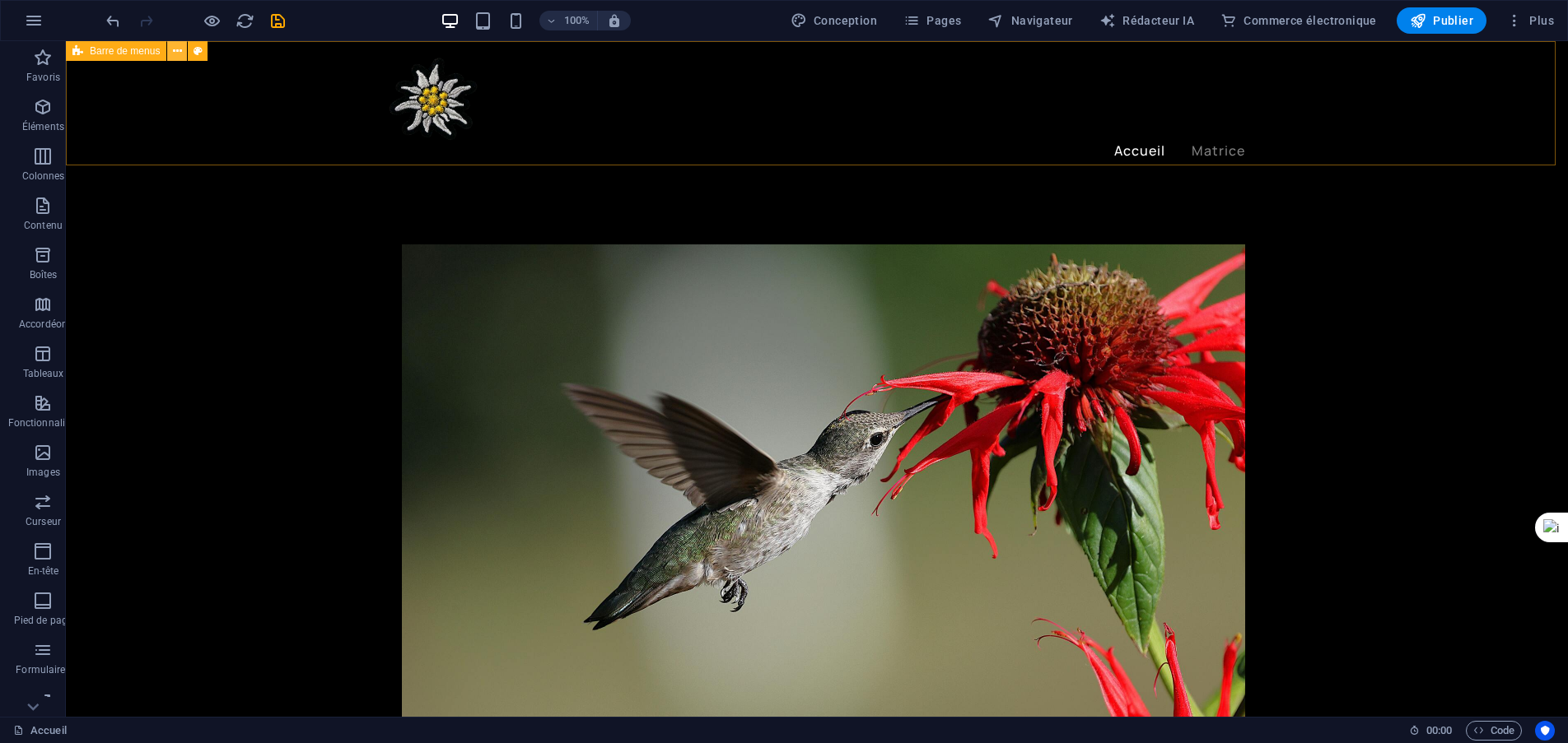
click at [179, 47] on icon at bounding box center [177, 51] width 9 height 17
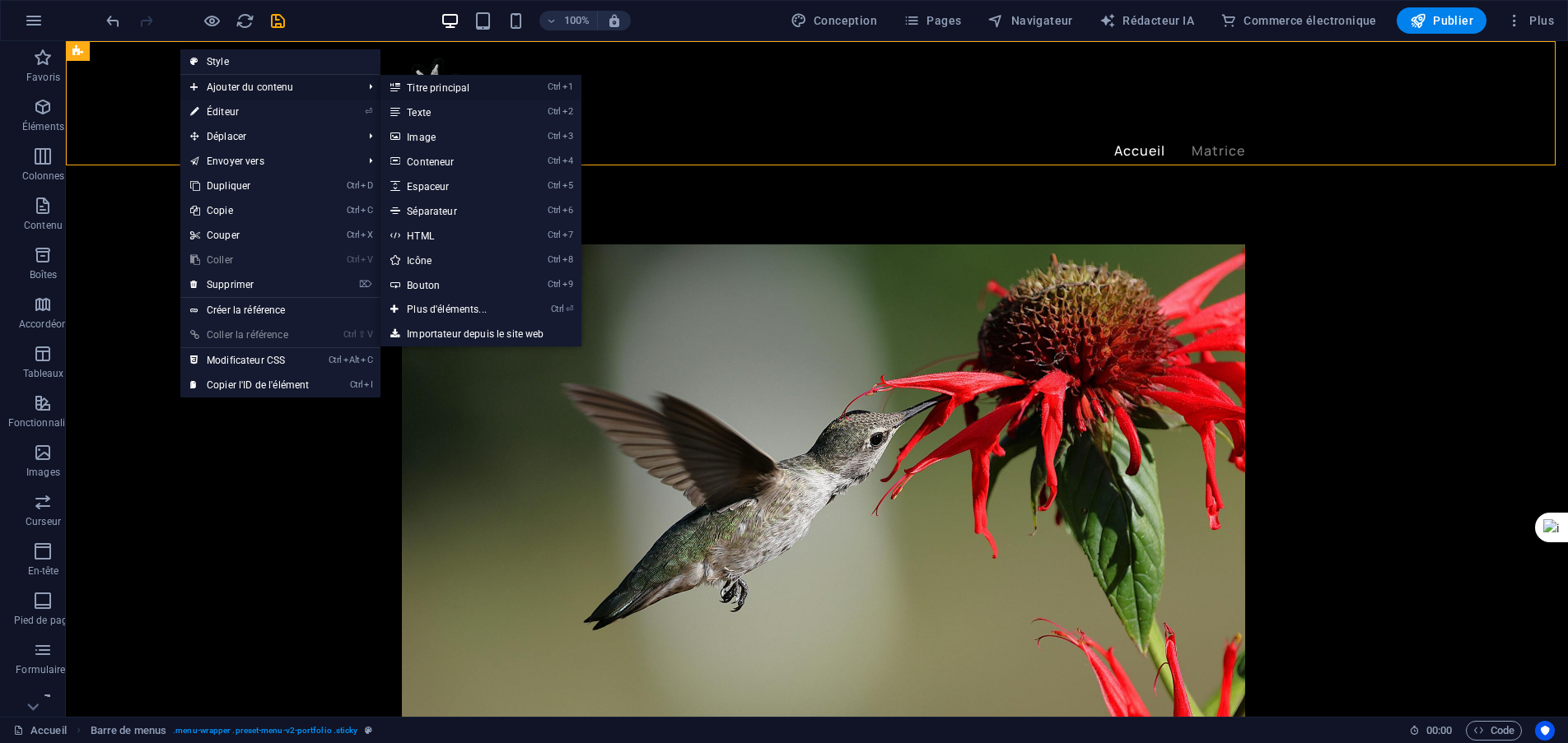
click at [437, 90] on font "Titre principal" at bounding box center [438, 88] width 62 height 12
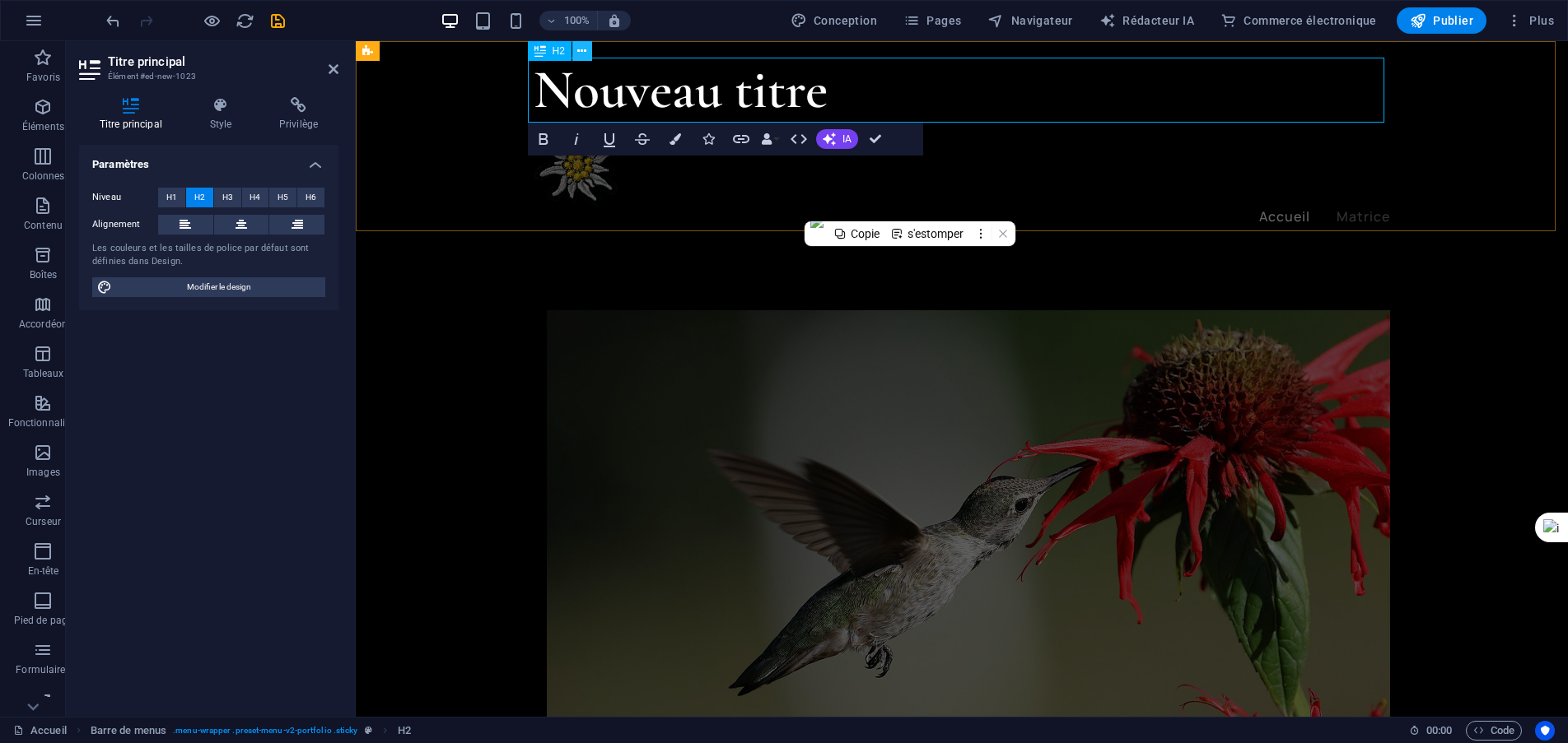
click at [582, 47] on icon at bounding box center [581, 51] width 9 height 17
click at [560, 79] on font "Nouveau titre" at bounding box center [680, 89] width 294 height 66
click at [829, 98] on h2 "Nouveau titre" at bounding box center [961, 90] width 856 height 65
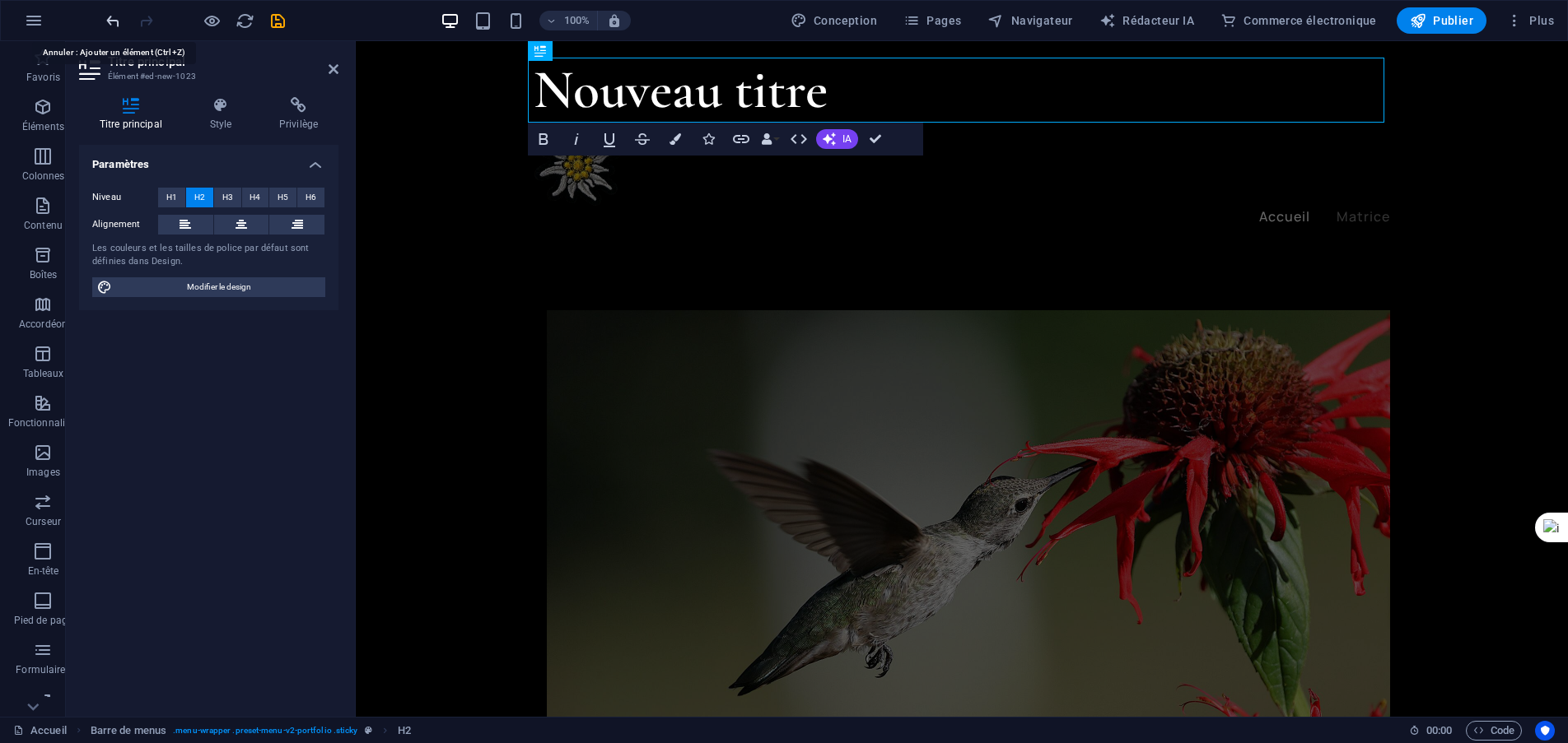
click at [113, 27] on icon "défaire" at bounding box center [113, 21] width 19 height 19
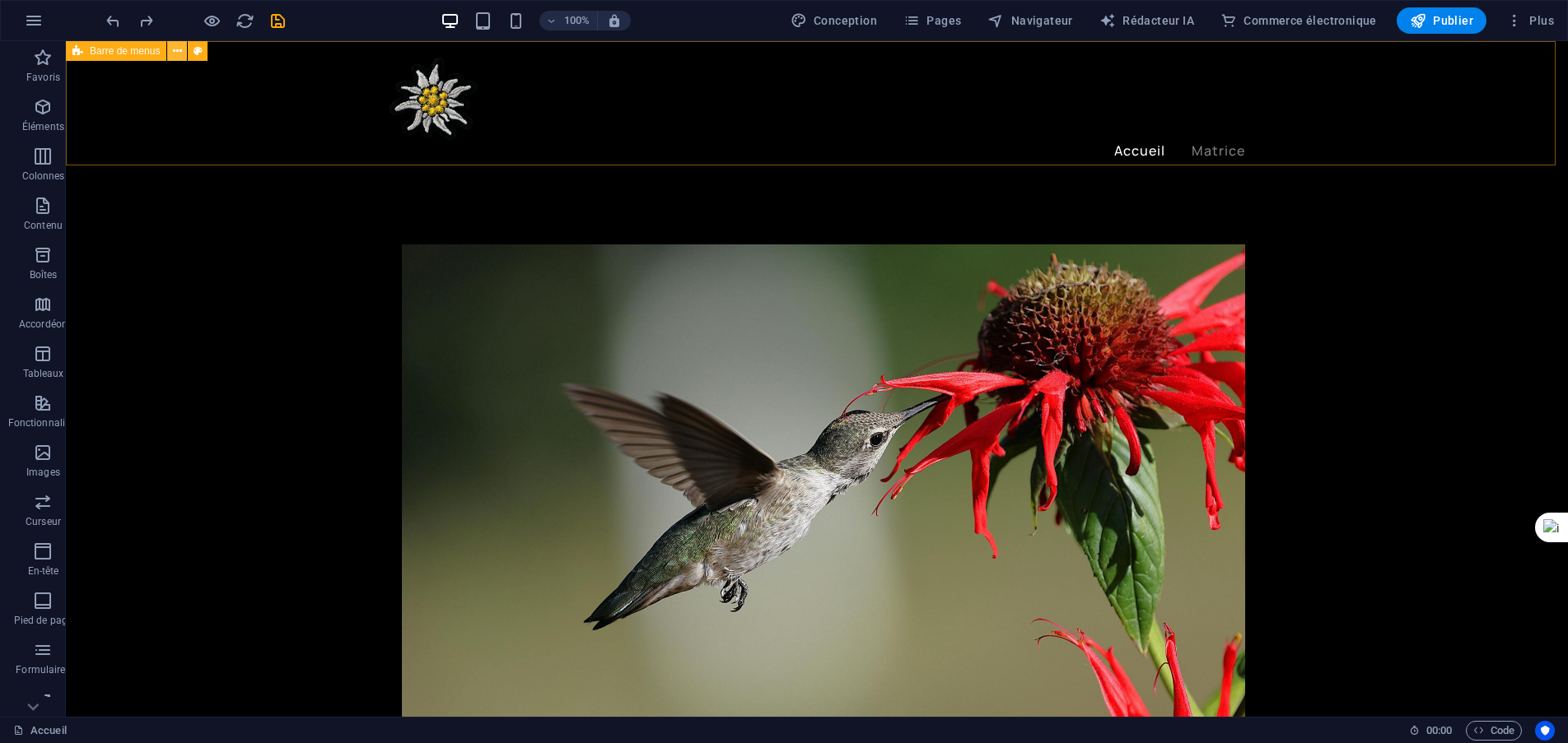
click at [182, 47] on button at bounding box center [177, 51] width 20 height 20
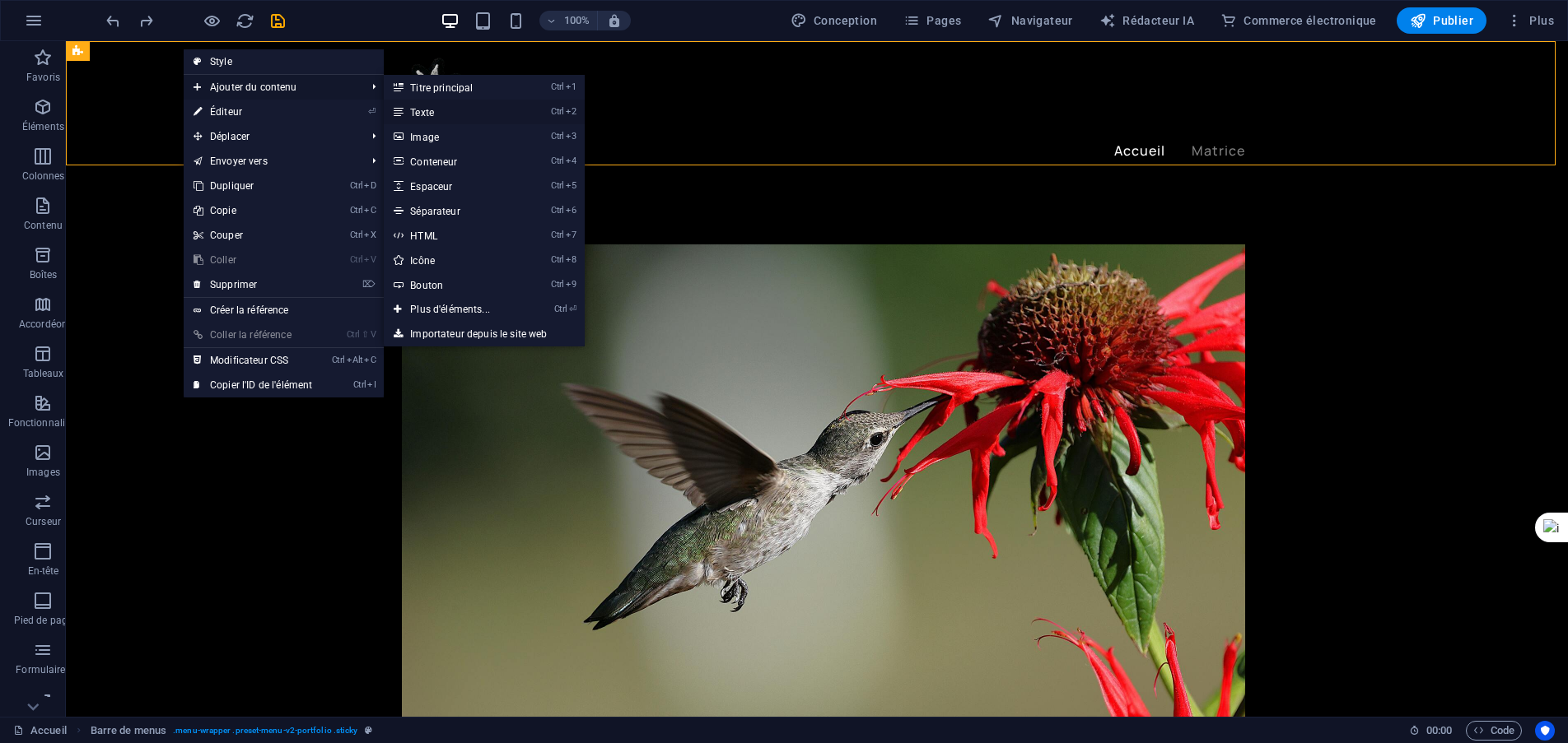
click at [448, 112] on link "Ctrl 2 Texte" at bounding box center [453, 112] width 140 height 25
click at [159, 112] on div "Accueil Matrice" at bounding box center [816, 114] width 1502 height 145
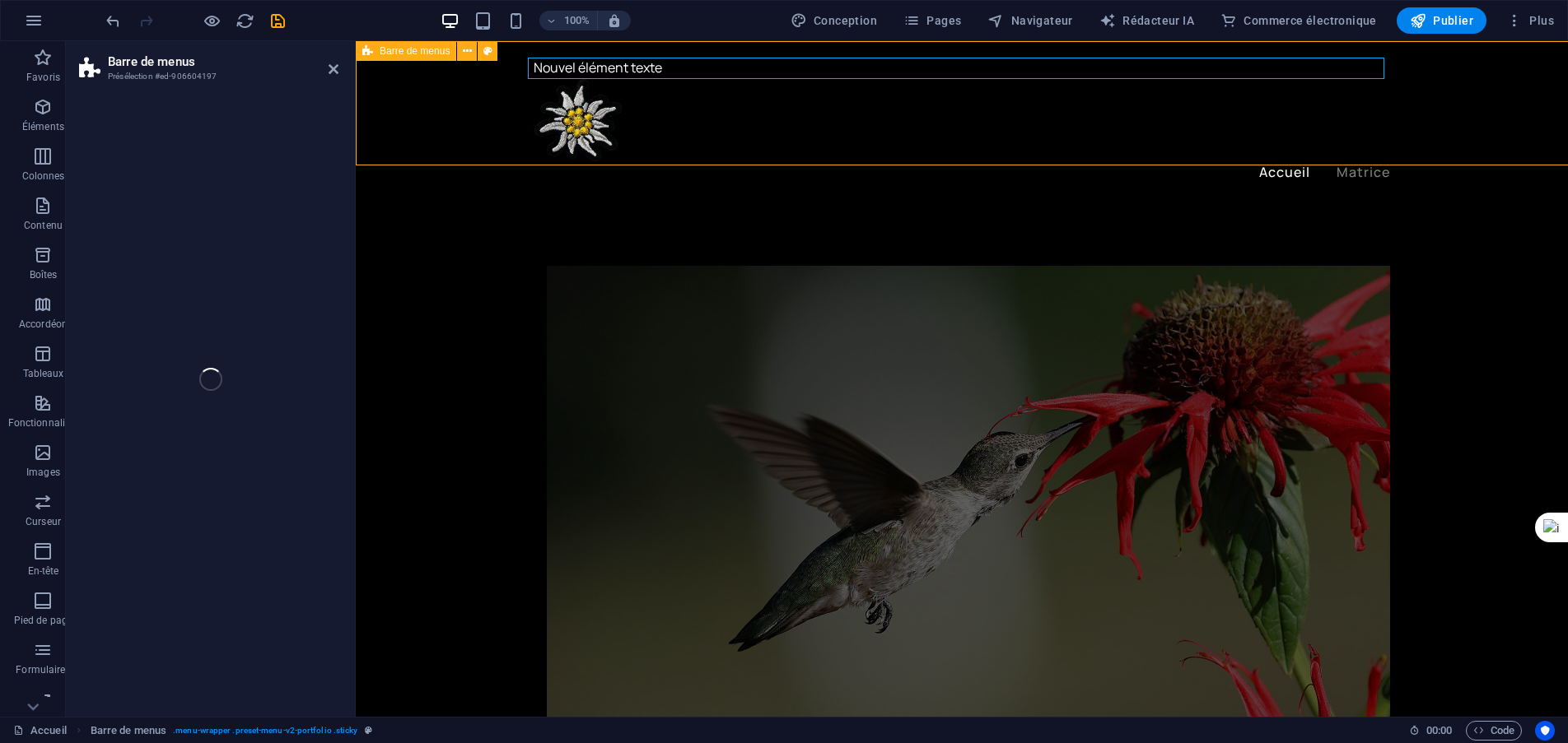
select select "header"
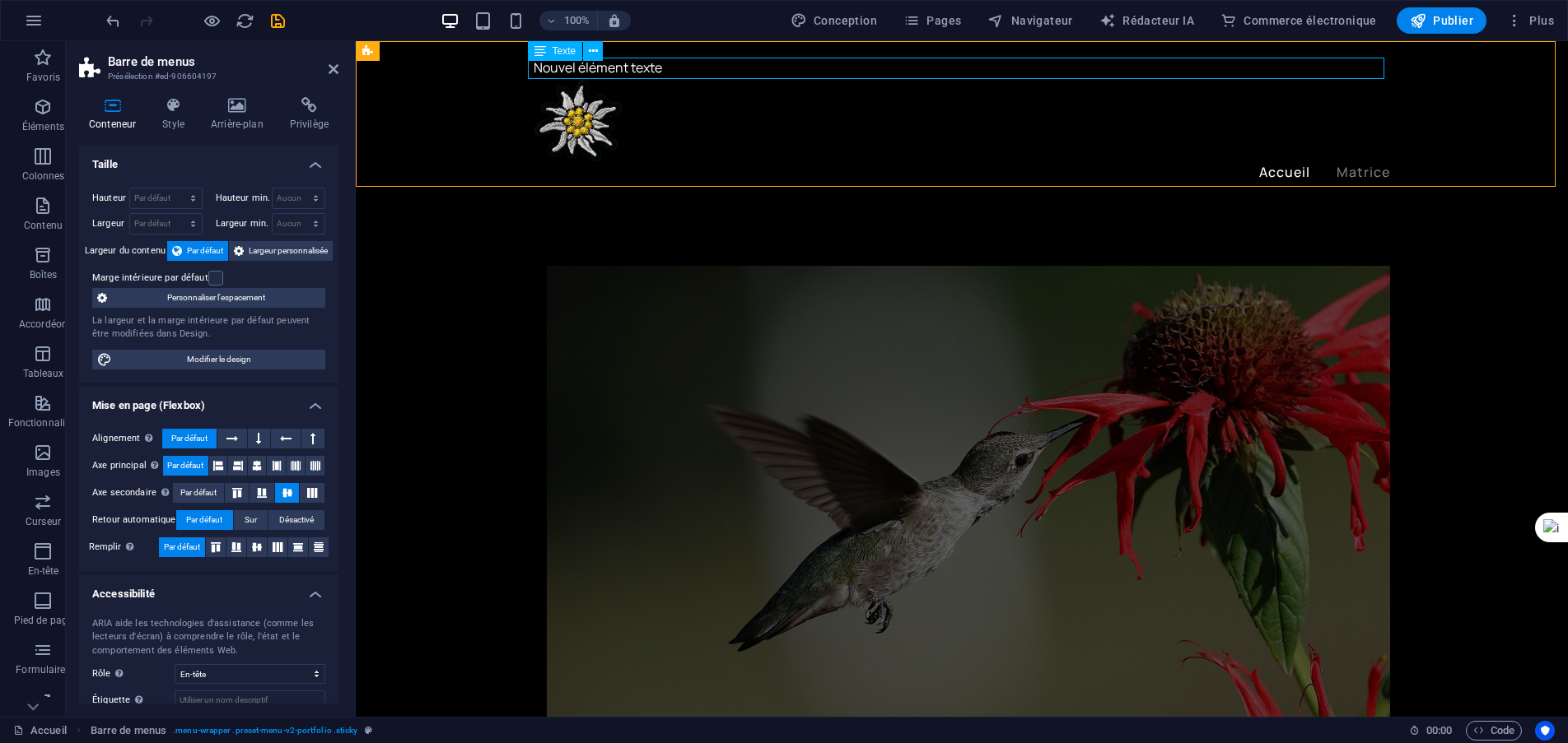
click at [669, 66] on div "Nouvel élément texte" at bounding box center [961, 68] width 856 height 22
click at [593, 47] on icon at bounding box center [593, 51] width 9 height 17
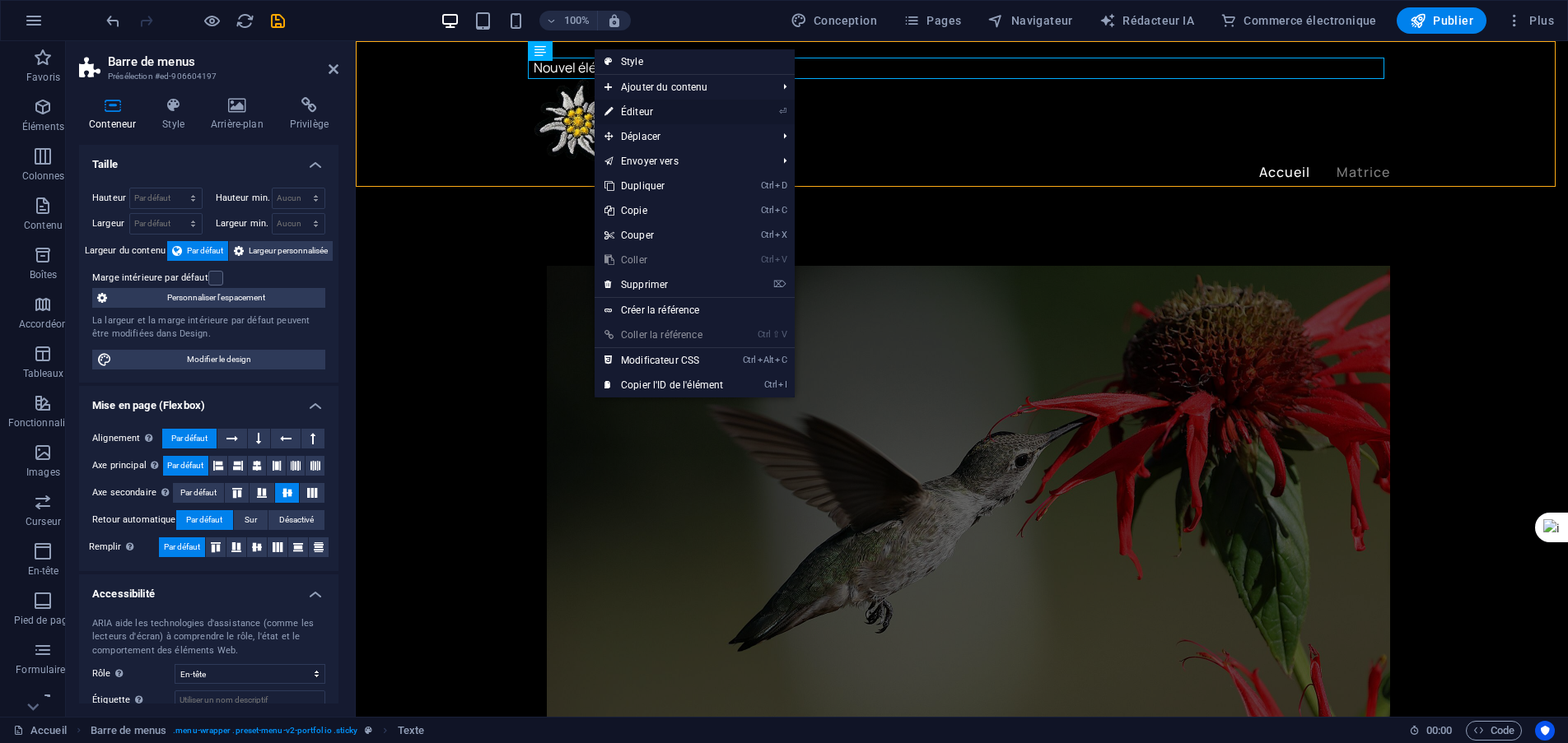
click at [636, 118] on link "⏎ Éditeur" at bounding box center [664, 112] width 139 height 25
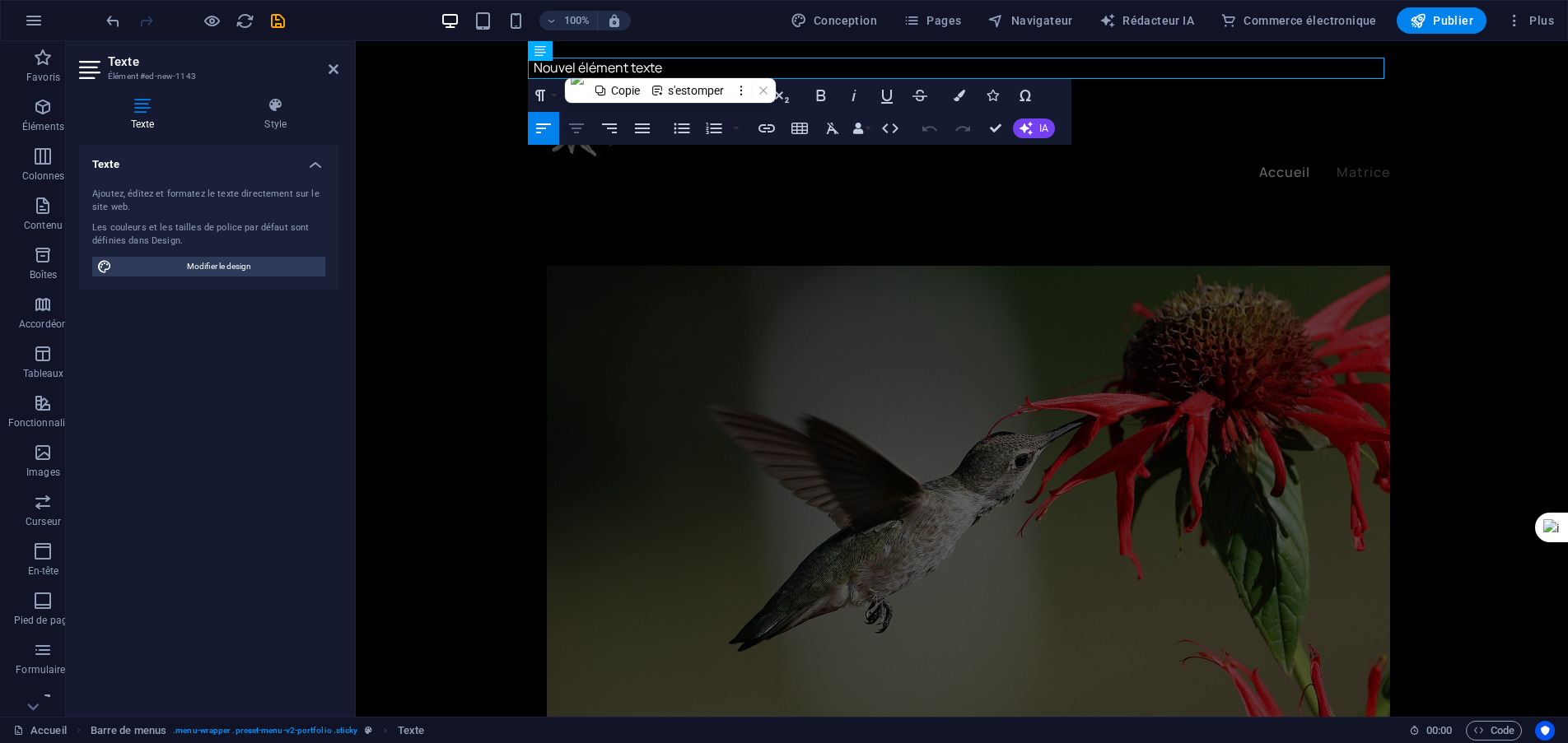
click at [581, 135] on icon "button" at bounding box center [576, 129] width 20 height 20
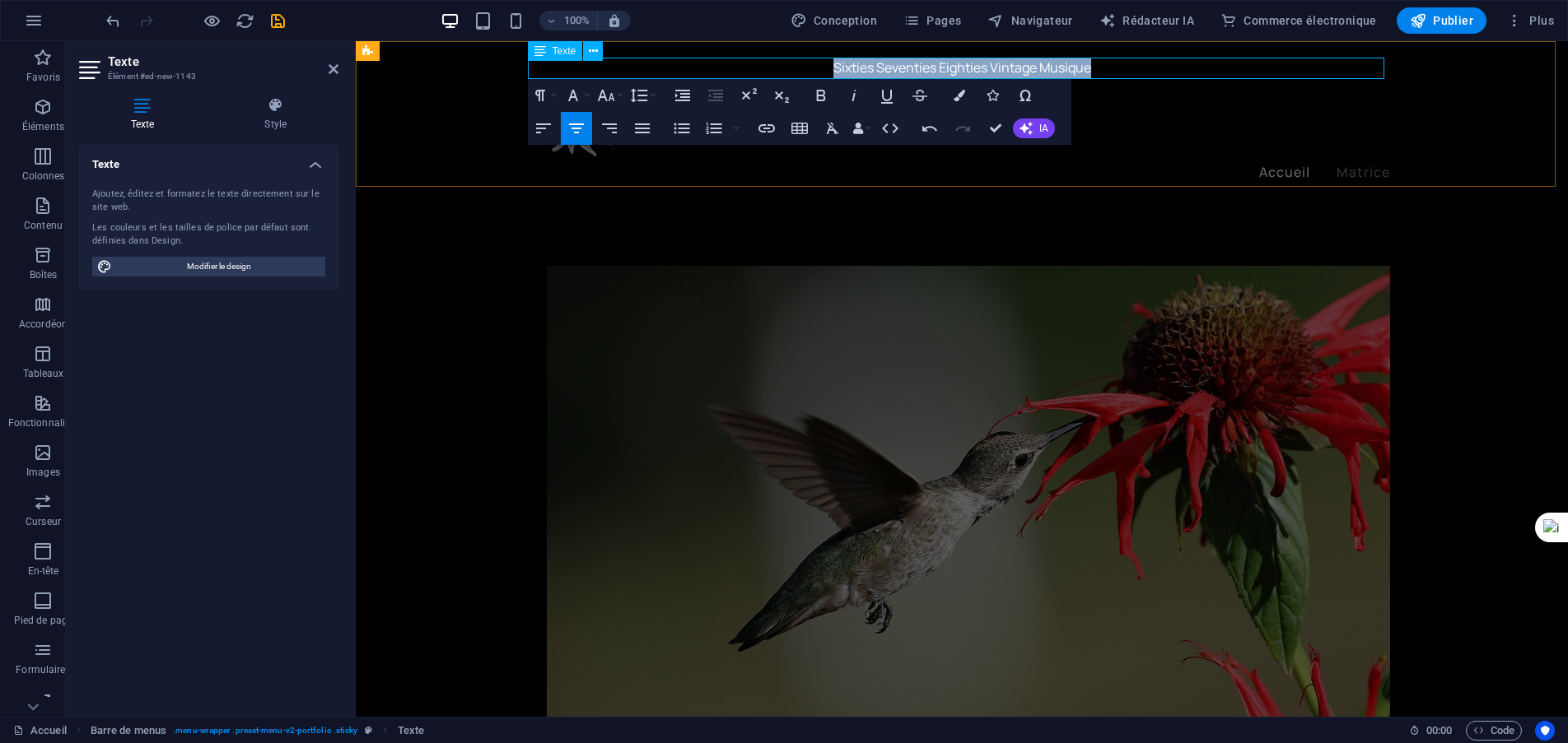
drag, startPoint x: 1095, startPoint y: 66, endPoint x: 826, endPoint y: 68, distance: 269.0
click at [826, 68] on p "Sixties Seventies Eighties Vintage Musique" at bounding box center [961, 68] width 856 height 22
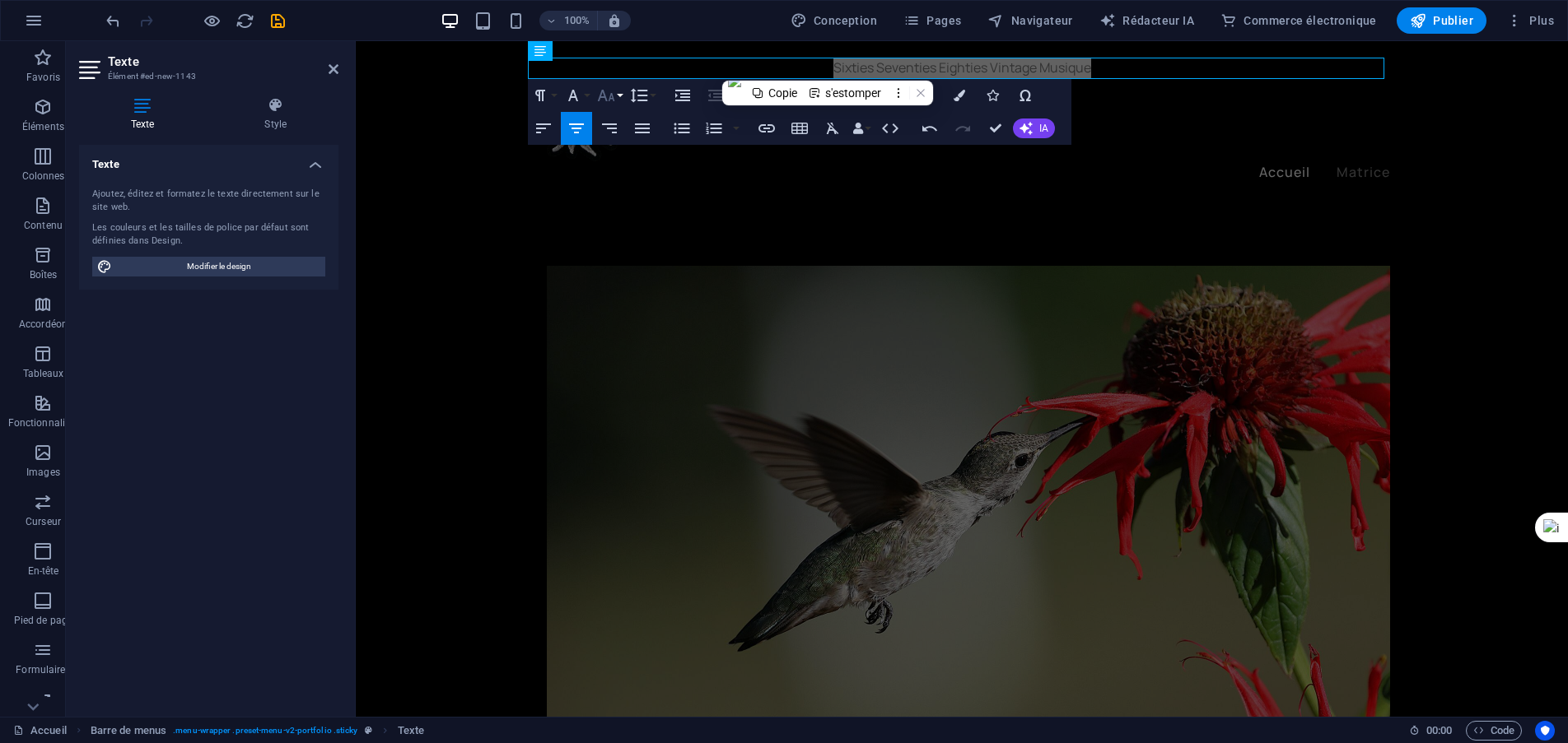
click at [607, 102] on icon "button" at bounding box center [606, 95] width 20 height 20
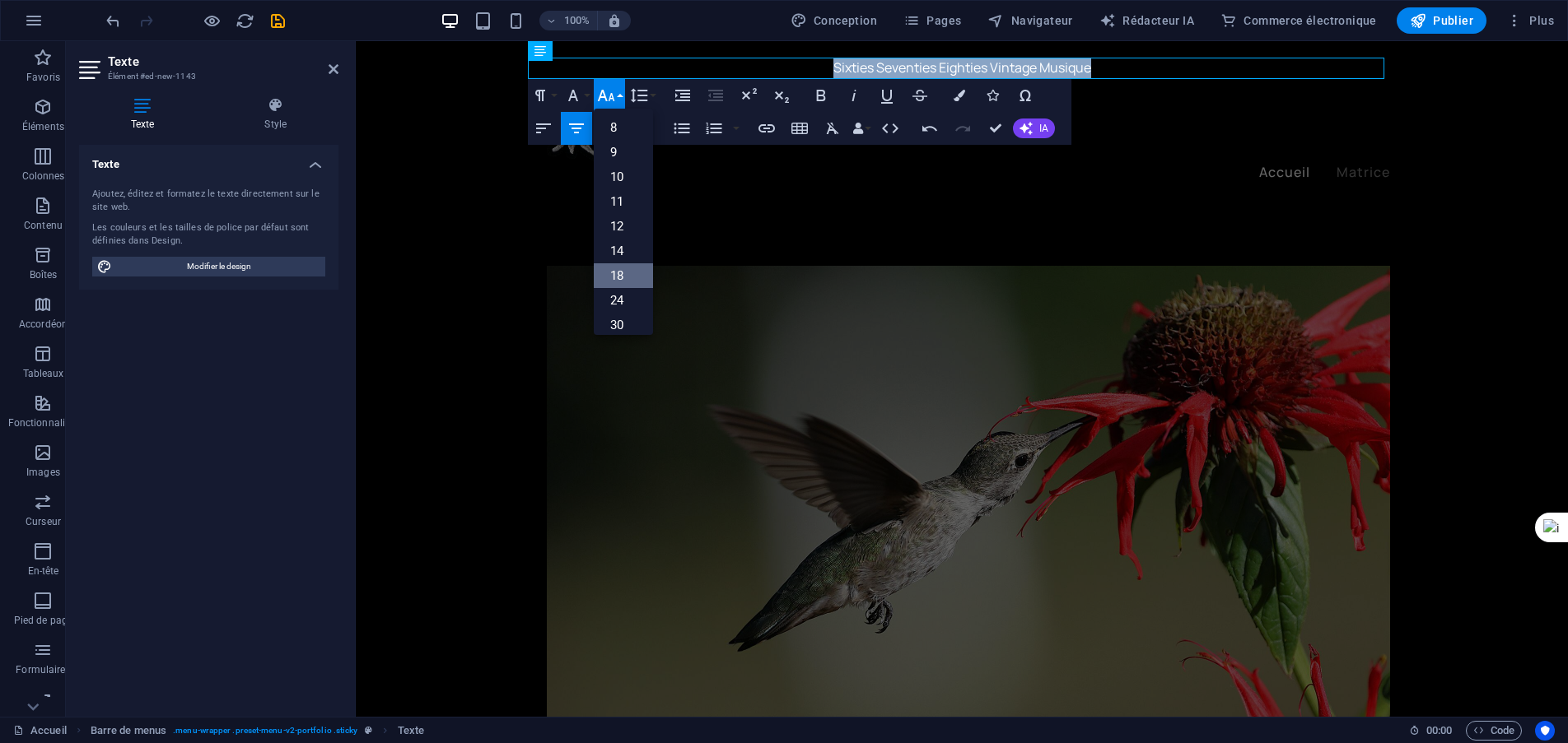
click at [628, 273] on link "18" at bounding box center [623, 276] width 59 height 25
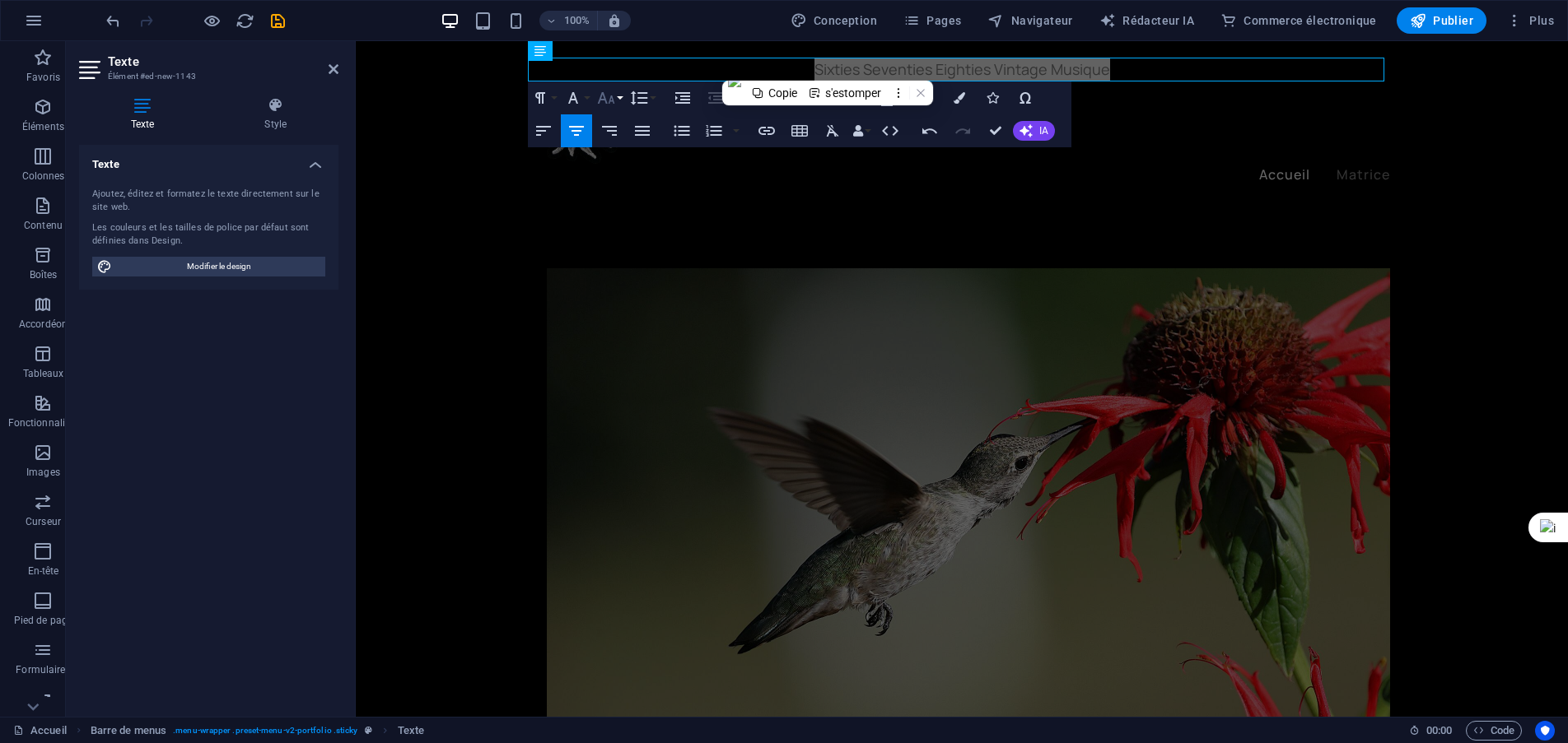
click at [622, 100] on button "Taille de la police" at bounding box center [610, 98] width 32 height 33
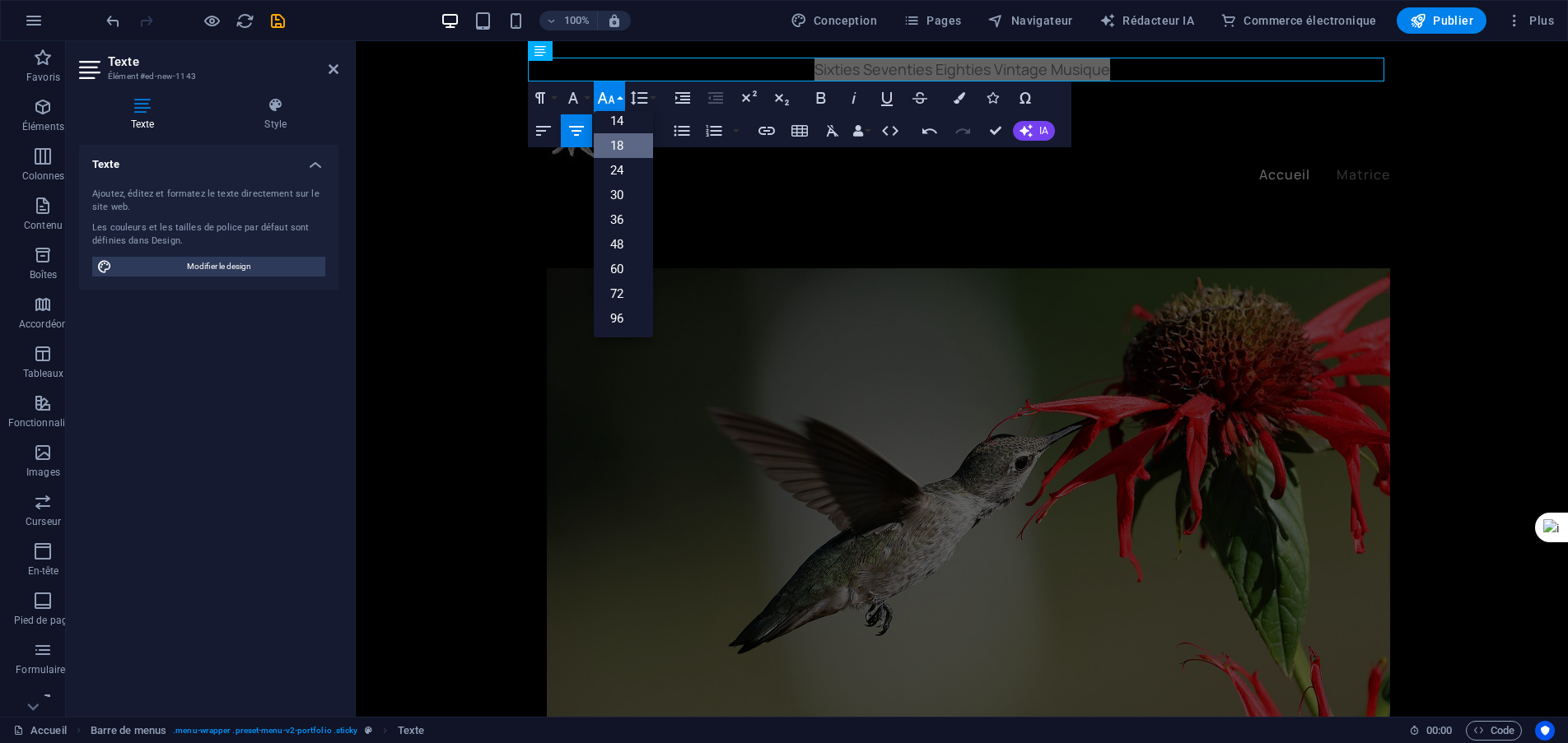
scroll to position [133, 0]
click at [618, 198] on font "30" at bounding box center [617, 195] width 13 height 15
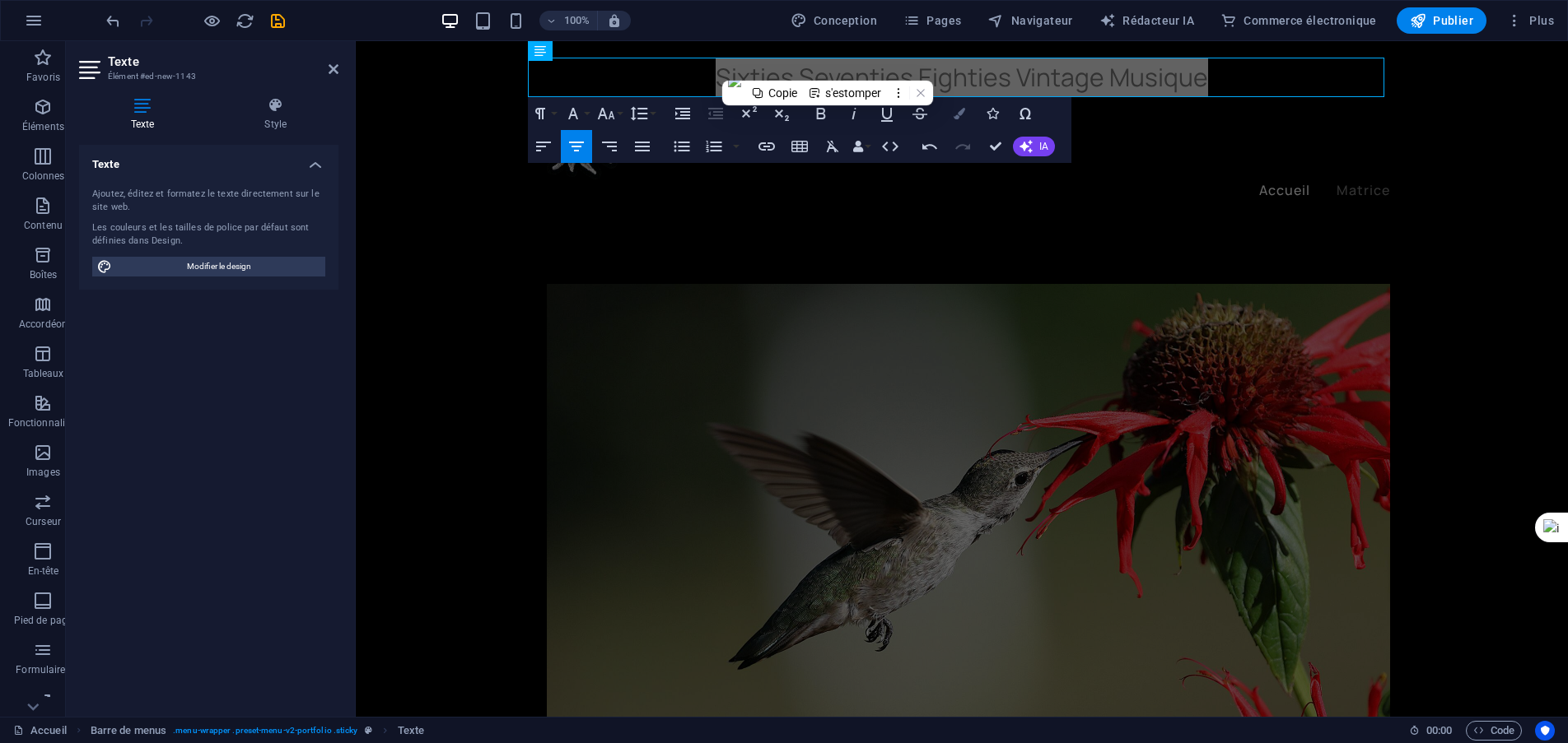
click at [959, 112] on icon "button" at bounding box center [959, 114] width 12 height 12
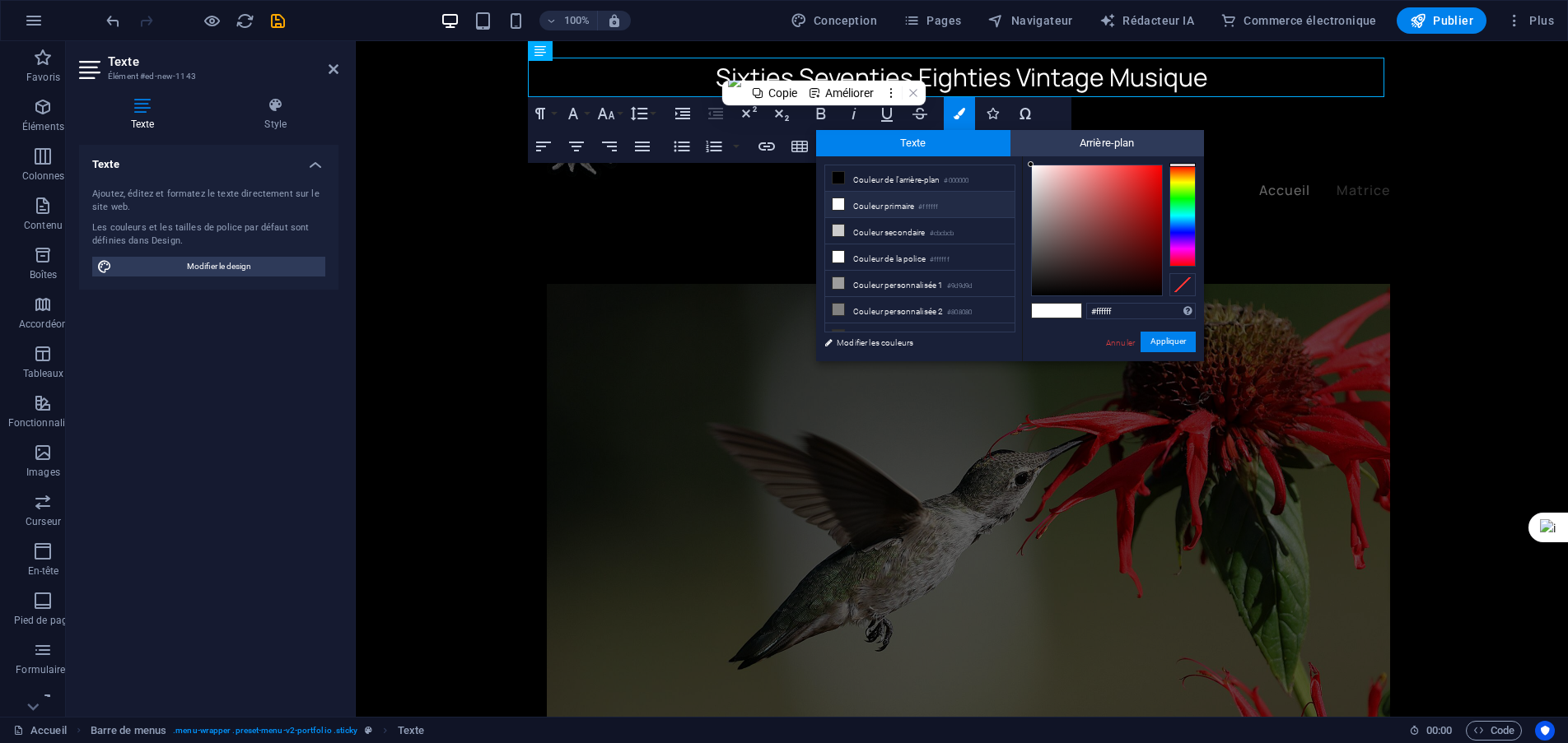
click at [1180, 191] on div at bounding box center [1183, 215] width 27 height 102
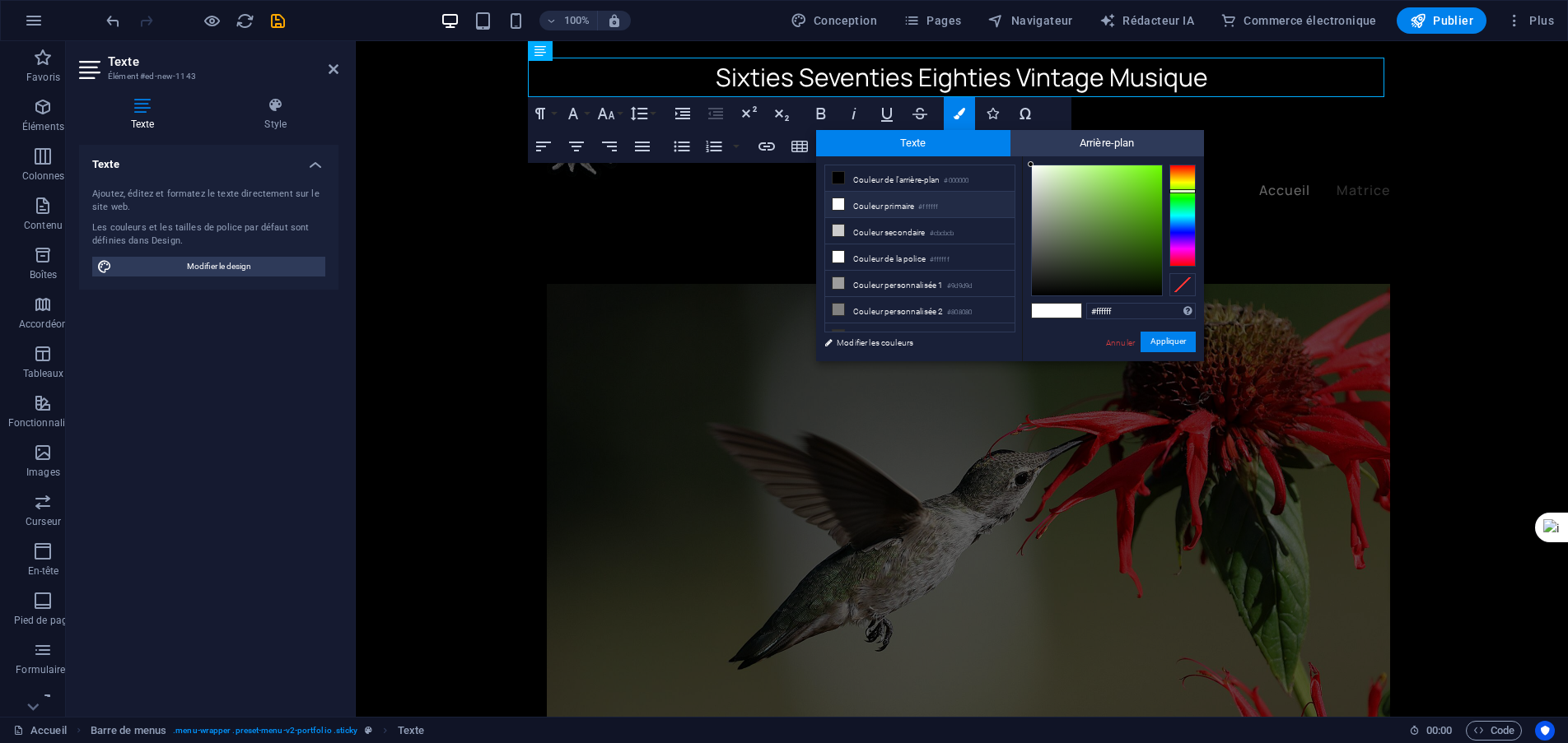
type input "#55ab15"
click at [1145, 208] on div at bounding box center [1096, 230] width 130 height 130
click at [1182, 338] on font "Appliquer" at bounding box center [1168, 341] width 36 height 9
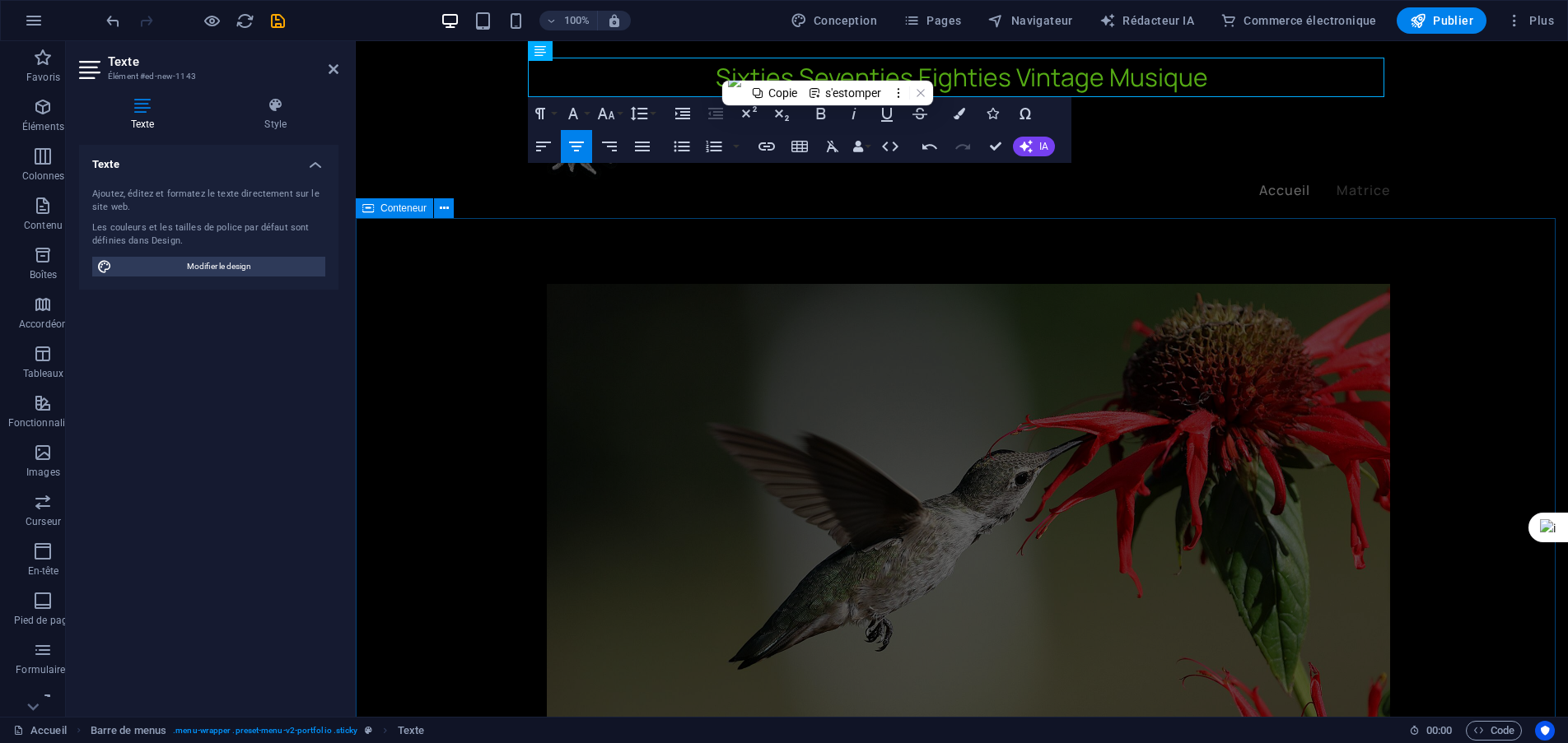
click at [1416, 247] on div at bounding box center [961, 550] width 1212 height 663
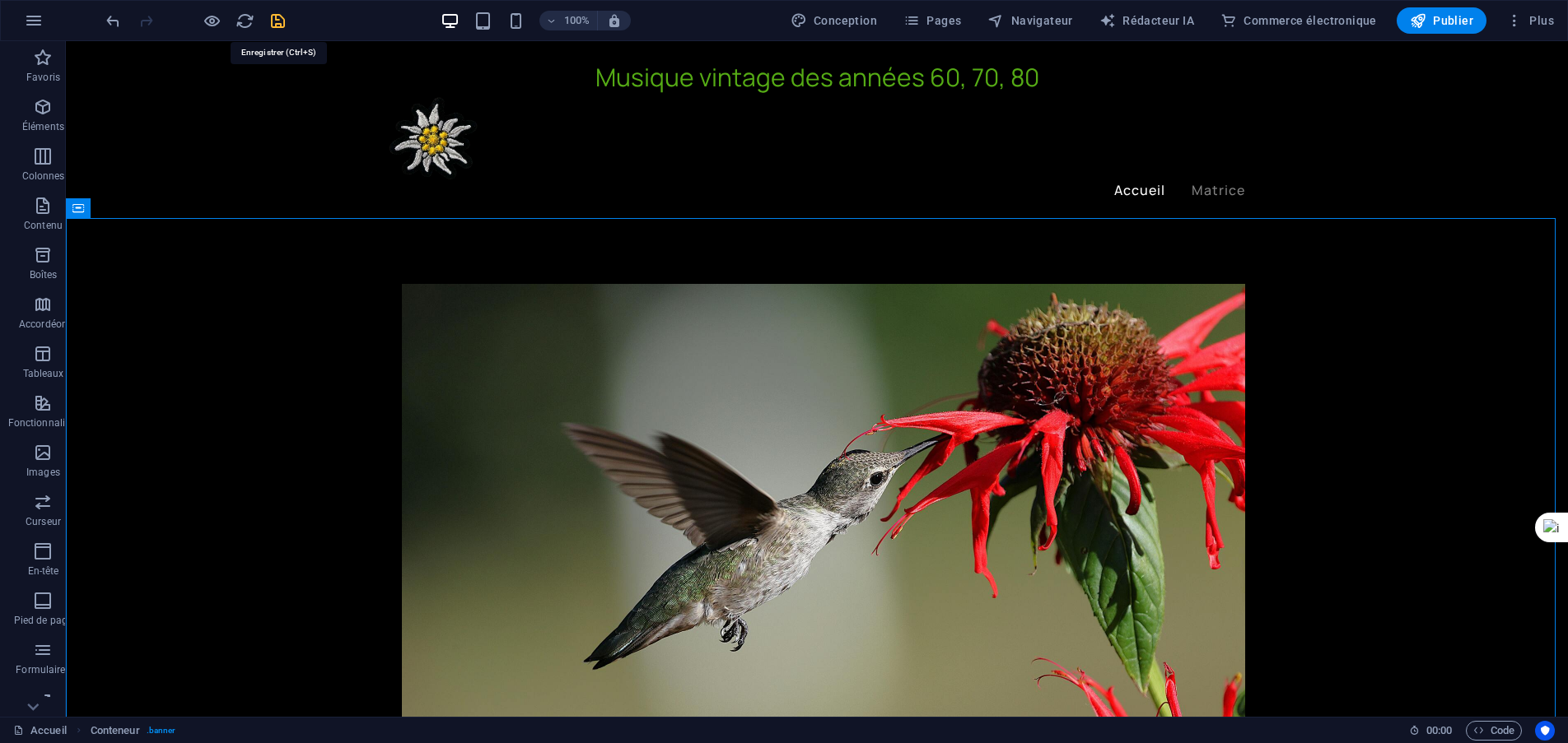
click at [273, 25] on icon "sauvegarder" at bounding box center [277, 21] width 19 height 19
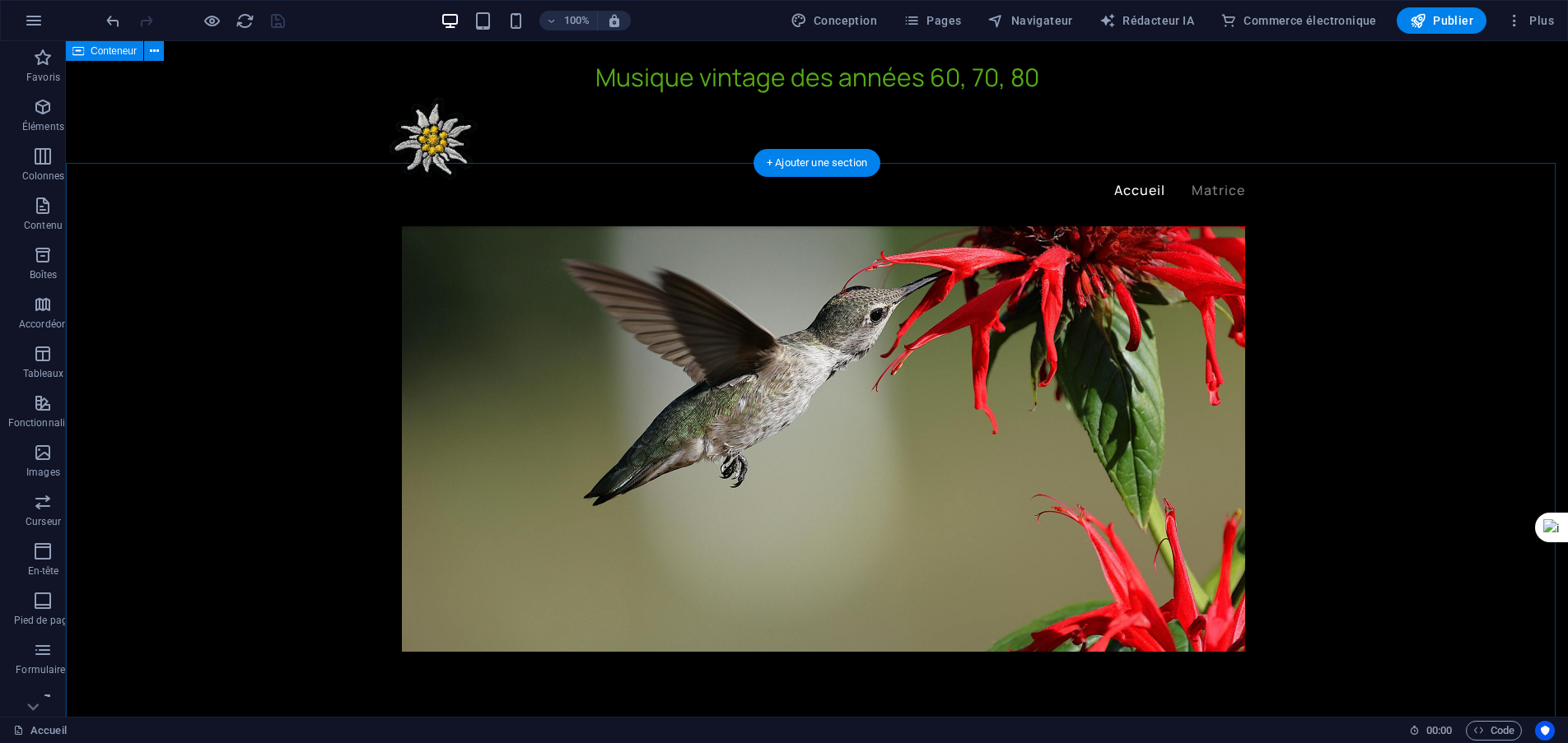
scroll to position [0, 0]
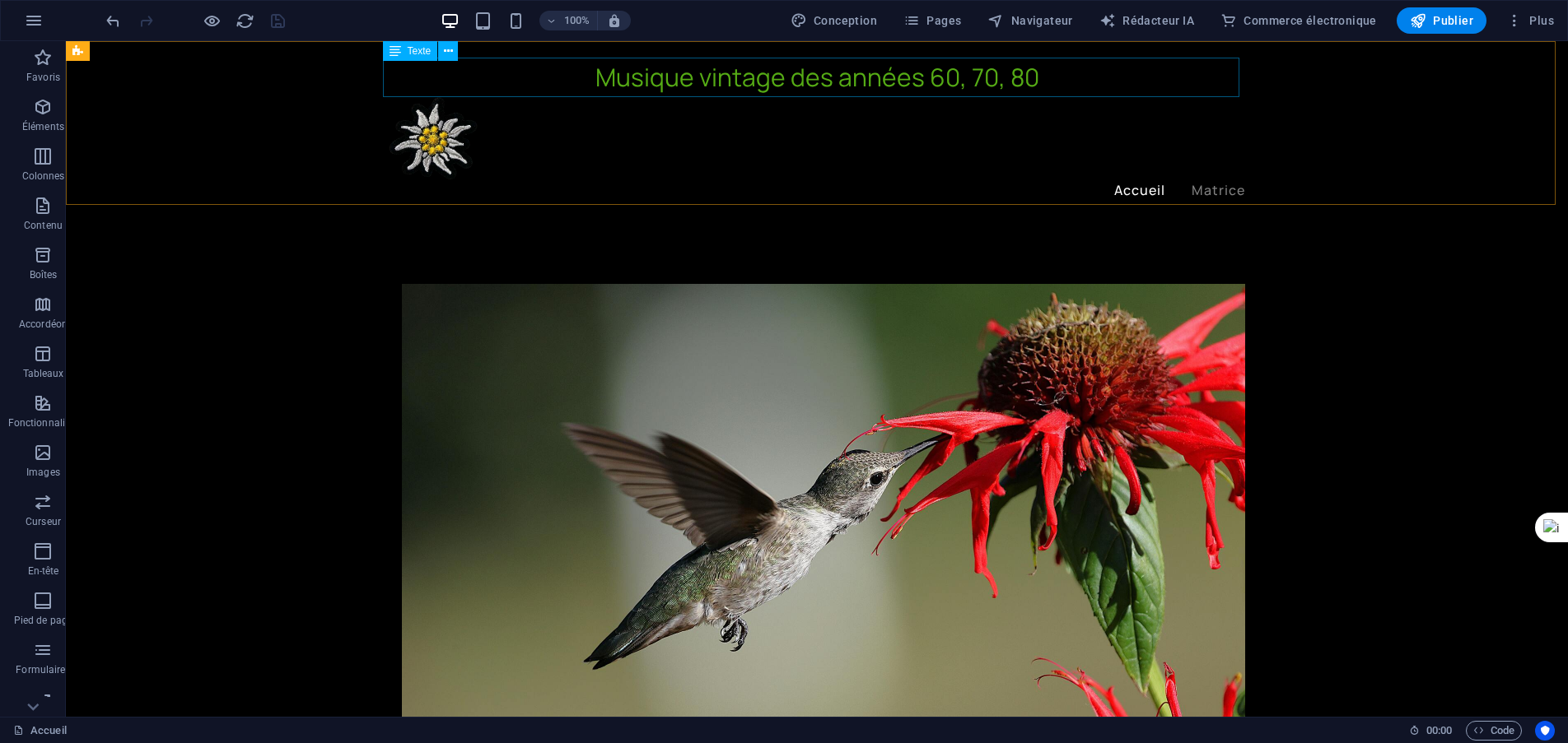
click at [810, 80] on div "Musique vintage des années 60, 70, 80" at bounding box center [816, 77] width 856 height 40
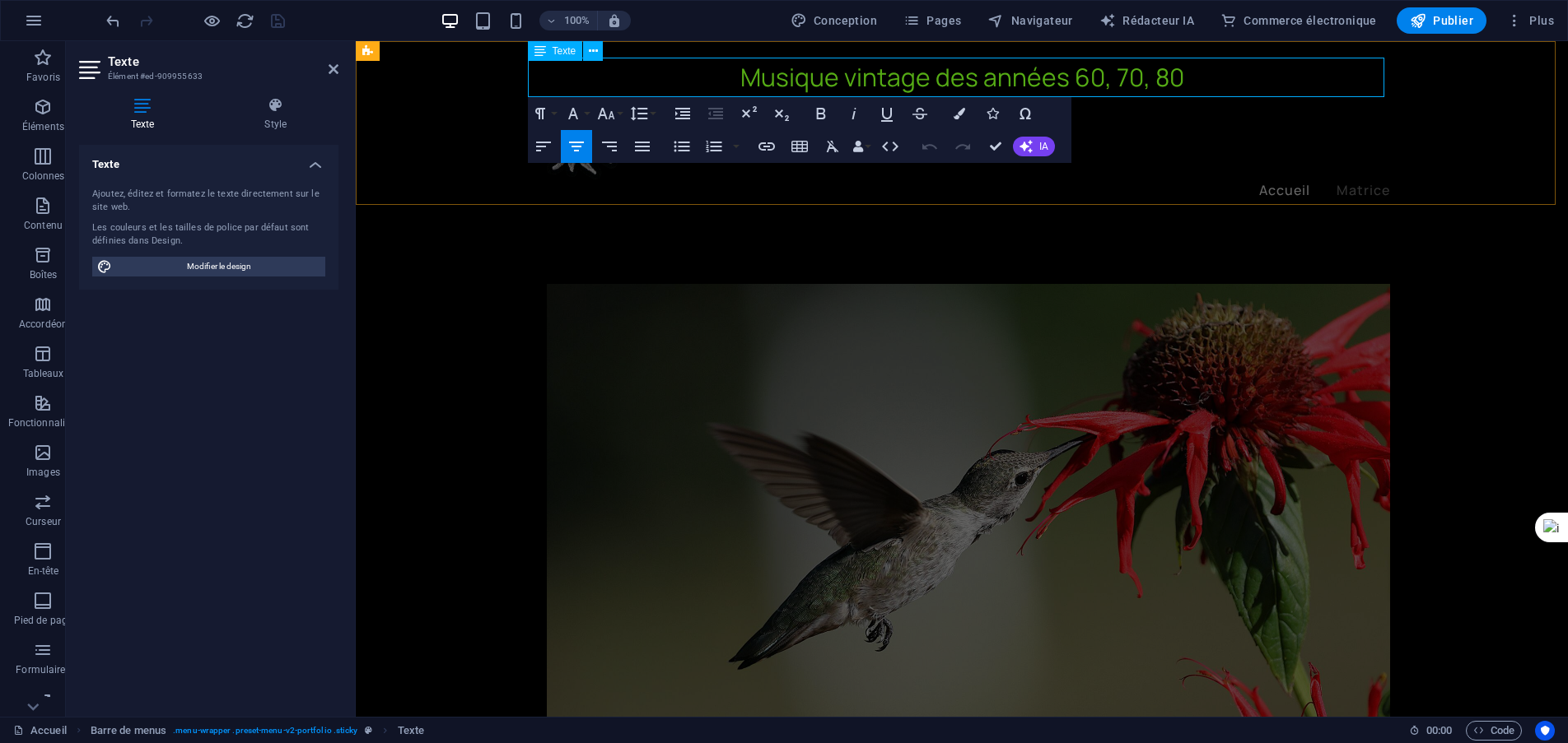
click at [924, 76] on font "Musique vintage des années 60, 70, 80" at bounding box center [962, 76] width 443 height 34
click at [1467, 100] on div "Mémoire vivante des années 60, 70, 80 Accueil Matrice" at bounding box center [961, 134] width 1212 height 185
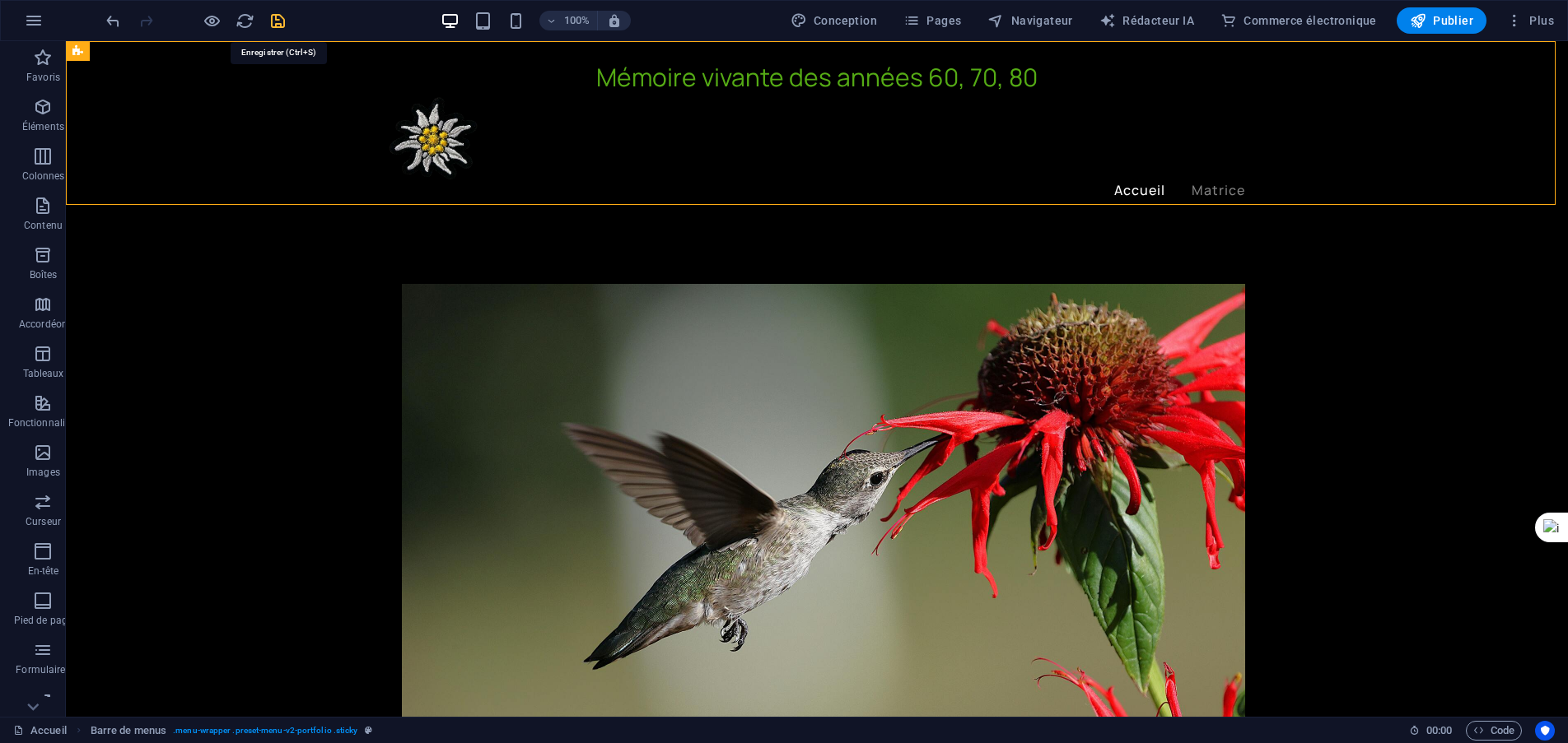
click at [281, 18] on icon "sauvegarder" at bounding box center [277, 21] width 19 height 19
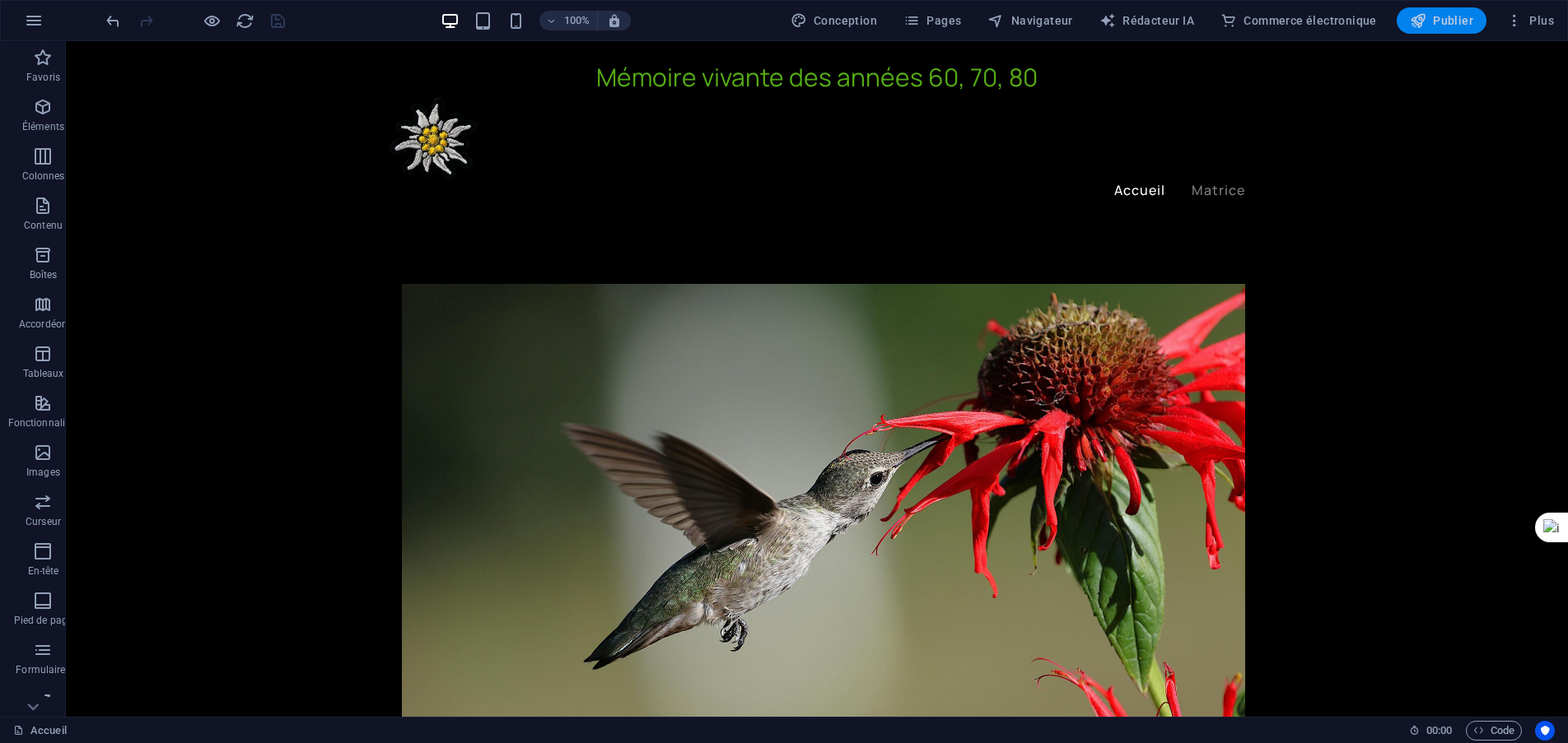
click at [1444, 17] on font "Publier" at bounding box center [1453, 21] width 41 height 13
click at [940, 20] on font "Pages" at bounding box center [943, 21] width 35 height 13
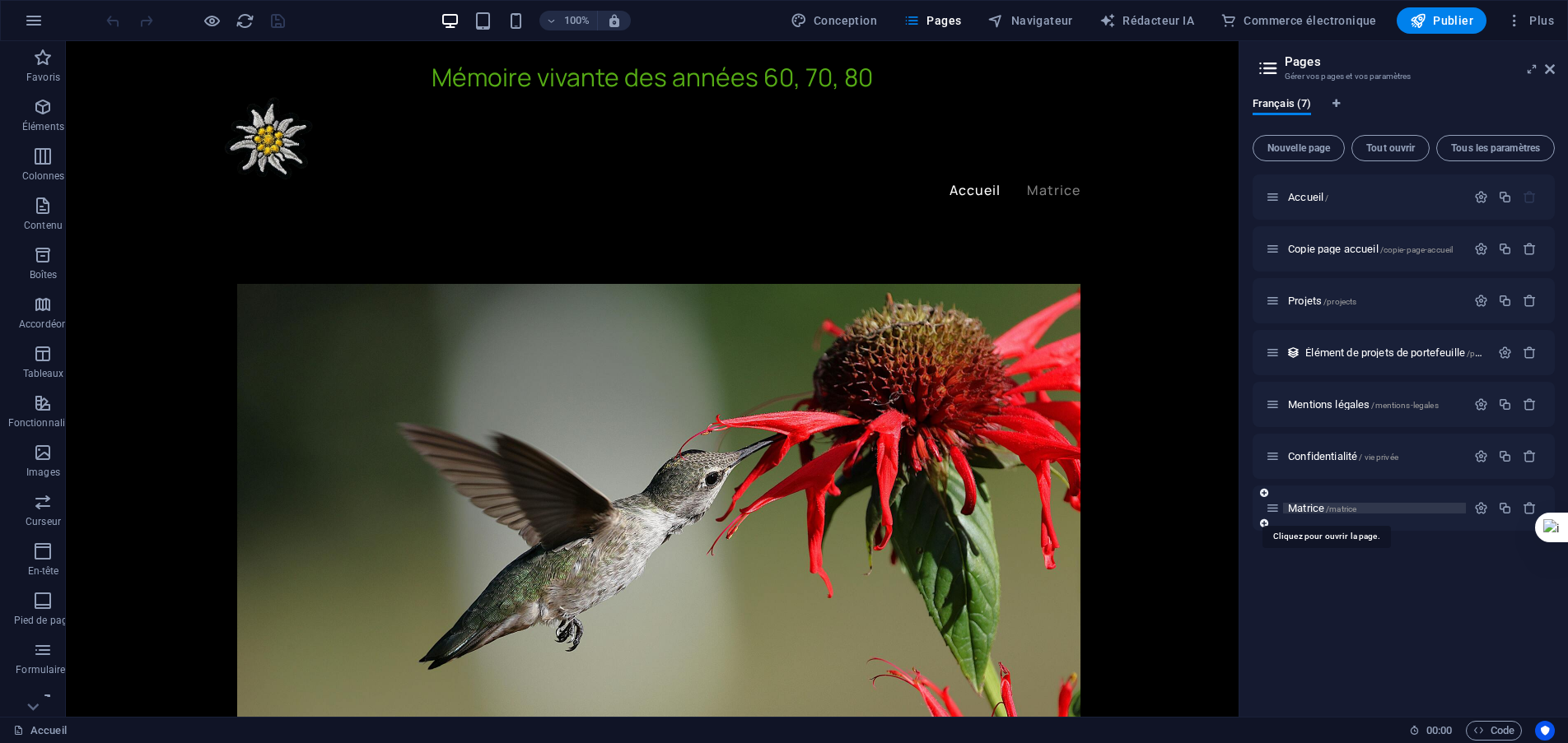
click at [1328, 505] on span "Matrice /matrice" at bounding box center [1321, 508] width 68 height 12
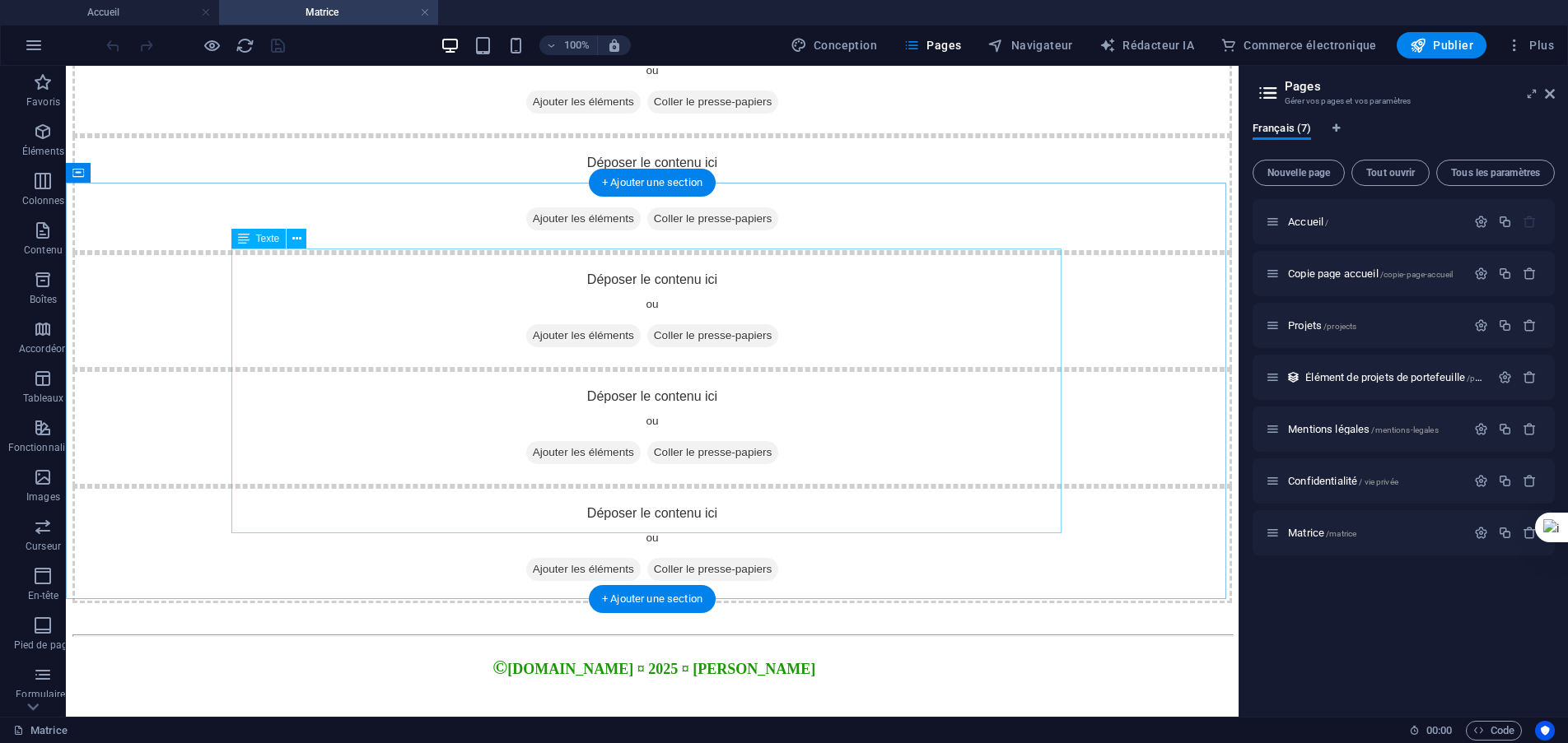
scroll to position [1567, 0]
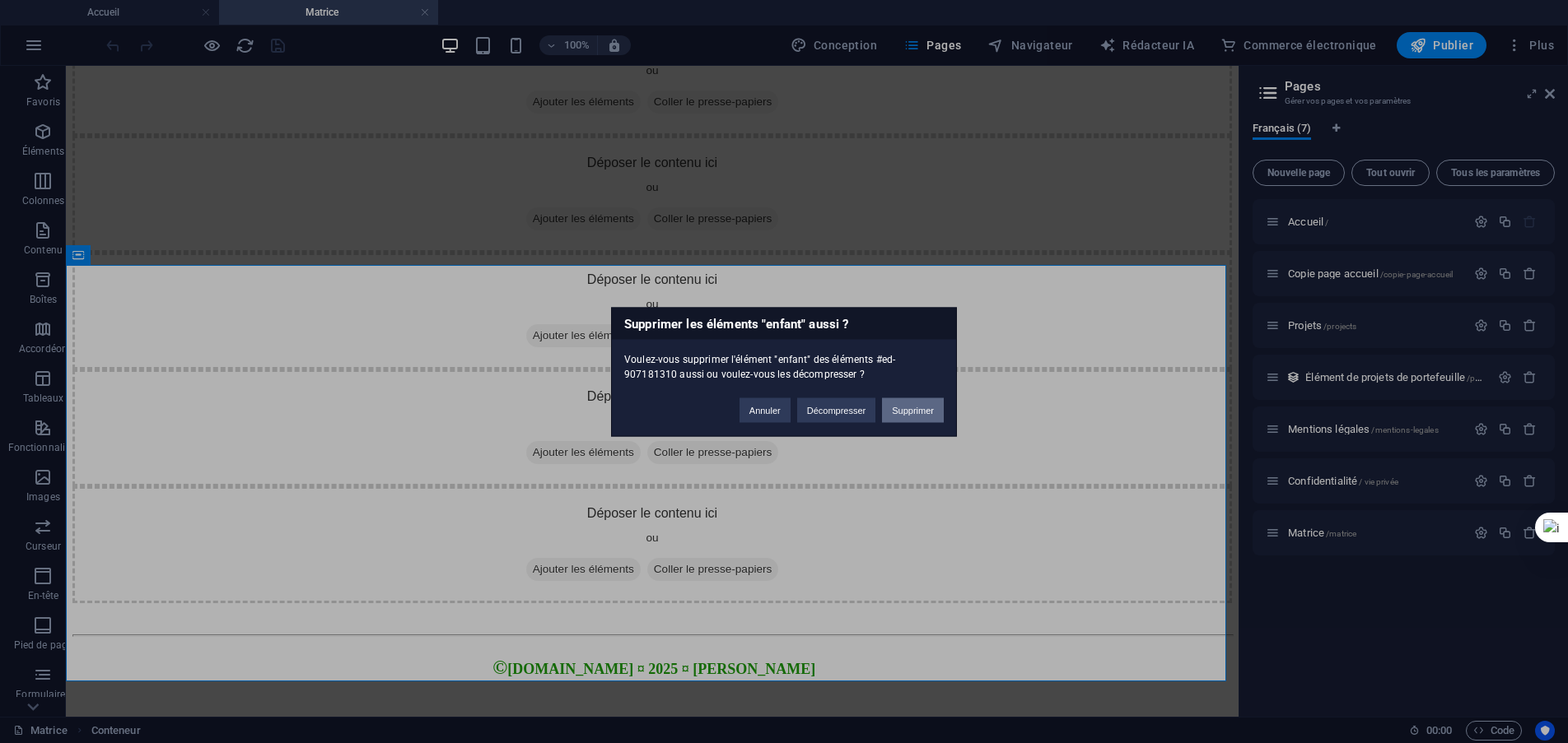
click at [912, 415] on button "Supprimer" at bounding box center [913, 410] width 61 height 25
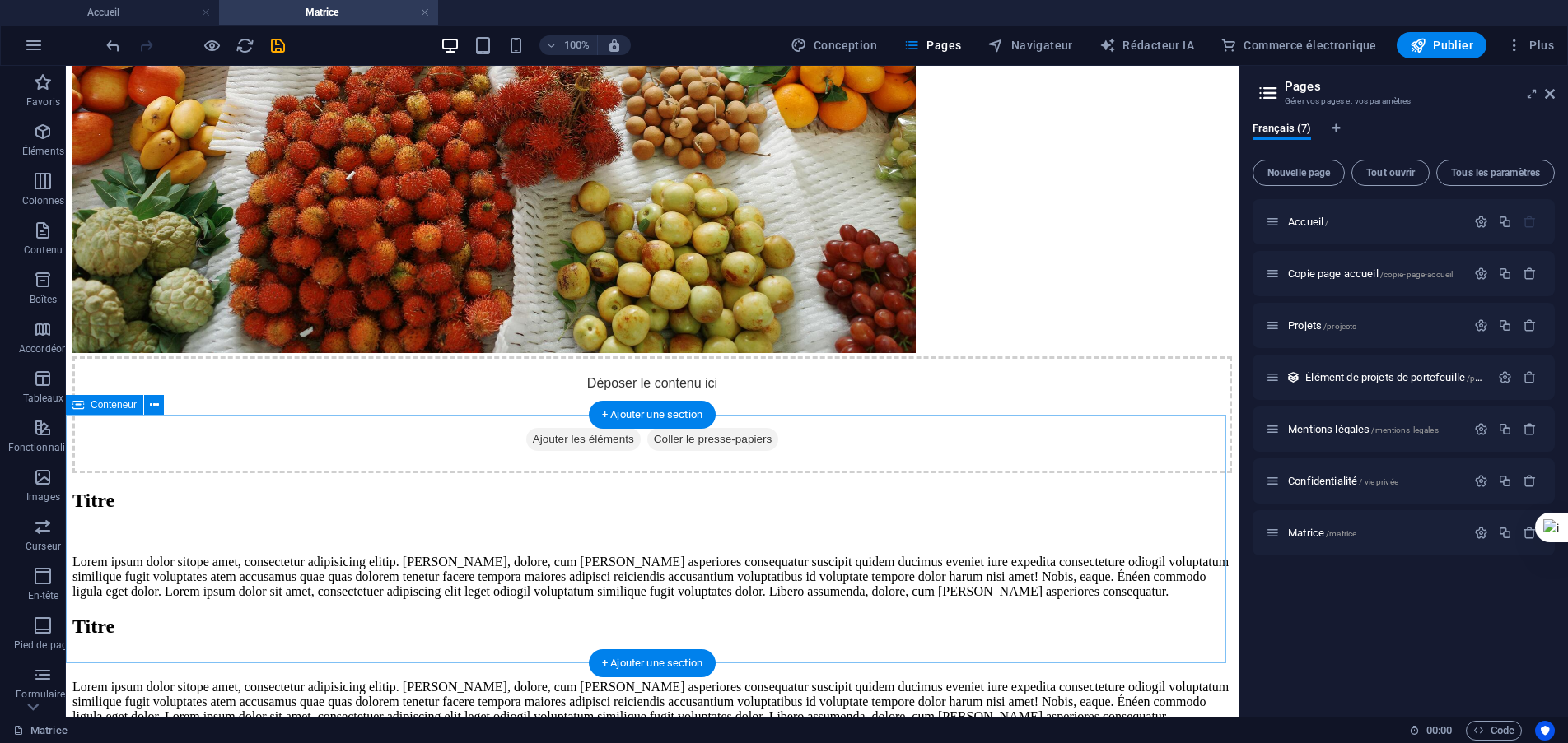
scroll to position [506, 0]
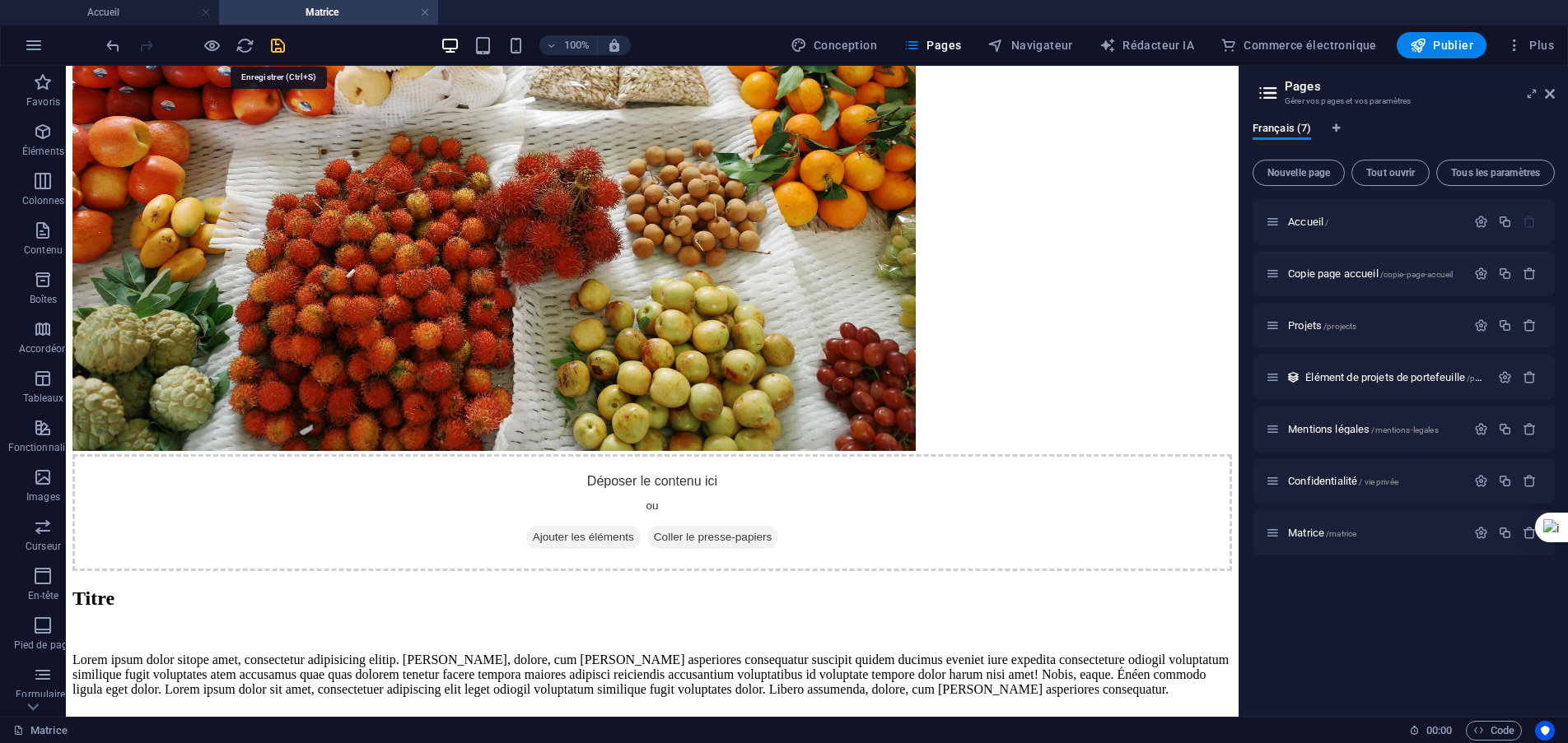
click at [277, 45] on icon "sauvegarder" at bounding box center [277, 46] width 19 height 19
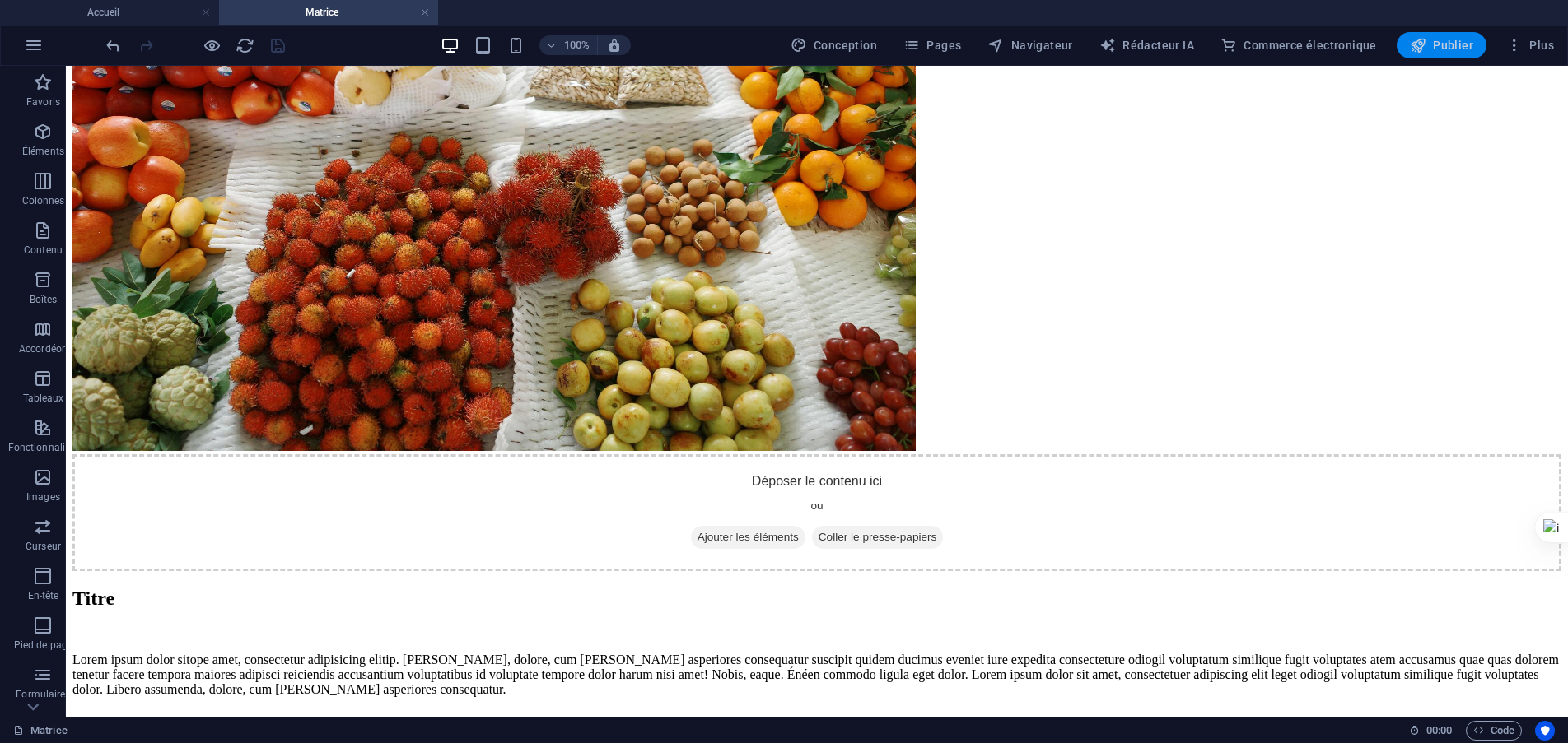
click at [1442, 45] on font "Publier" at bounding box center [1453, 46] width 41 height 13
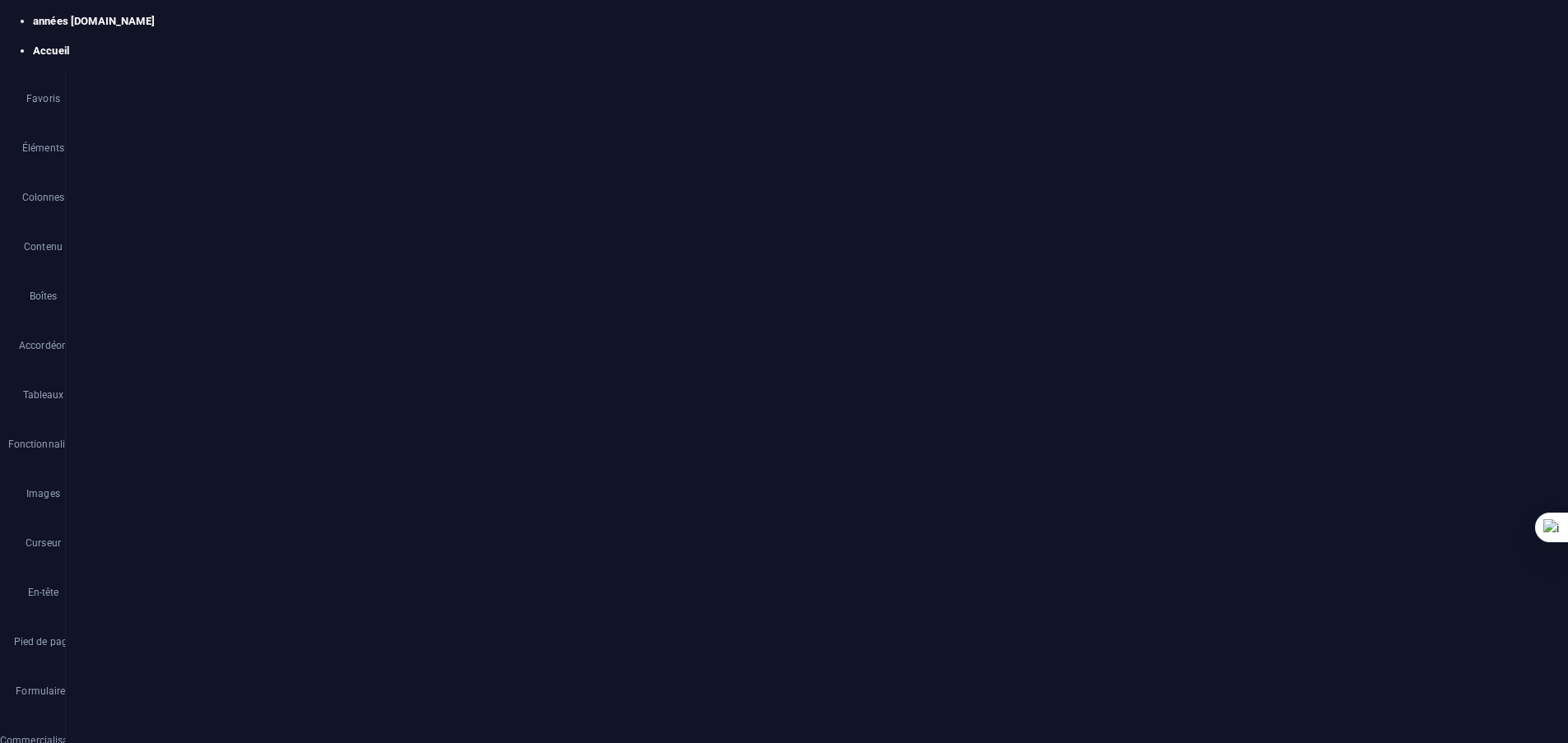
scroll to position [1297, 0]
click at [812, 346] on font "+ Ajouter une section" at bounding box center [816, 345] width 100 height 12
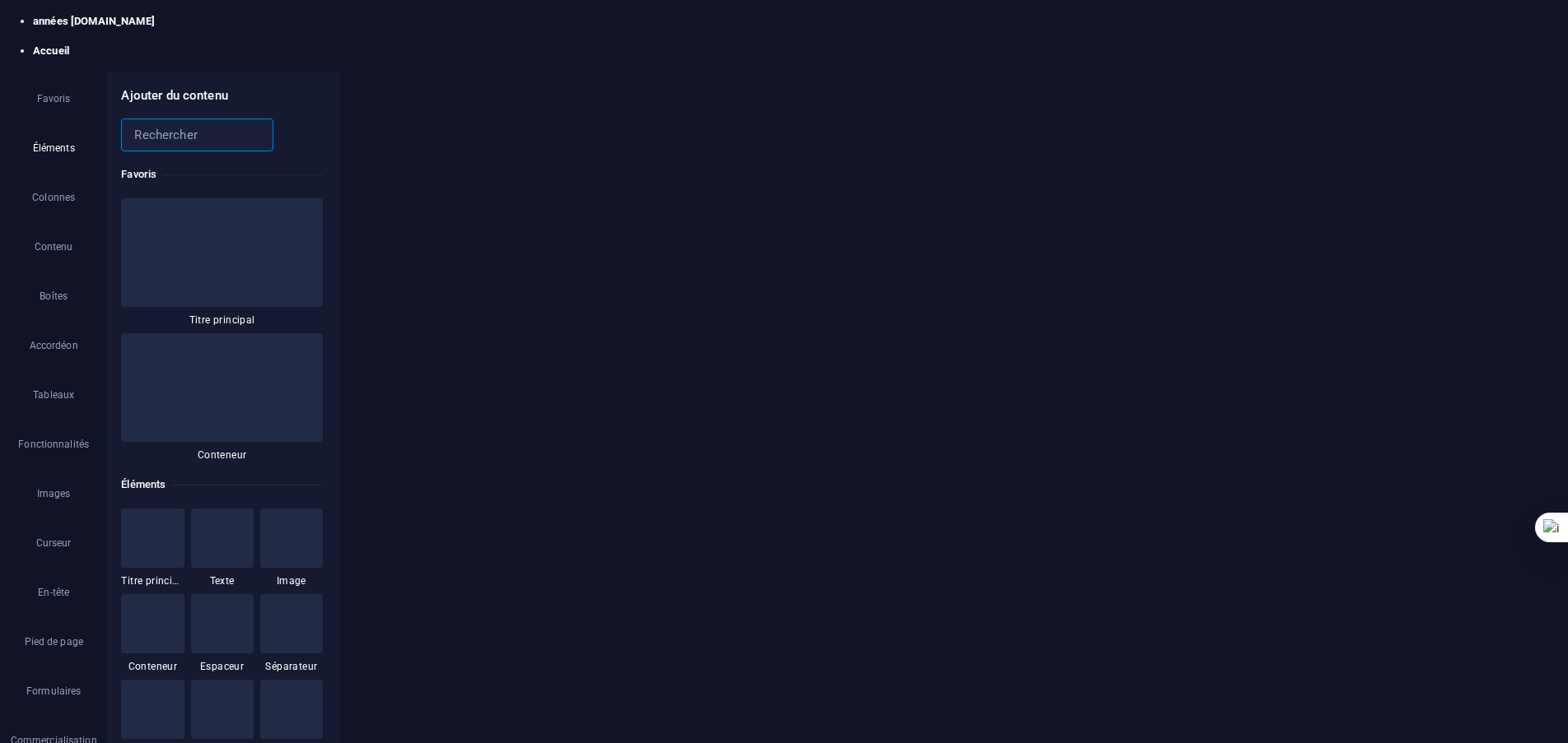
scroll to position [5210, 0]
click at [161, 101] on input "text" at bounding box center [187, 104] width 132 height 33
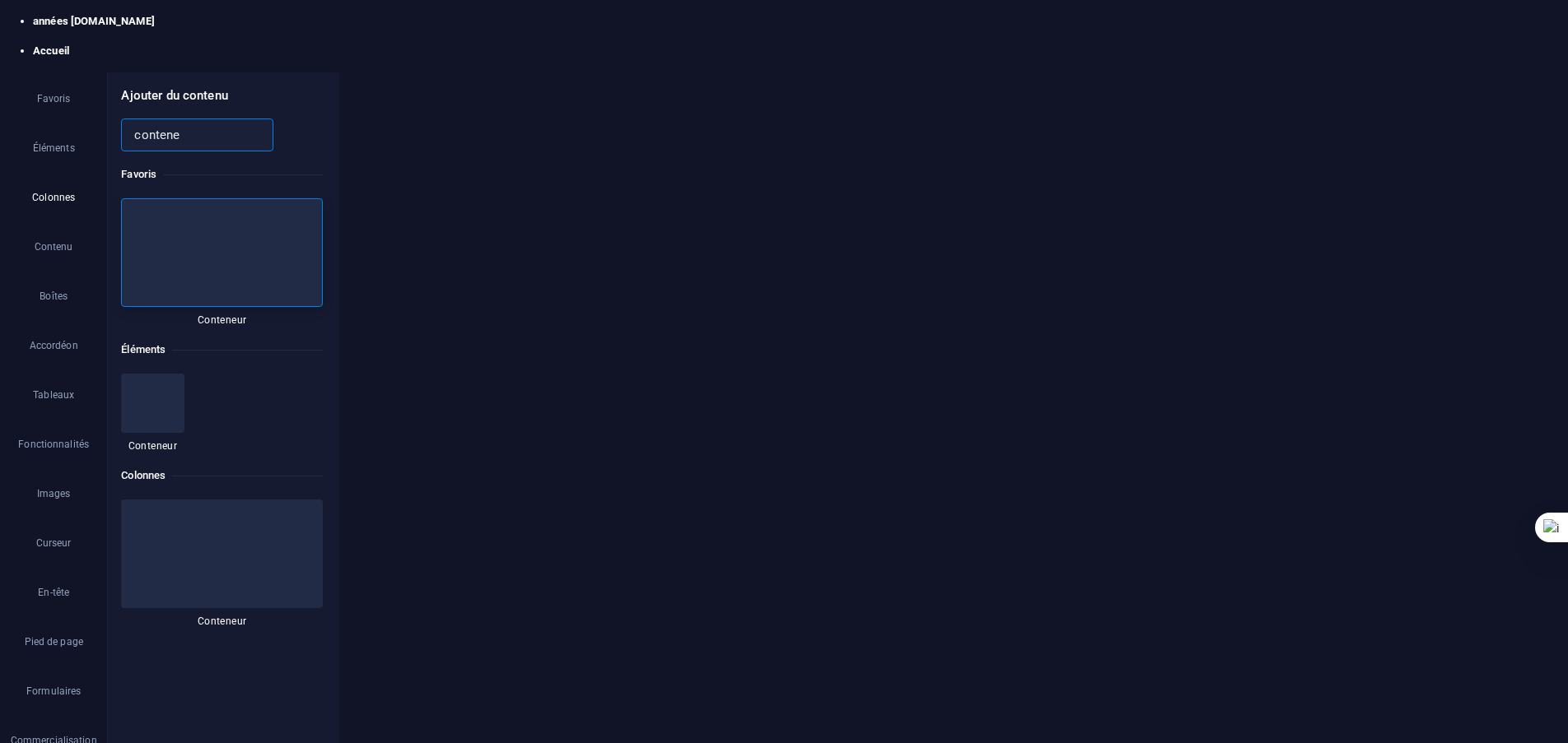
scroll to position [0, 0]
type input "contene"
click at [217, 222] on icon at bounding box center [227, 222] width 22 height 22
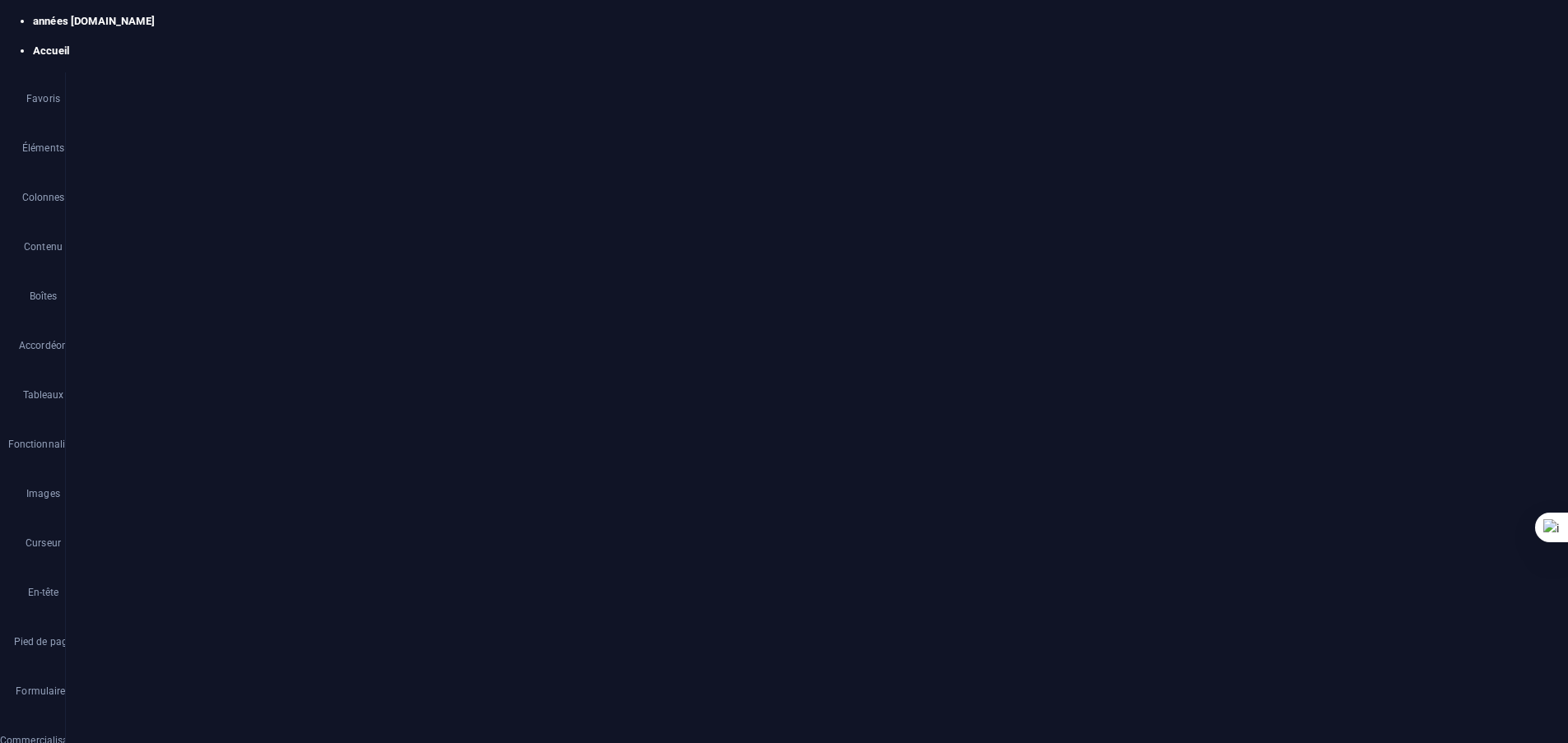
scroll to position [1134, 0]
click at [277, 22] on icon "sauvegarder" at bounding box center [277, 21] width 19 height 19
click at [154, 332] on icon at bounding box center [154, 332] width 9 height 17
click at [401, 393] on font "Image" at bounding box center [397, 396] width 29 height 12
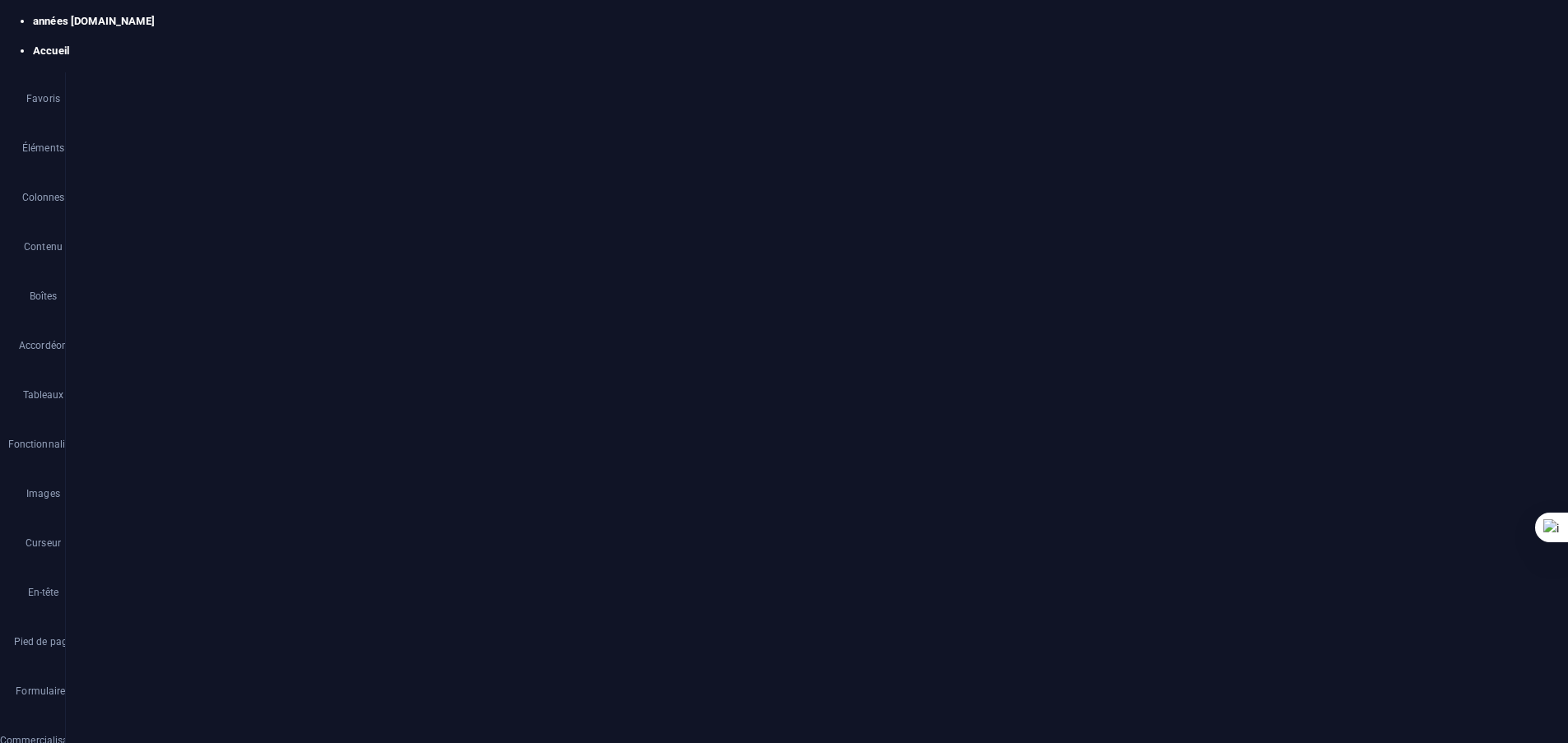
click at [326, 193] on div "Sélectionnez les fichiers depuis le Gestionnaire de fichiers, les photos du sto…" at bounding box center [324, 188] width 25 height 25
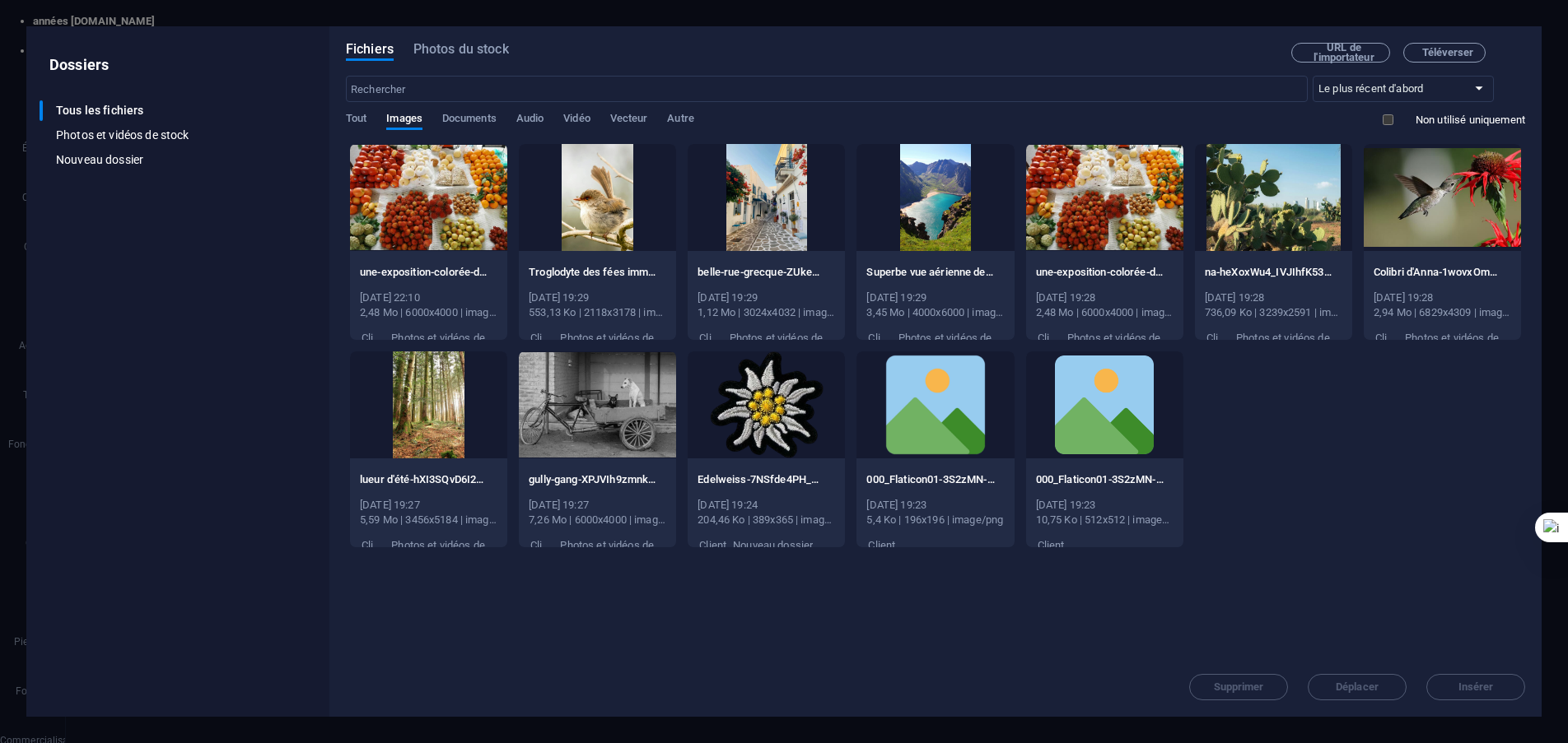
click at [450, 183] on div at bounding box center [428, 197] width 157 height 107
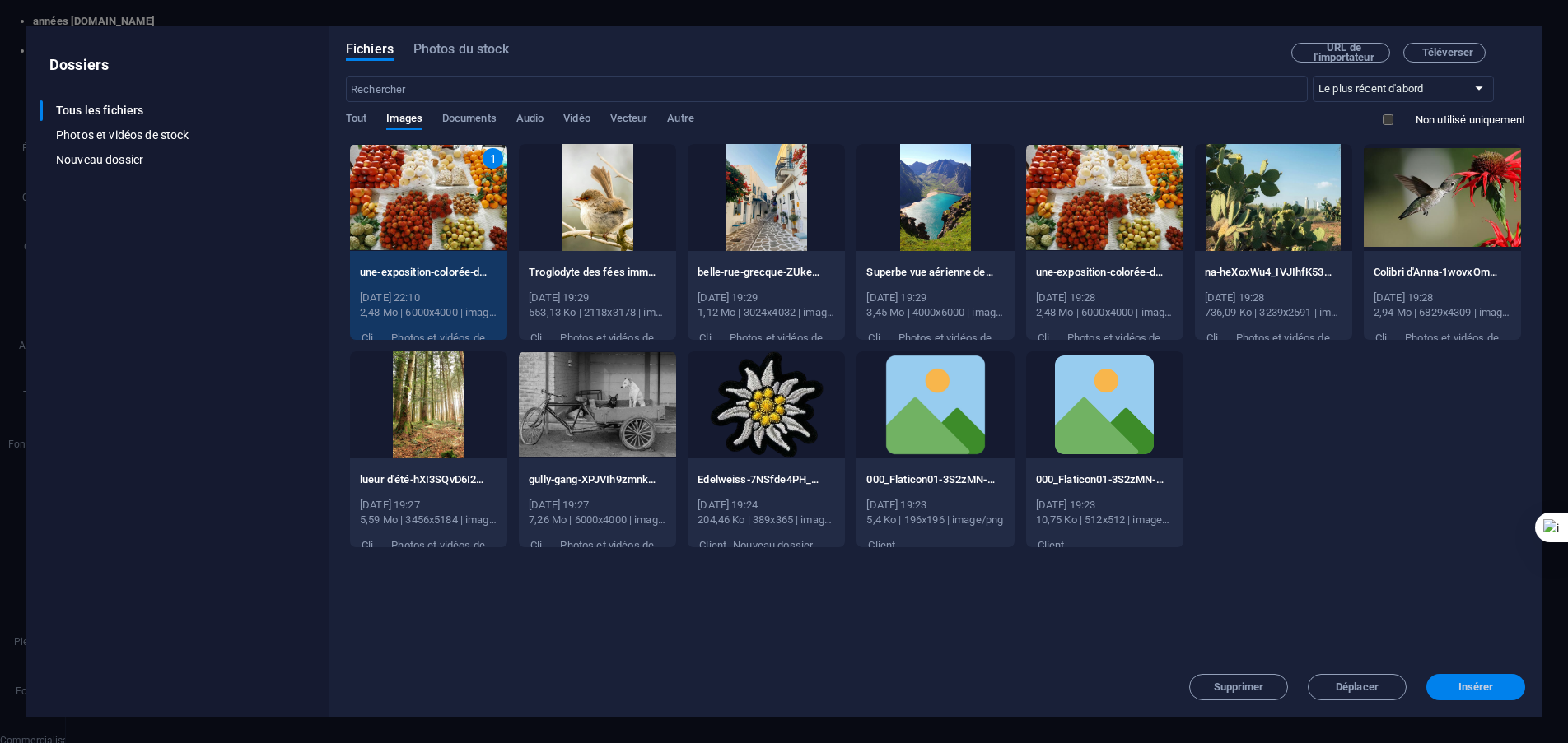
drag, startPoint x: 1499, startPoint y: 687, endPoint x: 1143, endPoint y: 646, distance: 358.4
click at [1499, 687] on span "Insérer" at bounding box center [1475, 687] width 86 height 10
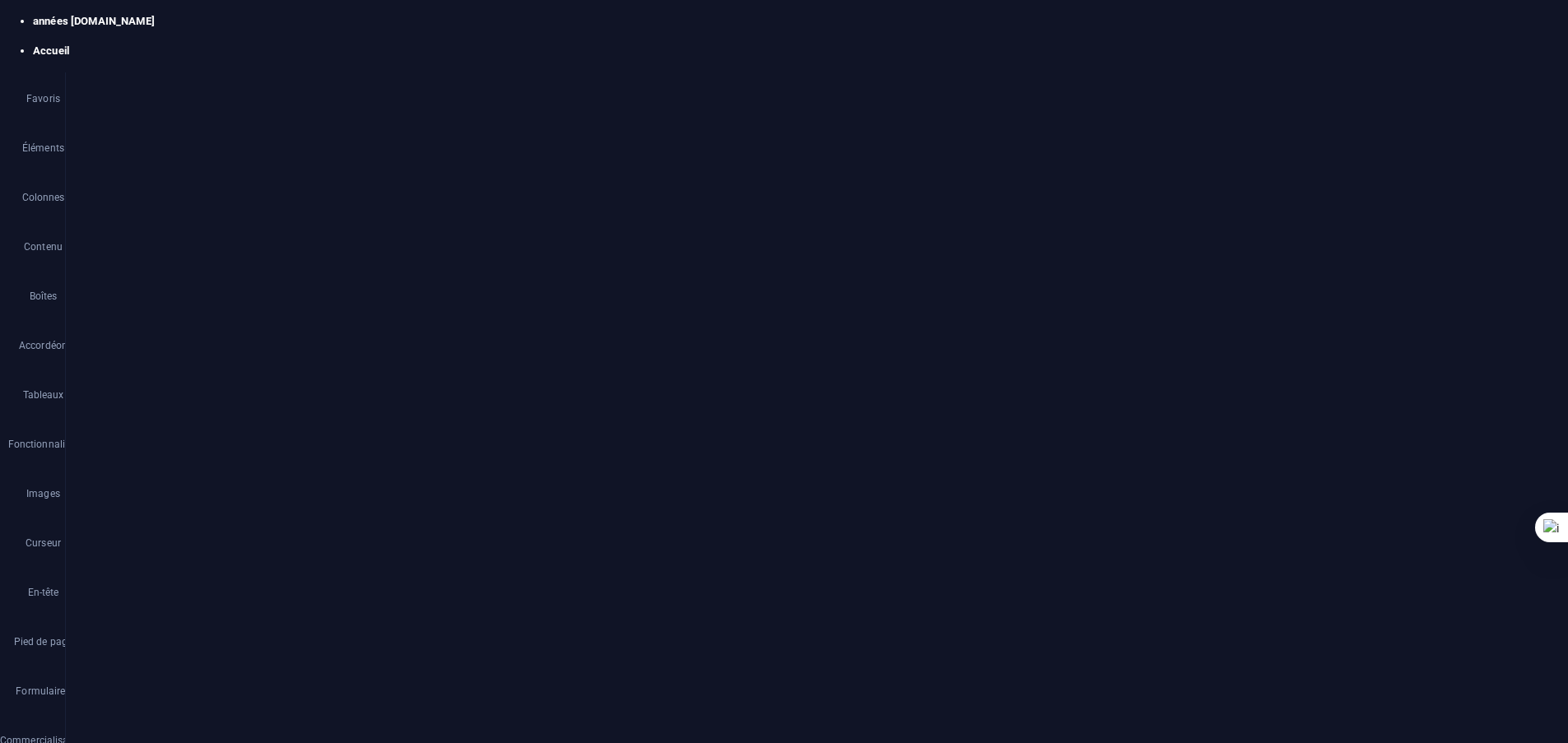
scroll to position [1591, 0]
click at [939, 609] on div "Déposer le contenu ici ou Ajouter les éléments Coller le presse-papiers" at bounding box center [961, 629] width 830 height 117
click at [156, 479] on icon at bounding box center [154, 478] width 9 height 17
click at [409, 218] on font "Image" at bounding box center [399, 218] width 29 height 12
click at [311, 188] on div "Sélectionnez les fichiers depuis le Gestionnaire de fichiers, les photos du sto…" at bounding box center [257, 187] width 107 height 86
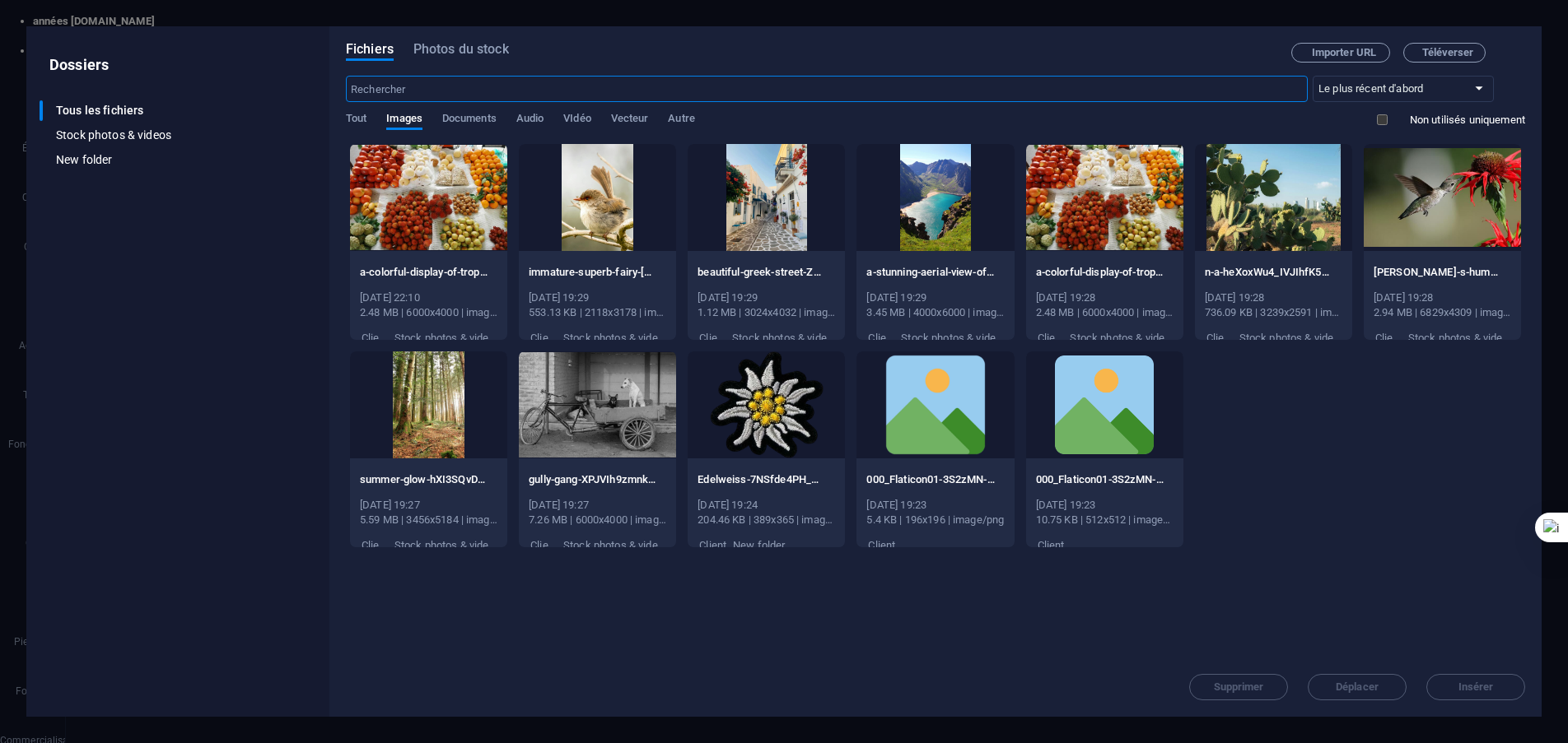
scroll to position [1554, 0]
click at [441, 192] on div at bounding box center [428, 197] width 157 height 107
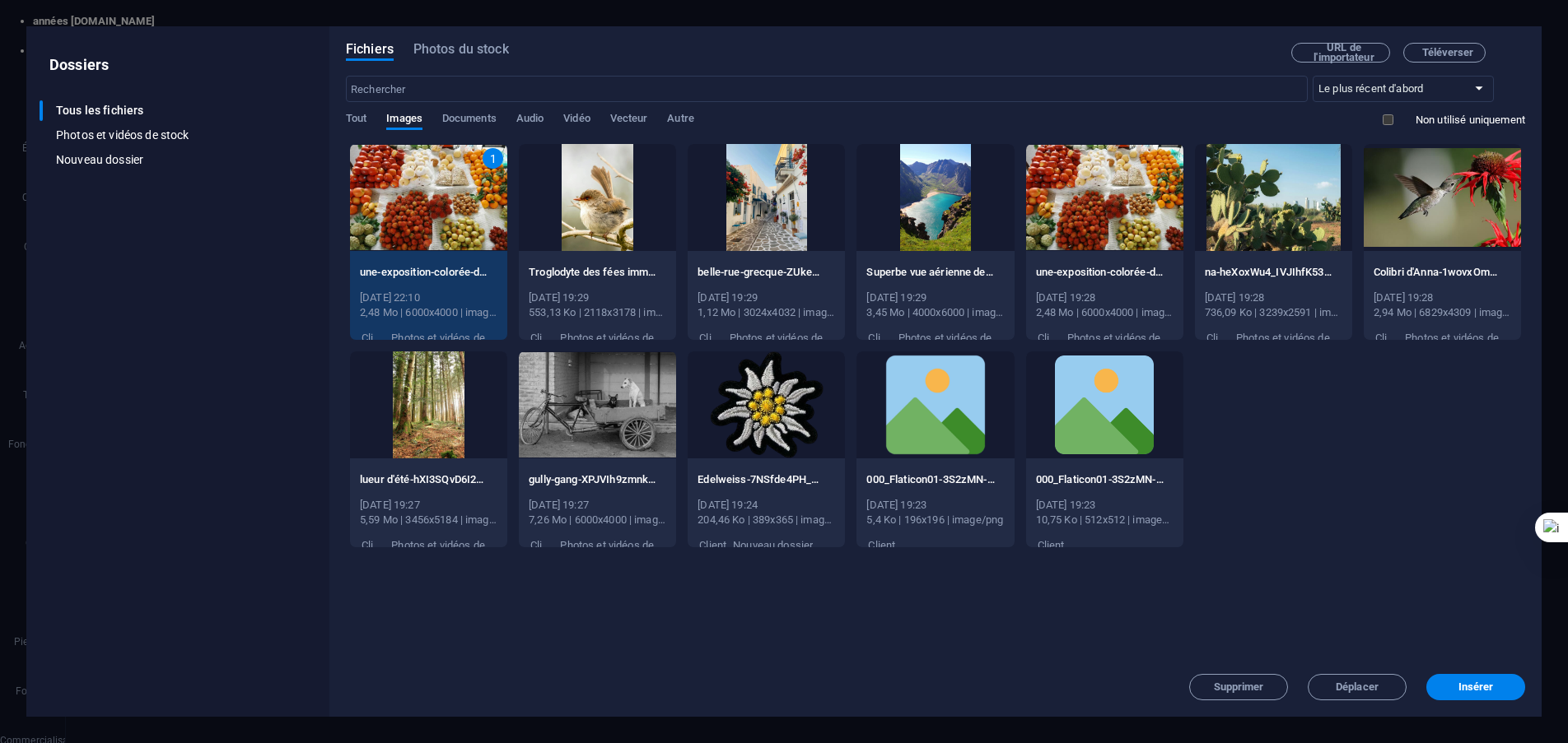
click at [458, 208] on div "1" at bounding box center [428, 197] width 157 height 107
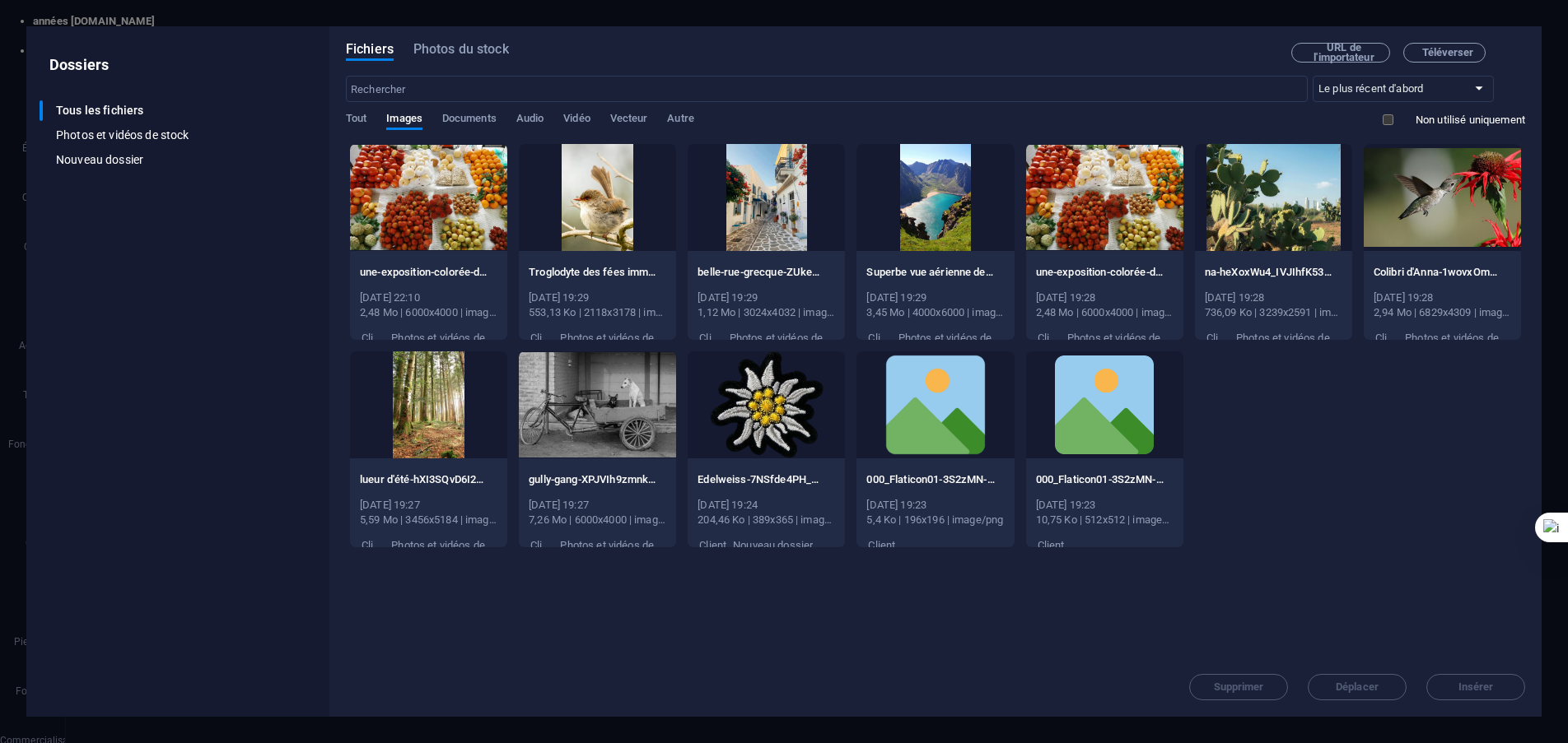
click at [458, 208] on div at bounding box center [428, 197] width 157 height 107
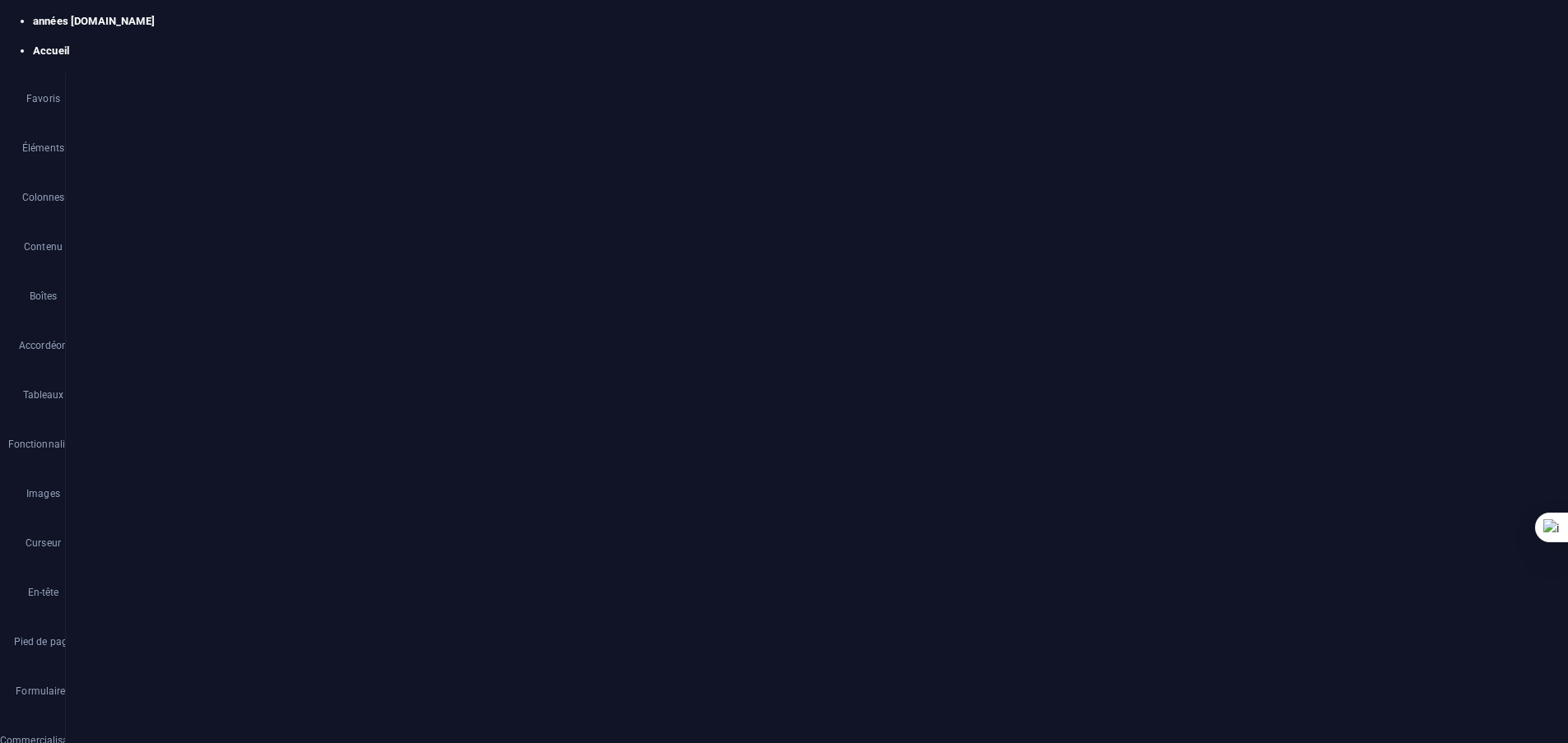
scroll to position [2417, 0]
click at [270, 26] on icon "sauvegarder" at bounding box center [277, 21] width 19 height 19
click at [800, 352] on font "+ Ajouter une section" at bounding box center [816, 346] width 100 height 12
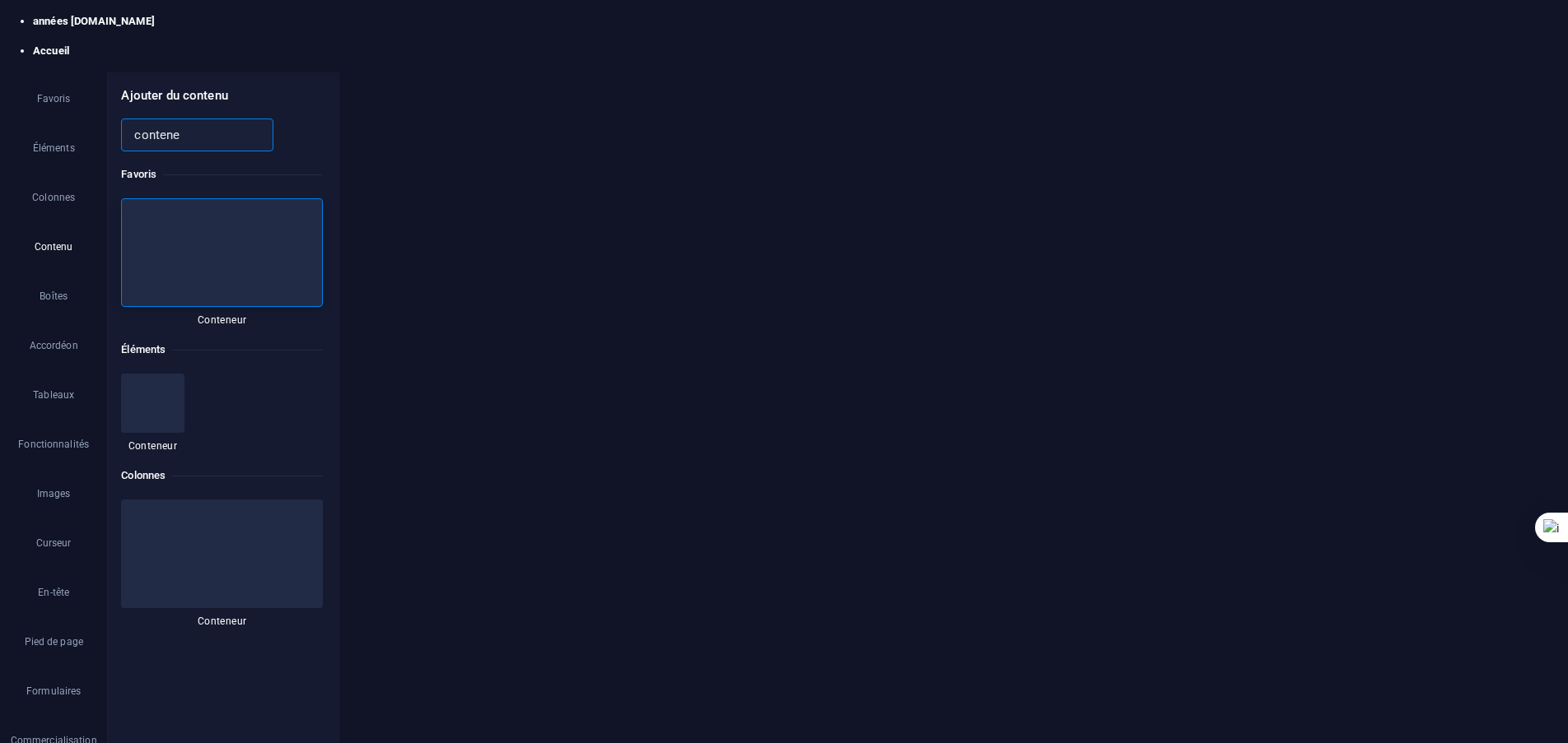
click at [238, 222] on div at bounding box center [226, 221] width 210 height 109
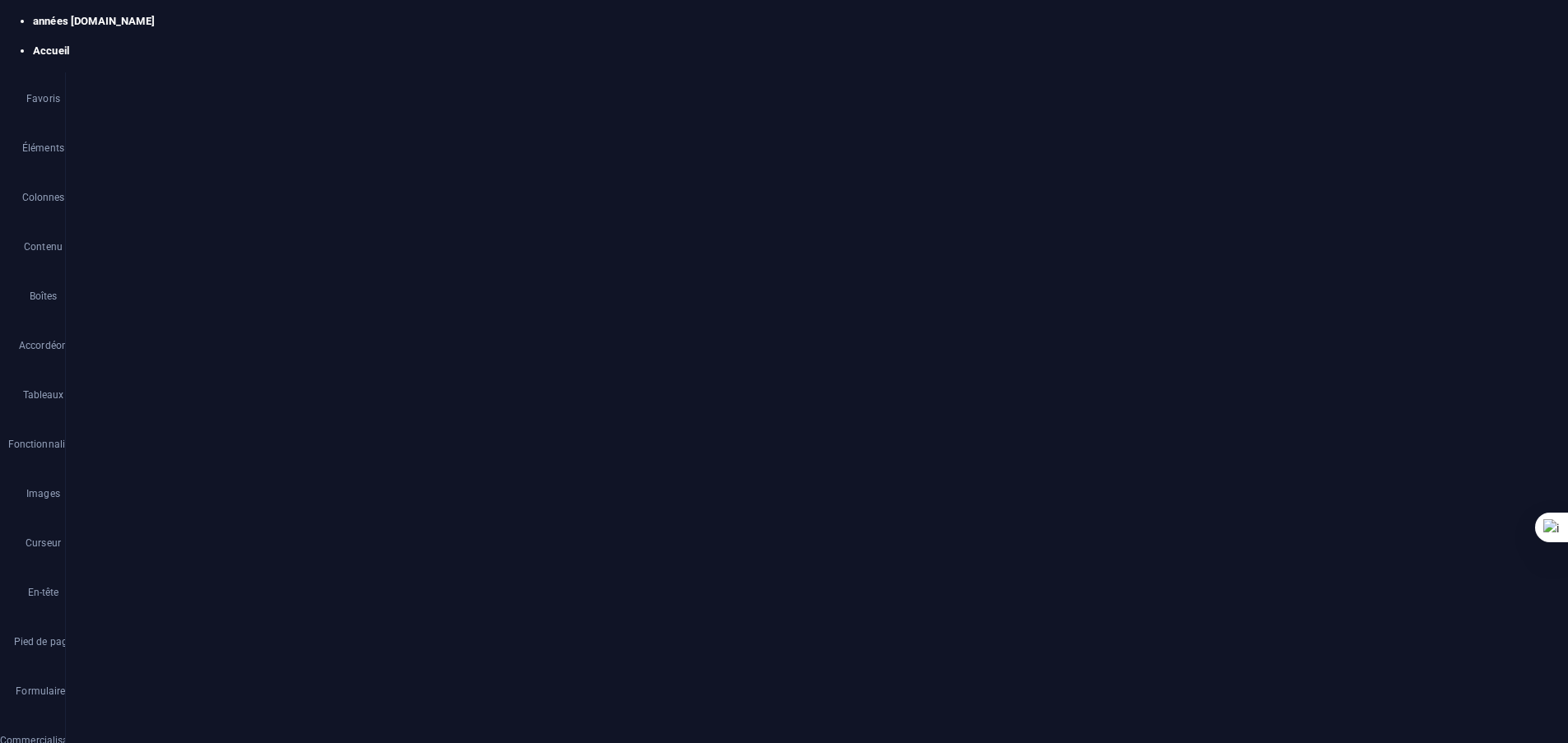
scroll to position [2419, 0]
click at [275, 23] on icon "sauvegarder" at bounding box center [277, 21] width 19 height 19
click at [792, 343] on font "+ Ajouter une section" at bounding box center [816, 345] width 100 height 12
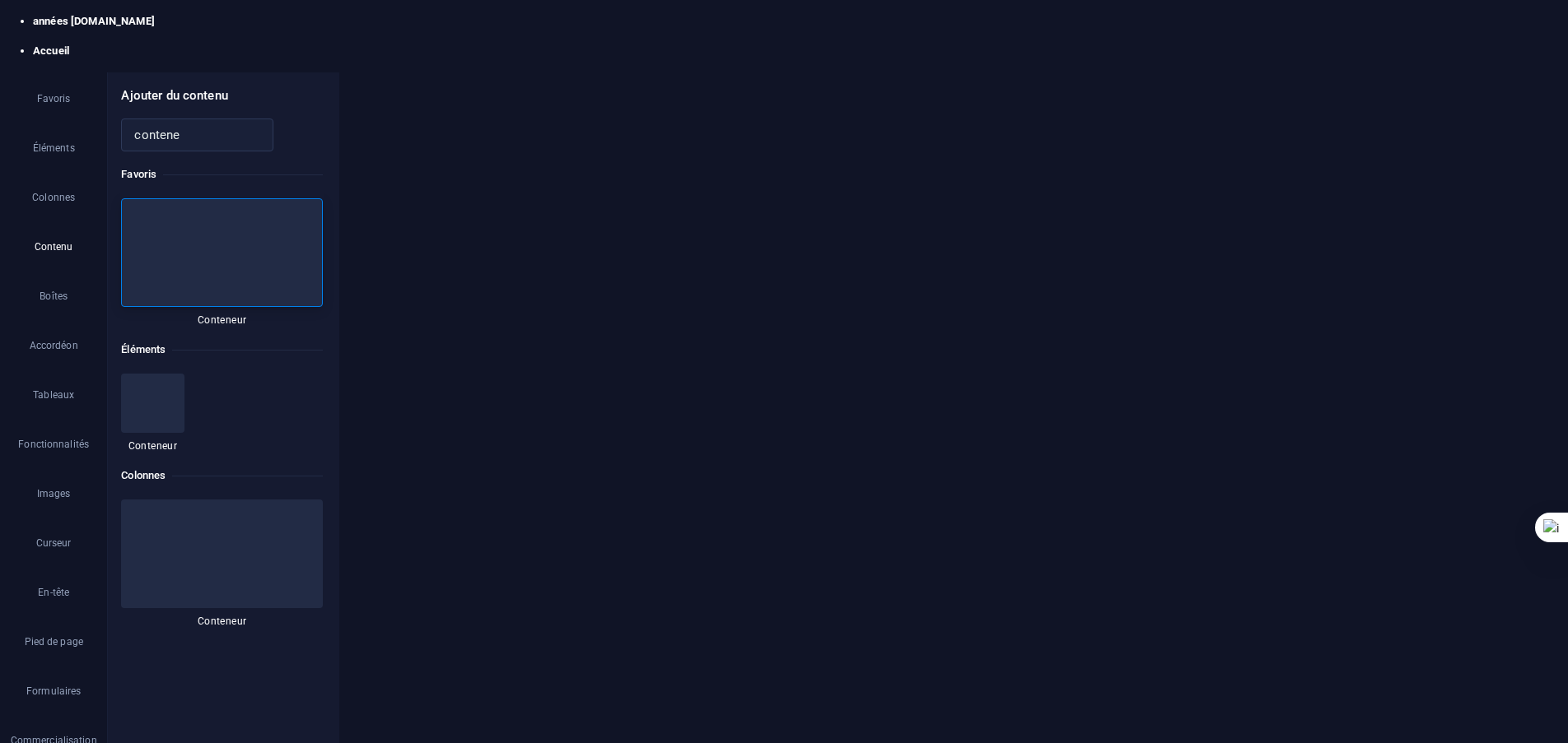
click at [244, 222] on div at bounding box center [226, 221] width 210 height 109
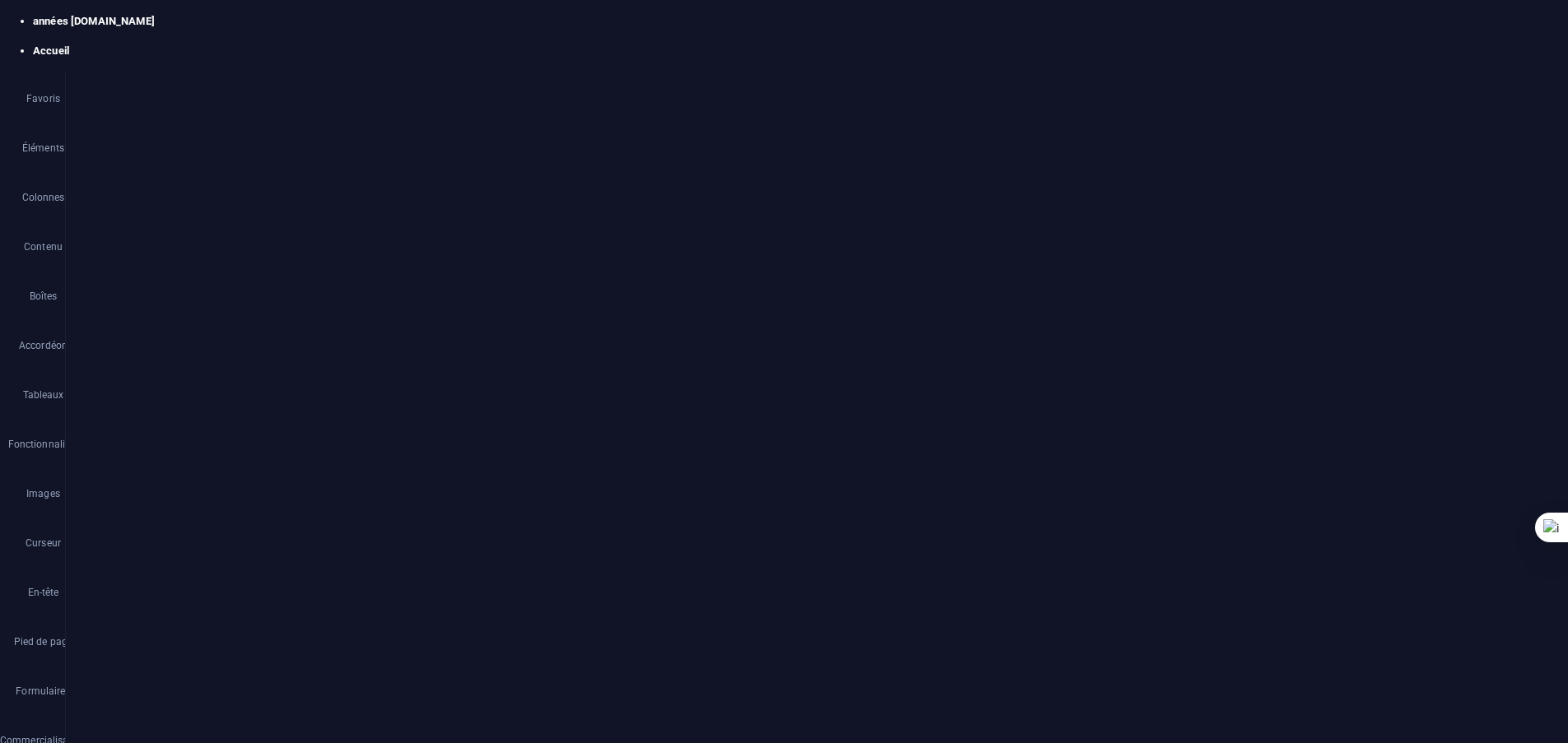
scroll to position [2583, 0]
click at [269, 22] on icon "sauvegarder" at bounding box center [277, 21] width 19 height 19
click at [811, 627] on div "Déposer le contenu ici ou Ajouter les éléments Coller le presse-papiers" at bounding box center [816, 655] width 830 height 117
click at [154, 499] on icon at bounding box center [154, 495] width 9 height 17
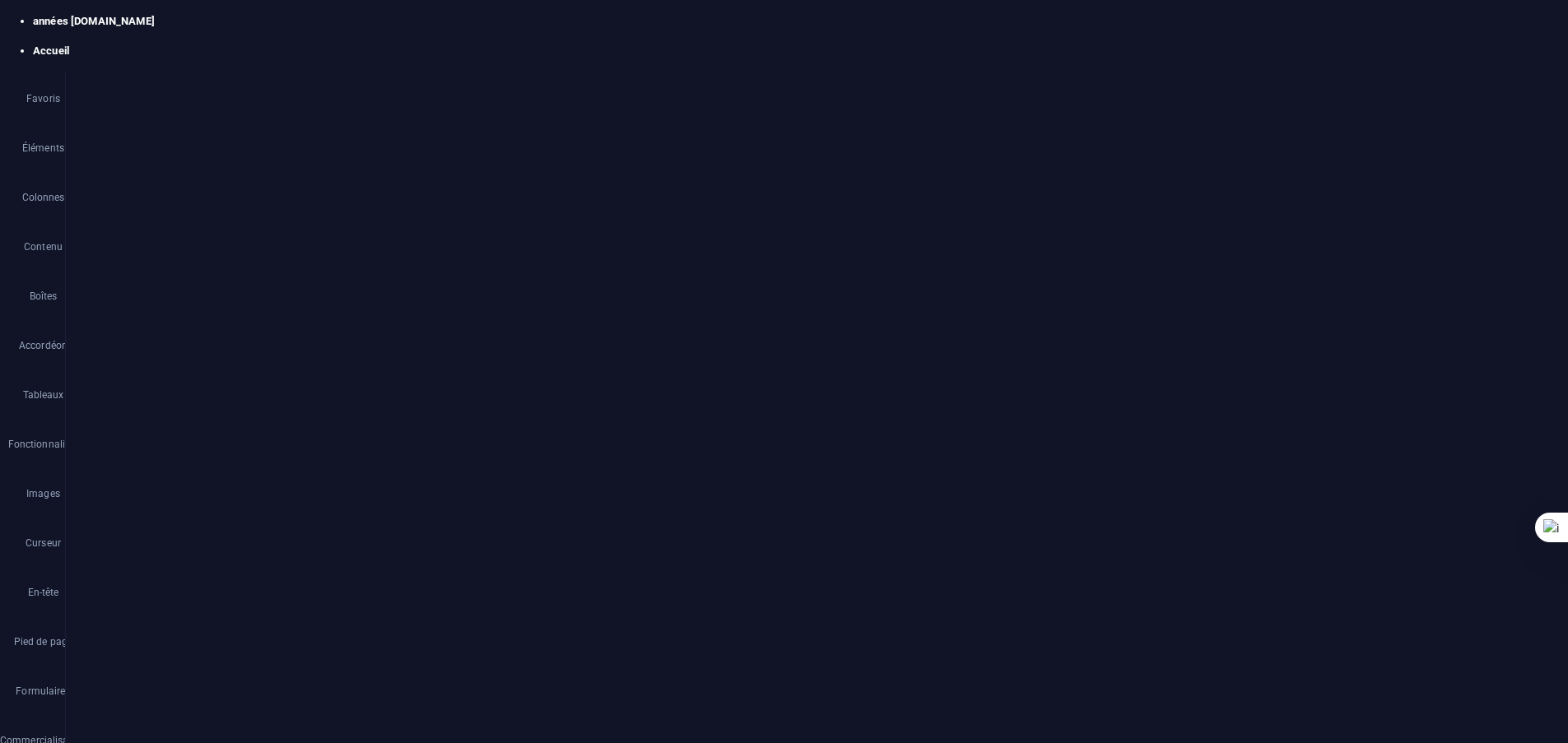
click at [404, 242] on font "Image" at bounding box center [397, 237] width 29 height 12
click at [328, 189] on div "Sélectionnez les fichiers depuis le Gestionnaire de fichiers, les photos du sto…" at bounding box center [324, 188] width 25 height 25
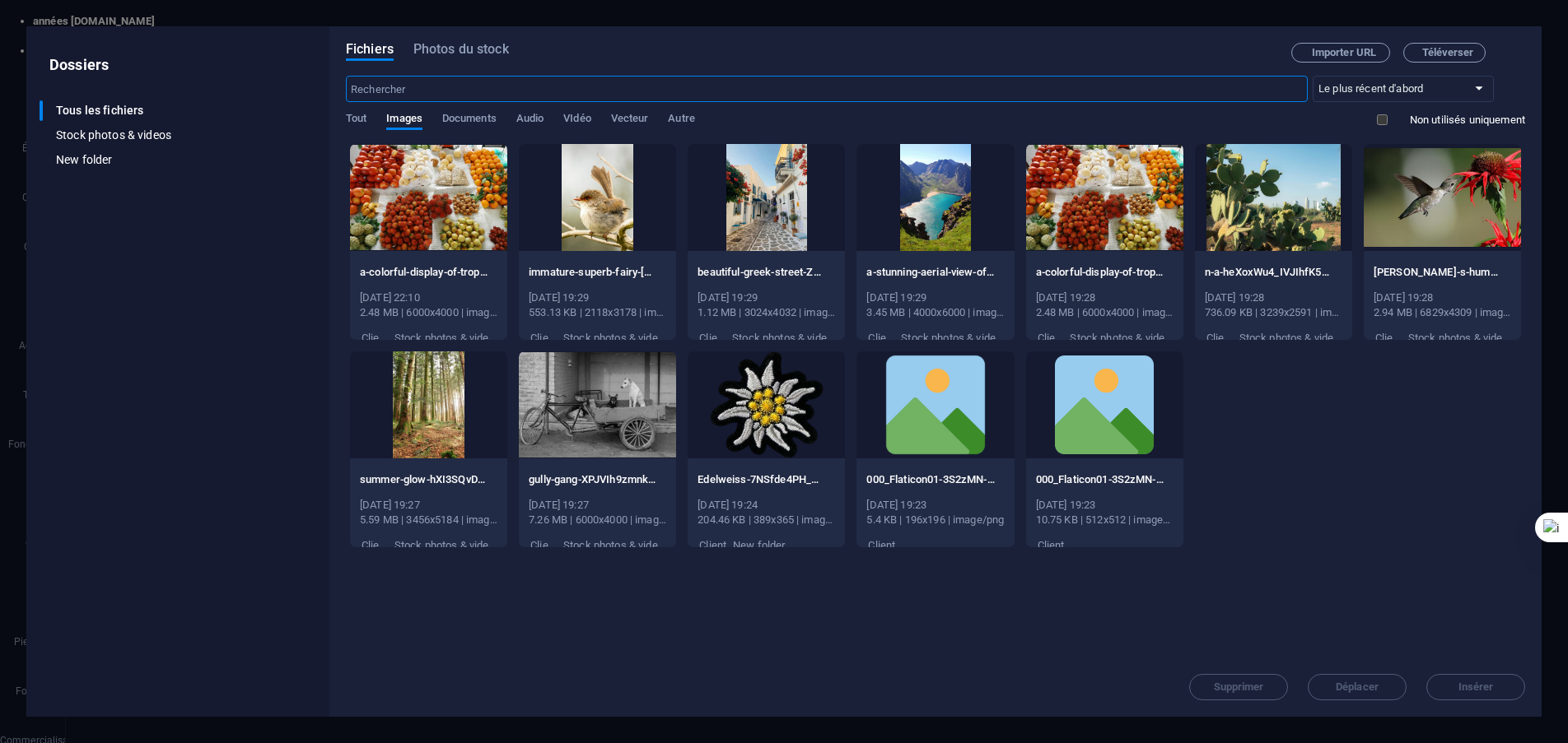
scroll to position [2594, 0]
click at [408, 204] on div at bounding box center [428, 197] width 157 height 107
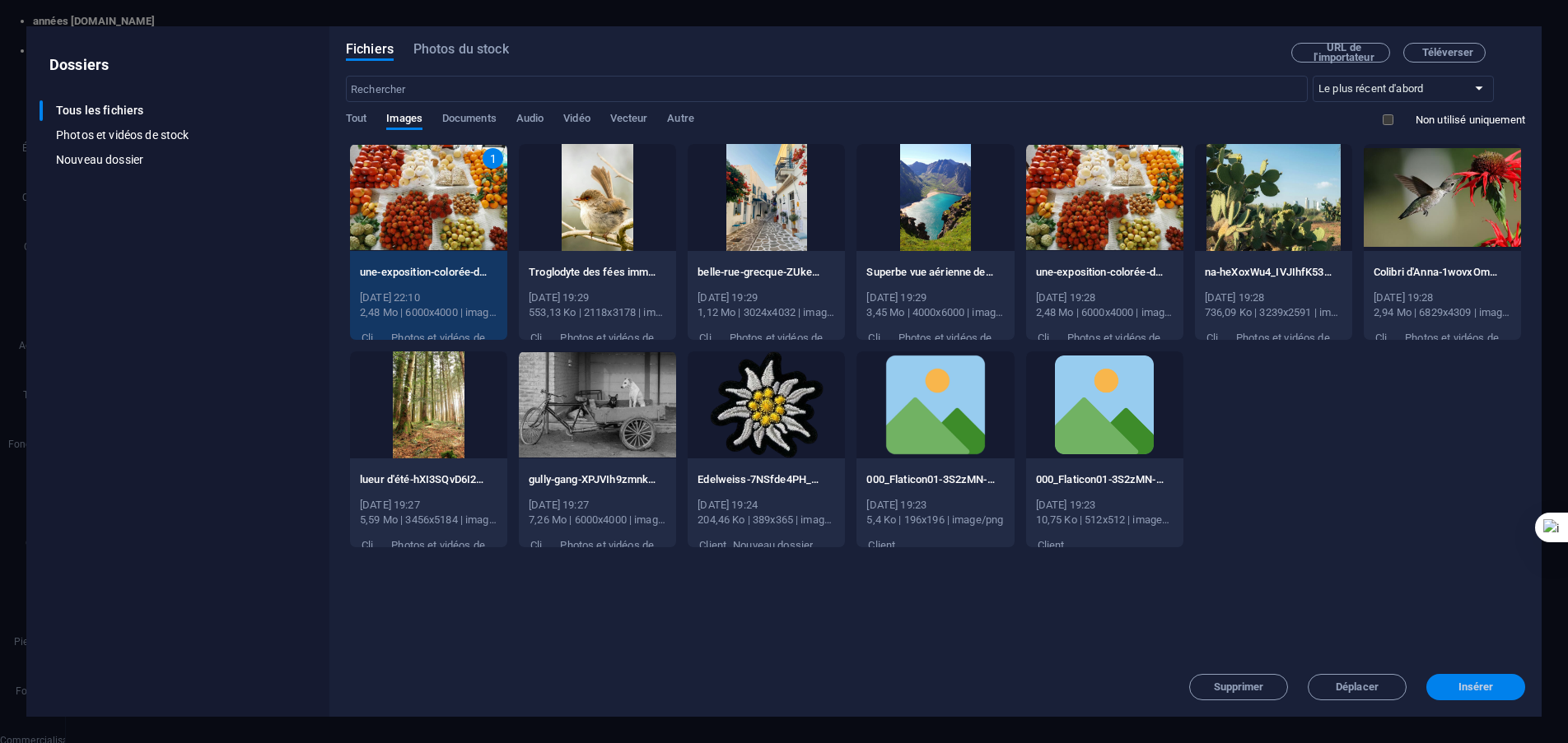
click at [1472, 685] on font "Insérer" at bounding box center [1476, 687] width 36 height 12
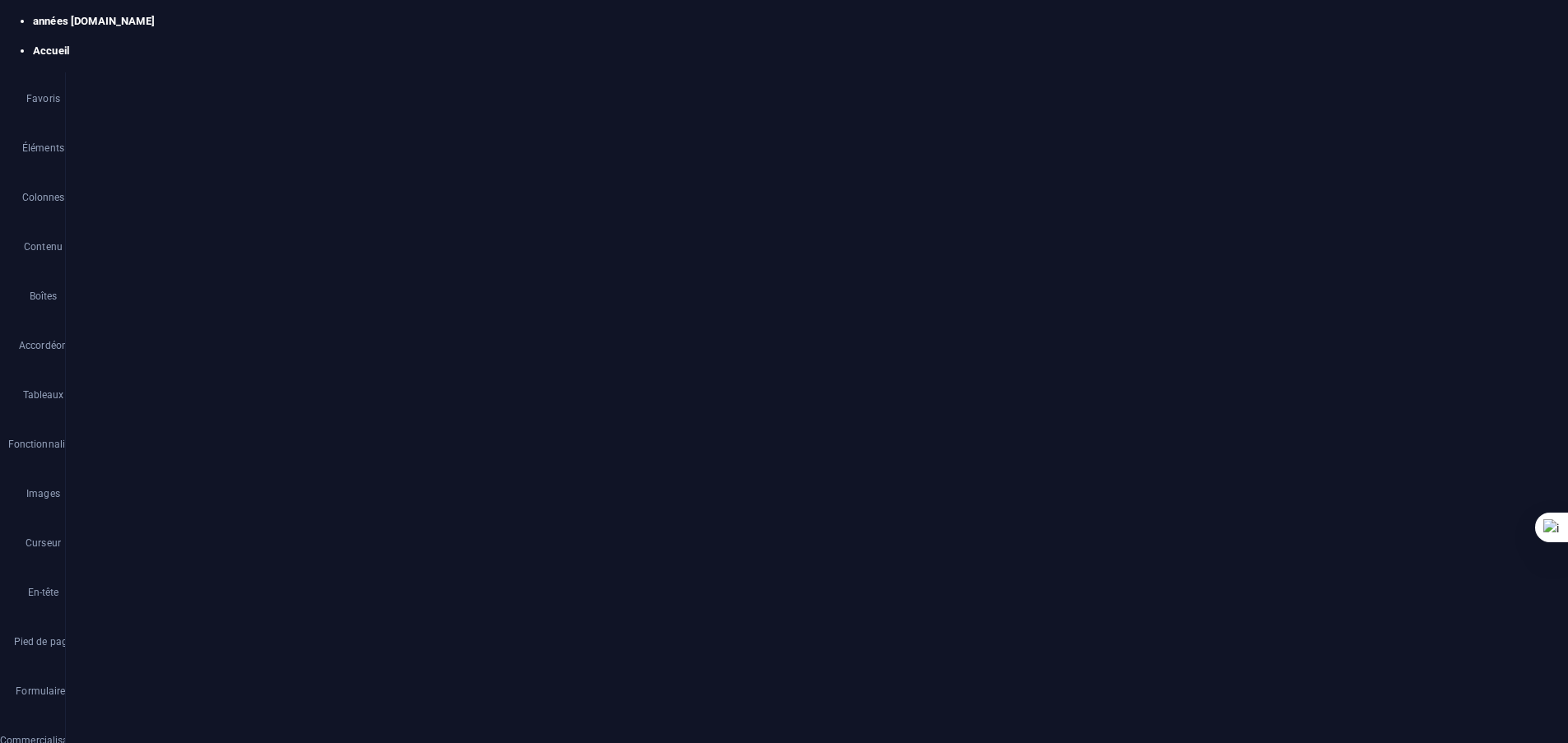
scroll to position [200, 0]
click at [279, 21] on icon "sauvegarder" at bounding box center [277, 21] width 19 height 19
click at [1448, 16] on font "Publier" at bounding box center [1453, 21] width 41 height 13
